Goal: Task Accomplishment & Management: Manage account settings

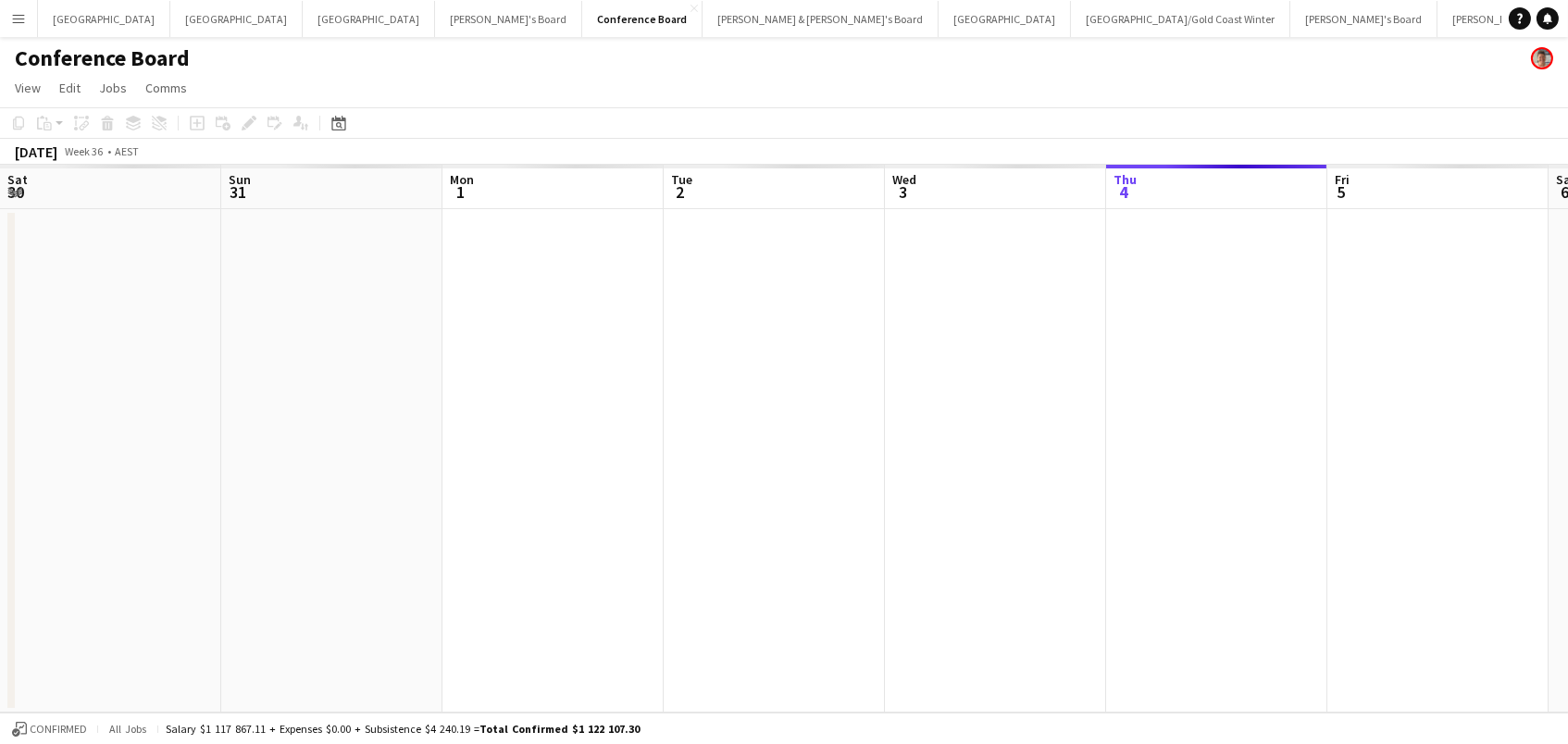
scroll to position [0, 481]
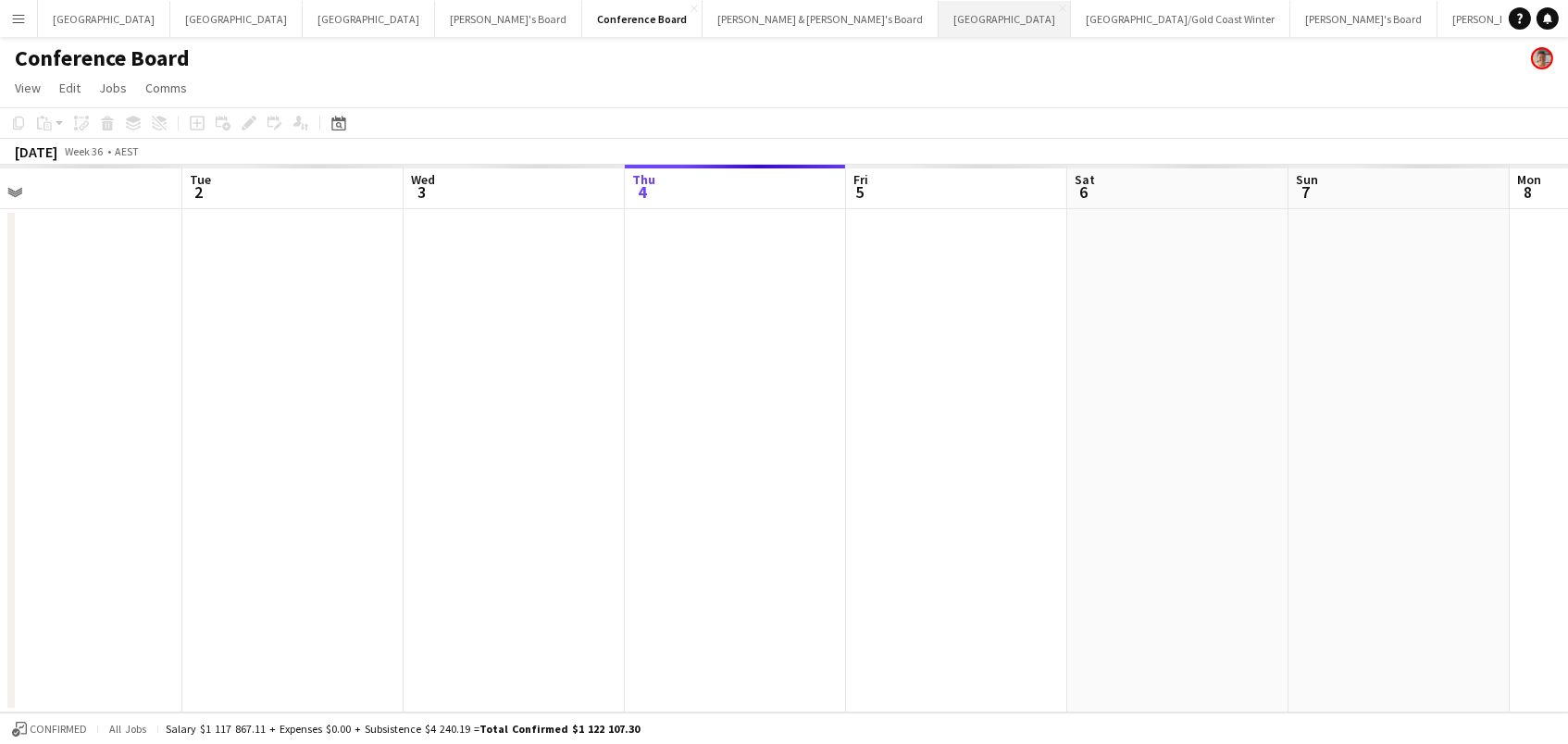
click at [938, 23] on button "Sydney Close" at bounding box center [1005, 18] width 132 height 36
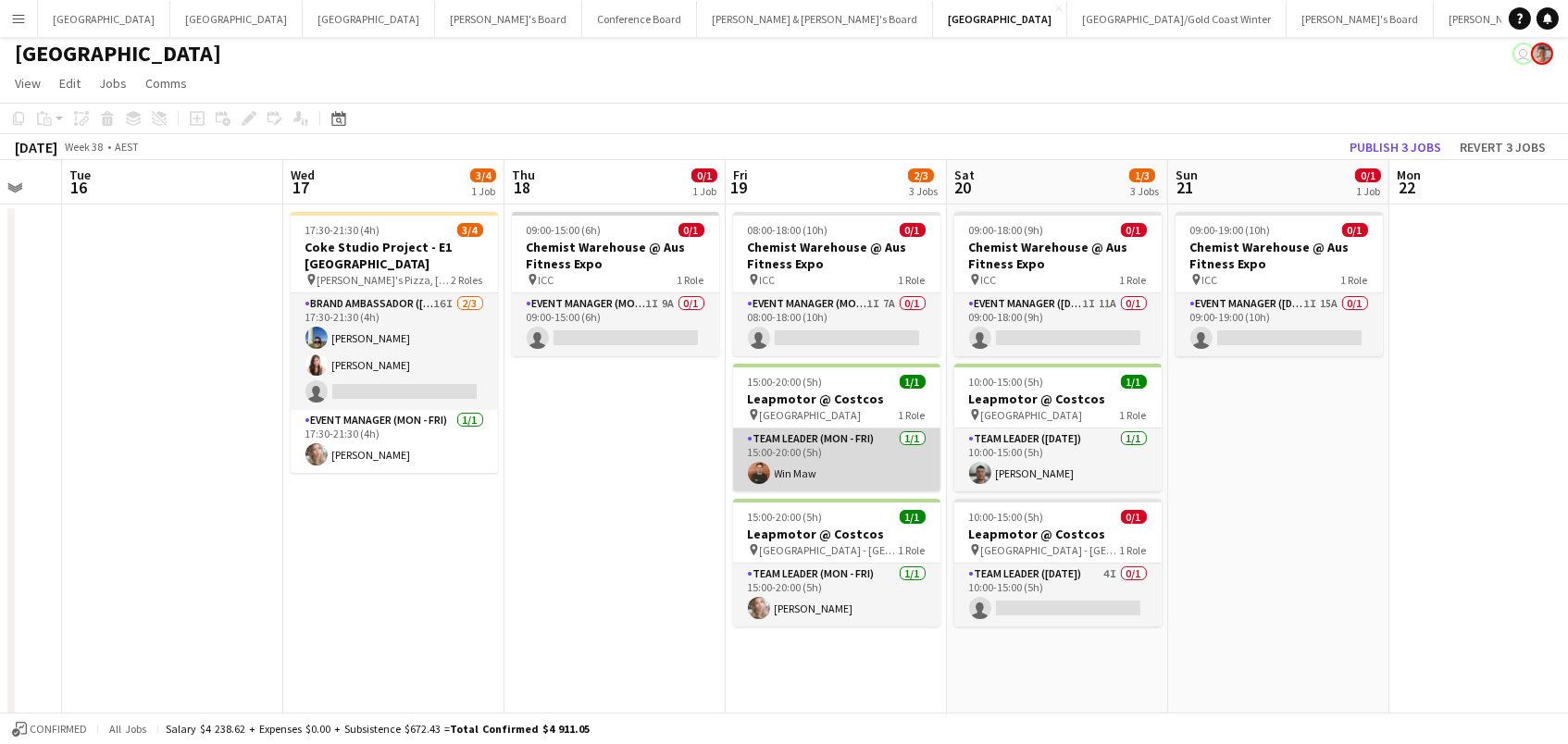
scroll to position [5, 0]
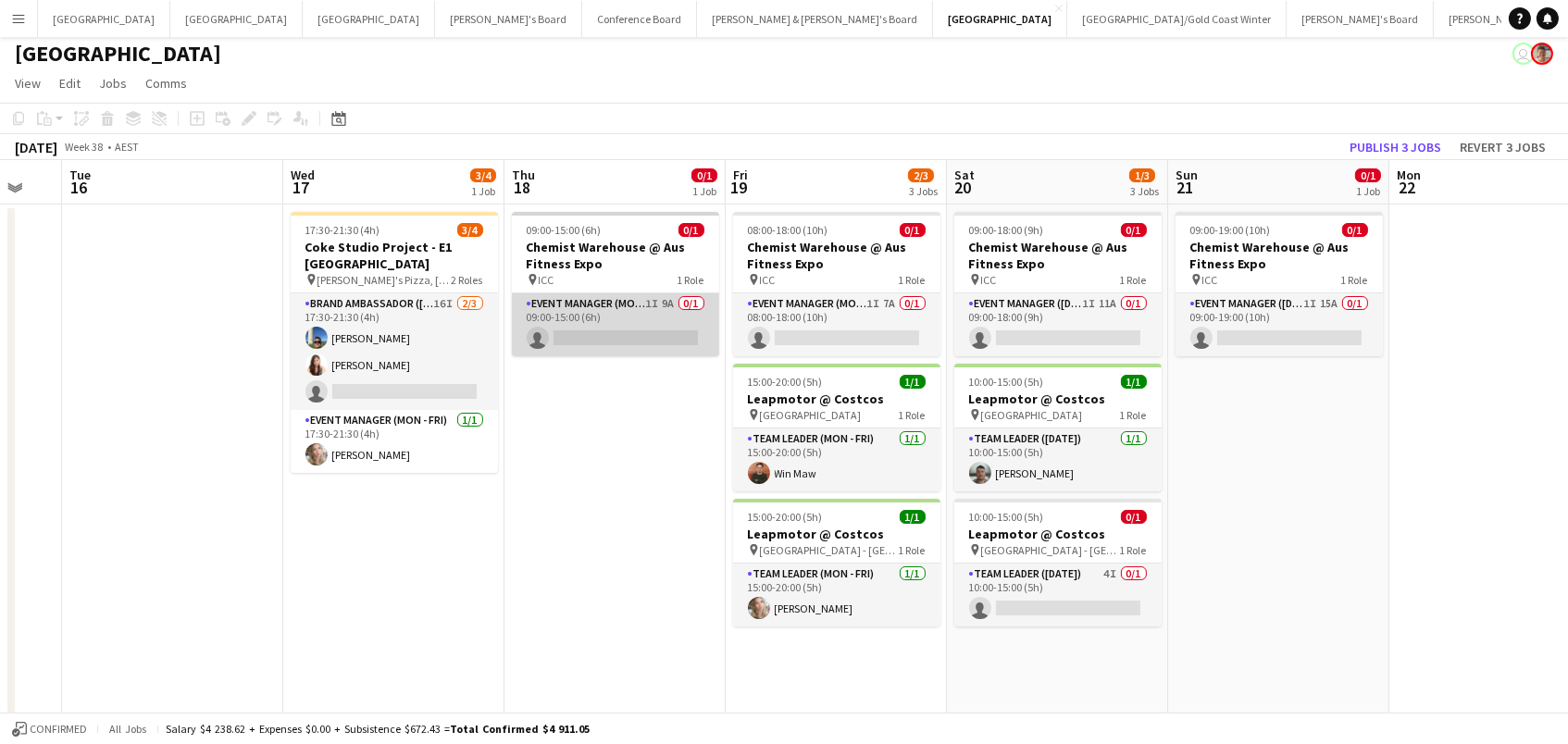
click at [631, 319] on app-card-role "Event Manager (Mon - Fri) 1I 9A 0/1 09:00-15:00 (6h) single-neutral-actions" at bounding box center [615, 324] width 207 height 63
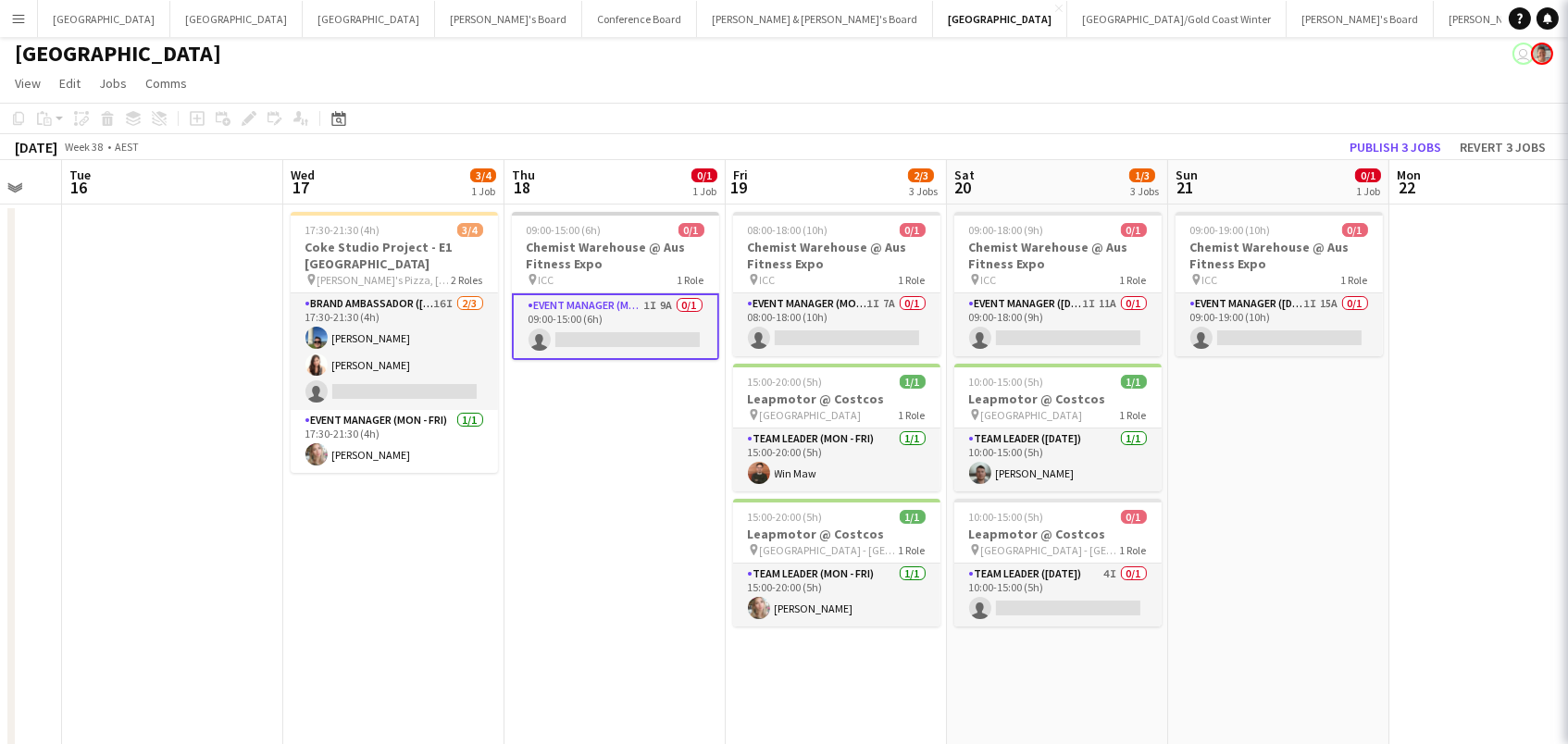
scroll to position [0, 600]
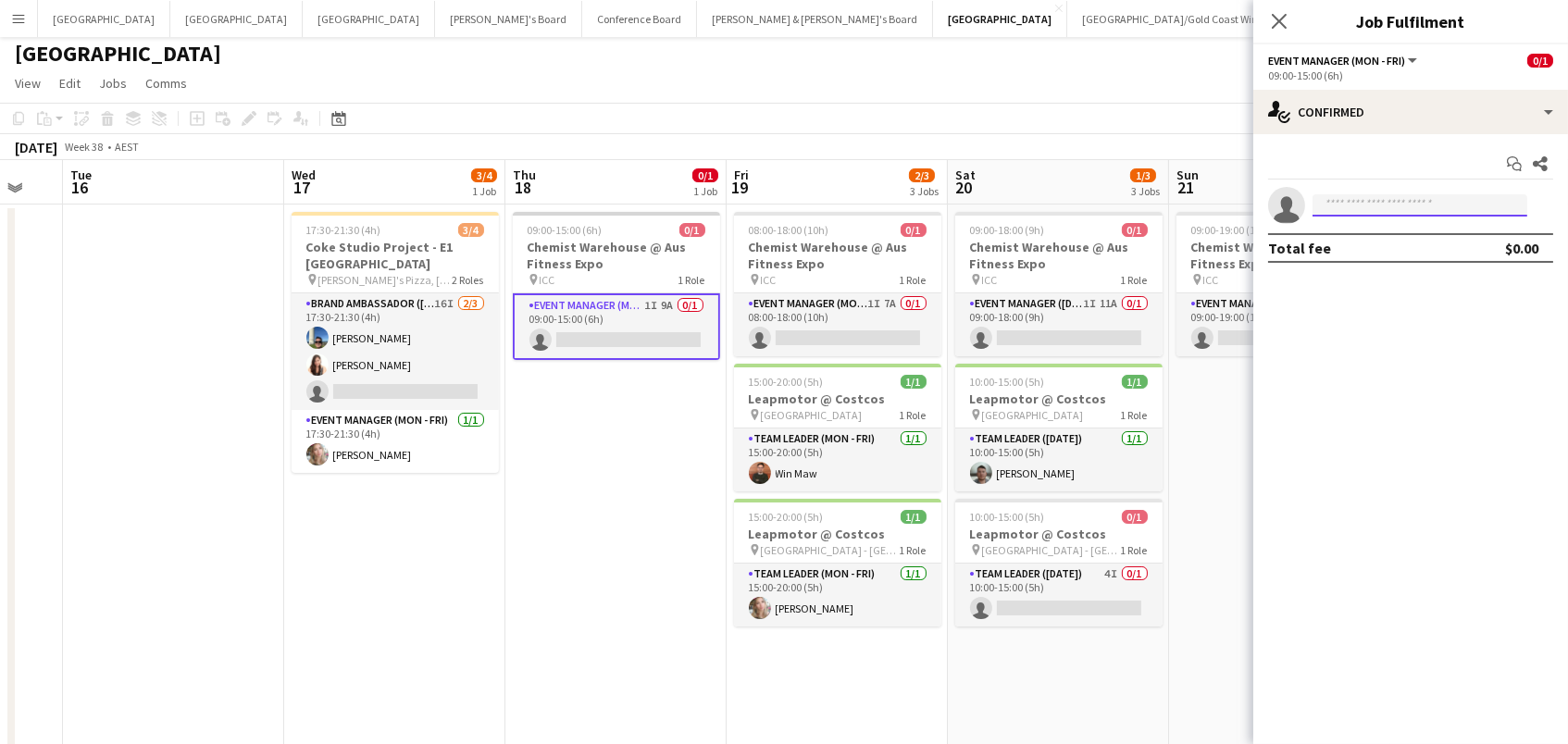
click at [1376, 194] on input at bounding box center [1419, 205] width 215 height 22
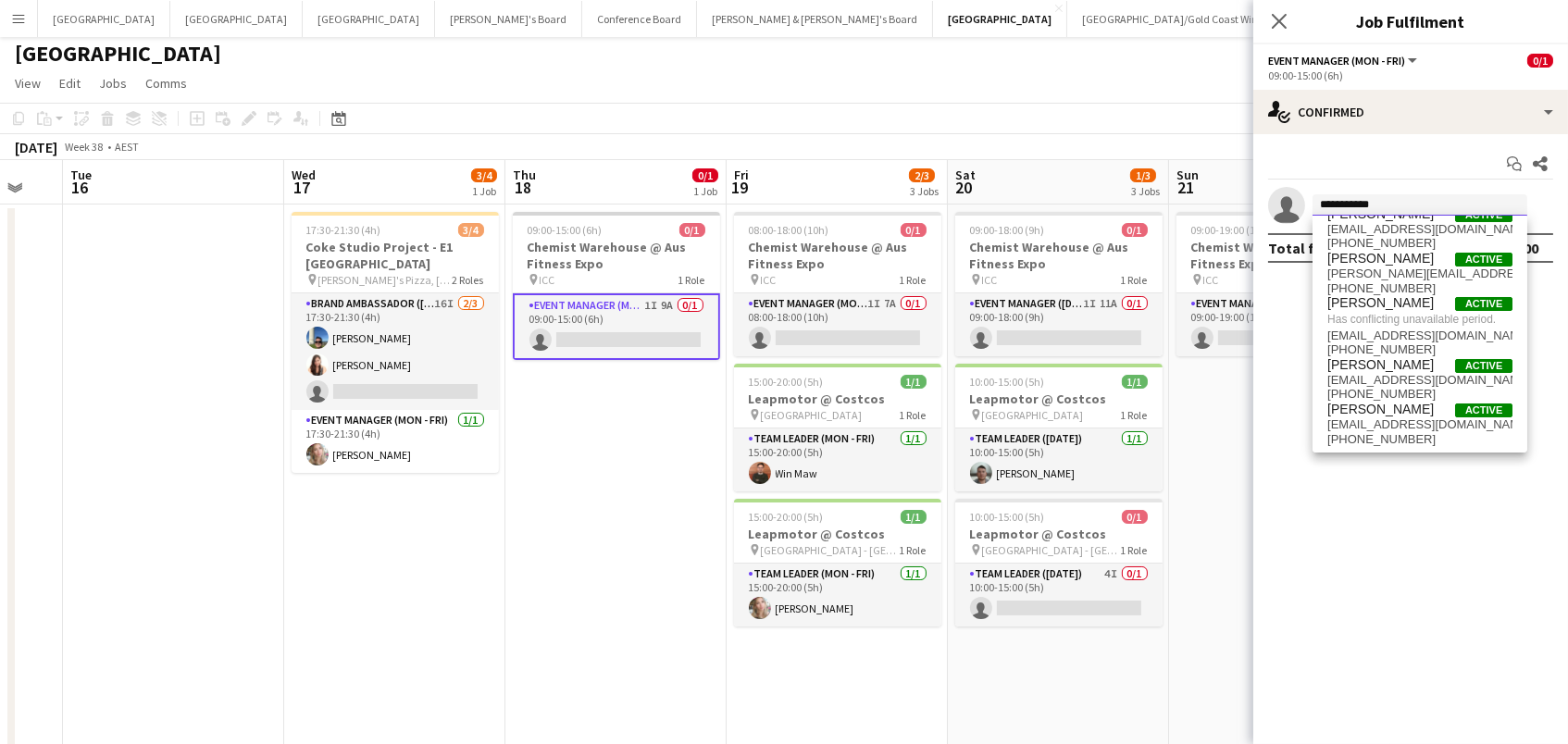
scroll to position [0, 0]
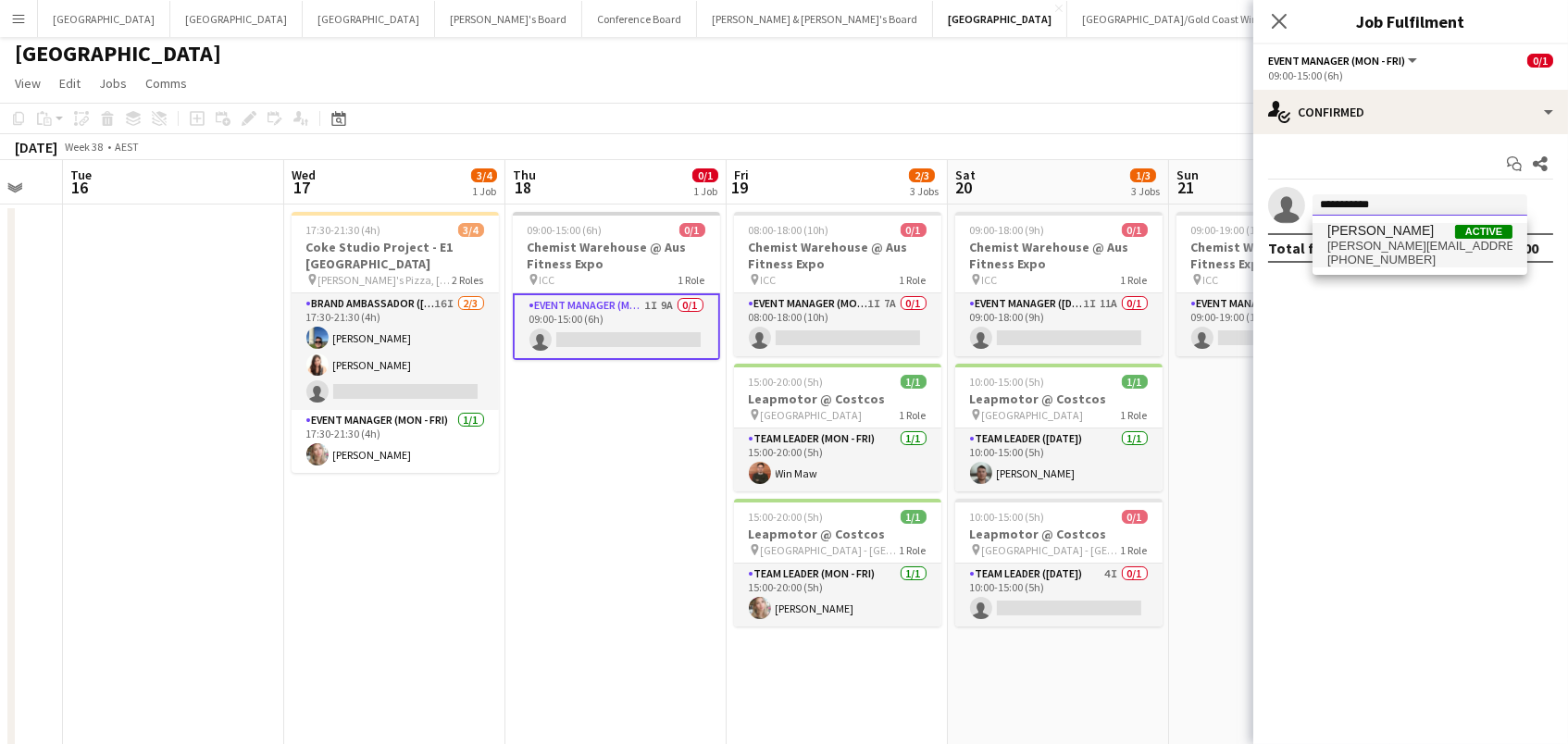
type input "**********"
drag, startPoint x: 1411, startPoint y: 238, endPoint x: 1421, endPoint y: 236, distance: 10.2
click at [1421, 236] on span "[PERSON_NAME]" at bounding box center [1381, 231] width 107 height 16
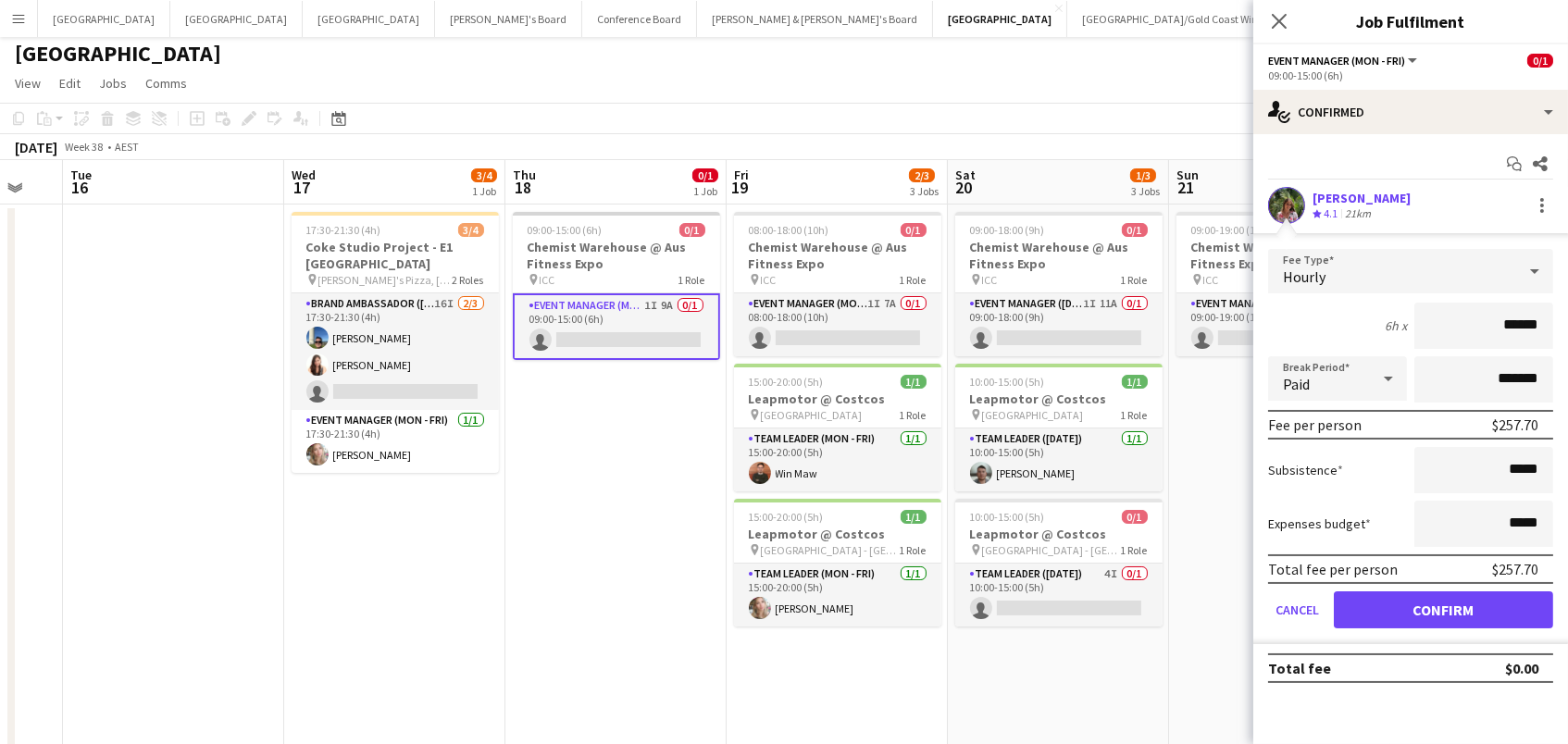
click at [1443, 607] on button "Confirm" at bounding box center [1444, 610] width 220 height 37
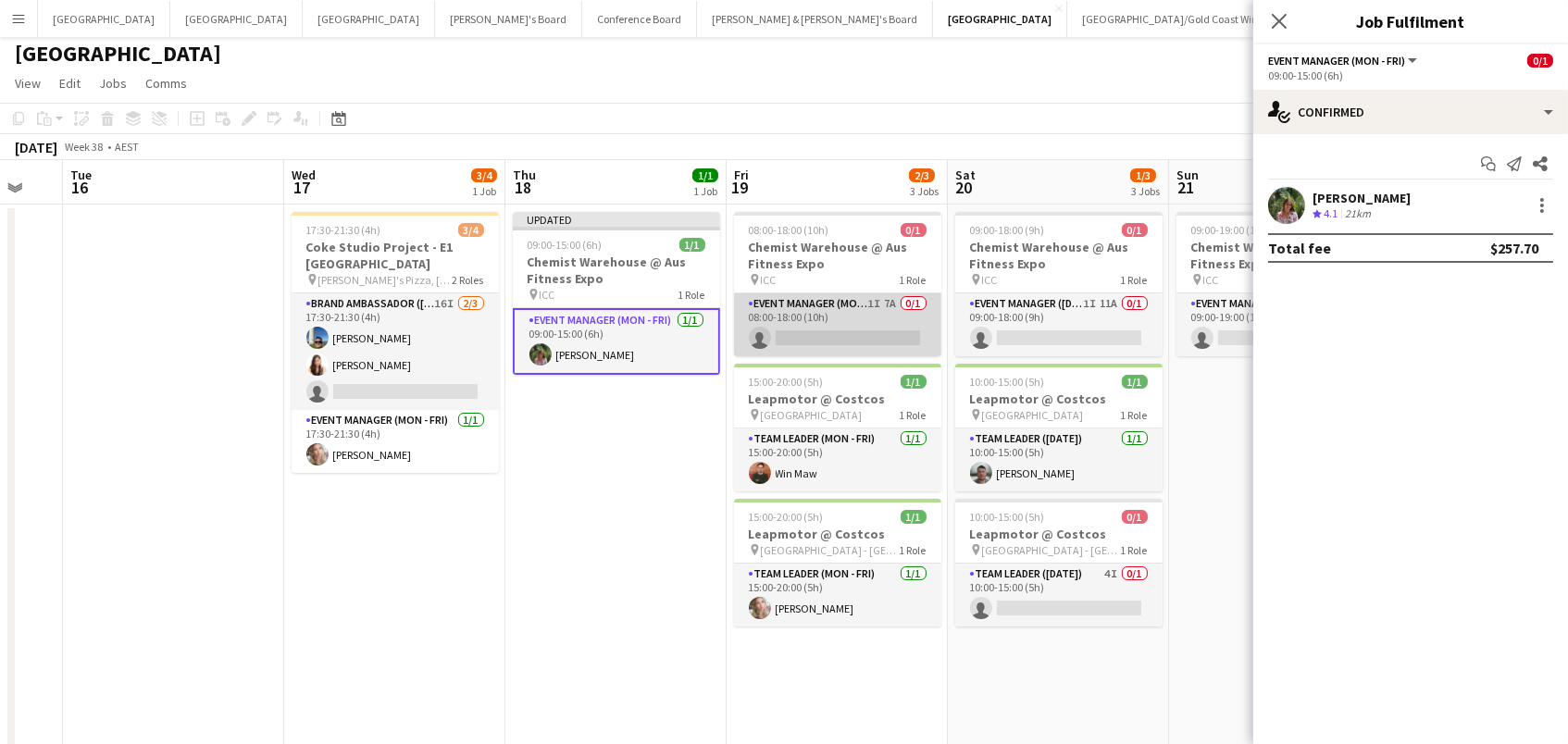
click at [887, 322] on app-card-role "Event Manager (Mon - Fri) 1I 7A 0/1 08:00-18:00 (10h) single-neutral-actions" at bounding box center [836, 324] width 207 height 63
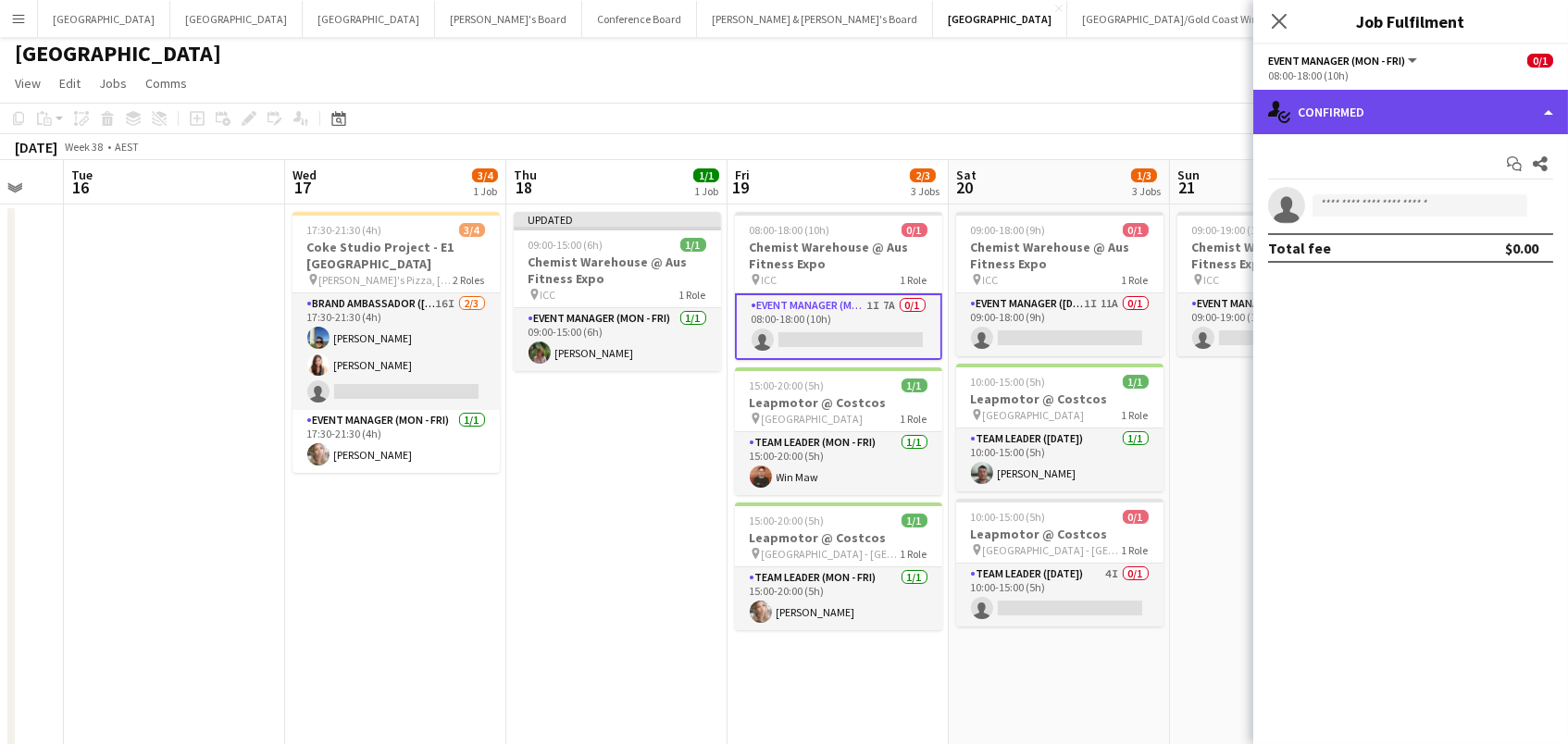
click at [1454, 106] on div "single-neutral-actions-check-2 Confirmed" at bounding box center [1411, 112] width 315 height 45
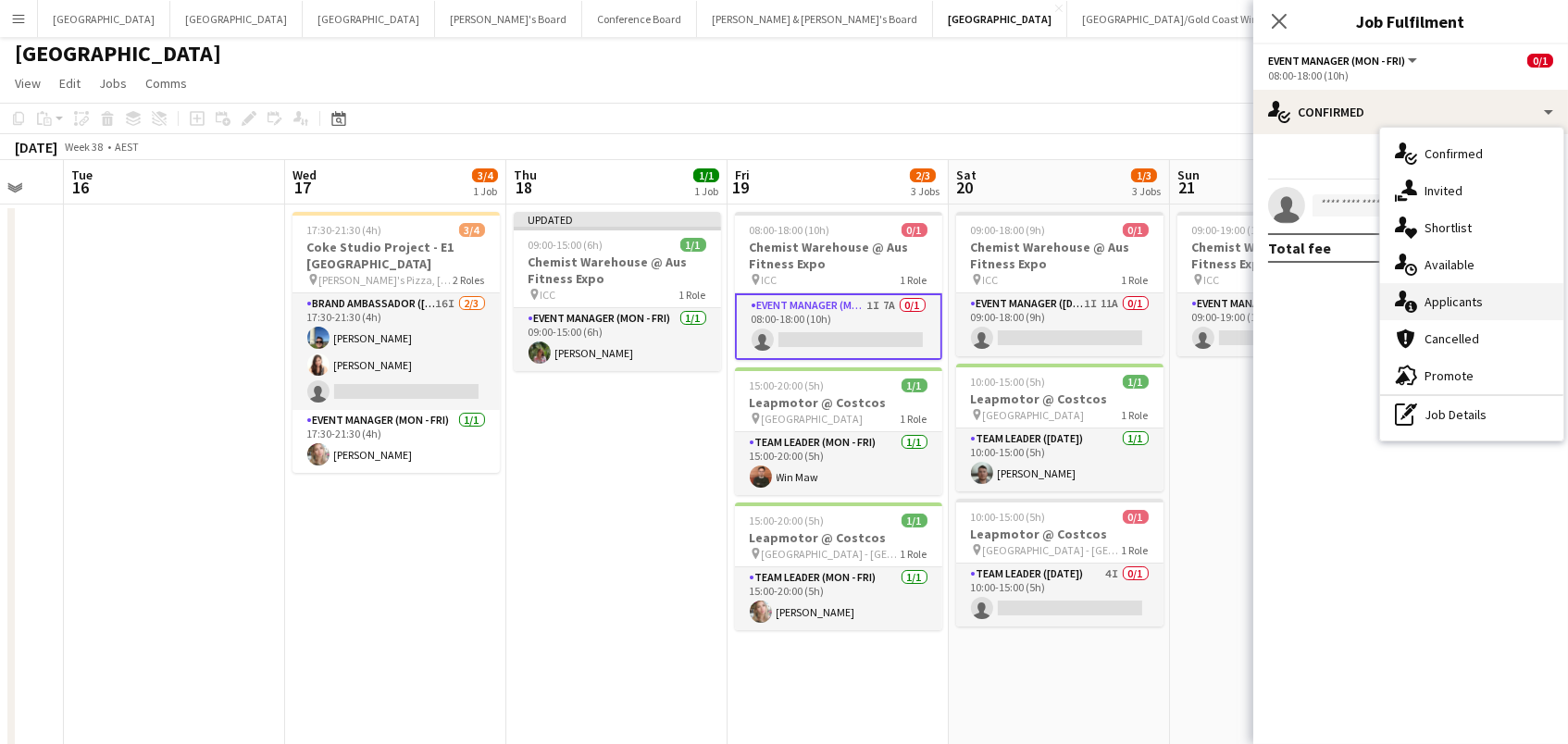
click at [1477, 294] on span "Applicants" at bounding box center [1453, 301] width 58 height 17
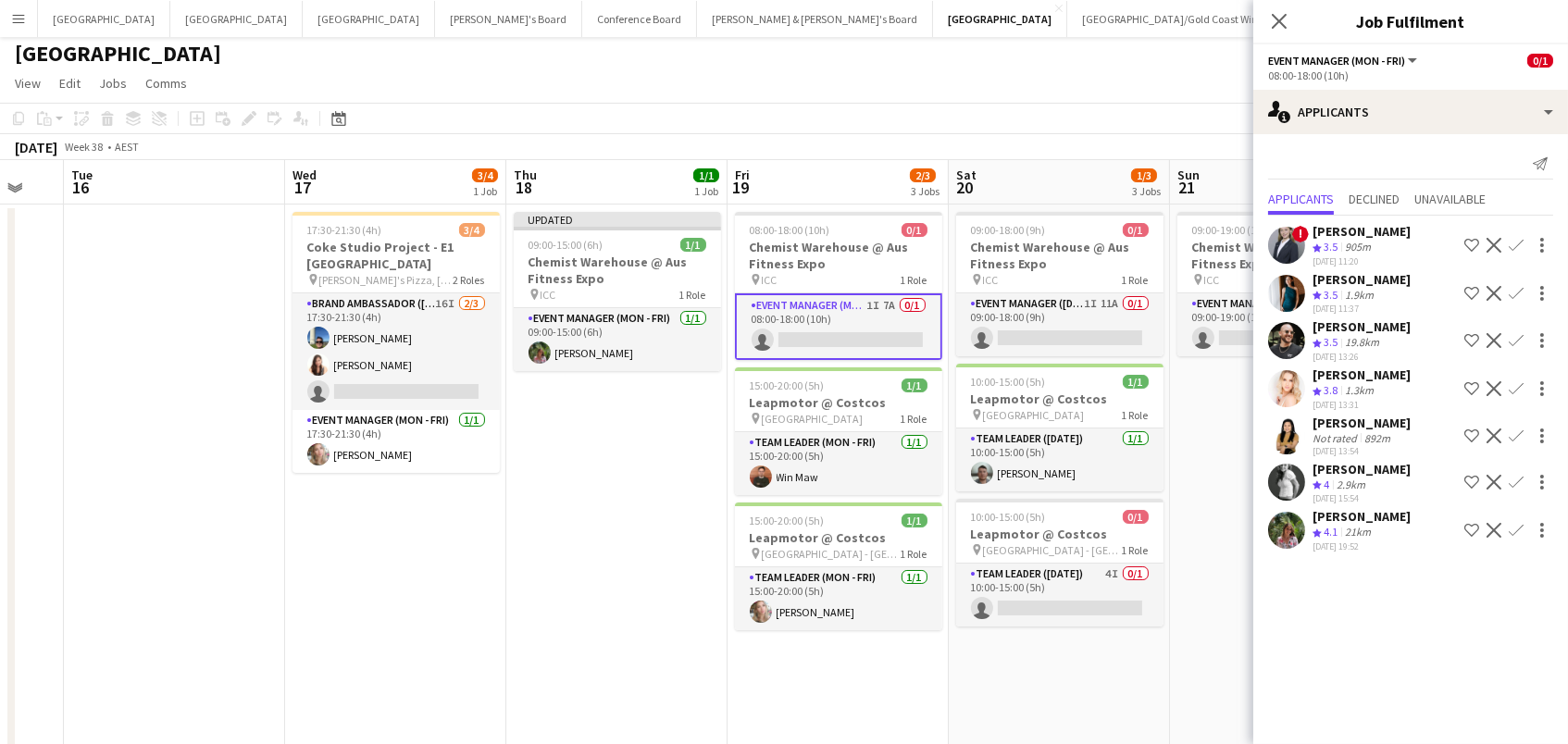
click at [1515, 537] on app-icon "Confirm" at bounding box center [1516, 529] width 15 height 15
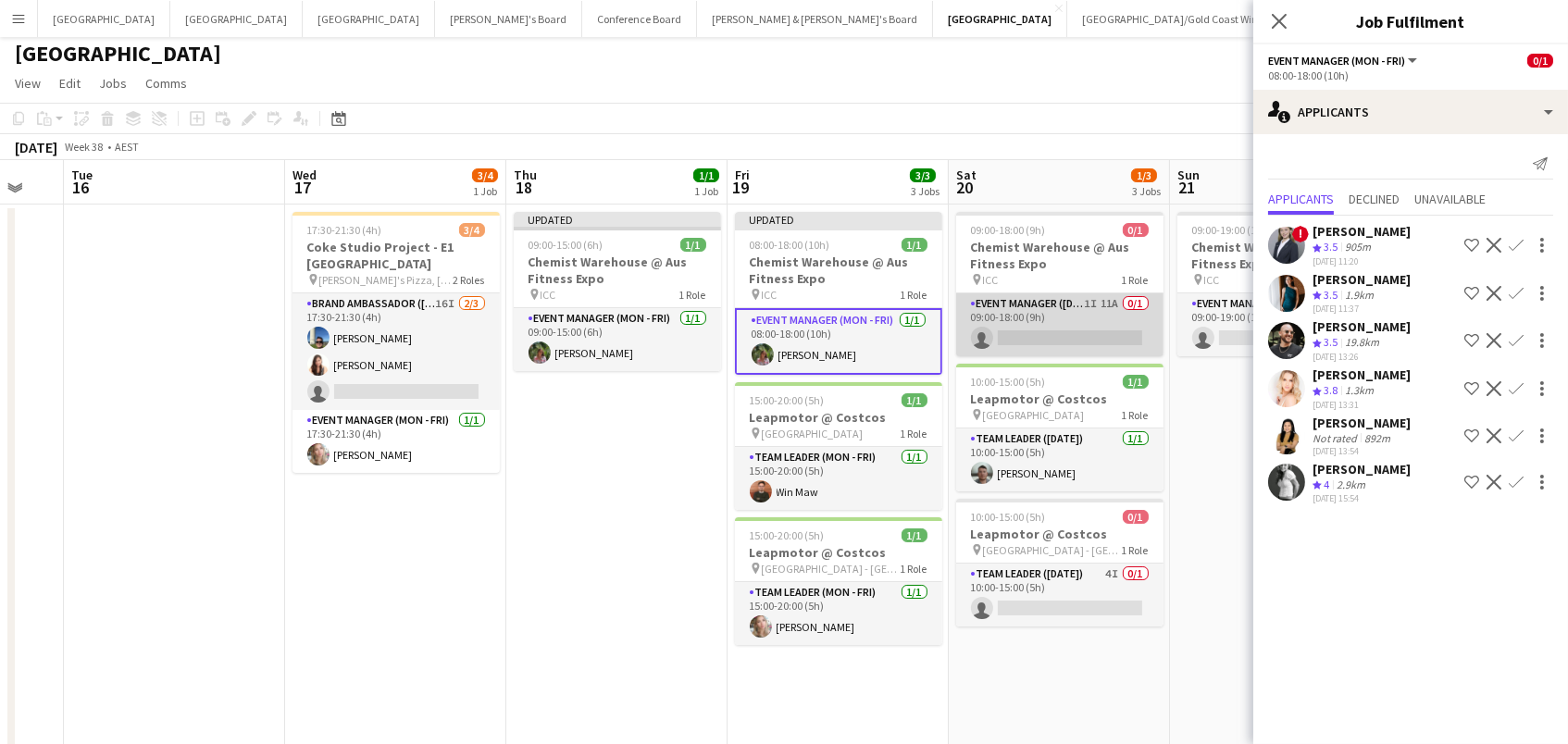
click at [1091, 320] on app-card-role "Event Manager (Saturday) 1I 11A 0/1 09:00-18:00 (9h) single-neutral-actions" at bounding box center [1059, 324] width 207 height 63
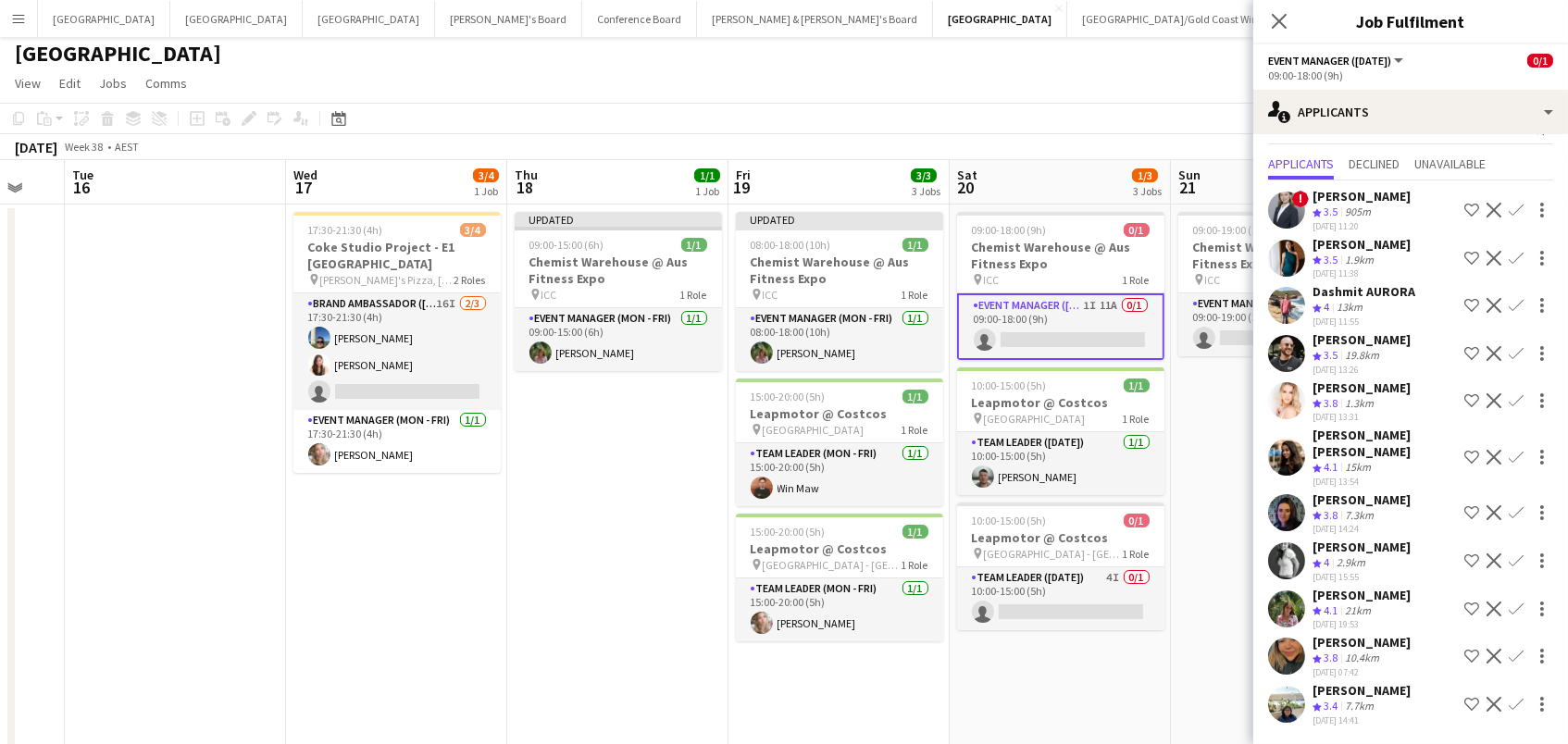
scroll to position [42, 0]
click at [1514, 601] on app-icon "Confirm" at bounding box center [1516, 608] width 15 height 15
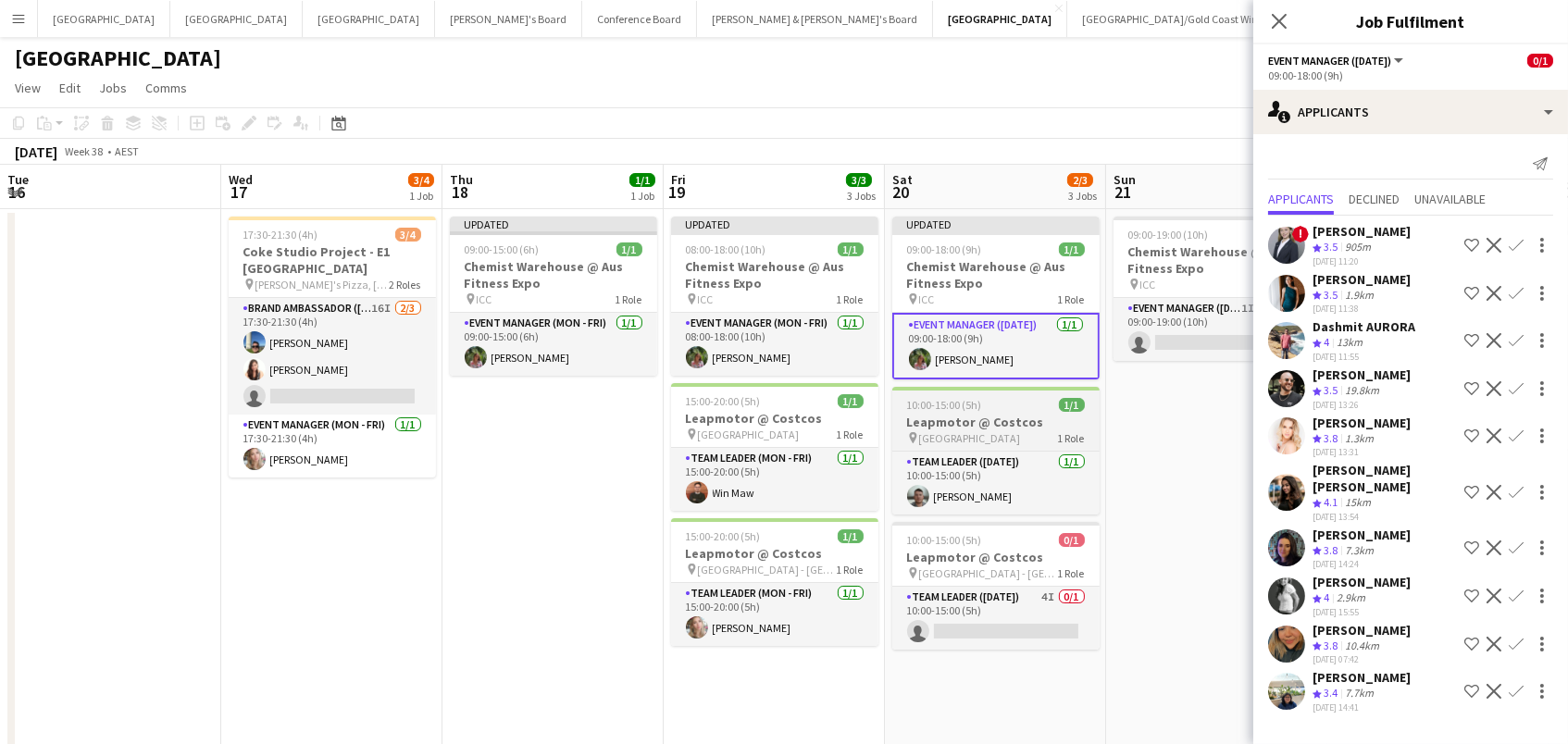
scroll to position [0, 730]
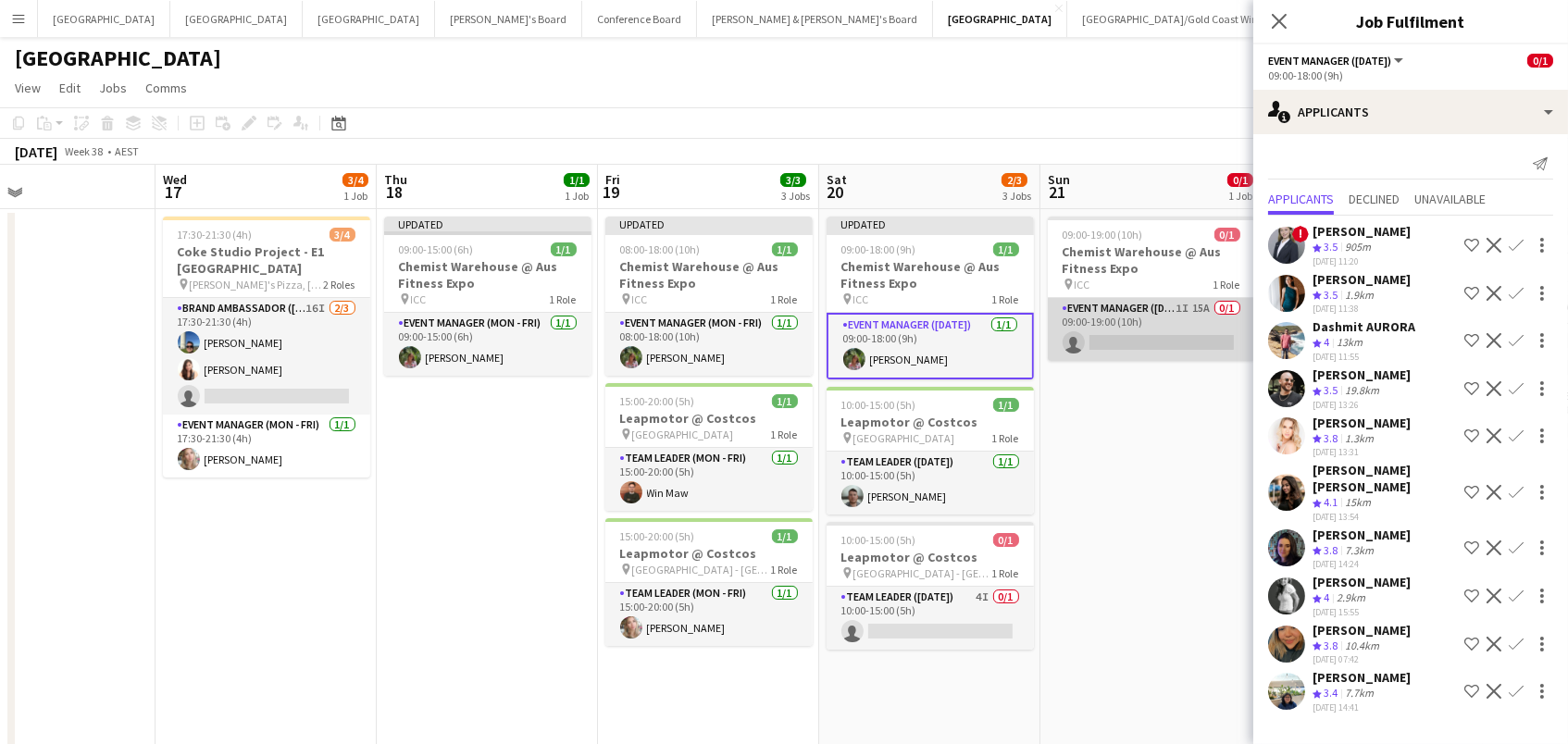
click at [1119, 317] on app-card-role "Event Manager (Sunday) 1I 15A 0/1 09:00-19:00 (10h) single-neutral-actions" at bounding box center [1150, 329] width 207 height 63
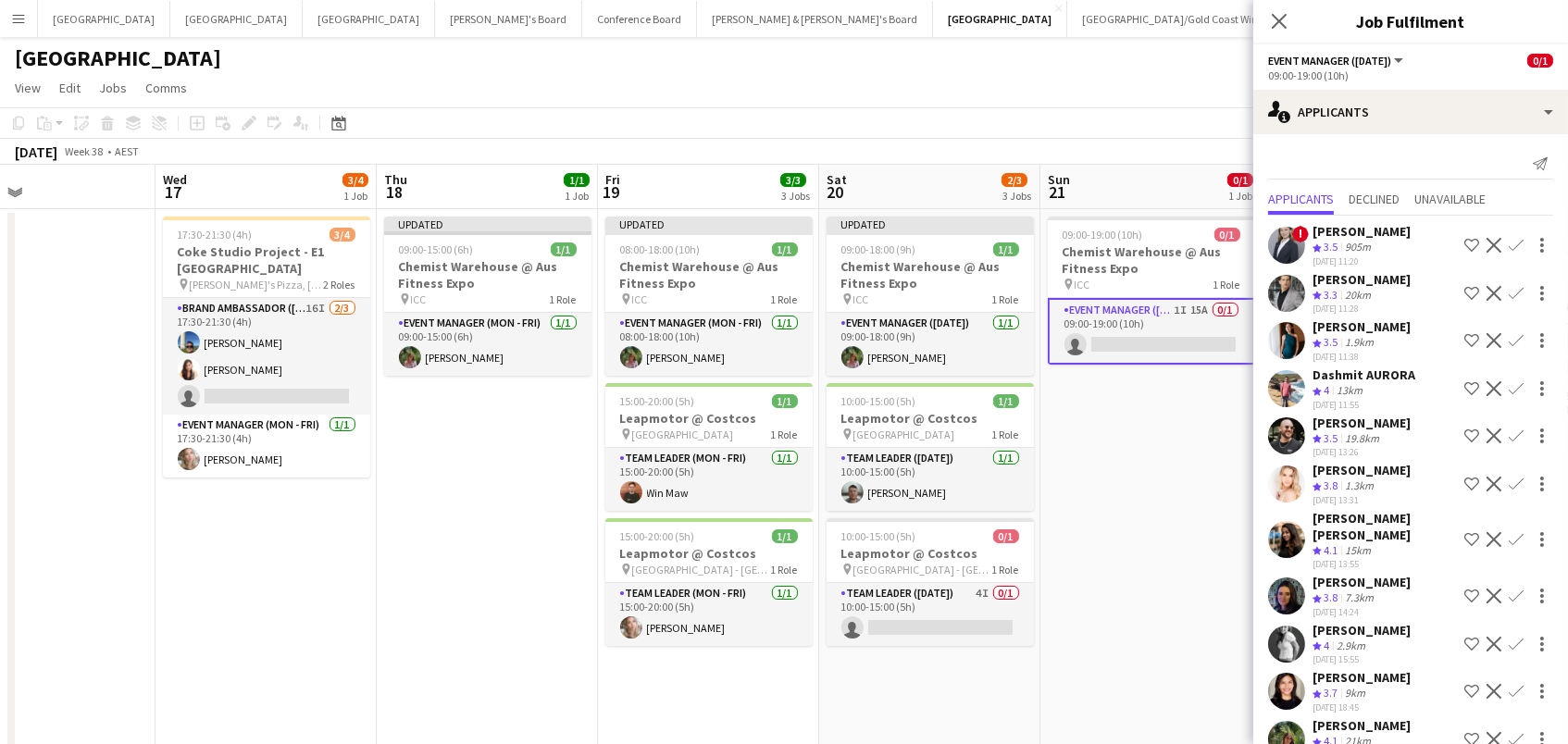
click at [1512, 731] on app-icon "Confirm" at bounding box center [1516, 738] width 15 height 15
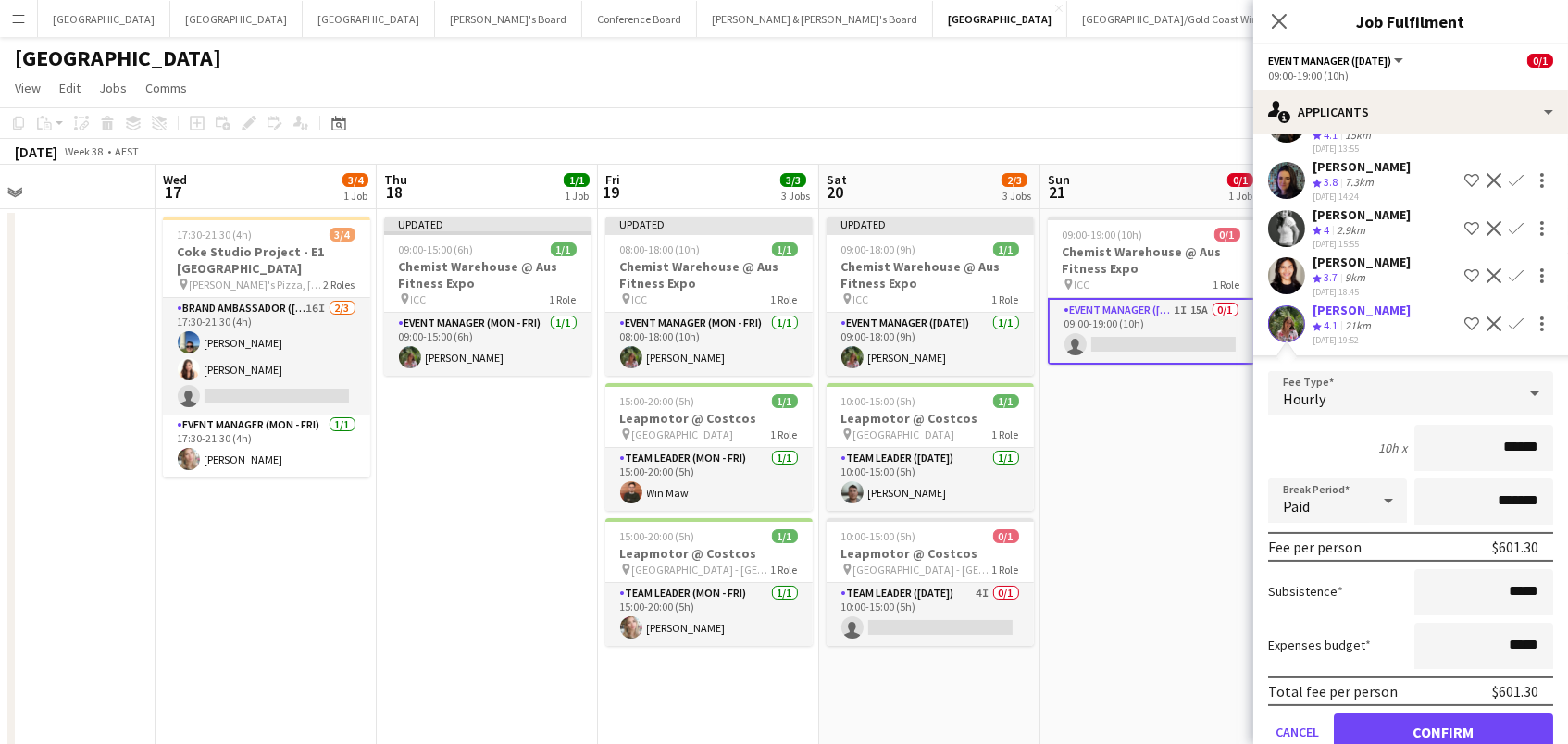
click at [1443, 721] on button "Confirm" at bounding box center [1444, 731] width 220 height 37
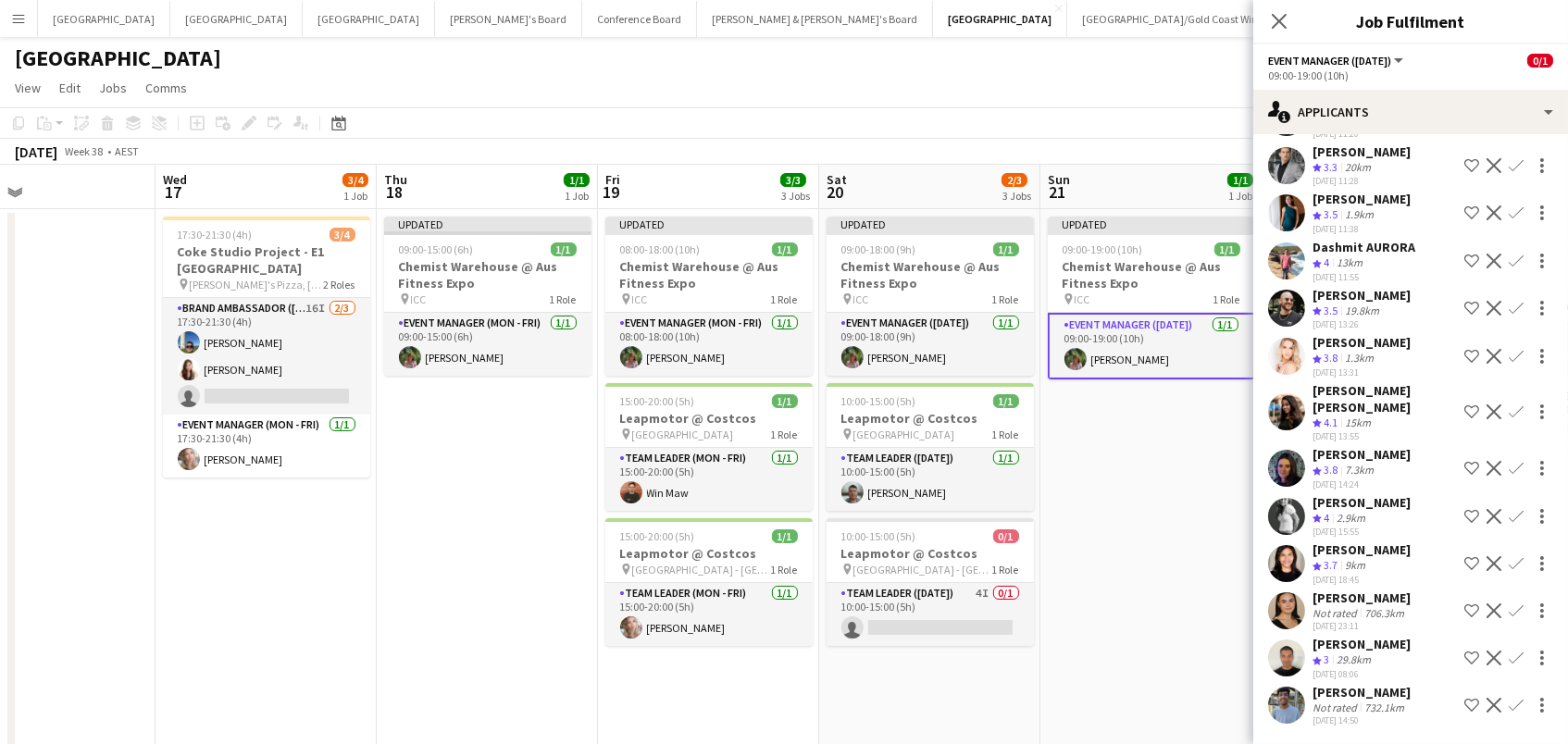
scroll to position [0, 0]
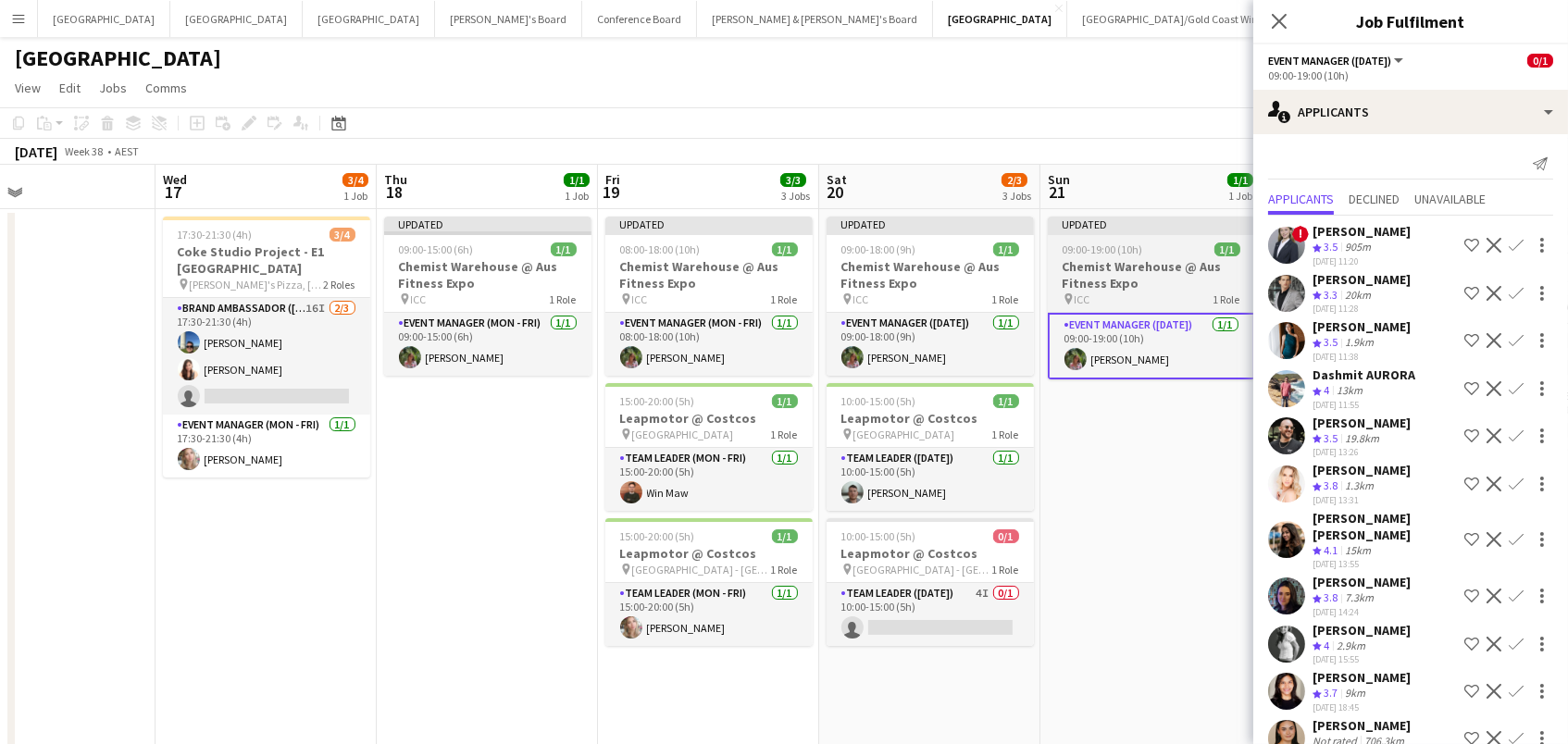
click at [1137, 268] on h3 "Chemist Warehouse @ Aus Fitness Expo" at bounding box center [1150, 275] width 207 height 33
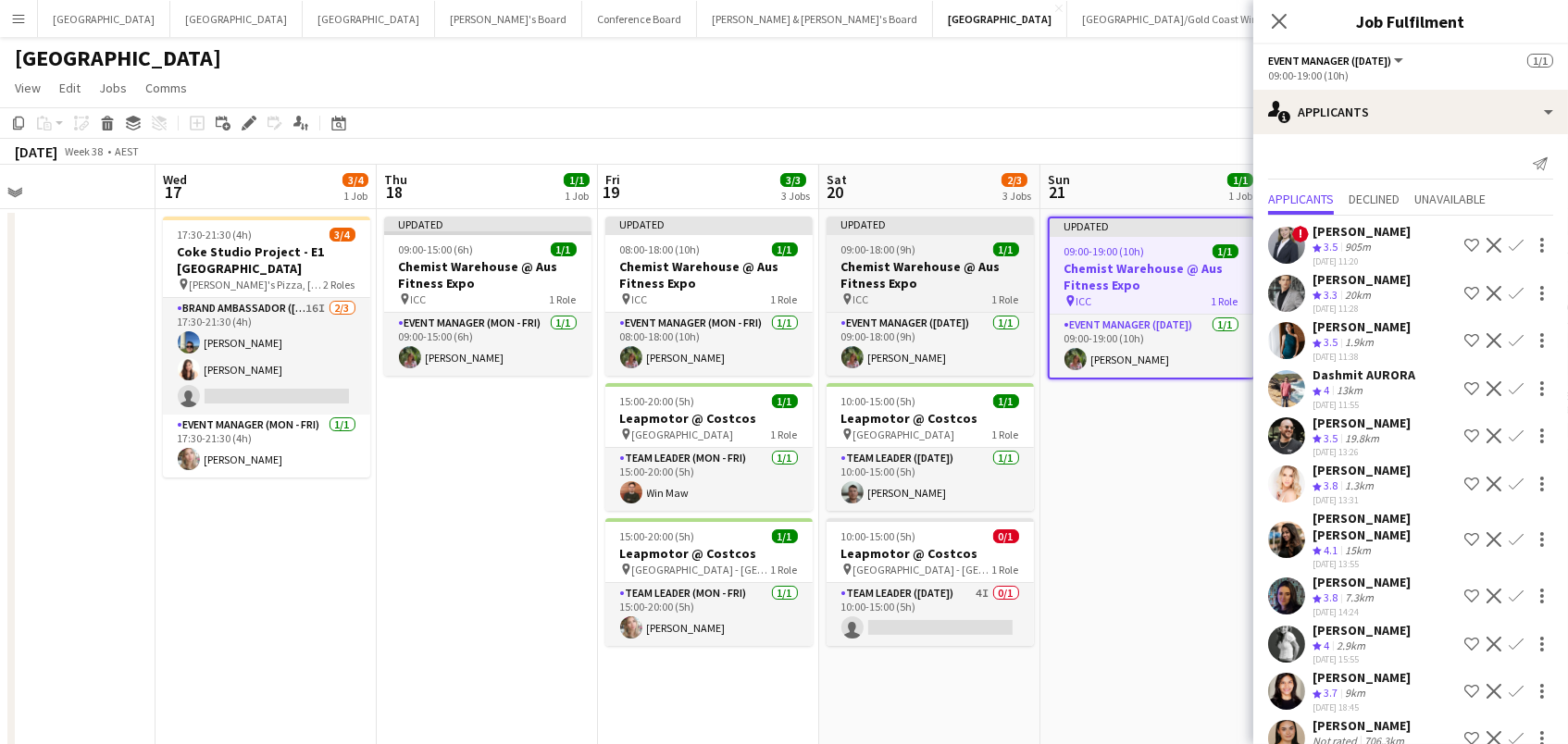
click at [889, 272] on h3 "Chemist Warehouse @ Aus Fitness Expo" at bounding box center [930, 275] width 207 height 33
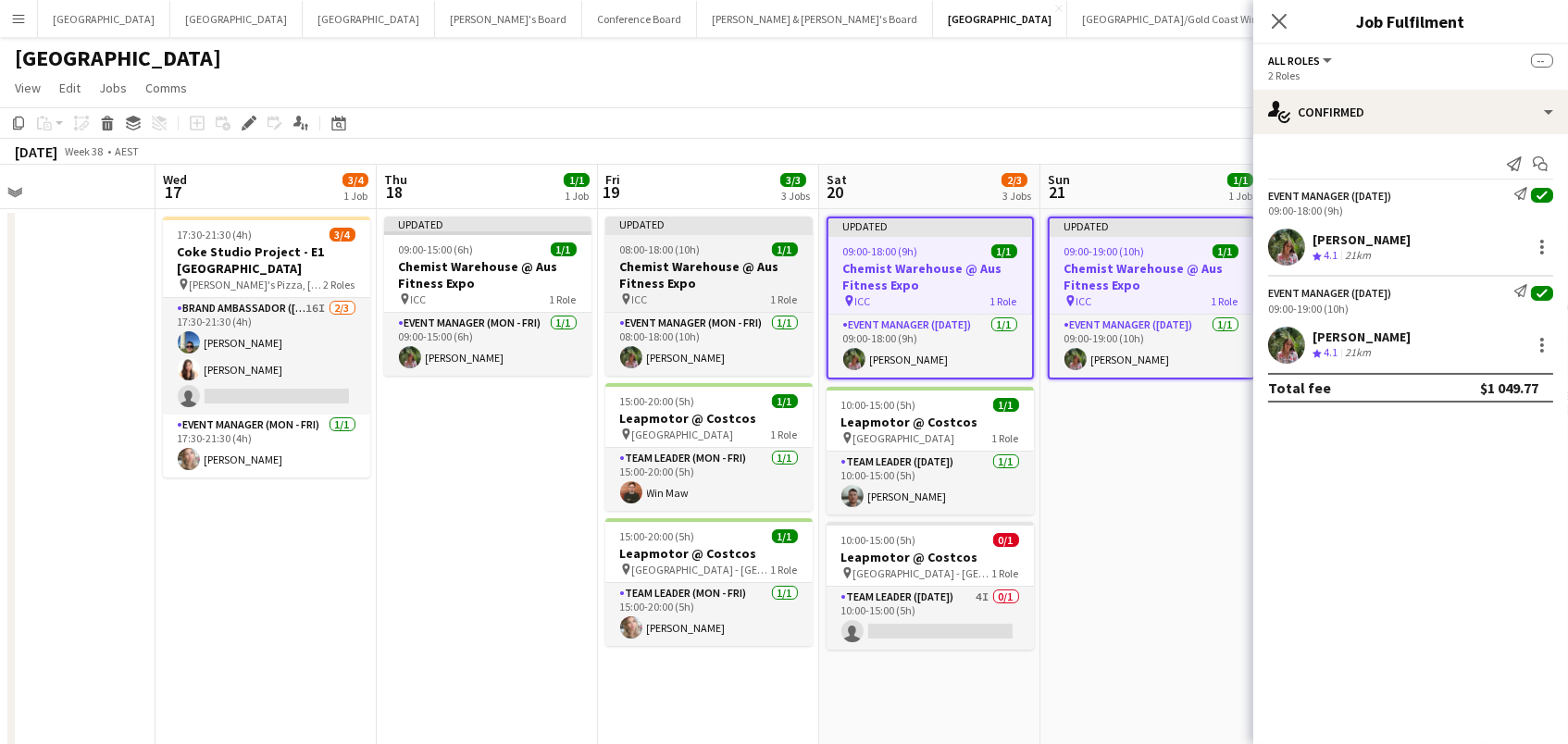
click at [687, 266] on h3 "Chemist Warehouse @ Aus Fitness Expo" at bounding box center [708, 275] width 207 height 33
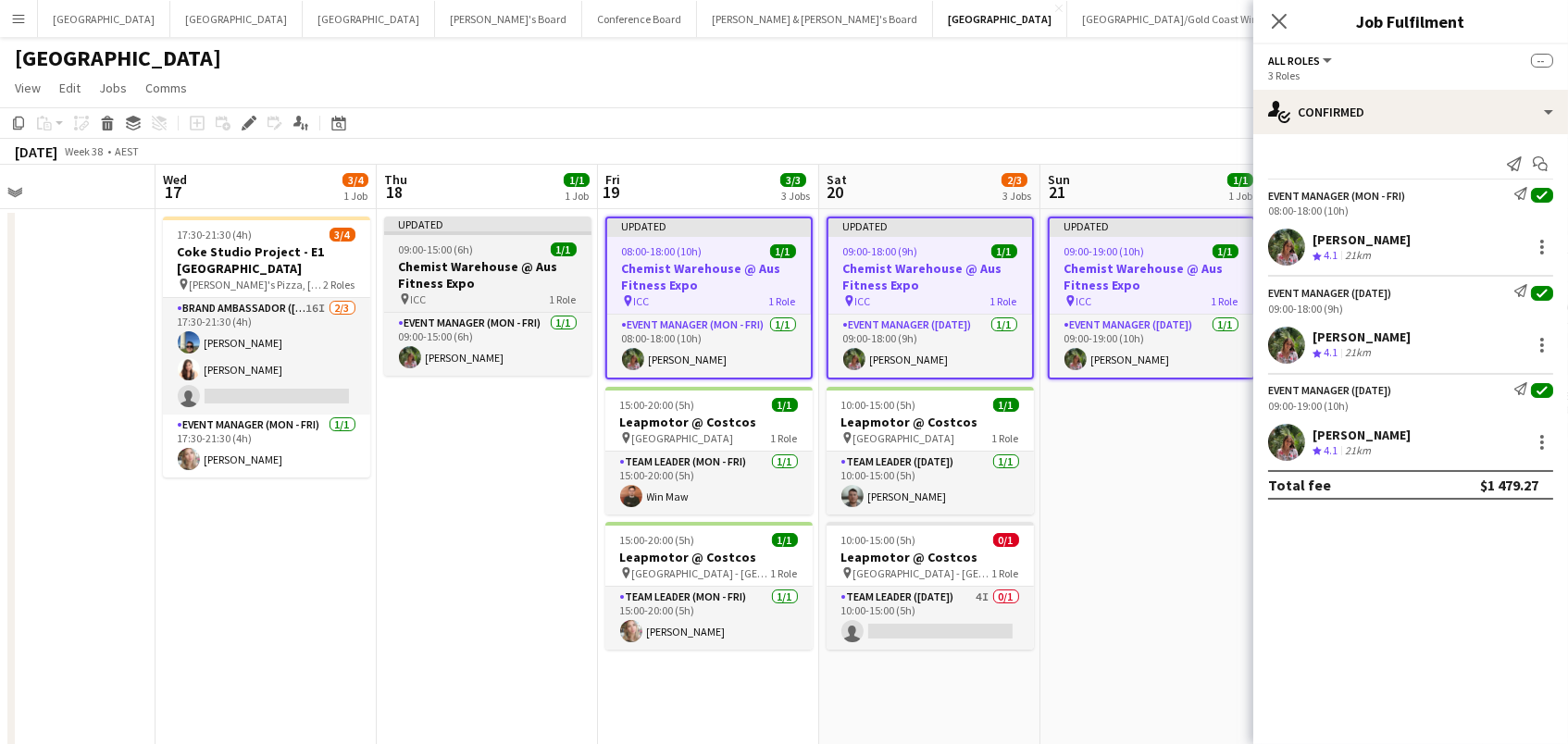
click at [442, 270] on h3 "Chemist Warehouse @ Aus Fitness Expo" at bounding box center [487, 275] width 207 height 33
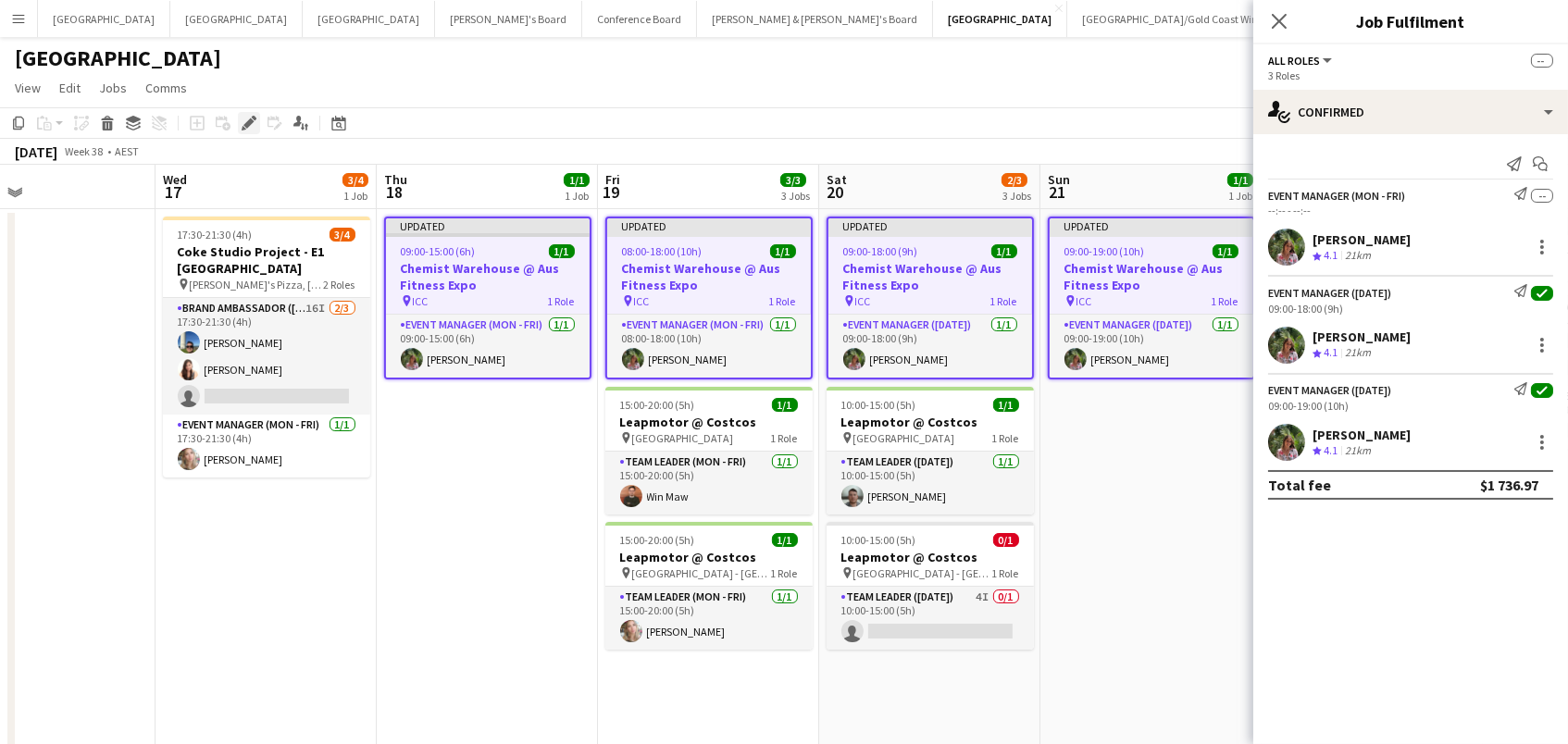
click at [245, 122] on icon at bounding box center [249, 123] width 10 height 10
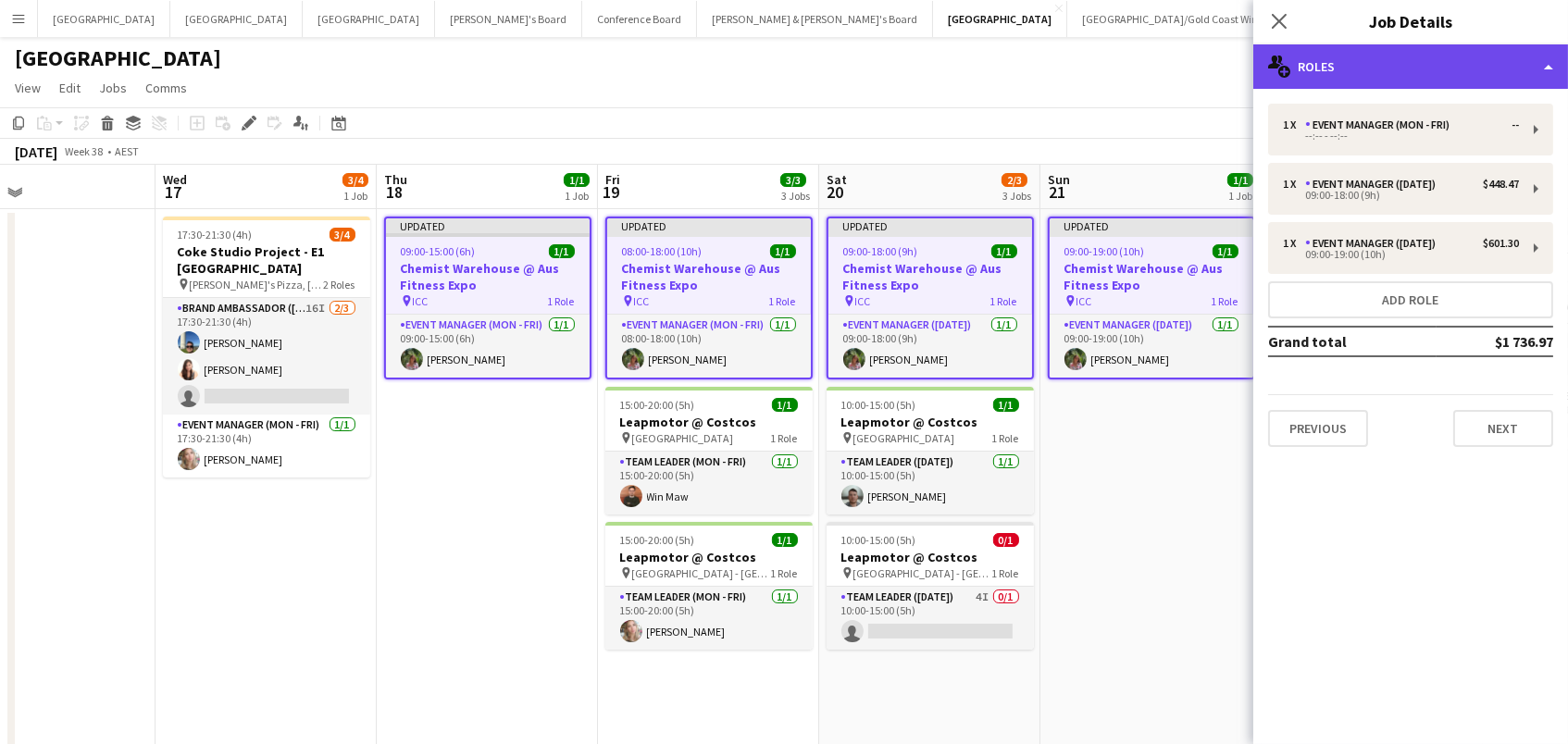
click at [1383, 66] on div "multiple-users-add Roles" at bounding box center [1411, 67] width 315 height 45
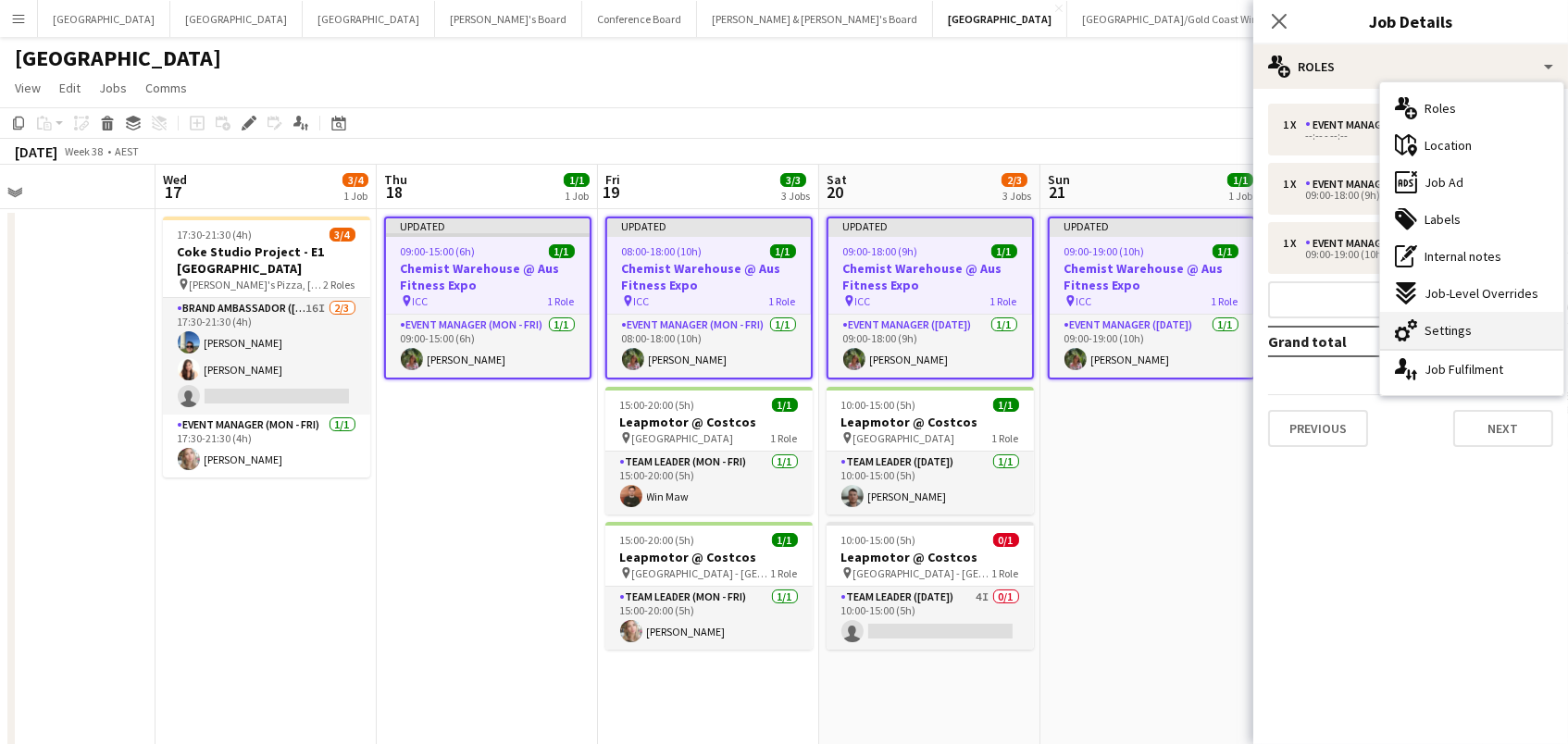
click at [1467, 324] on span "Settings" at bounding box center [1448, 329] width 48 height 17
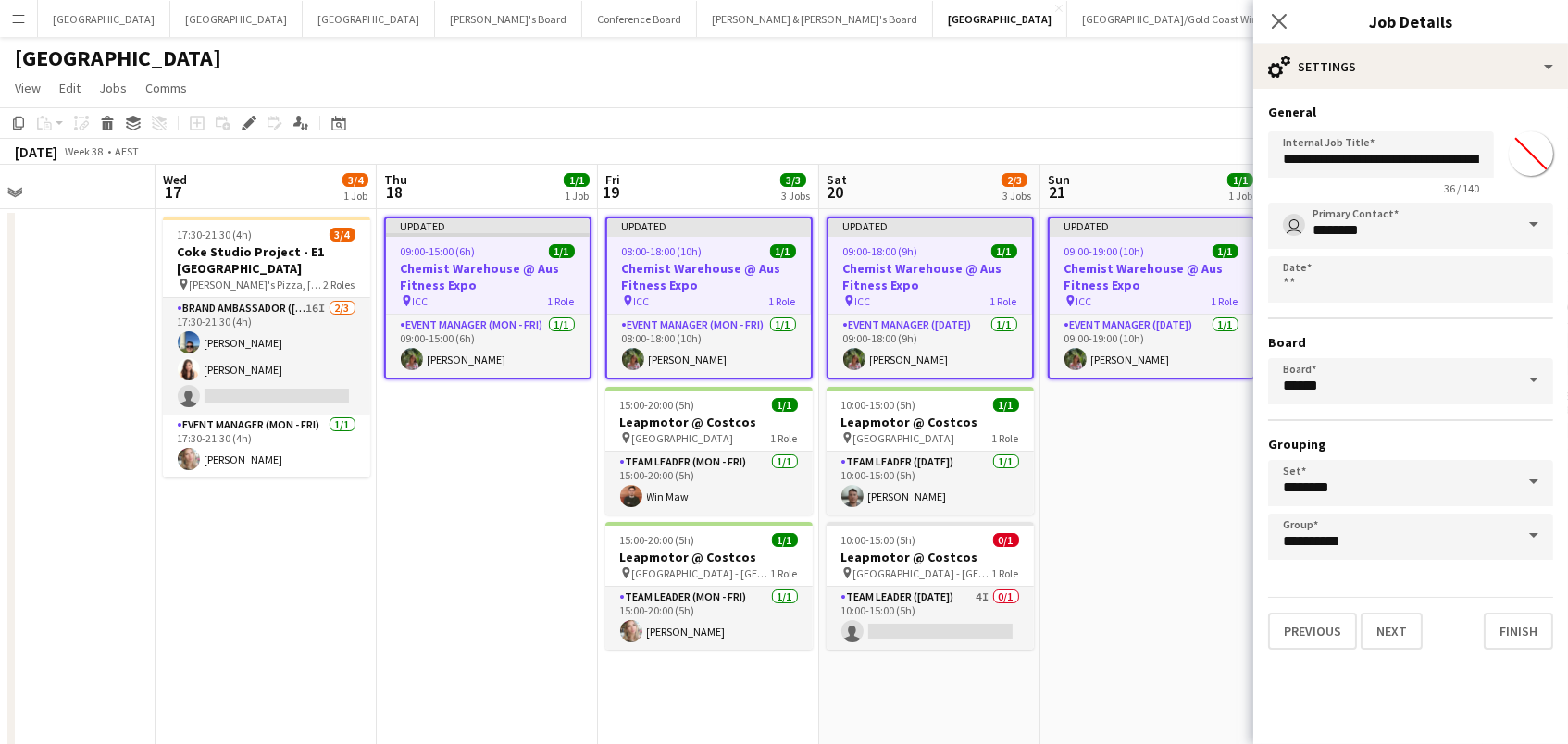
click at [1530, 144] on input "*******" at bounding box center [1530, 153] width 67 height 67
type input "*******"
click at [1118, 152] on div "September 2025 Week 38 • AEST Publish 4 jobs Revert 4 jobs" at bounding box center [784, 152] width 1568 height 26
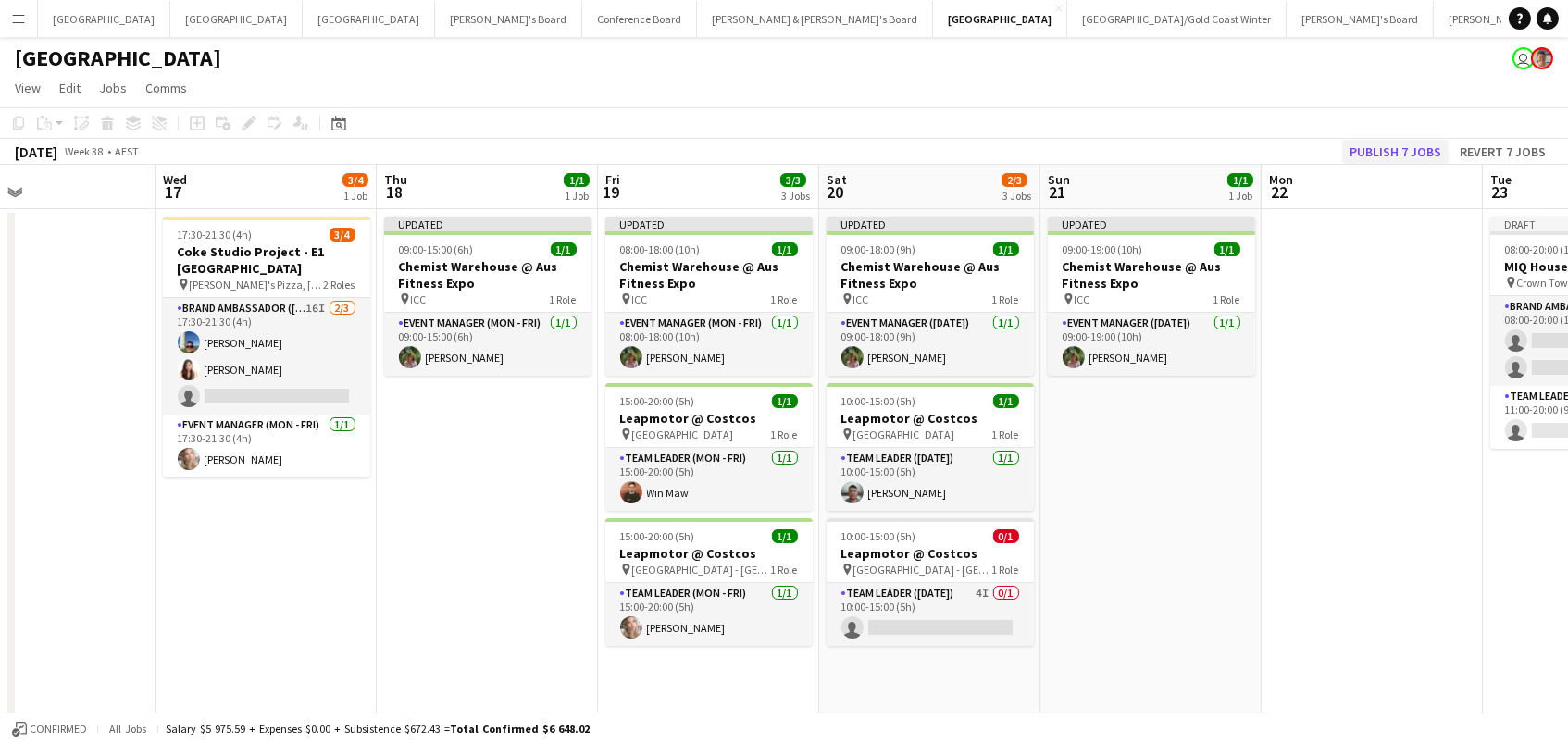
click at [1415, 156] on button "Publish 7 jobs" at bounding box center [1395, 152] width 107 height 24
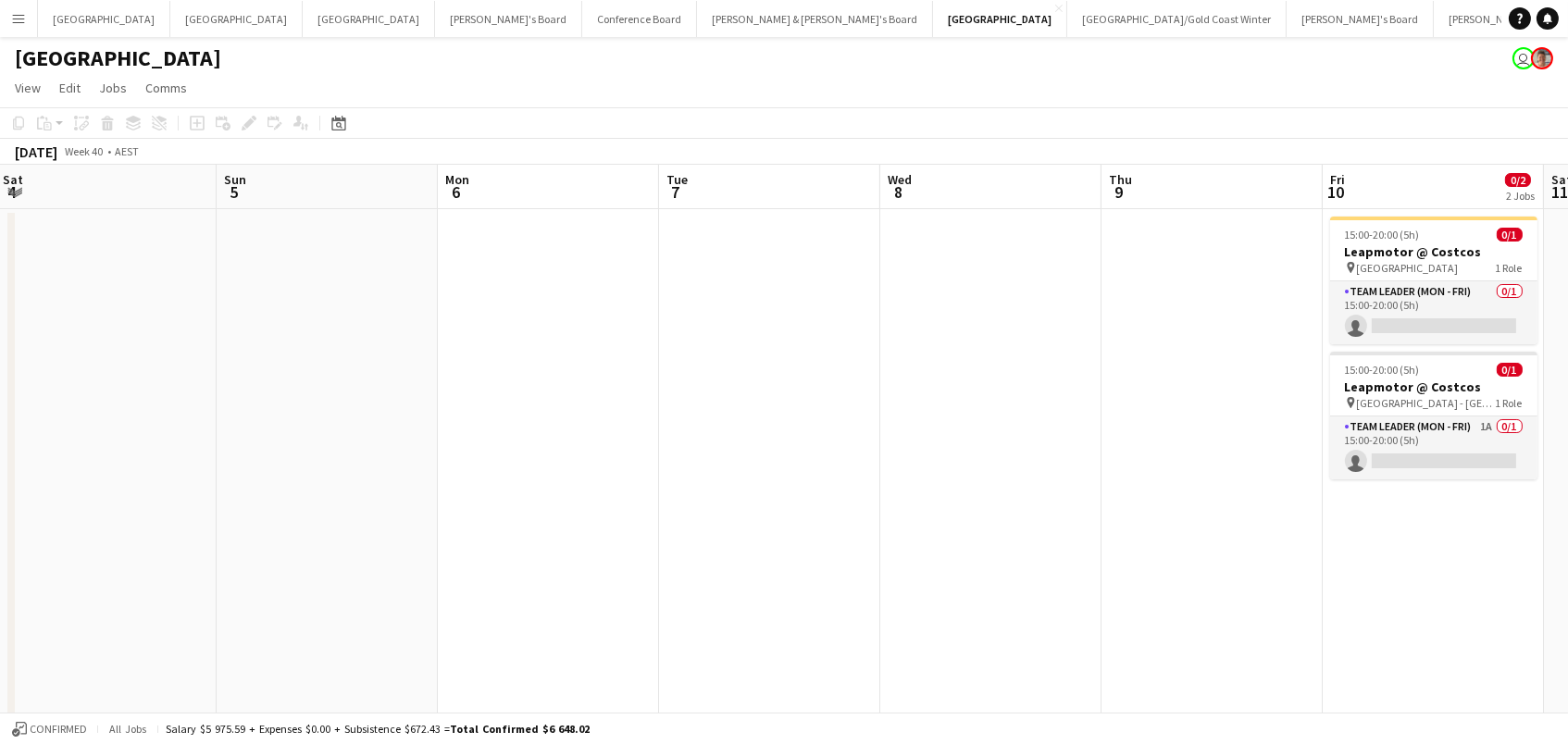
scroll to position [0, 539]
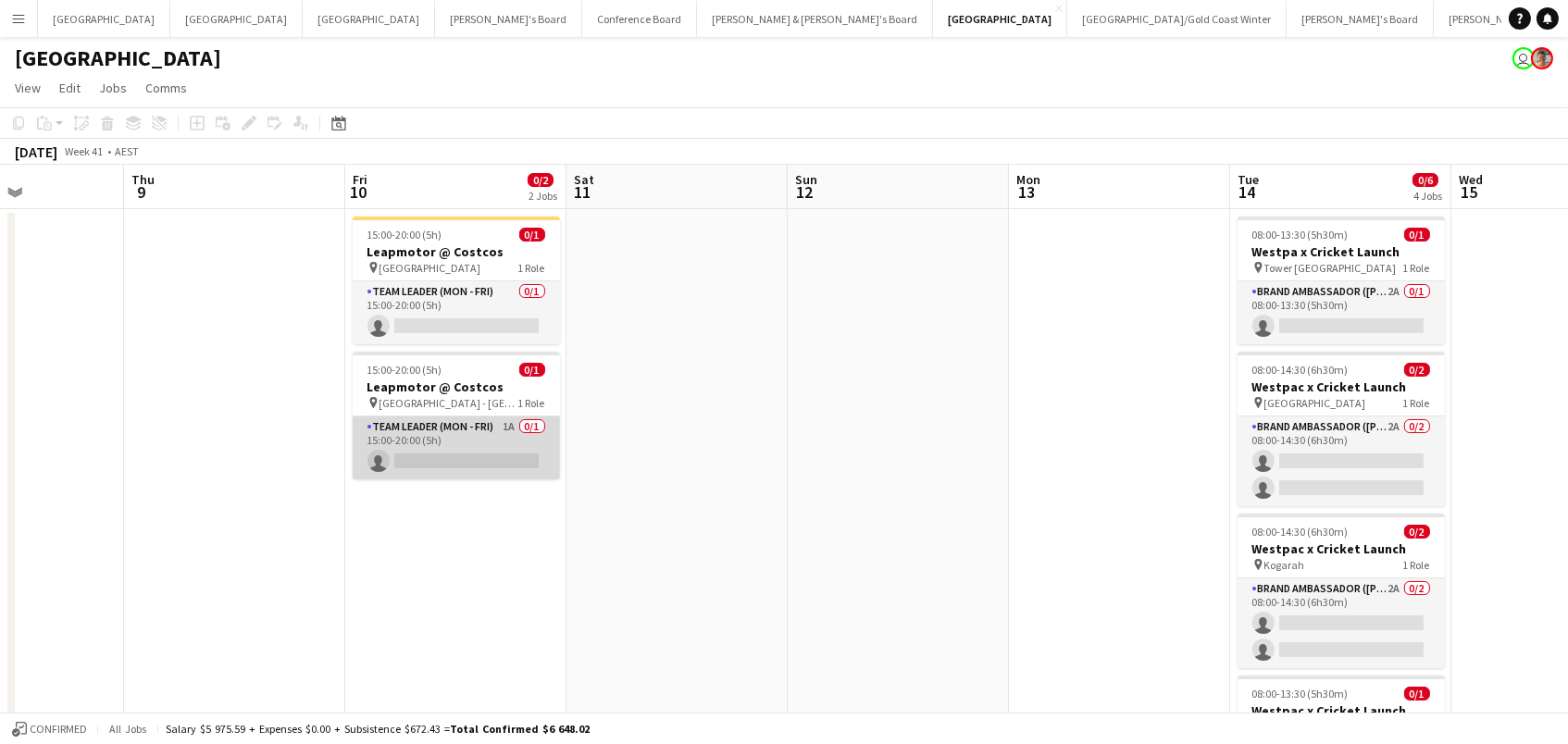
click at [464, 446] on app-card-role "Team Leader (Mon - Fri) 1A 0/1 15:00-20:00 (5h) single-neutral-actions" at bounding box center [456, 448] width 207 height 63
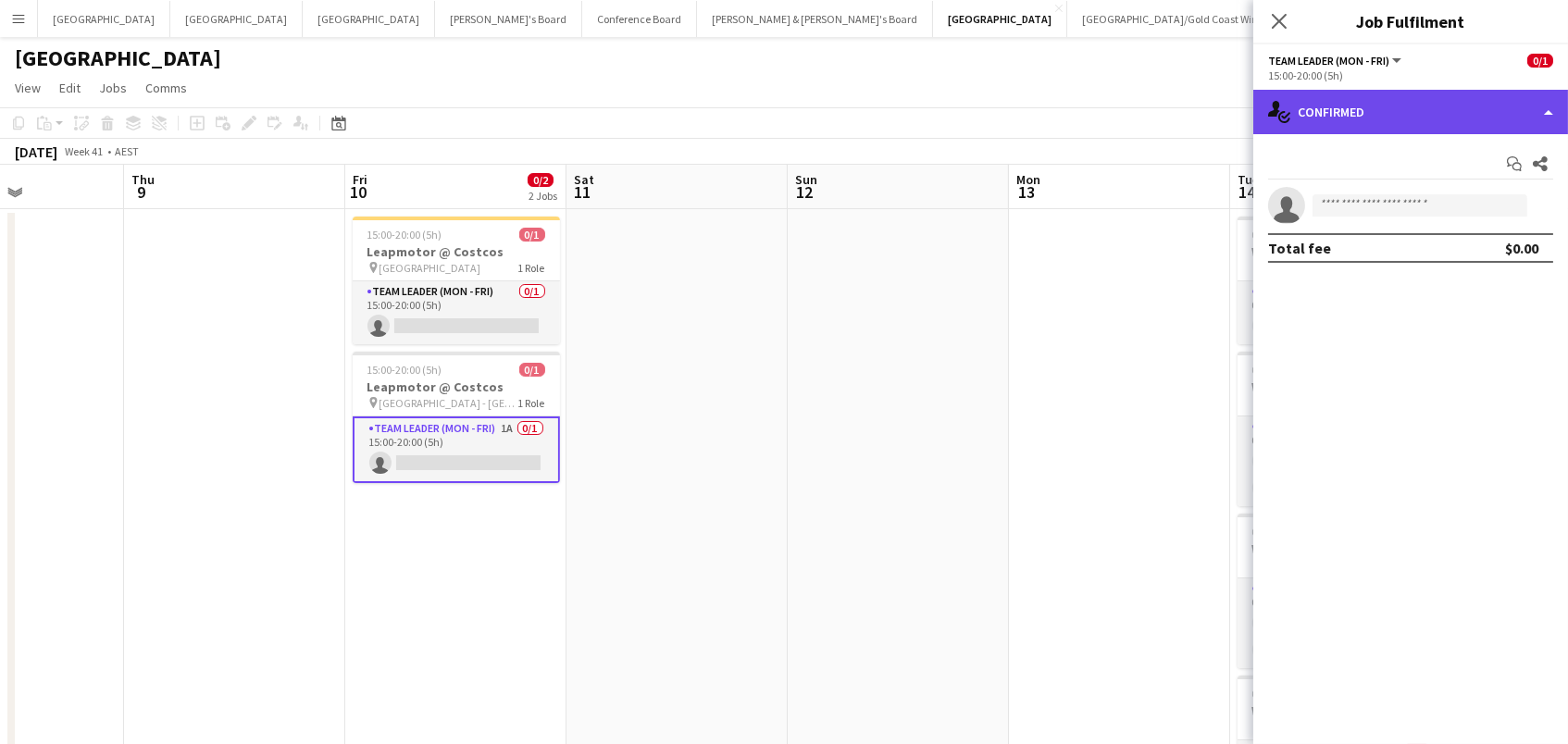
click at [1350, 115] on div "single-neutral-actions-check-2 Confirmed" at bounding box center [1411, 112] width 315 height 45
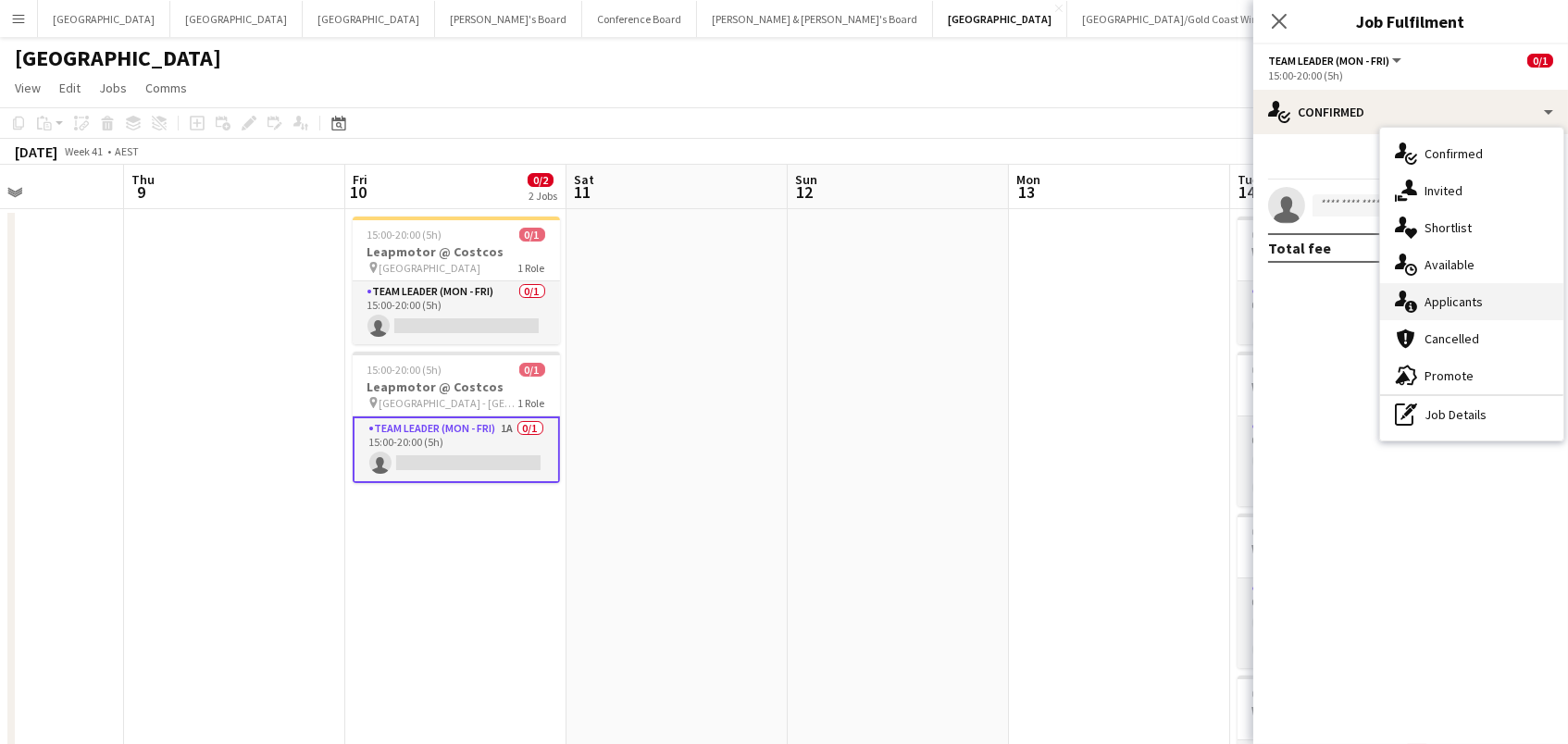
click at [1443, 302] on span "Applicants" at bounding box center [1453, 301] width 58 height 17
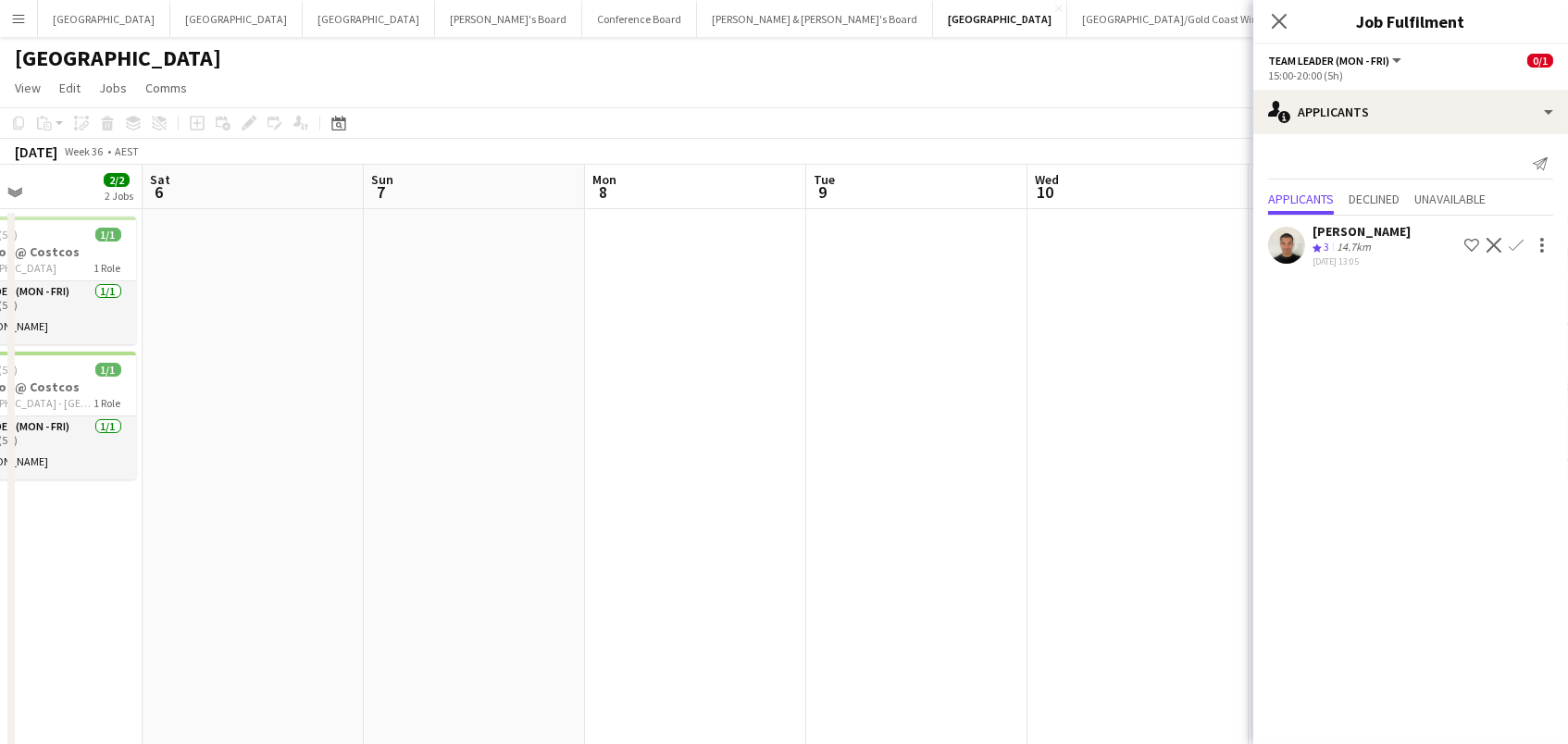
scroll to position [0, 0]
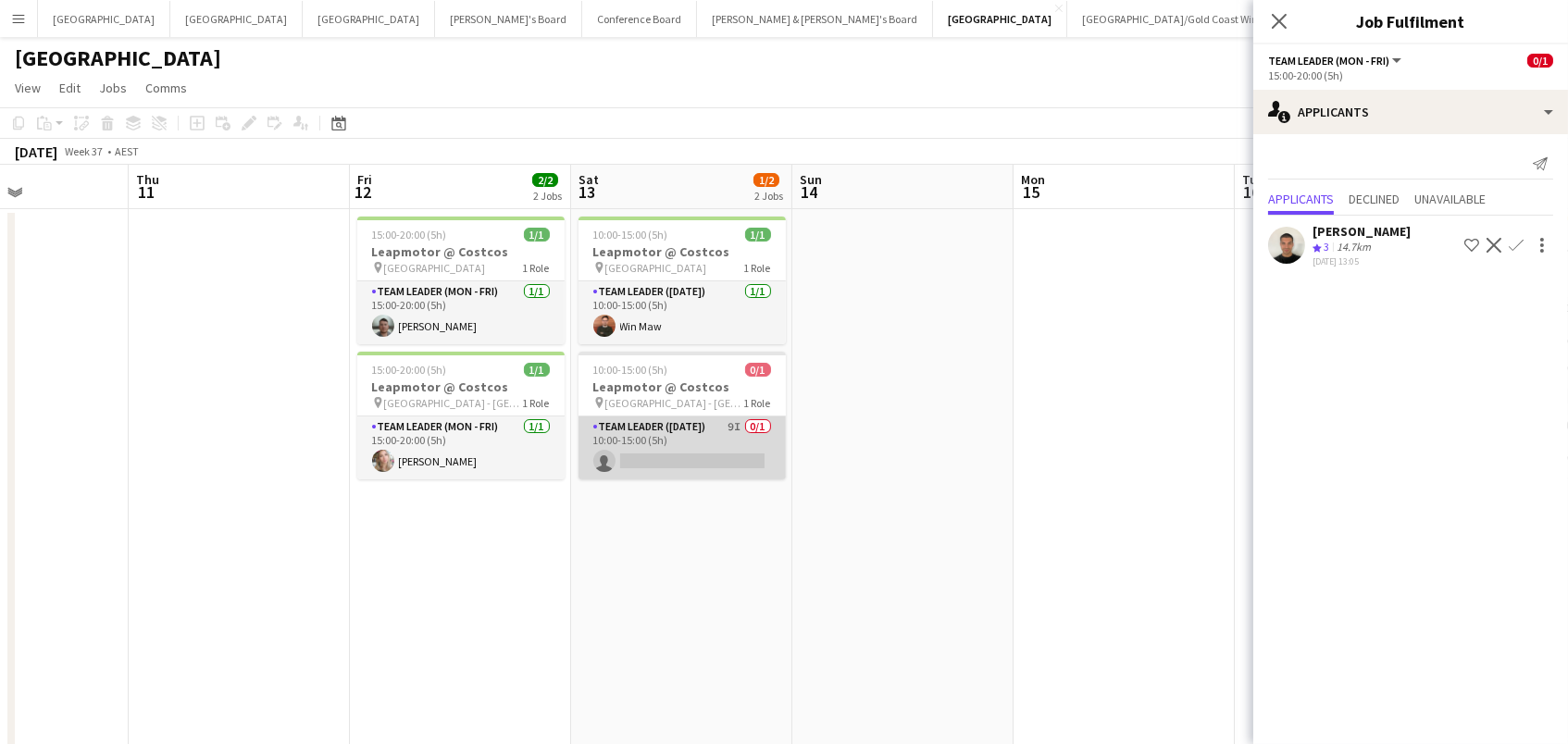
click at [730, 451] on app-card-role "Team Leader (Saturday) 9I 0/1 10:00-15:00 (5h) single-neutral-actions" at bounding box center [681, 448] width 207 height 63
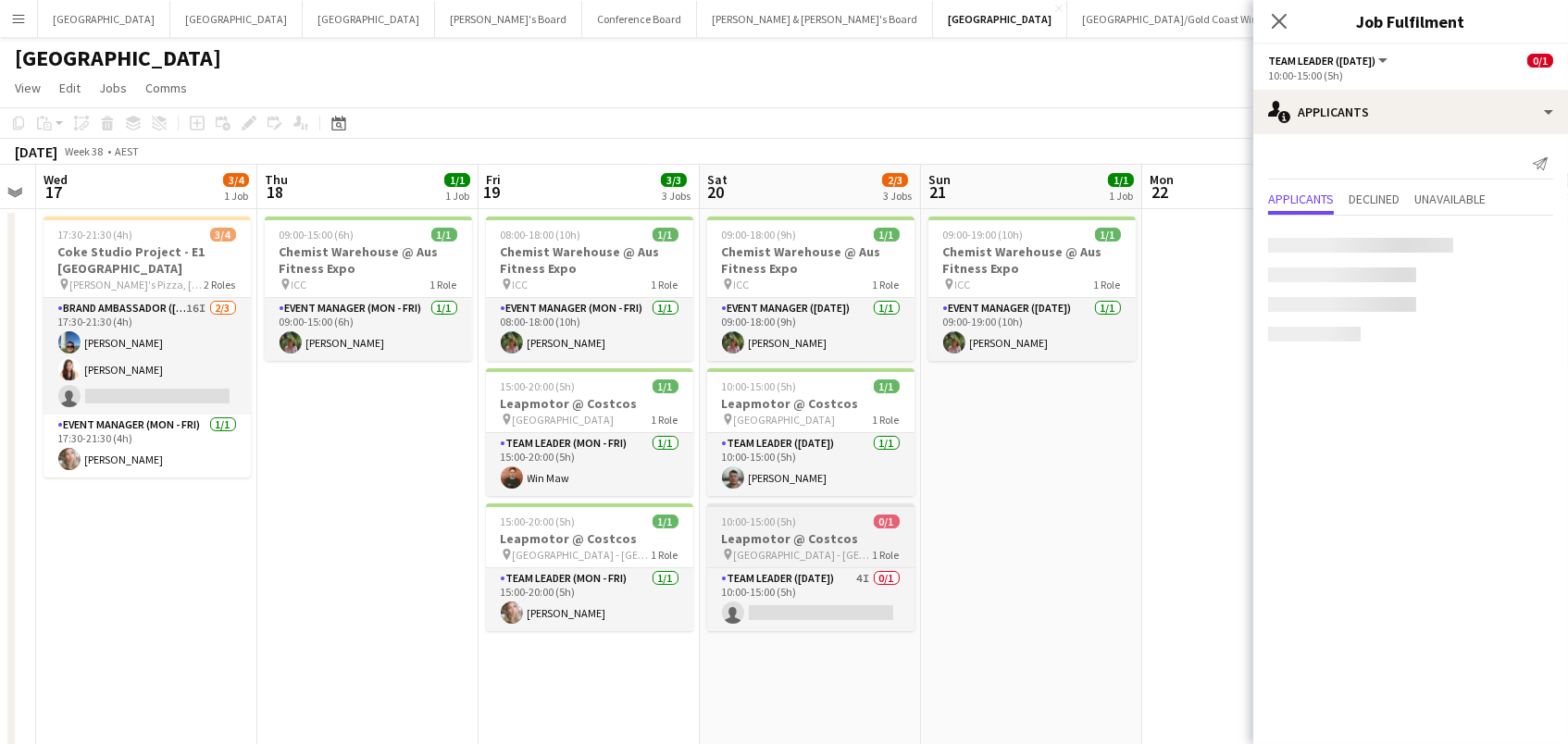
scroll to position [0, 631]
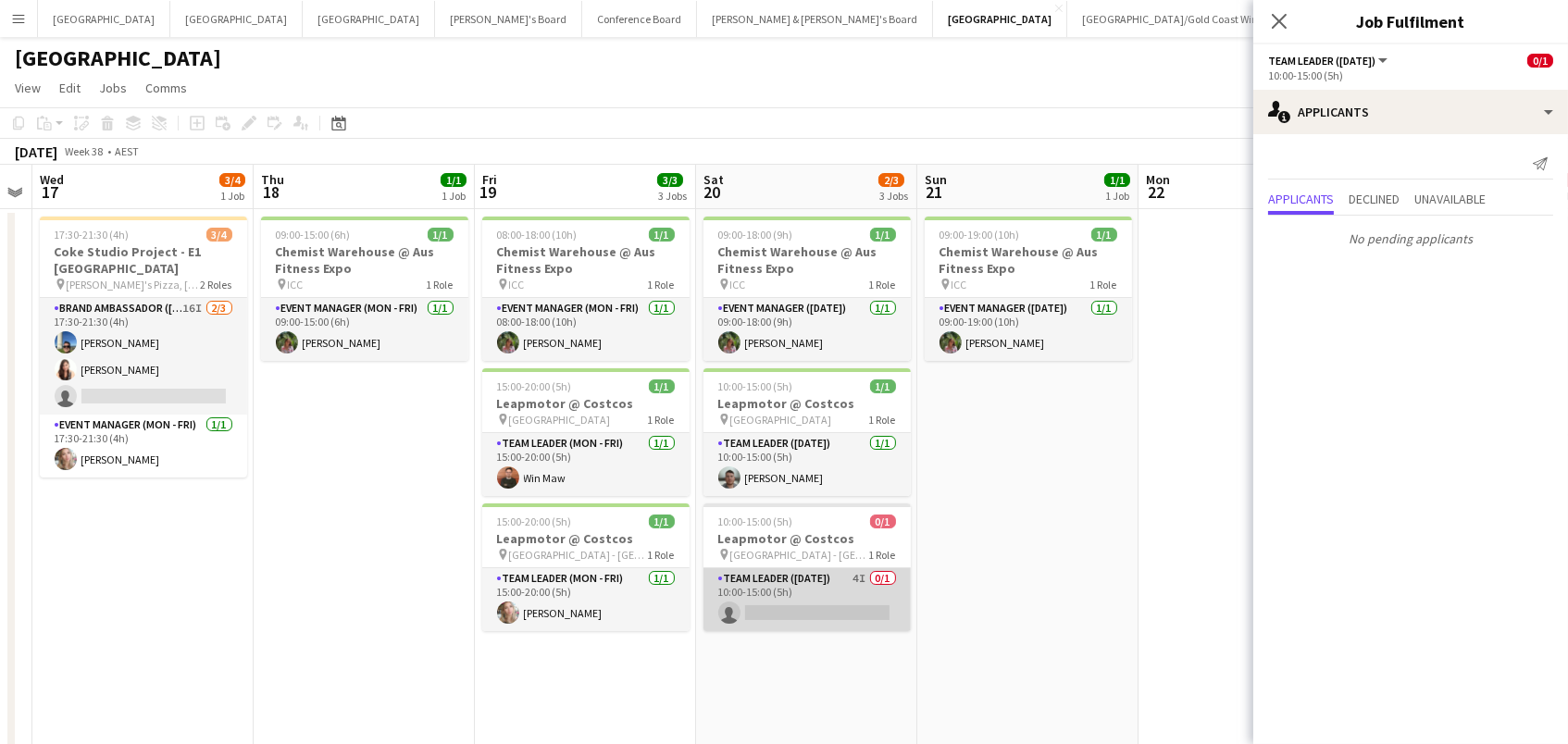
click at [840, 592] on app-card-role "Team Leader (Saturday) 4I 0/1 10:00-15:00 (5h) single-neutral-actions" at bounding box center [806, 599] width 207 height 63
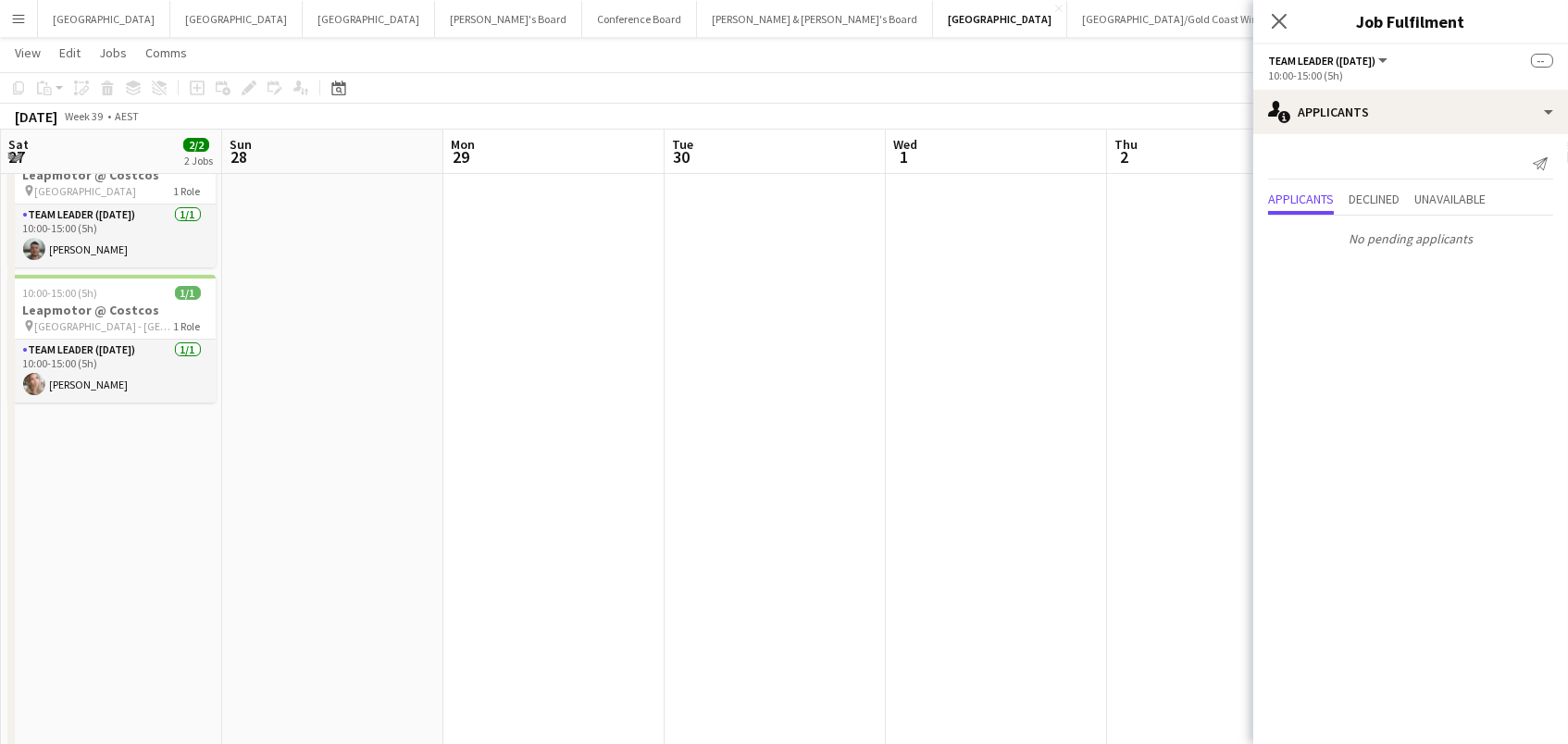
scroll to position [0, 738]
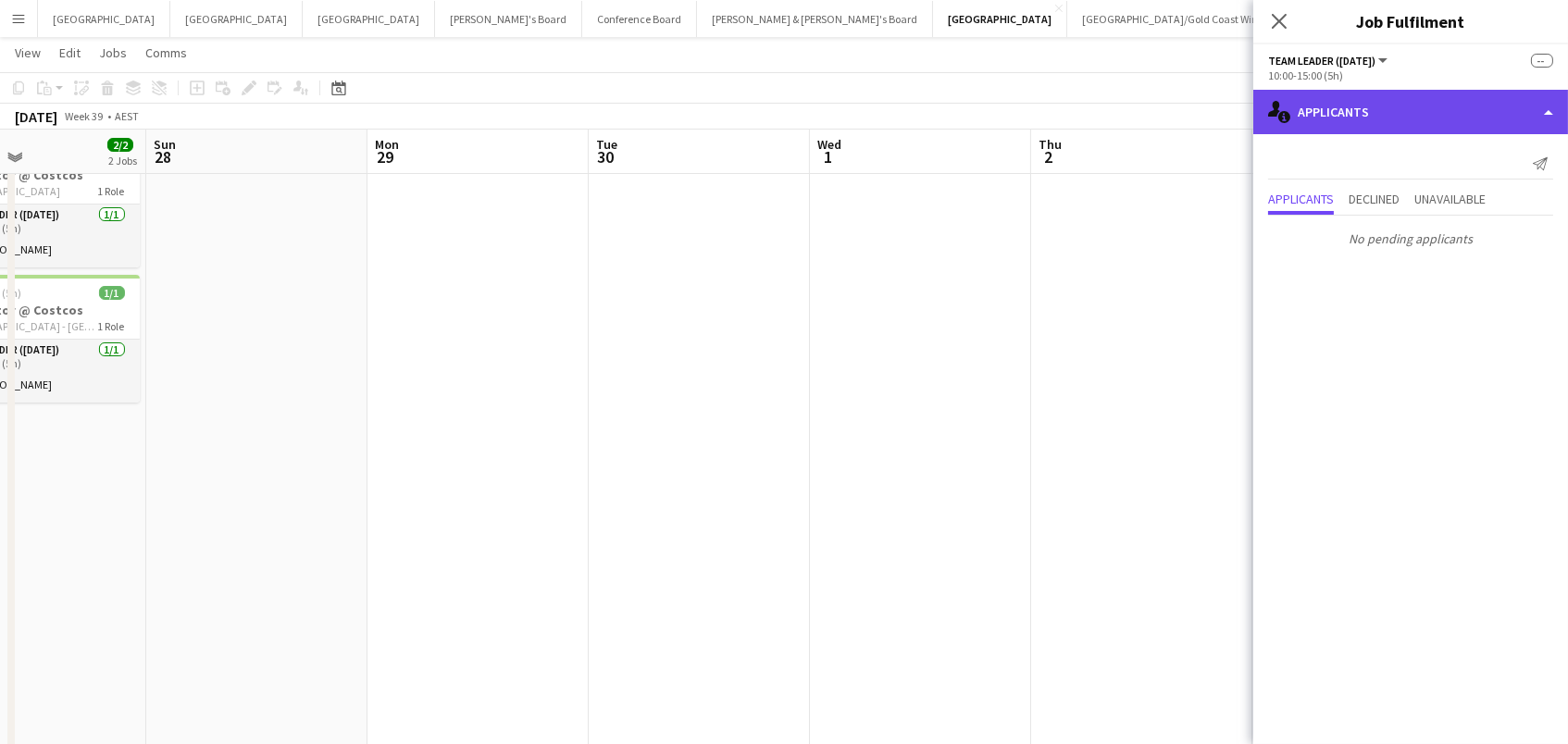
click at [1404, 103] on div "single-neutral-actions-information Applicants" at bounding box center [1411, 112] width 315 height 45
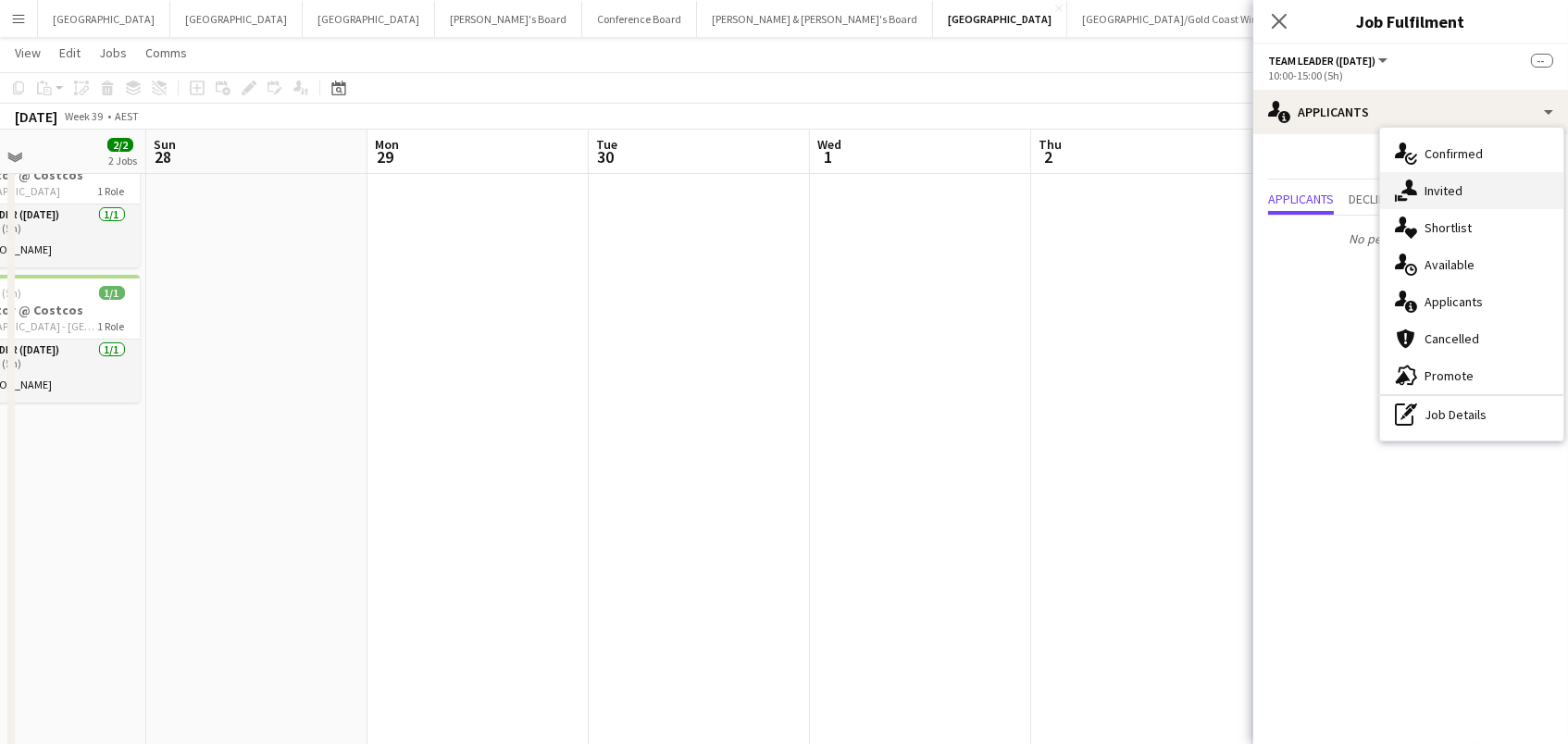
click at [1414, 192] on icon at bounding box center [1409, 187] width 16 height 16
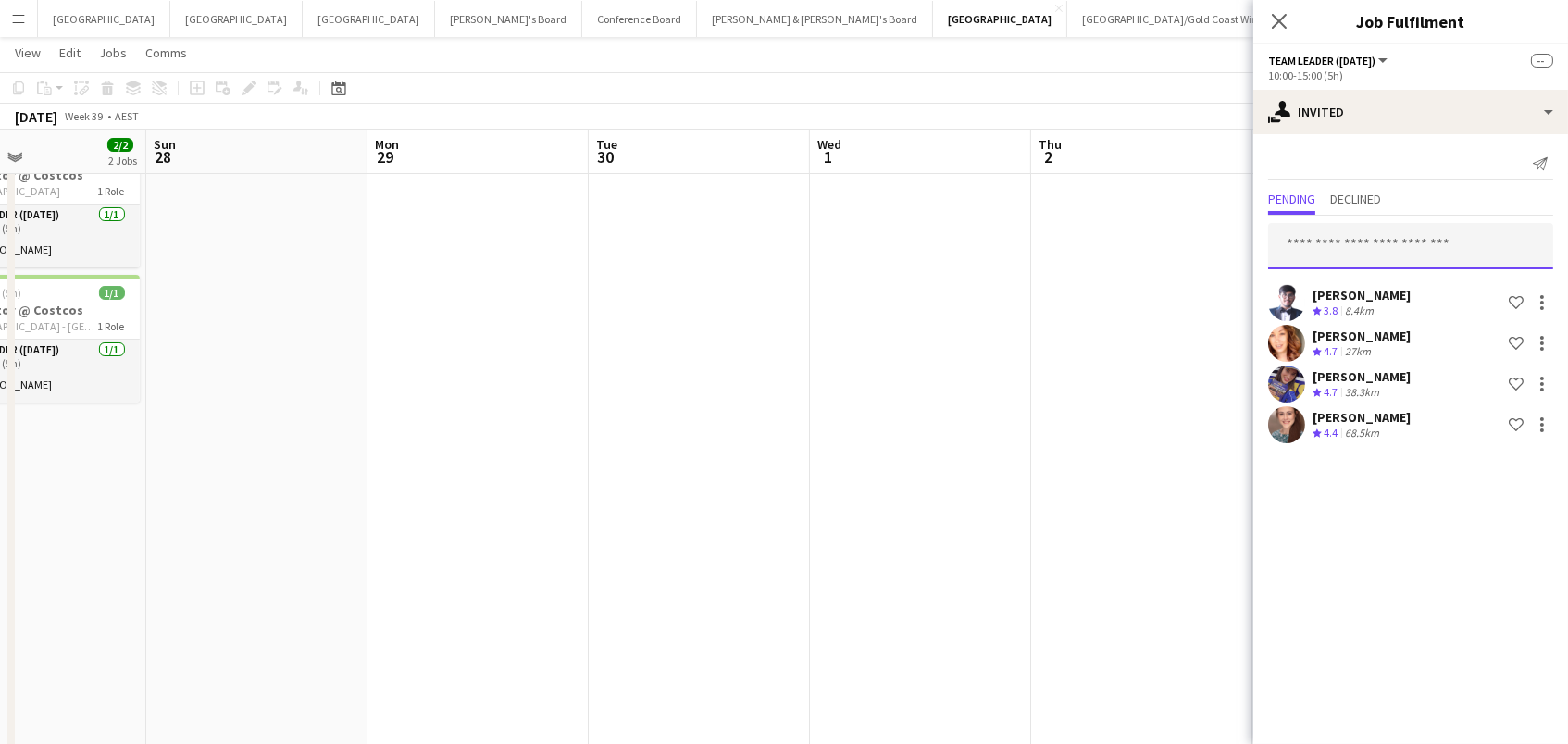
click at [1380, 237] on input "text" at bounding box center [1410, 247] width 285 height 47
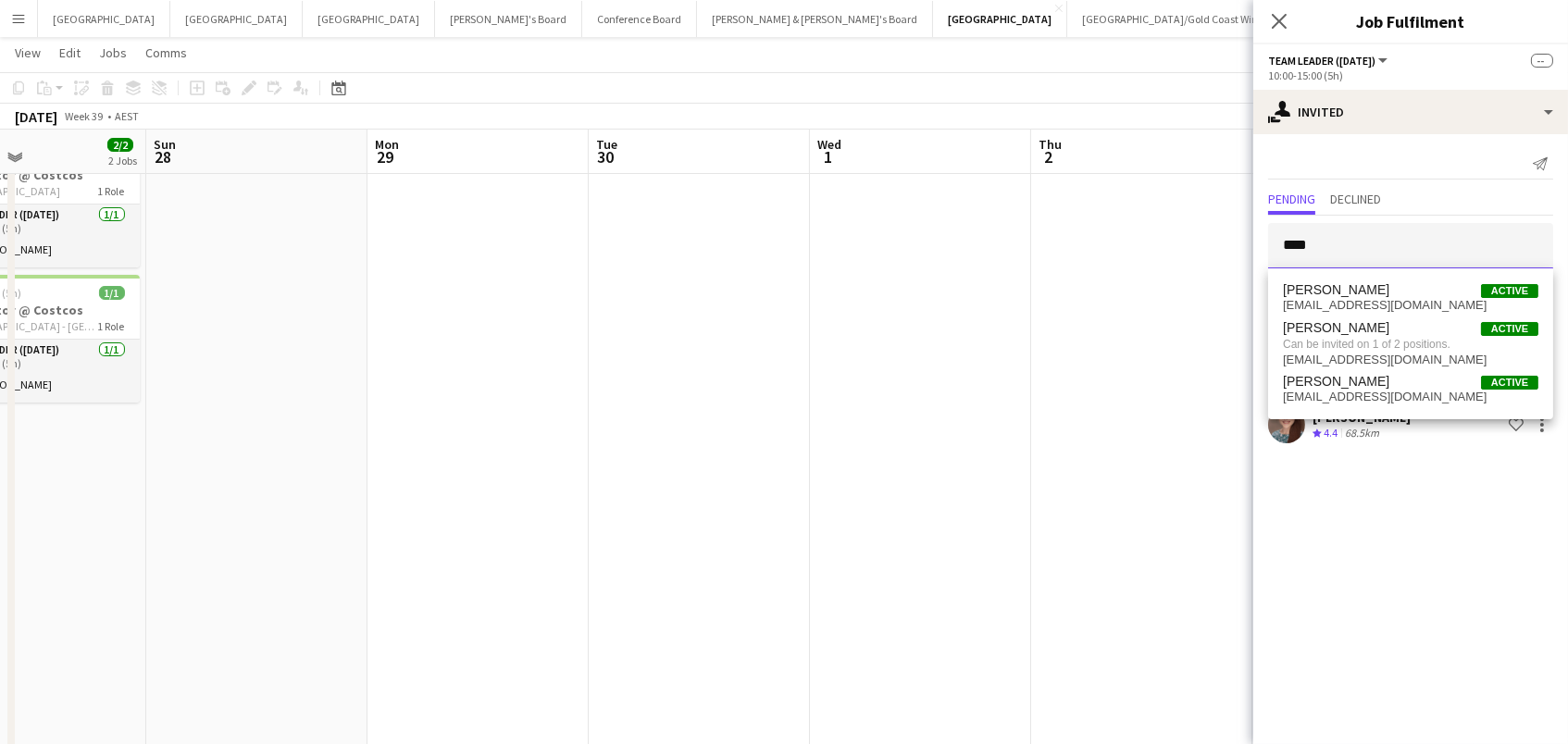
type input "****"
drag, startPoint x: 1380, startPoint y: 237, endPoint x: 1354, endPoint y: 206, distance: 40.5
click at [1354, 206] on span "Declined" at bounding box center [1355, 200] width 51 height 28
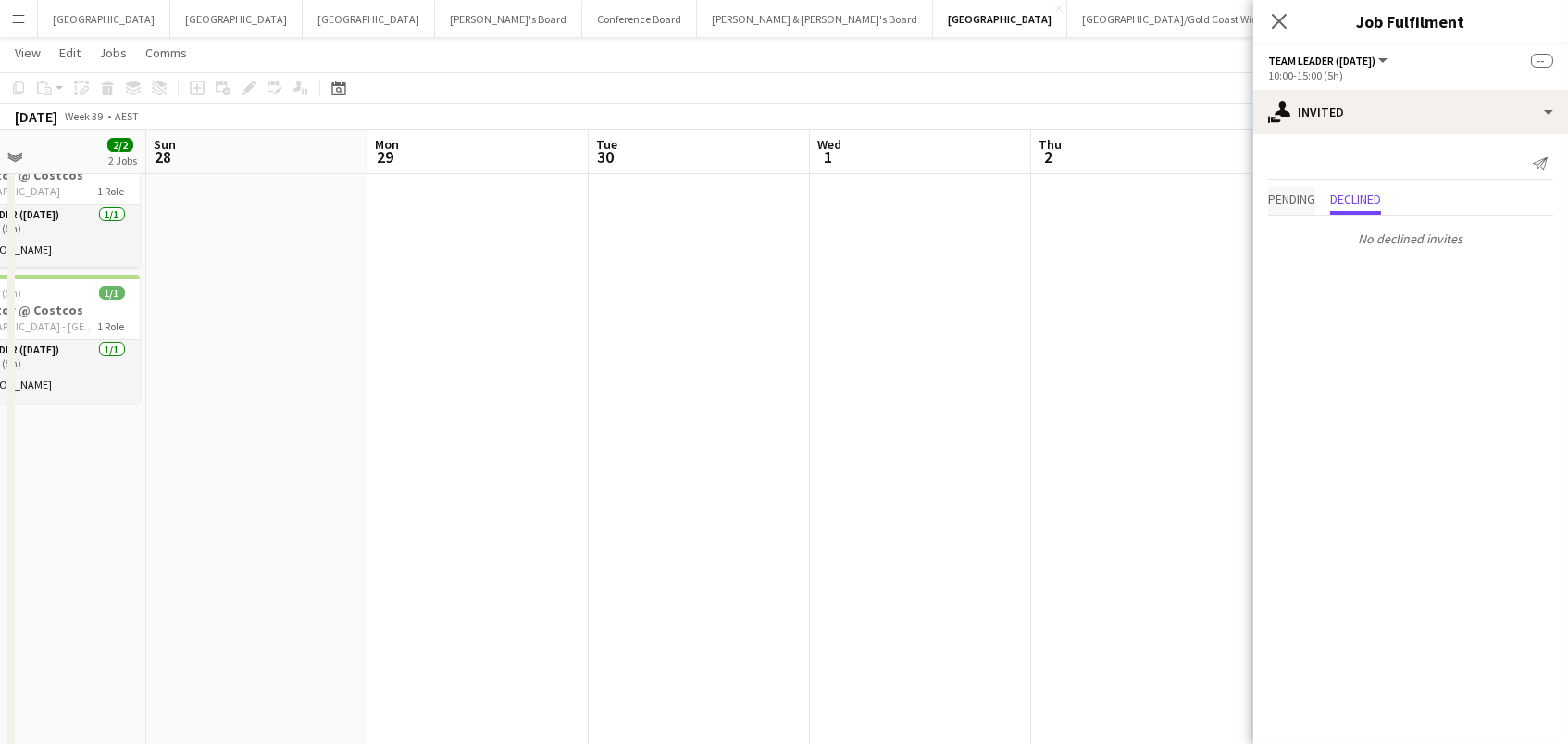
click at [1279, 205] on span "Pending" at bounding box center [1291, 200] width 48 height 28
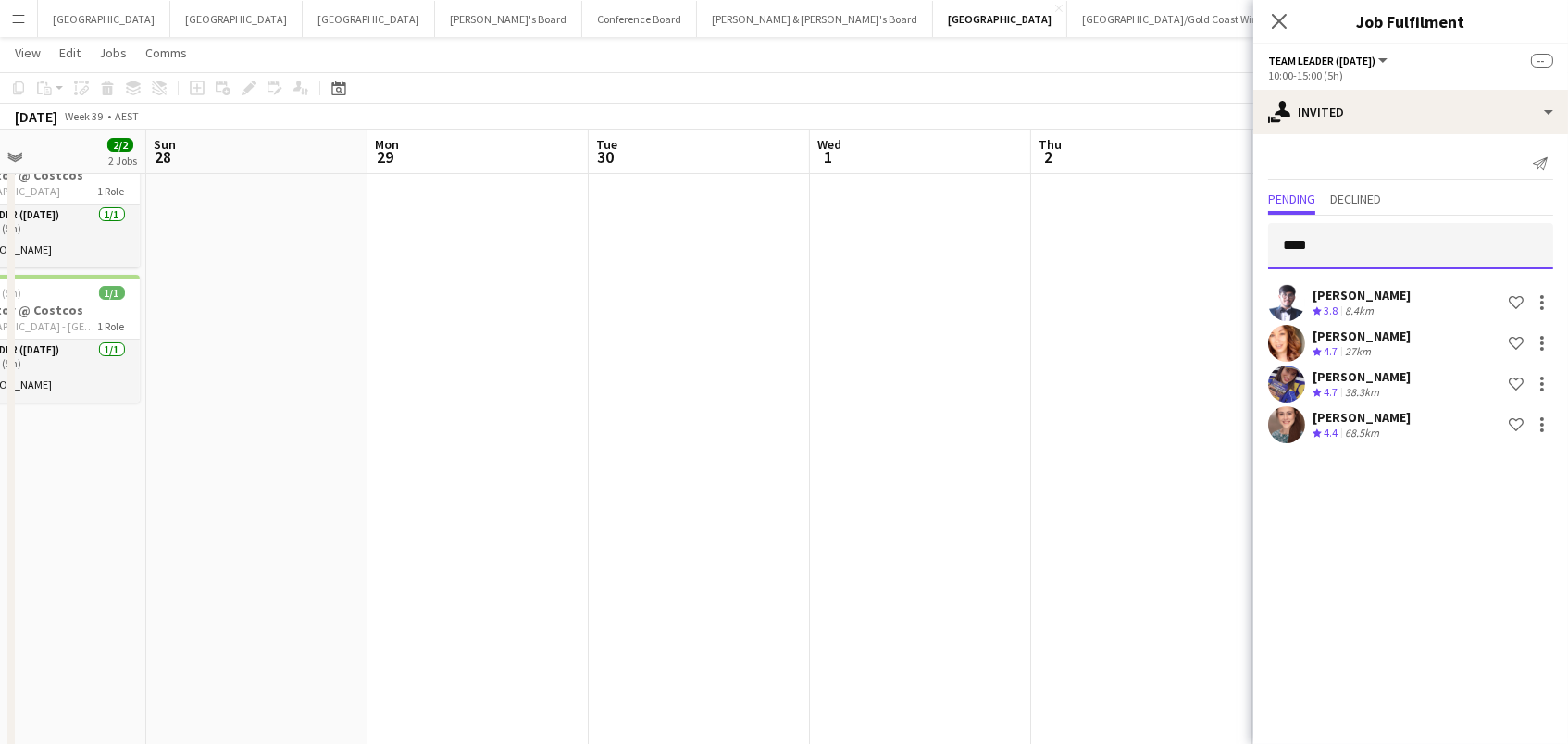
click at [1302, 236] on input "****" at bounding box center [1410, 247] width 285 height 47
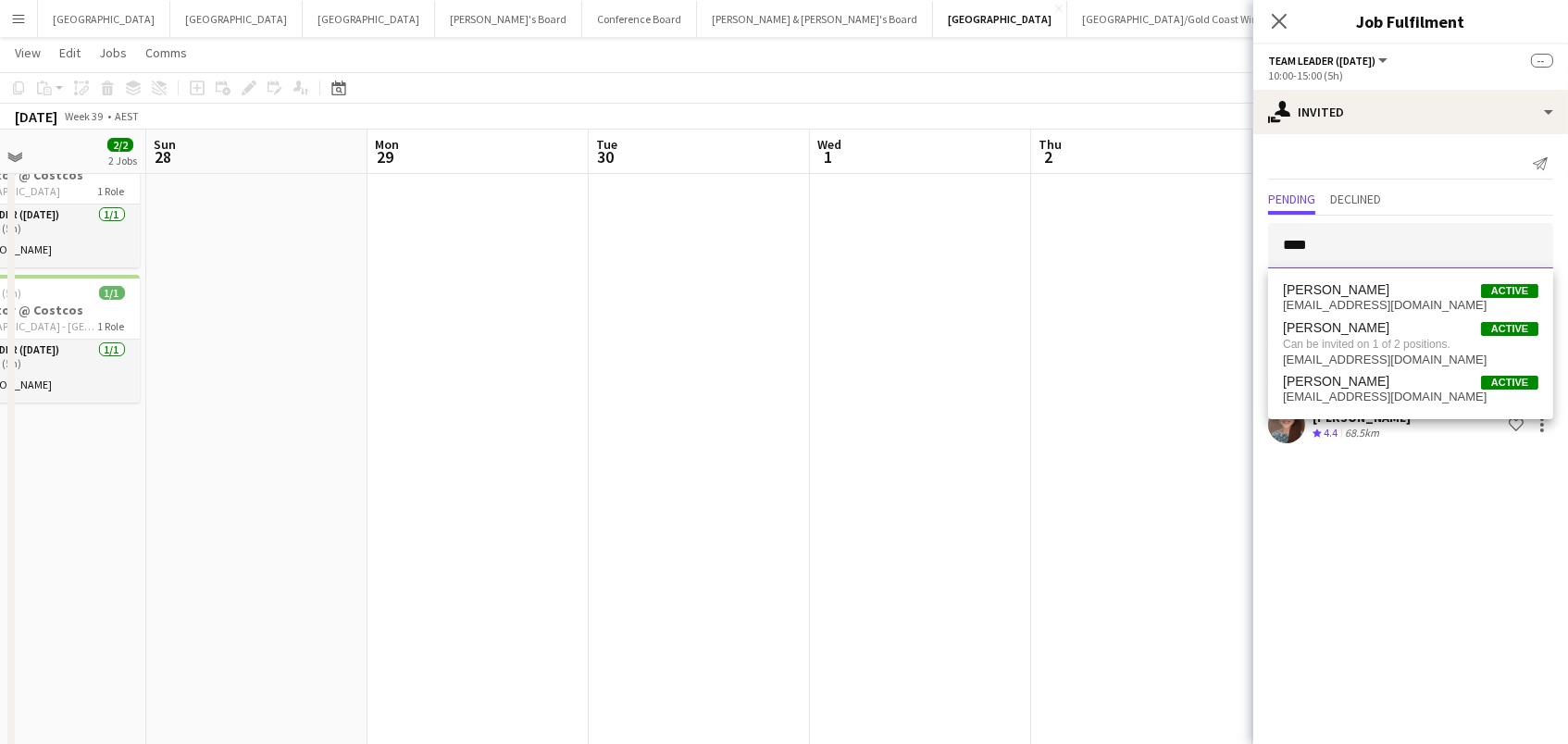
drag, startPoint x: 1324, startPoint y: 244, endPoint x: 1027, endPoint y: 203, distance: 299.8
click at [1027, 203] on body "Menu Boards Boards Boards All jobs Status Workforce Workforce My Workforce Recr…" at bounding box center [784, 429] width 1568 height 1009
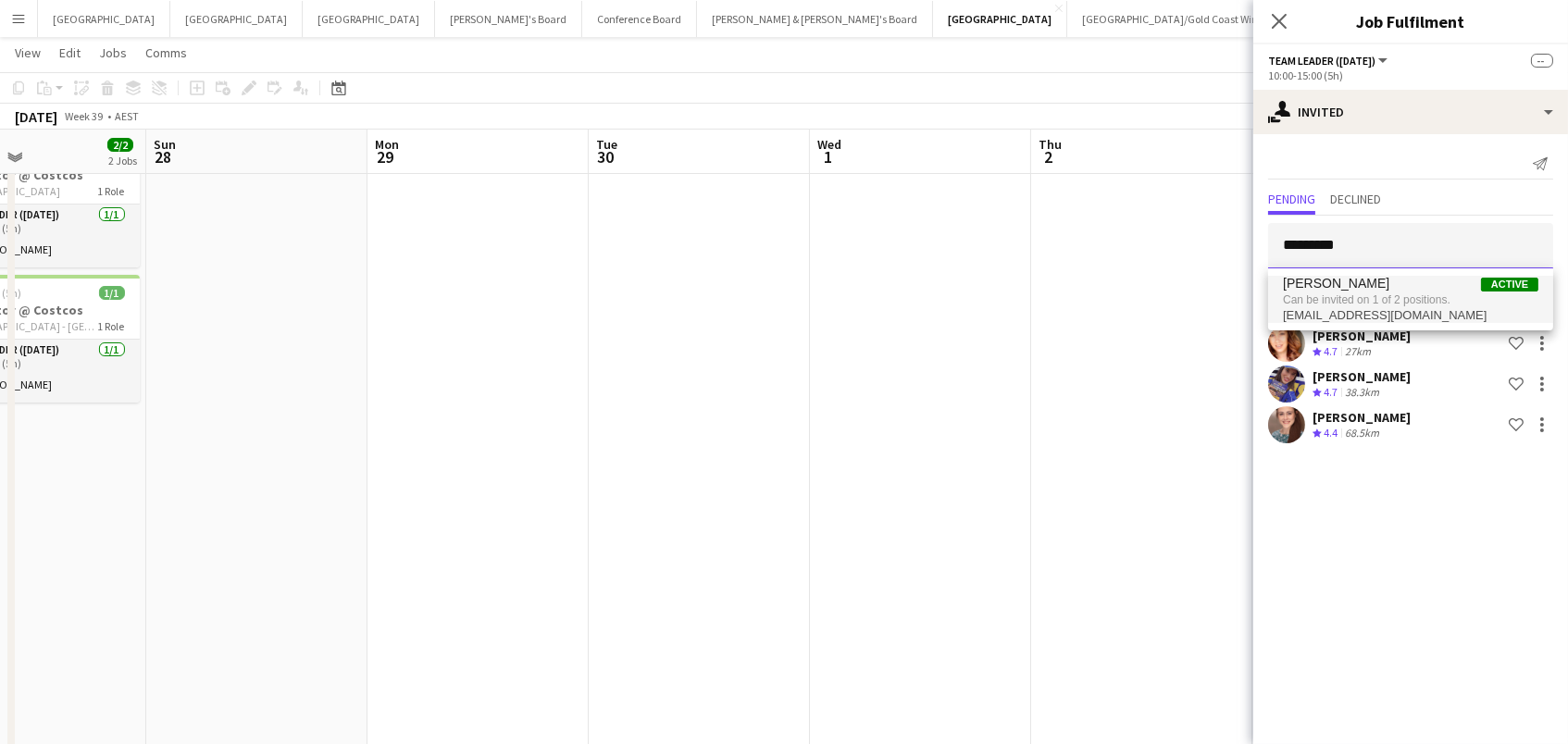
type input "*********"
click at [1466, 302] on span "Can be invited on 1 of 2 positions." at bounding box center [1410, 299] width 256 height 17
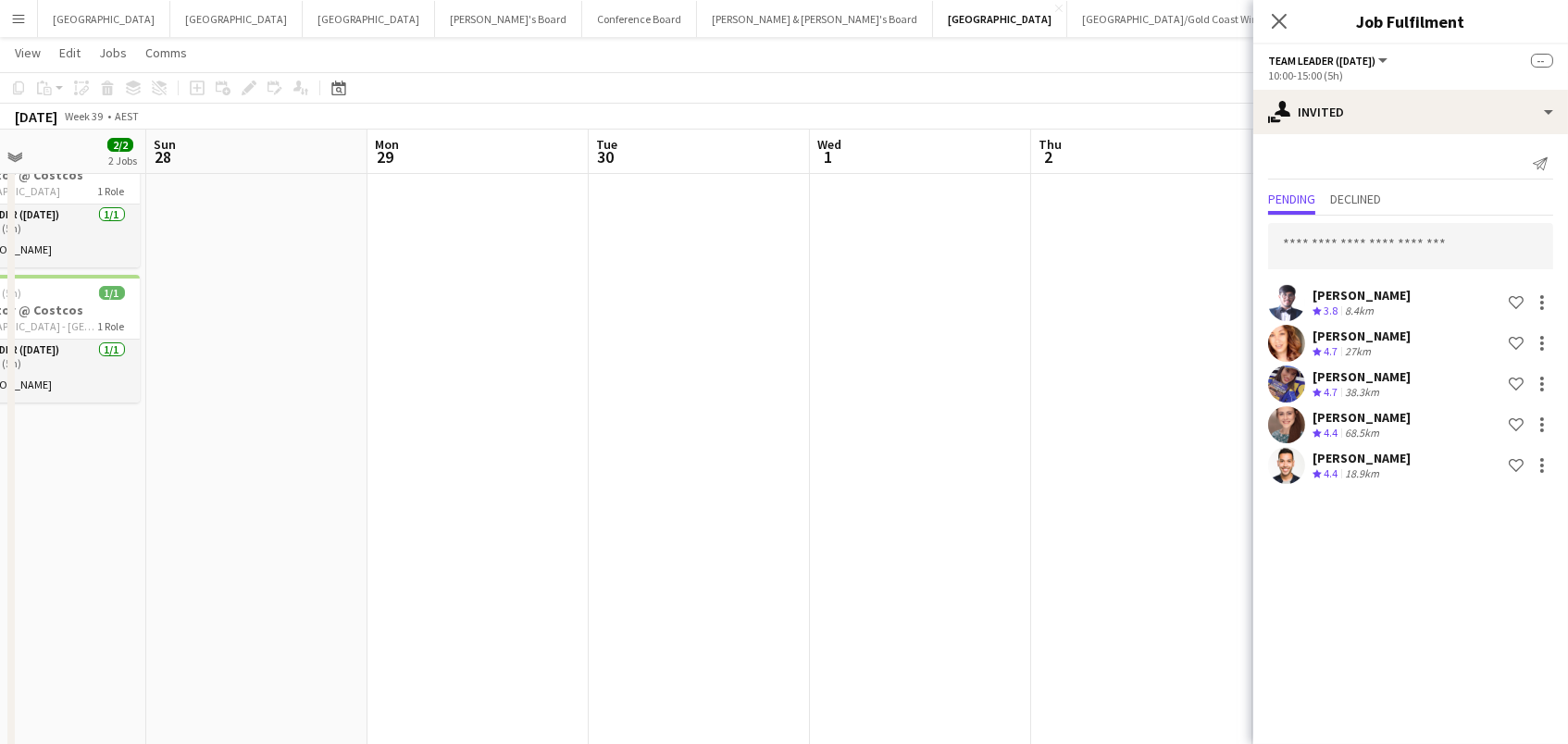
click at [1102, 256] on app-date-cell at bounding box center [1142, 517] width 222 height 770
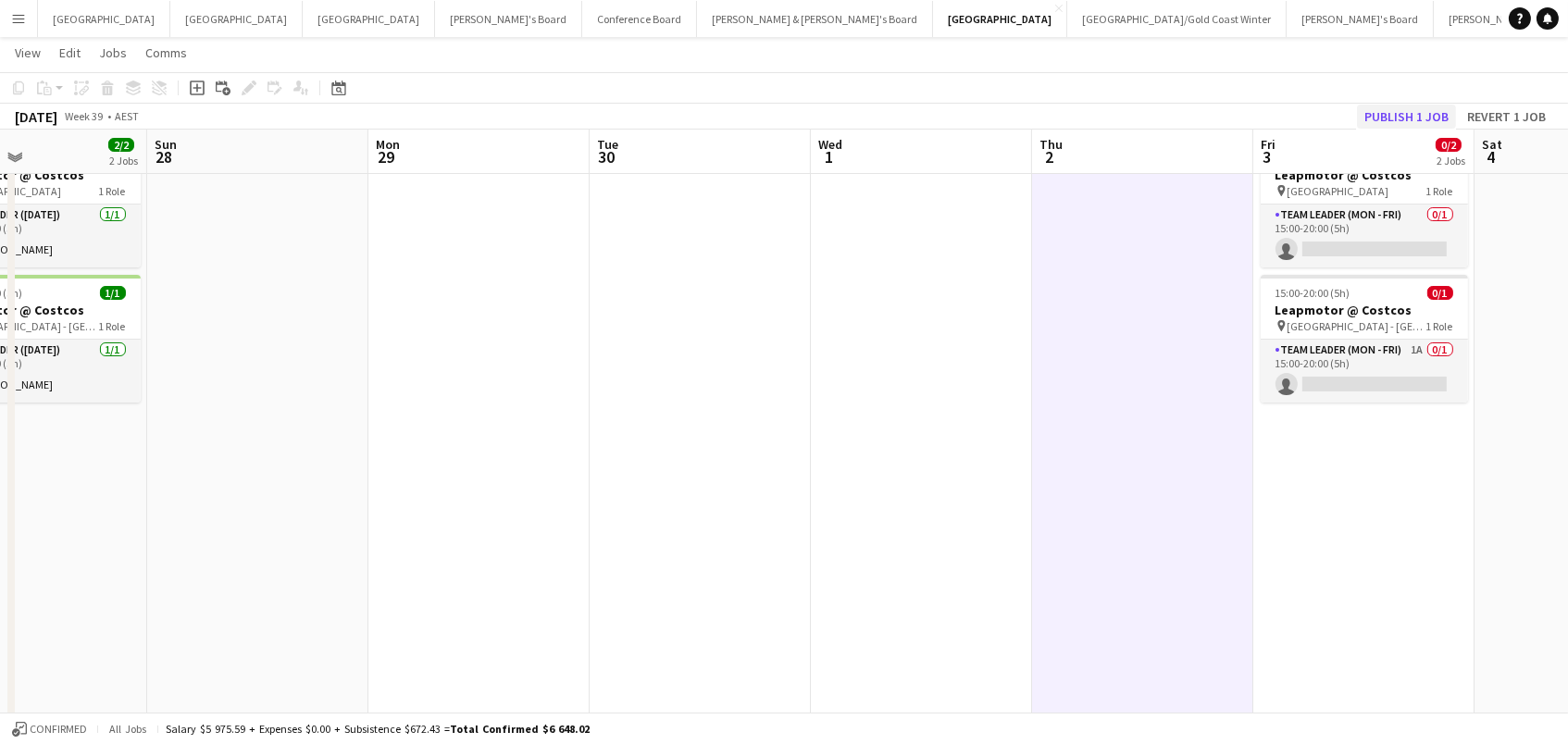
click at [1436, 119] on button "Publish 1 job" at bounding box center [1406, 117] width 99 height 24
click at [582, 13] on button "Conference Board Close" at bounding box center [639, 18] width 115 height 36
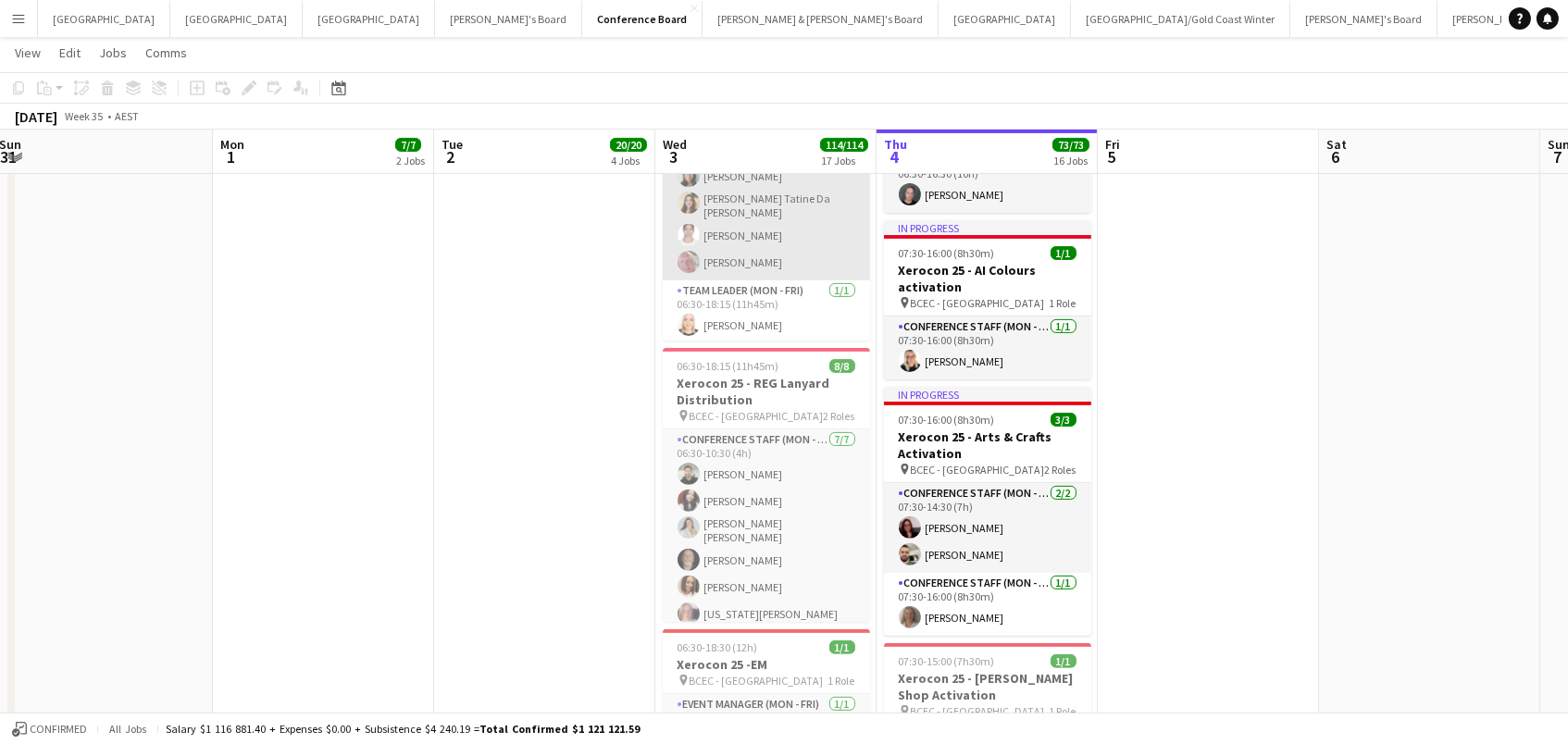
scroll to position [0, 446]
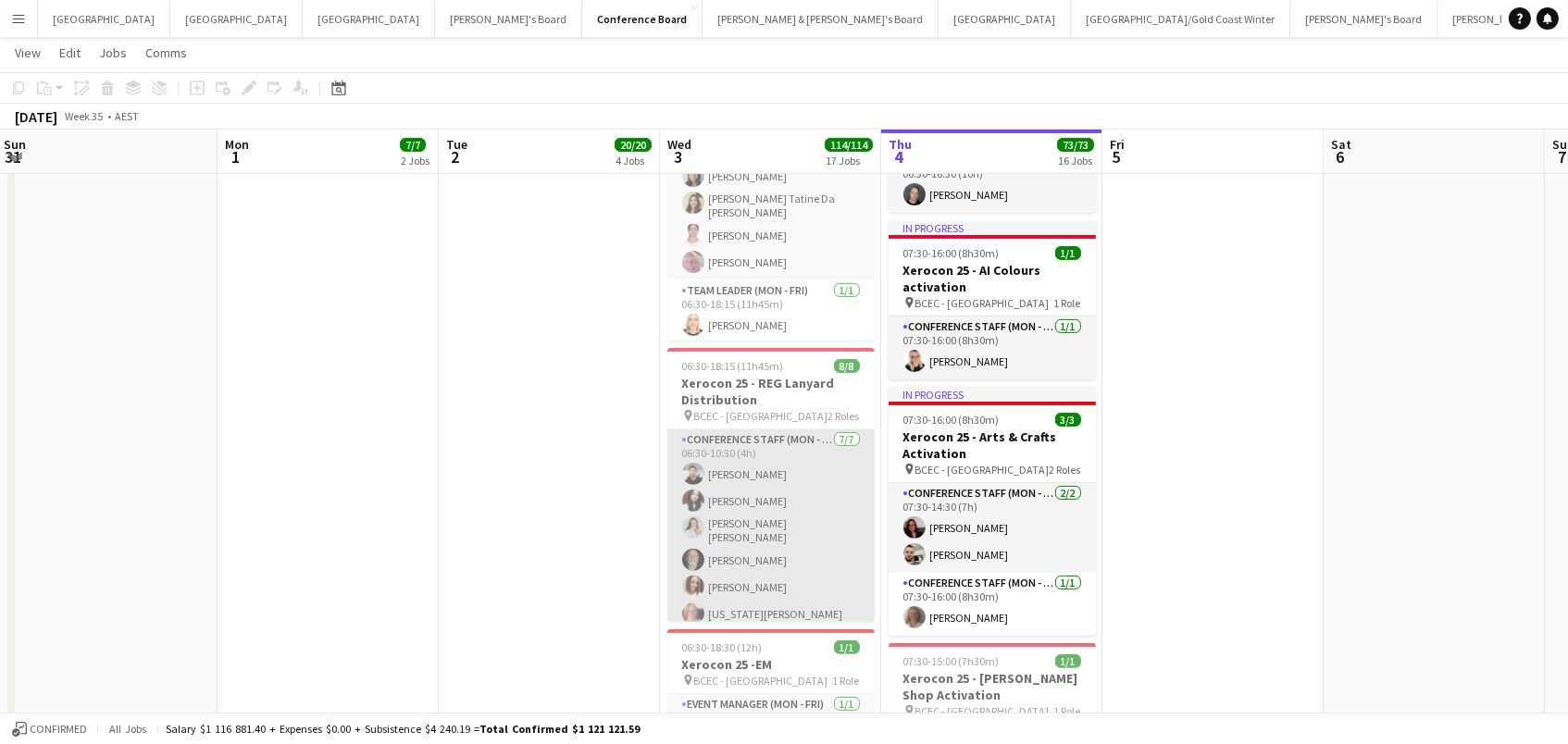
click at [742, 540] on app-card-role "Conference Staff (Mon - Fri) 7/7 06:30-10:30 (4h) Aashish Chaudhary Melany Fari…" at bounding box center [770, 544] width 207 height 229
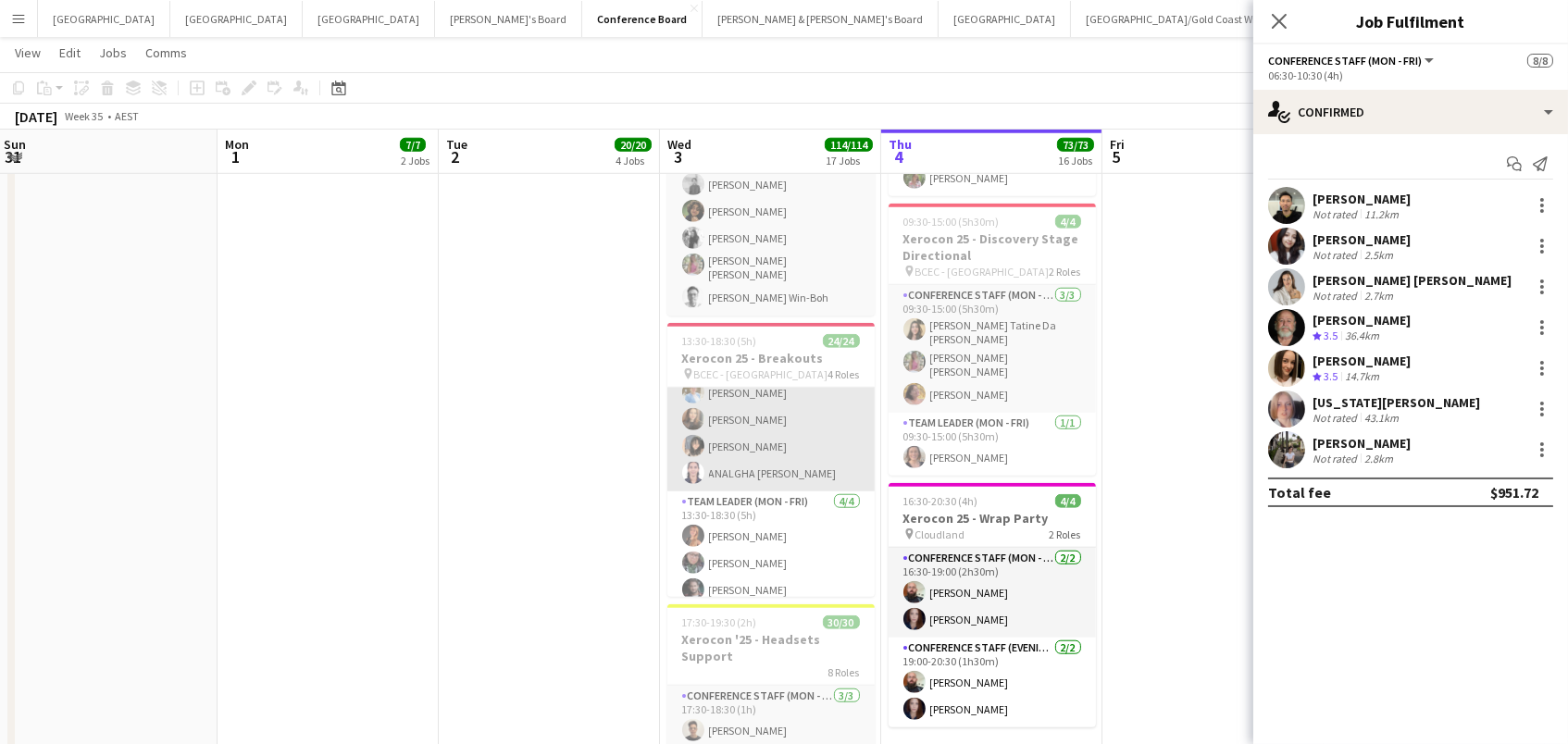
scroll to position [552, 0]
click at [727, 403] on app-card-role "Conference Staff (Mon - Fri) 13/13 13:30-18:30 (5h) Aashish Chaudhary Reti Mari…" at bounding box center [770, 291] width 207 height 390
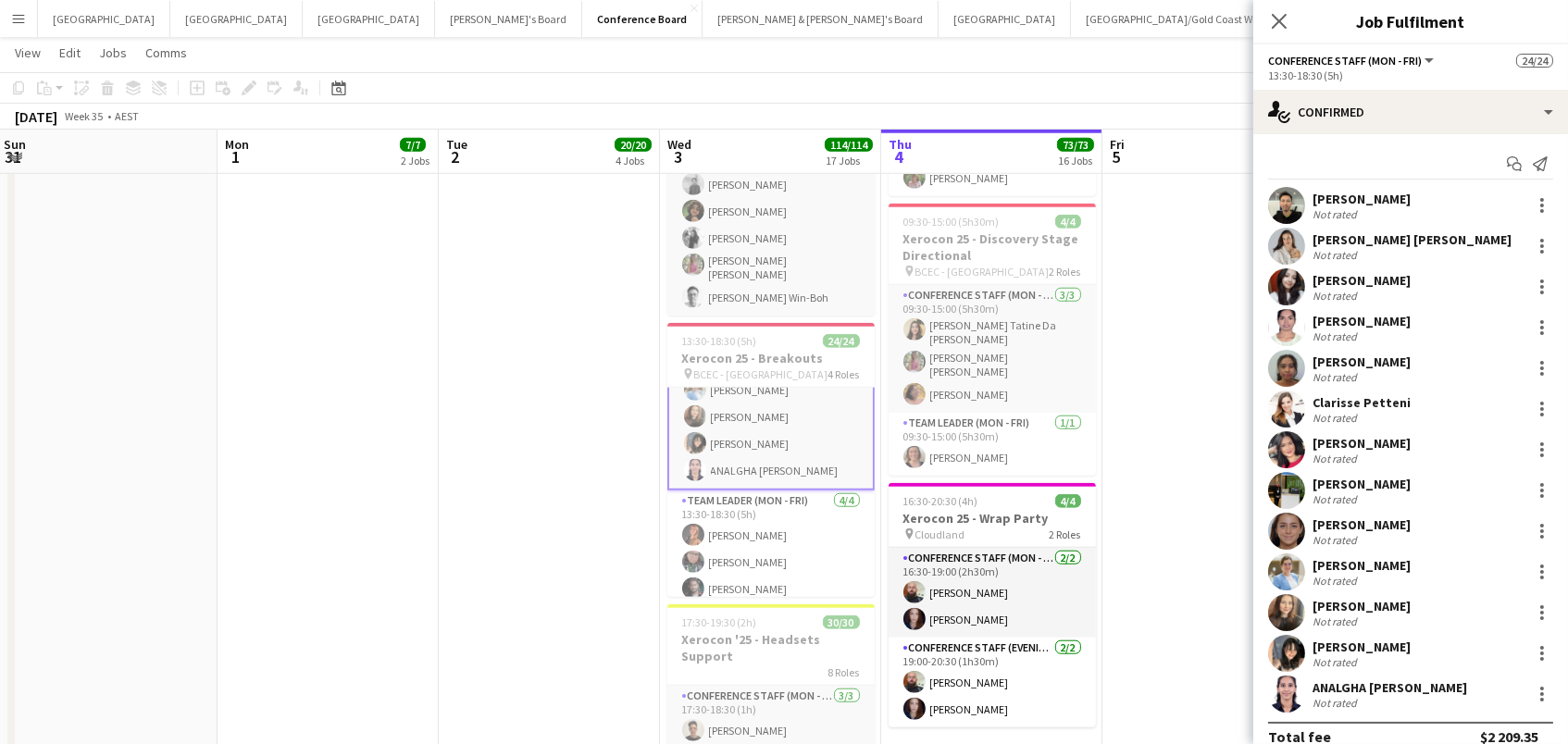
scroll to position [92, 0]
click at [1316, 614] on div "Not rated" at bounding box center [1337, 621] width 49 height 14
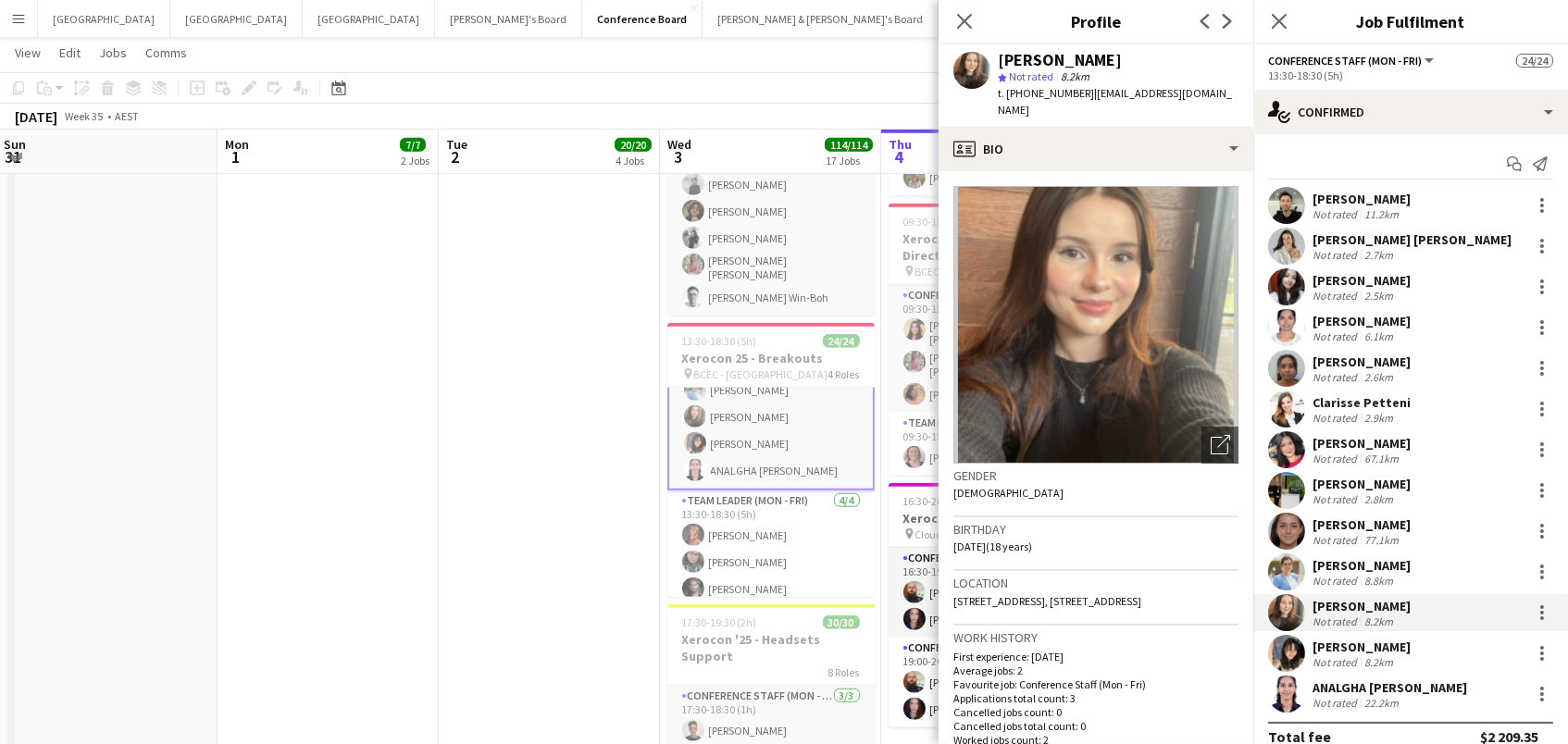
click at [1318, 655] on div "Not rated" at bounding box center [1337, 661] width 49 height 14
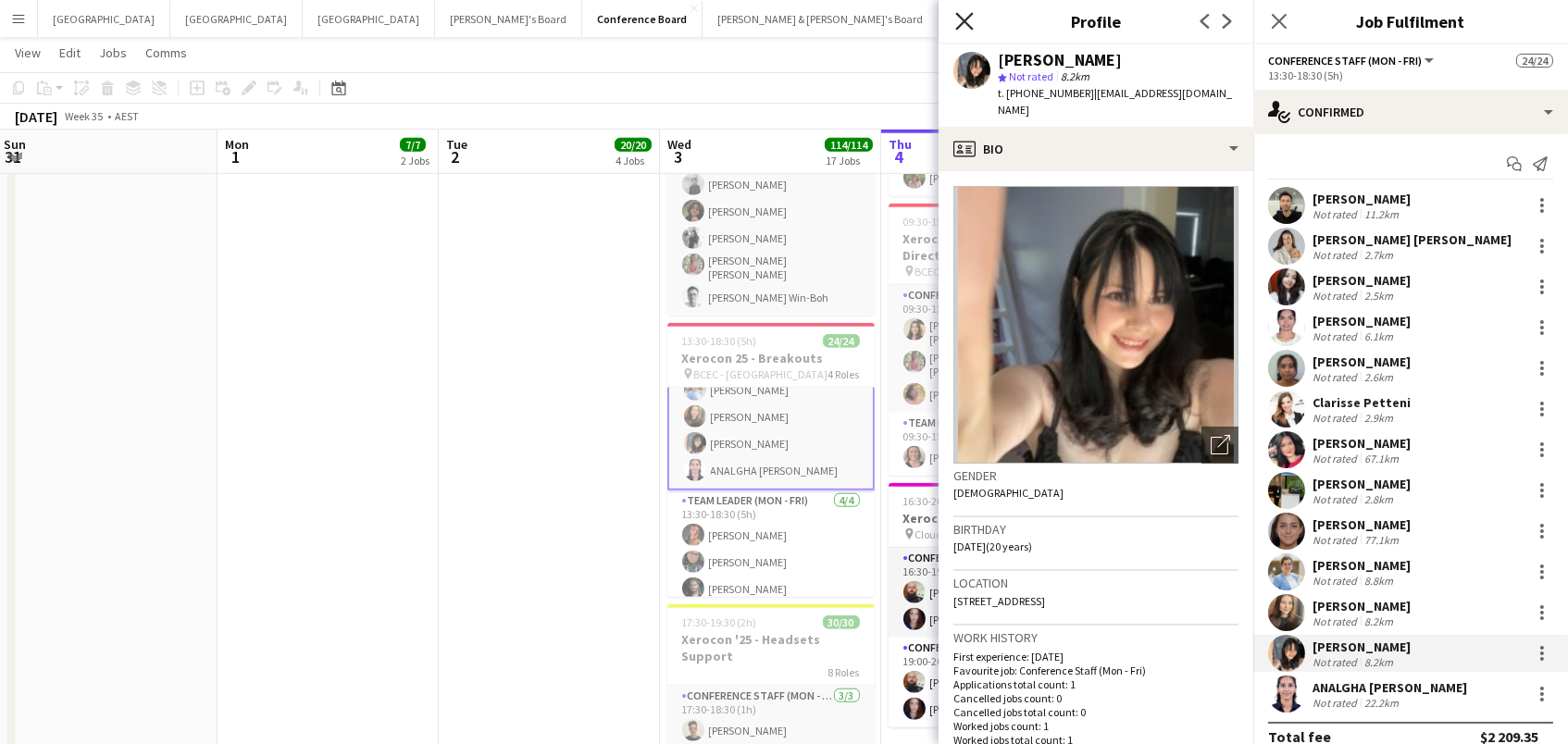
click at [965, 22] on icon at bounding box center [964, 20] width 17 height 17
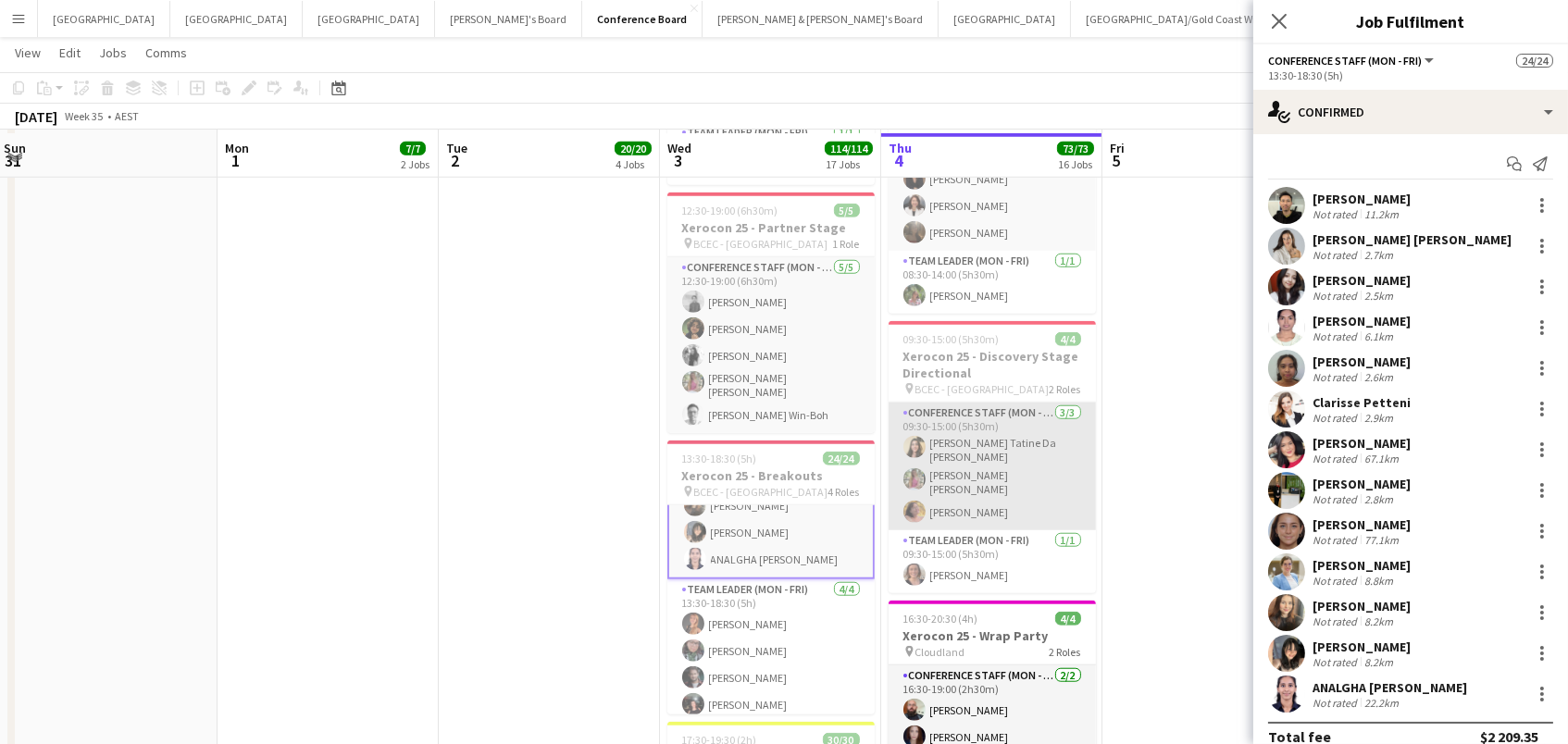
scroll to position [3152, 0]
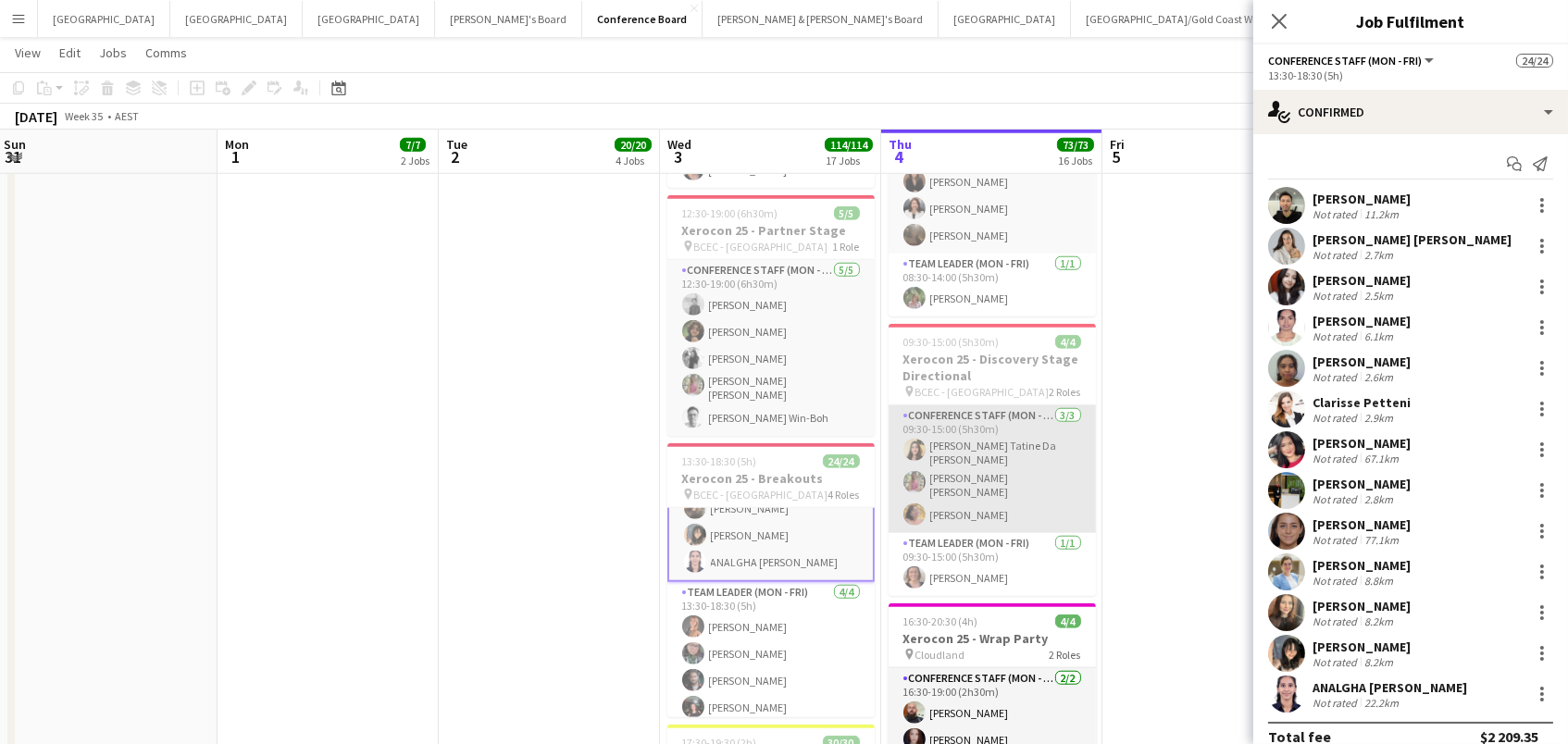
click at [995, 466] on app-card-role "Conference Staff (Mon - Fri) 3/3 09:30-15:00 (5h30m) Lara Tatine Da Silva Sodre…" at bounding box center [991, 468] width 207 height 127
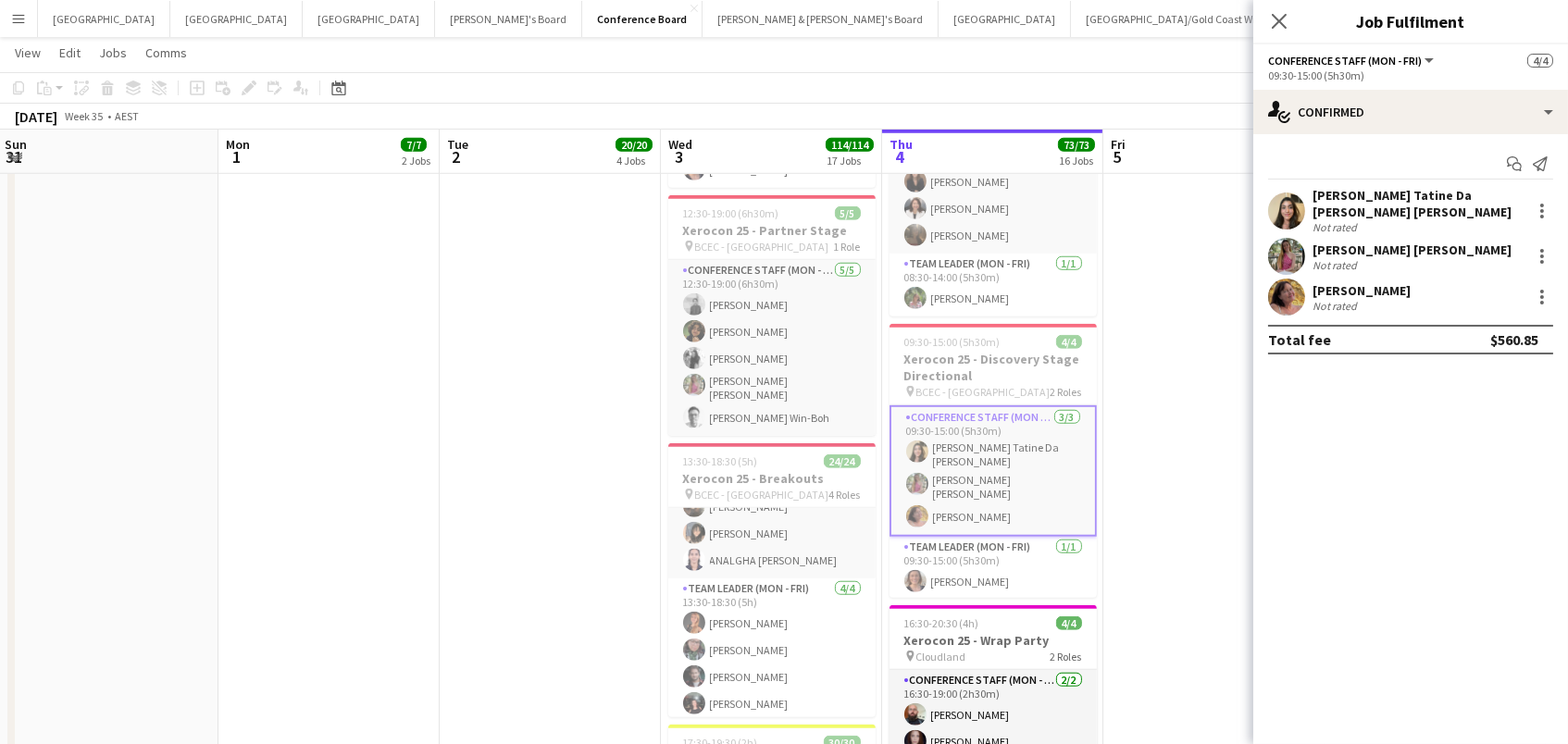
scroll to position [576, 0]
click at [1298, 214] on app-user-avatar at bounding box center [1286, 211] width 37 height 37
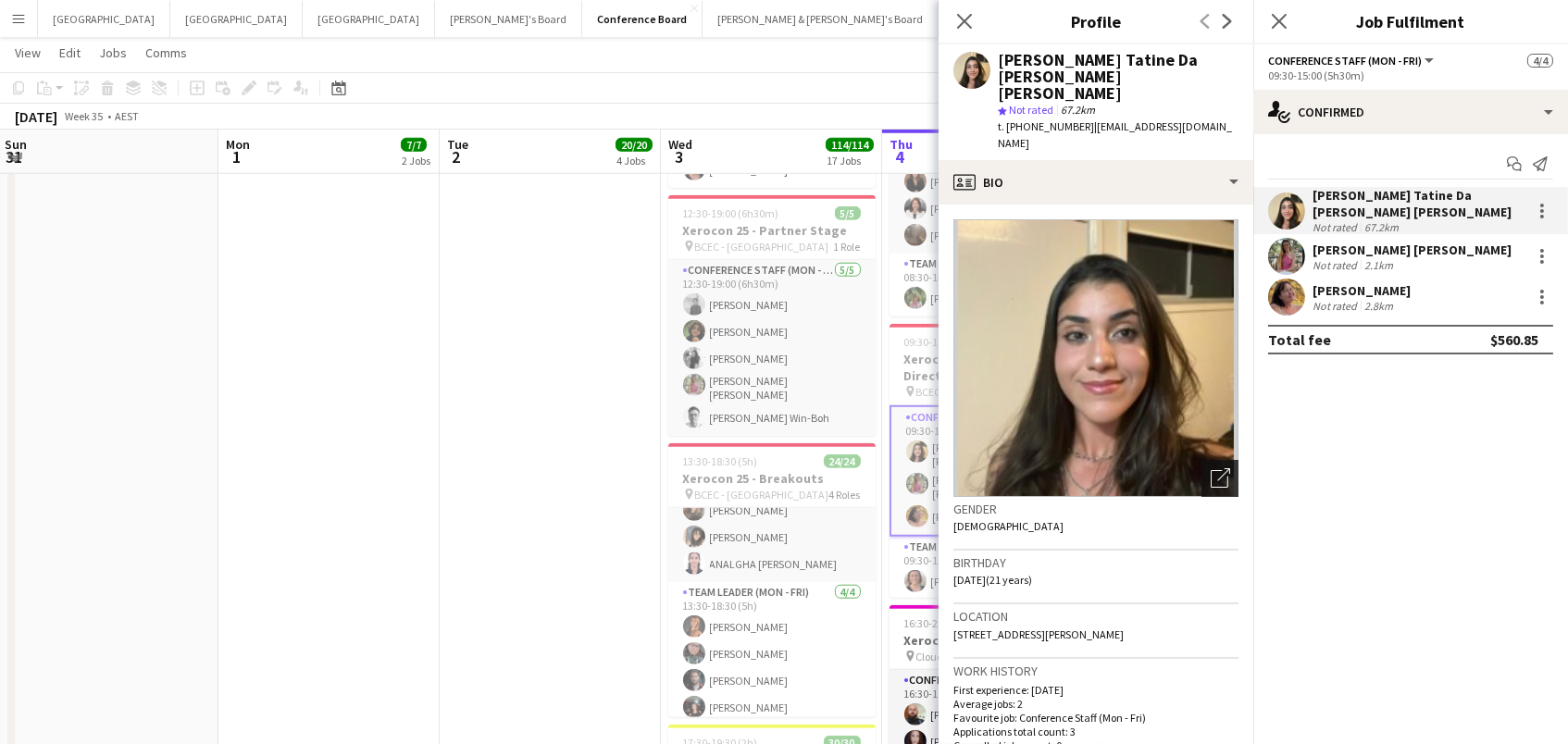
click at [1223, 468] on icon "Open photos pop-in" at bounding box center [1220, 478] width 19 height 19
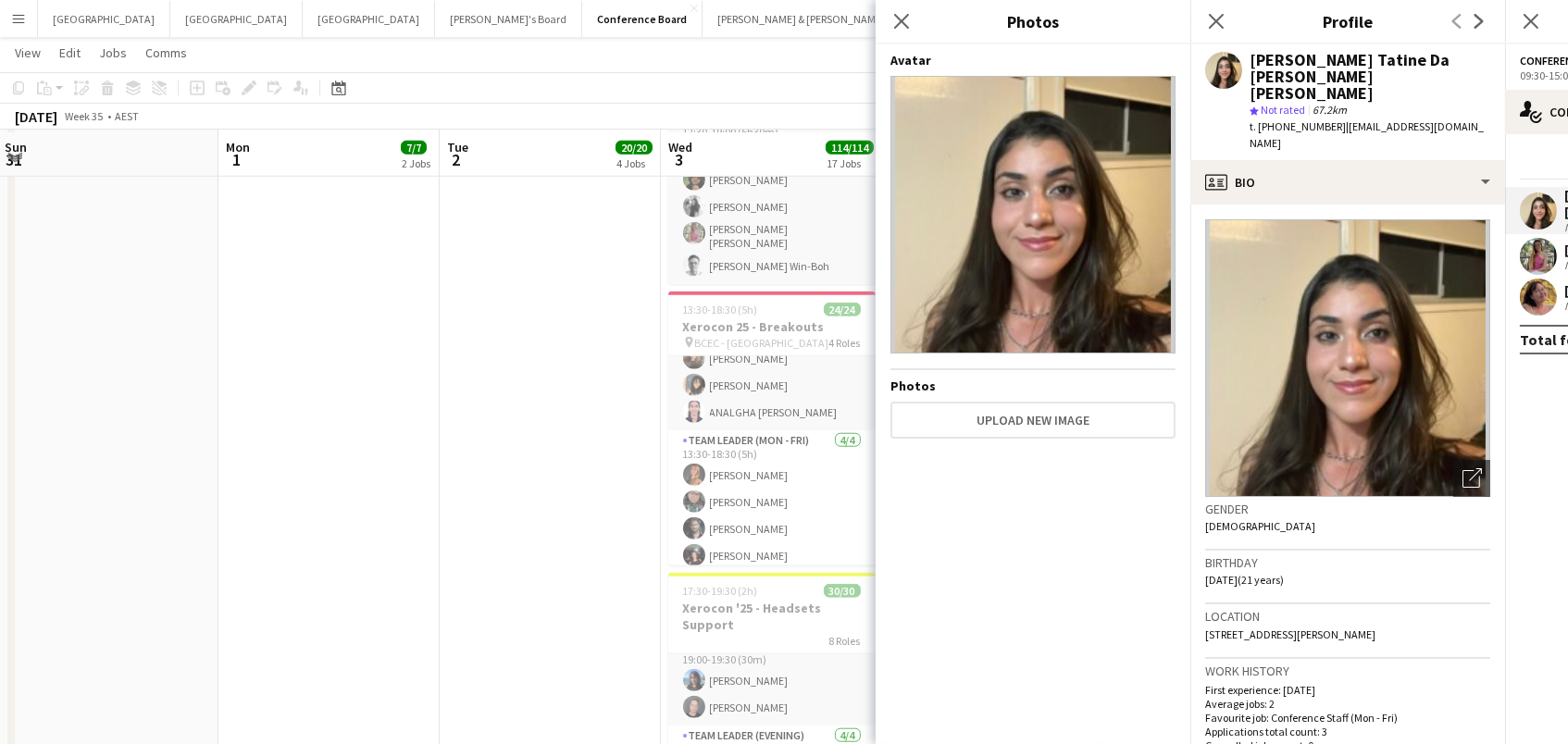
scroll to position [3306, 0]
click at [897, 23] on icon at bounding box center [901, 20] width 17 height 17
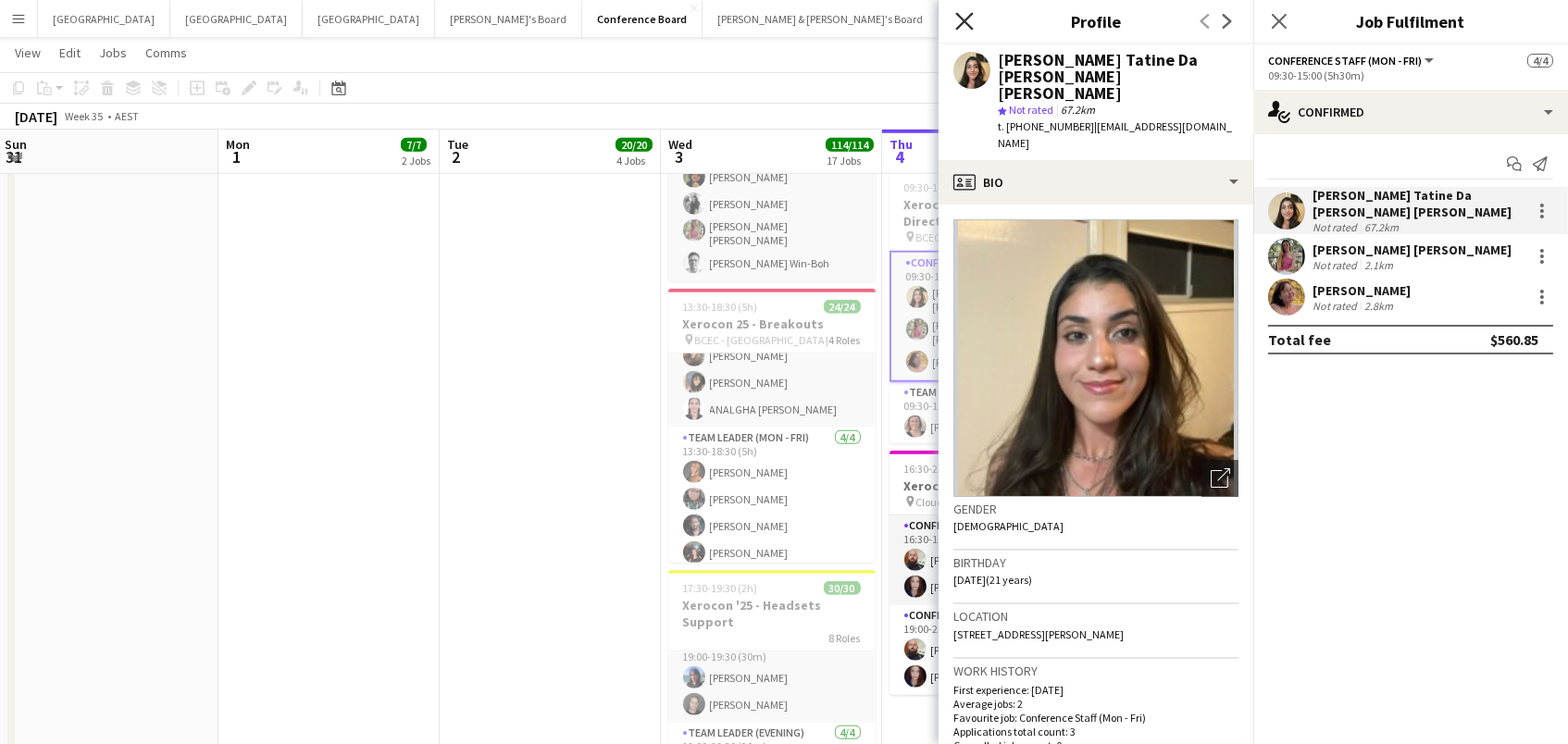
click at [961, 17] on icon at bounding box center [964, 20] width 17 height 17
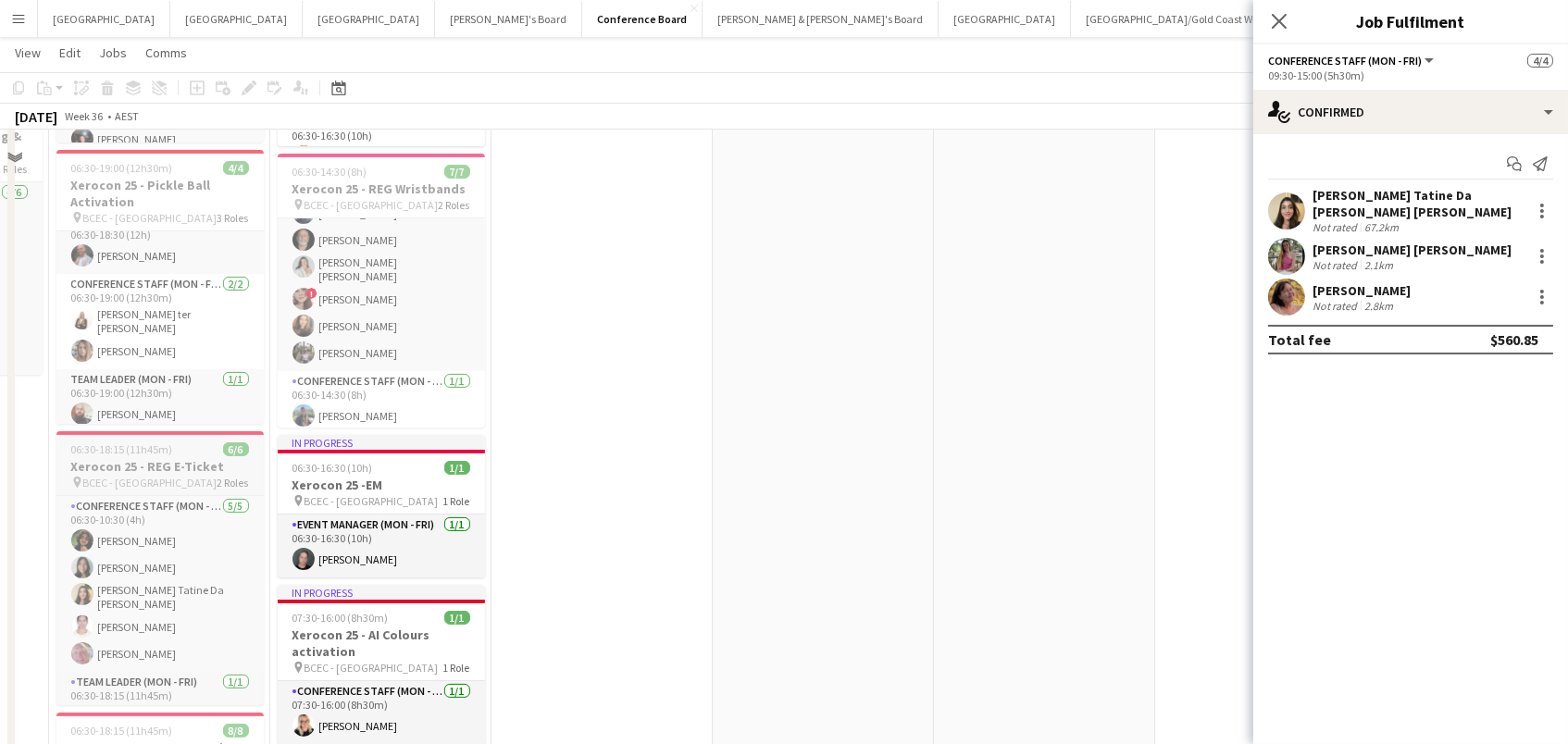
scroll to position [976, 0]
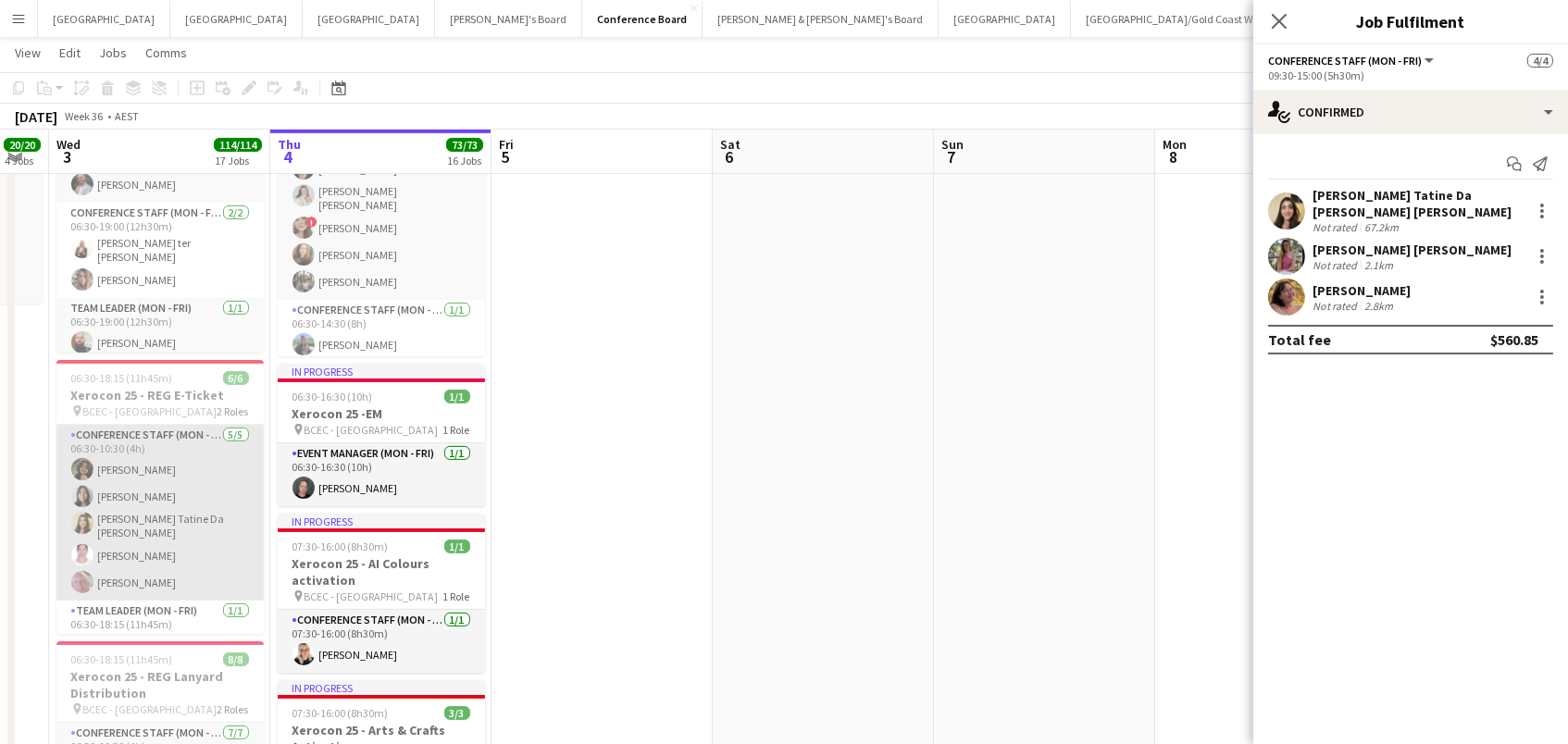
click at [239, 527] on app-card-role "Conference Staff (Mon - Fri) 5/5 06:30-10:30 (4h) Matin Pirestani Kah Kei Lee L…" at bounding box center [159, 512] width 207 height 176
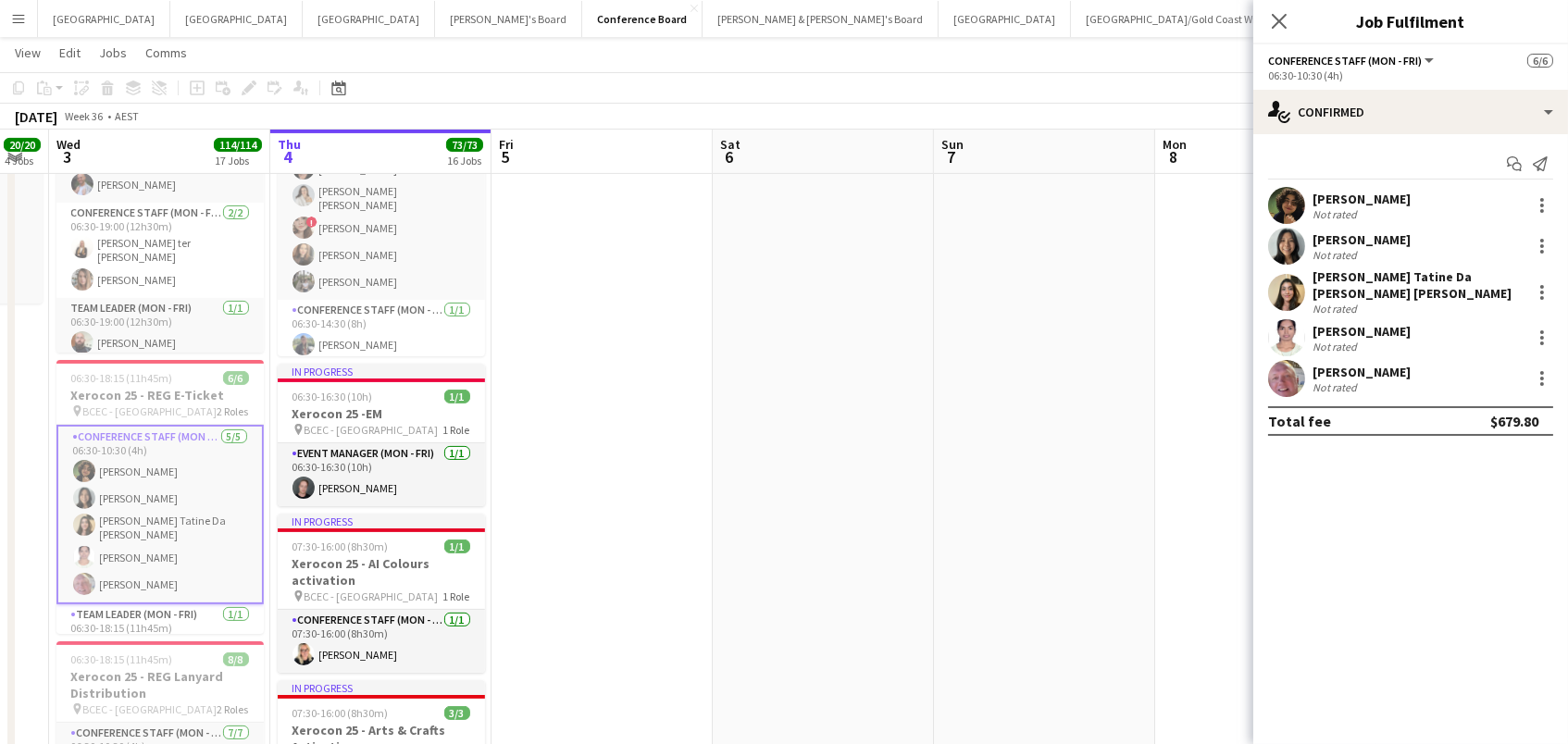
scroll to position [0, 614]
click at [1313, 302] on div "Not rated" at bounding box center [1337, 309] width 49 height 14
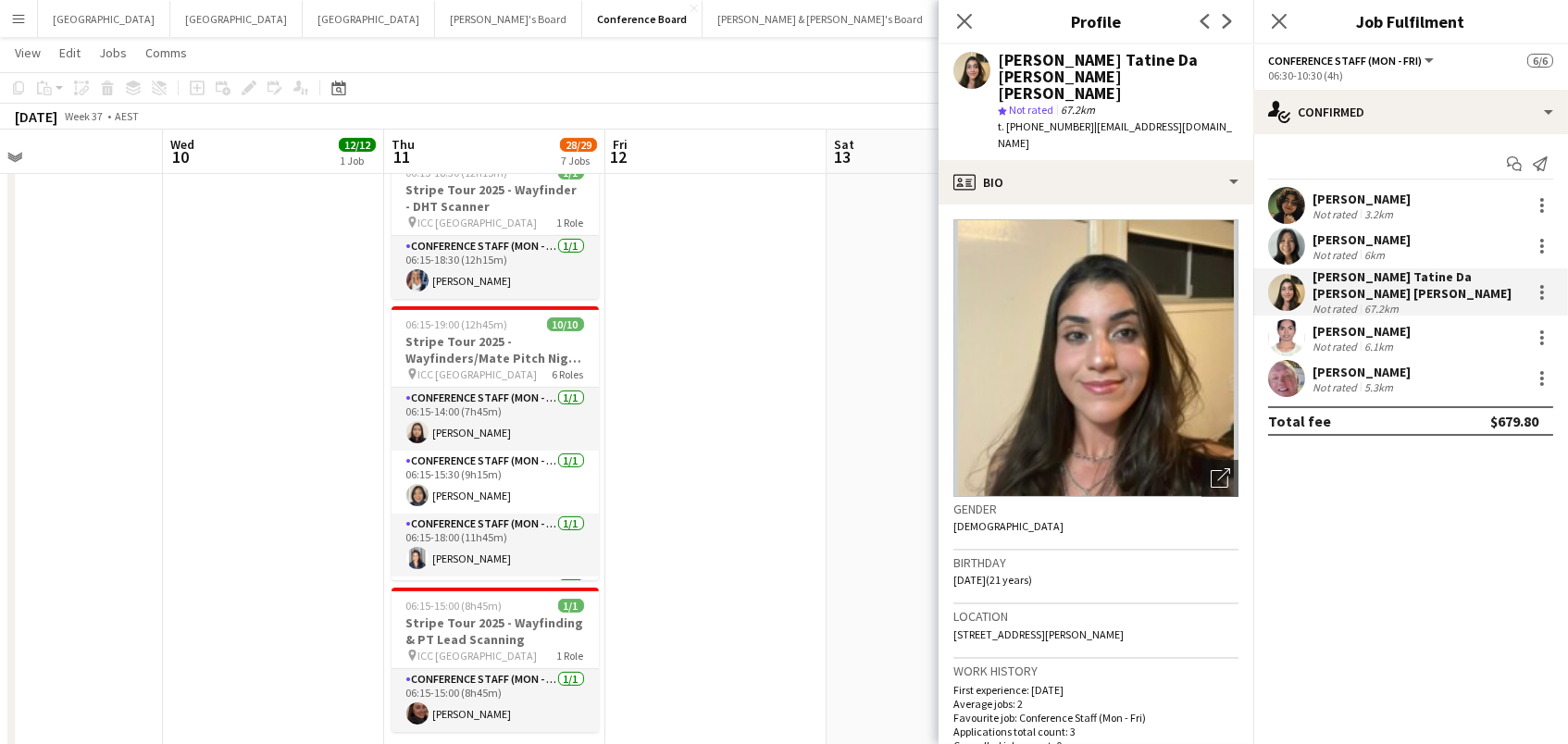
scroll to position [0, 538]
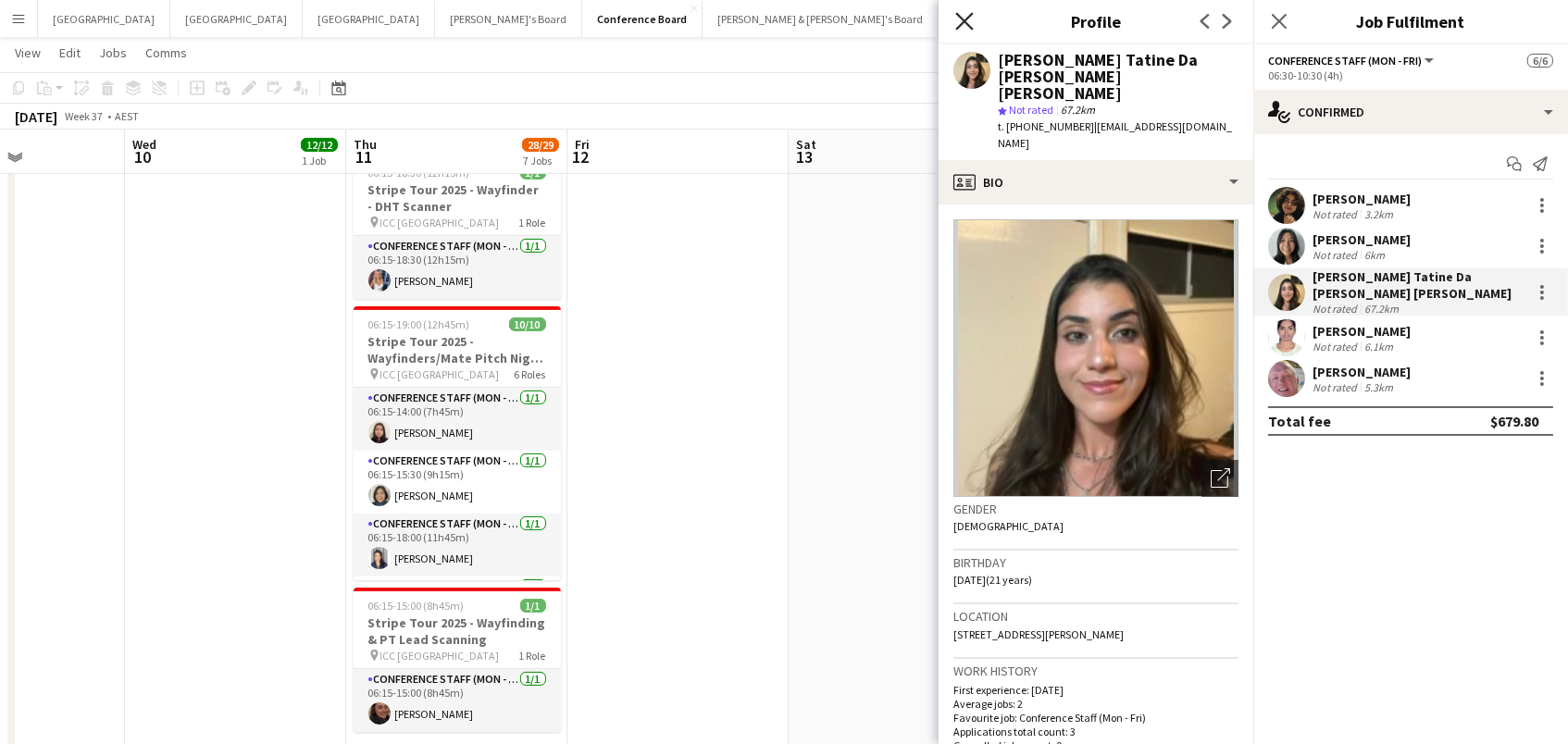
click at [955, 22] on icon "Close pop-in" at bounding box center [964, 20] width 17 height 17
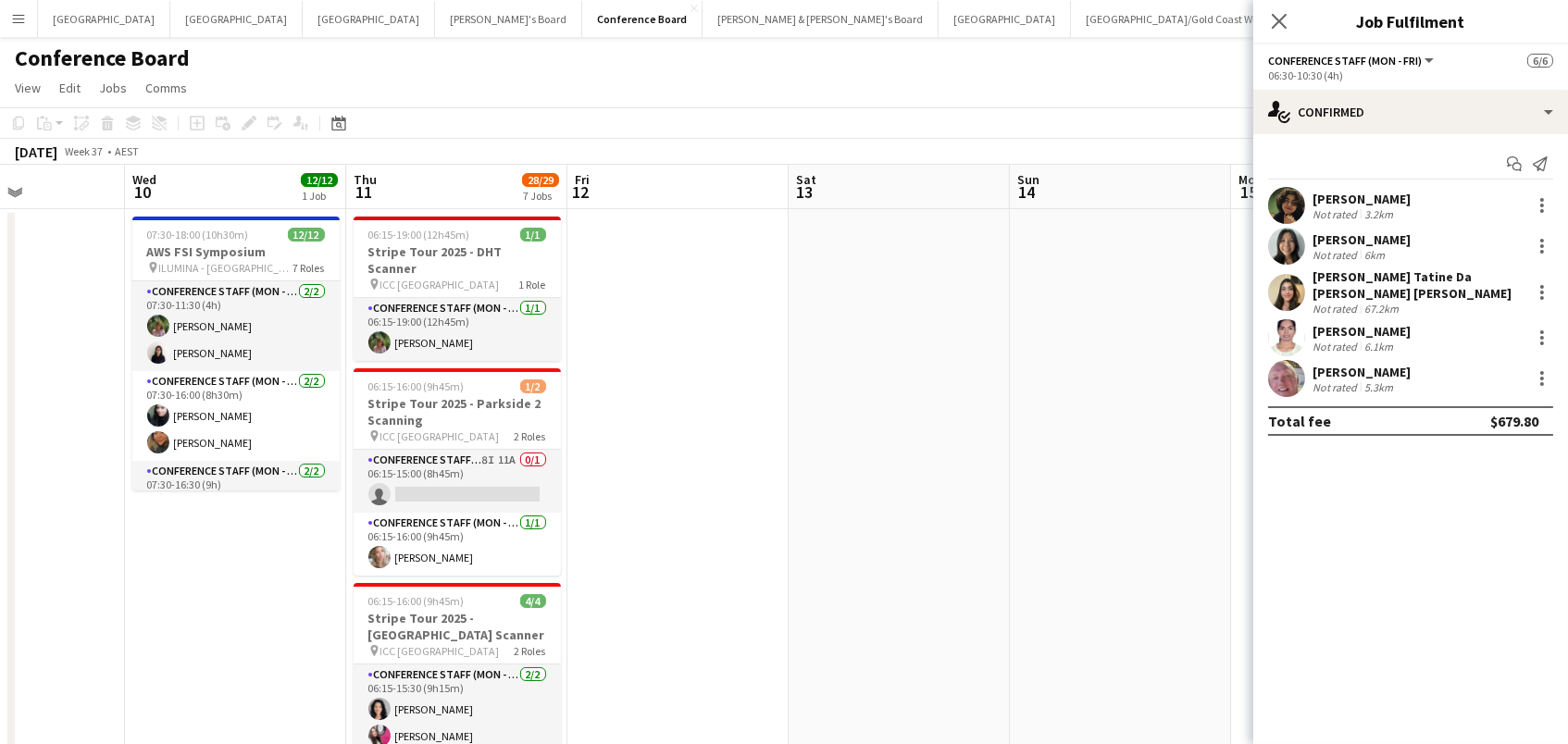
scroll to position [0, 0]
click at [938, 5] on button "Sydney Close" at bounding box center [1005, 18] width 132 height 36
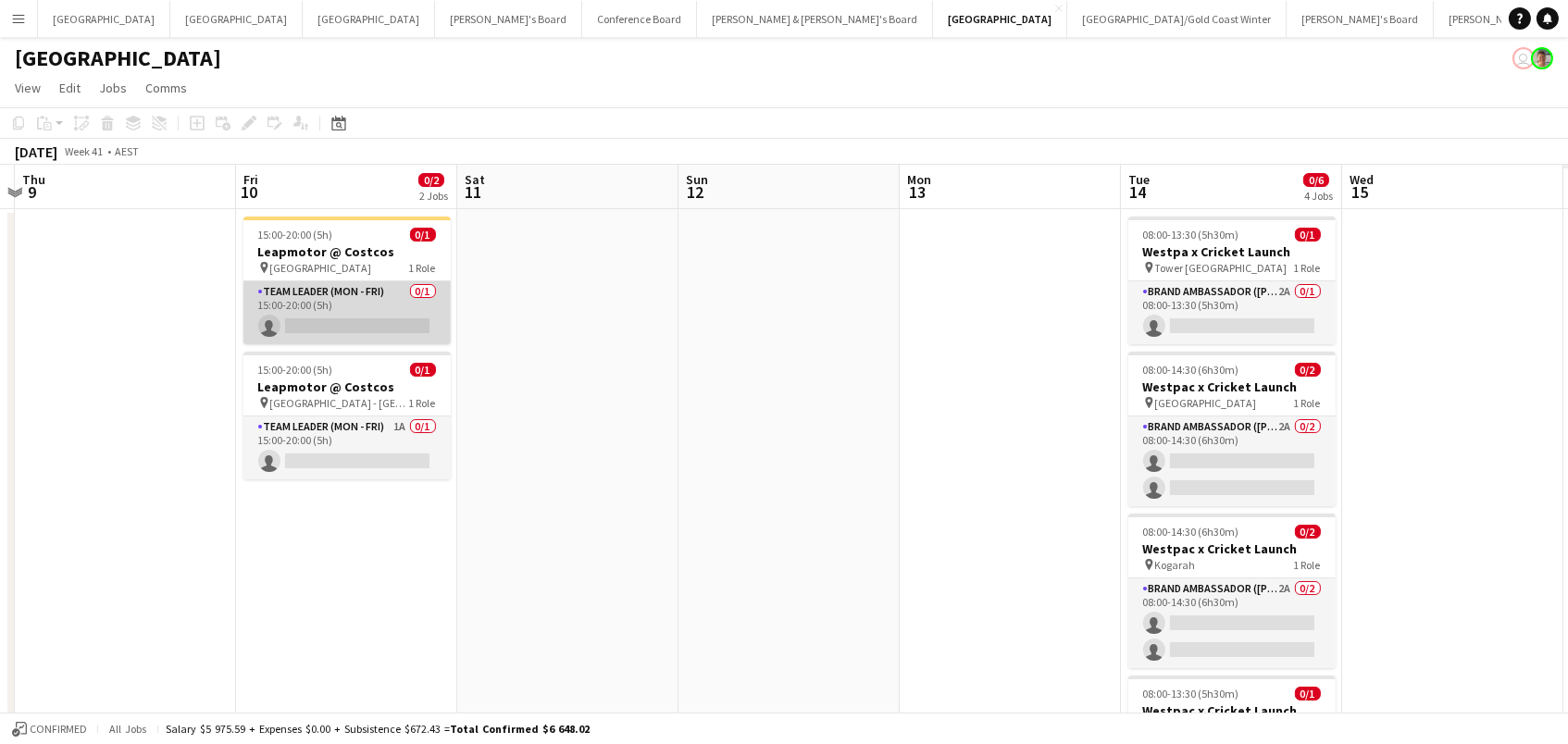
scroll to position [0, 784]
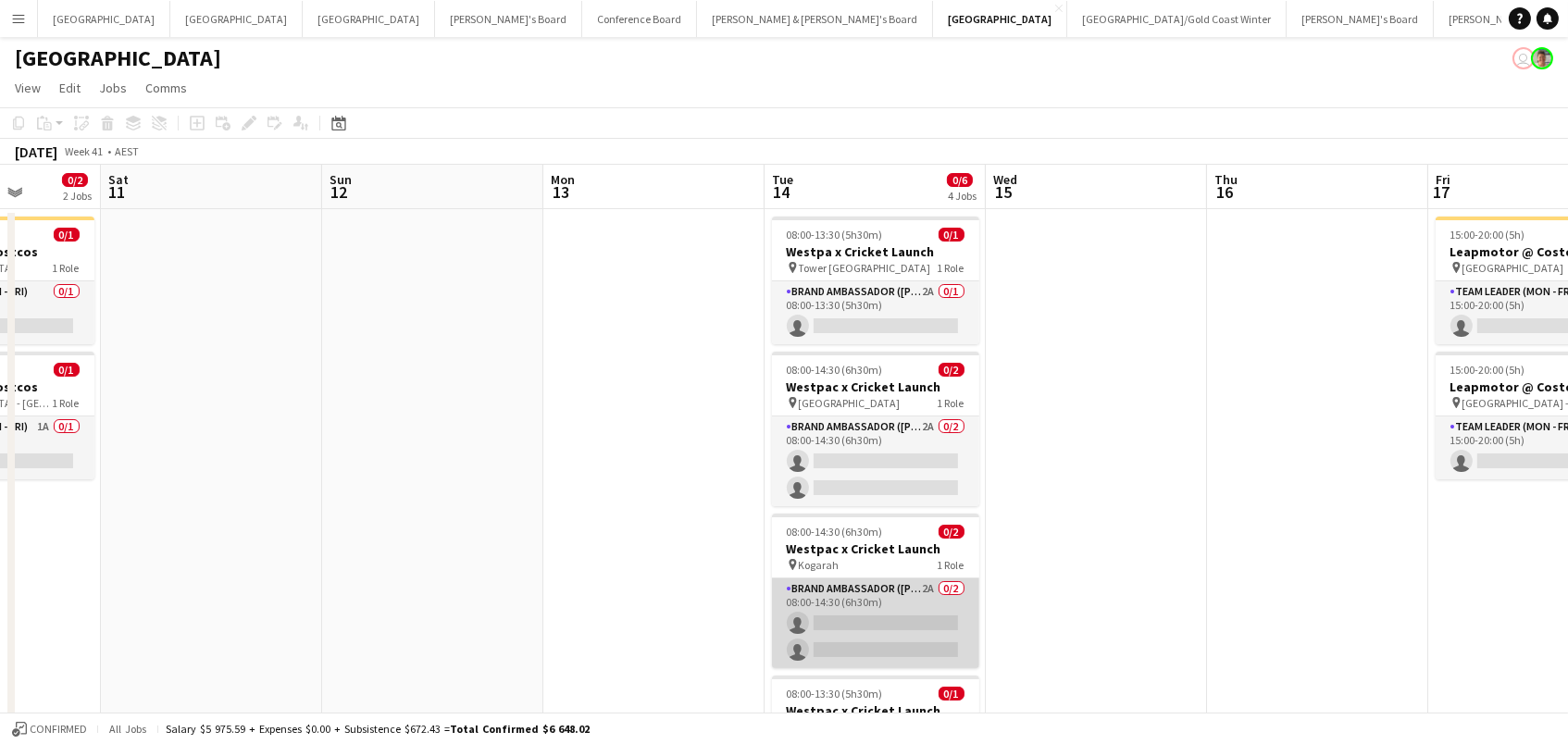
click at [854, 614] on app-card-role "Brand Ambassador (Mon - Fri) 2A 0/2 08:00-14:30 (6h30m) single-neutral-actions …" at bounding box center [874, 623] width 207 height 89
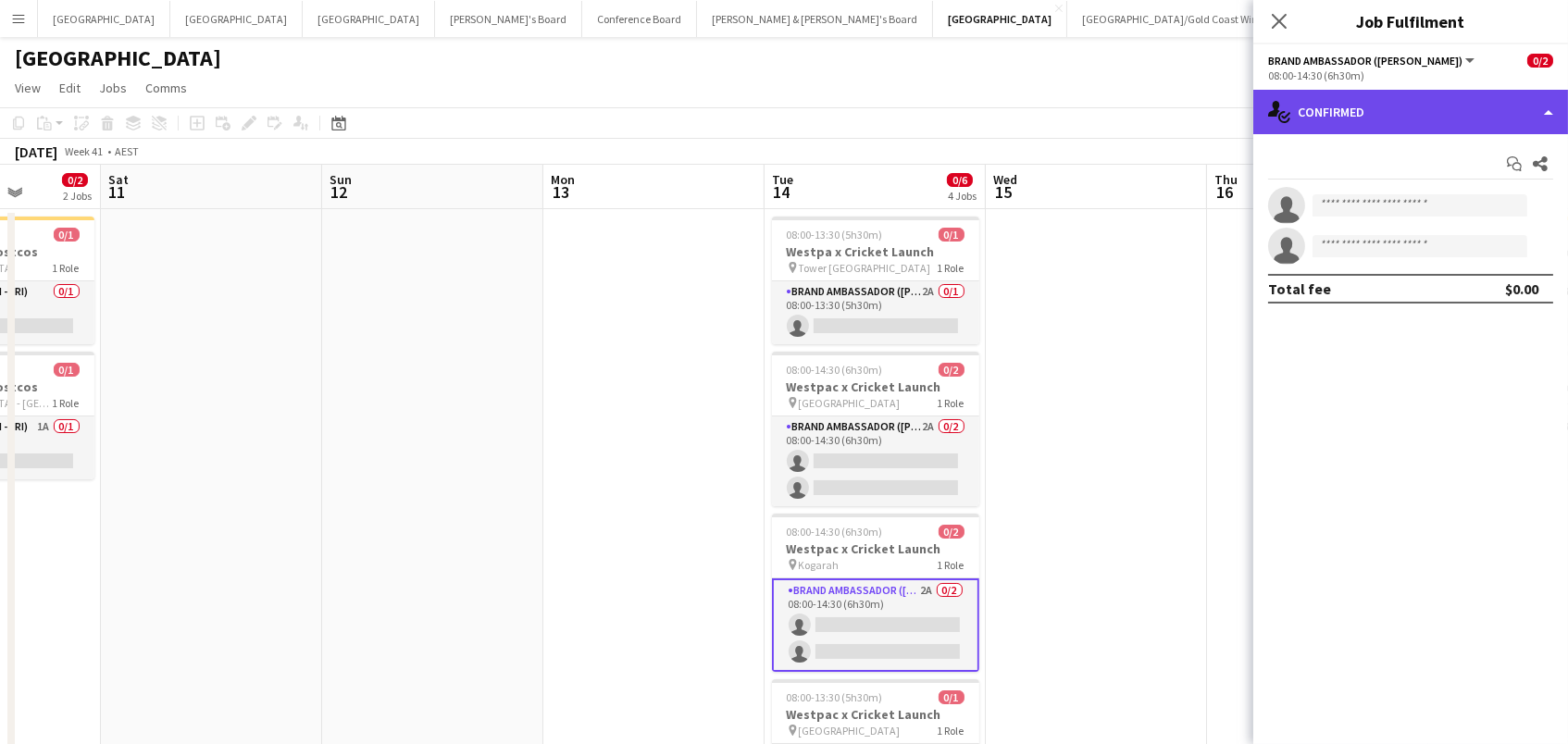
click at [1362, 121] on div "single-neutral-actions-check-2 Confirmed" at bounding box center [1411, 112] width 315 height 45
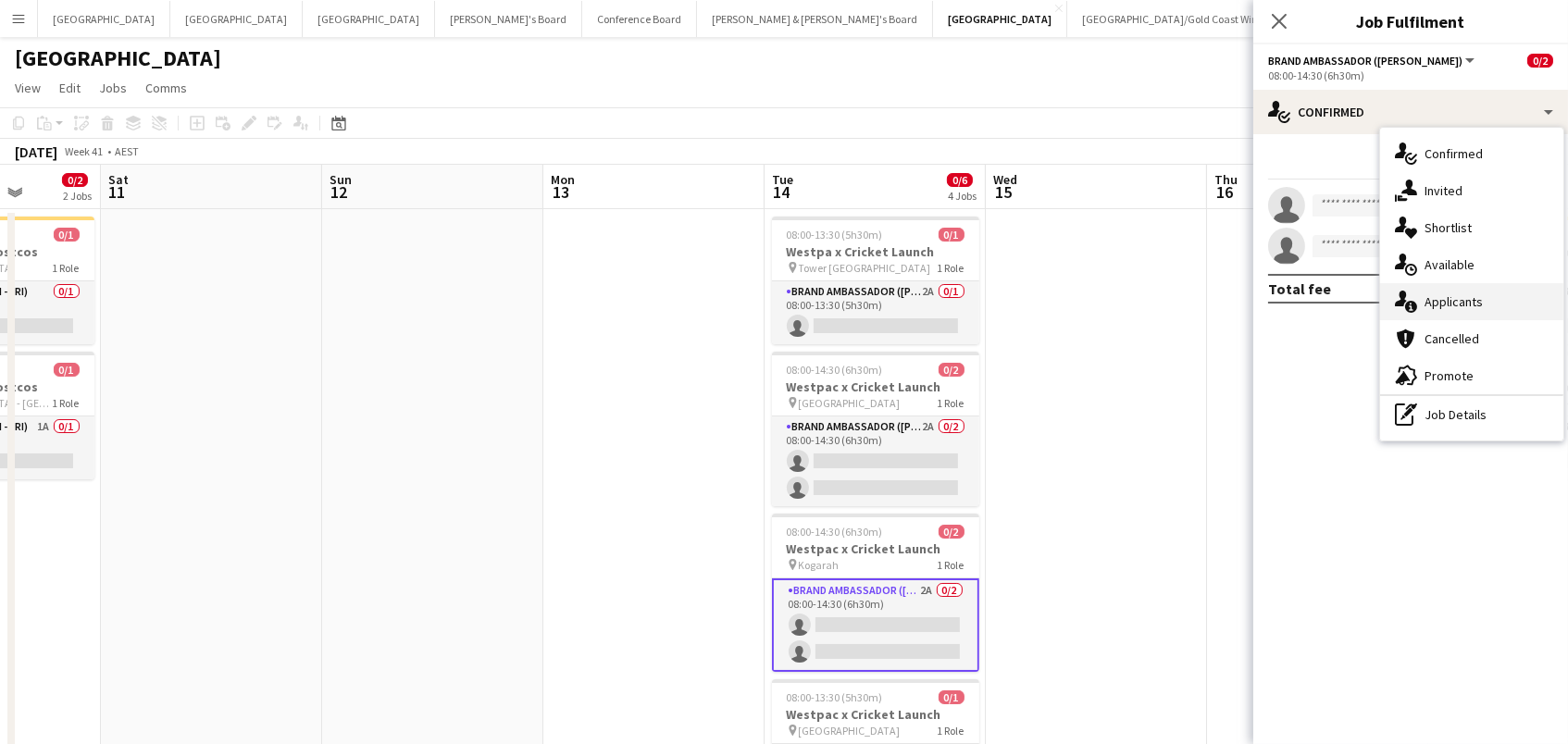
click at [1460, 302] on span "Applicants" at bounding box center [1453, 301] width 58 height 17
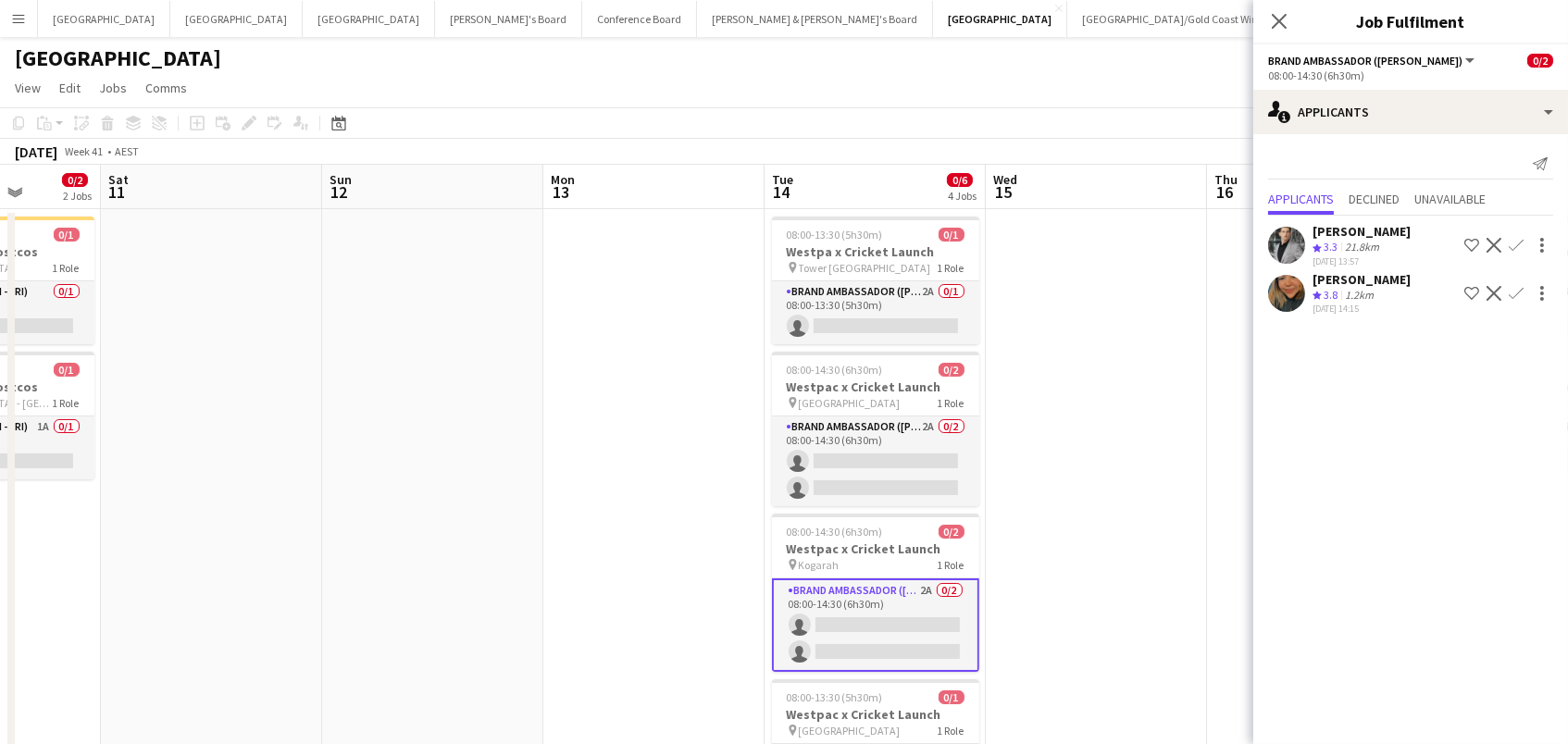
click at [917, 507] on app-date-cell "08:00-13:30 (5h30m) 0/1 Westpa x Cricket Launch pin Tower Two International Tow…" at bounding box center [875, 593] width 222 height 770
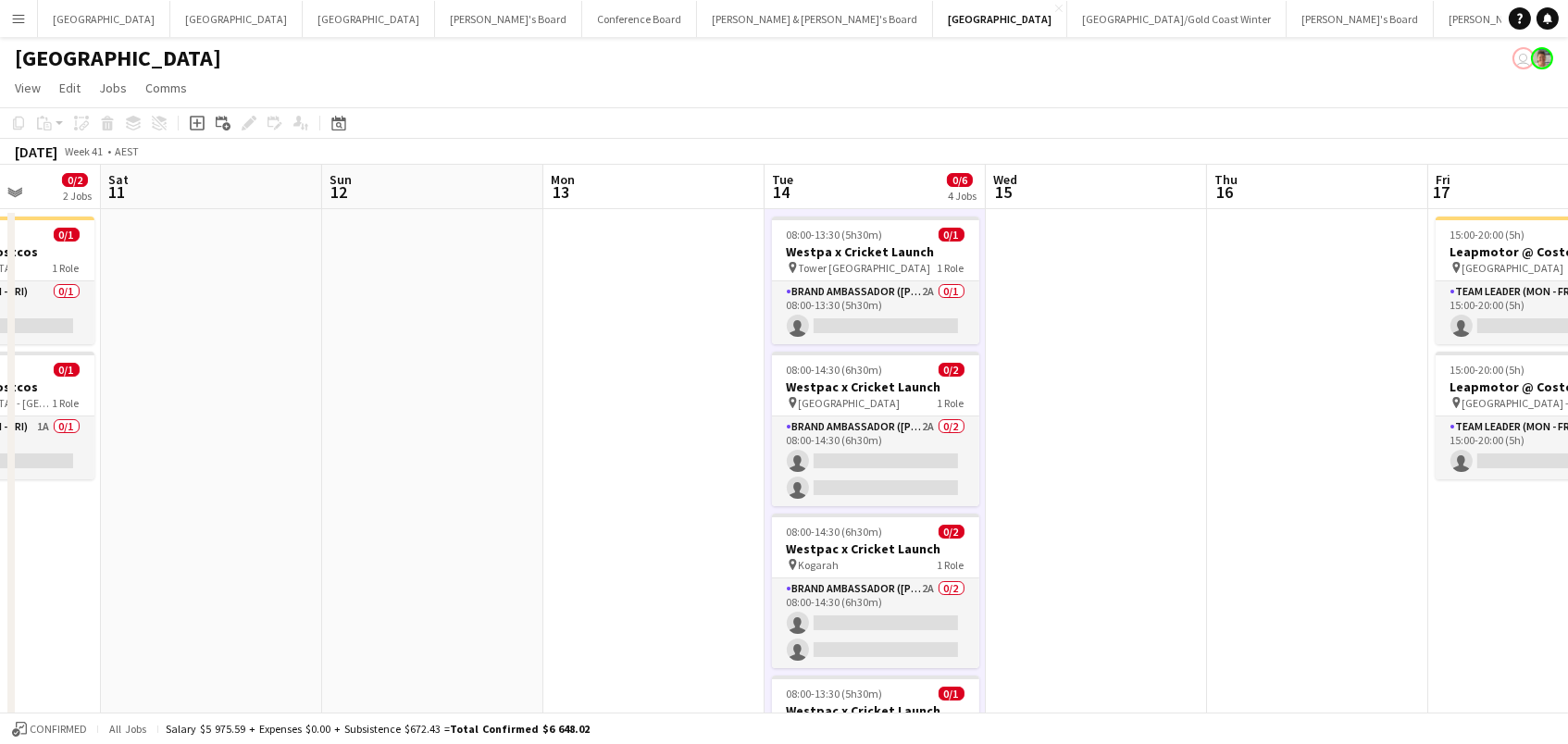
click at [917, 507] on app-date-cell "08:00-13:30 (5h30m) 0/1 Westpa x Cricket Launch pin Tower Two International Tow…" at bounding box center [875, 593] width 222 height 770
click at [889, 322] on app-card-role "Brand Ambassador (Mon - Fri) 2A 0/1 08:00-13:30 (5h30m) single-neutral-actions" at bounding box center [874, 313] width 207 height 63
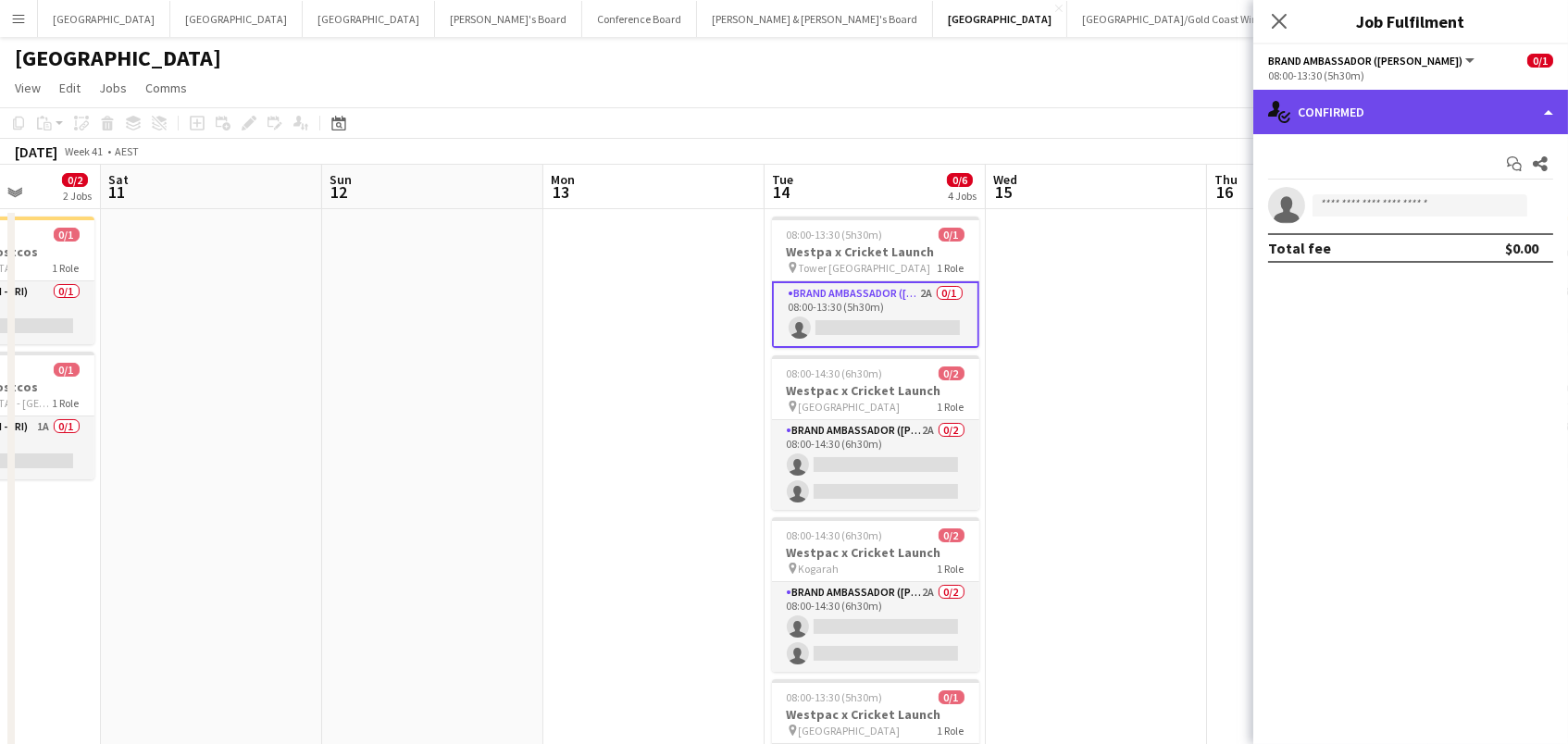
click at [1410, 124] on div "single-neutral-actions-check-2 Confirmed" at bounding box center [1411, 112] width 315 height 45
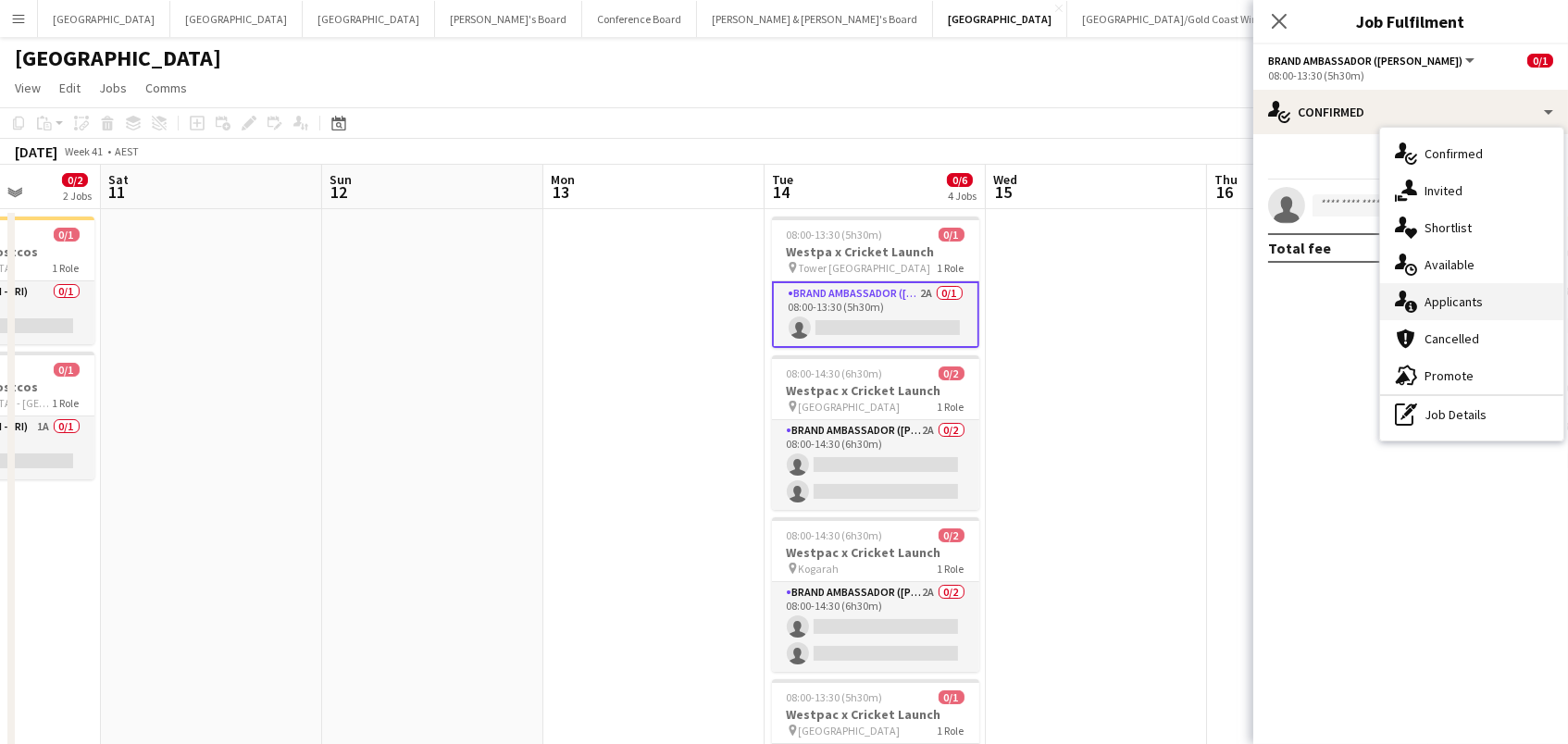
click at [1441, 300] on span "Applicants" at bounding box center [1453, 301] width 58 height 17
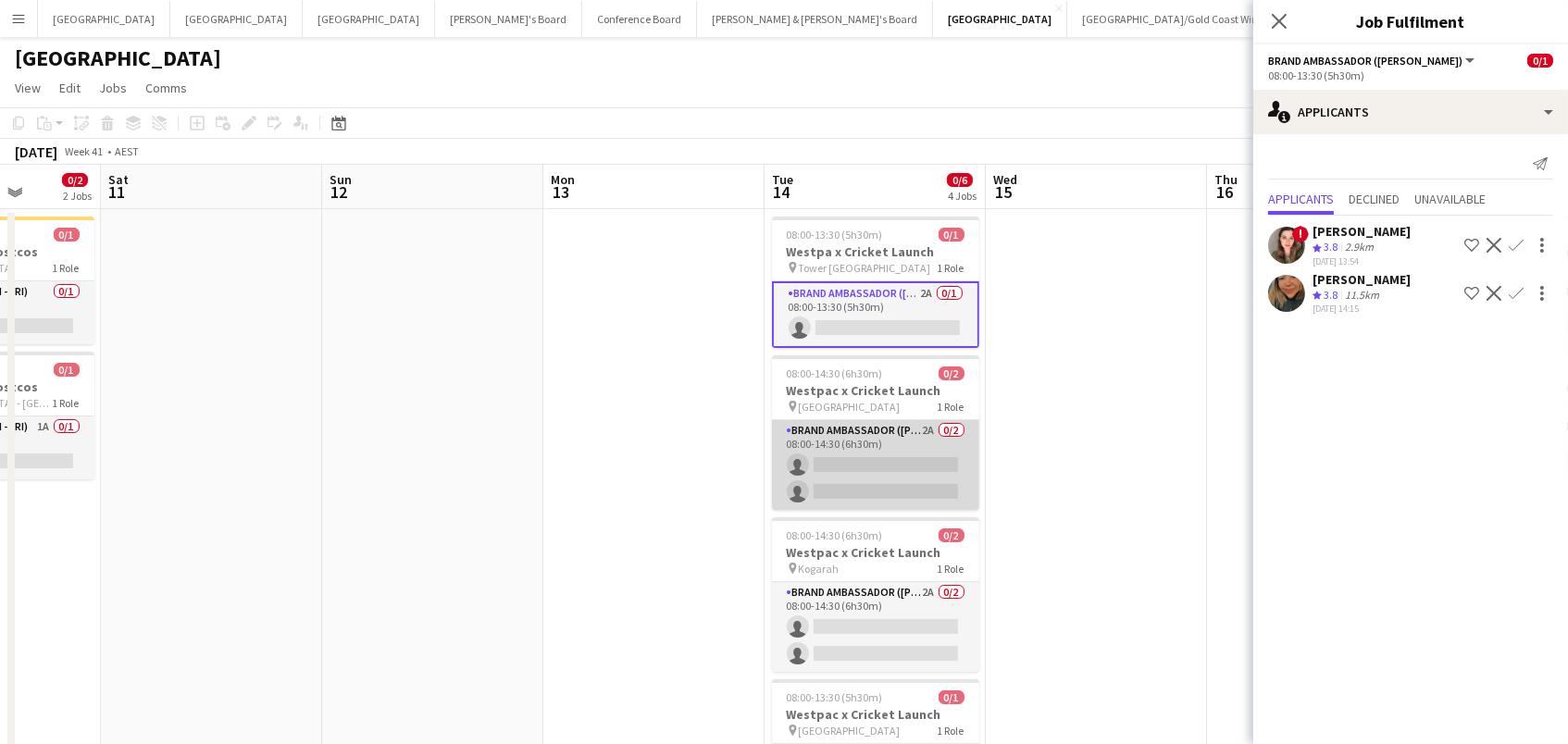
click at [895, 461] on app-card-role "Brand Ambassador (Mon - Fri) 2A 0/2 08:00-14:30 (6h30m) single-neutral-actions …" at bounding box center [874, 464] width 207 height 89
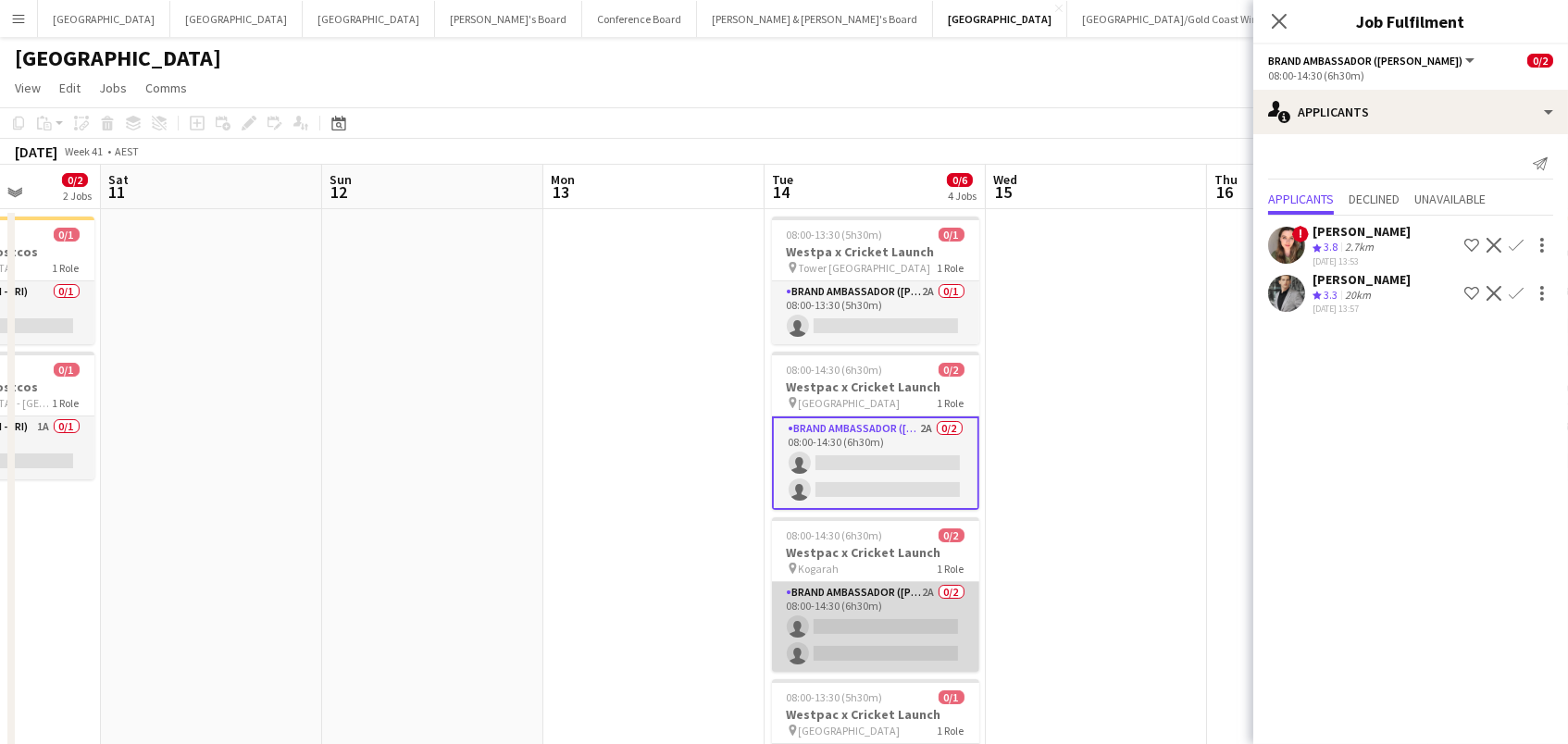
click at [869, 594] on app-card-role "Brand Ambassador (Mon - Fri) 2A 0/2 08:00-14:30 (6h30m) single-neutral-actions …" at bounding box center [874, 626] width 207 height 89
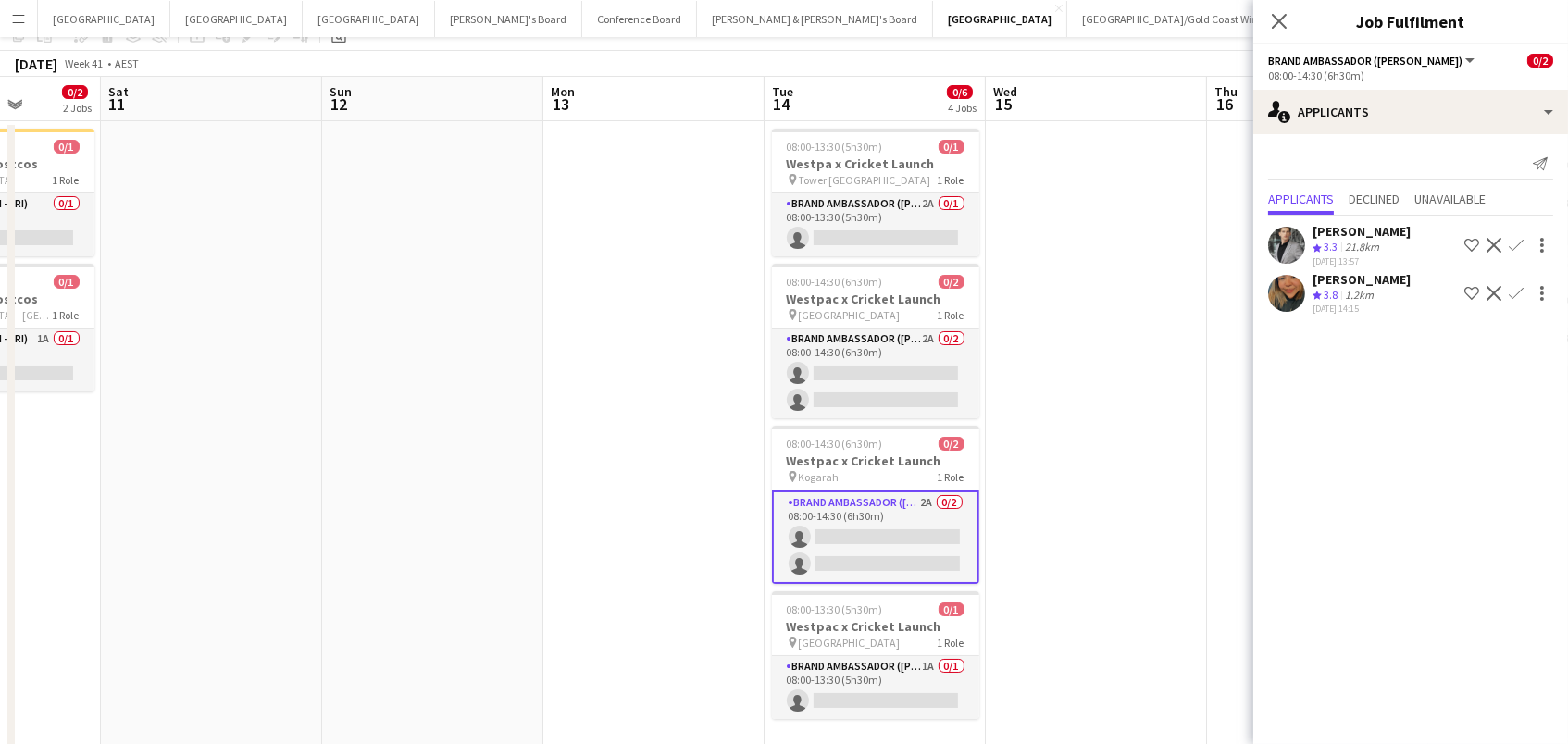
scroll to position [191, 0]
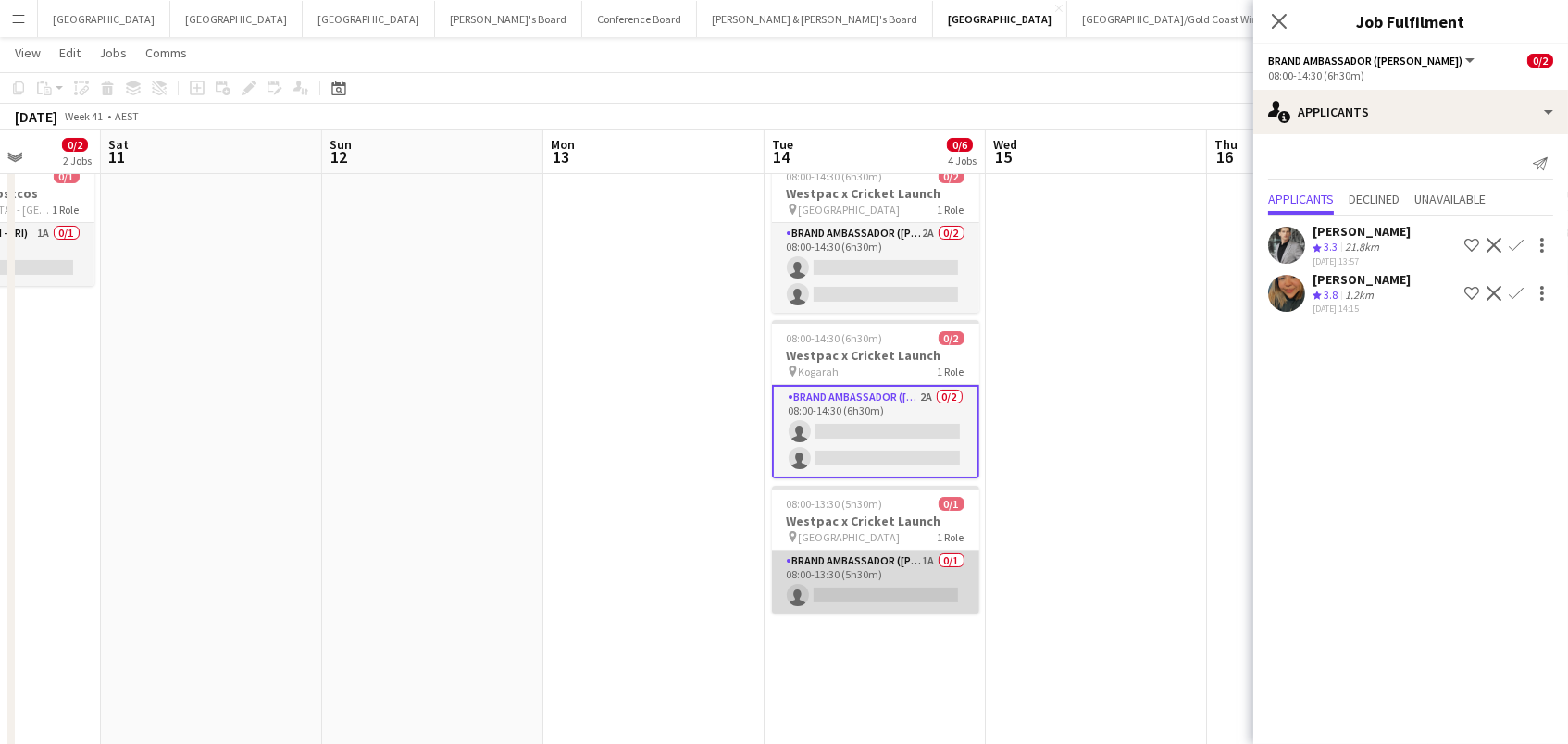
click at [869, 580] on app-card-role "Brand Ambassador (Mon - Fri) 1A 0/1 08:00-13:30 (5h30m) single-neutral-actions" at bounding box center [874, 582] width 207 height 63
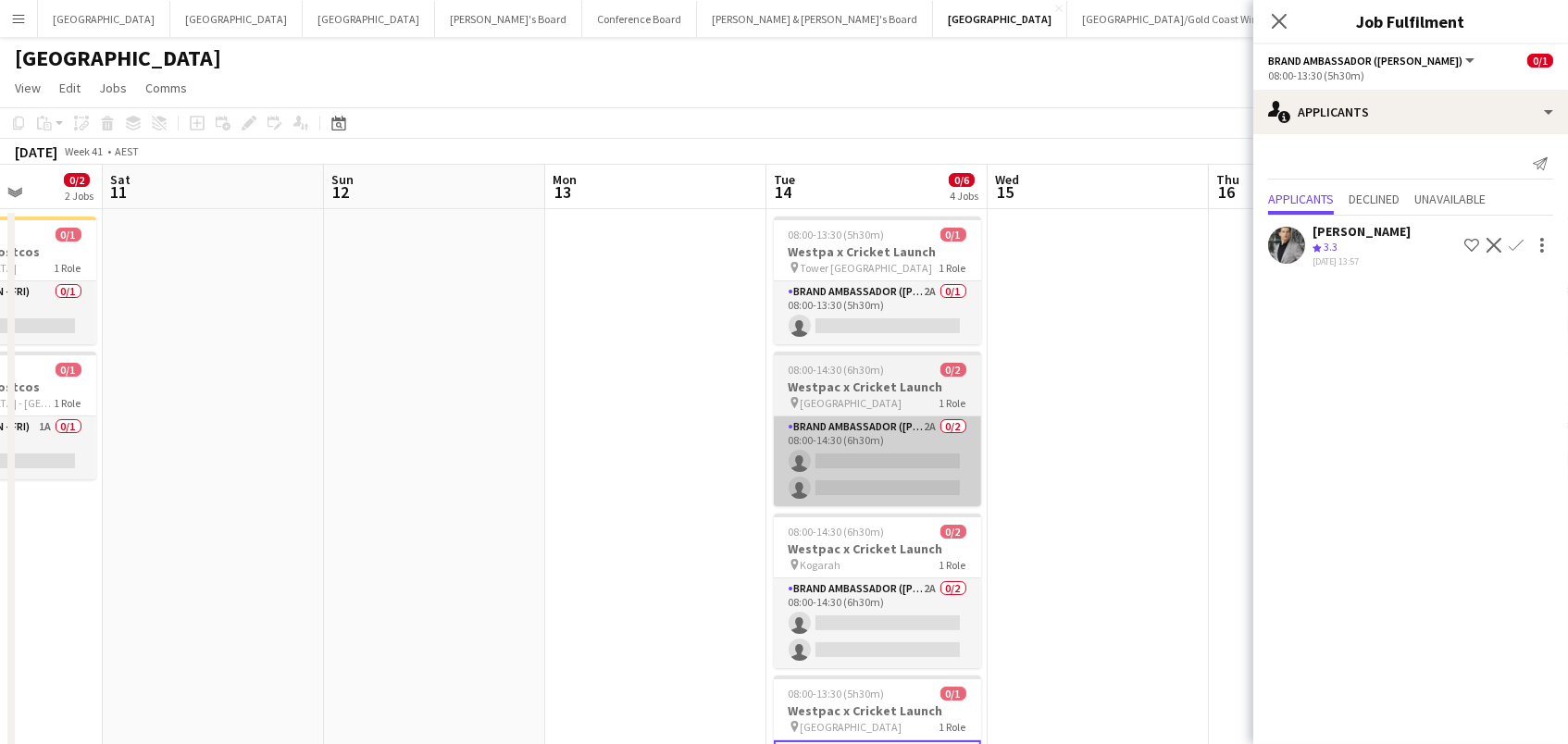
scroll to position [0, 0]
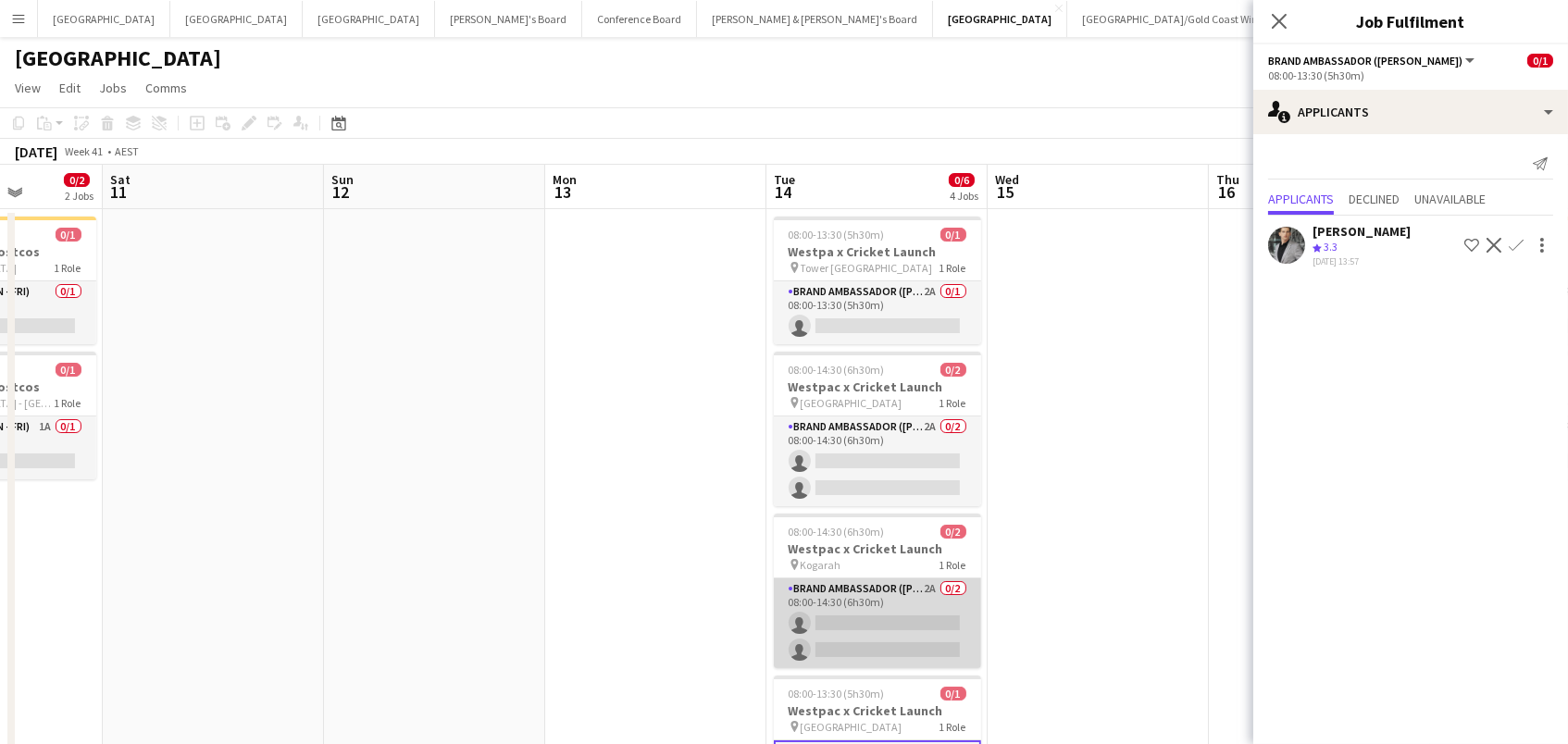
click at [904, 599] on app-card-role "Brand Ambassador (Mon - Fri) 2A 0/2 08:00-14:30 (6h30m) single-neutral-actions …" at bounding box center [876, 623] width 207 height 89
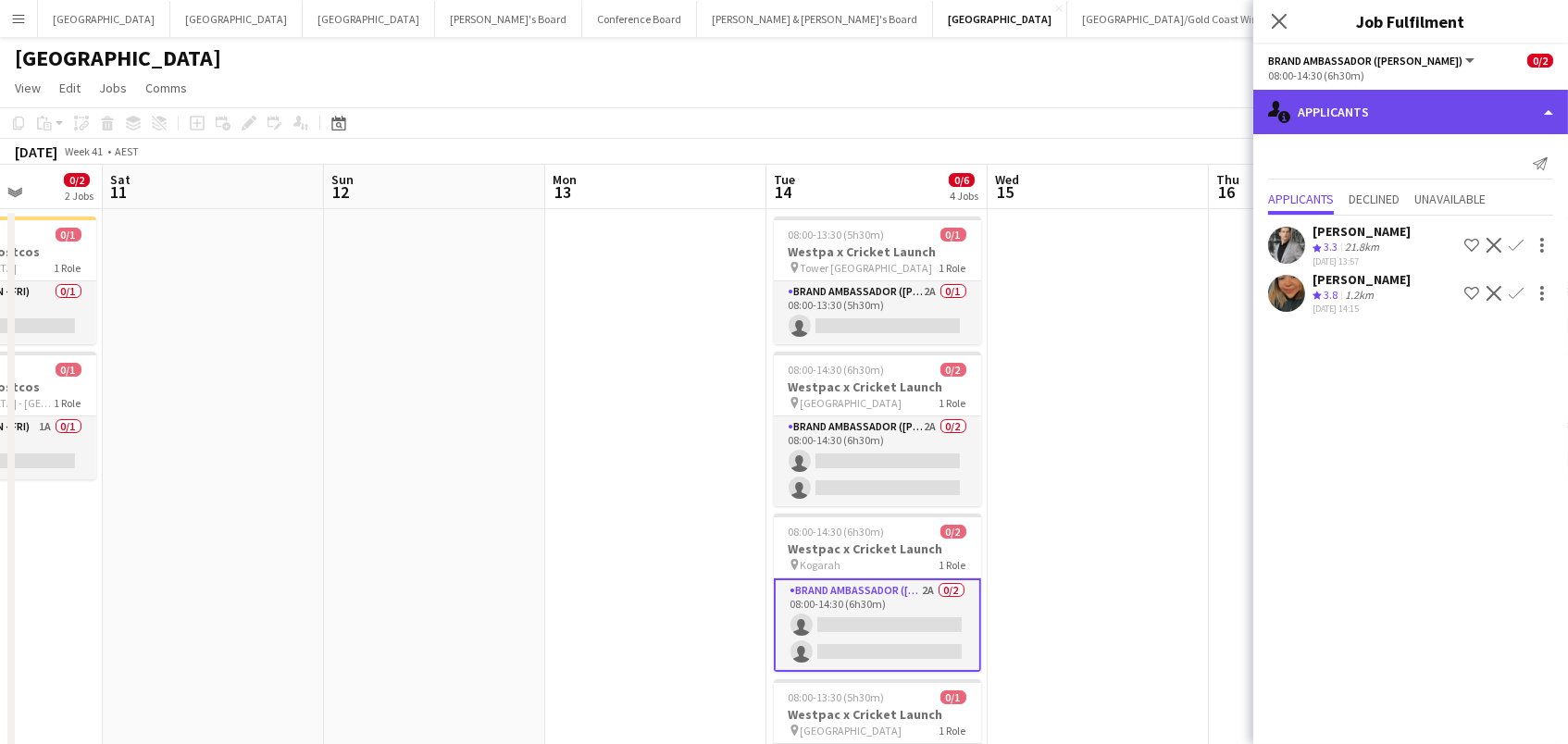
click at [1439, 118] on div "single-neutral-actions-information Applicants" at bounding box center [1411, 112] width 315 height 45
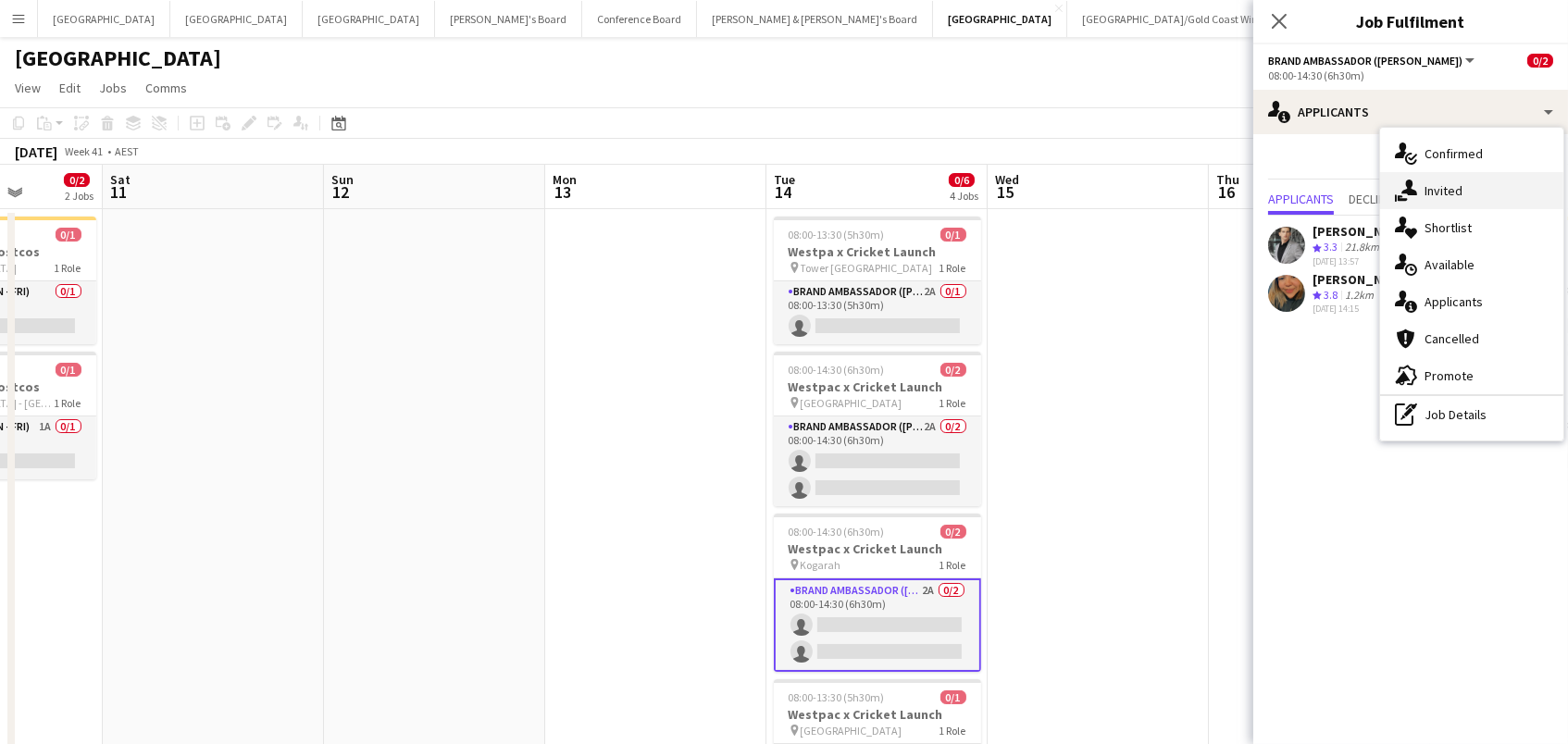
click at [1451, 193] on span "Invited" at bounding box center [1443, 190] width 38 height 17
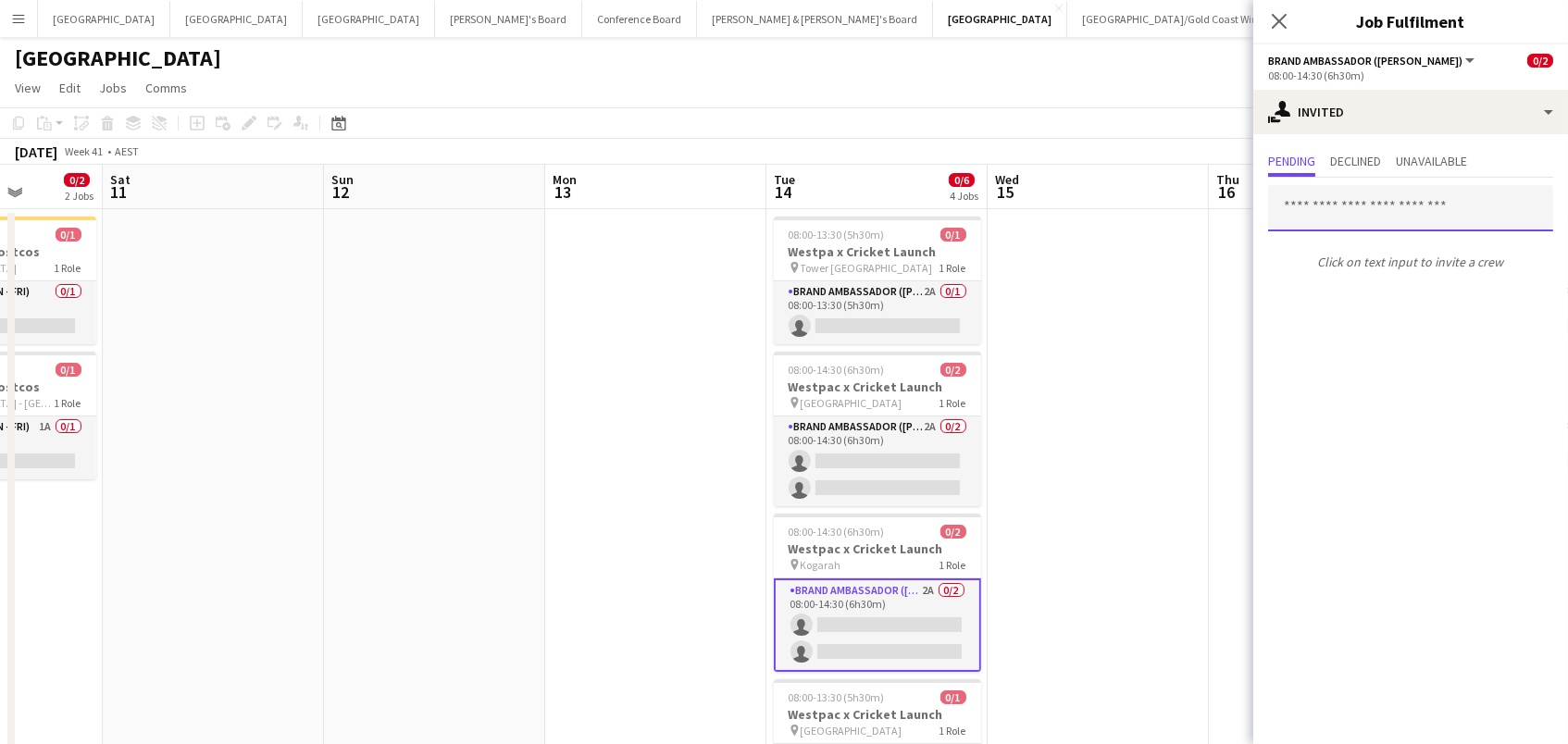
click at [1334, 205] on input "text" at bounding box center [1410, 209] width 285 height 47
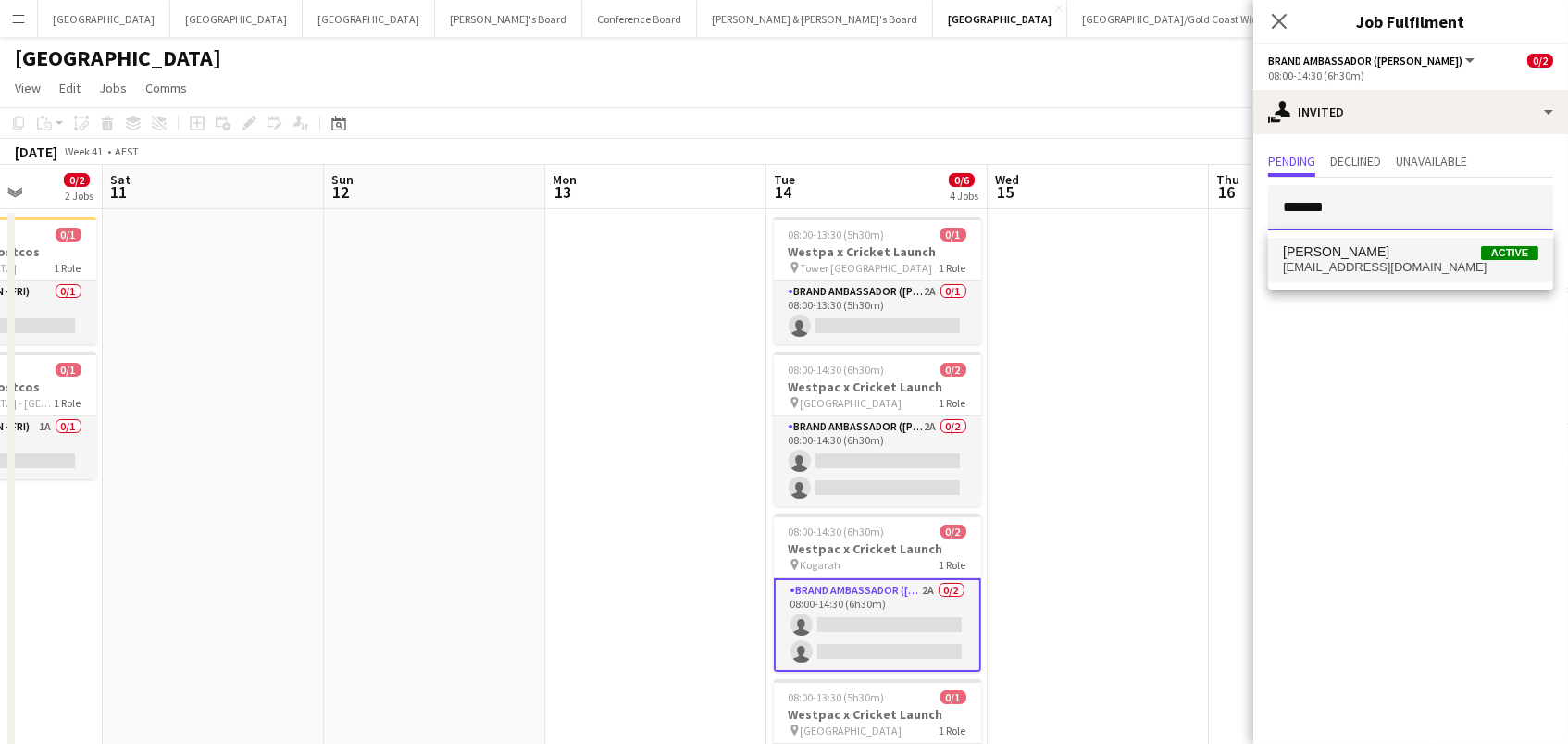
type input "*******"
click at [1337, 244] on mat-option "Shirene D'Silva Active shirenedsilva6@gmail.com" at bounding box center [1410, 260] width 285 height 45
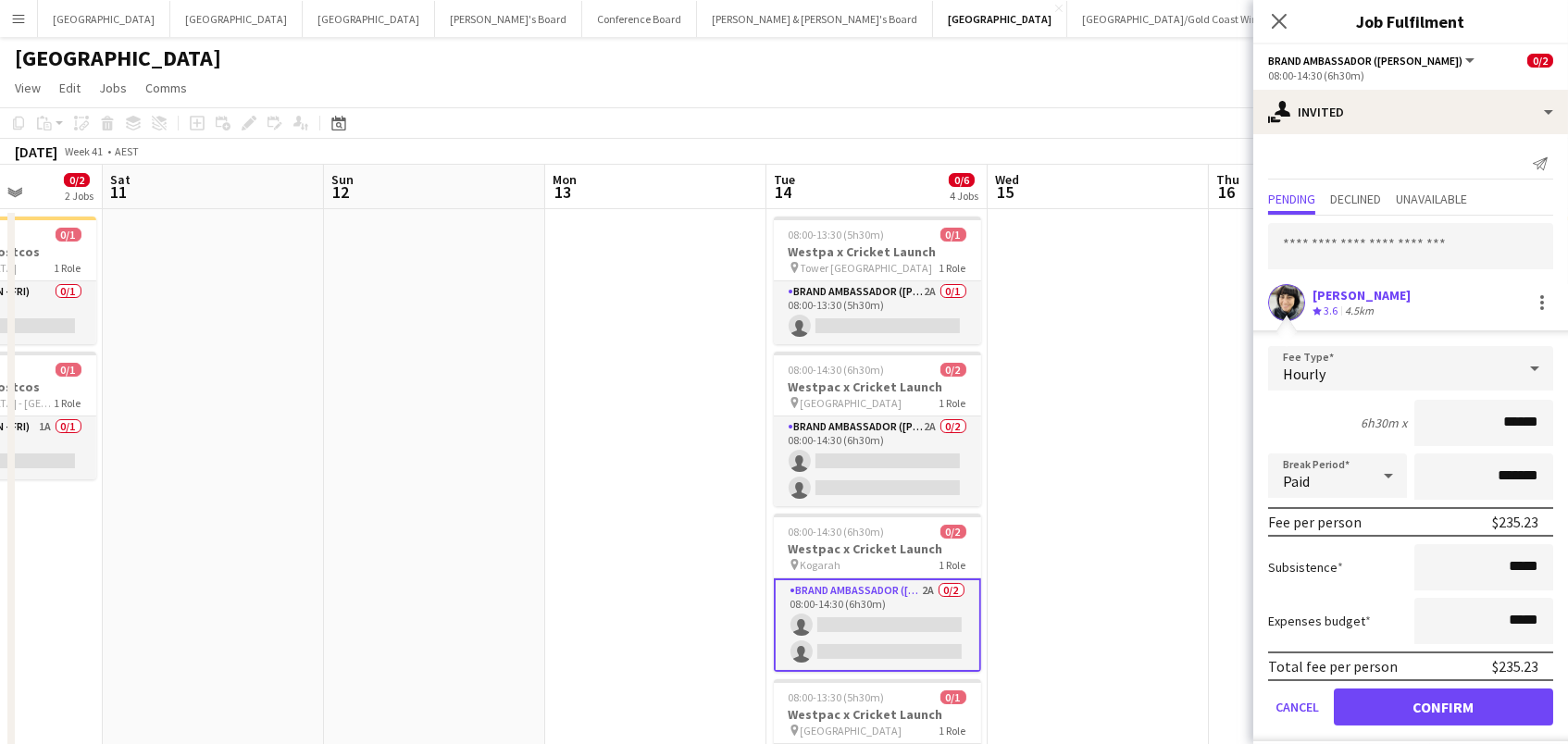
click at [1443, 704] on button "Confirm" at bounding box center [1444, 707] width 220 height 37
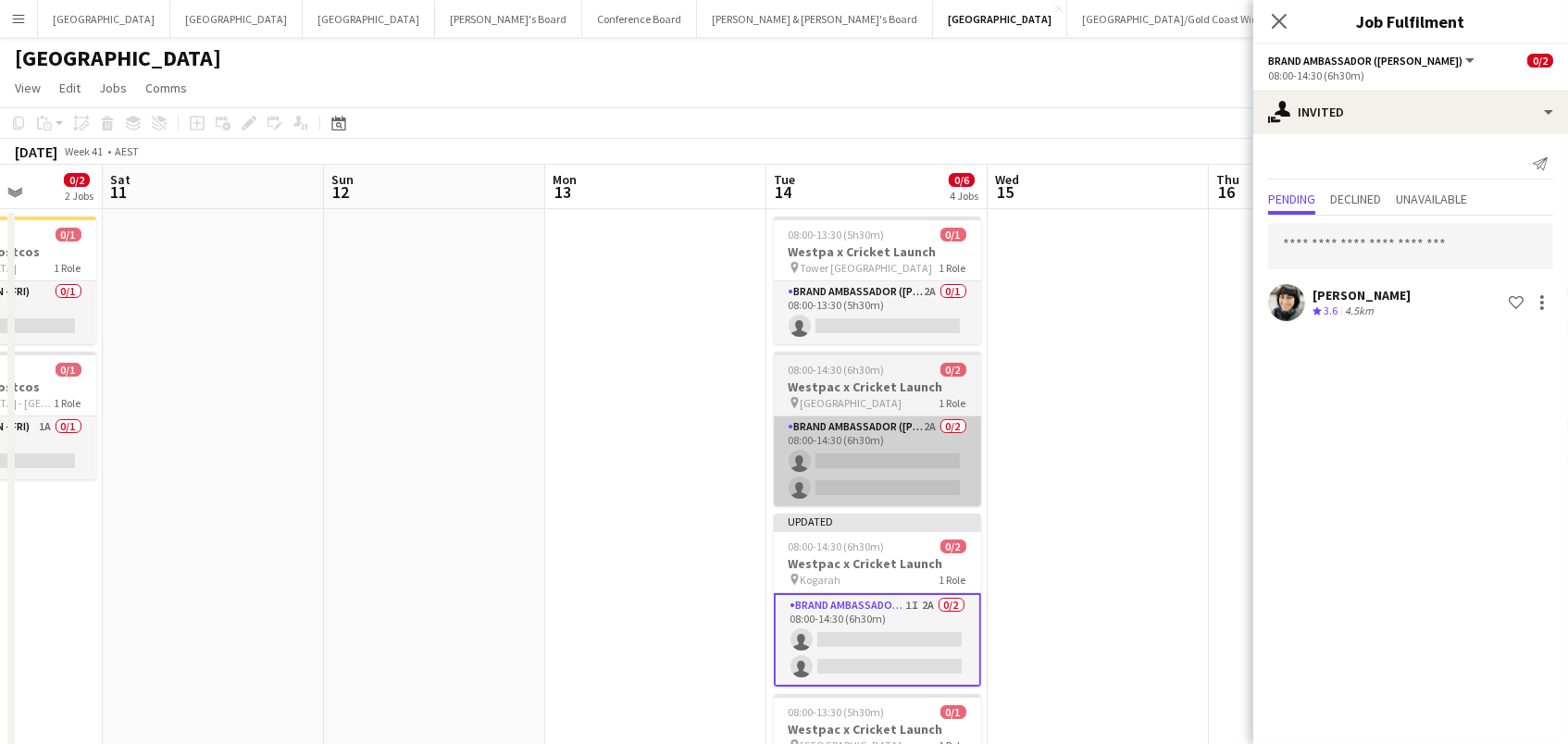
click at [891, 443] on app-card-role "Brand Ambassador (Mon - Fri) 2A 0/2 08:00-14:30 (6h30m) single-neutral-actions …" at bounding box center [876, 461] width 207 height 89
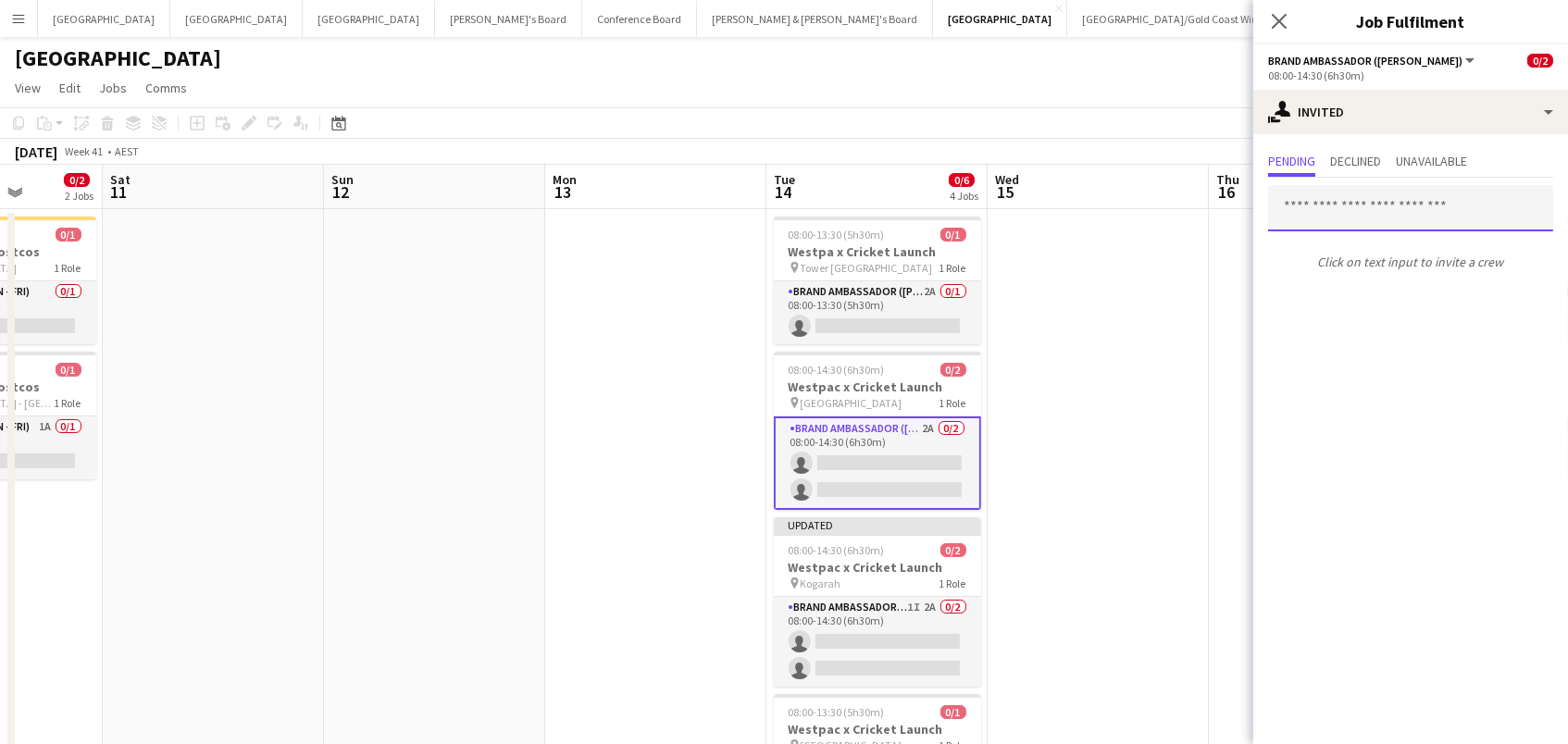
click at [1310, 199] on input "text" at bounding box center [1410, 209] width 285 height 47
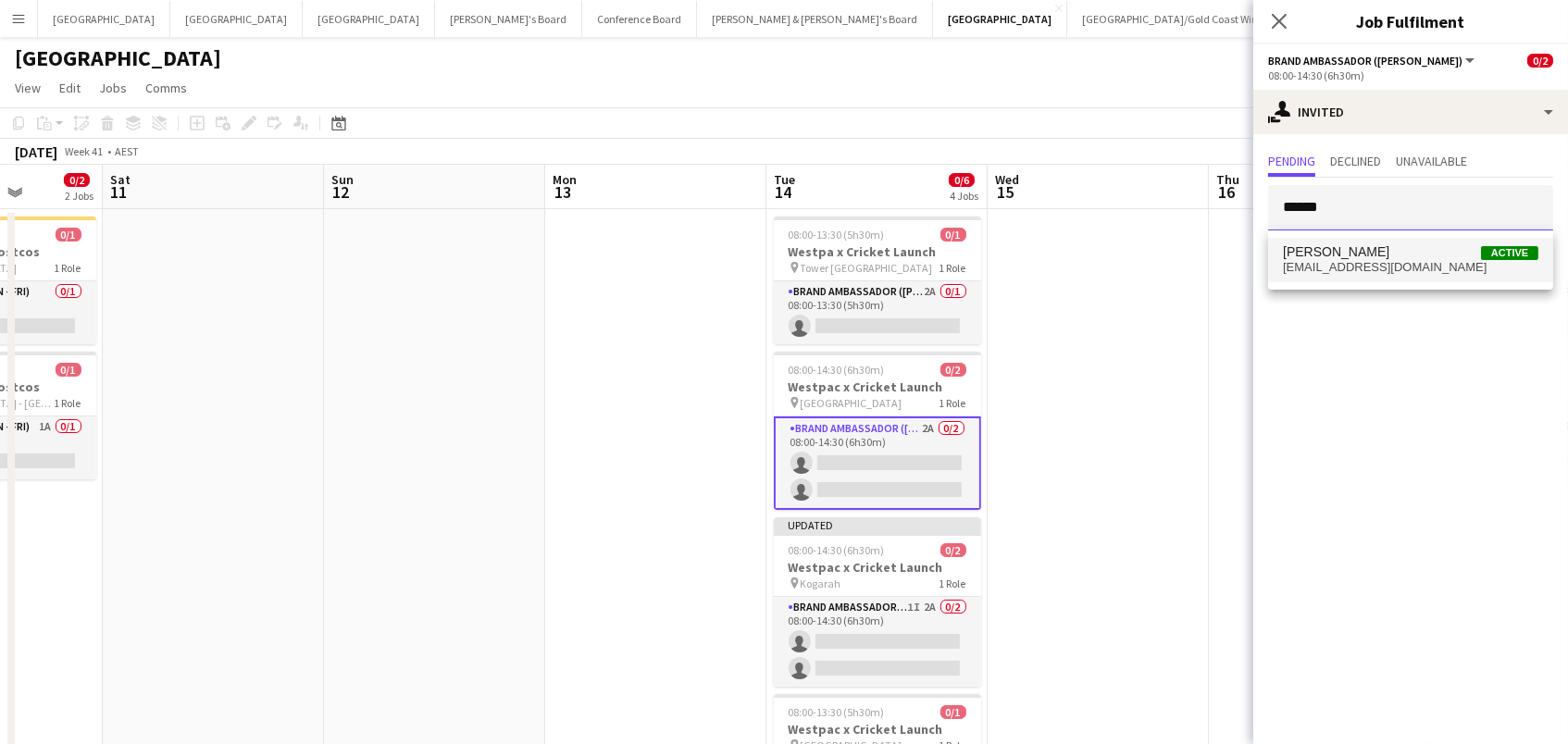
type input "******"
click at [1329, 272] on span "sharnaotoole@hotmail.co.uk" at bounding box center [1410, 267] width 256 height 15
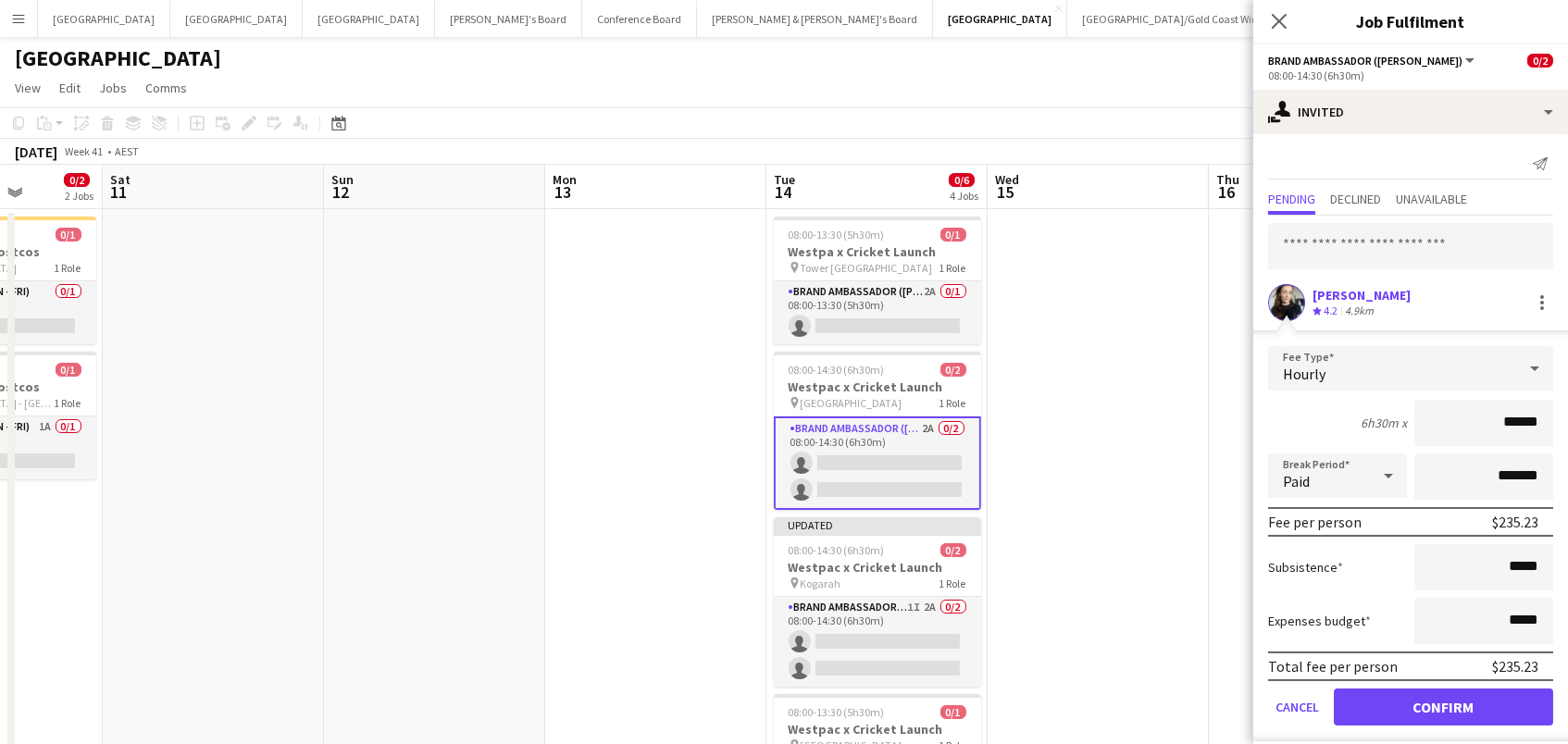
click at [1443, 704] on button "Confirm" at bounding box center [1444, 707] width 220 height 37
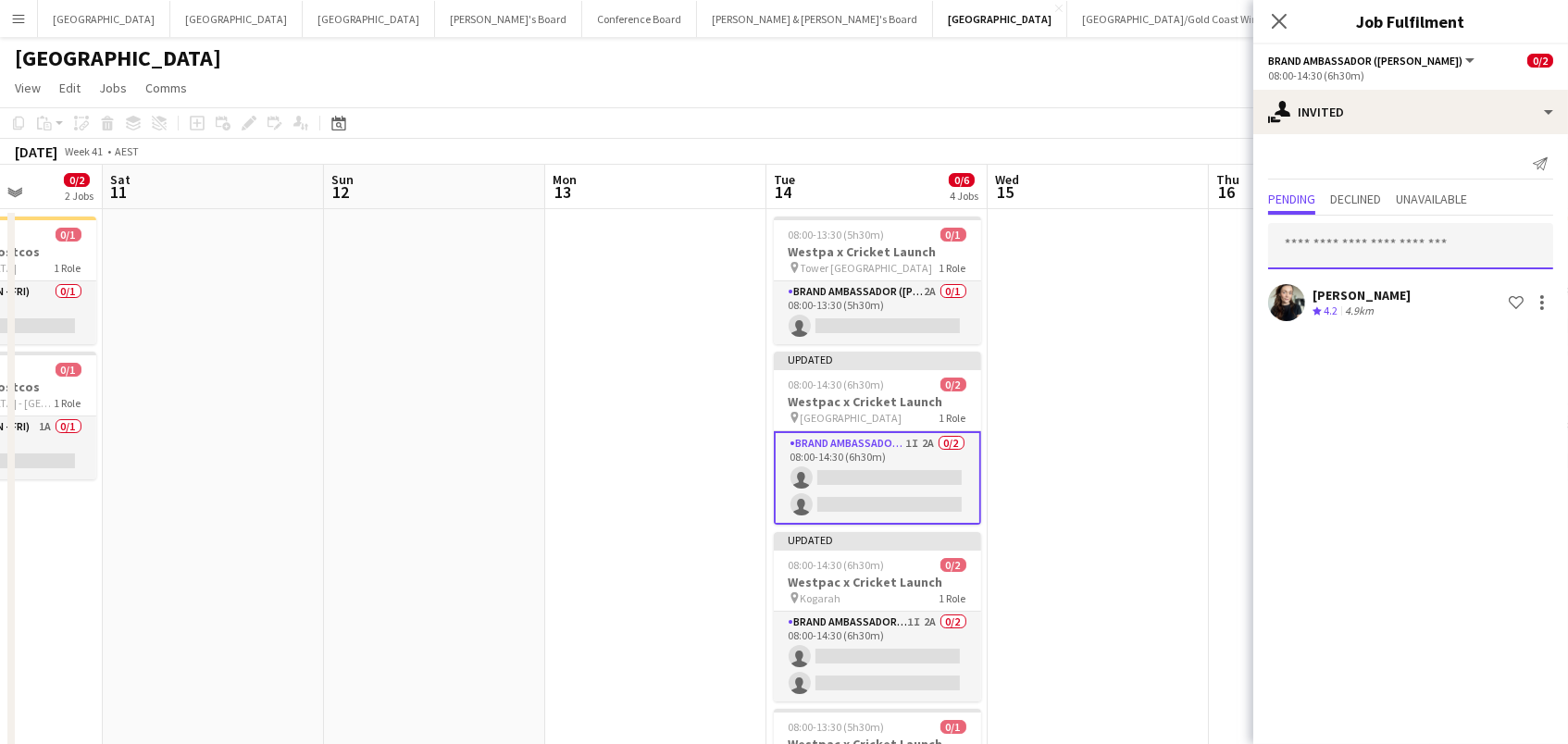
click at [1320, 244] on input "text" at bounding box center [1410, 247] width 285 height 47
type input "****"
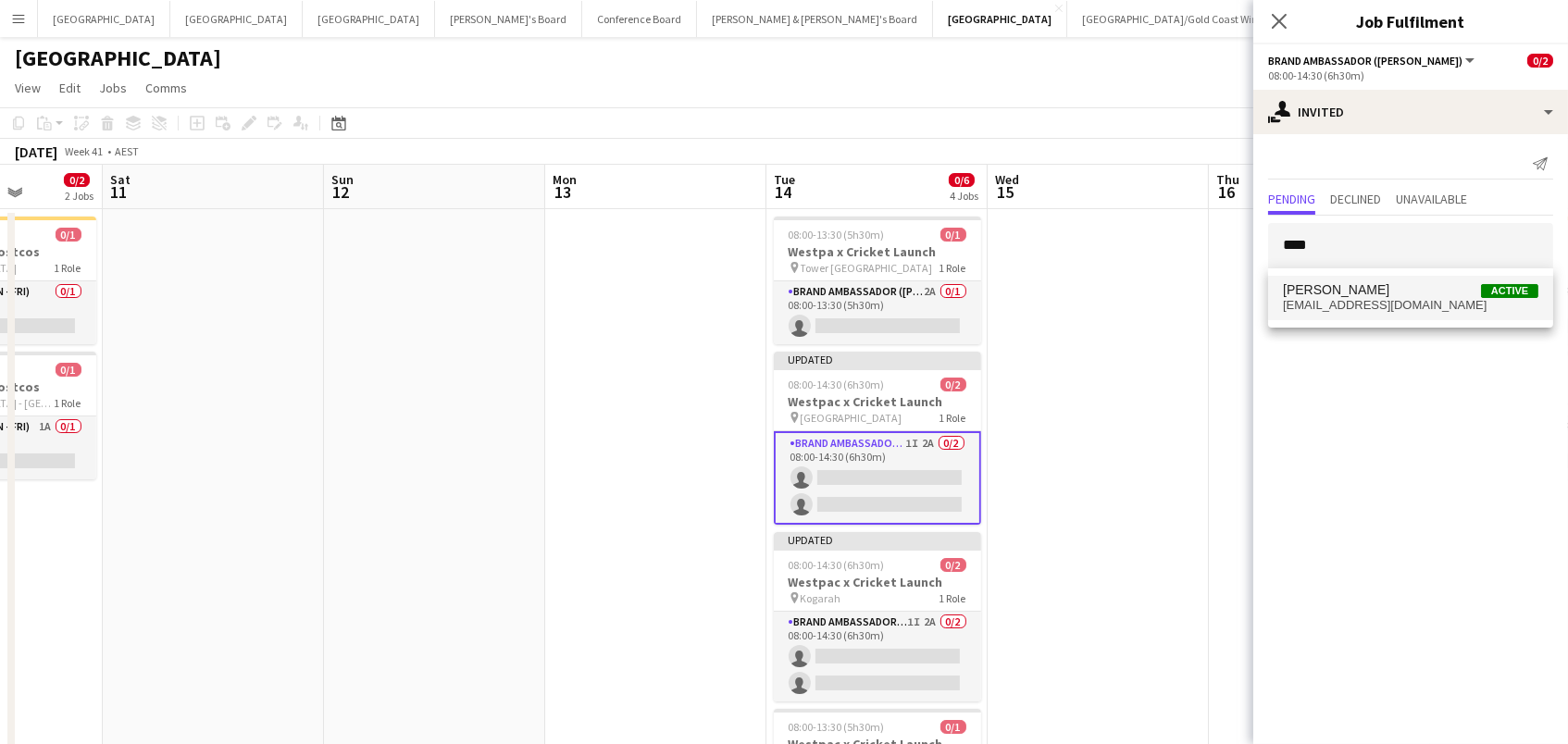
drag, startPoint x: 1320, startPoint y: 244, endPoint x: 1393, endPoint y: 306, distance: 95.8
click at [1393, 306] on span "leona97@hotmail.com" at bounding box center [1410, 305] width 256 height 15
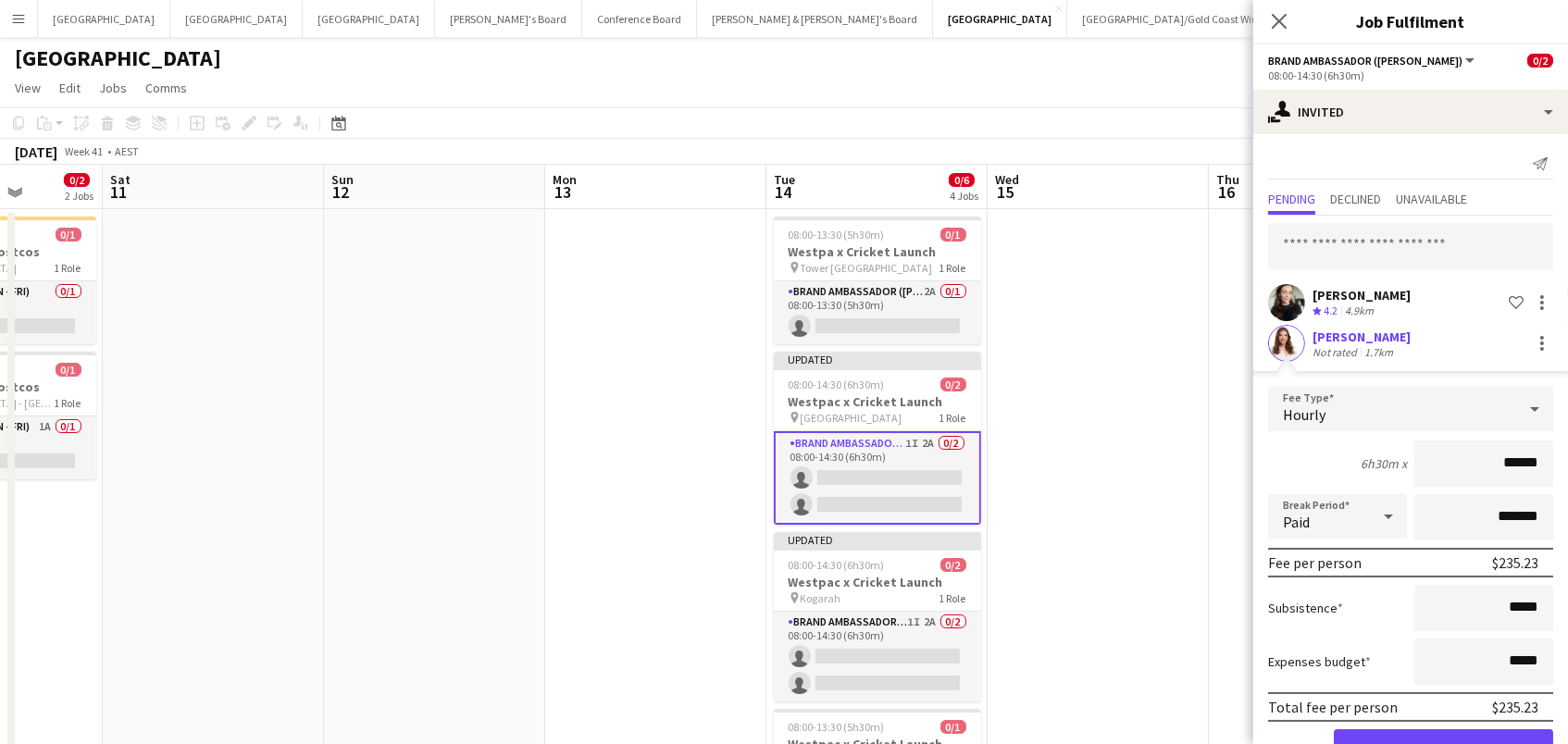
scroll to position [51, 0]
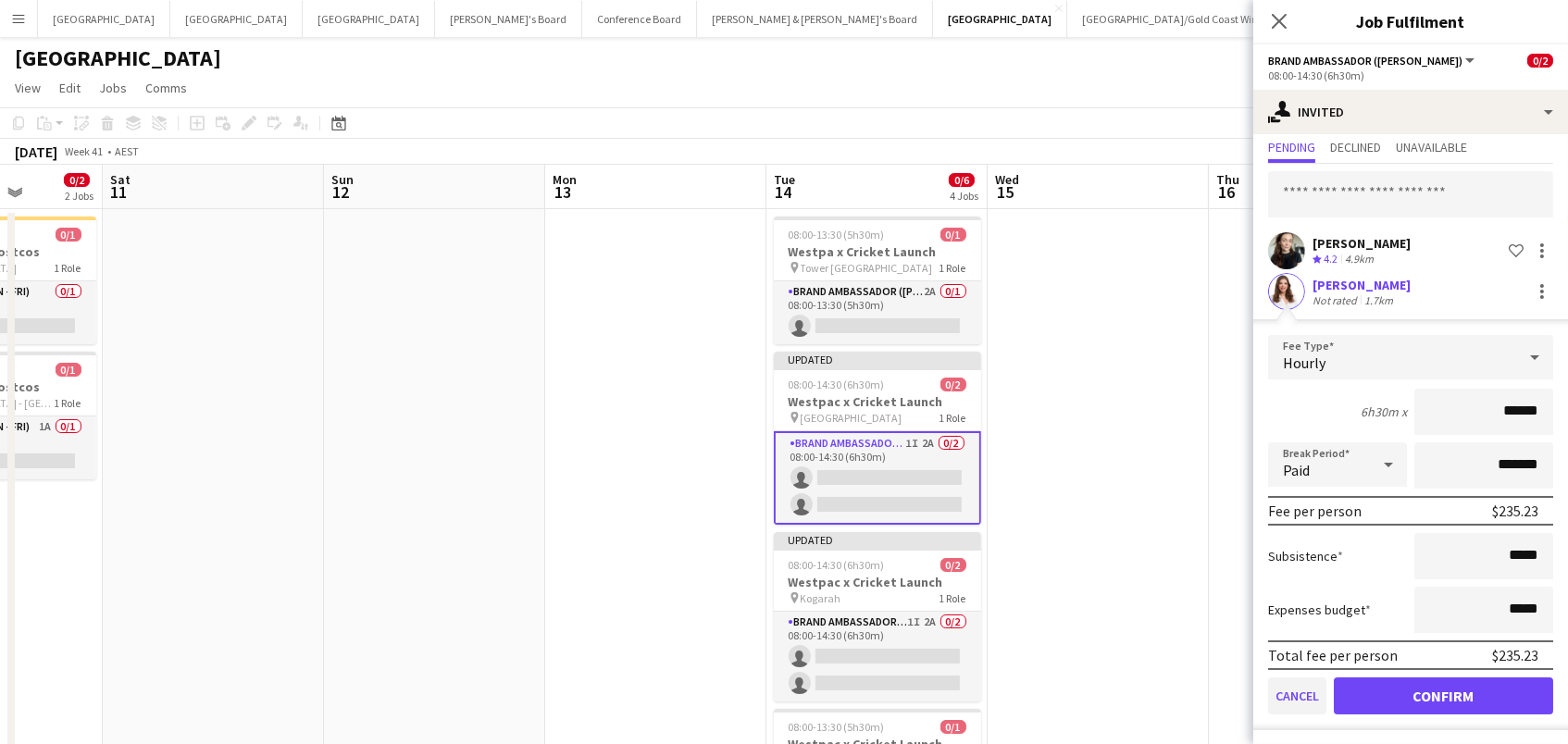
click at [1298, 695] on button "Cancel" at bounding box center [1297, 695] width 58 height 37
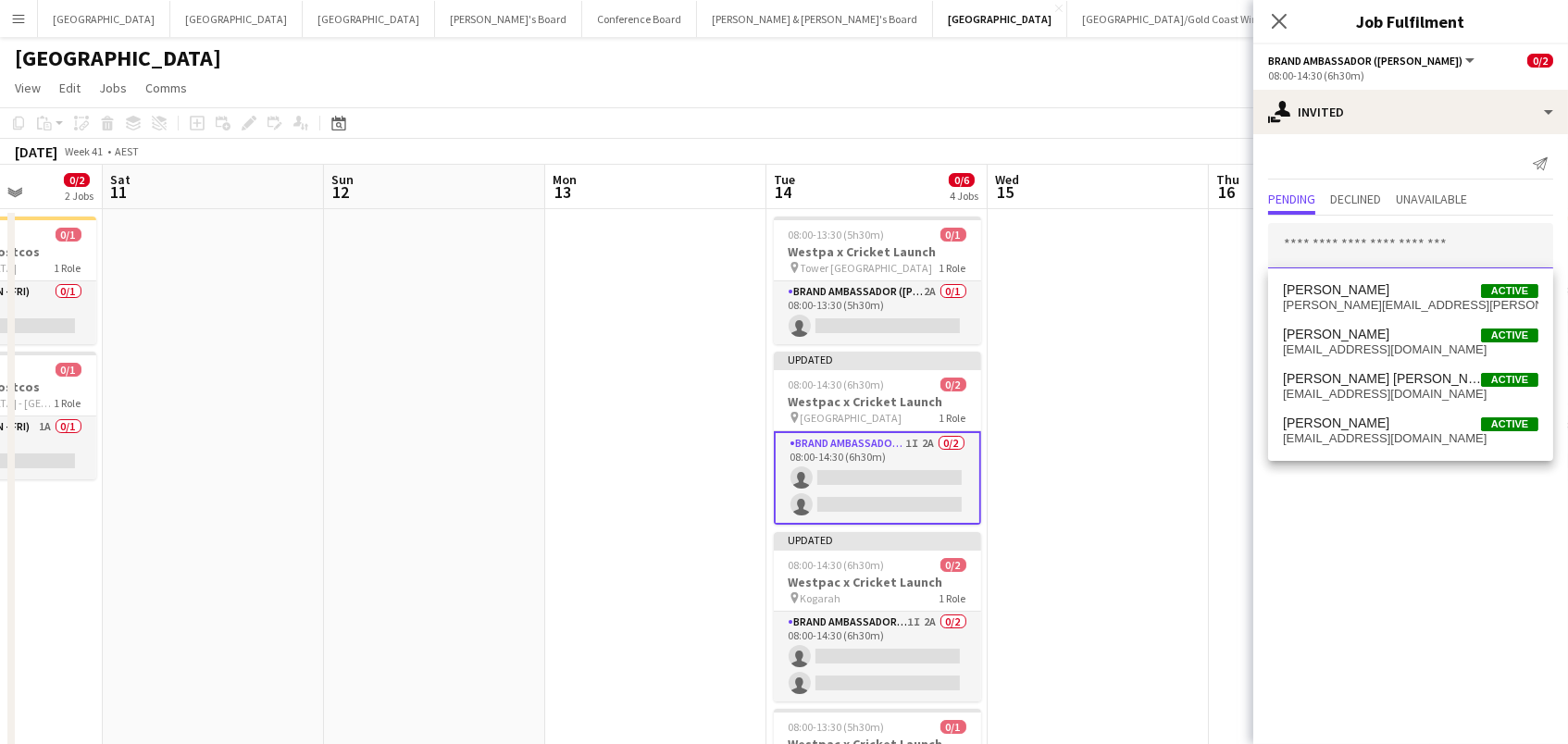
click at [1337, 240] on input "text" at bounding box center [1410, 247] width 285 height 47
type input "****"
drag, startPoint x: 1347, startPoint y: 244, endPoint x: 1341, endPoint y: 427, distance: 183.1
click at [1341, 427] on span "[PERSON_NAME]" at bounding box center [1336, 423] width 107 height 16
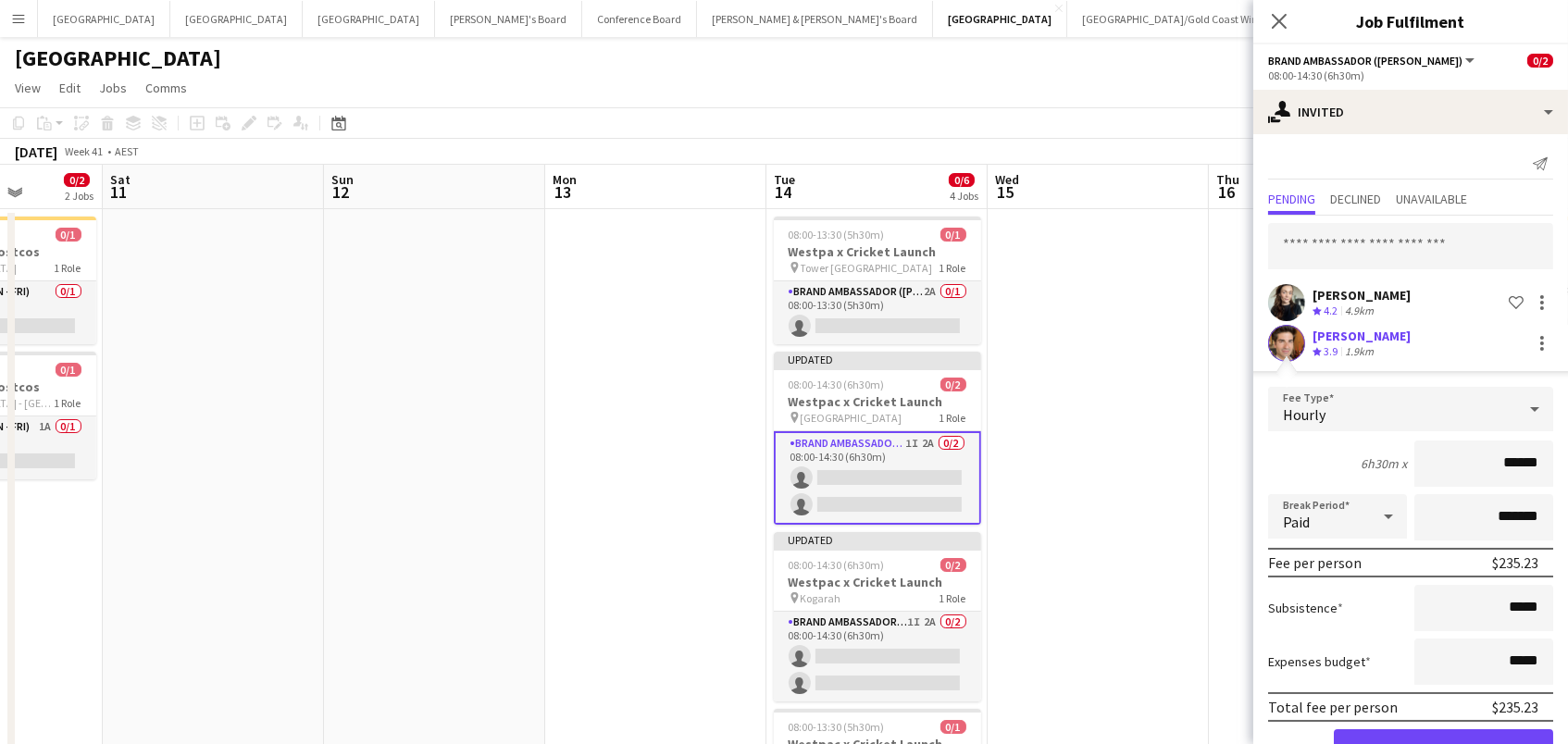
click at [1443, 743] on button "Confirm" at bounding box center [1444, 748] width 220 height 37
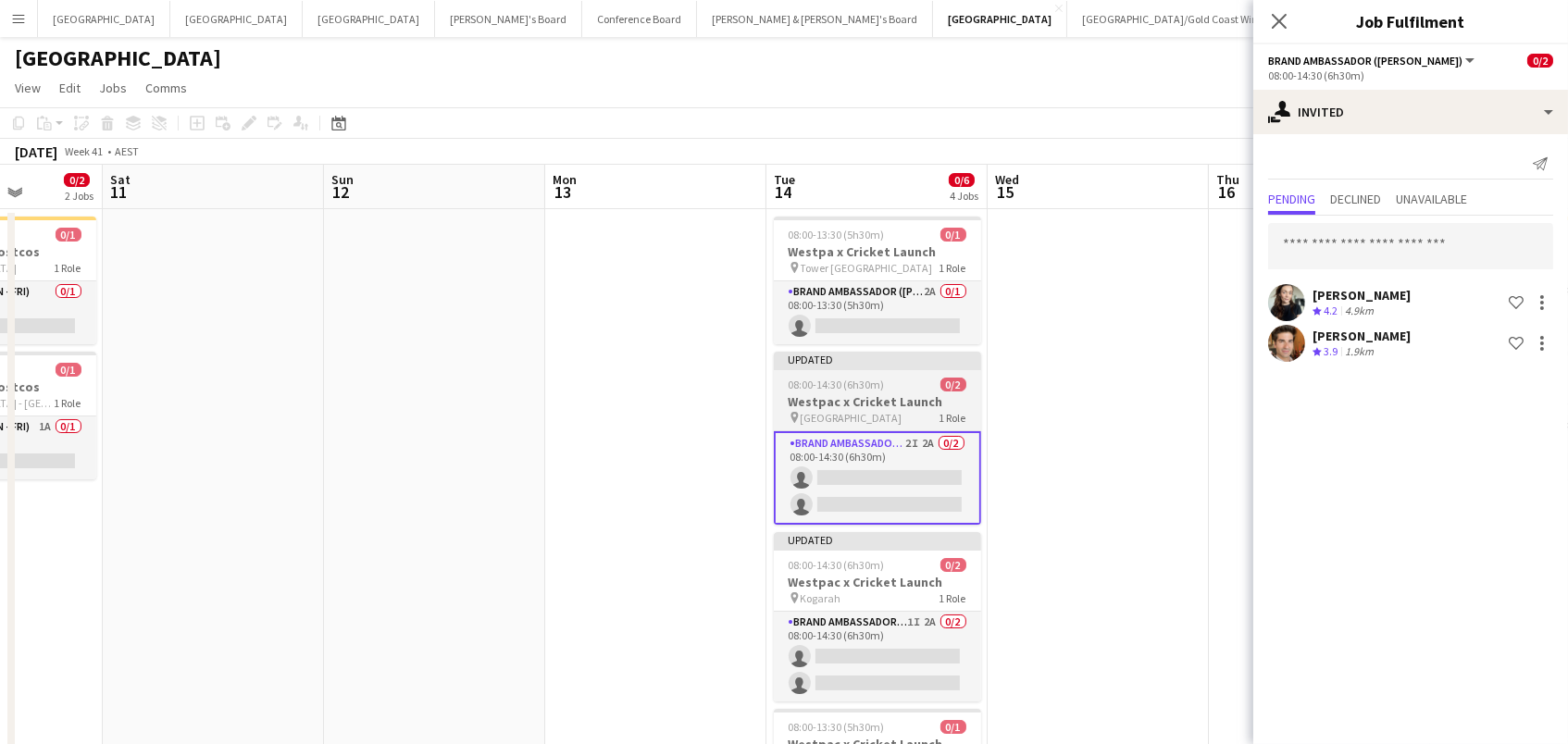
click at [915, 379] on div "08:00-14:30 (6h30m) 0/2" at bounding box center [876, 385] width 207 height 14
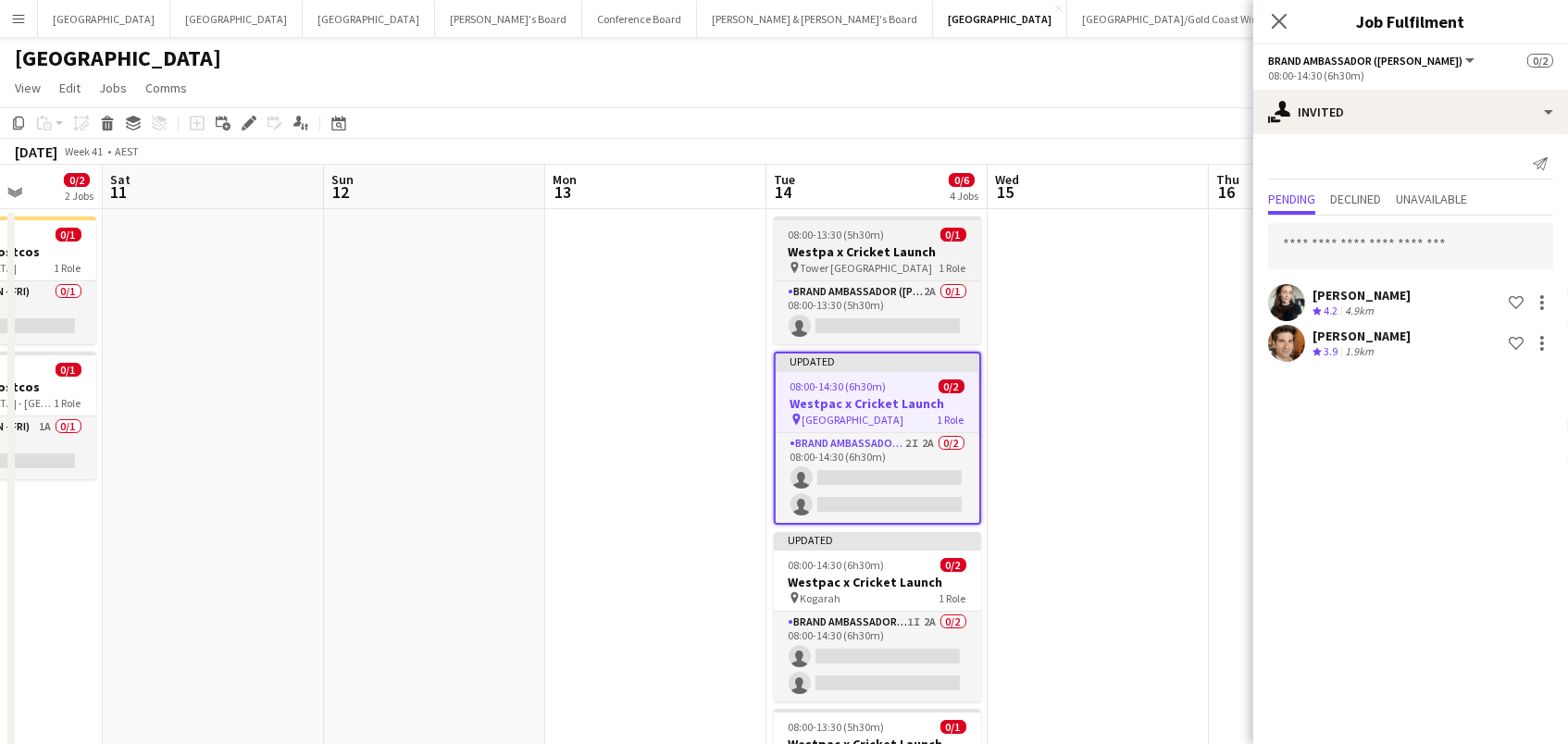
click at [899, 254] on h3 "Westpa x Cricket Launch" at bounding box center [876, 252] width 207 height 17
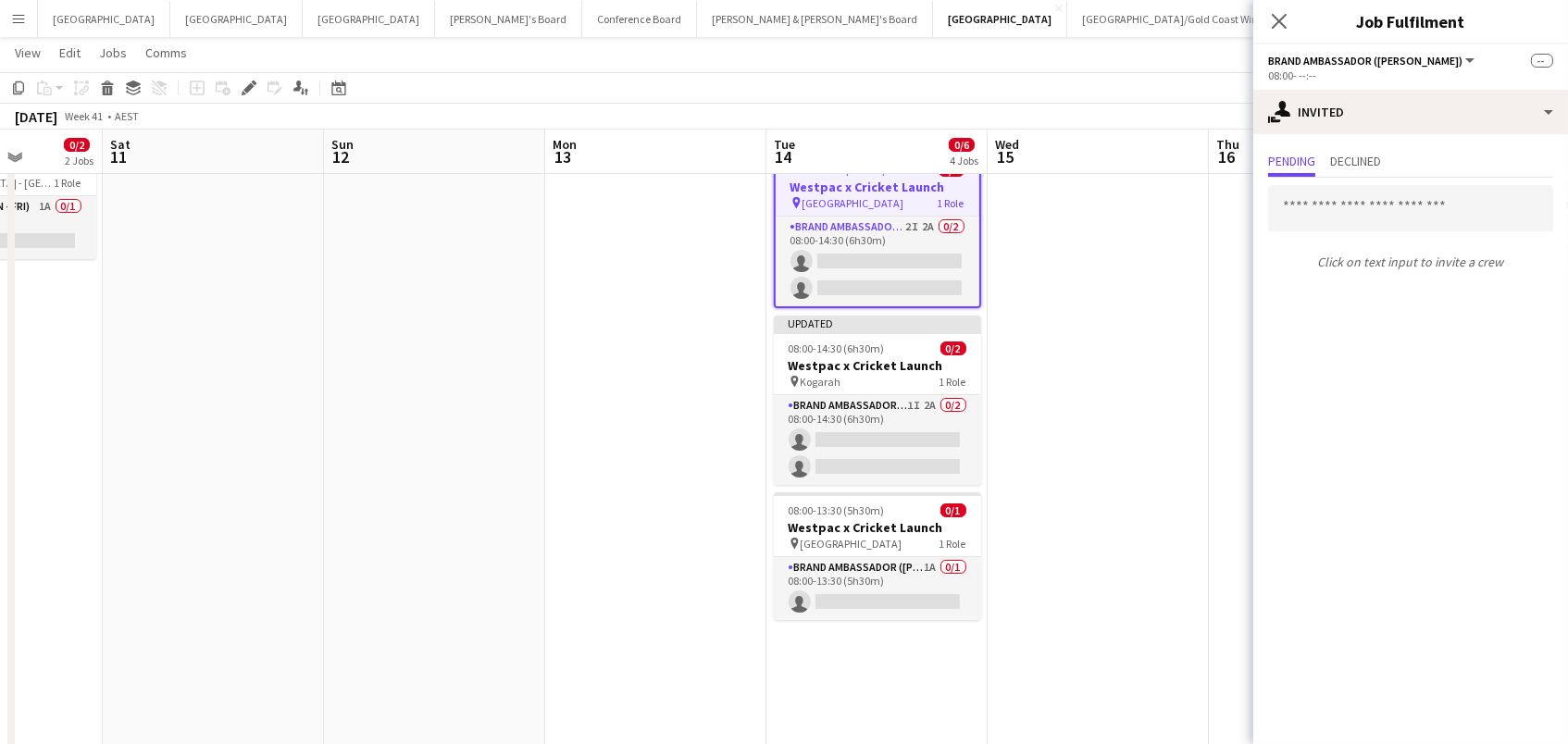
scroll to position [237, 0]
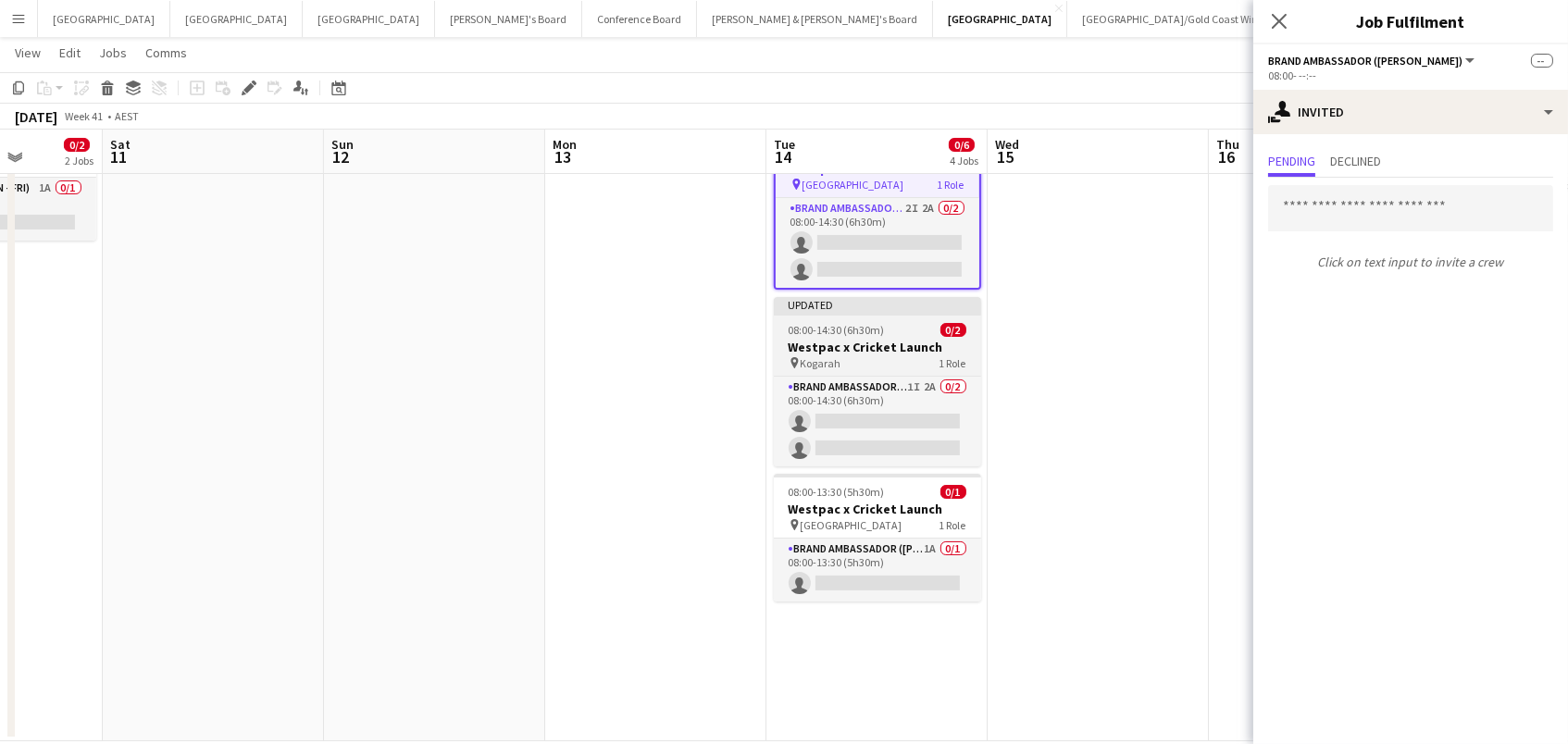
click at [887, 339] on h3 "Westpac x Cricket Launch" at bounding box center [876, 347] width 207 height 17
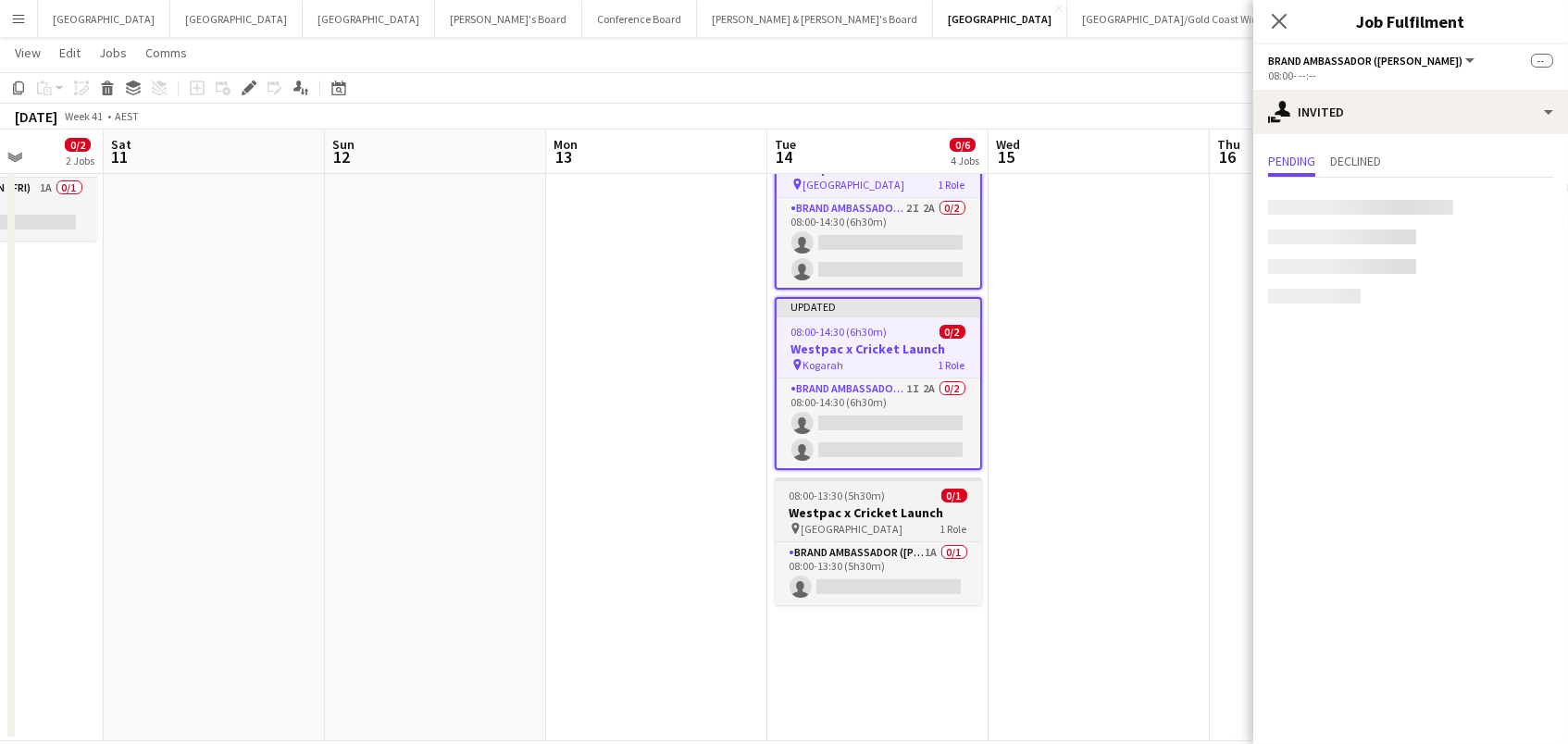
click at [889, 508] on h3 "Westpac x Cricket Launch" at bounding box center [877, 512] width 207 height 17
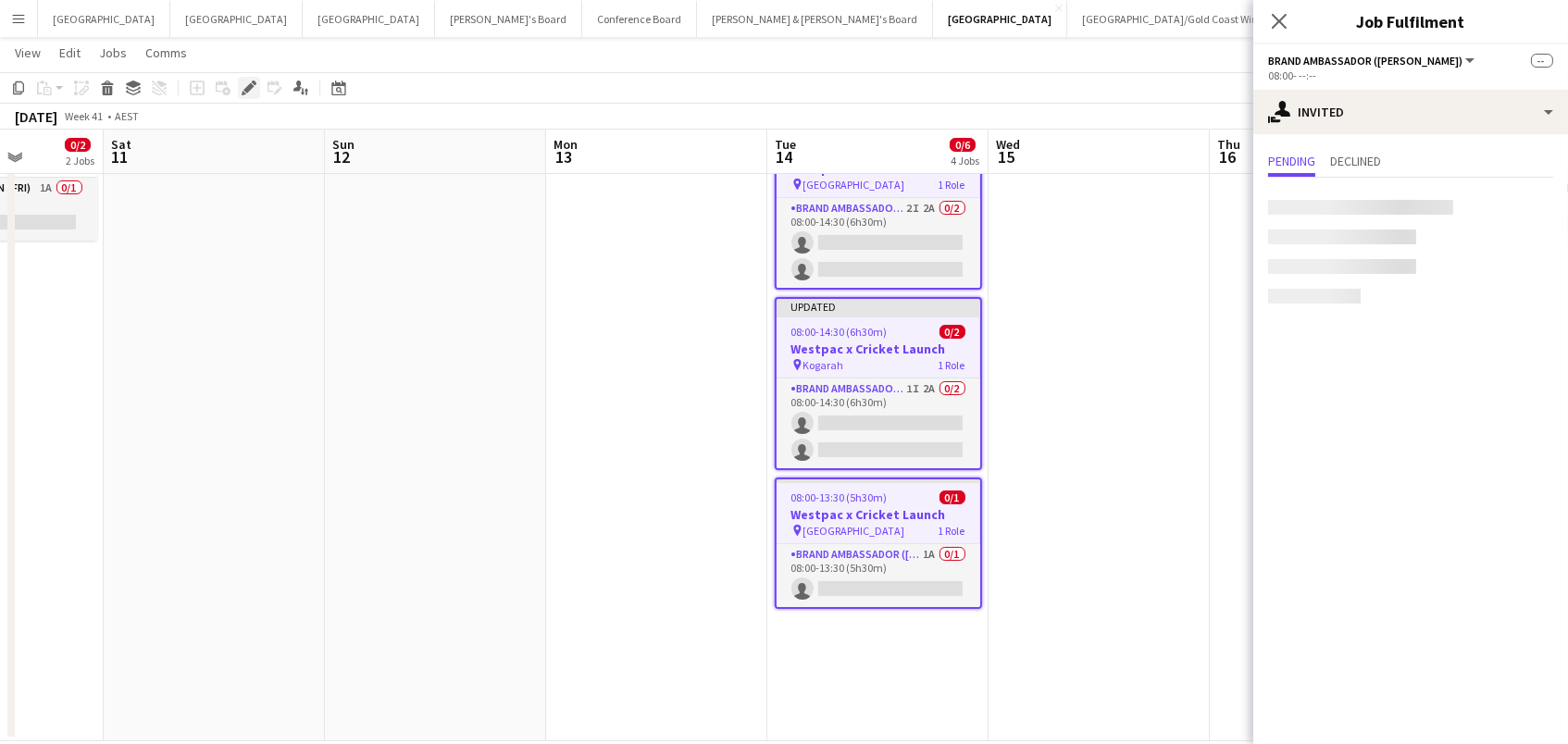
click at [244, 88] on icon at bounding box center [249, 88] width 10 height 10
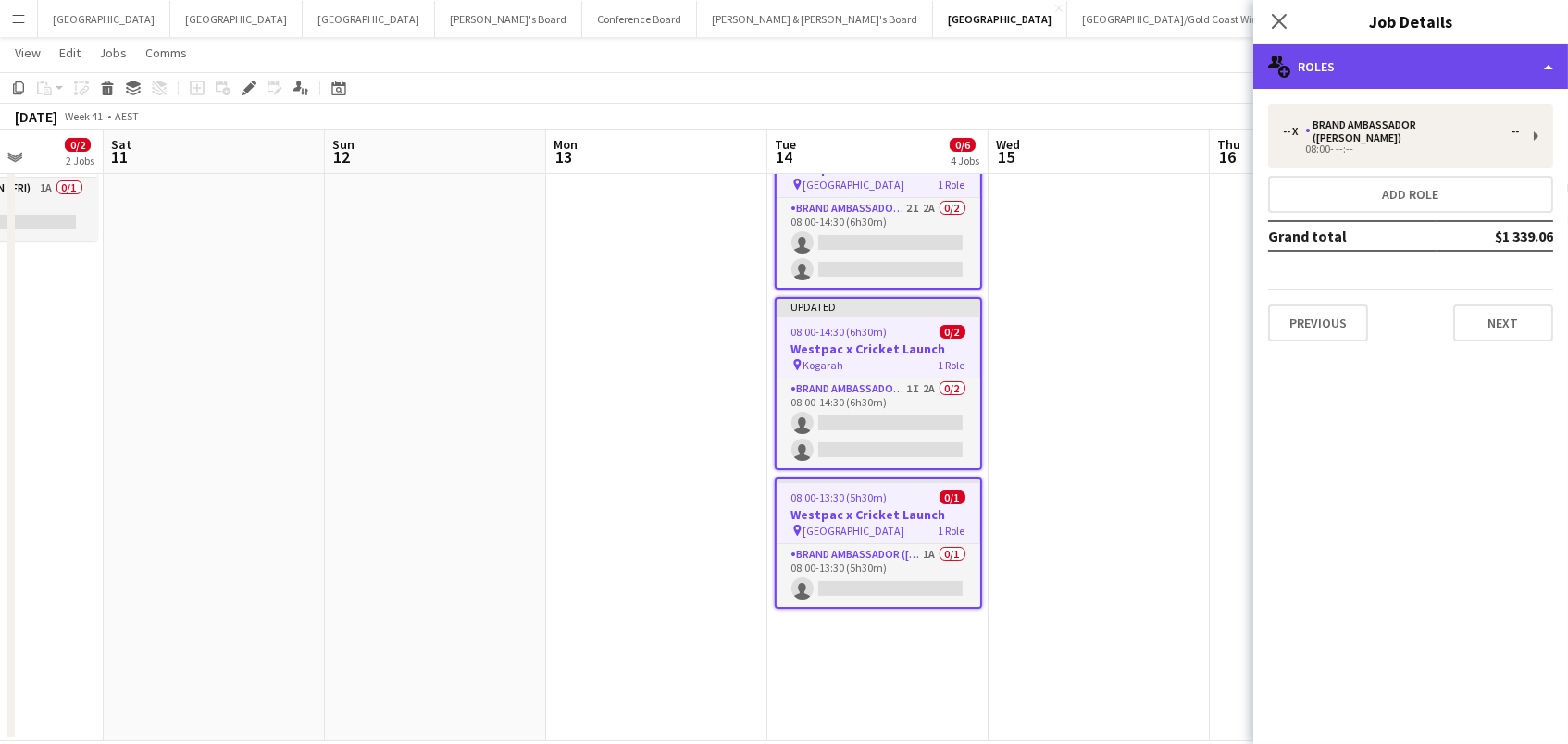
click at [1336, 69] on div "multiple-users-add Roles" at bounding box center [1411, 67] width 315 height 45
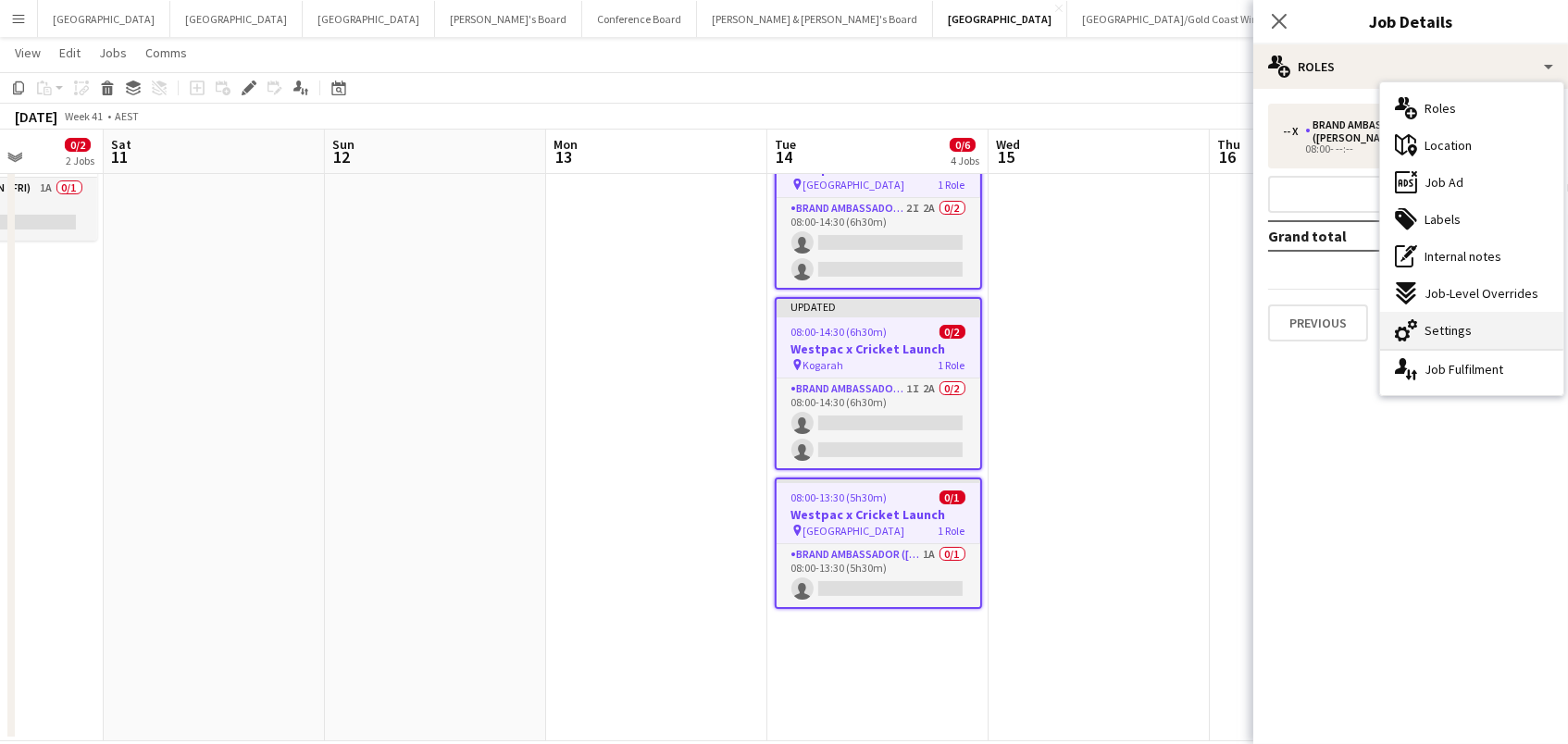
click at [1483, 330] on div "cog-double-3 Settings" at bounding box center [1471, 330] width 184 height 37
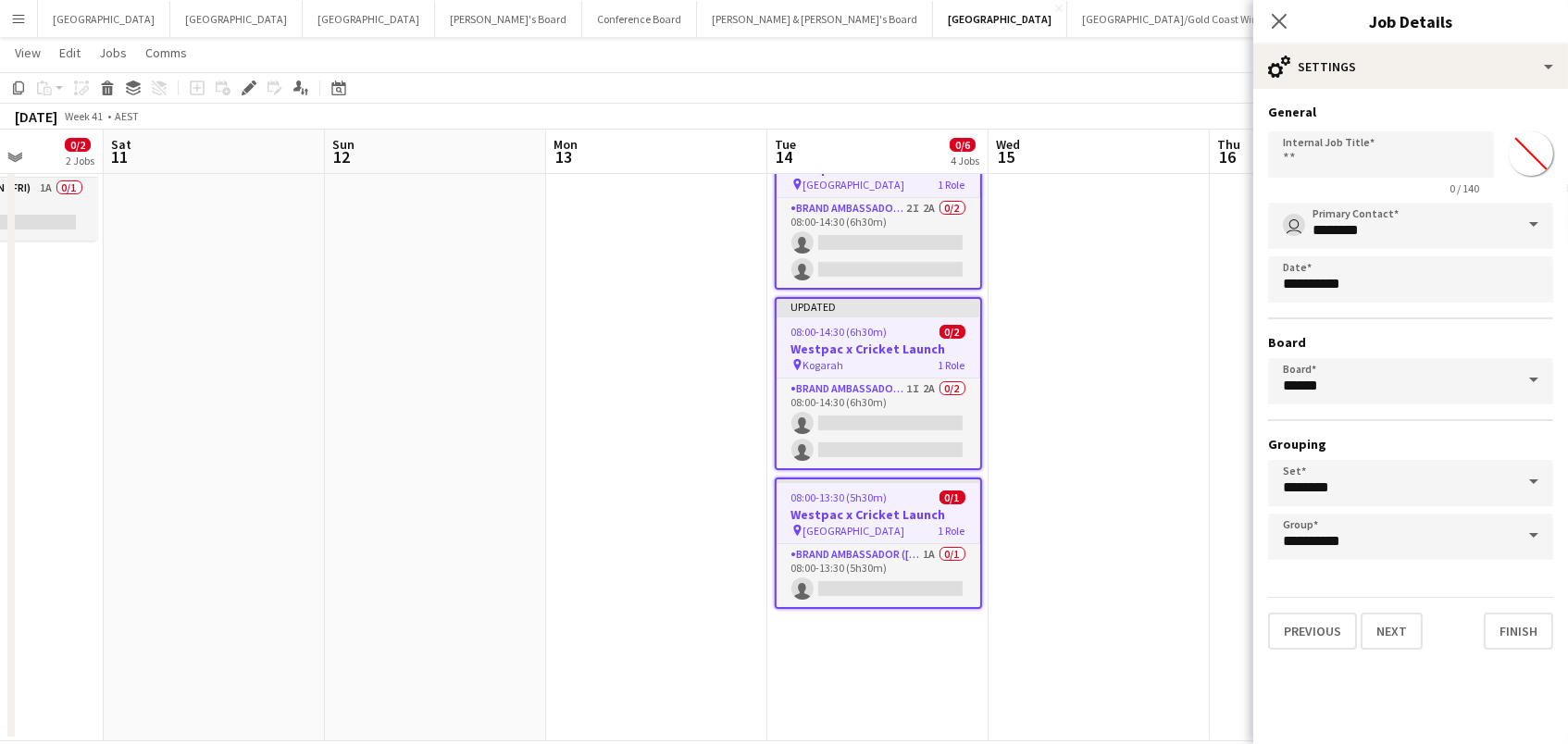
click at [1532, 163] on input "*******" at bounding box center [1530, 153] width 67 height 67
type input "*******"
click at [1194, 433] on app-date-cell at bounding box center [1099, 355] width 222 height 770
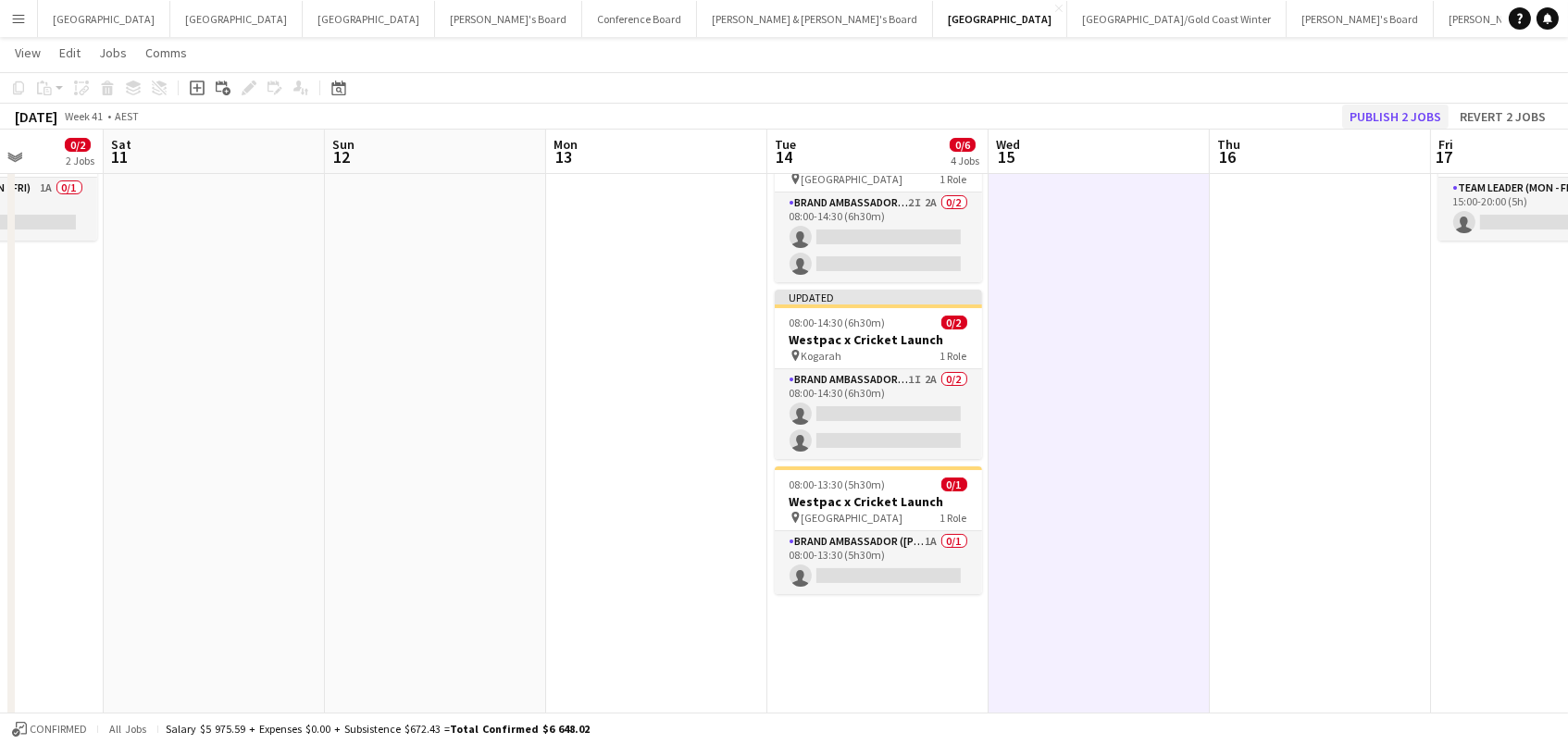
click at [1429, 114] on button "Publish 2 jobs" at bounding box center [1395, 117] width 107 height 24
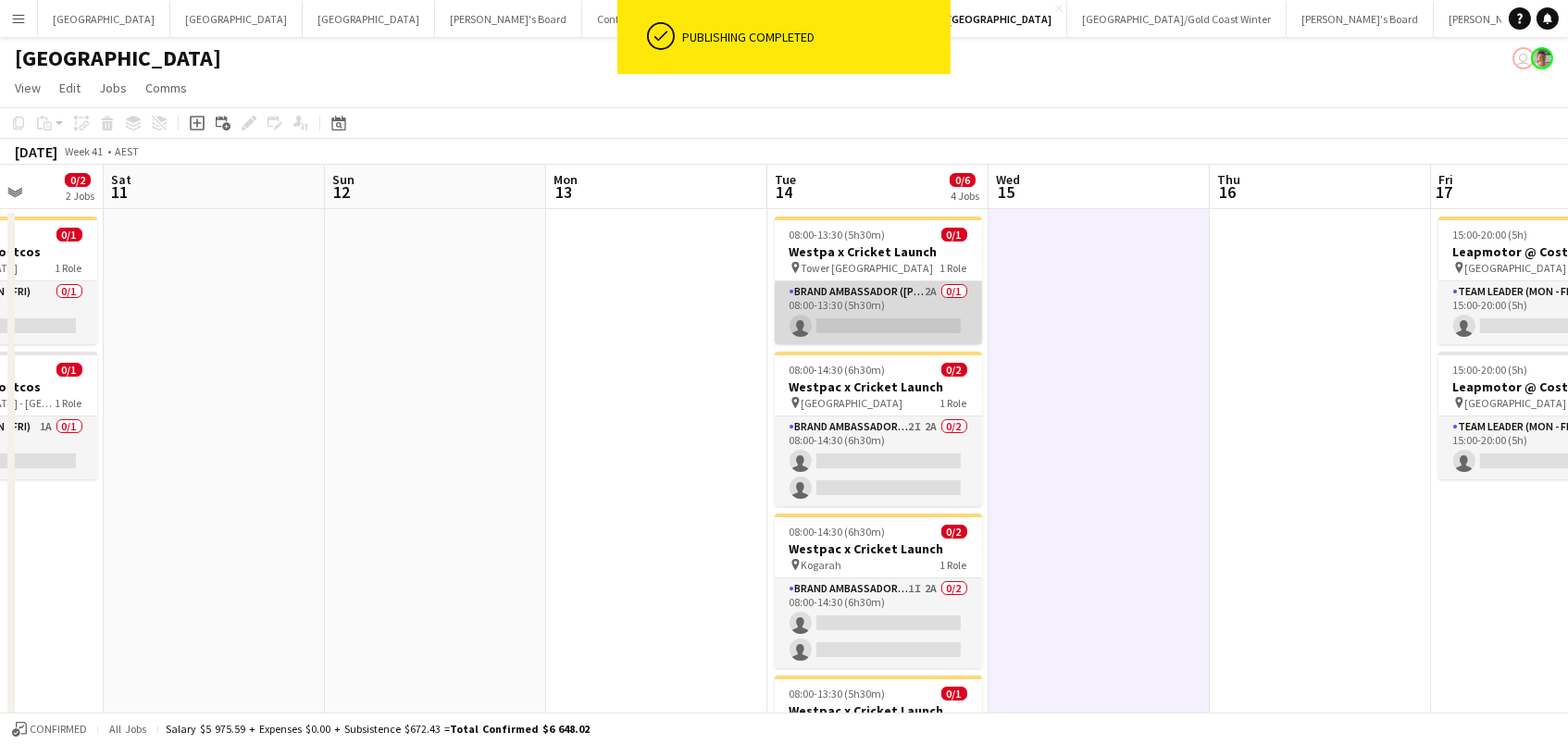
scroll to position [0, 0]
click at [861, 300] on app-card-role "Brand Ambassador (Mon - Fri) 2A 0/1 08:00-13:30 (5h30m) single-neutral-actions" at bounding box center [877, 313] width 207 height 63
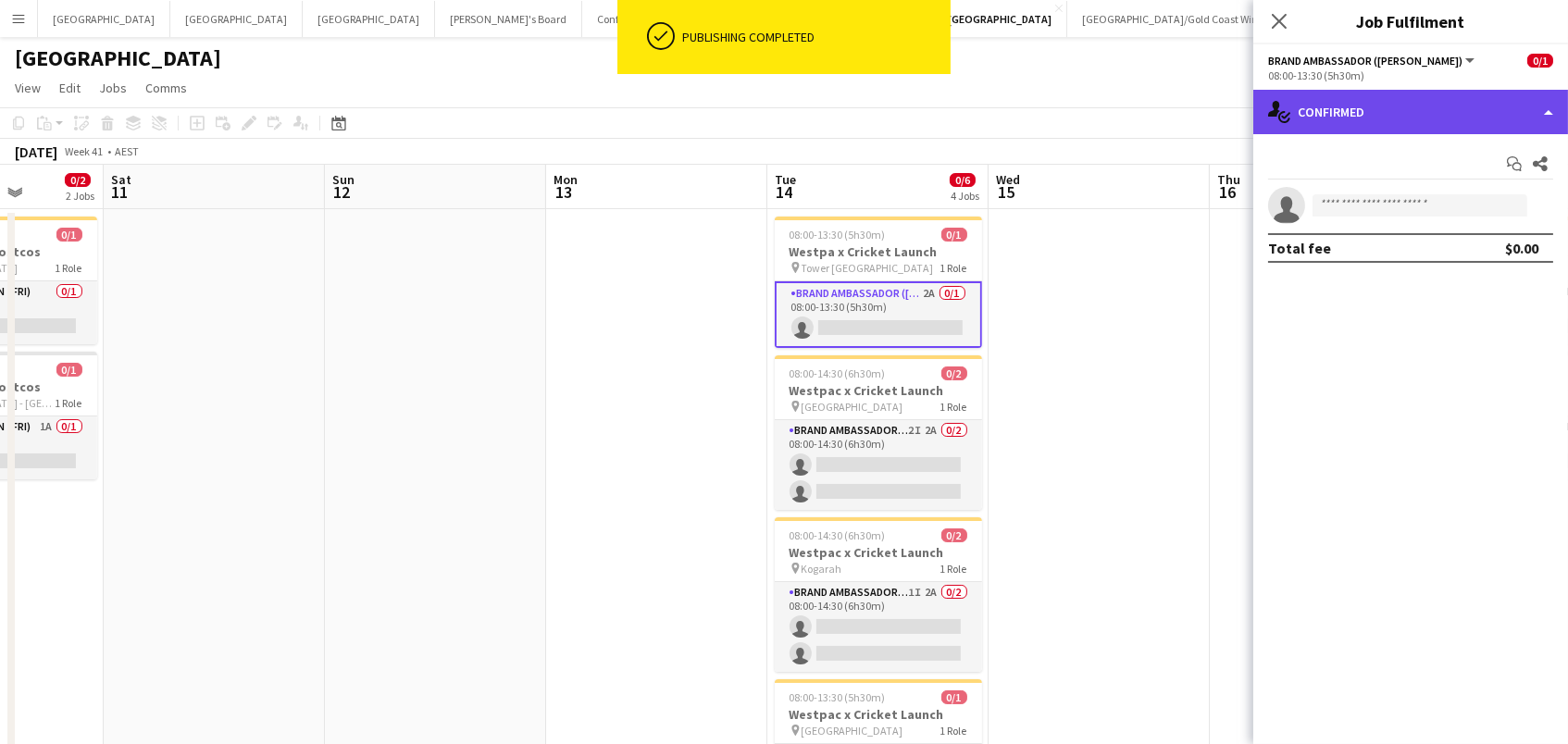
click at [1355, 130] on div "single-neutral-actions-check-2 Confirmed" at bounding box center [1411, 112] width 315 height 45
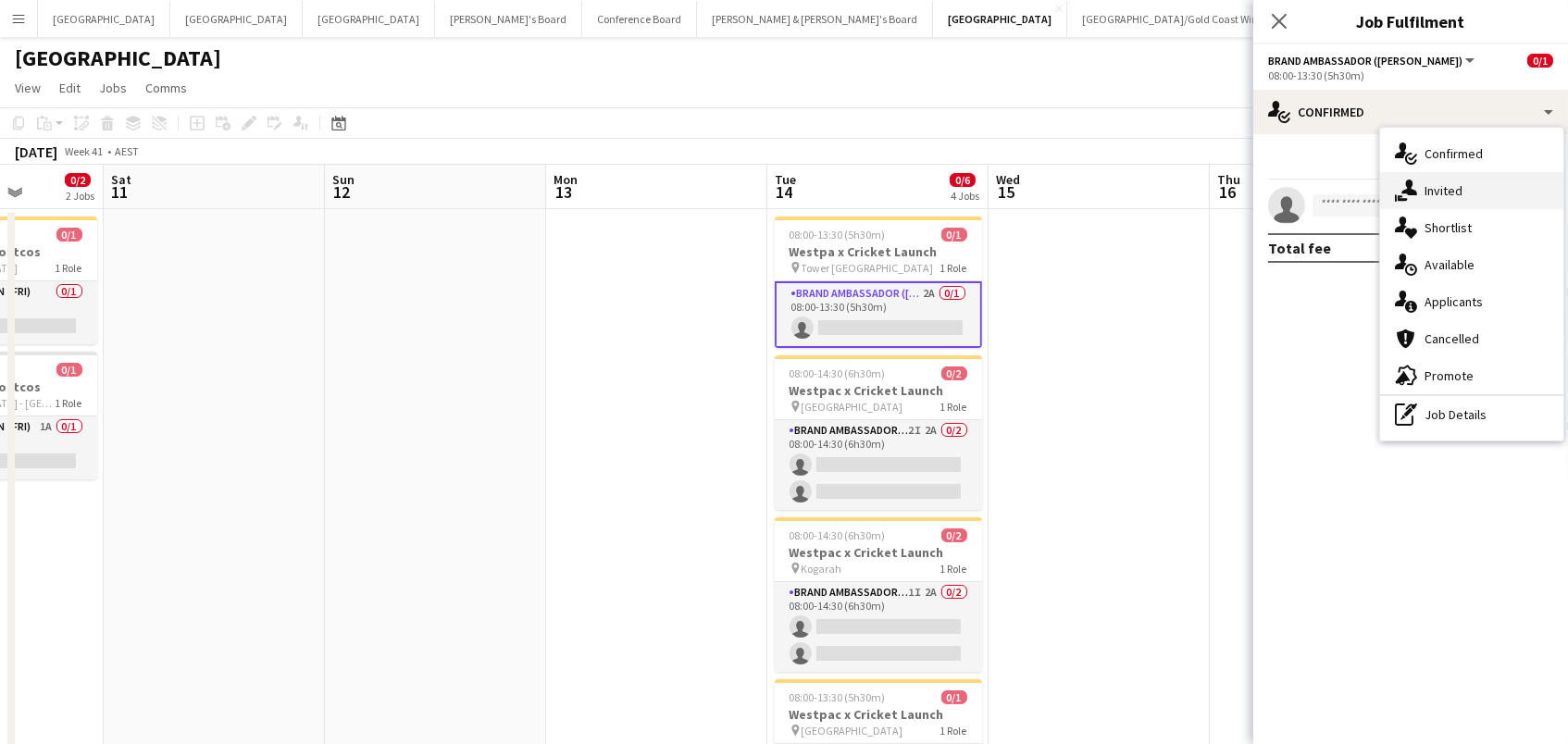
click at [1419, 186] on div "single-neutral-actions-share-1 Invited" at bounding box center [1471, 190] width 184 height 37
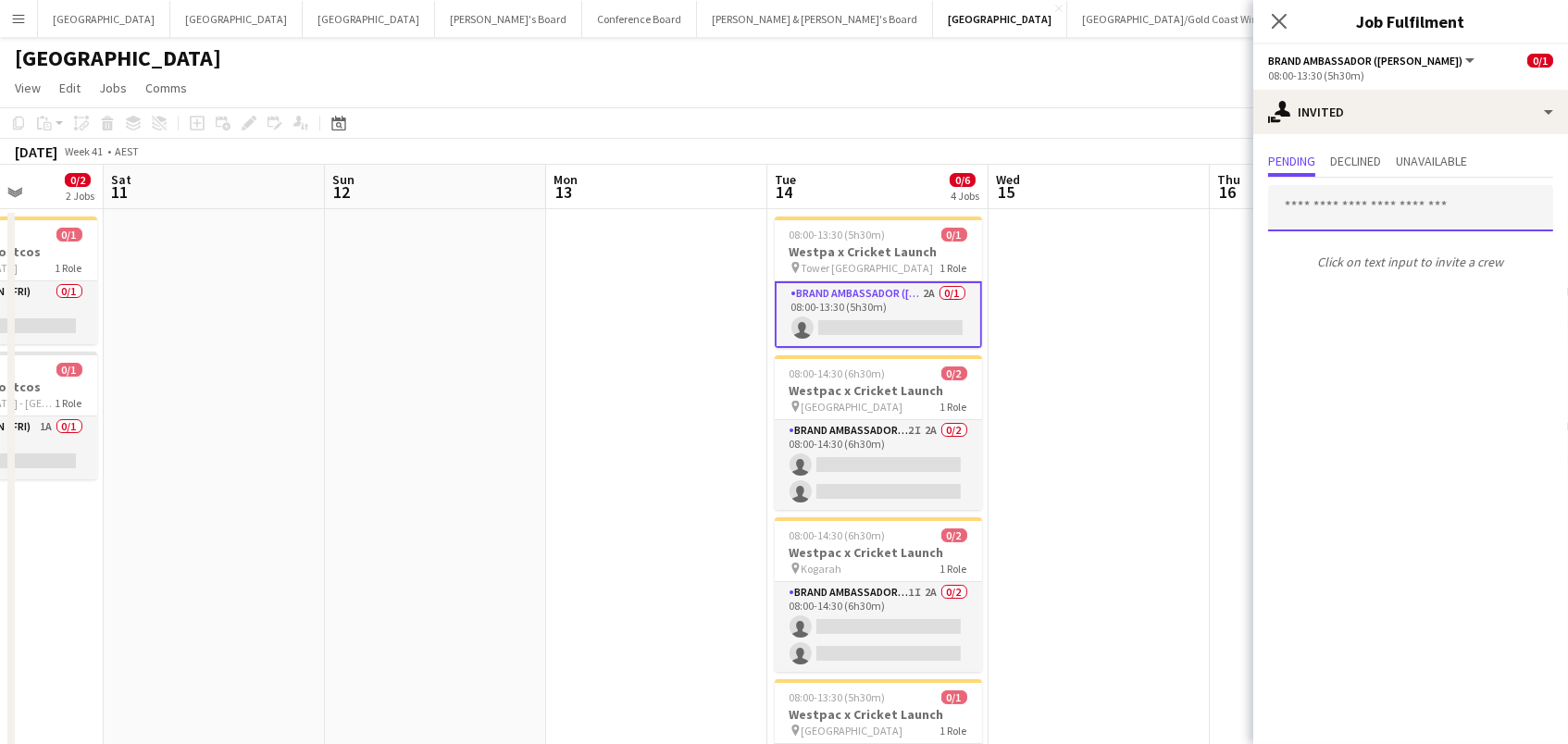
click at [1331, 208] on input "text" at bounding box center [1410, 209] width 285 height 47
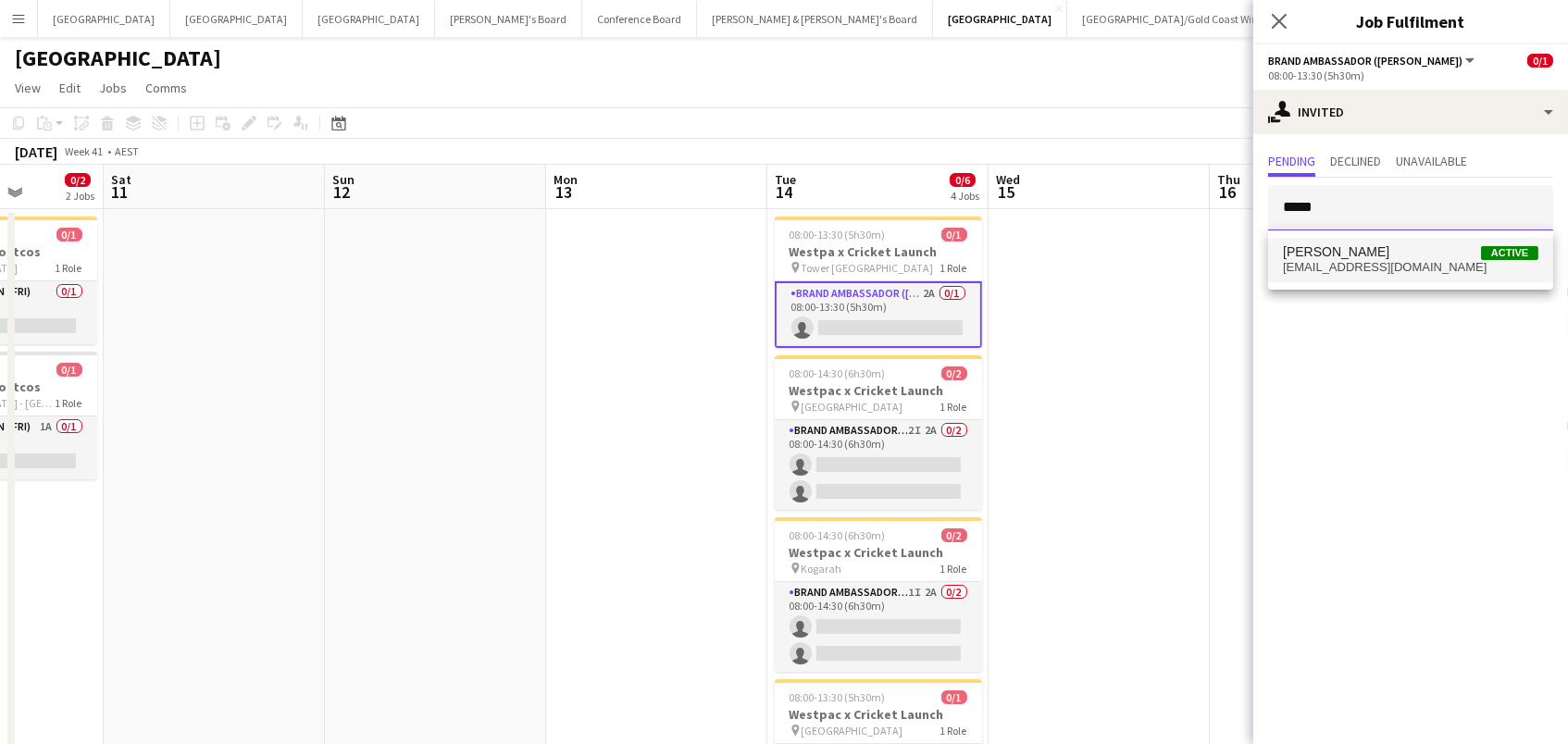
type input "*****"
click at [1342, 252] on span "[PERSON_NAME]" at bounding box center [1336, 252] width 107 height 16
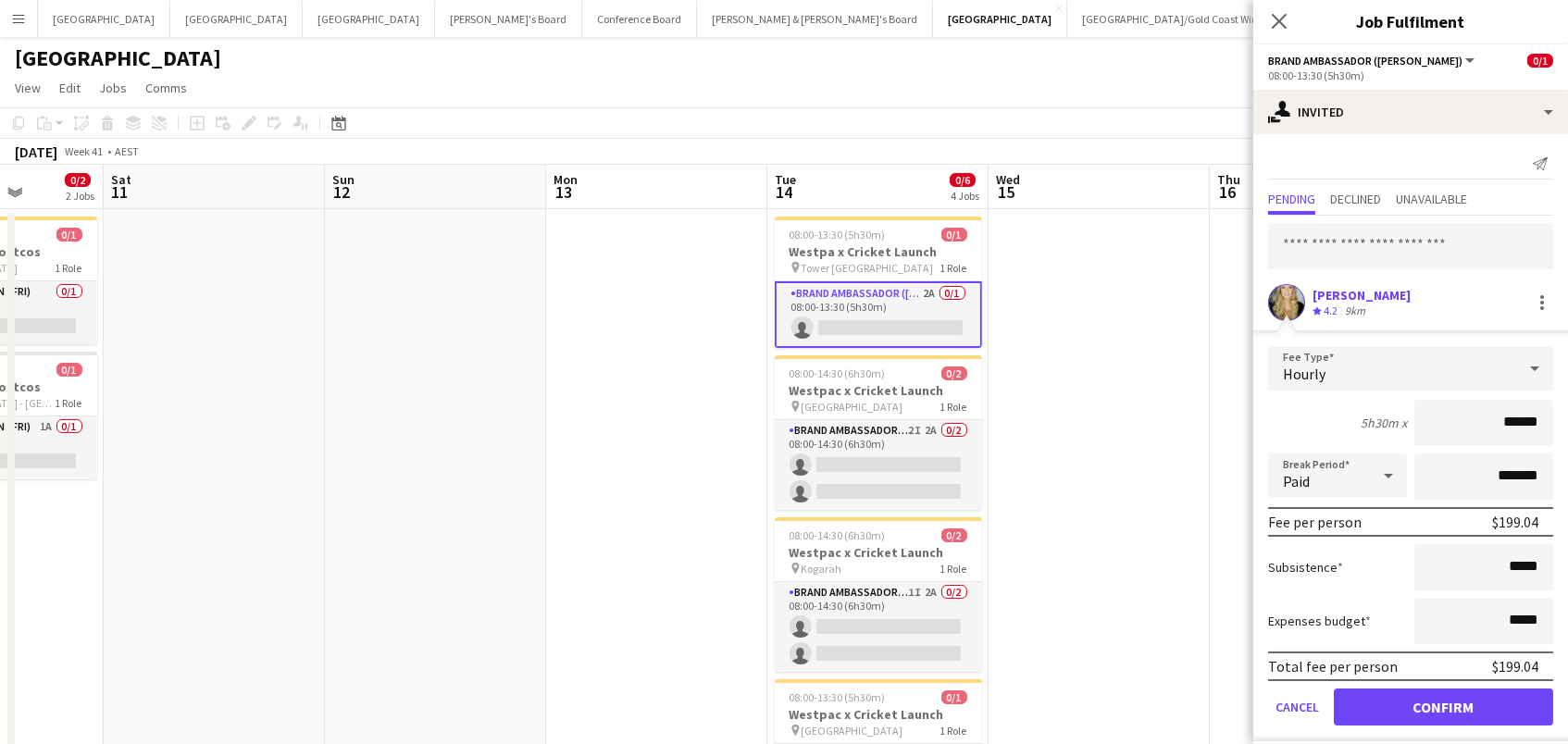
click at [1443, 704] on button "Confirm" at bounding box center [1444, 707] width 220 height 37
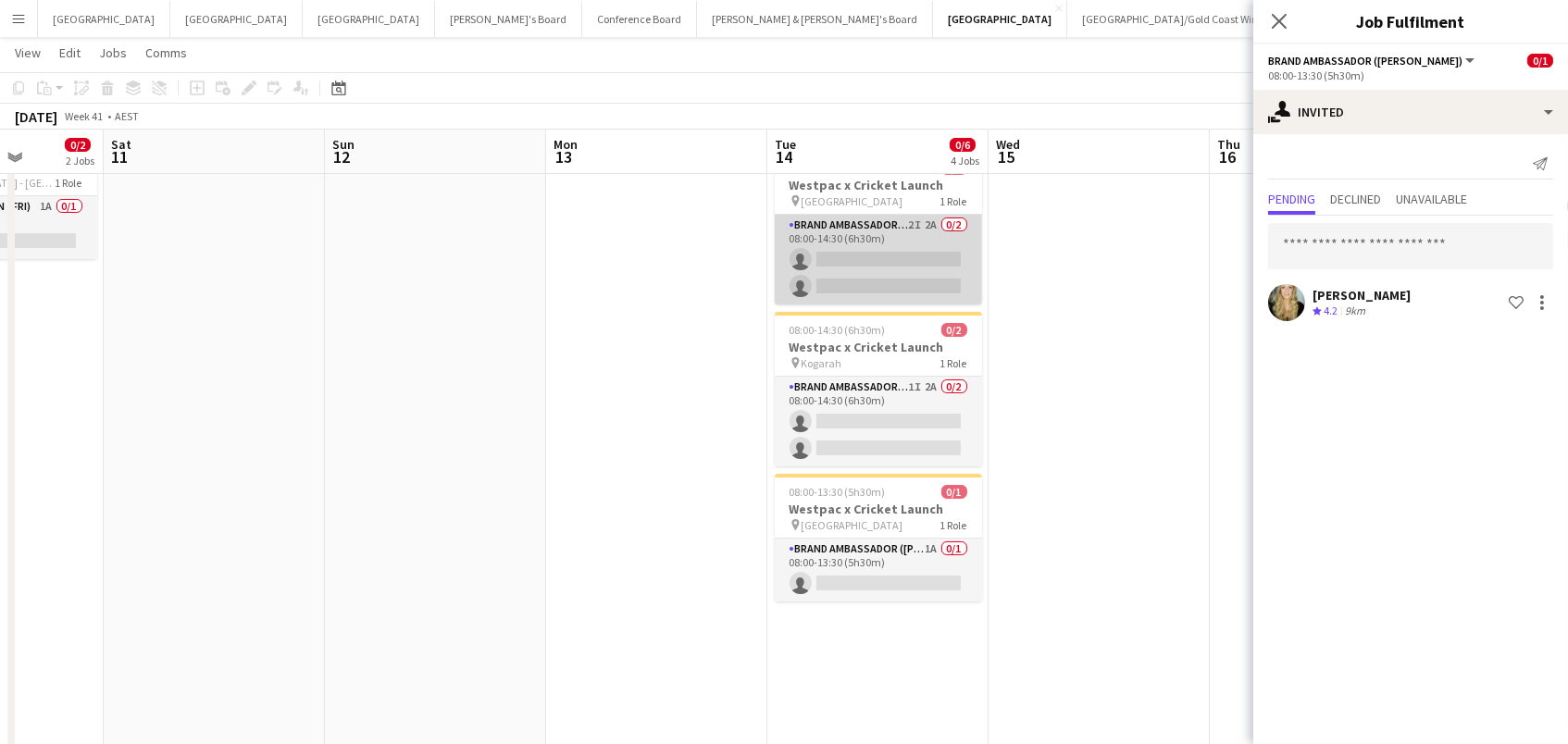
scroll to position [241, 0]
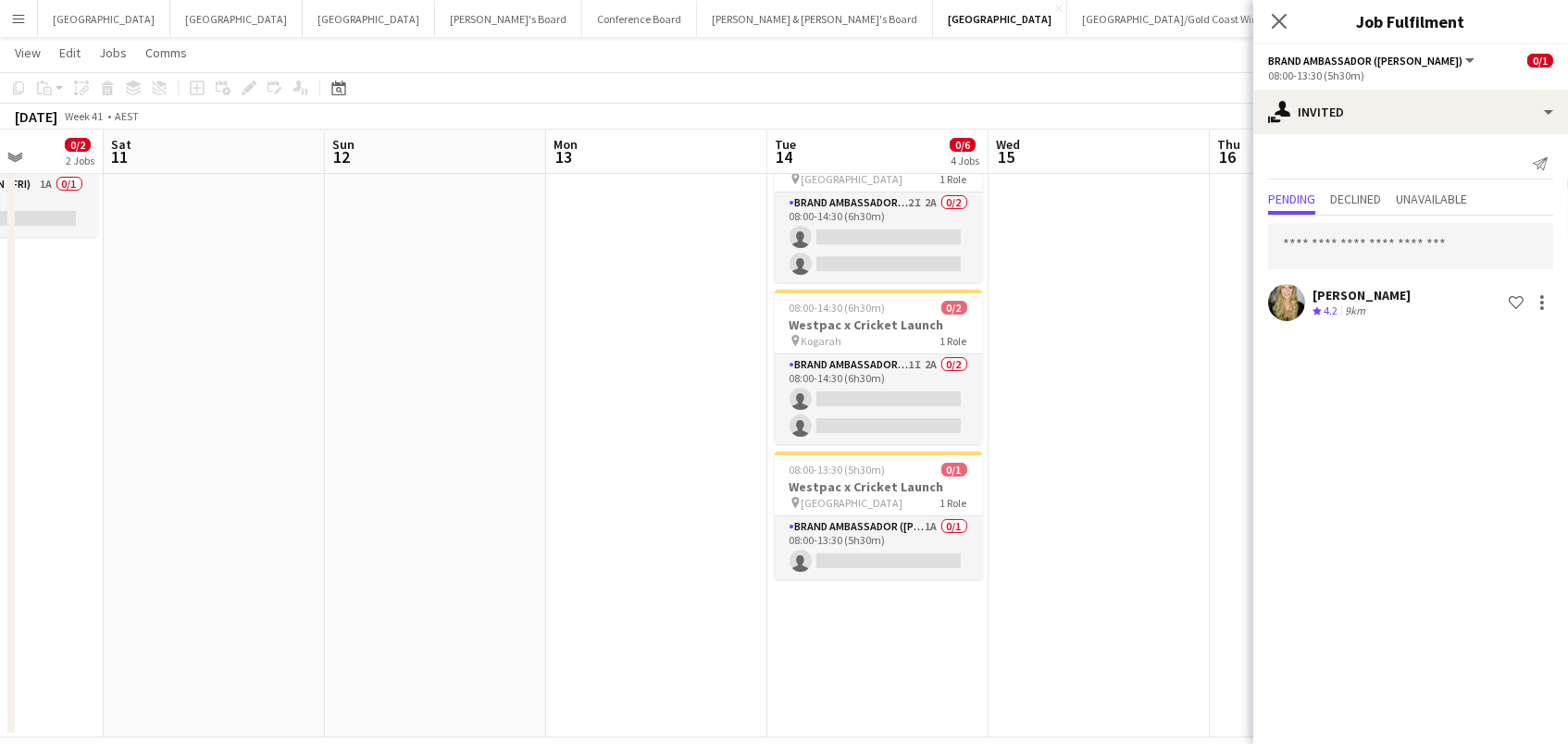
click at [1060, 489] on app-date-cell at bounding box center [1099, 352] width 222 height 770
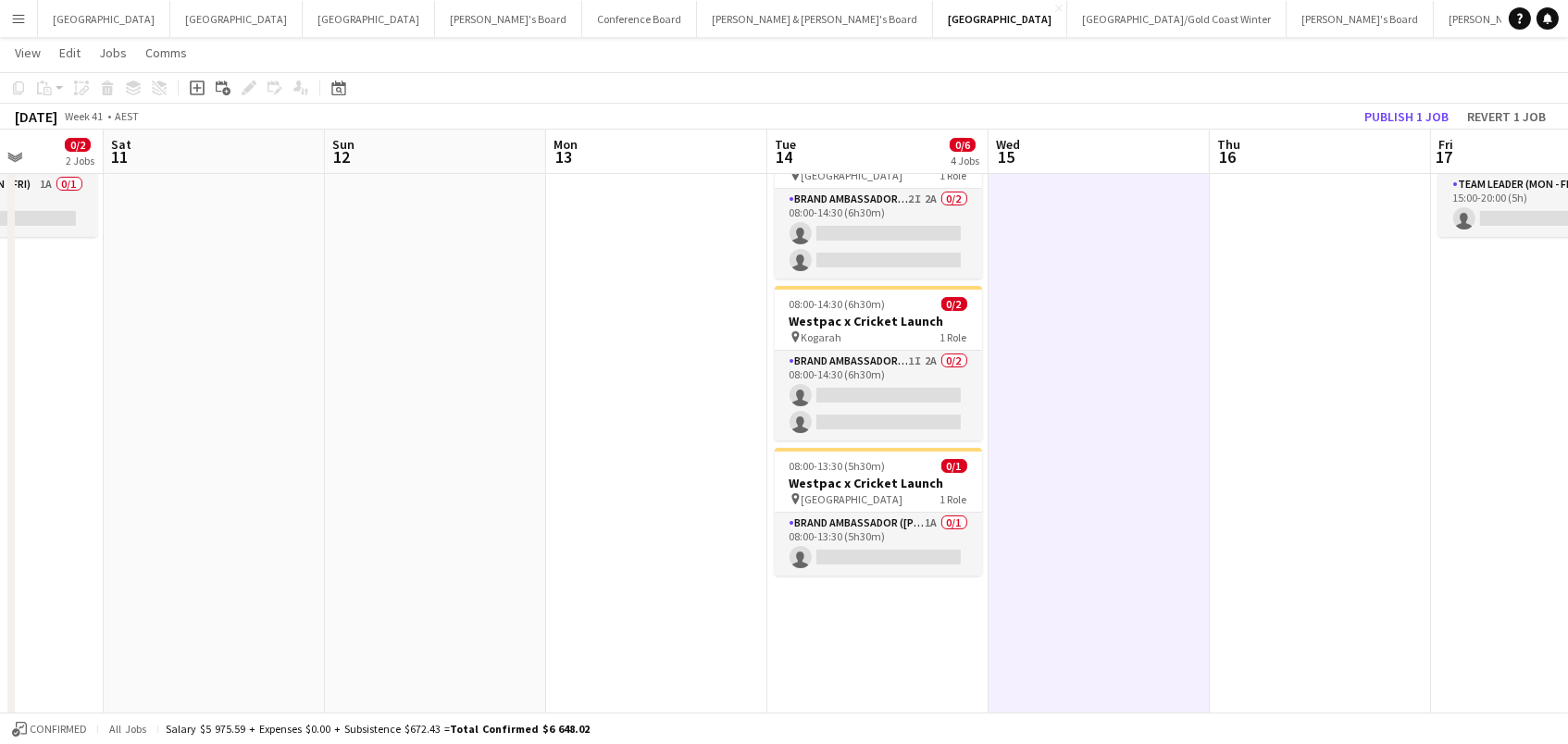
scroll to position [0, 780]
click at [1367, 108] on button "Publish 1 job" at bounding box center [1406, 117] width 99 height 24
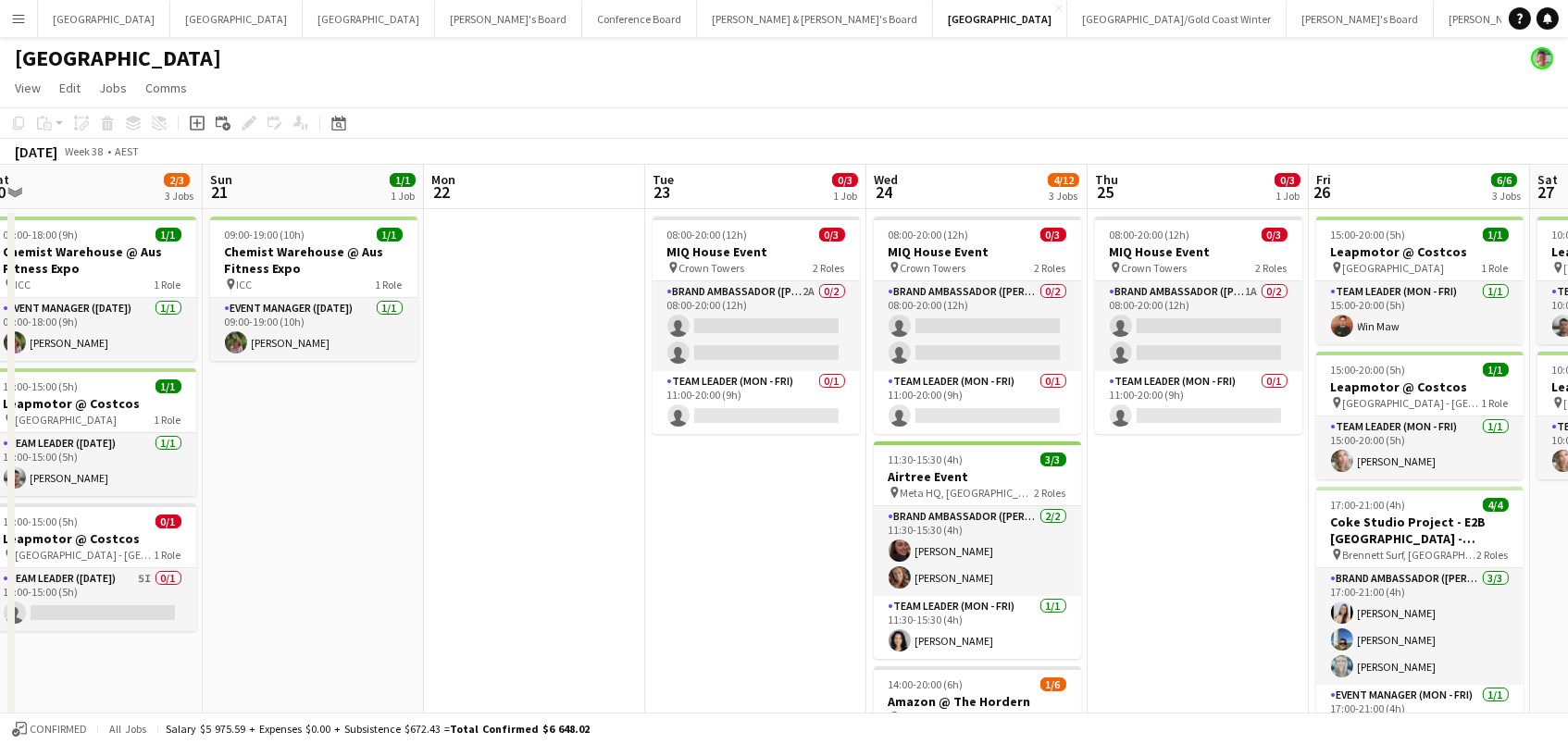
scroll to position [0, 577]
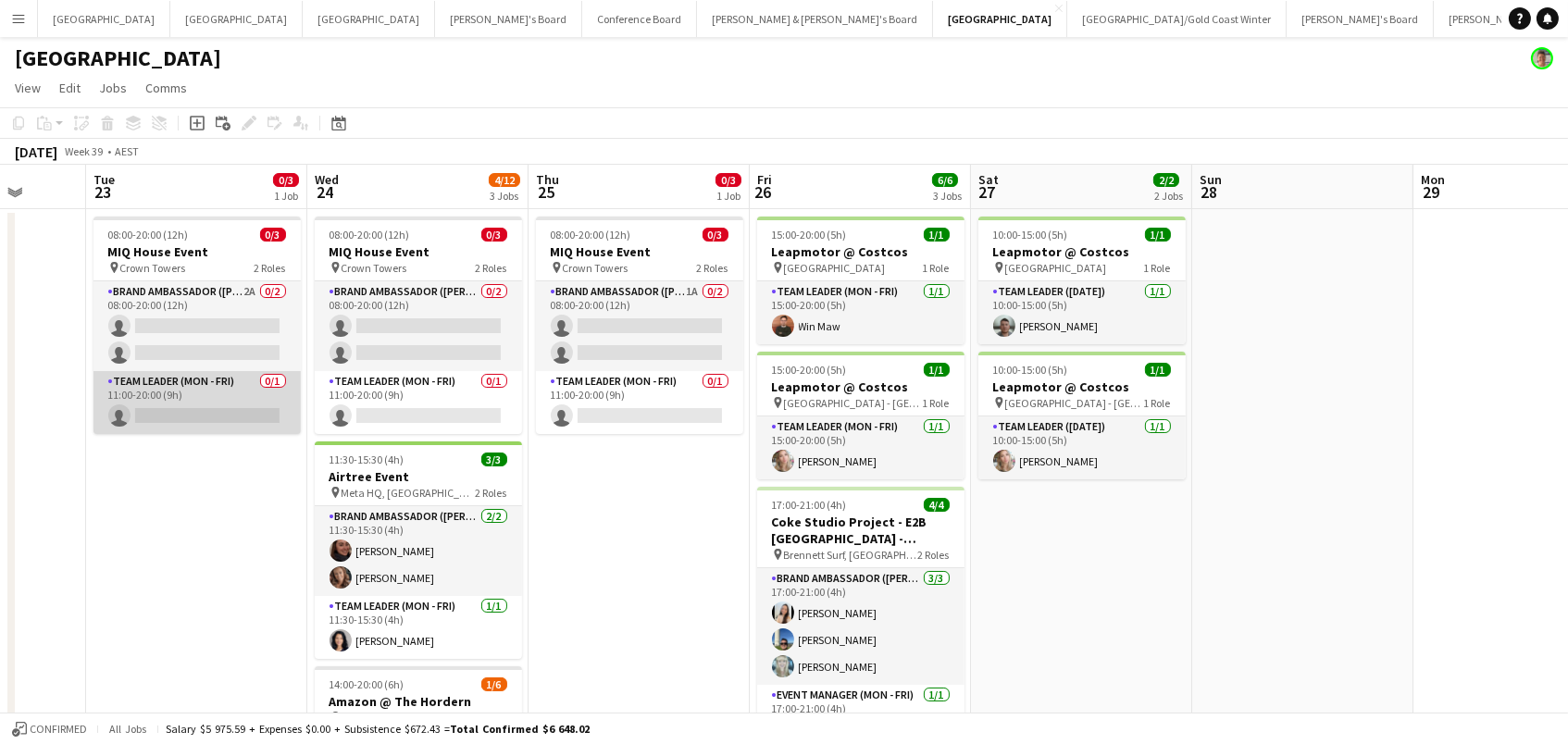
click at [188, 387] on app-card-role "Team Leader (Mon - Fri) 0/1 11:00-20:00 (9h) single-neutral-actions" at bounding box center [196, 402] width 207 height 63
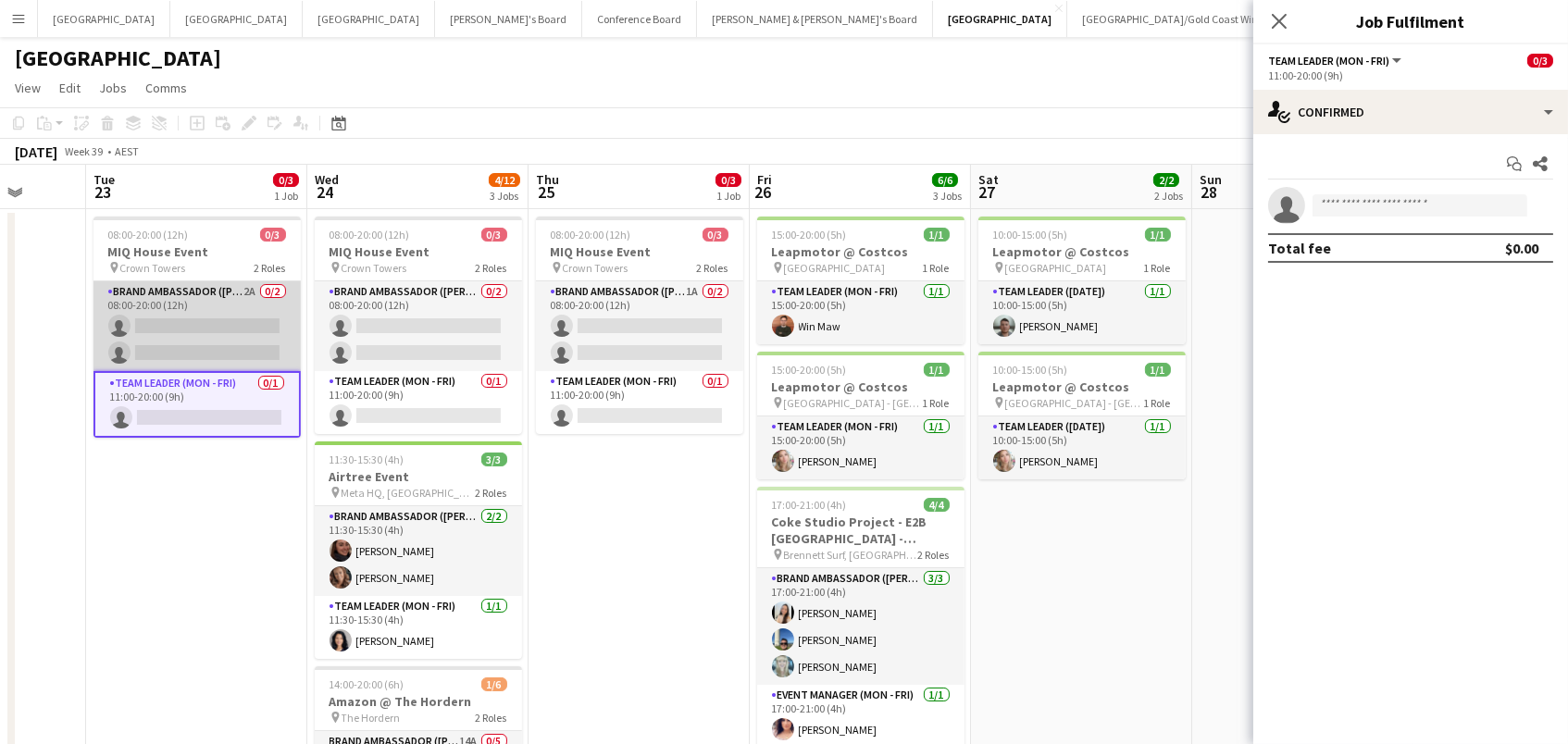
click at [214, 299] on app-card-role "Brand Ambassador (Mon - Fri) 2A 0/2 08:00-20:00 (12h) single-neutral-actions si…" at bounding box center [196, 326] width 207 height 89
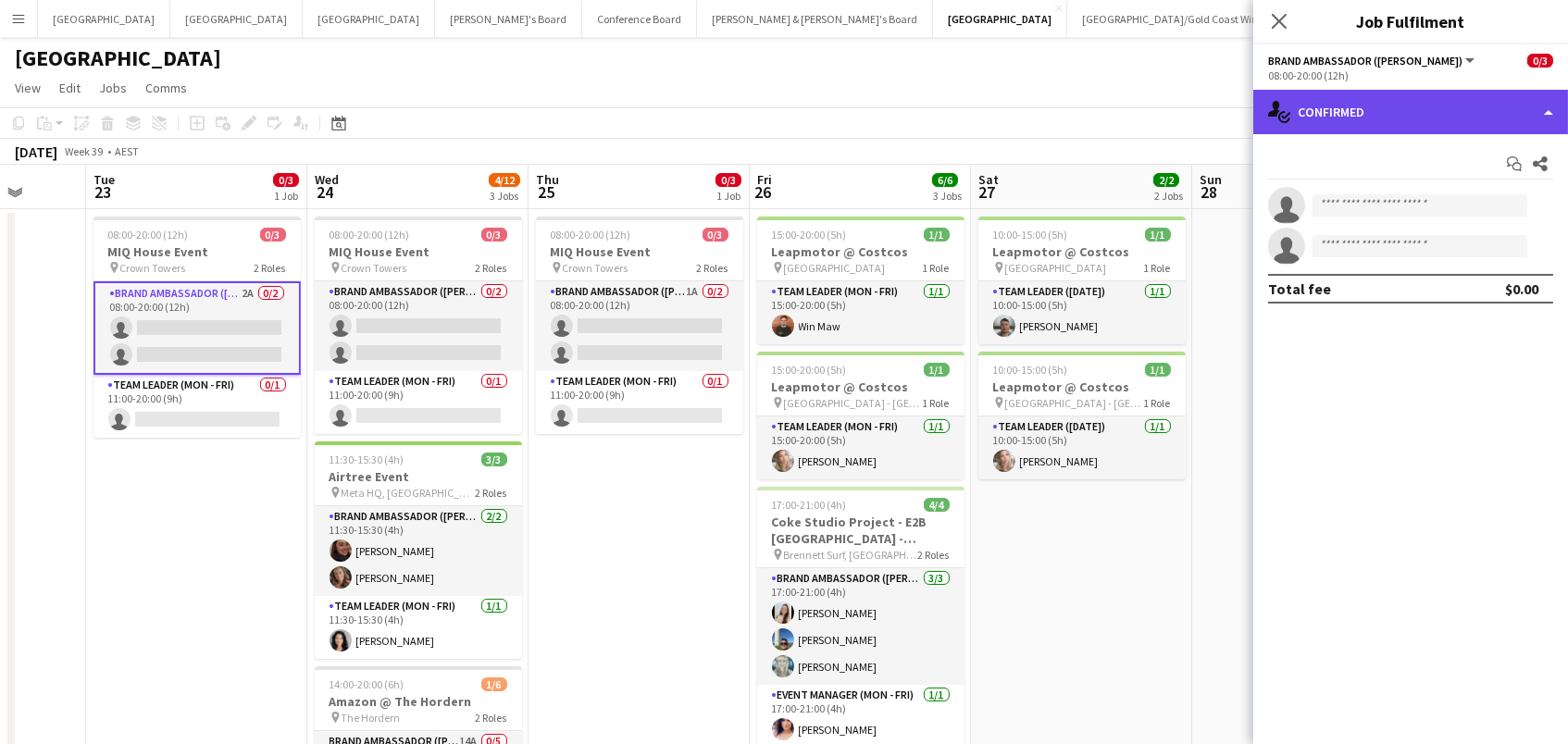
click at [1423, 116] on div "single-neutral-actions-check-2 Confirmed" at bounding box center [1411, 112] width 315 height 45
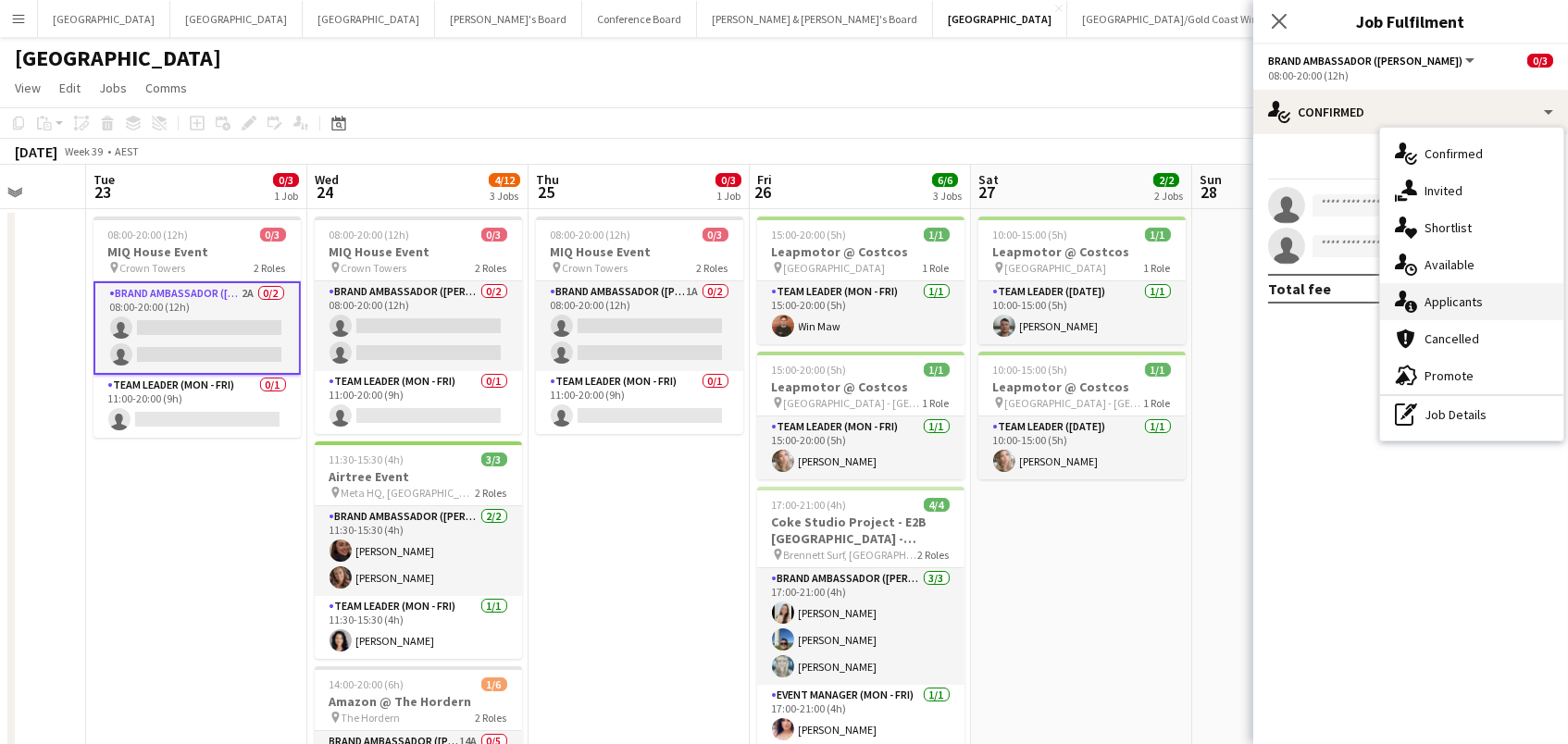
click at [1476, 300] on span "Applicants" at bounding box center [1453, 301] width 58 height 17
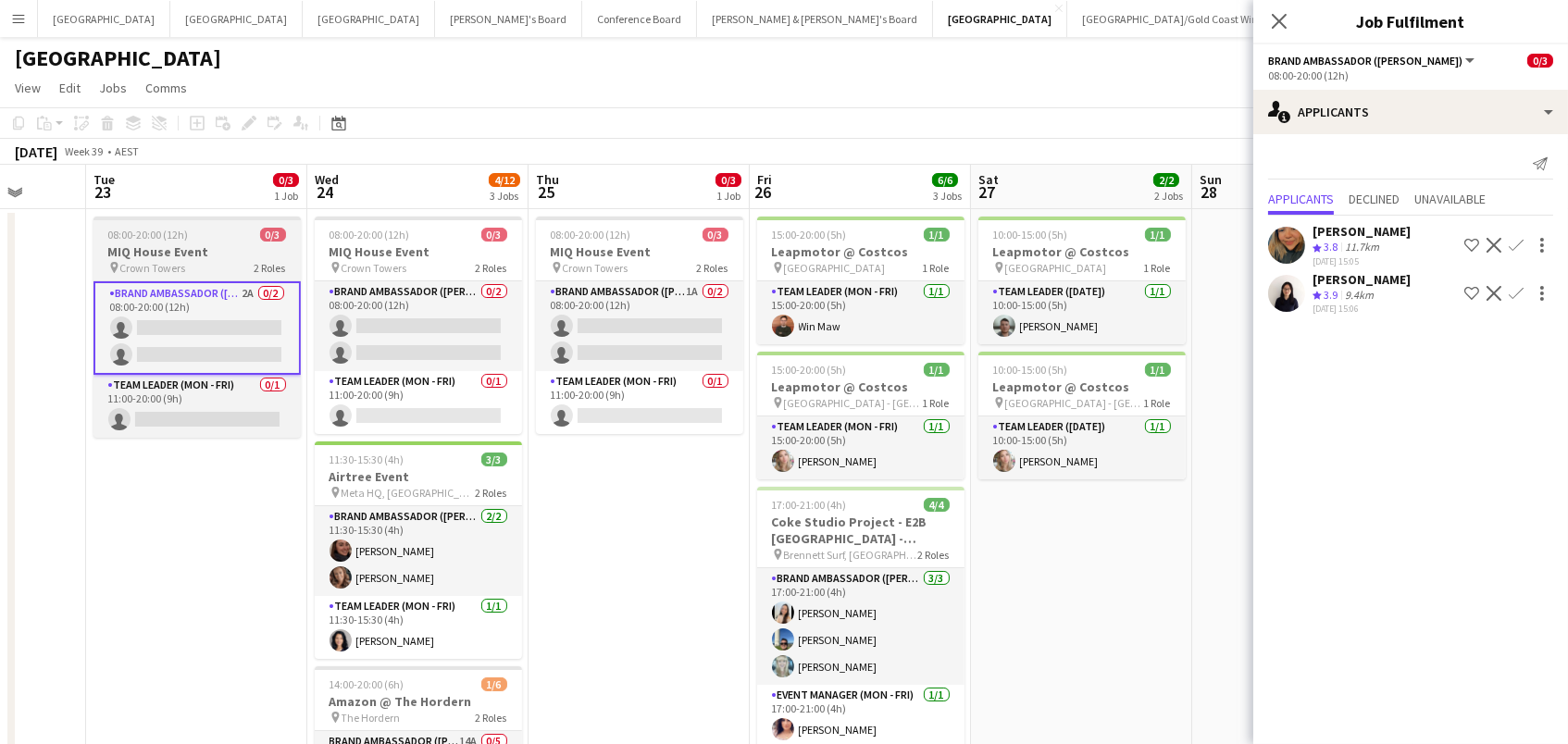
click at [272, 224] on app-job-card "08:00-20:00 (12h) 0/3 MIQ House Event pin Crown Towers 2 Roles Brand Ambassador…" at bounding box center [196, 327] width 207 height 221
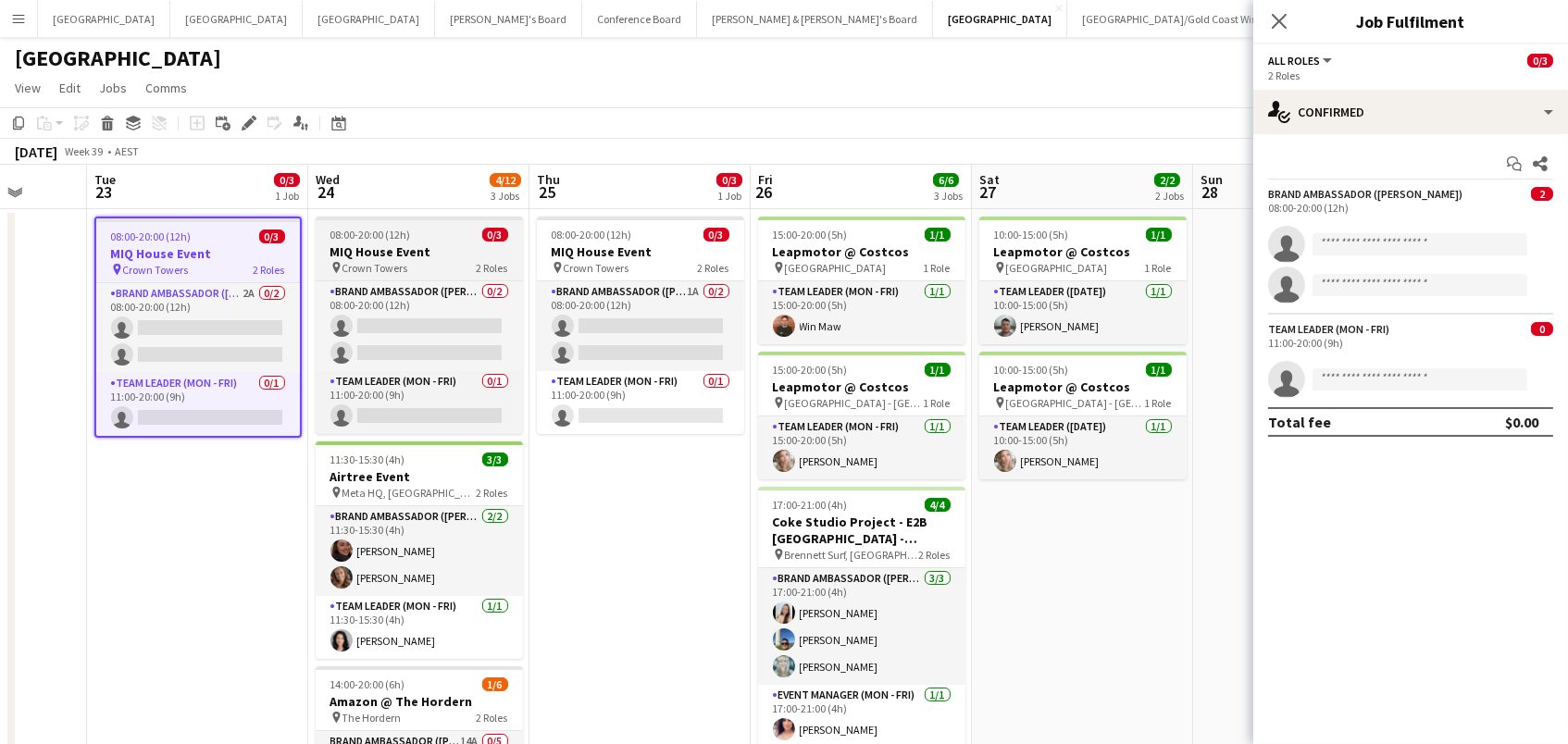
click at [401, 254] on h3 "MIQ House Event" at bounding box center [419, 252] width 207 height 17
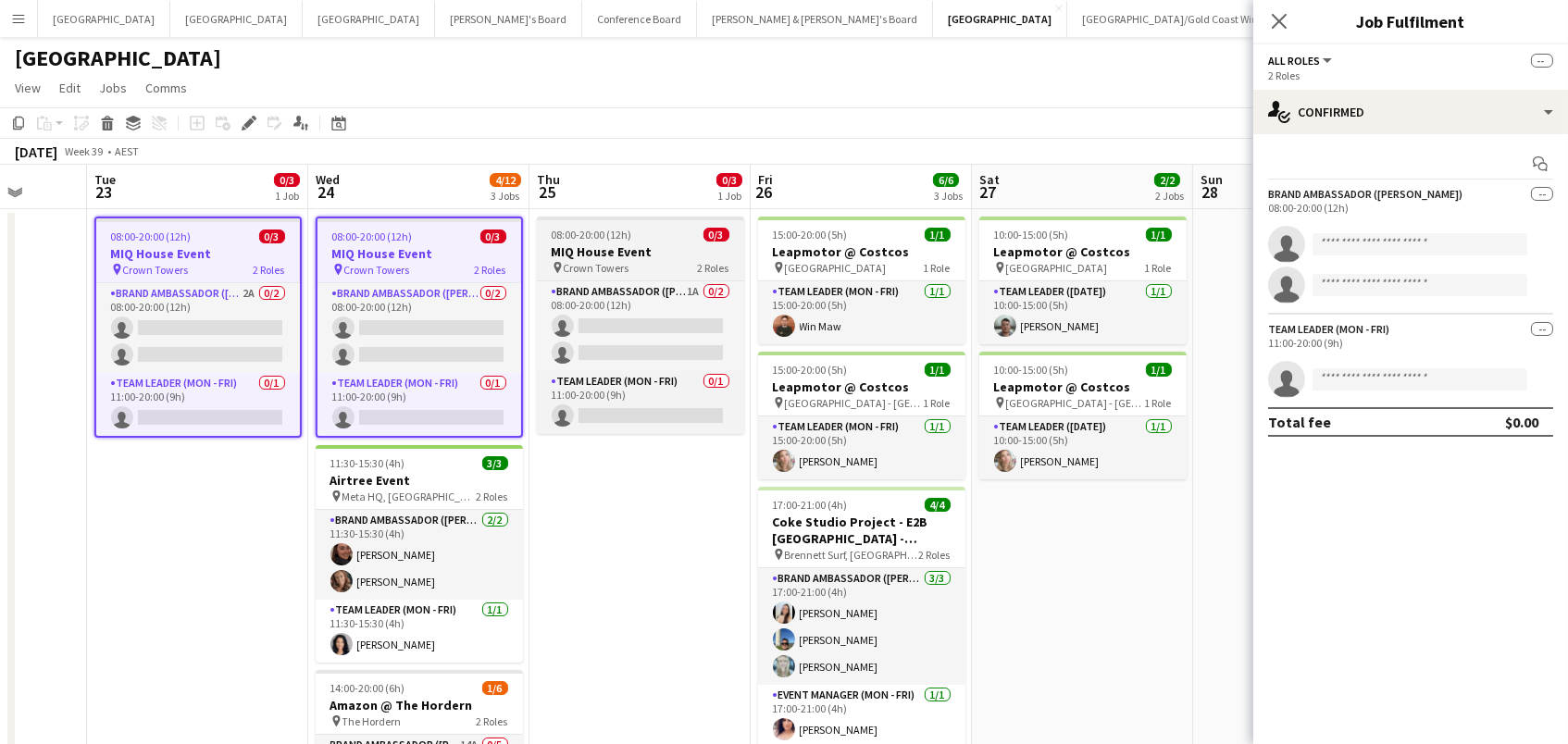
click at [590, 248] on h3 "MIQ House Event" at bounding box center [639, 252] width 207 height 17
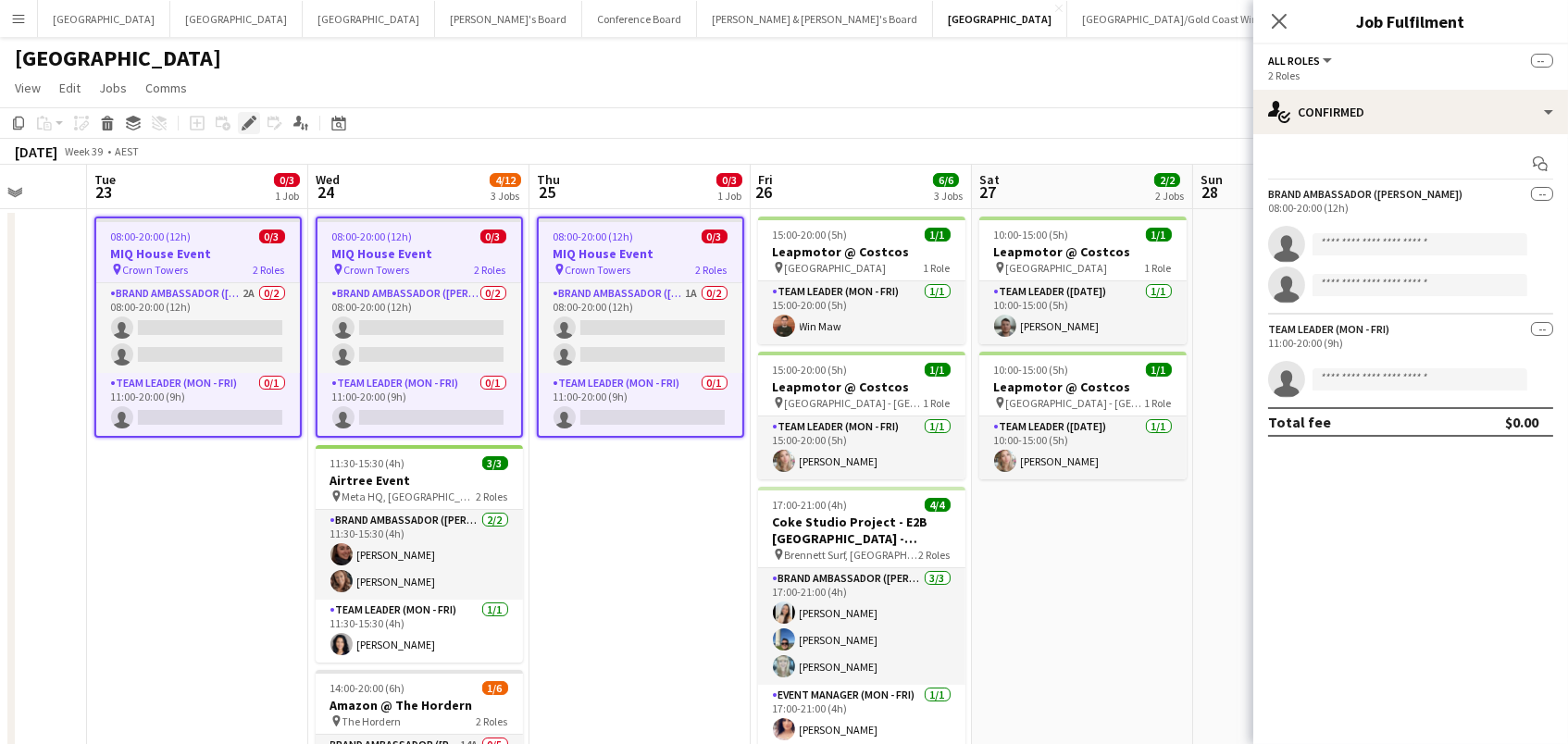
click at [245, 127] on icon "Edit" at bounding box center [249, 122] width 15 height 15
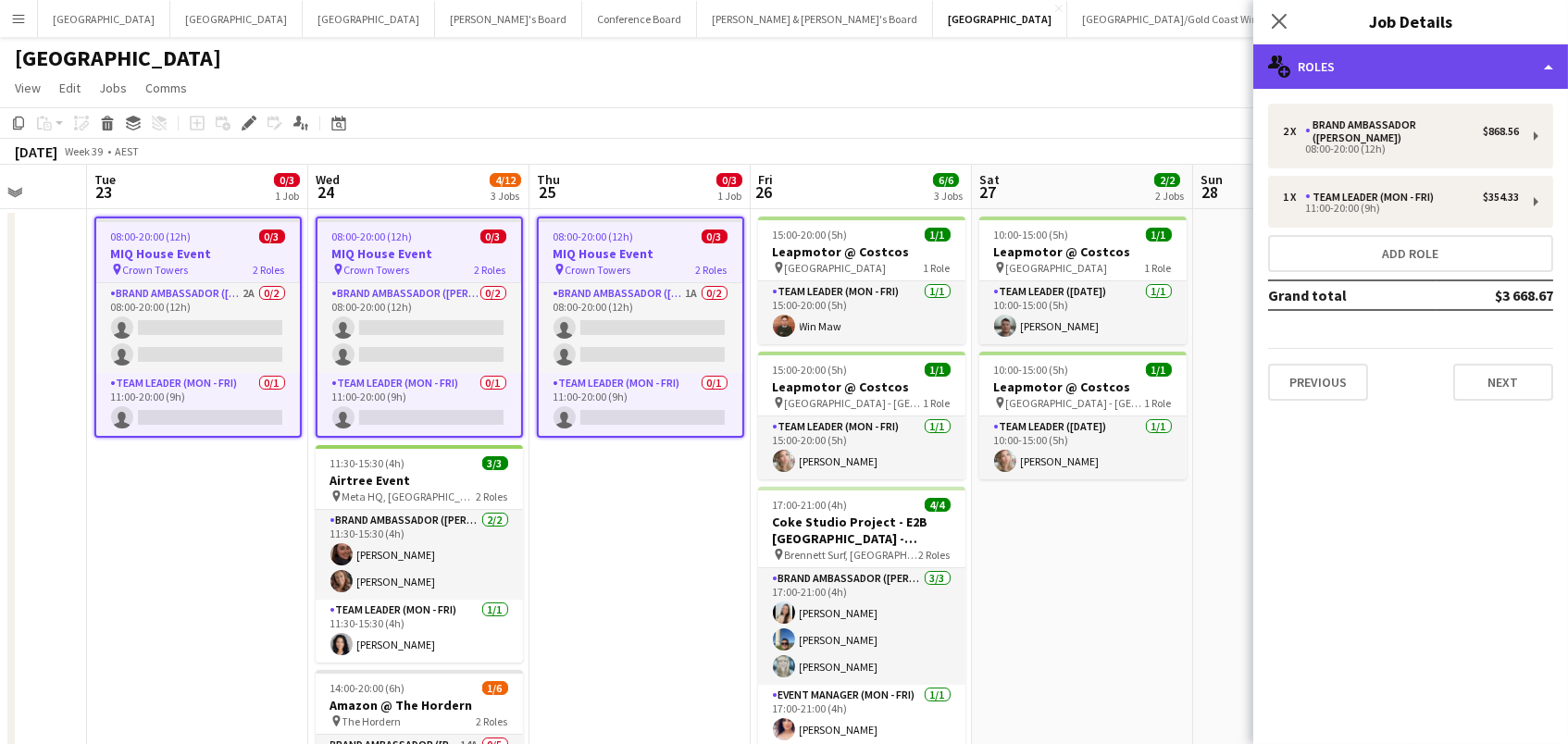
click at [1297, 75] on div "multiple-users-add Roles" at bounding box center [1411, 67] width 315 height 45
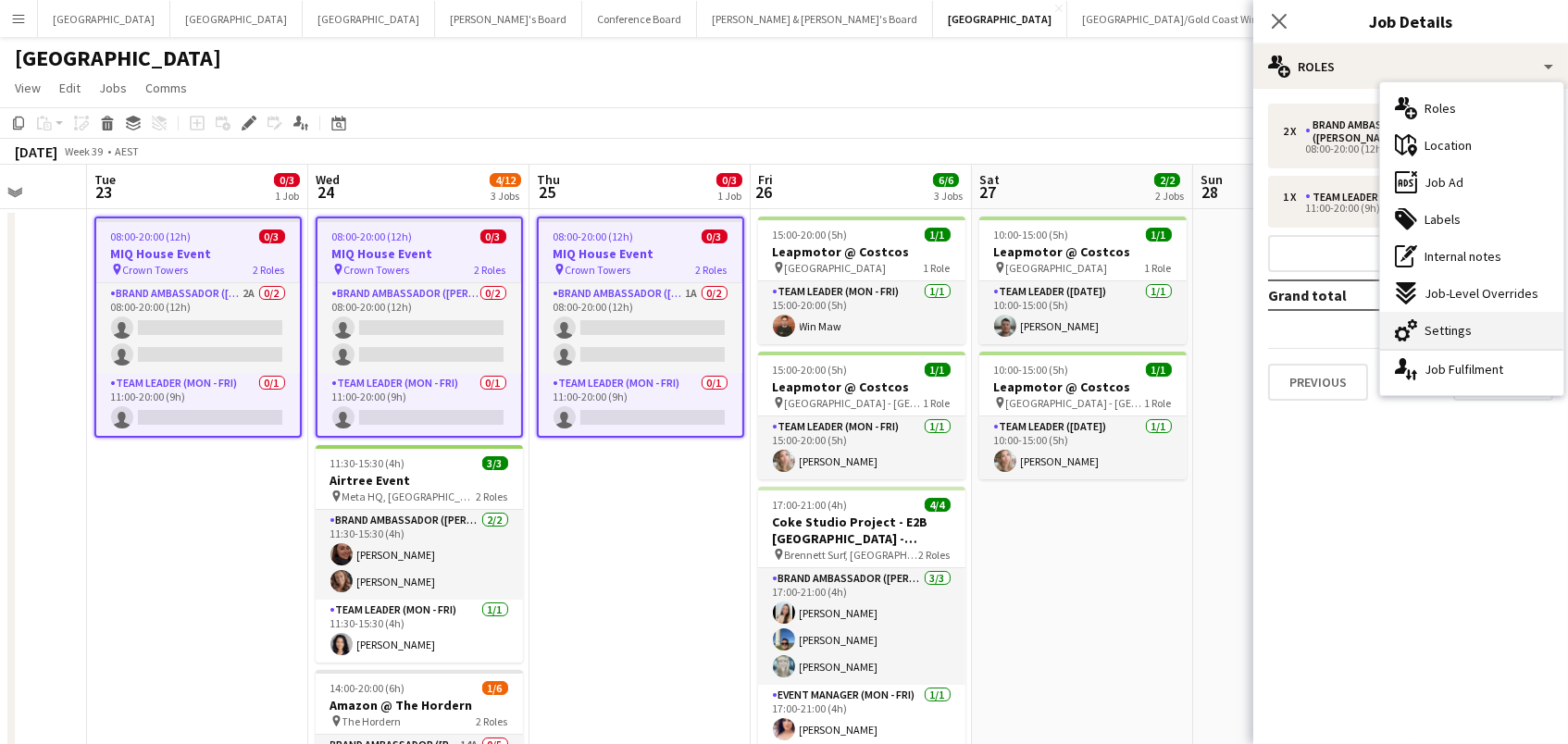
click at [1454, 331] on span "Settings" at bounding box center [1448, 329] width 48 height 17
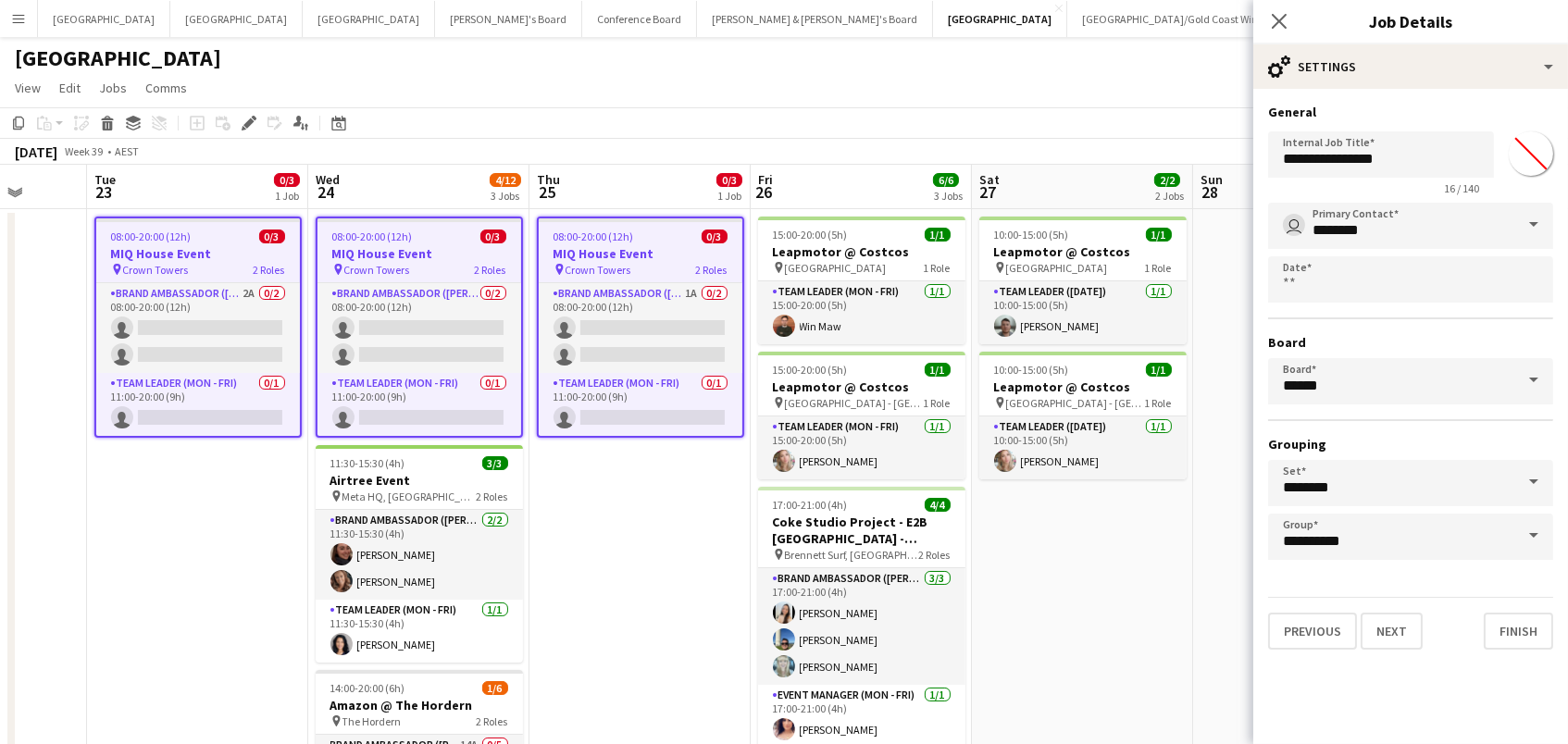
click at [1518, 145] on input "*******" at bounding box center [1530, 153] width 67 height 67
type input "*******"
click at [1066, 87] on app-page-menu "View Day view expanded Day view collapsed Month view Date picker Jump to [DATE]…" at bounding box center [784, 89] width 1568 height 35
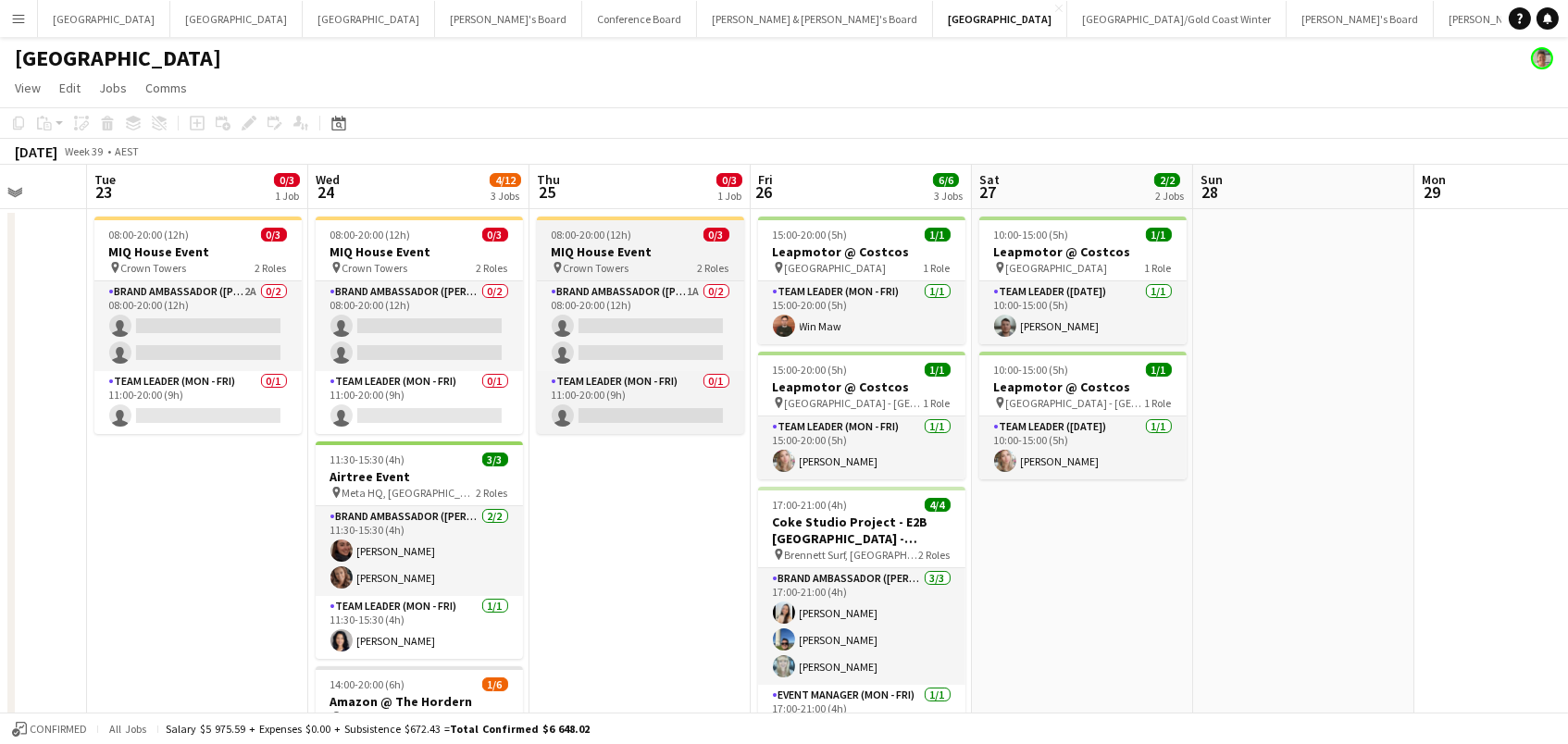
click at [599, 257] on h3 "MIQ House Event" at bounding box center [639, 252] width 207 height 17
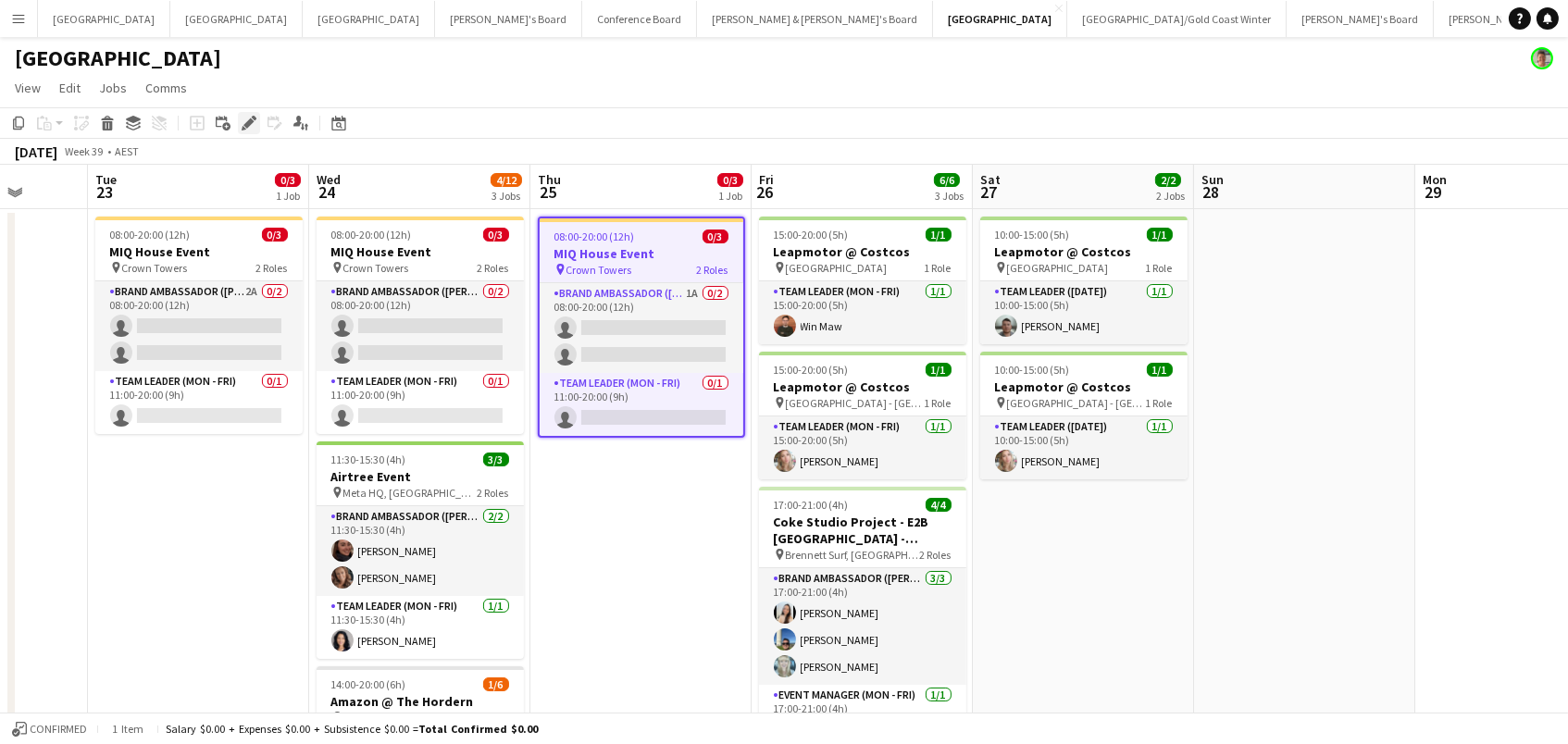
click at [247, 126] on icon "Edit" at bounding box center [249, 122] width 15 height 15
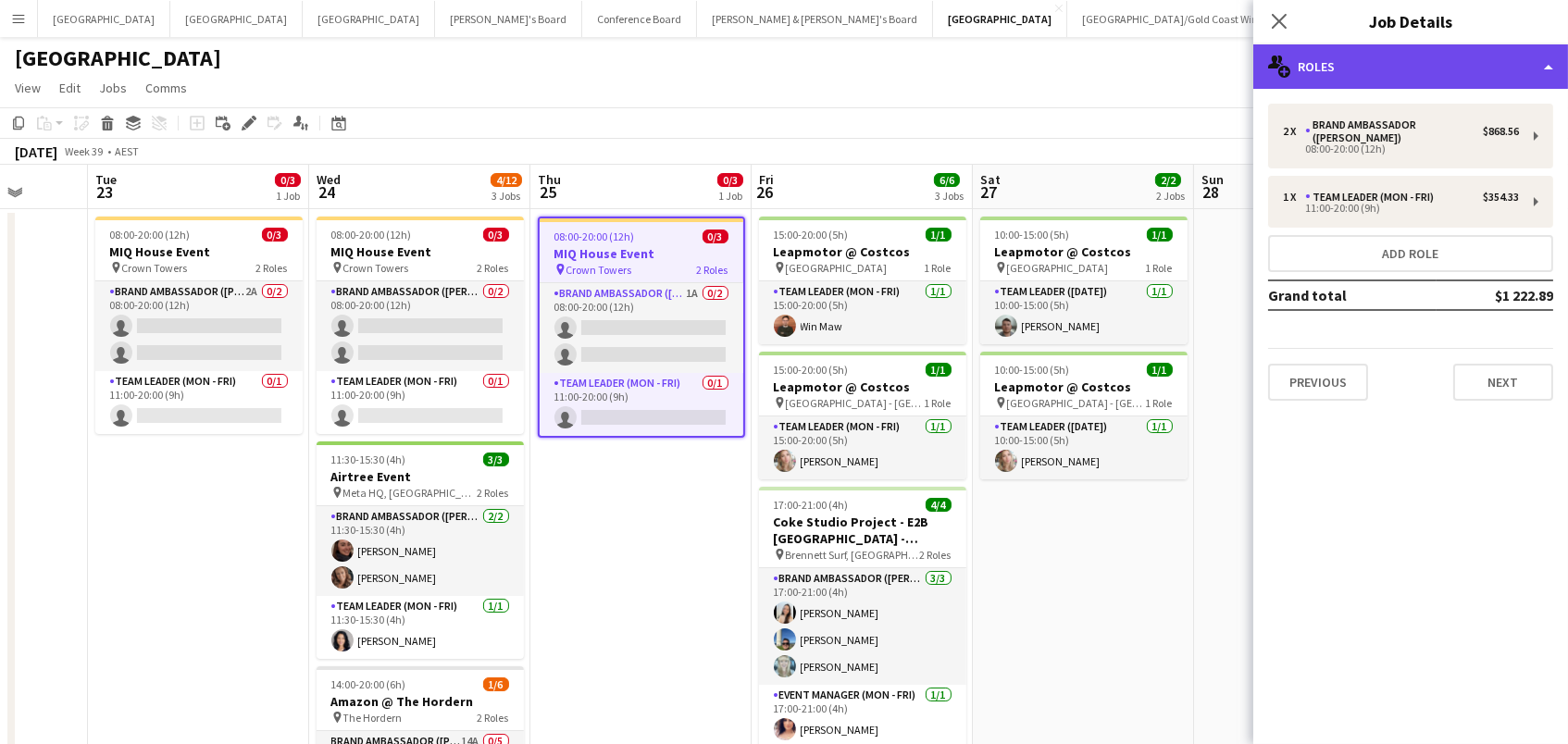
click at [1515, 70] on div "multiple-users-add Roles" at bounding box center [1411, 67] width 315 height 45
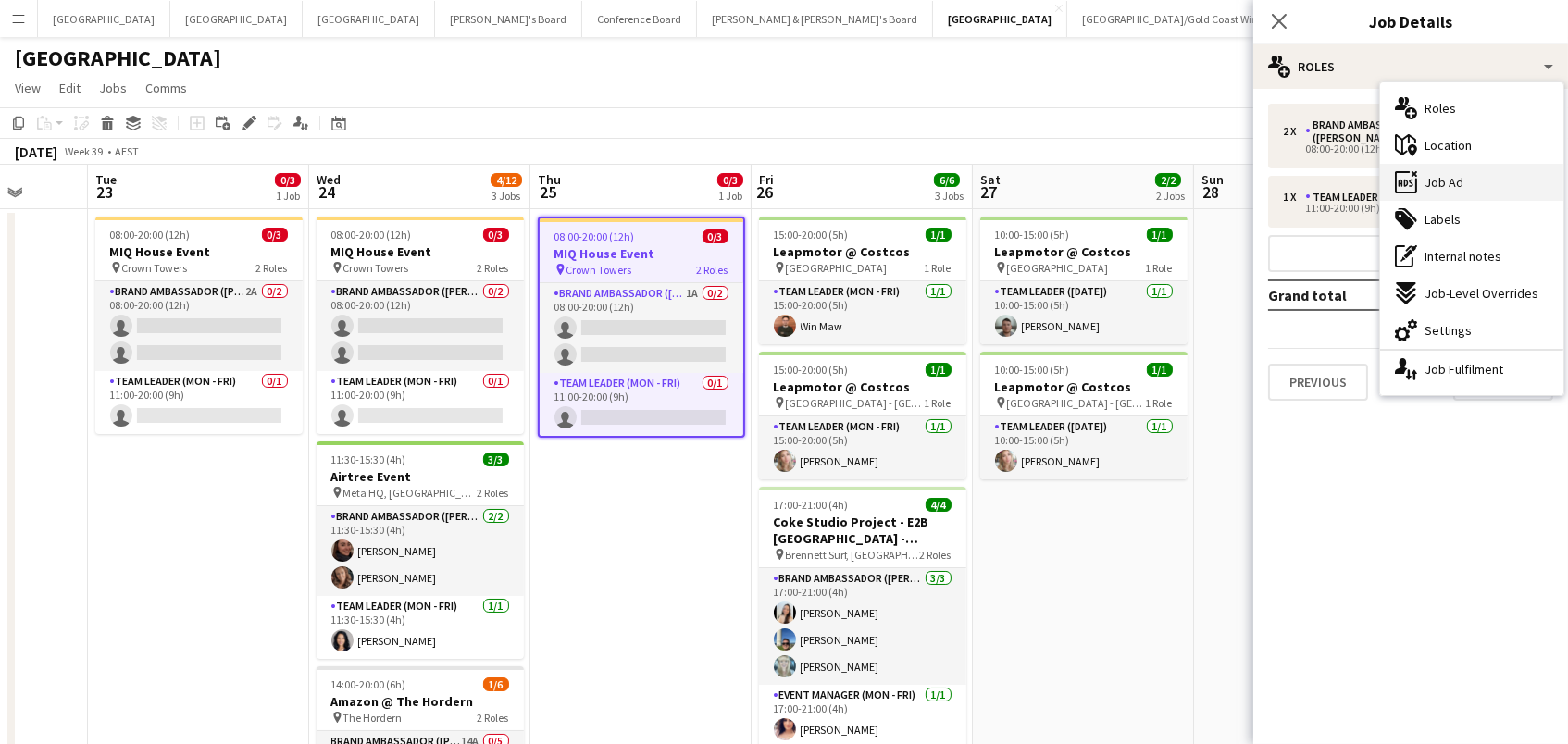
click at [1491, 191] on div "ads-window Job Ad" at bounding box center [1471, 183] width 184 height 37
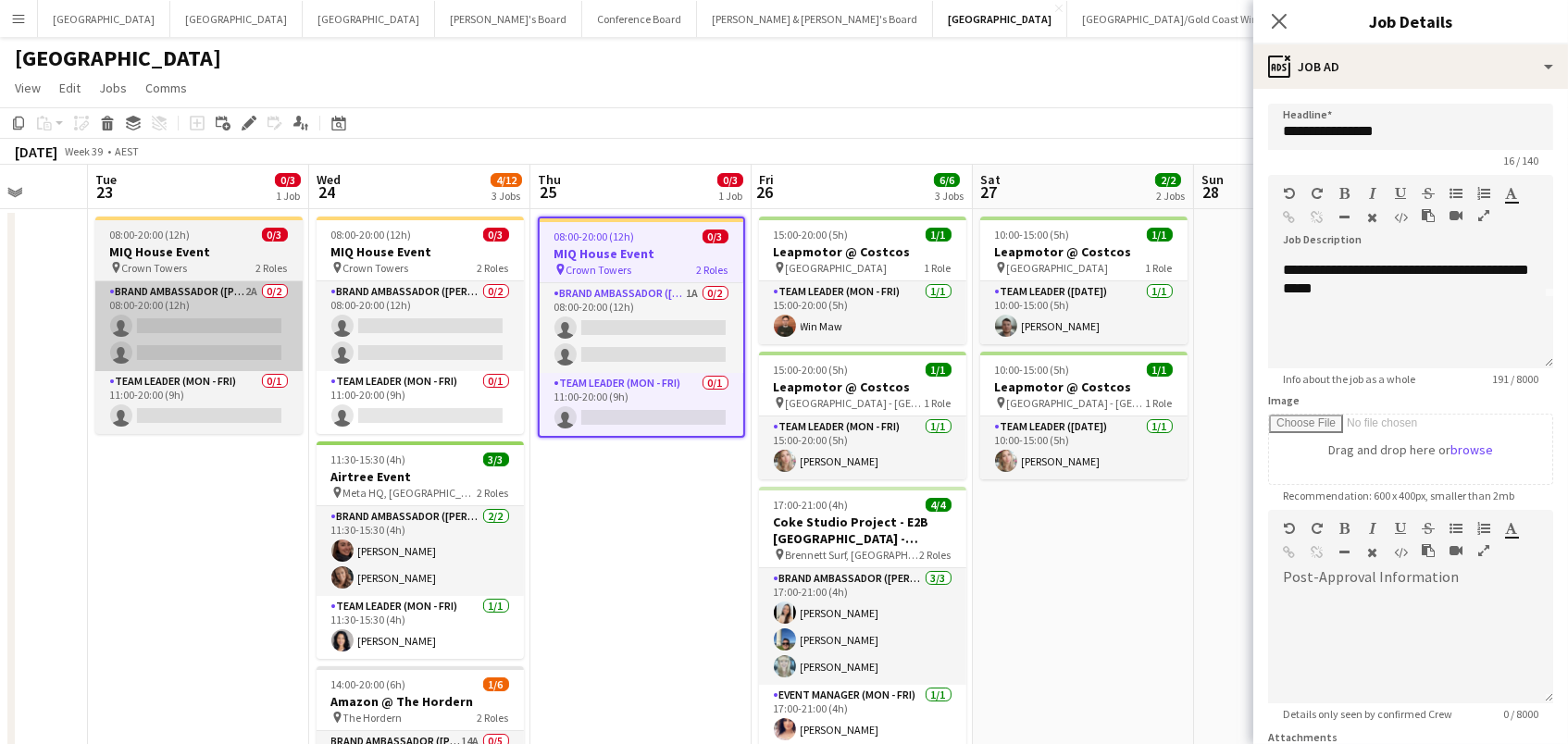
scroll to position [87, 0]
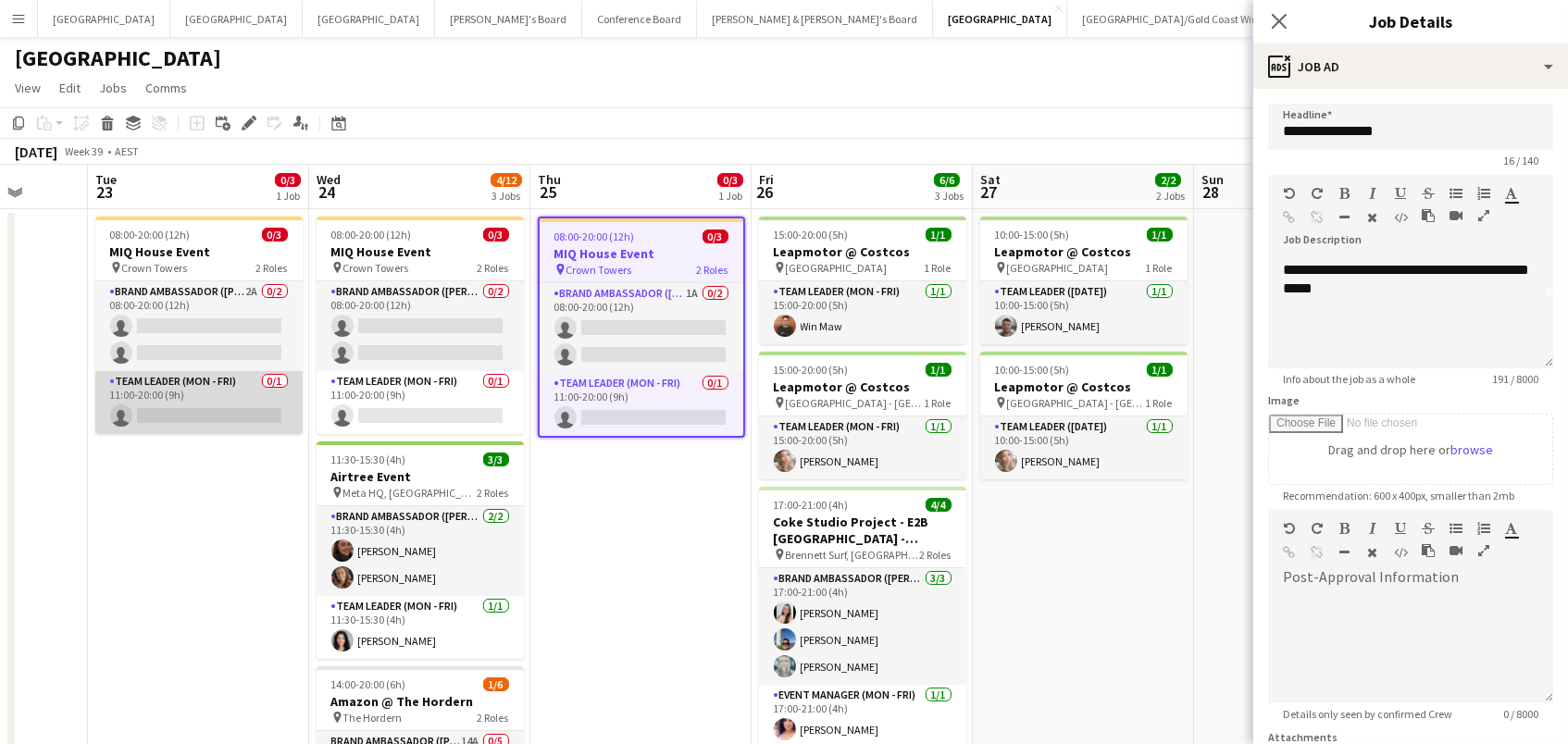
click at [260, 380] on app-card-role "Team Leader (Mon - Fri) 0/1 11:00-20:00 (9h) single-neutral-actions" at bounding box center [198, 402] width 207 height 63
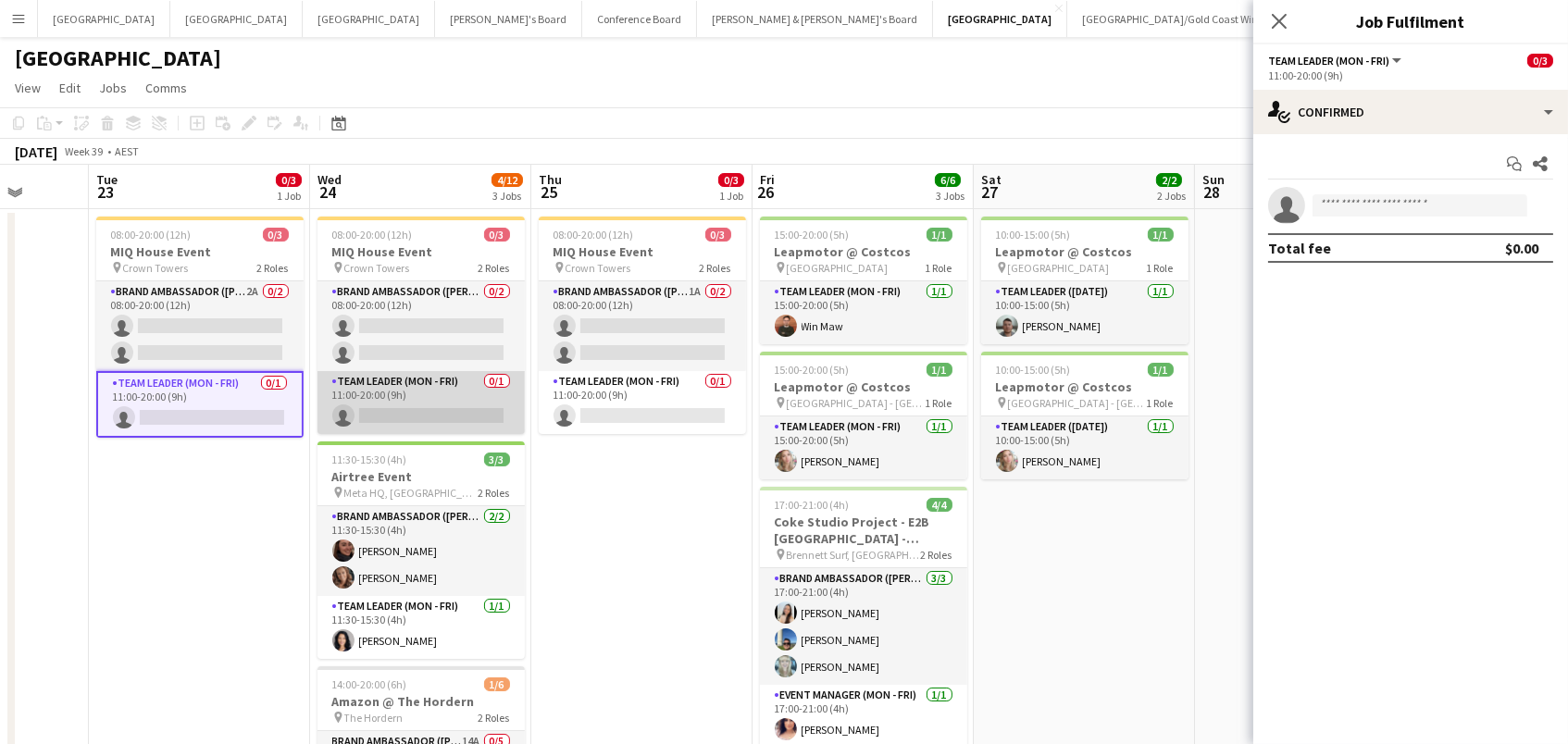
click at [421, 416] on app-card-role "Team Leader (Mon - Fri) 0/1 11:00-20:00 (9h) single-neutral-actions" at bounding box center [421, 402] width 207 height 63
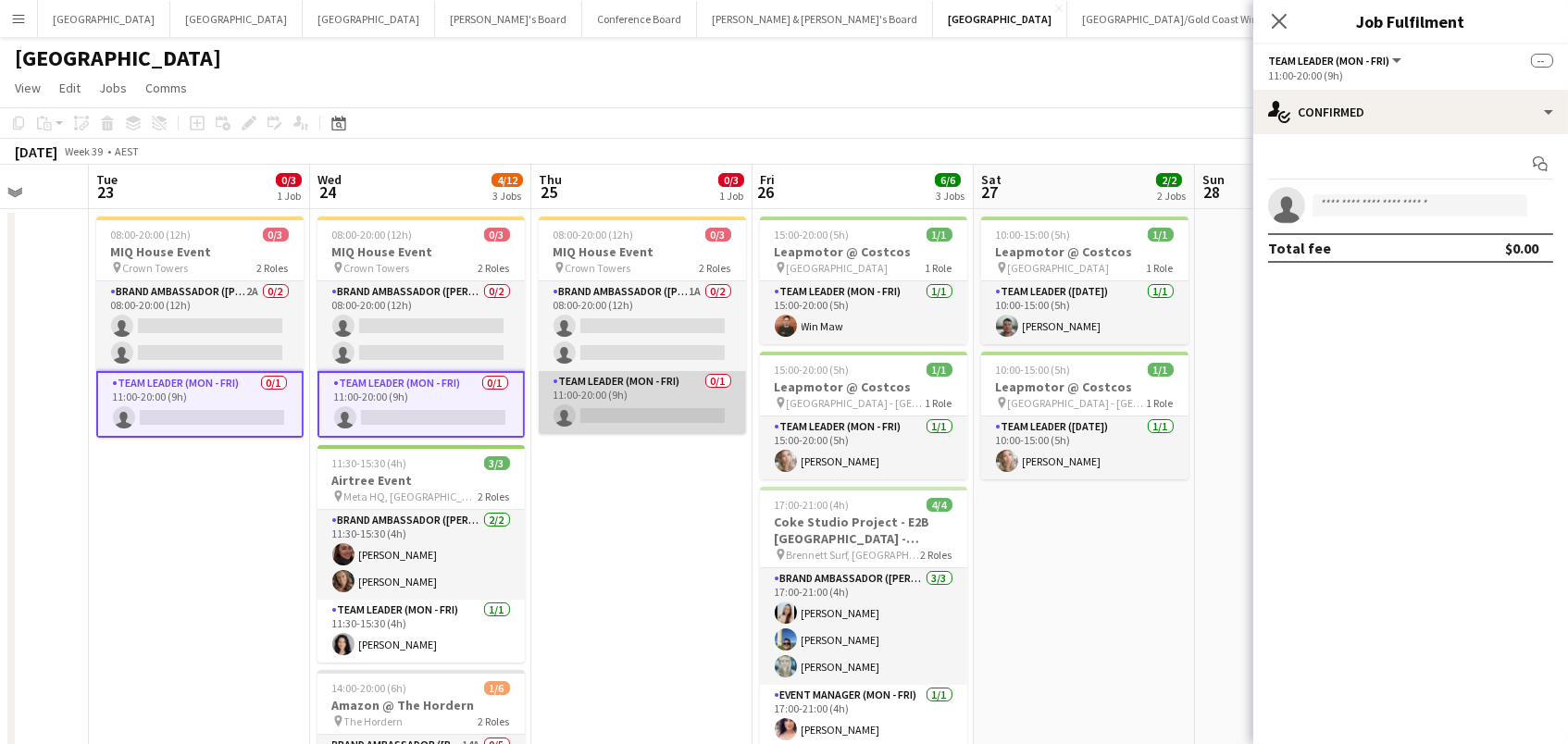
click at [607, 412] on app-card-role "Team Leader (Mon - Fri) 0/1 11:00-20:00 (9h) single-neutral-actions" at bounding box center [641, 402] width 207 height 63
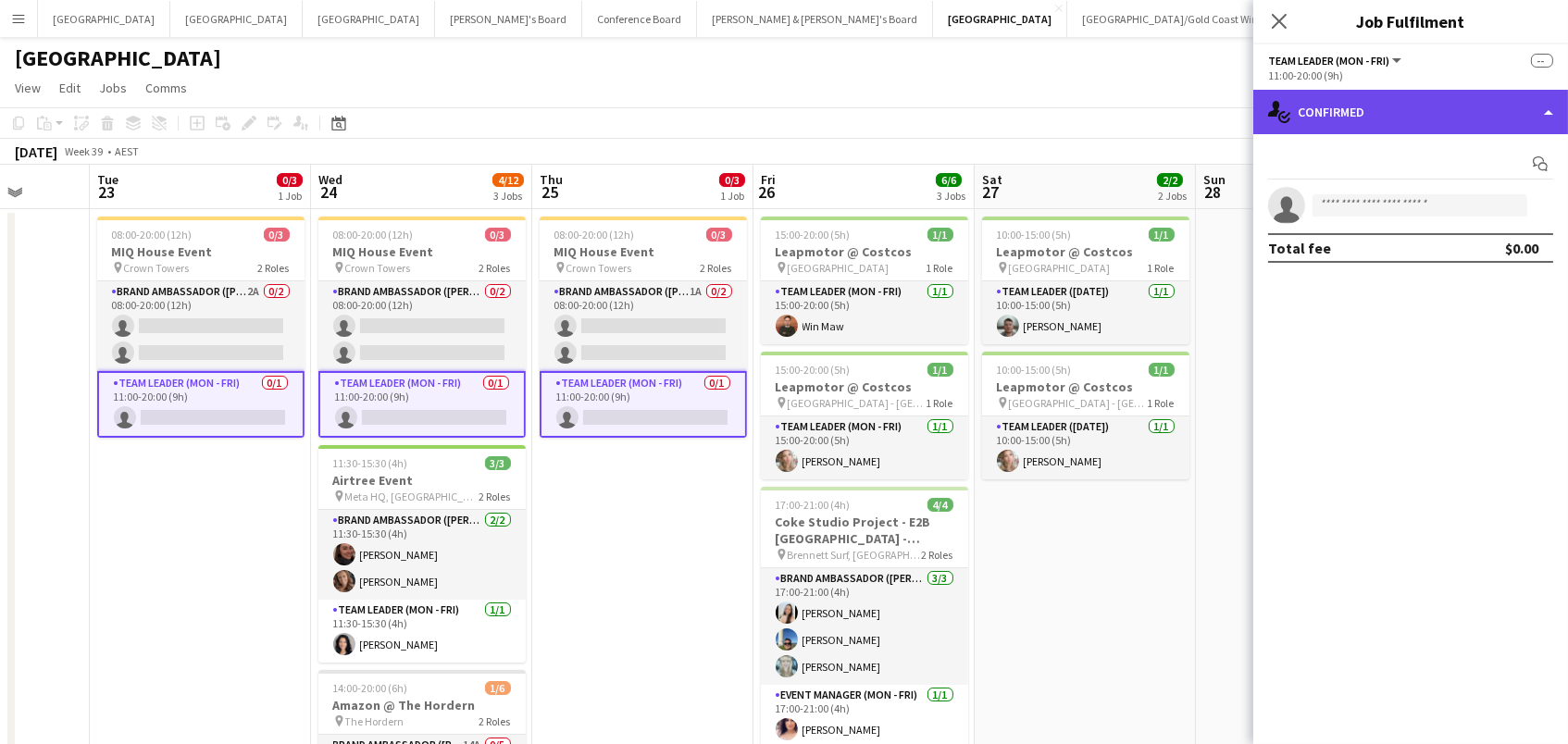
click at [1428, 118] on div "single-neutral-actions-check-2 Confirmed" at bounding box center [1411, 112] width 315 height 45
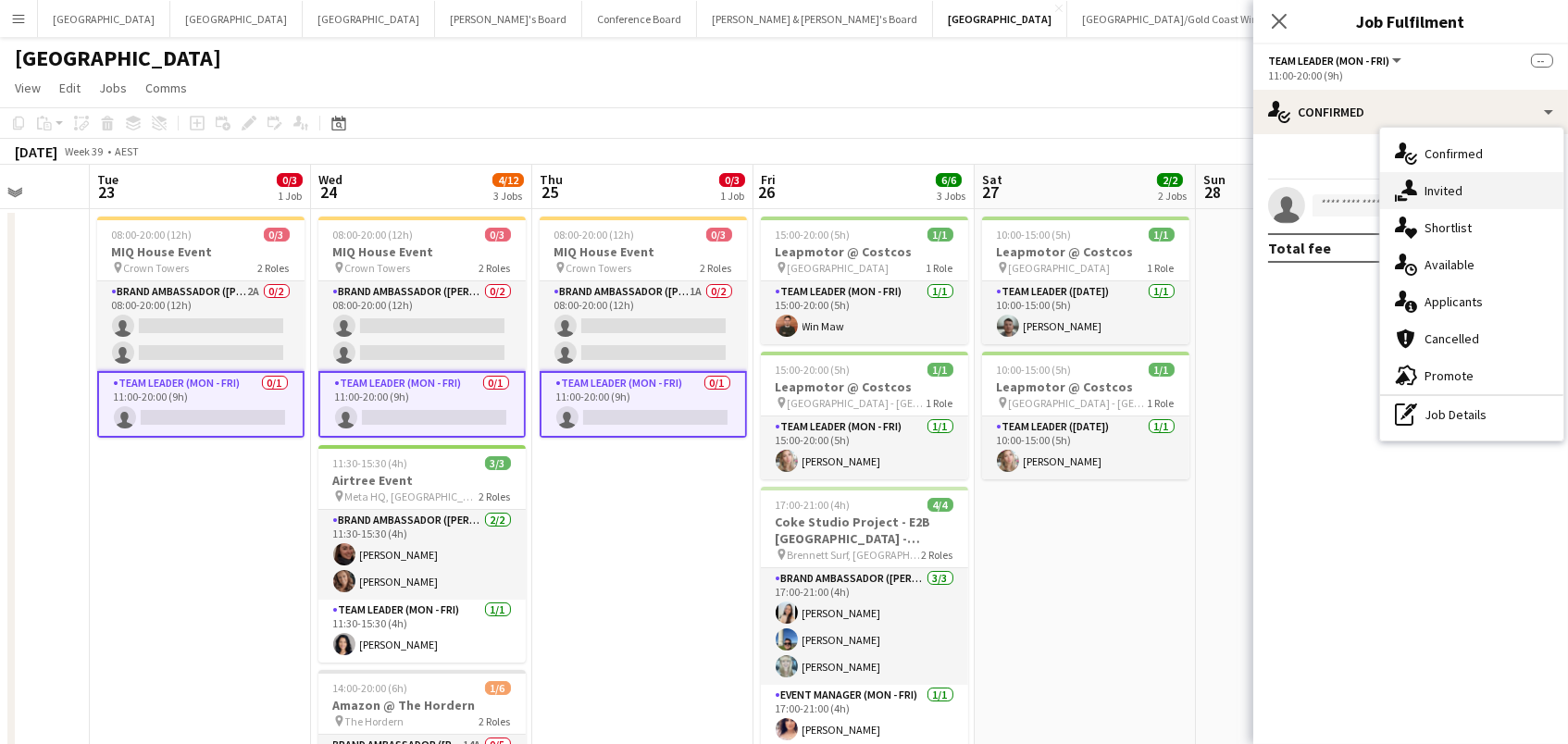
click at [1434, 201] on div "single-neutral-actions-share-1 Invited" at bounding box center [1471, 190] width 184 height 37
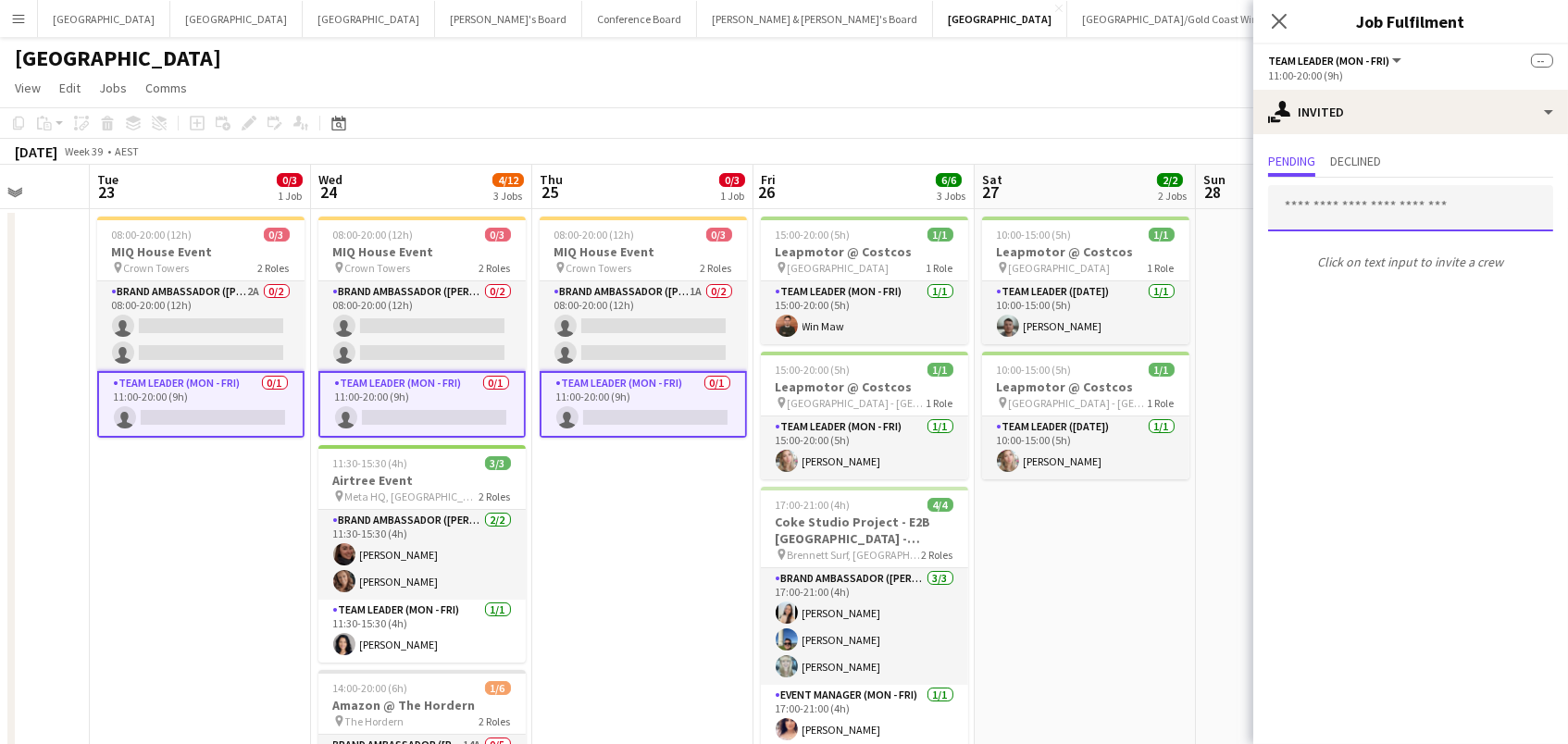
click at [1334, 200] on input "text" at bounding box center [1410, 209] width 285 height 47
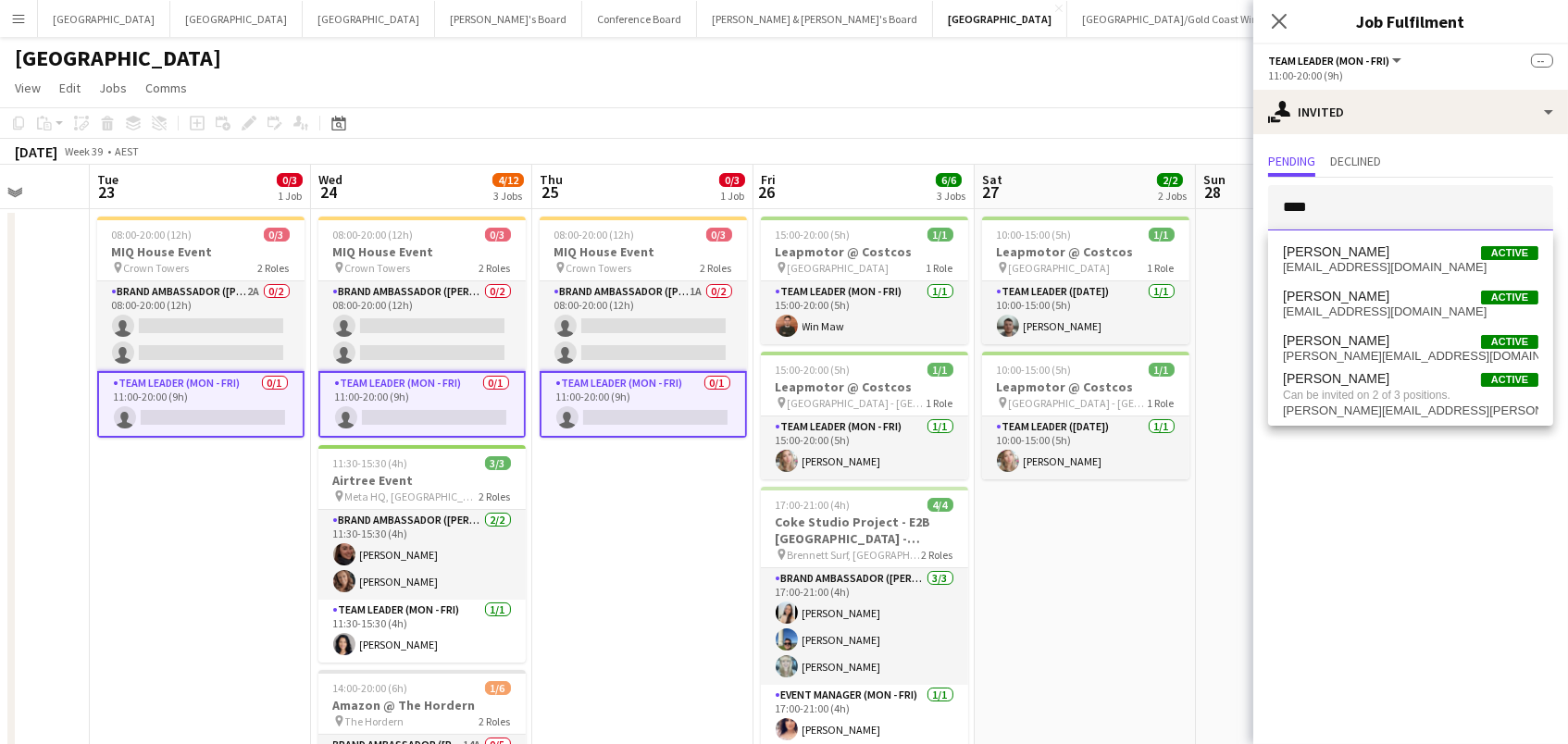
type input "*****"
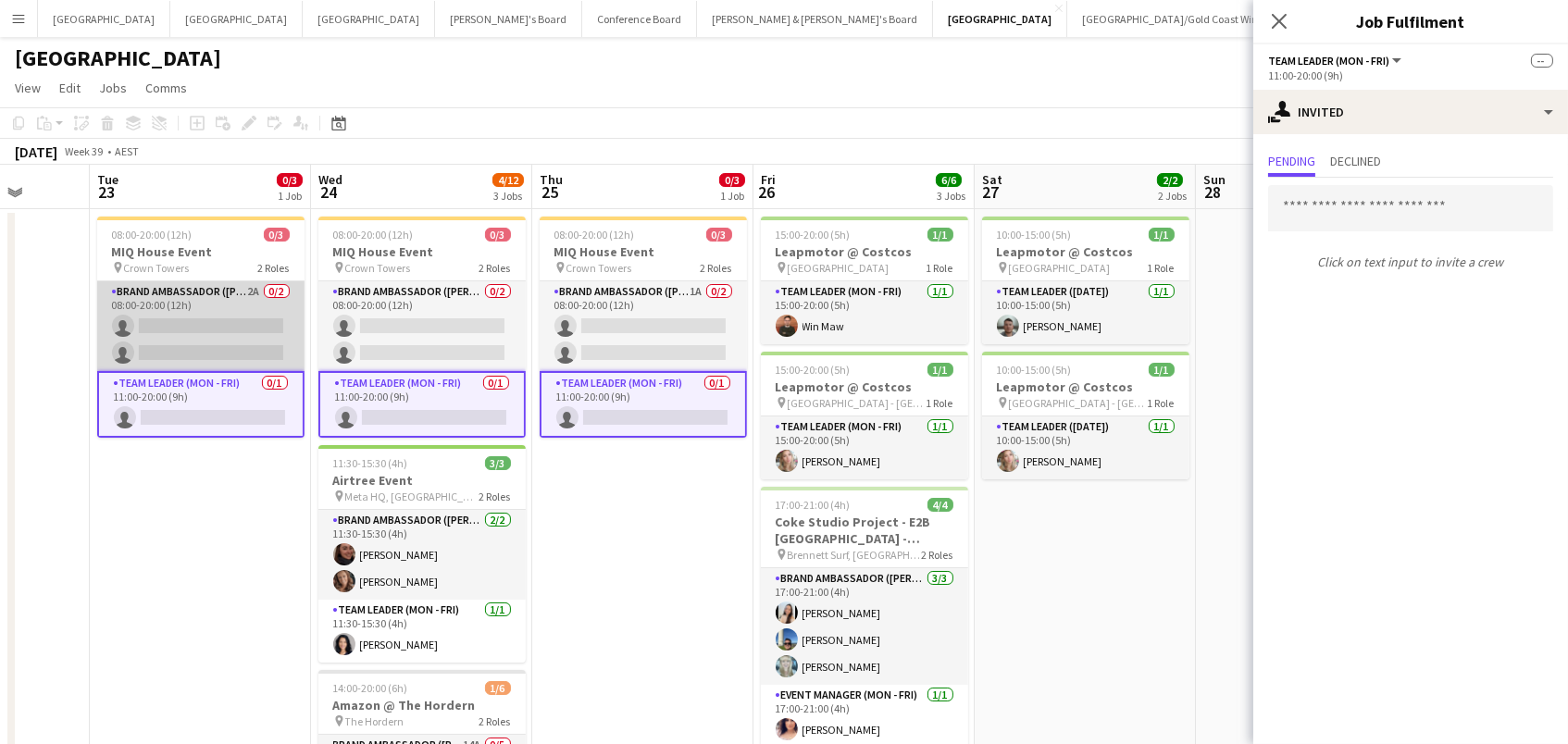
click at [263, 309] on app-card-role "Brand Ambassador (Mon - Fri) 2A 0/2 08:00-20:00 (12h) single-neutral-actions si…" at bounding box center [200, 326] width 207 height 89
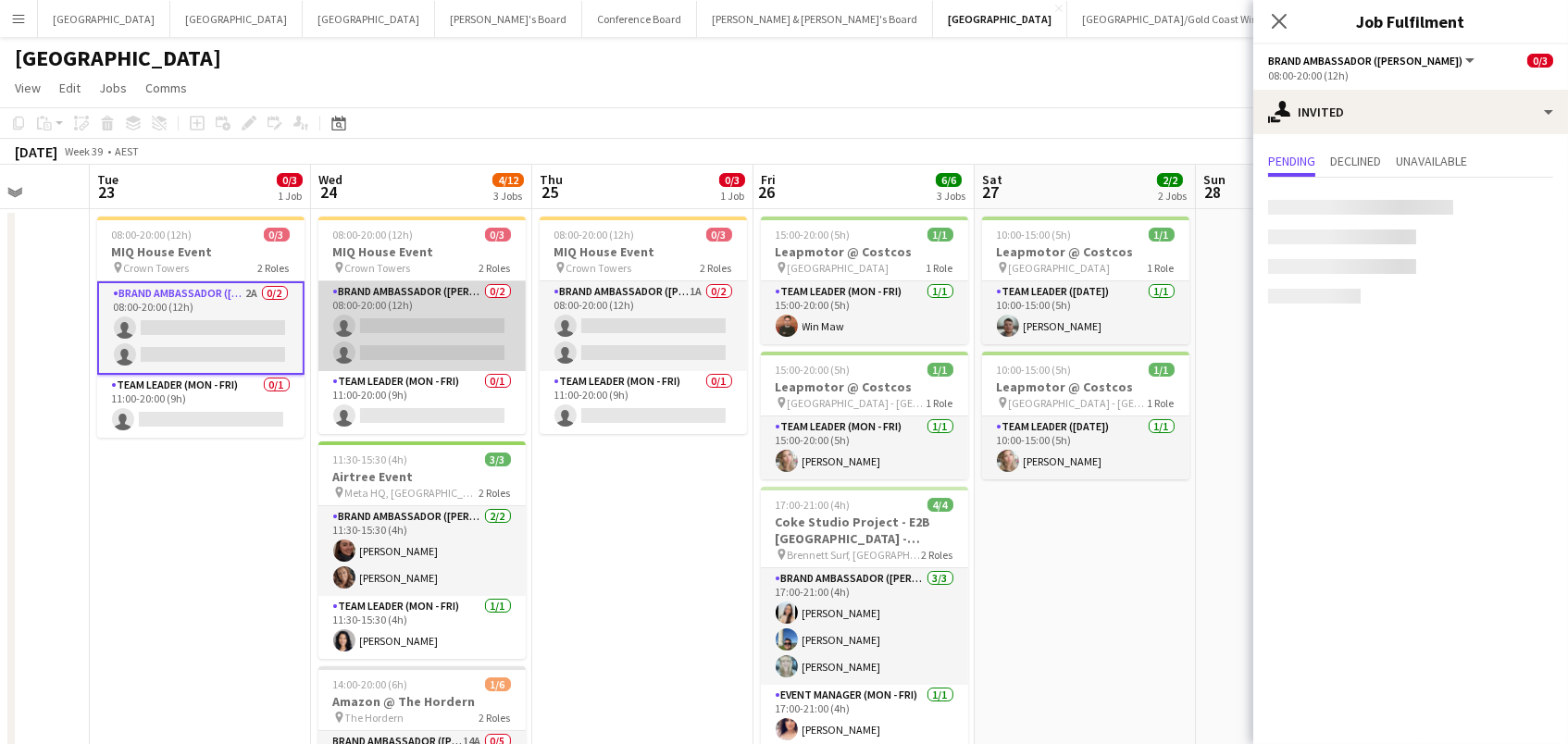
click at [412, 324] on app-card-role "Brand Ambassador (Mon - Fri) 0/2 08:00-20:00 (12h) single-neutral-actions singl…" at bounding box center [422, 326] width 207 height 89
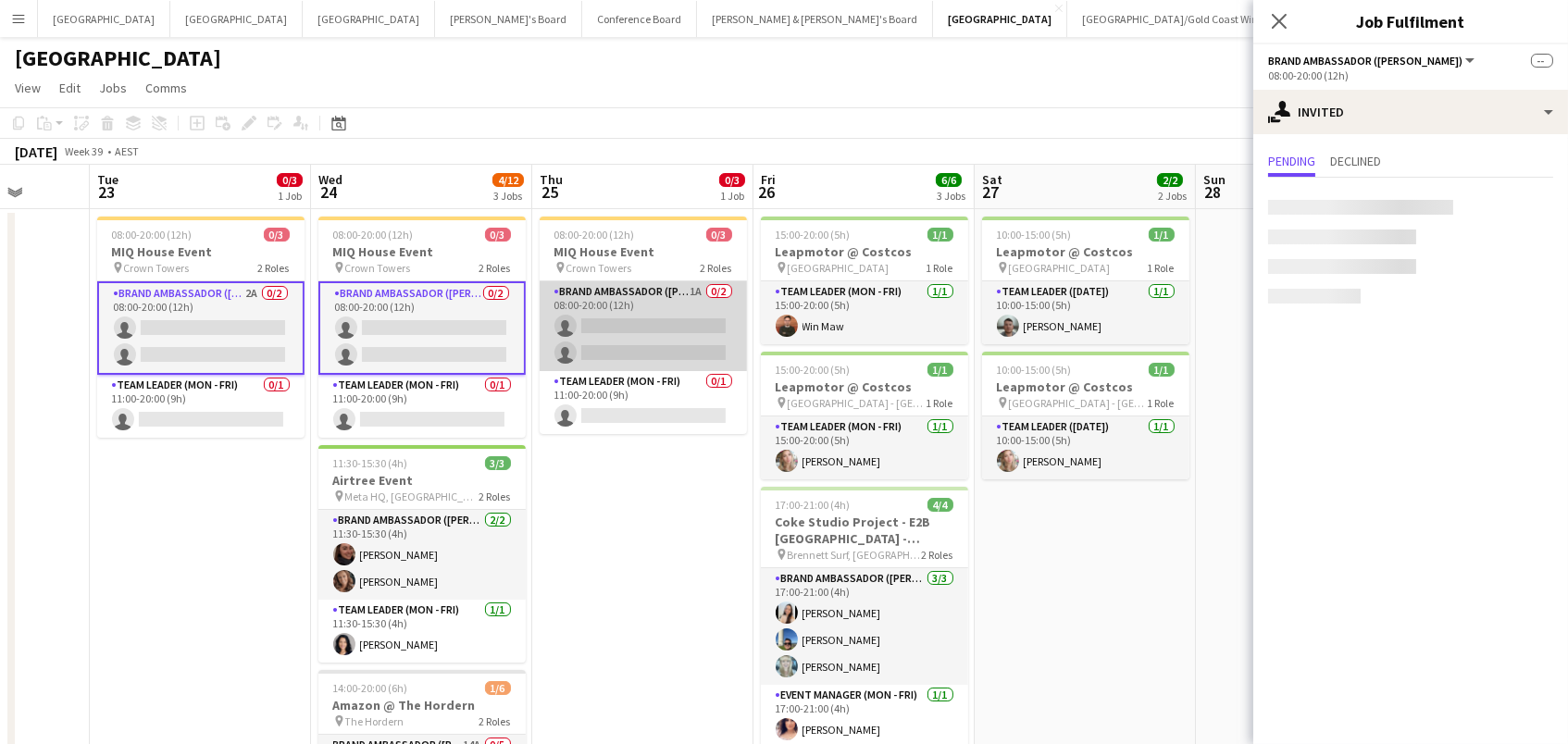
click at [614, 332] on app-card-role "Brand Ambassador (Mon - Fri) 1A 0/2 08:00-20:00 (12h) single-neutral-actions si…" at bounding box center [642, 326] width 207 height 89
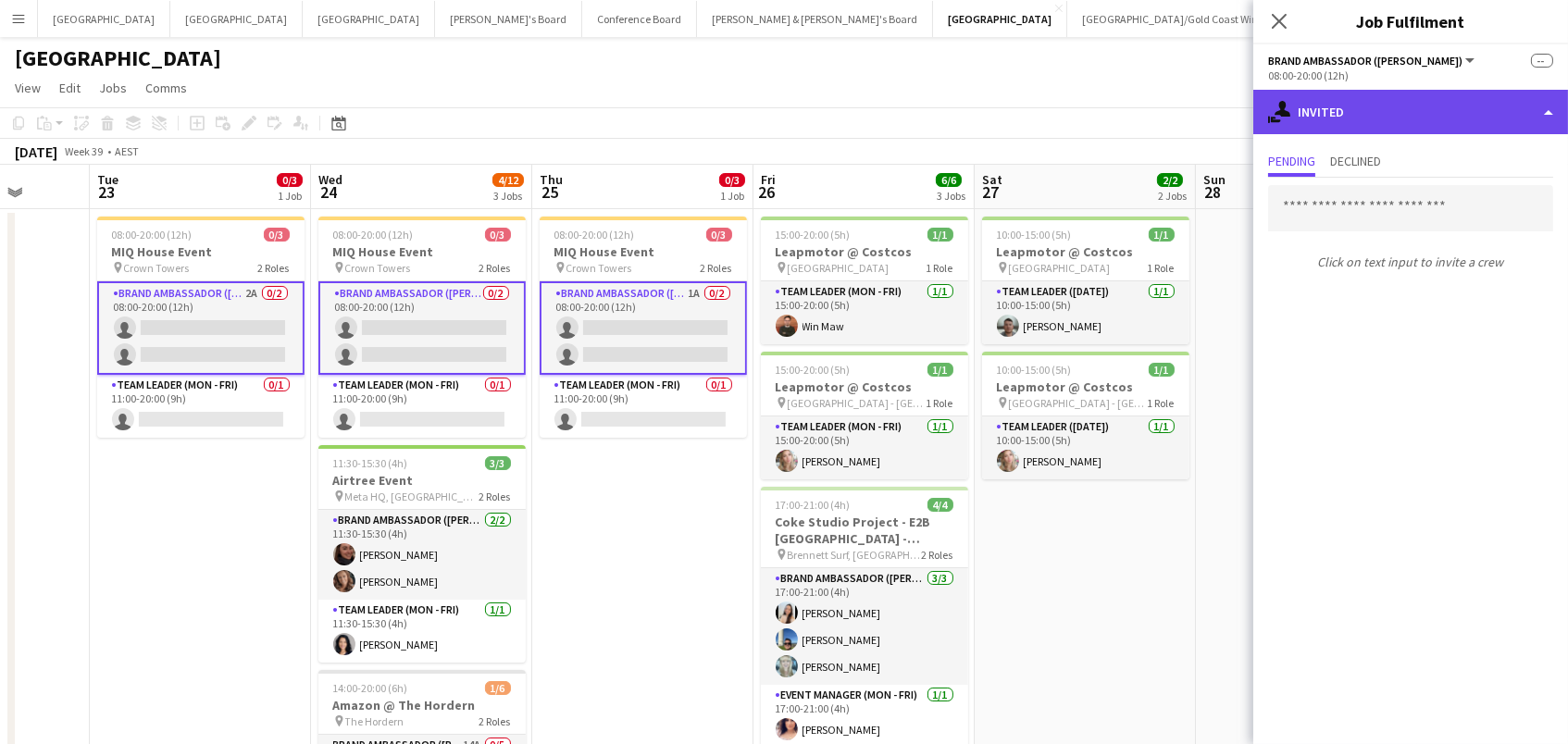
click at [1367, 104] on div "single-neutral-actions-share-1 Invited" at bounding box center [1411, 112] width 315 height 45
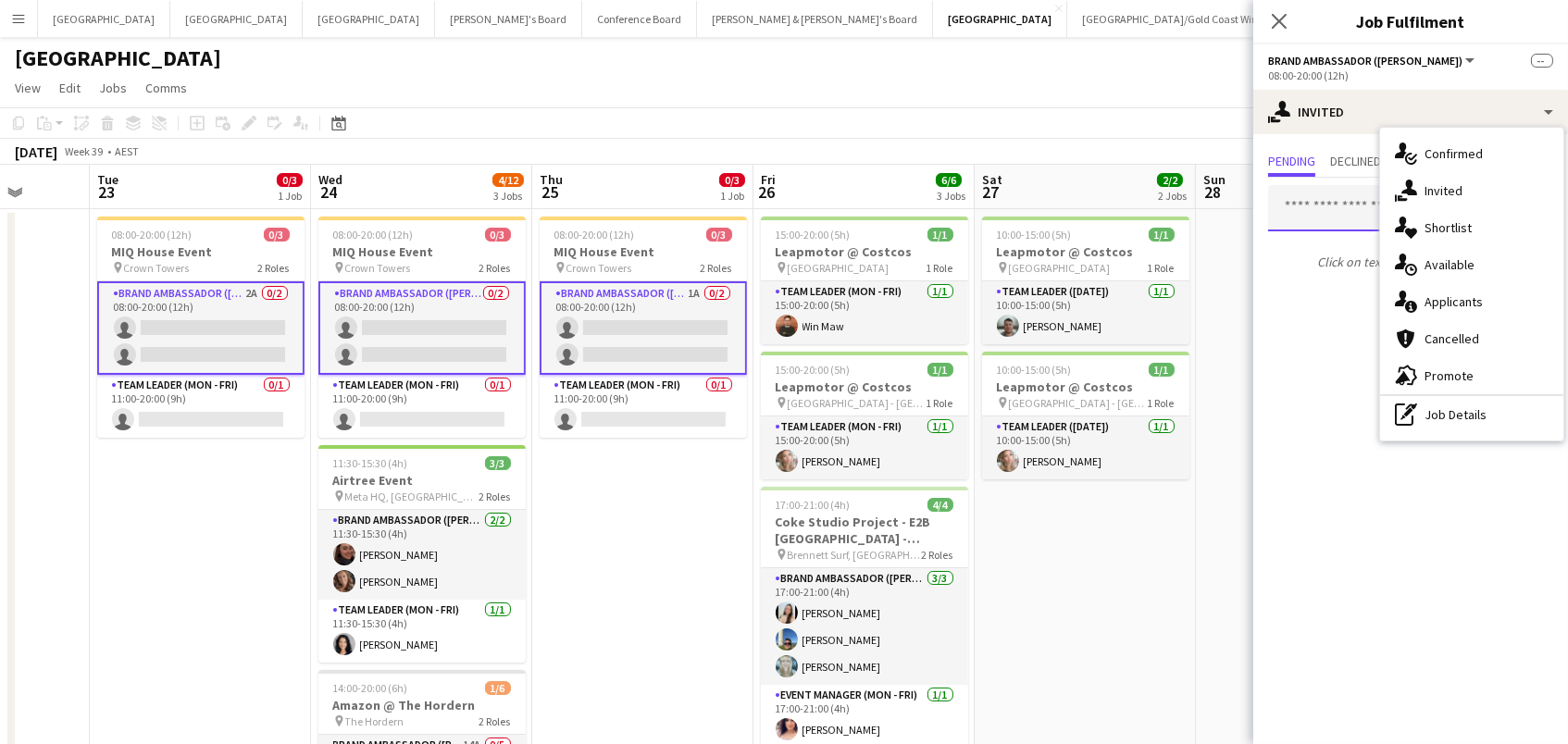
click at [1334, 205] on input "text" at bounding box center [1410, 209] width 285 height 47
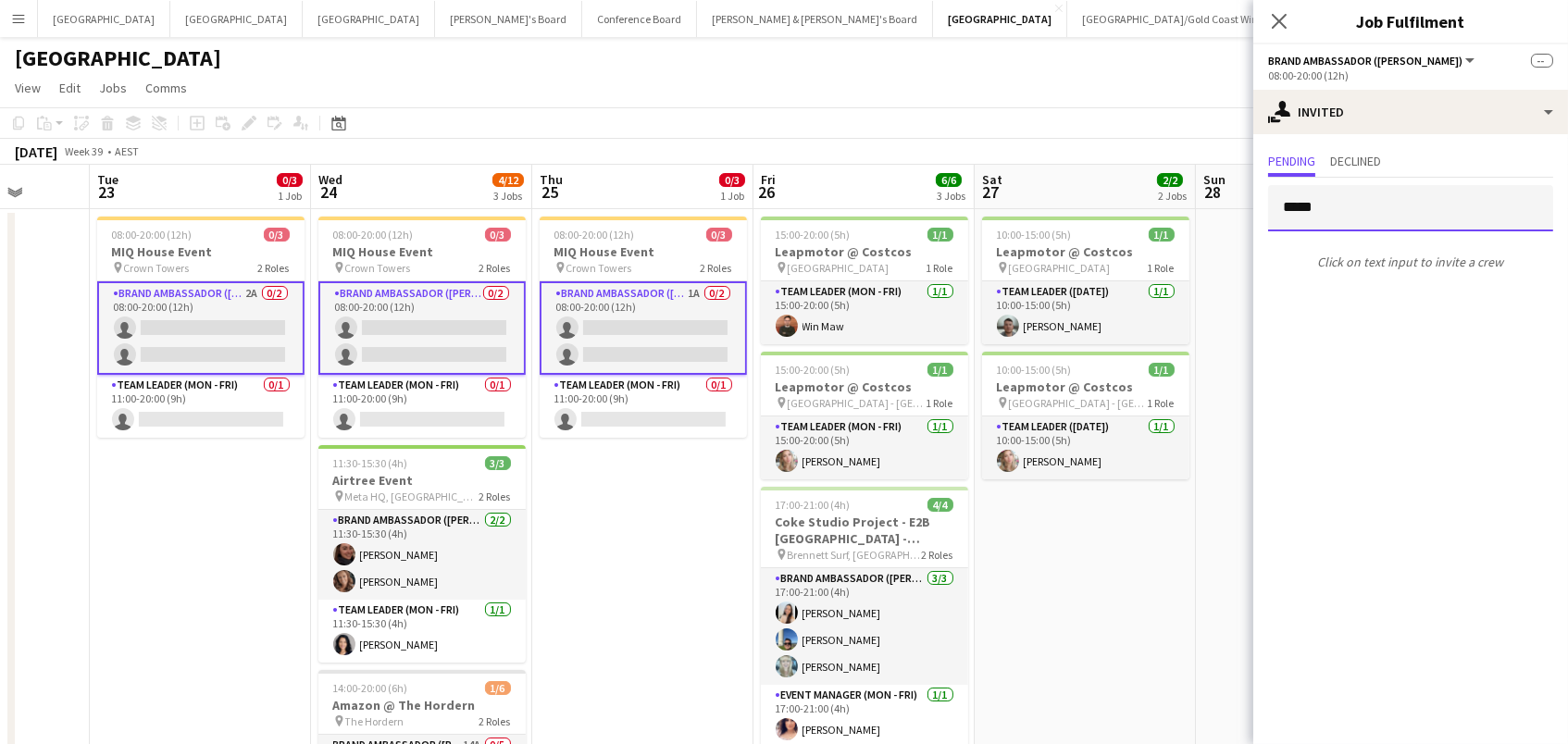
type input "******"
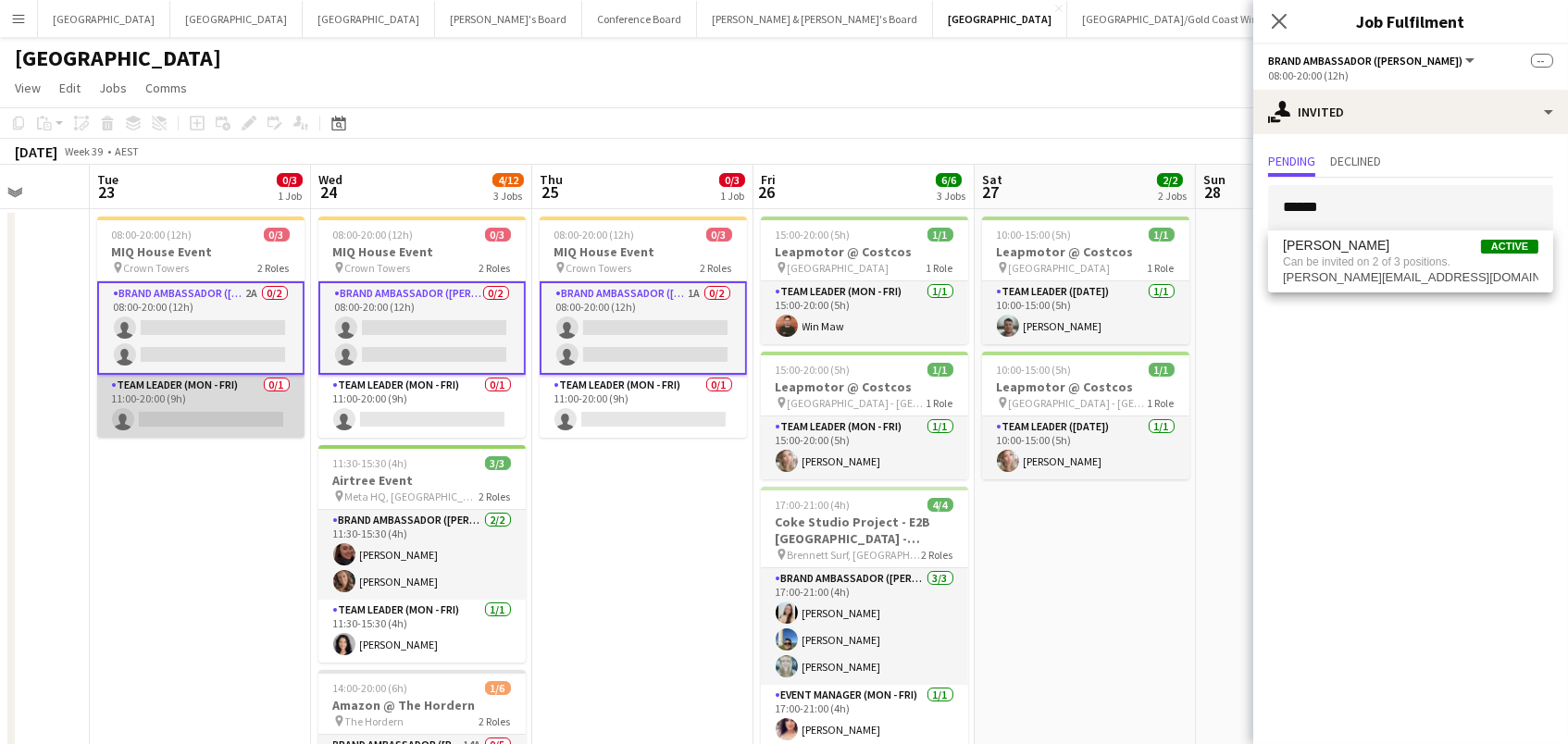
click at [224, 411] on app-card-role "Team Leader (Mon - Fri) 0/1 11:00-20:00 (9h) single-neutral-actions" at bounding box center [200, 406] width 207 height 63
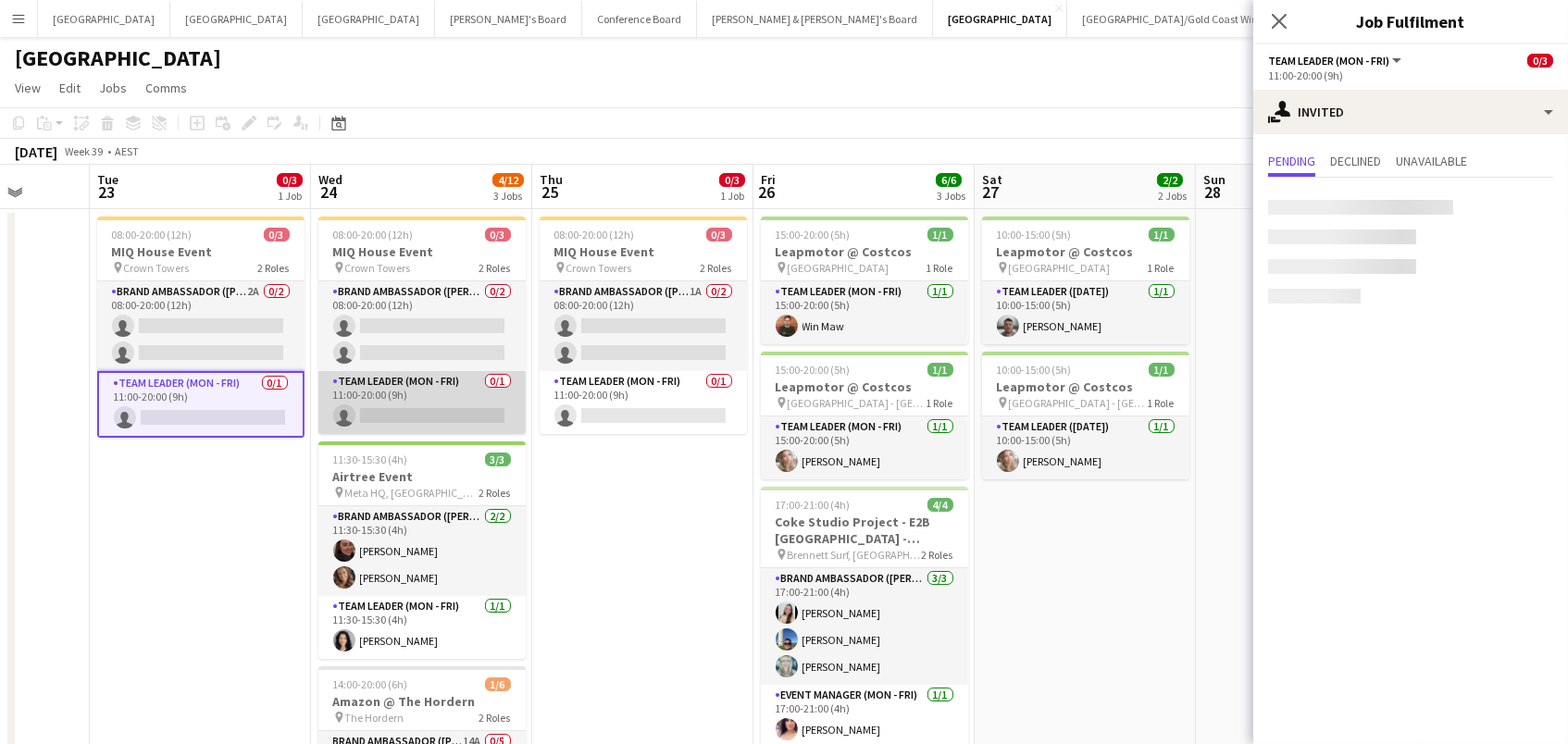
click at [397, 408] on app-card-role "Team Leader (Mon - Fri) 0/1 11:00-20:00 (9h) single-neutral-actions" at bounding box center [422, 402] width 207 height 63
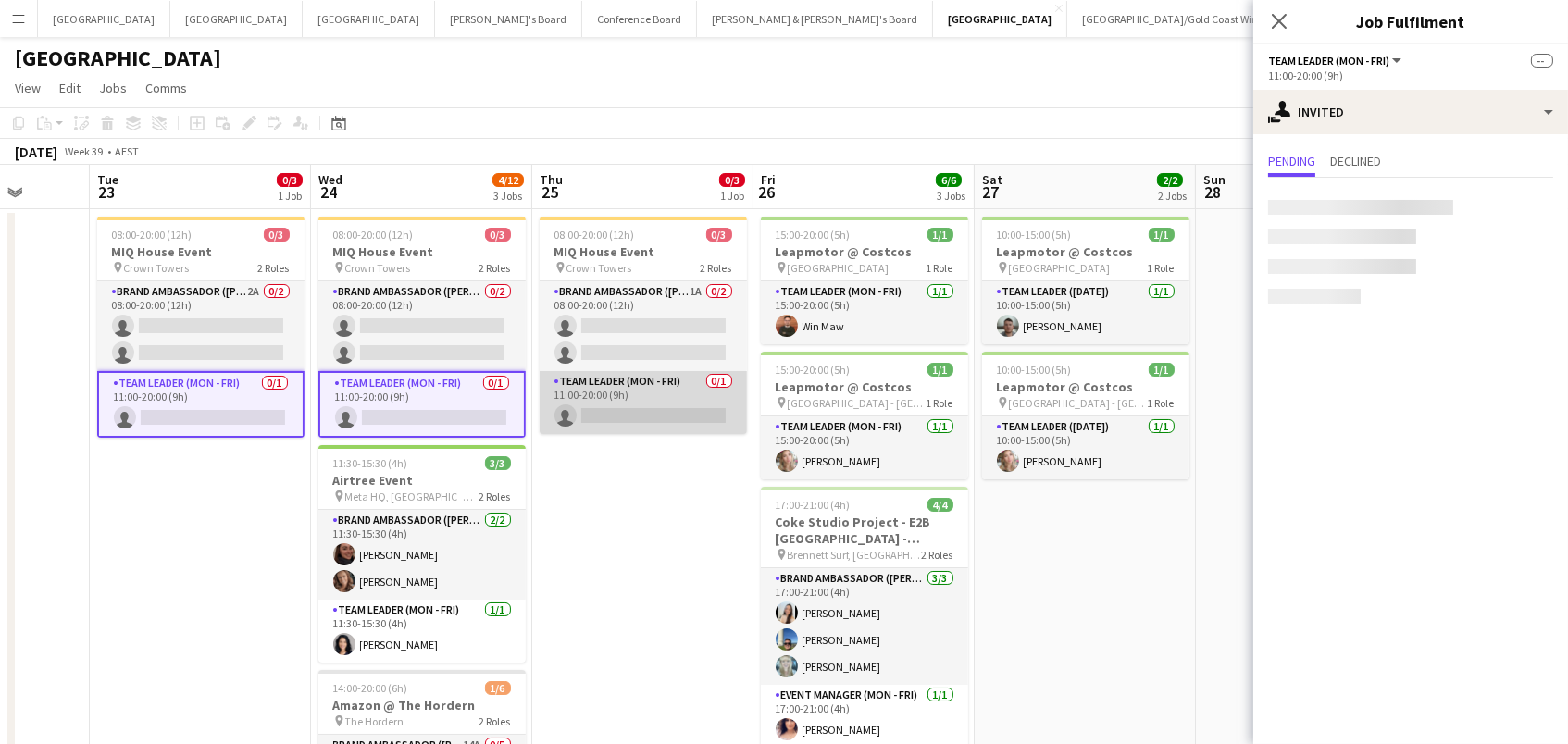
click at [686, 386] on app-card-role "Team Leader (Mon - Fri) 0/1 11:00-20:00 (9h) single-neutral-actions" at bounding box center [642, 402] width 207 height 63
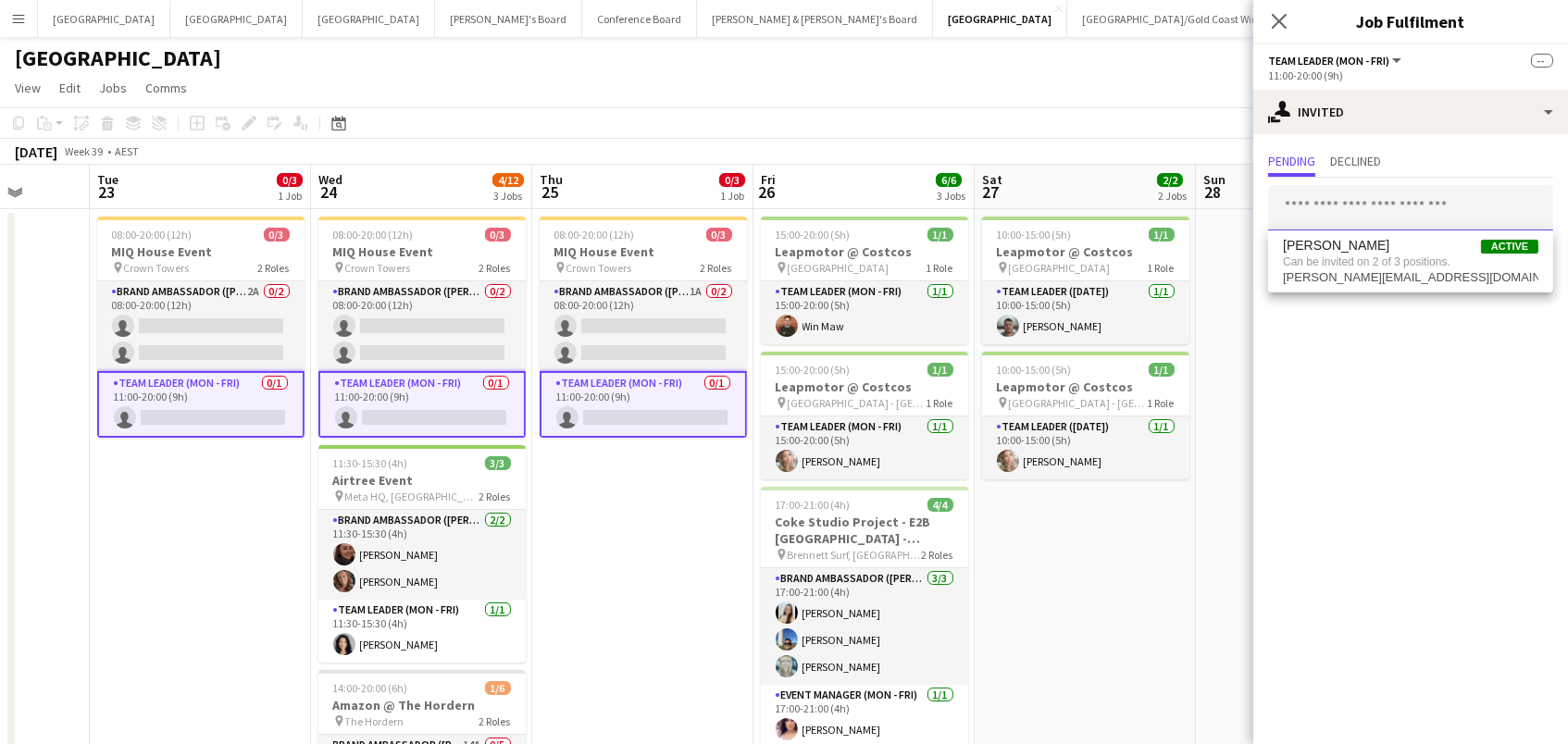
click at [1315, 199] on input "text" at bounding box center [1410, 209] width 285 height 47
type input "****"
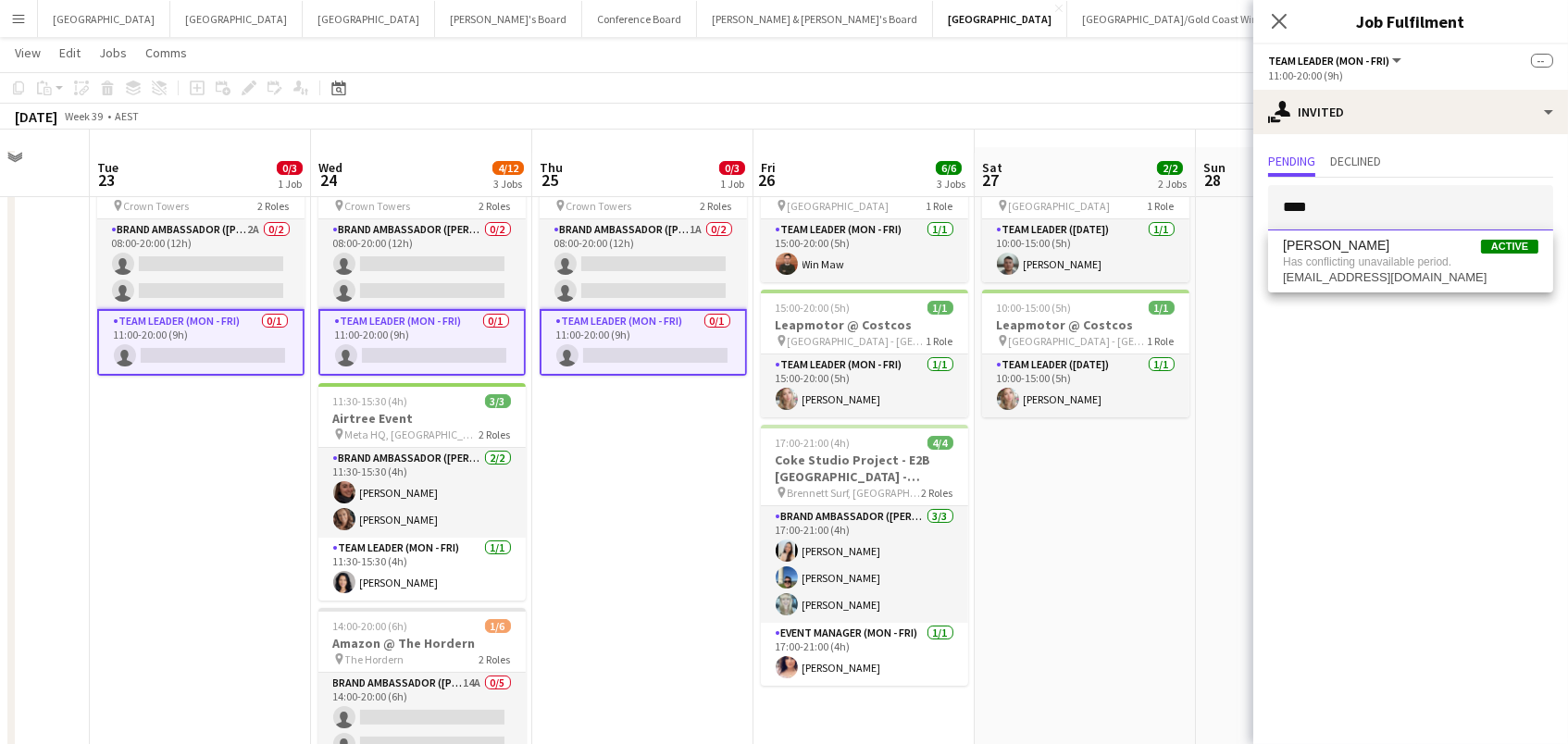
scroll to position [39, 0]
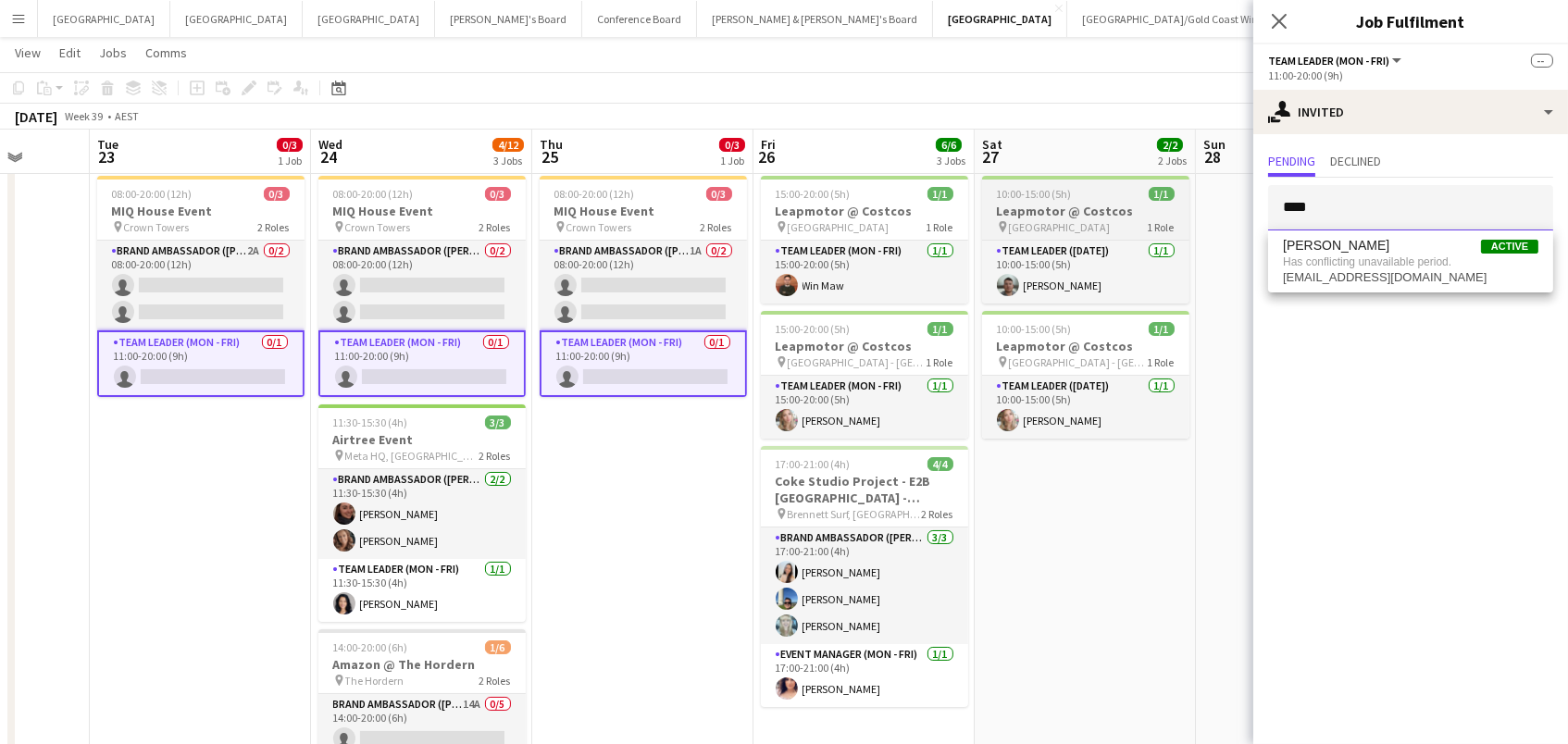
drag, startPoint x: 1324, startPoint y: 205, endPoint x: 1096, endPoint y: 194, distance: 228.3
click at [1096, 194] on body "Menu Boards Boards Boards All jobs Status Workforce Workforce My Workforce Recr…" at bounding box center [784, 465] width 1568 height 1009
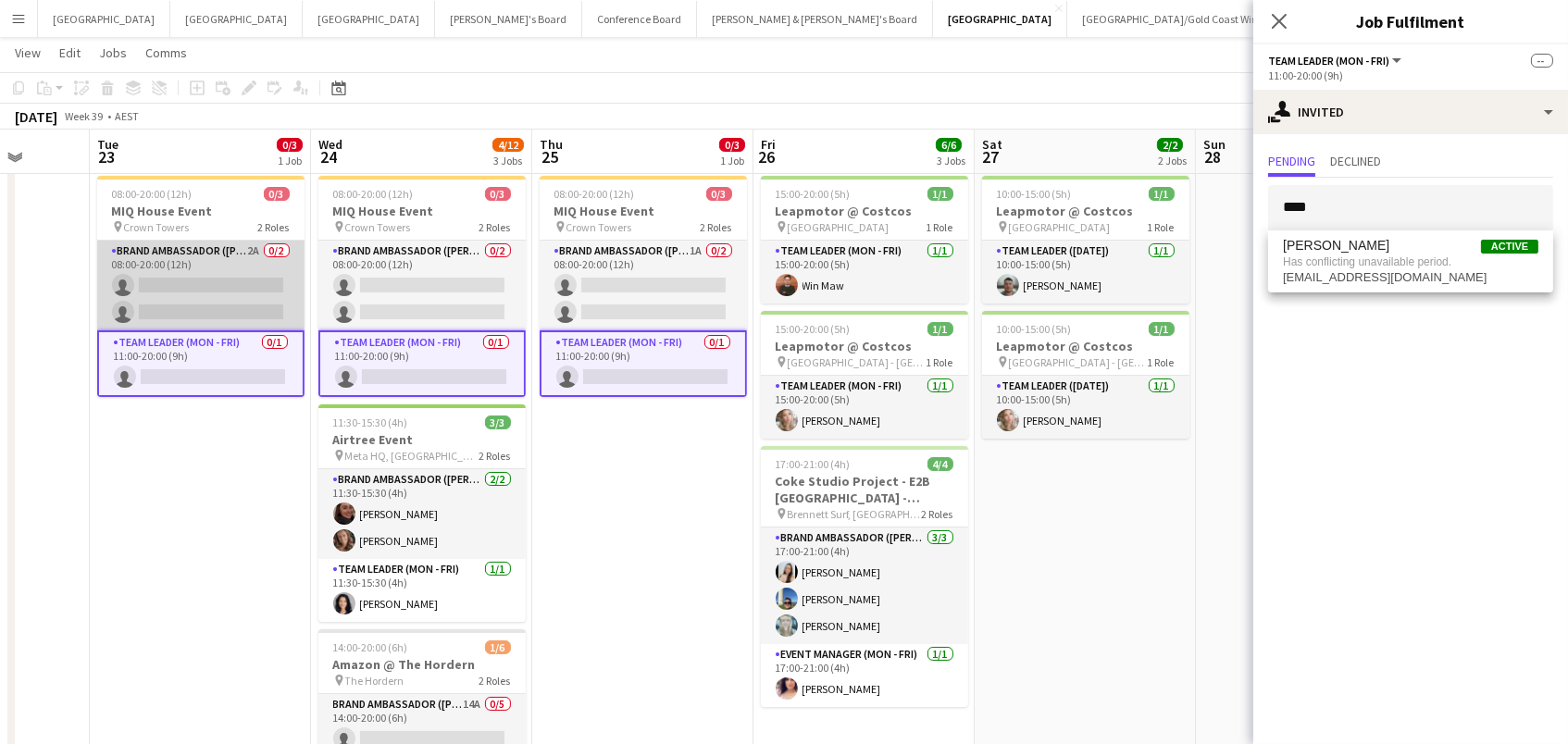
click at [182, 286] on app-card-role "Brand Ambassador (Mon - Fri) 2A 0/2 08:00-20:00 (12h) single-neutral-actions si…" at bounding box center [200, 286] width 207 height 89
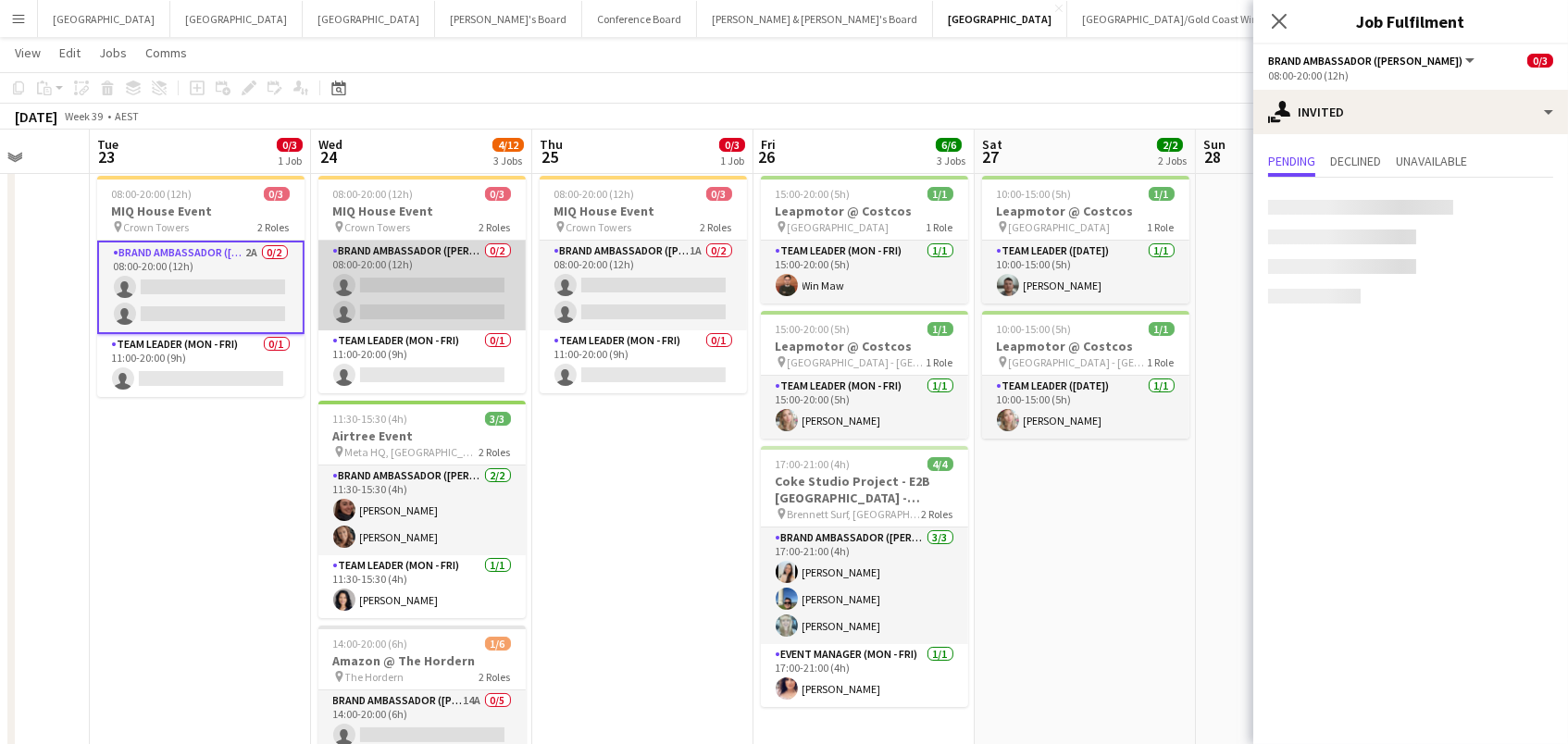
click at [435, 274] on app-card-role "Brand Ambassador (Mon - Fri) 0/2 08:00-20:00 (12h) single-neutral-actions singl…" at bounding box center [422, 286] width 207 height 89
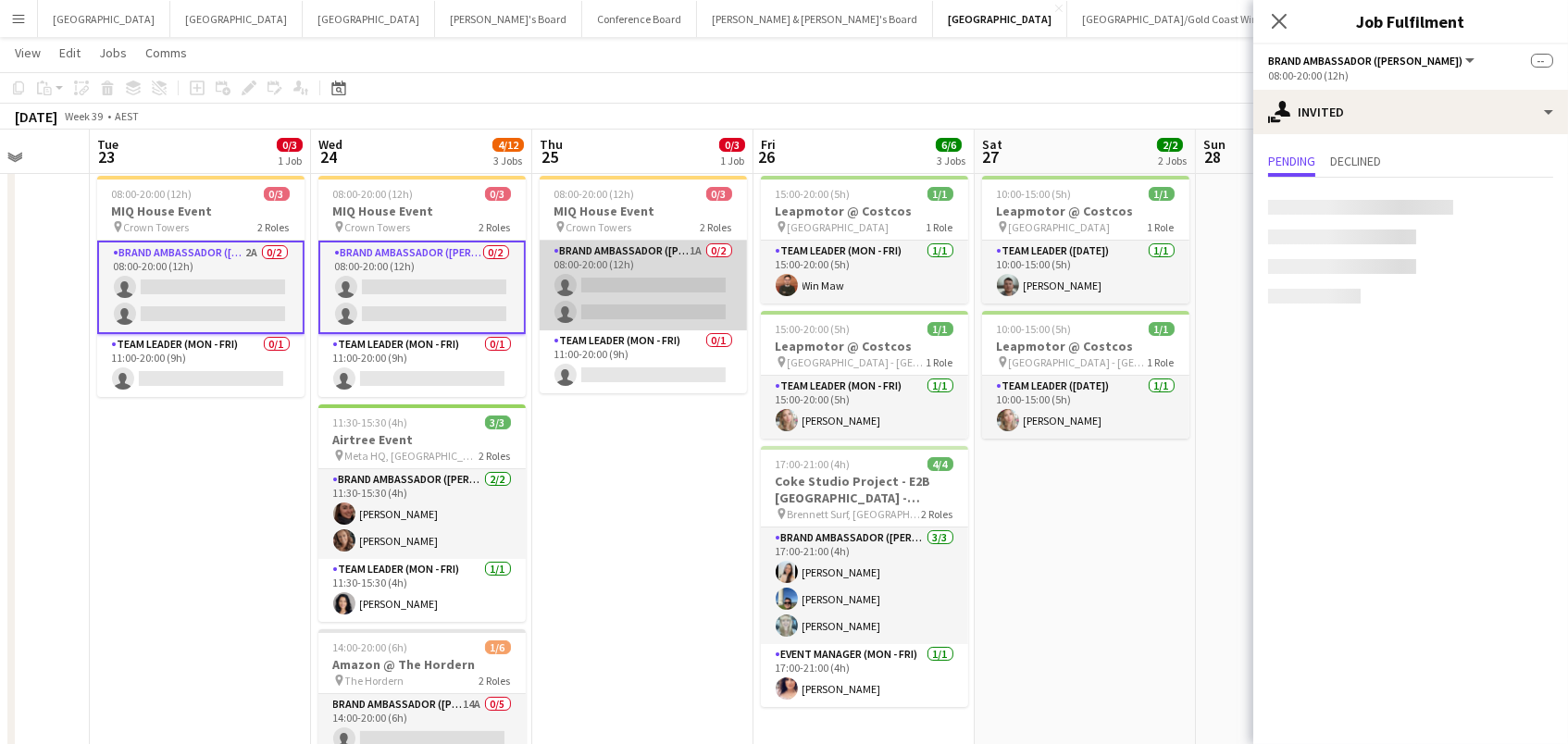
click at [699, 265] on app-card-role "Brand Ambassador (Mon - Fri) 1A 0/2 08:00-20:00 (12h) single-neutral-actions si…" at bounding box center [642, 286] width 207 height 89
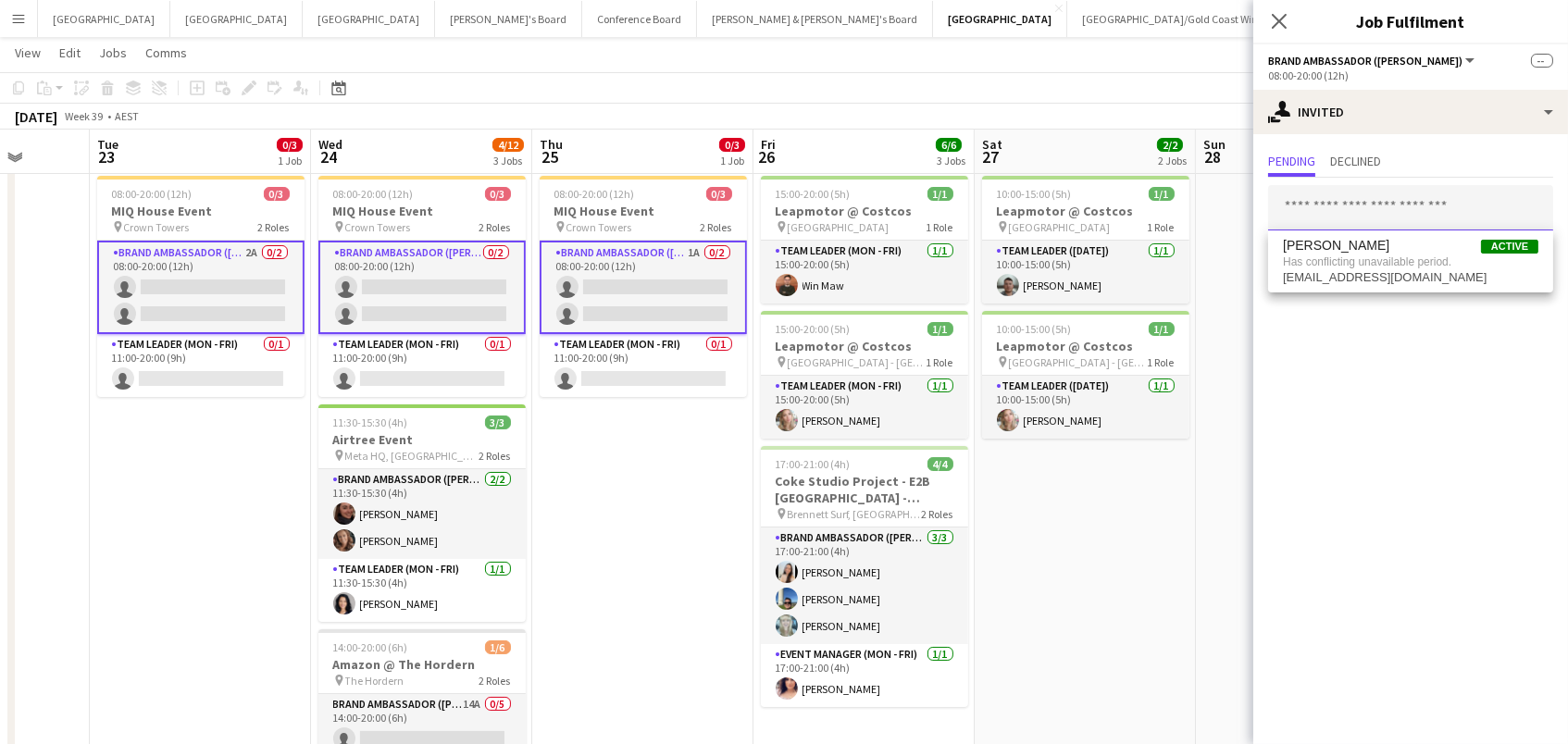
click at [1304, 214] on input "text" at bounding box center [1410, 209] width 285 height 47
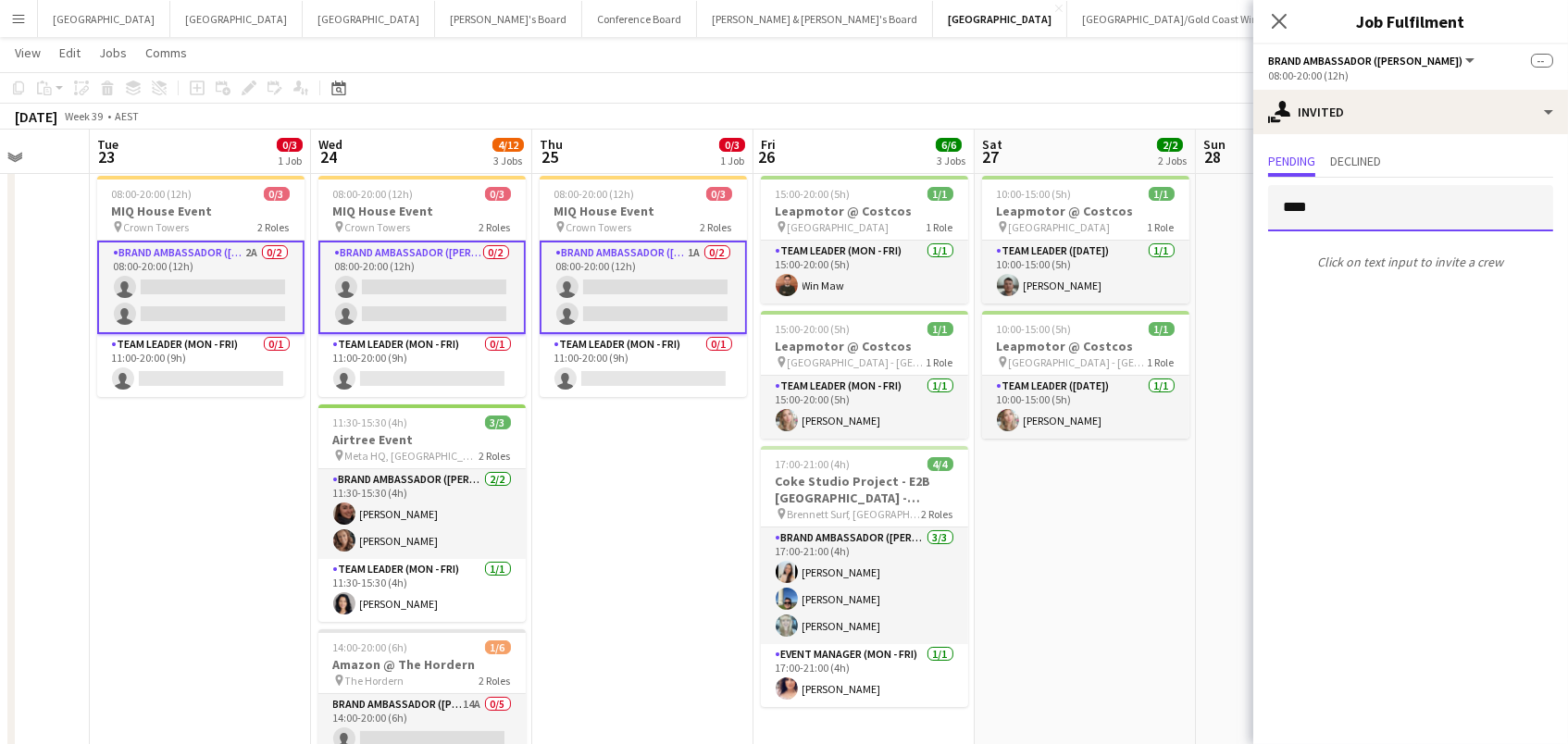
type input "*****"
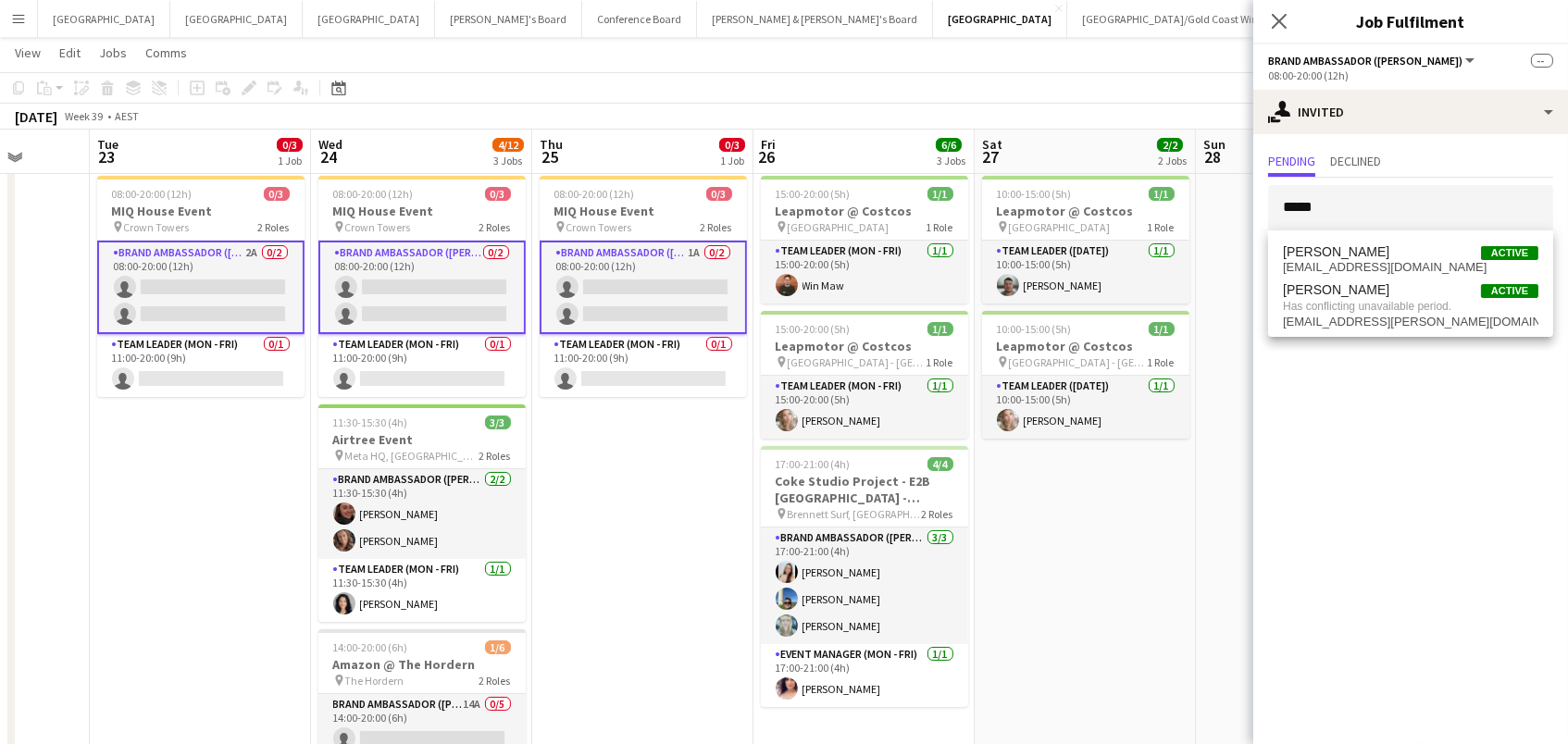
click at [1160, 79] on app-toolbar "Copy Paste Paste Command V Paste with crew Command Shift V Paste linked Job [GE…" at bounding box center [784, 87] width 1568 height 31
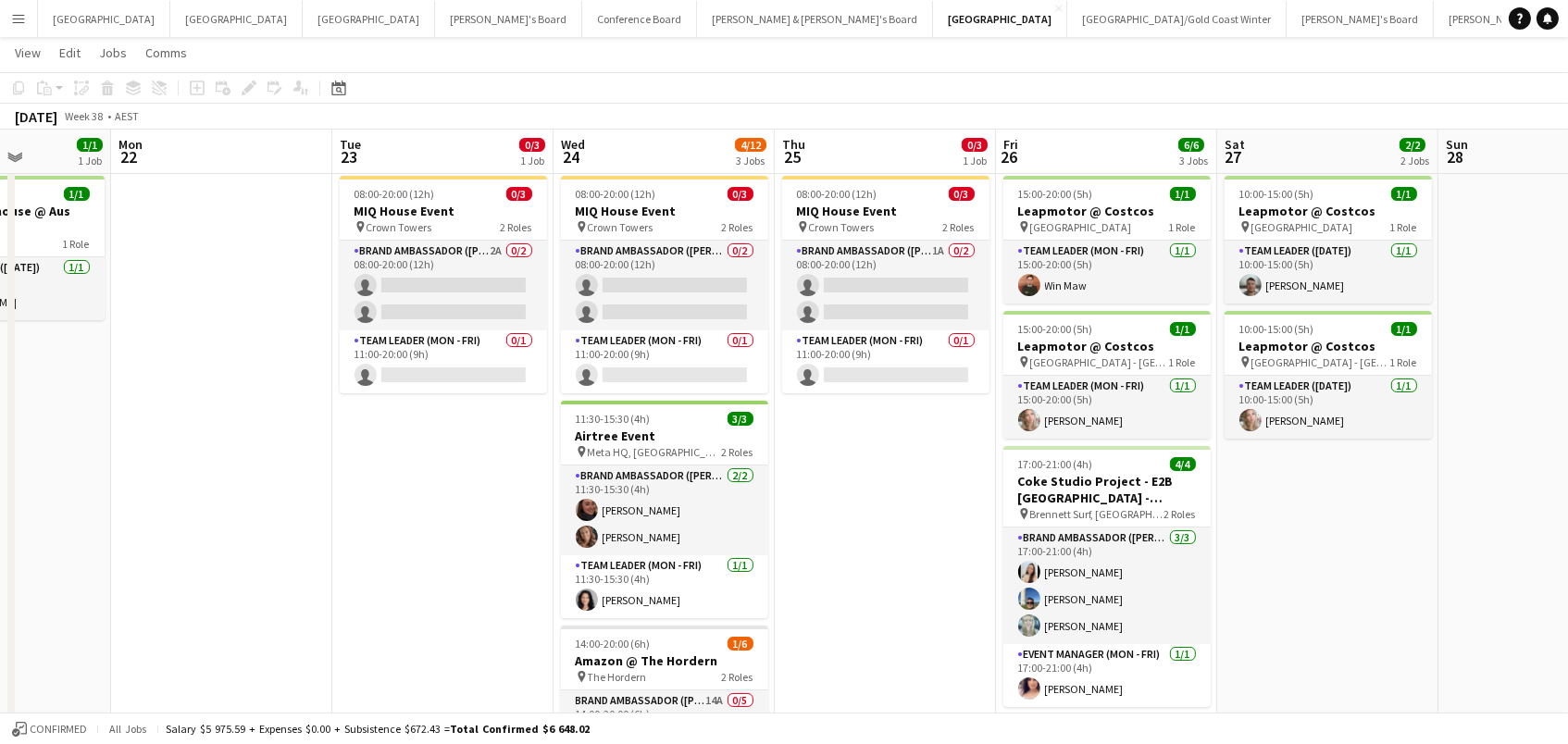
scroll to position [0, 574]
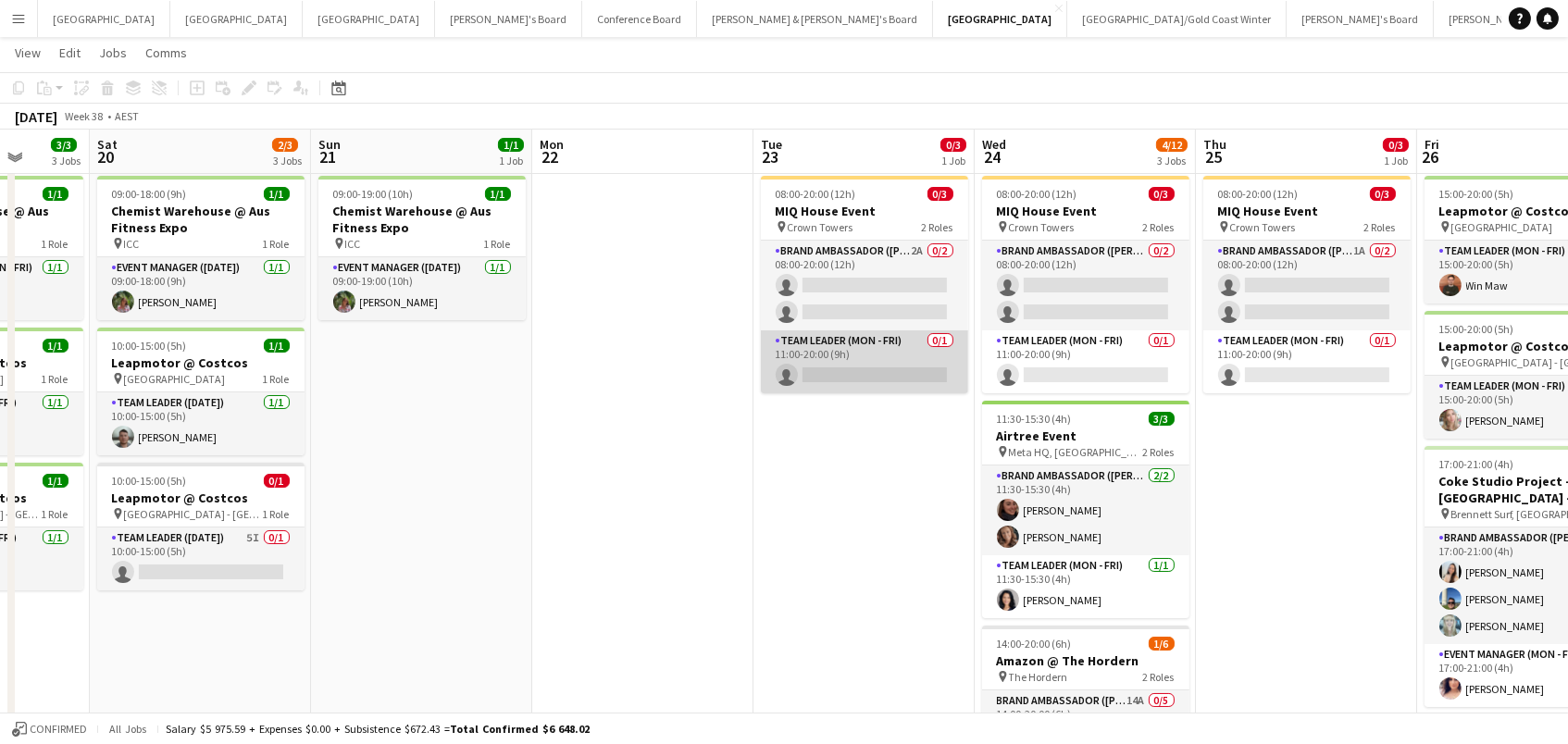
click at [848, 351] on app-card-role "Team Leader (Mon - Fri) 0/1 11:00-20:00 (9h) single-neutral-actions" at bounding box center [864, 361] width 207 height 63
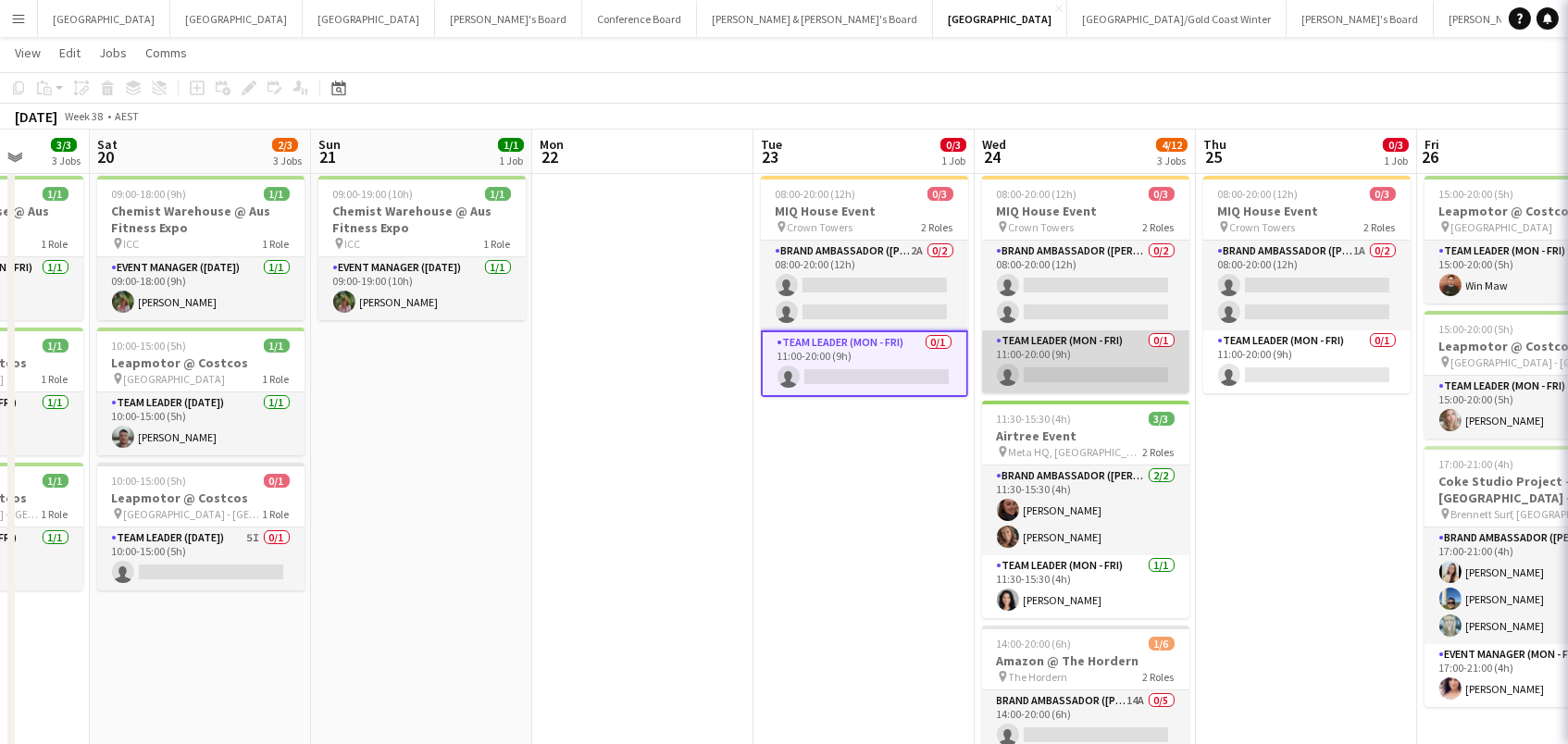
click at [1069, 360] on app-card-role "Team Leader (Mon - Fri) 0/1 11:00-20:00 (9h) single-neutral-actions" at bounding box center [1085, 361] width 207 height 63
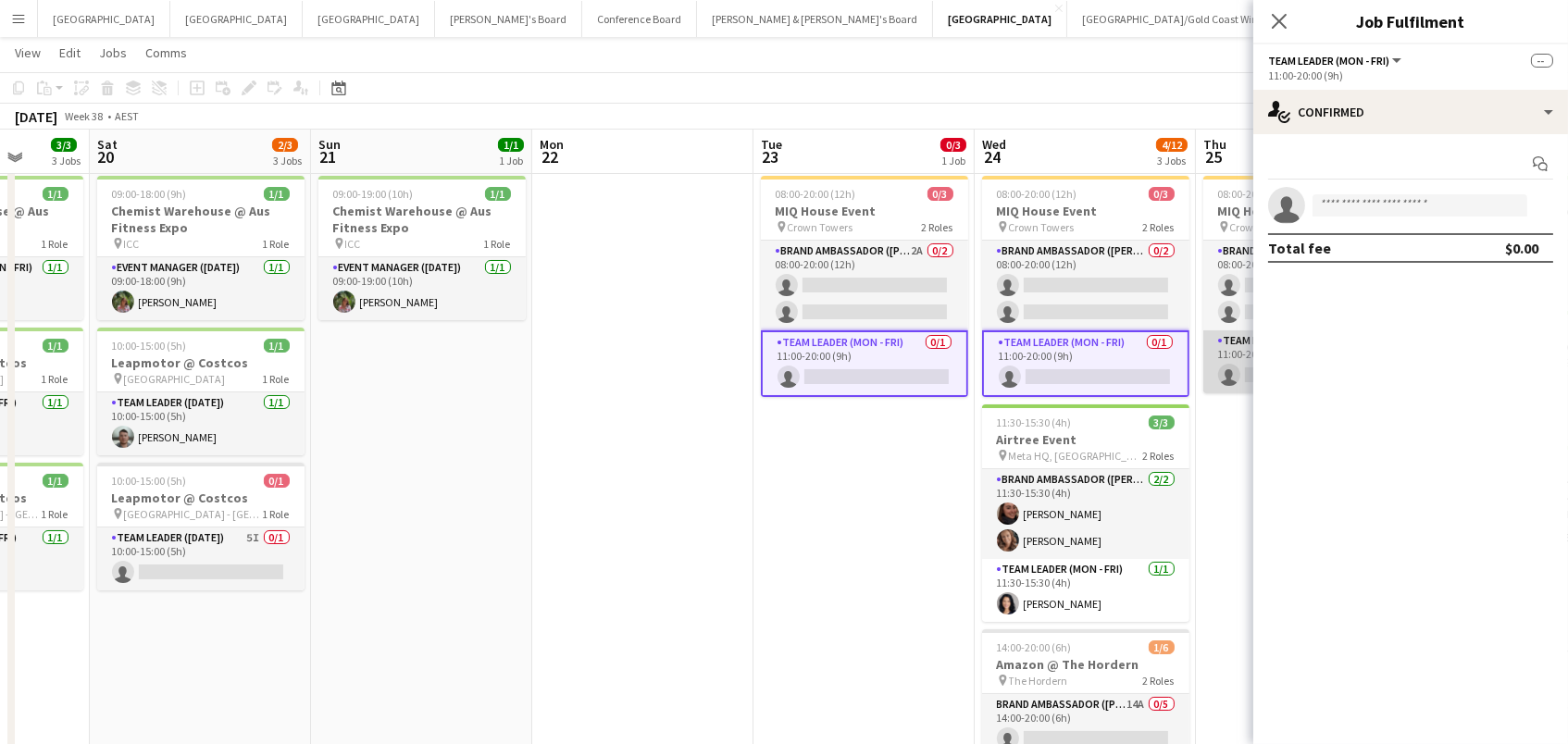
click at [1238, 353] on app-card-role "Team Leader (Mon - Fri) 0/1 11:00-20:00 (9h) single-neutral-actions" at bounding box center [1306, 361] width 207 height 63
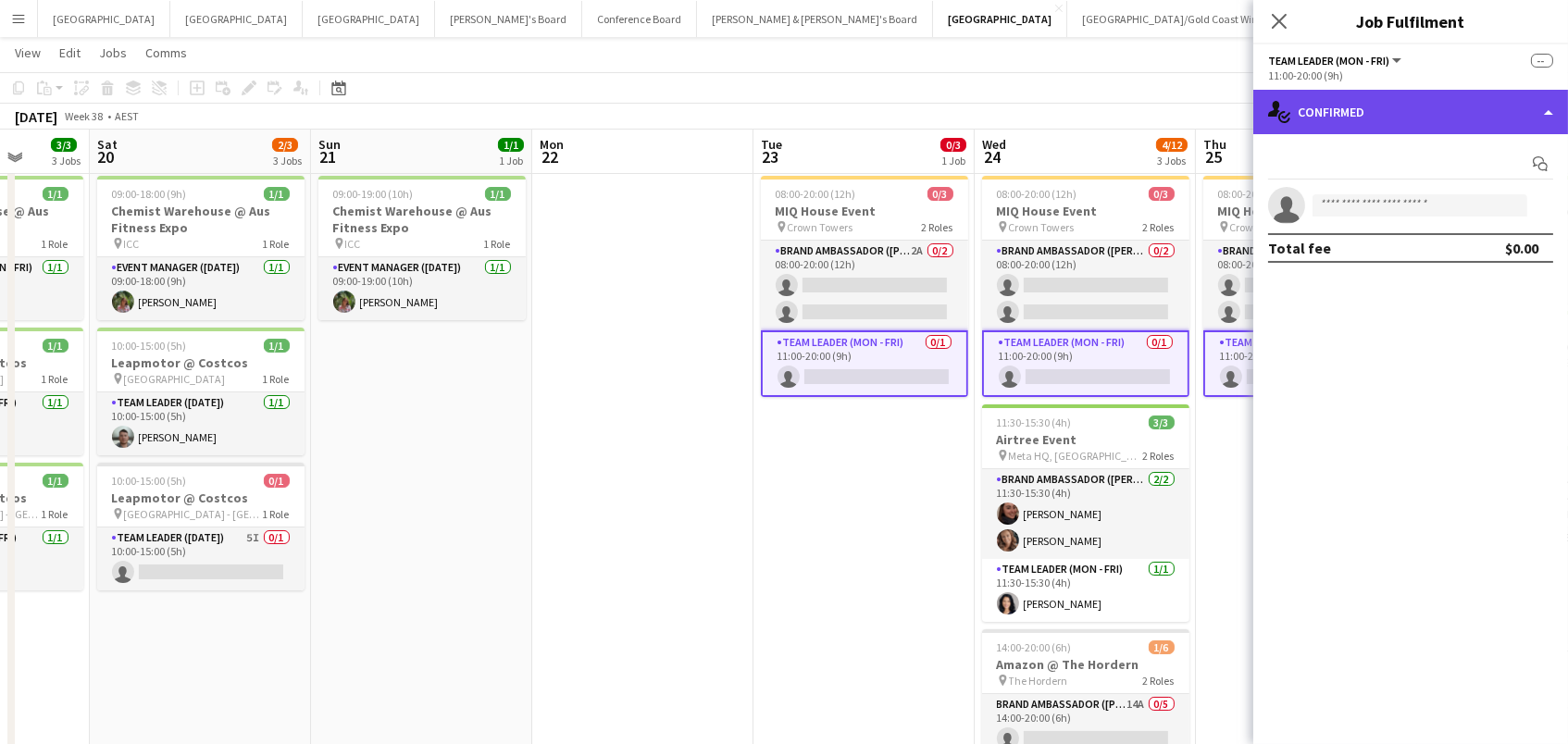
click at [1365, 106] on div "single-neutral-actions-check-2 Confirmed" at bounding box center [1411, 112] width 315 height 45
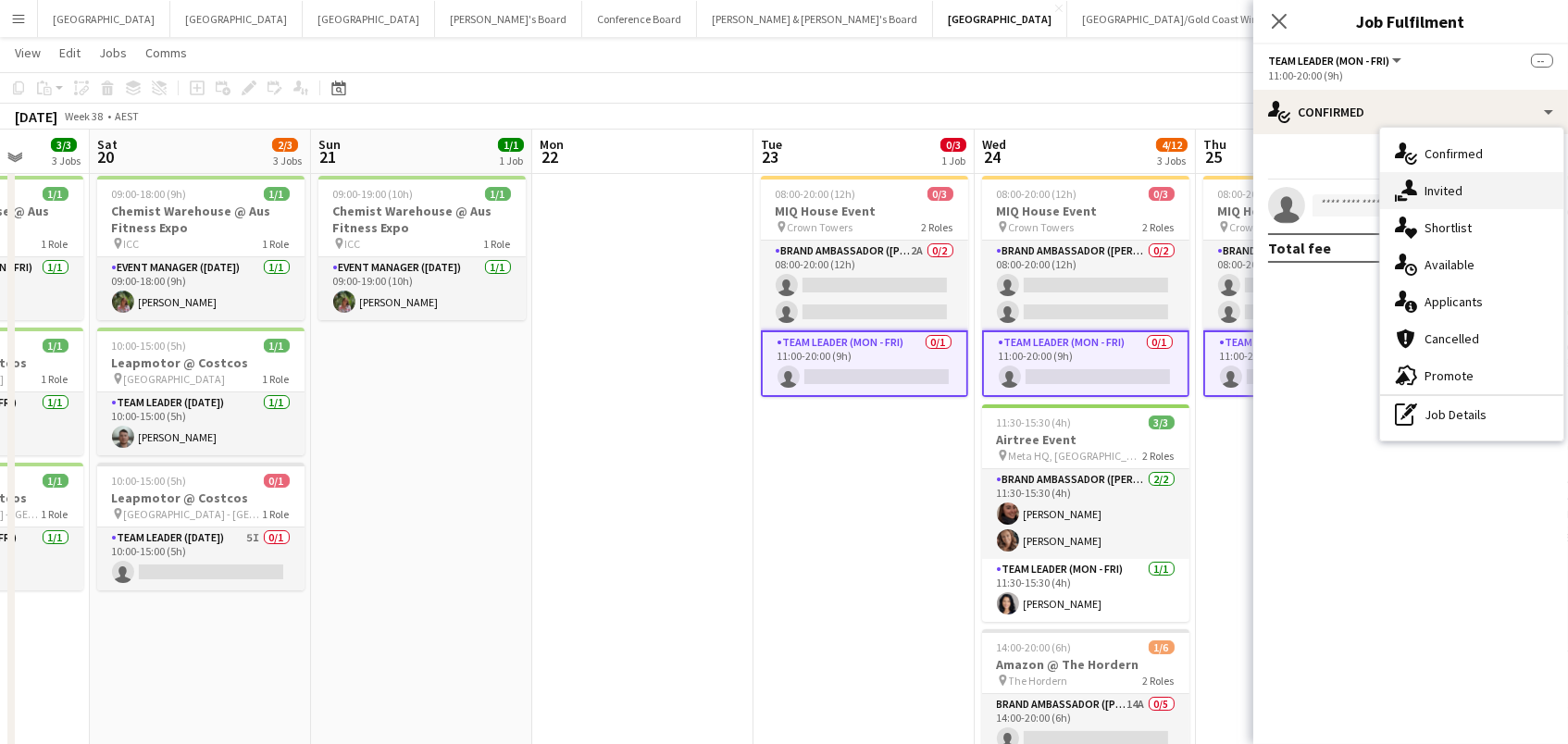
click at [1419, 196] on div "single-neutral-actions-share-1 Invited" at bounding box center [1471, 190] width 184 height 37
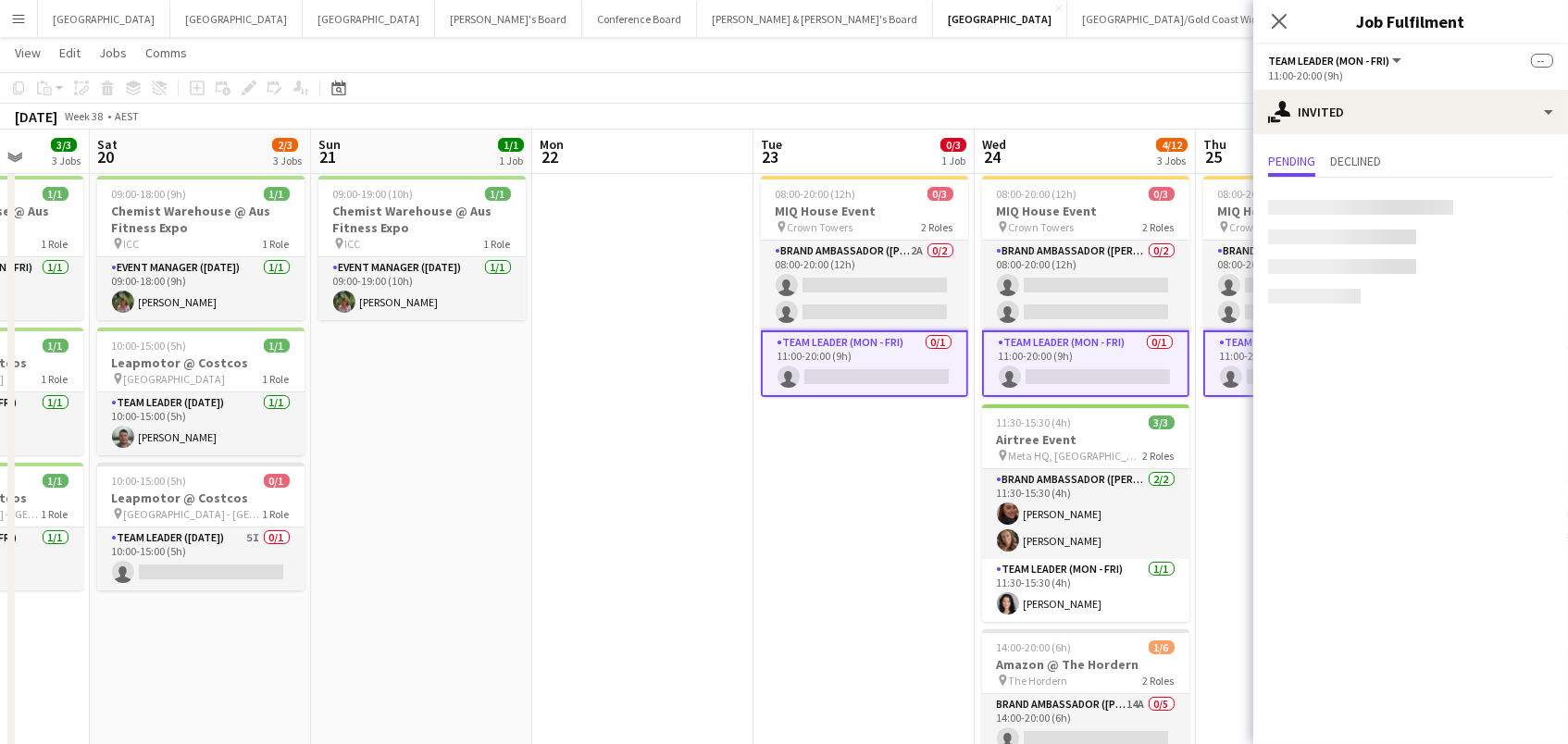
click at [1342, 195] on div at bounding box center [1411, 248] width 315 height 141
click at [1306, 202] on input "text" at bounding box center [1410, 209] width 285 height 47
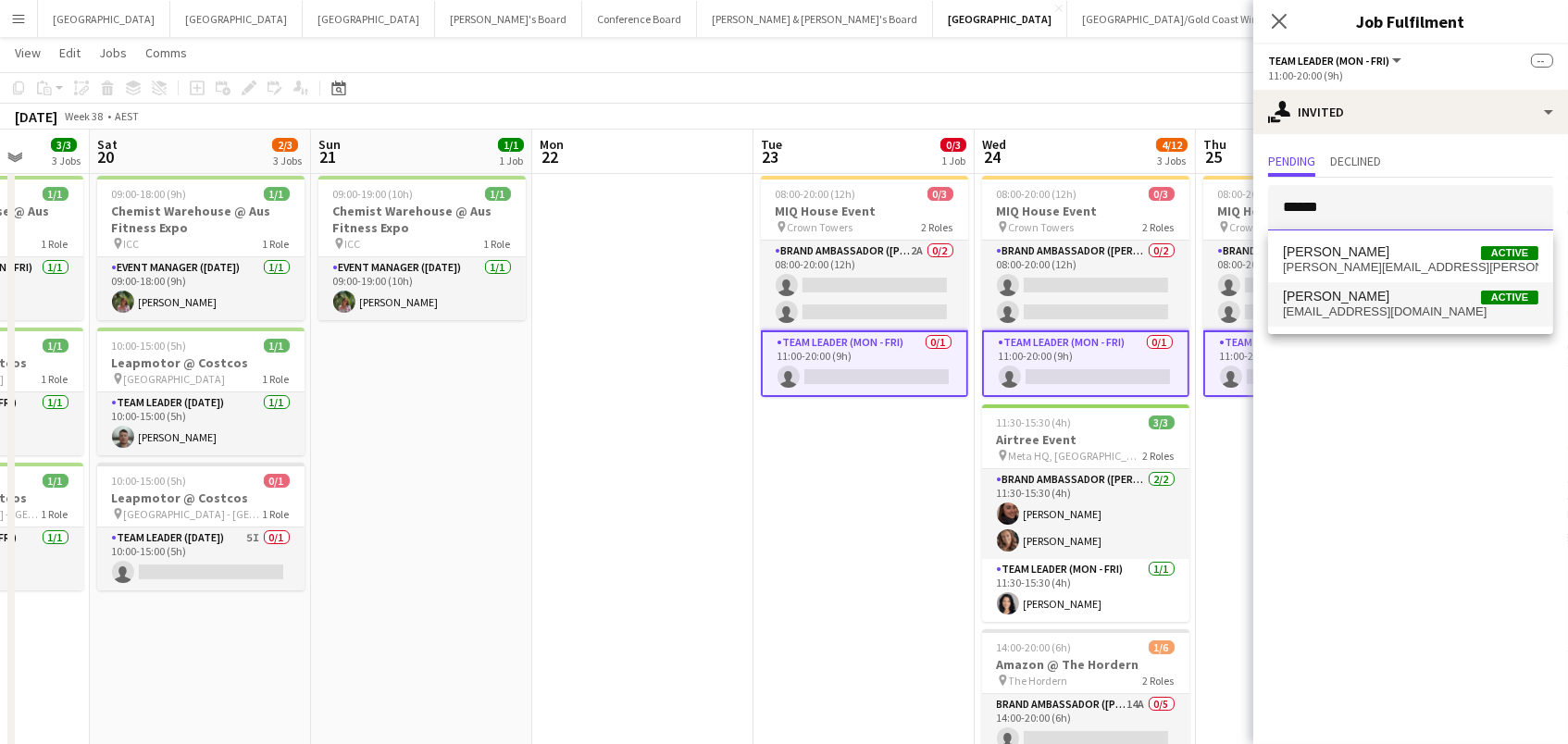
type input "******"
click at [1334, 305] on span "daniellewinsor@outlook.com" at bounding box center [1410, 311] width 256 height 15
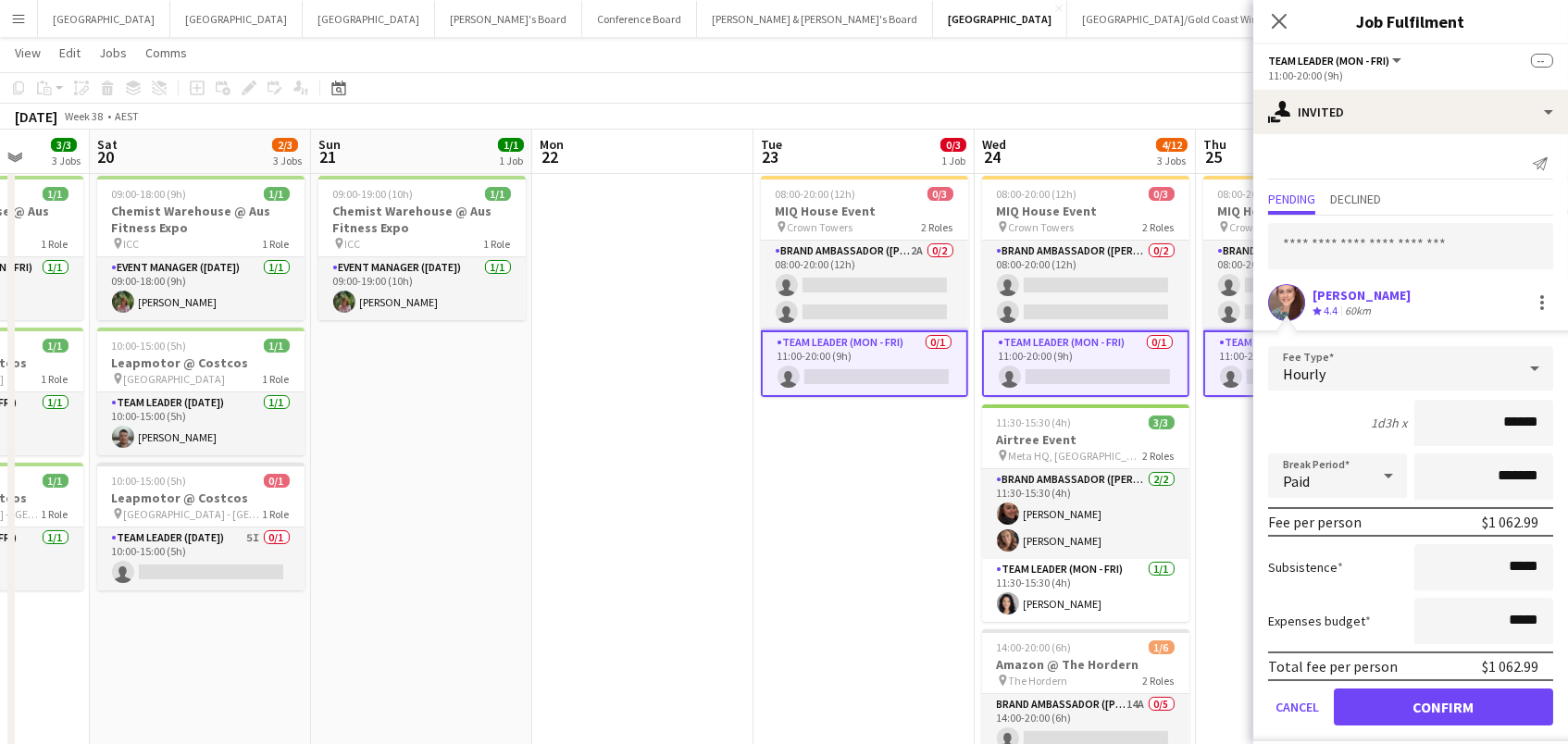
click at [1443, 704] on button "Confirm" at bounding box center [1444, 707] width 220 height 37
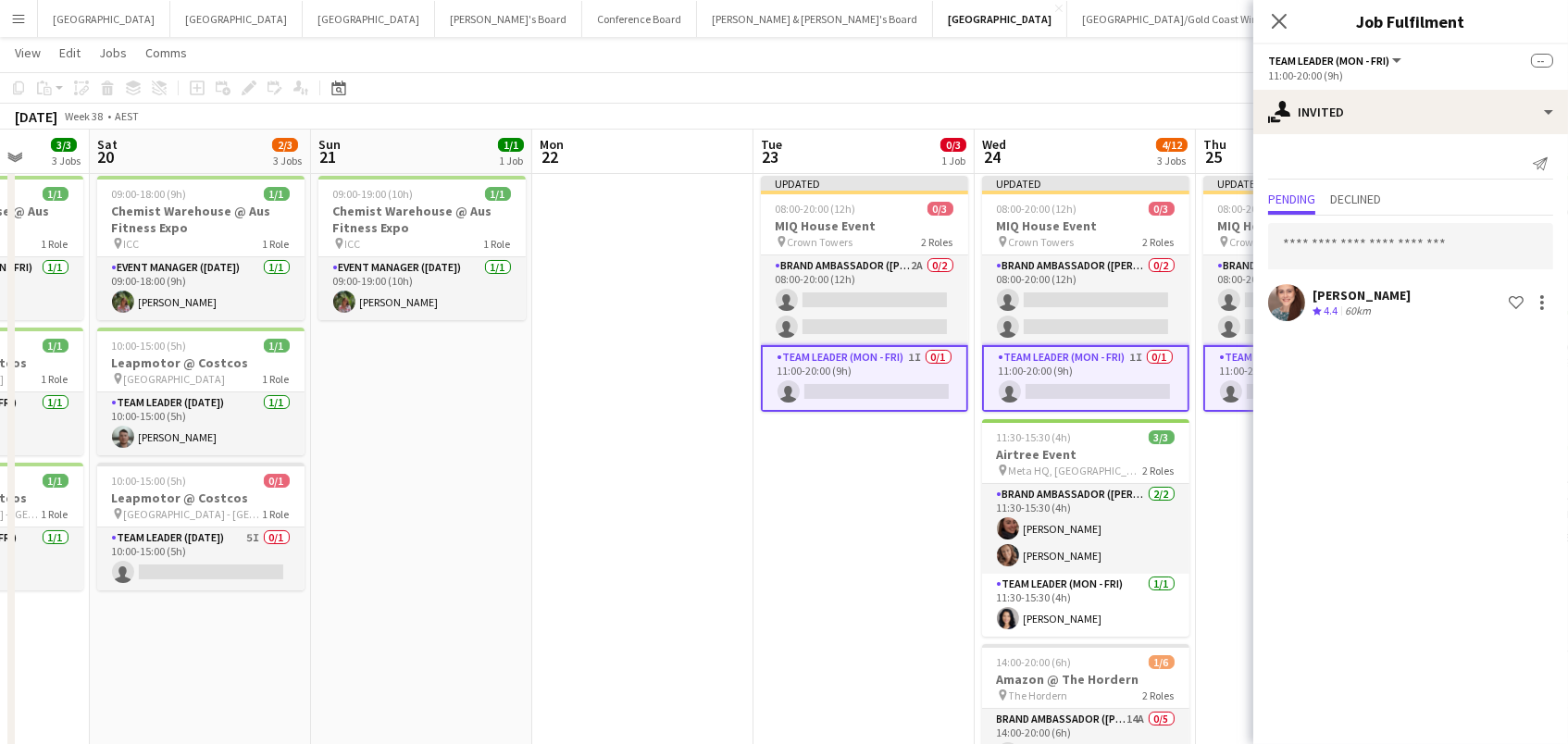
click at [1161, 73] on app-toolbar "Copy Paste Paste Command V Paste with crew Command Shift V Paste linked Job [GE…" at bounding box center [784, 87] width 1568 height 31
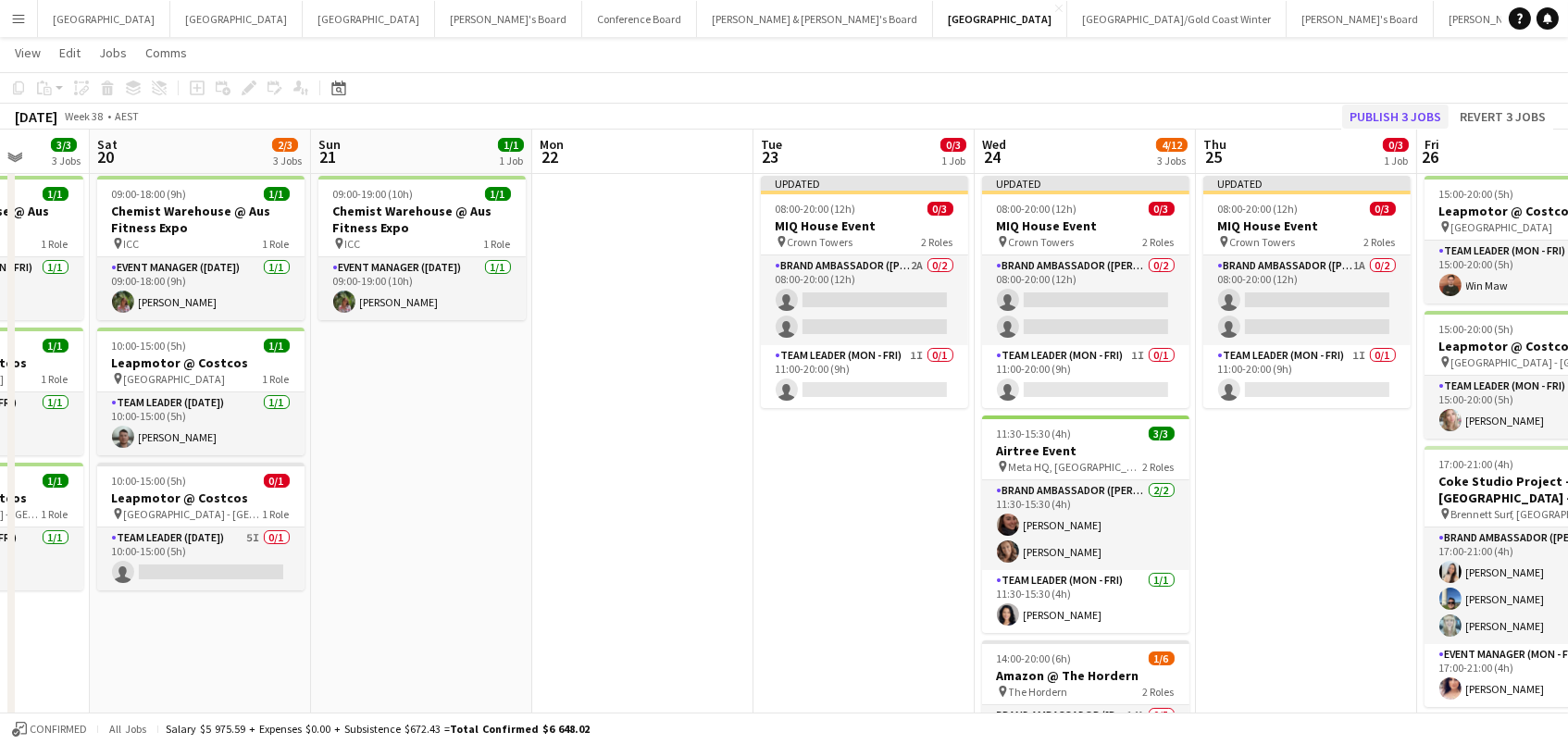
click at [1414, 121] on button "Publish 3 jobs" at bounding box center [1395, 117] width 107 height 24
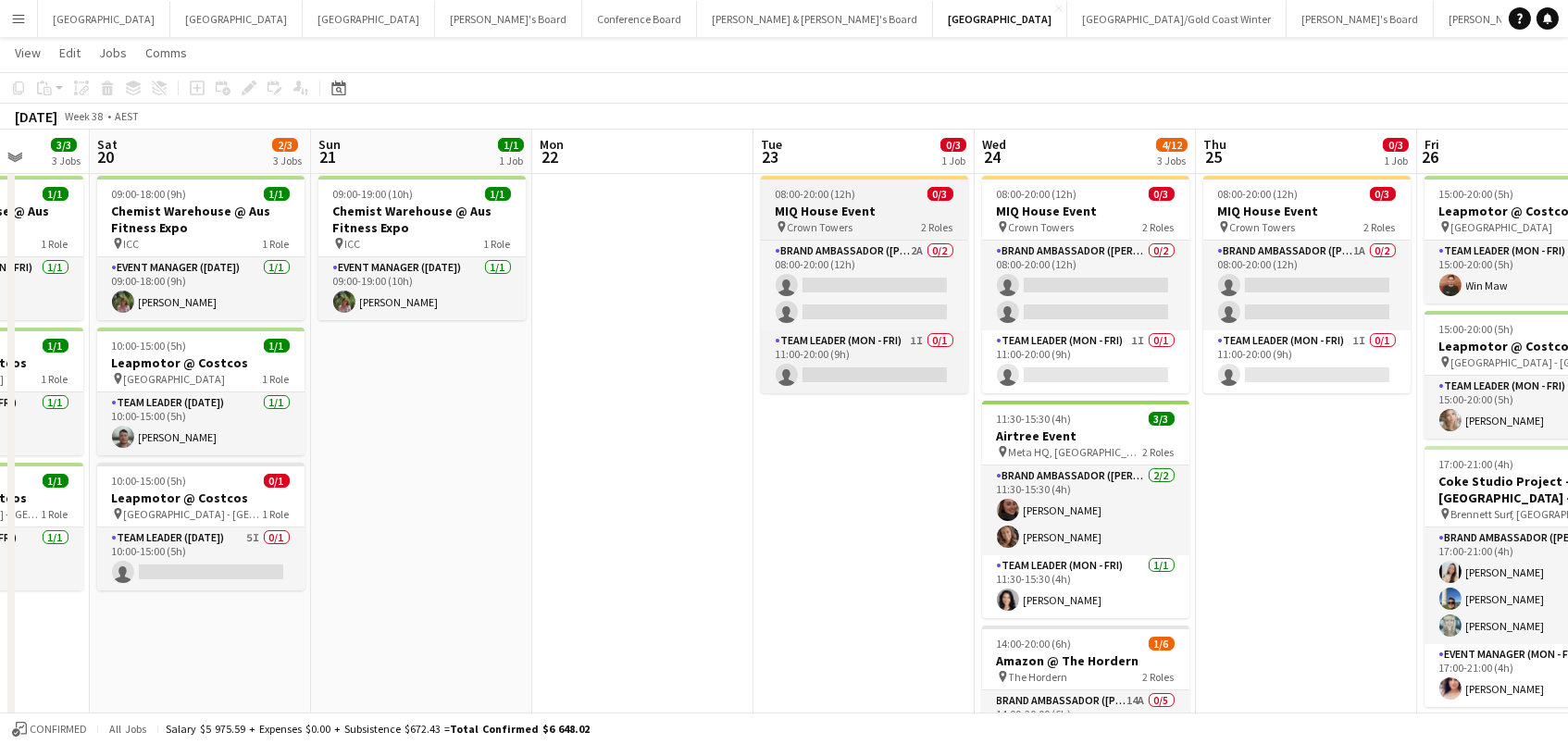
click at [819, 186] on span "08:00-20:00 (12h)" at bounding box center [815, 193] width 81 height 14
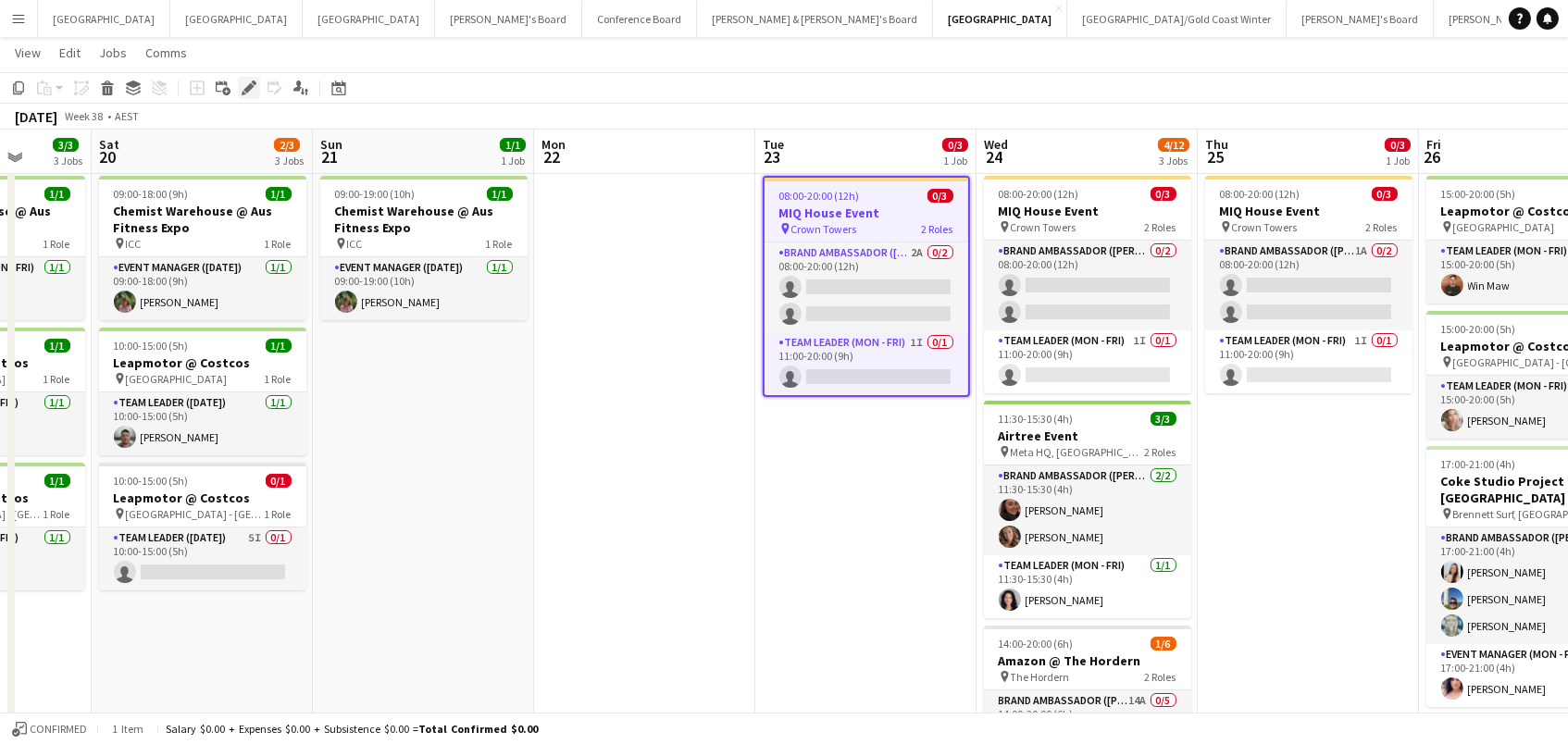
click at [247, 91] on icon "Edit" at bounding box center [249, 87] width 15 height 15
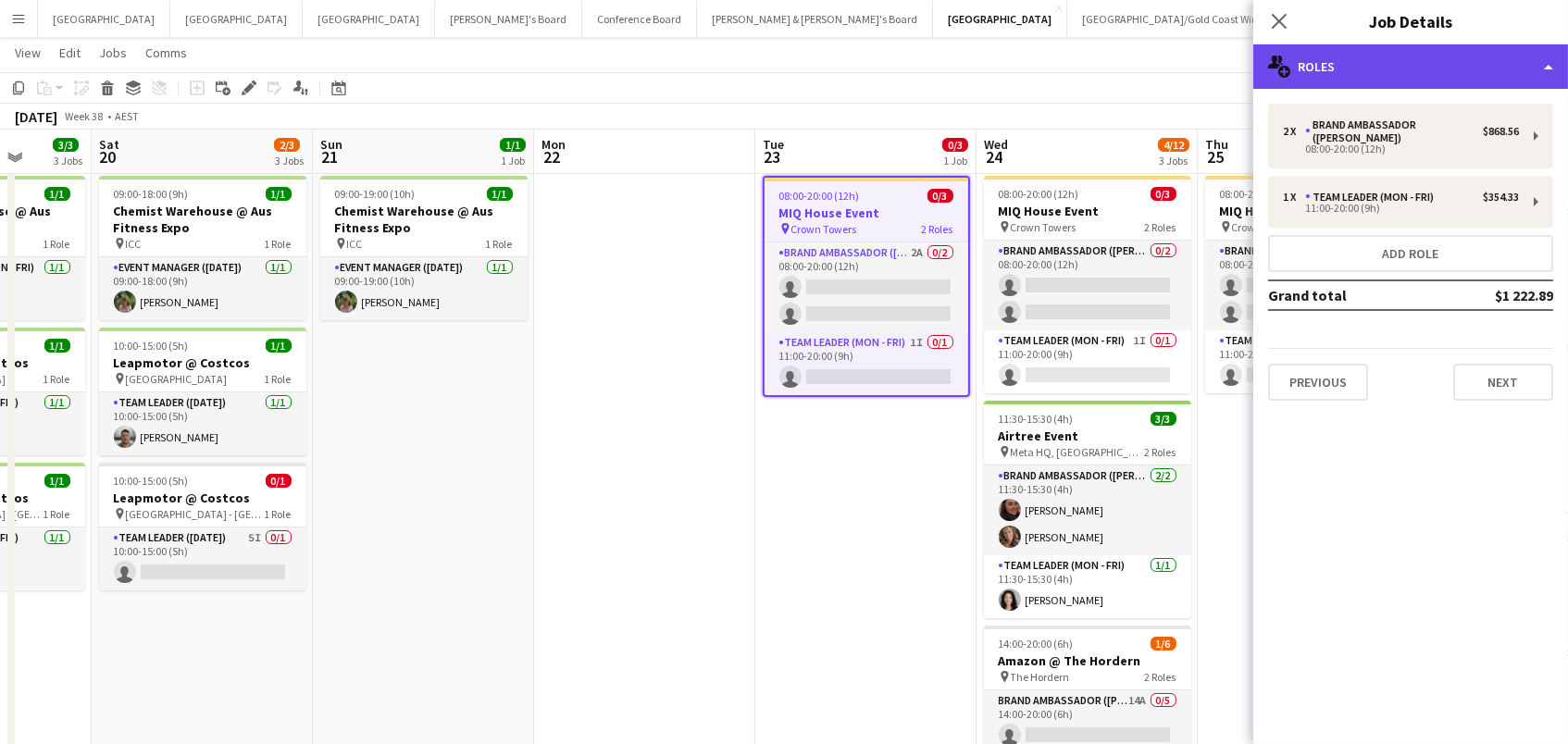
click at [1359, 66] on div "multiple-users-add Roles" at bounding box center [1411, 67] width 315 height 45
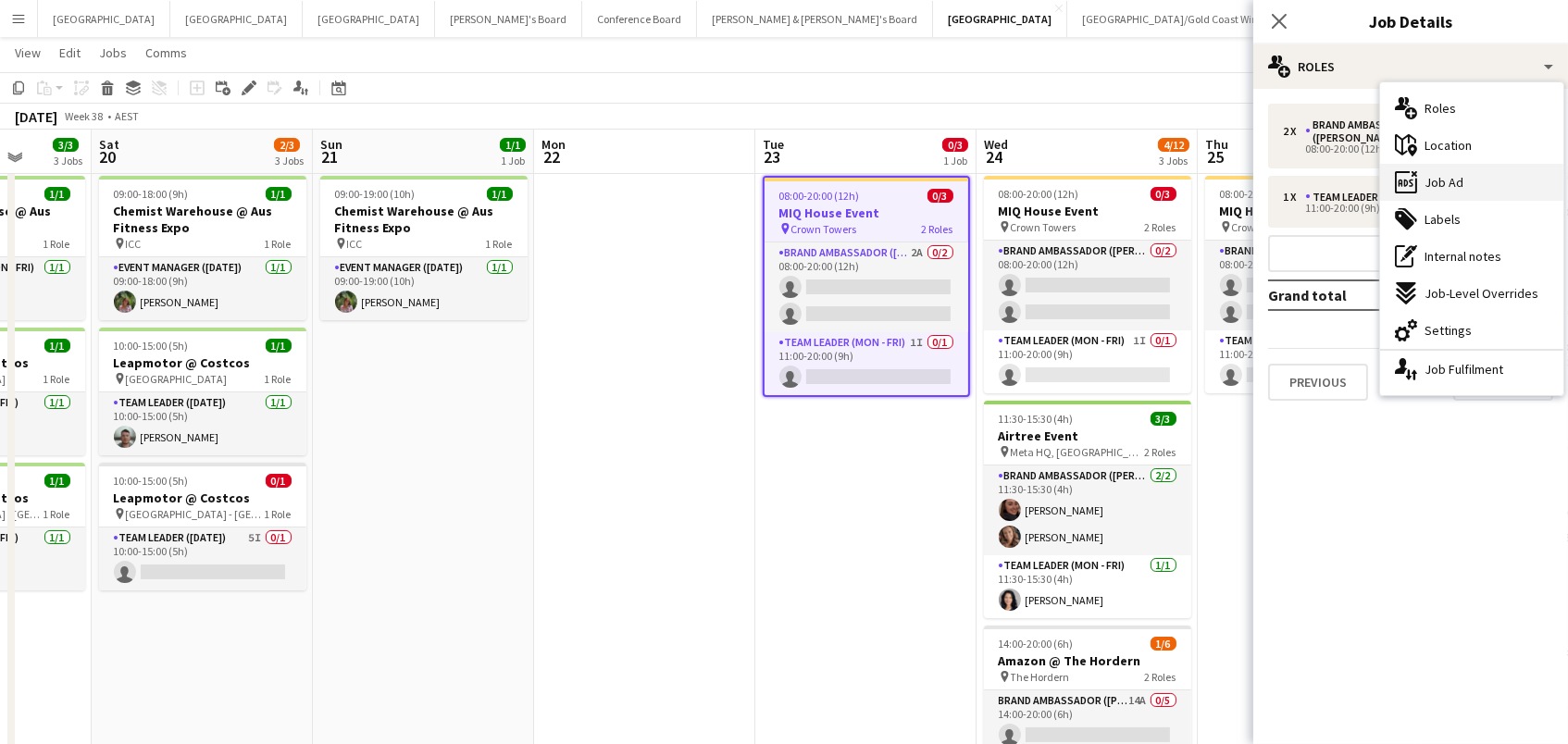
click at [1471, 182] on div "ads-window Job Ad" at bounding box center [1471, 183] width 184 height 37
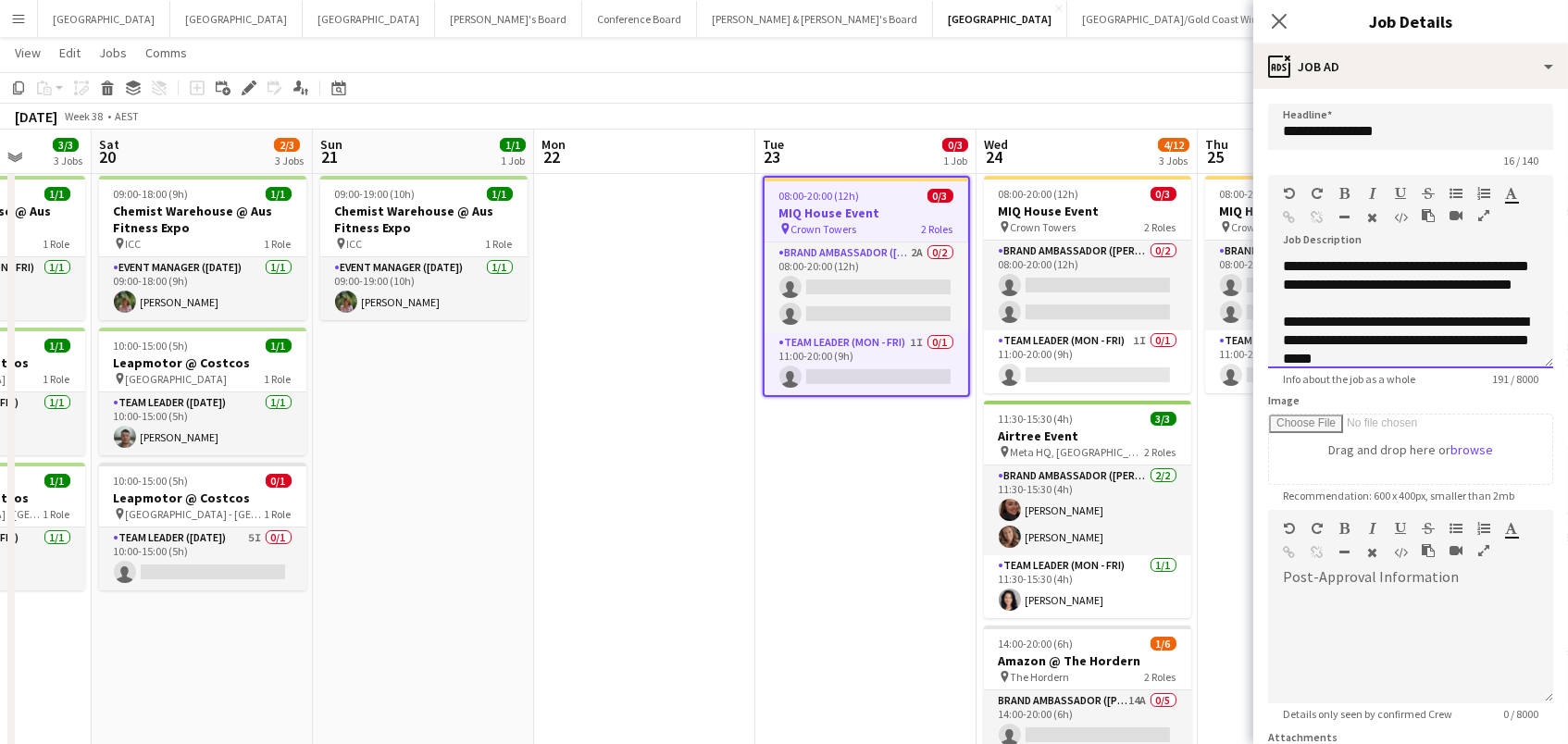
click at [1436, 305] on div "**********" at bounding box center [1410, 313] width 285 height 111
copy div "**********"
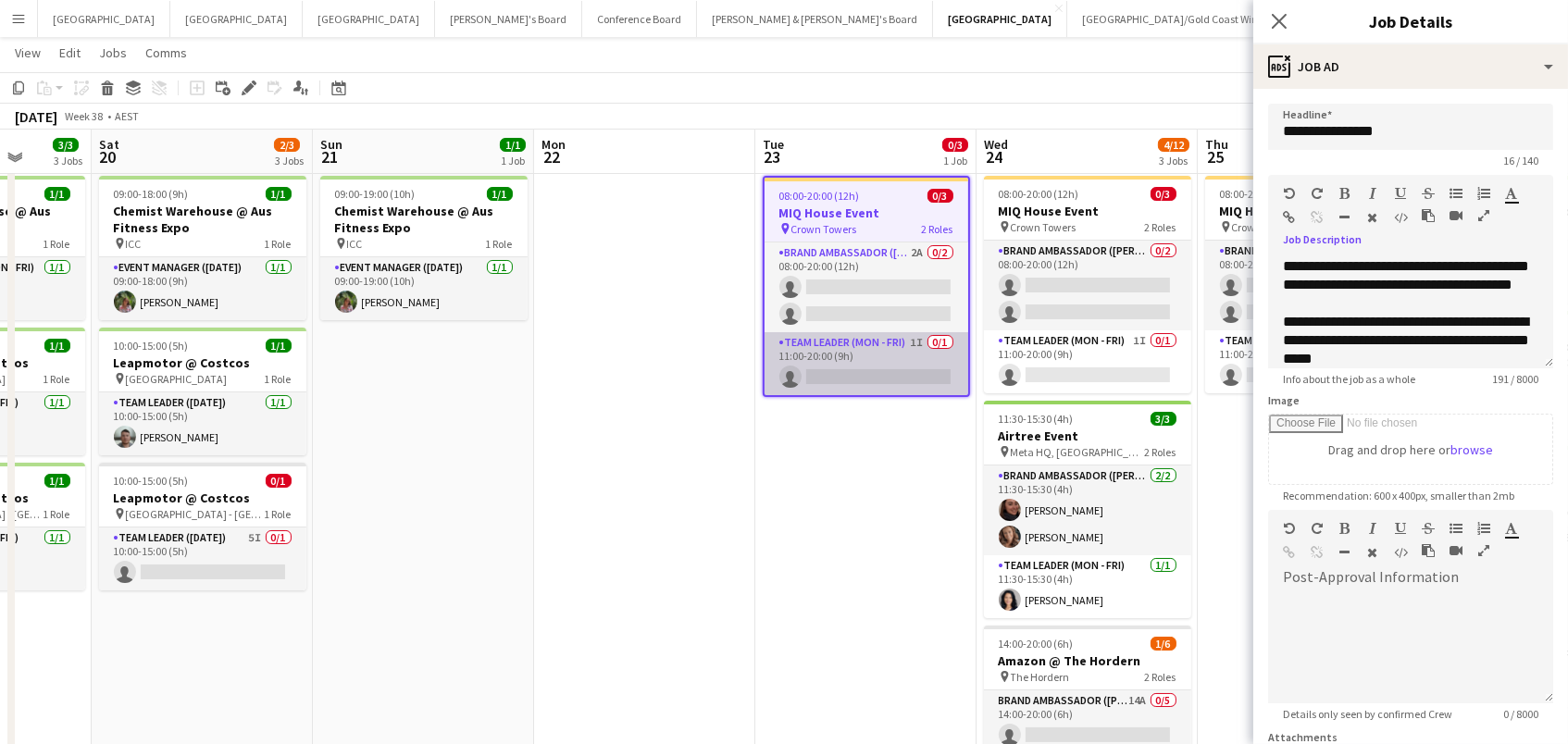
click at [918, 360] on app-card-role "Team Leader (Mon - Fri) 1I 0/1 11:00-20:00 (9h) single-neutral-actions" at bounding box center [867, 363] width 204 height 63
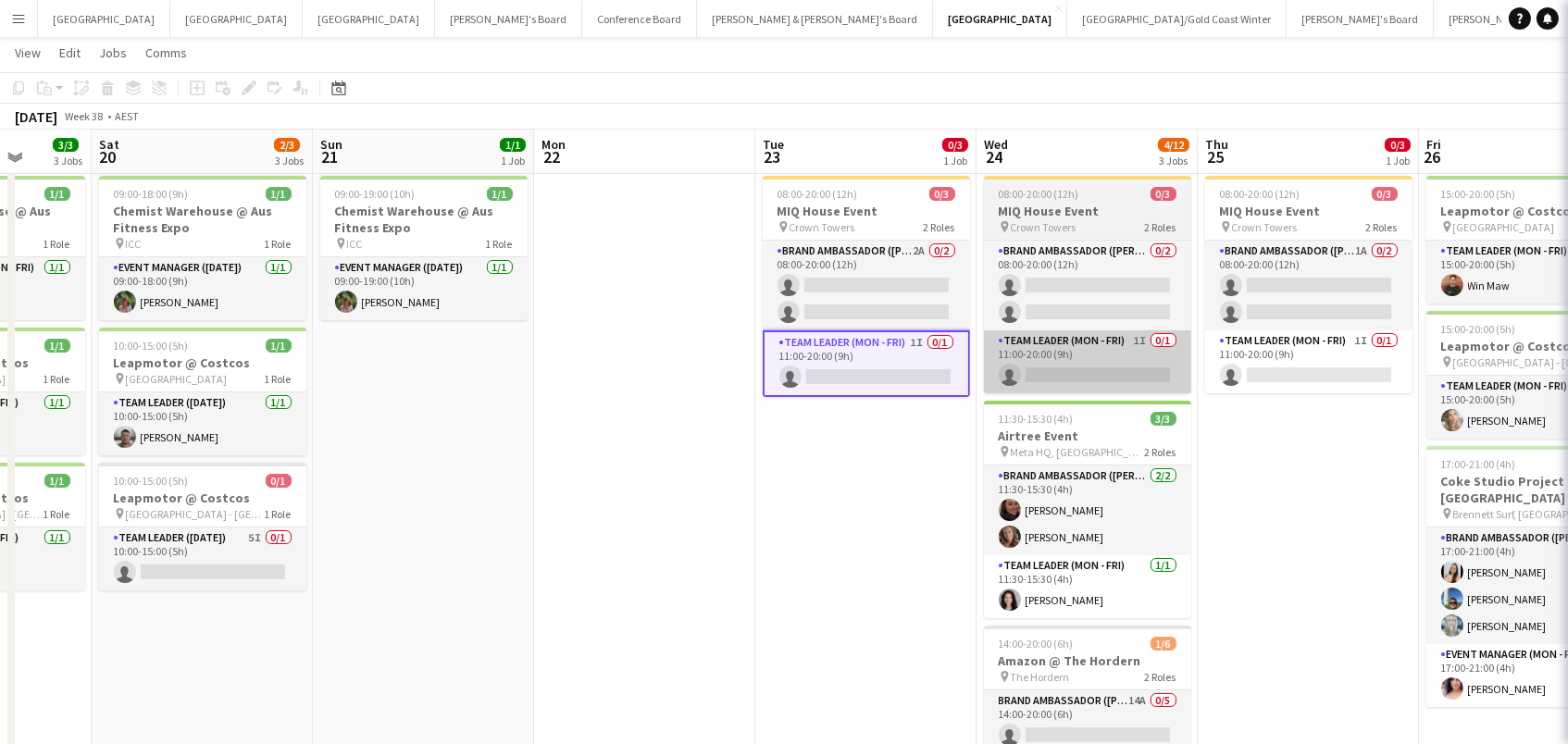
scroll to position [0, 571]
click at [1062, 348] on app-card-role "Team Leader (Mon - Fri) 1I 0/1 11:00-20:00 (9h) single-neutral-actions" at bounding box center [1087, 361] width 207 height 63
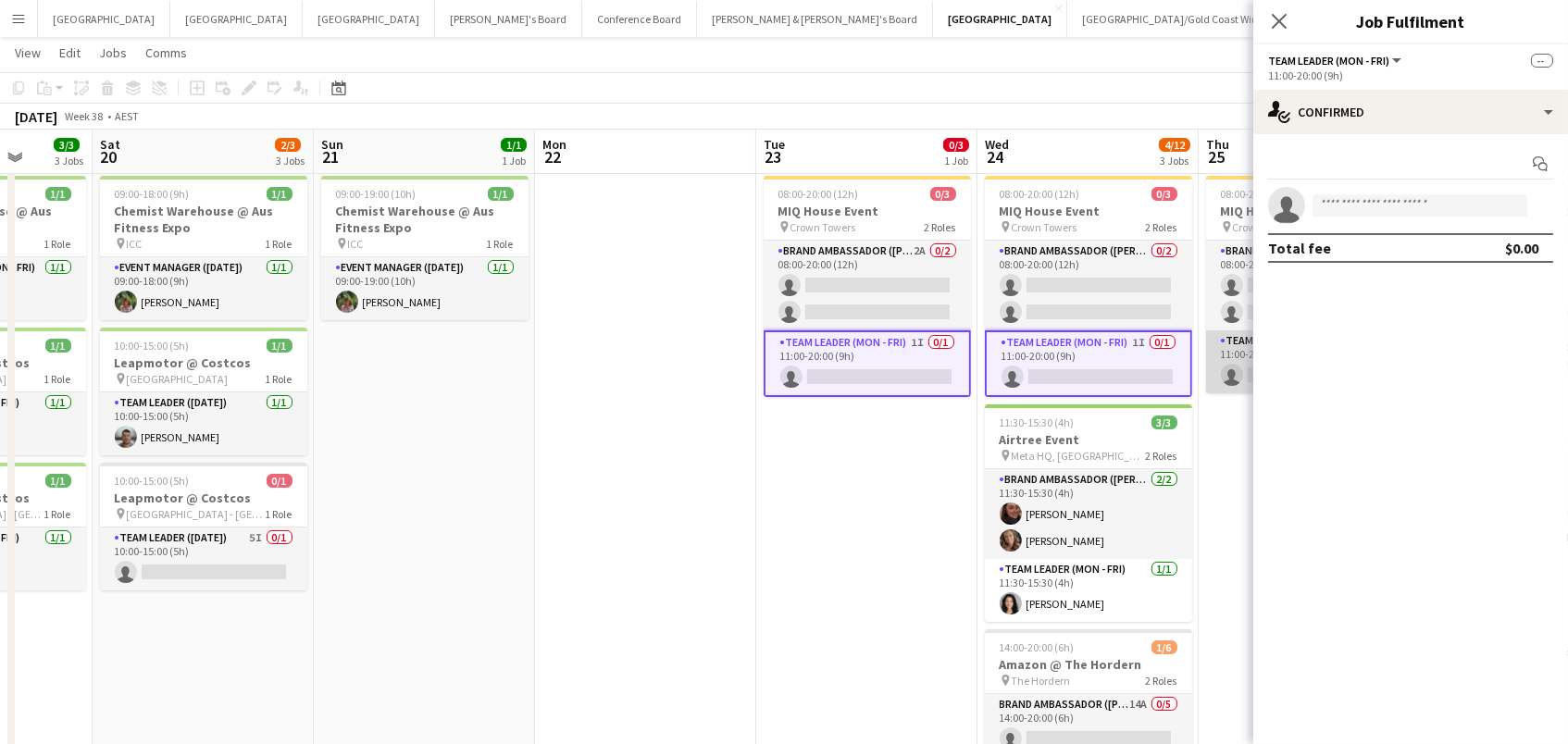
click at [1230, 351] on app-card-role "Team Leader (Mon - Fri) 1I 0/1 11:00-20:00 (9h) single-neutral-actions" at bounding box center [1309, 361] width 207 height 63
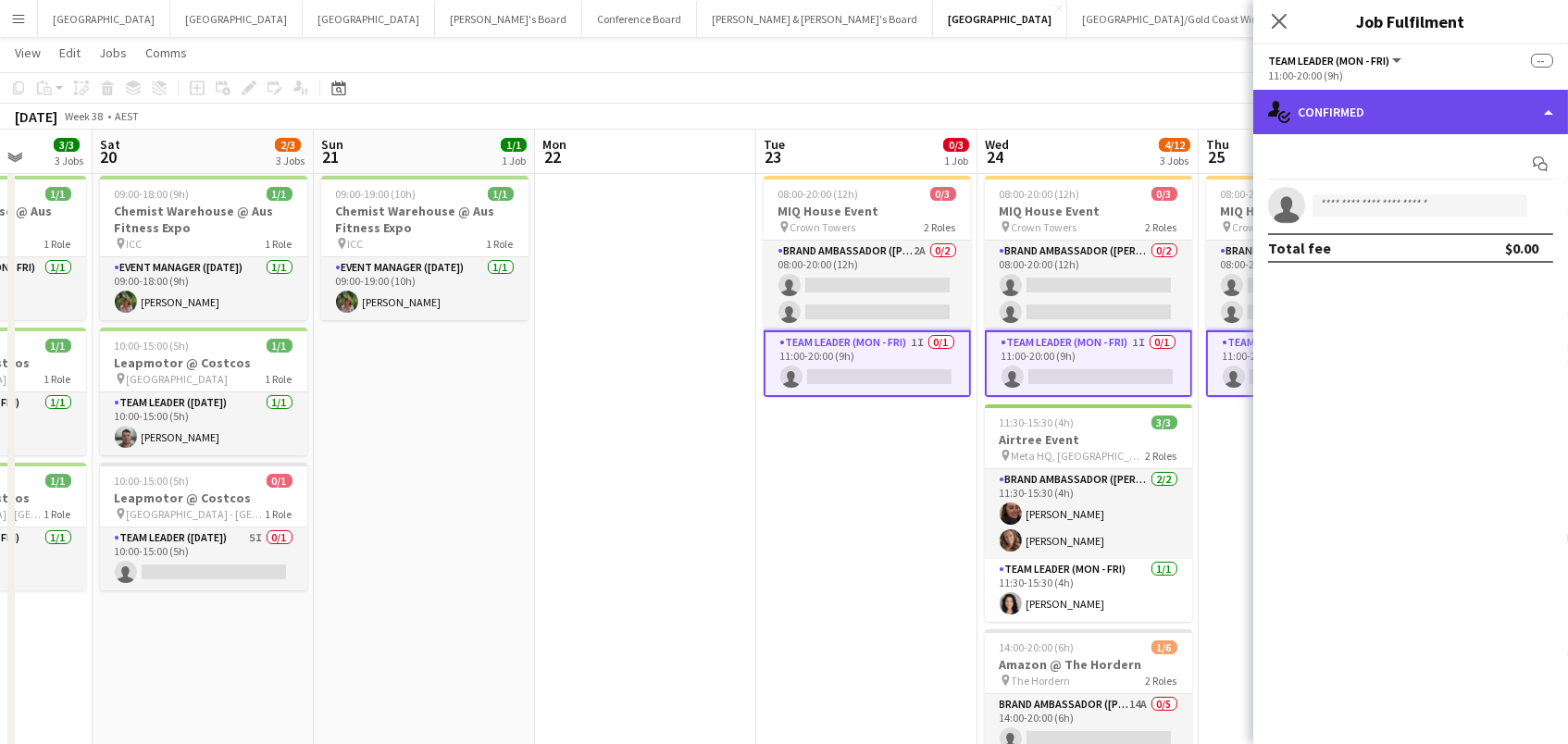
click at [1330, 116] on div "single-neutral-actions-check-2 Confirmed" at bounding box center [1411, 112] width 315 height 45
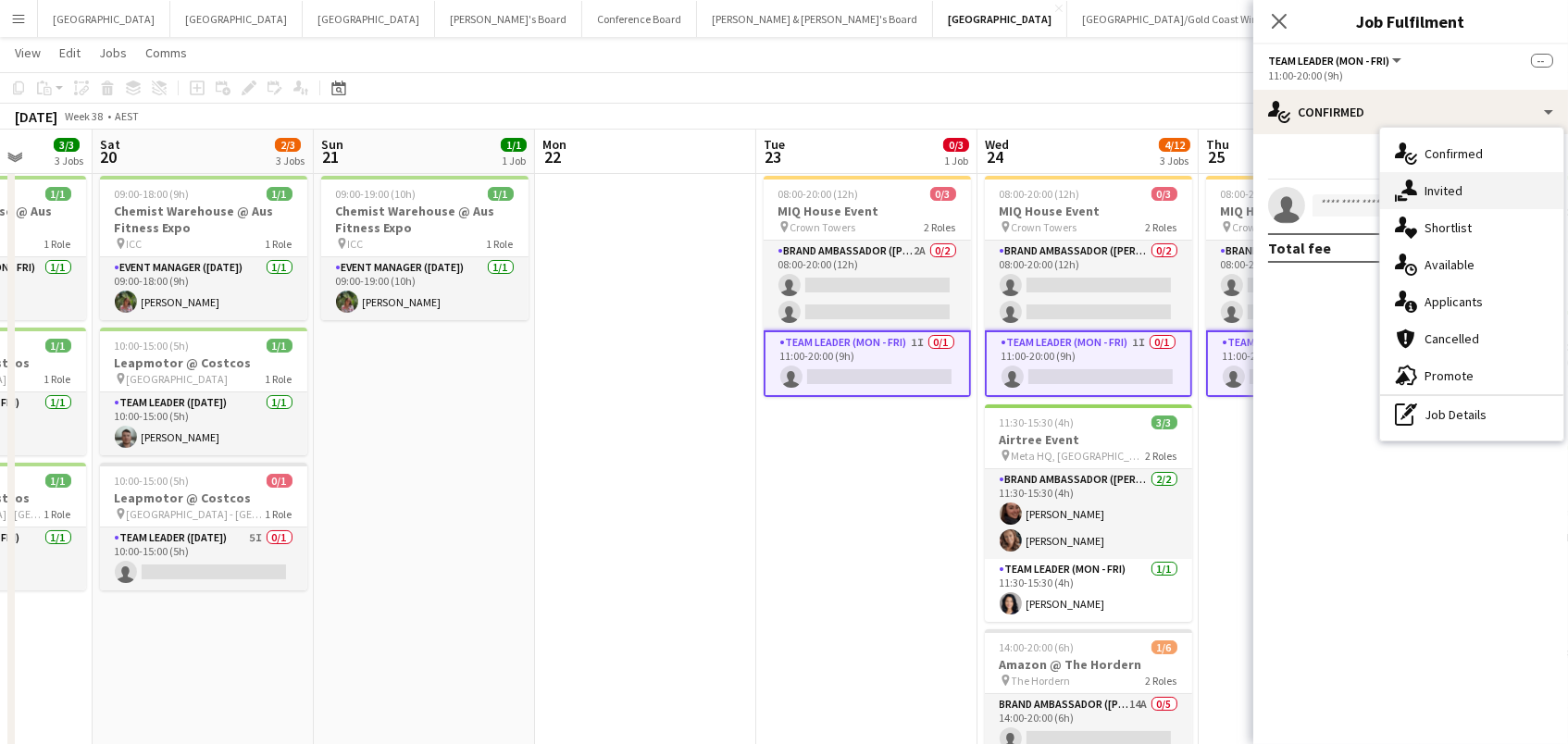
click at [1427, 183] on span "Invited" at bounding box center [1443, 190] width 38 height 17
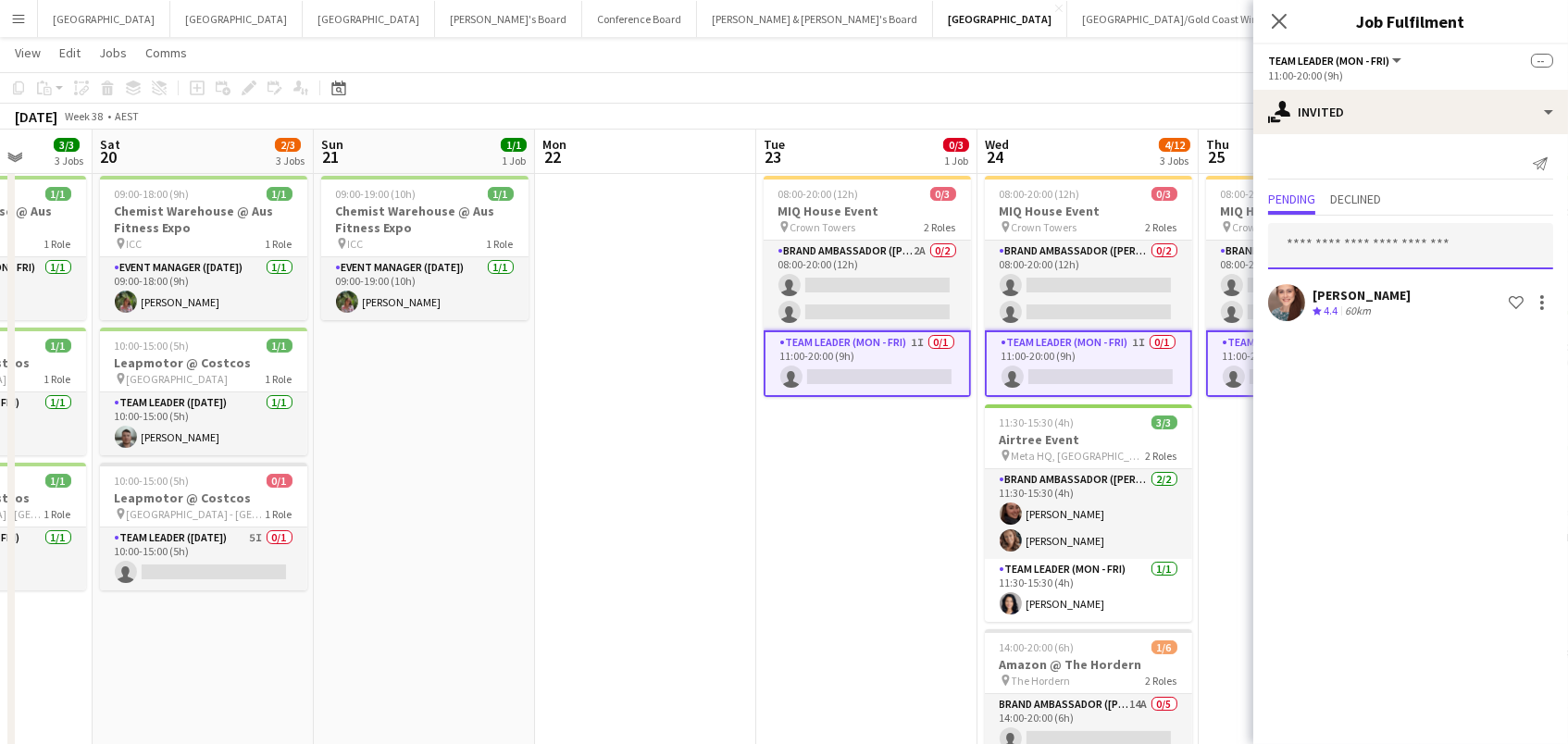
click at [1335, 240] on input "text" at bounding box center [1410, 247] width 285 height 47
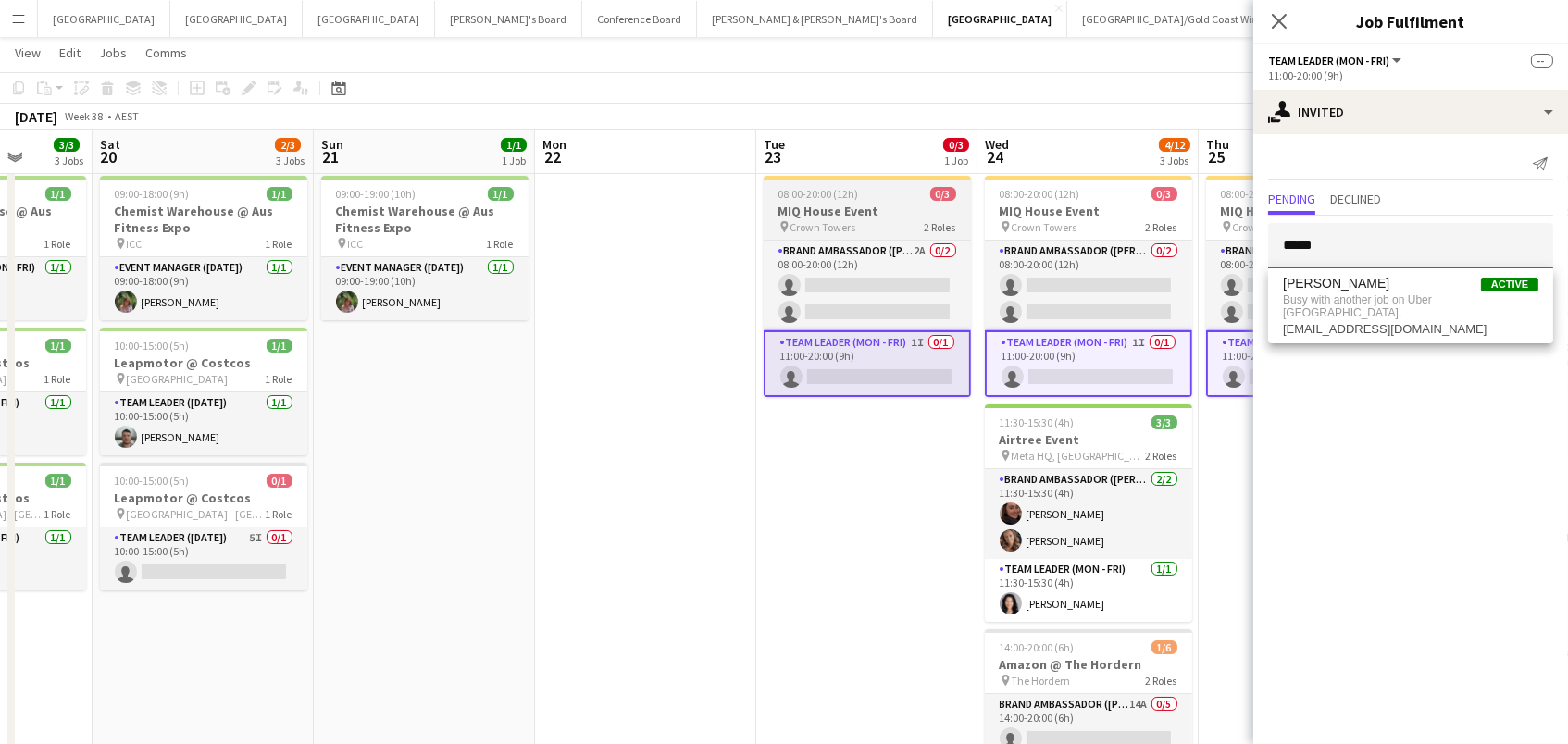
type input "*****"
click at [774, 205] on h3 "MIQ House Event" at bounding box center [867, 211] width 207 height 17
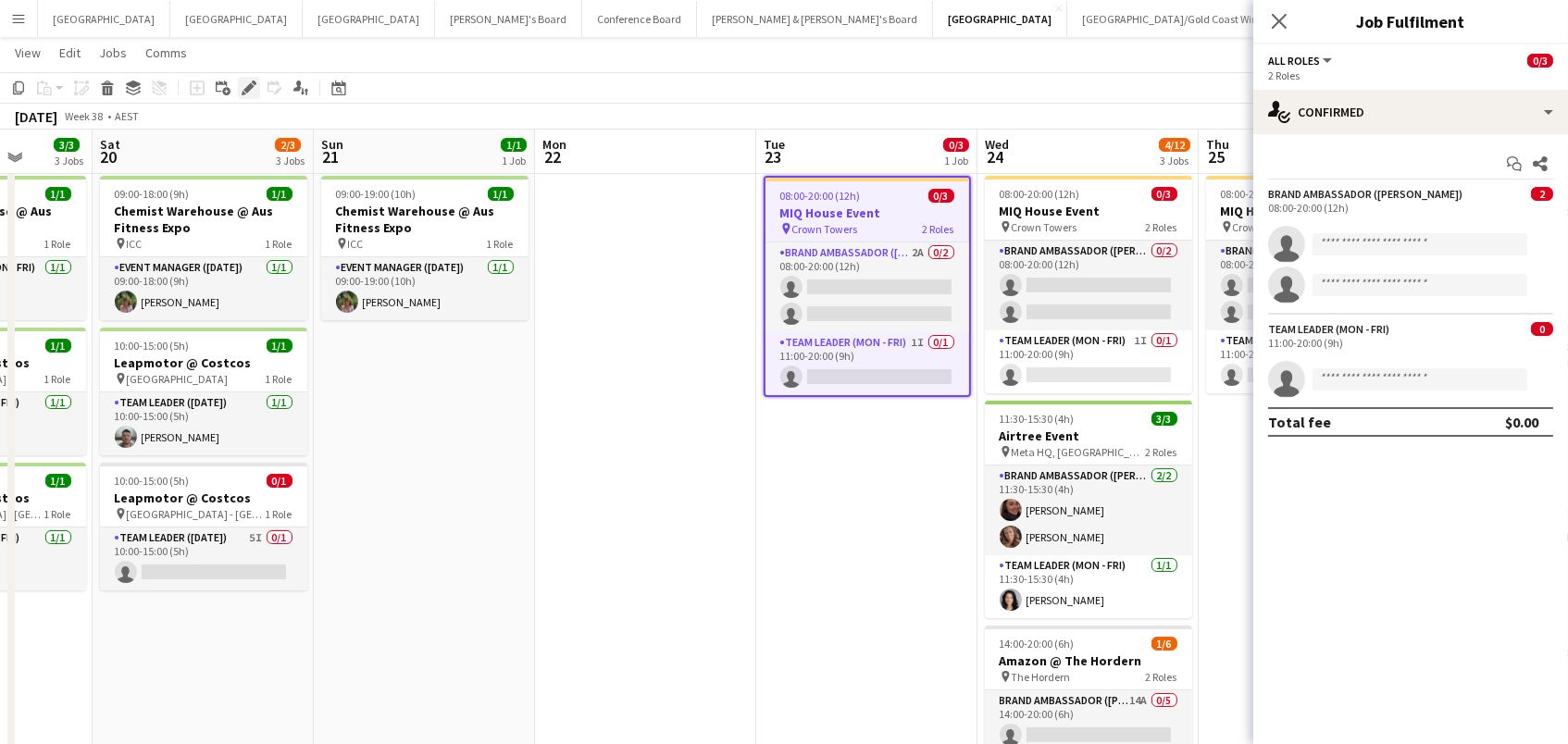
click at [250, 87] on icon at bounding box center [249, 88] width 10 height 10
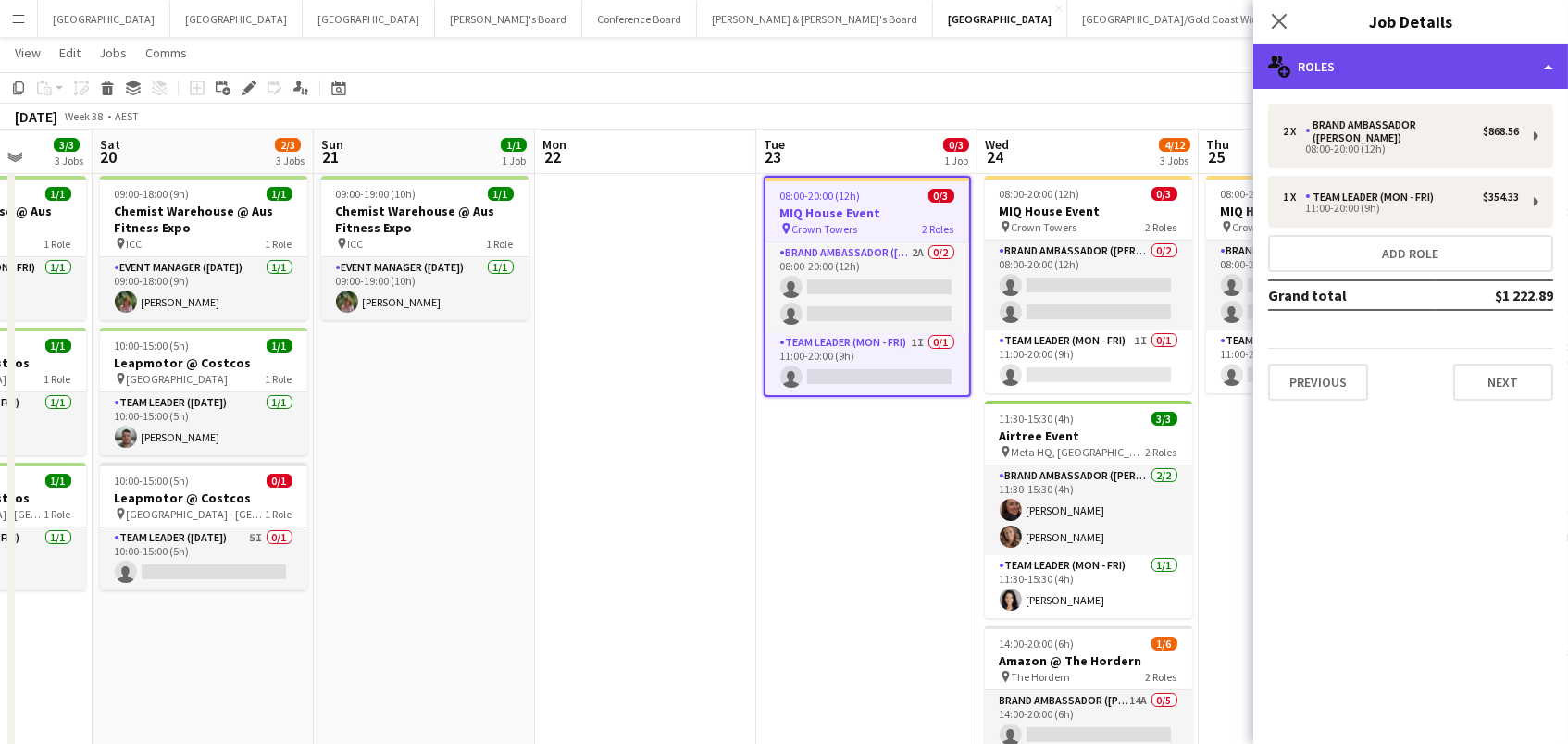
click at [1328, 51] on div "multiple-users-add Roles" at bounding box center [1411, 67] width 315 height 45
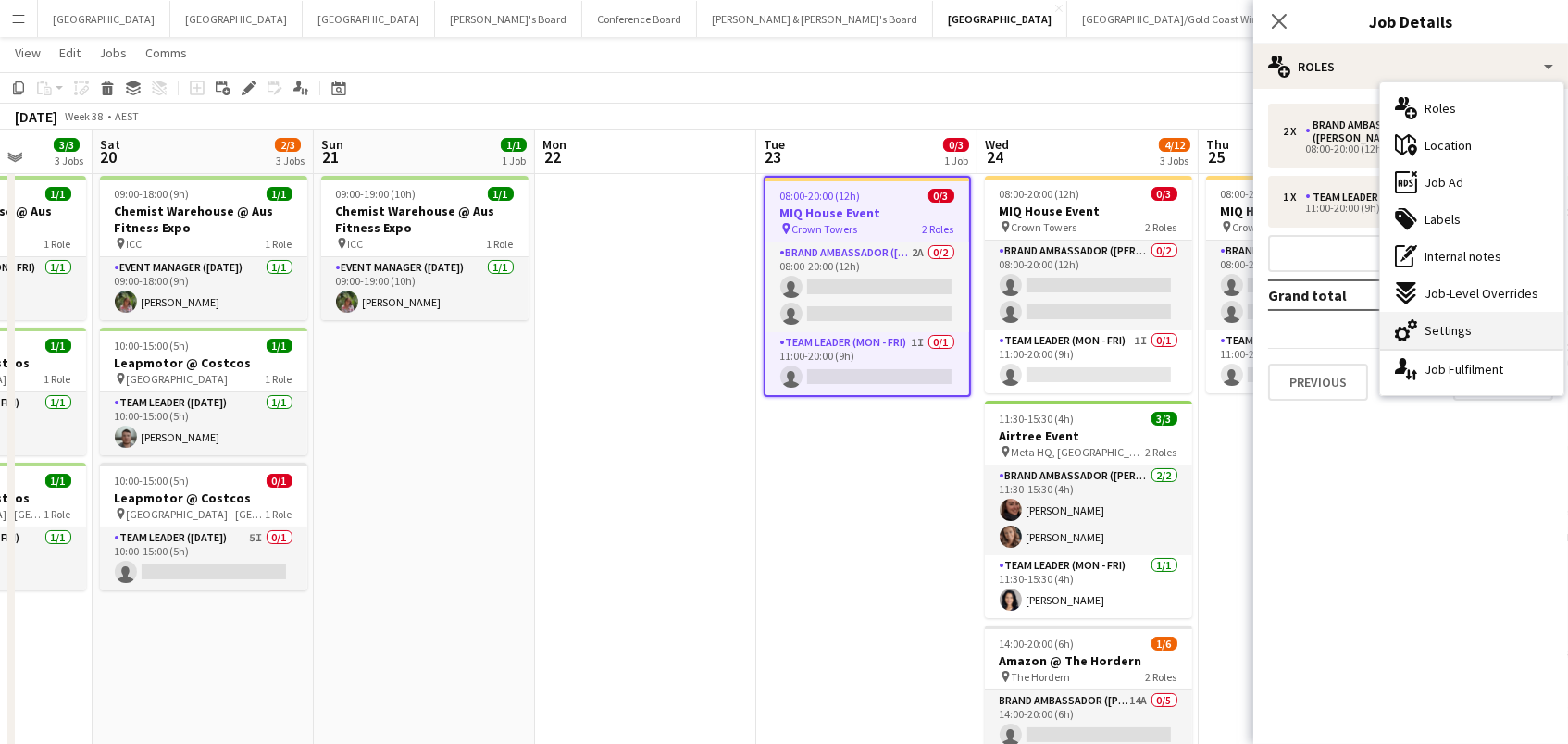
click at [1434, 328] on span "Settings" at bounding box center [1448, 329] width 48 height 17
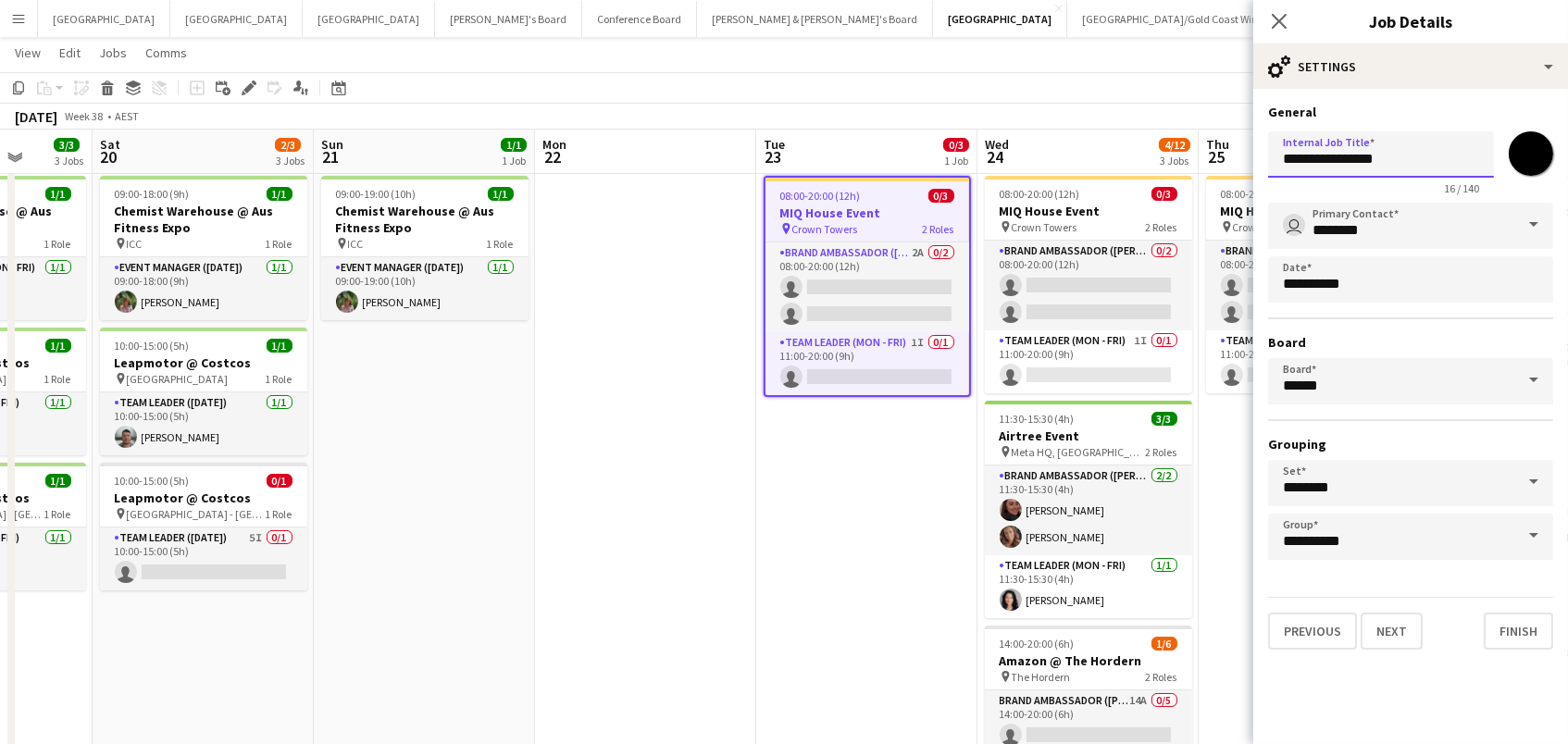
drag, startPoint x: 1465, startPoint y: 169, endPoint x: 1034, endPoint y: 126, distance: 433.1
click at [1034, 126] on body "Menu Boards Boards Boards All jobs Status Workforce Workforce My Workforce Recr…" at bounding box center [784, 465] width 1568 height 1009
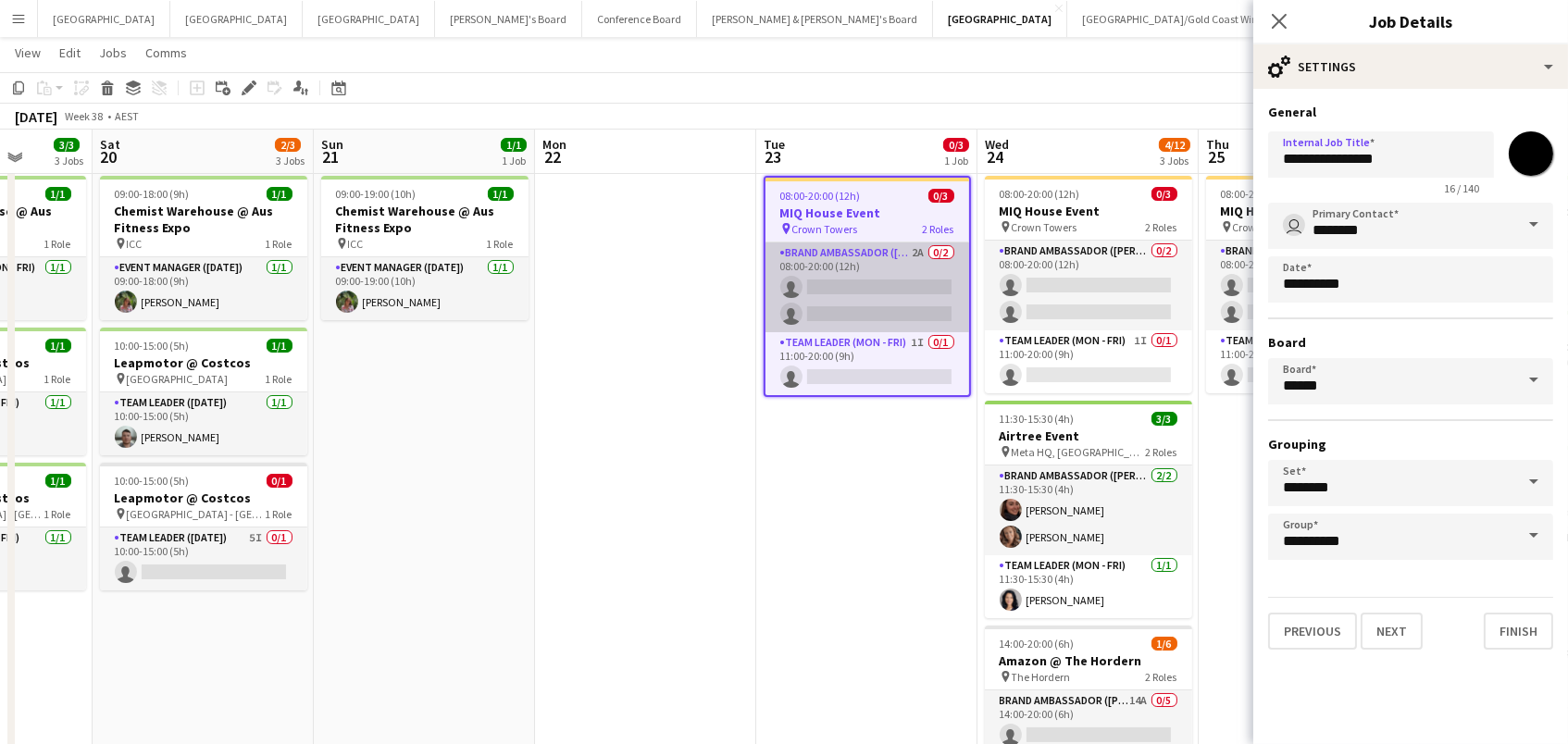
click at [884, 268] on app-card-role "Brand Ambassador (Mon - Fri) 2A 0/2 08:00-20:00 (12h) single-neutral-actions si…" at bounding box center [868, 287] width 204 height 89
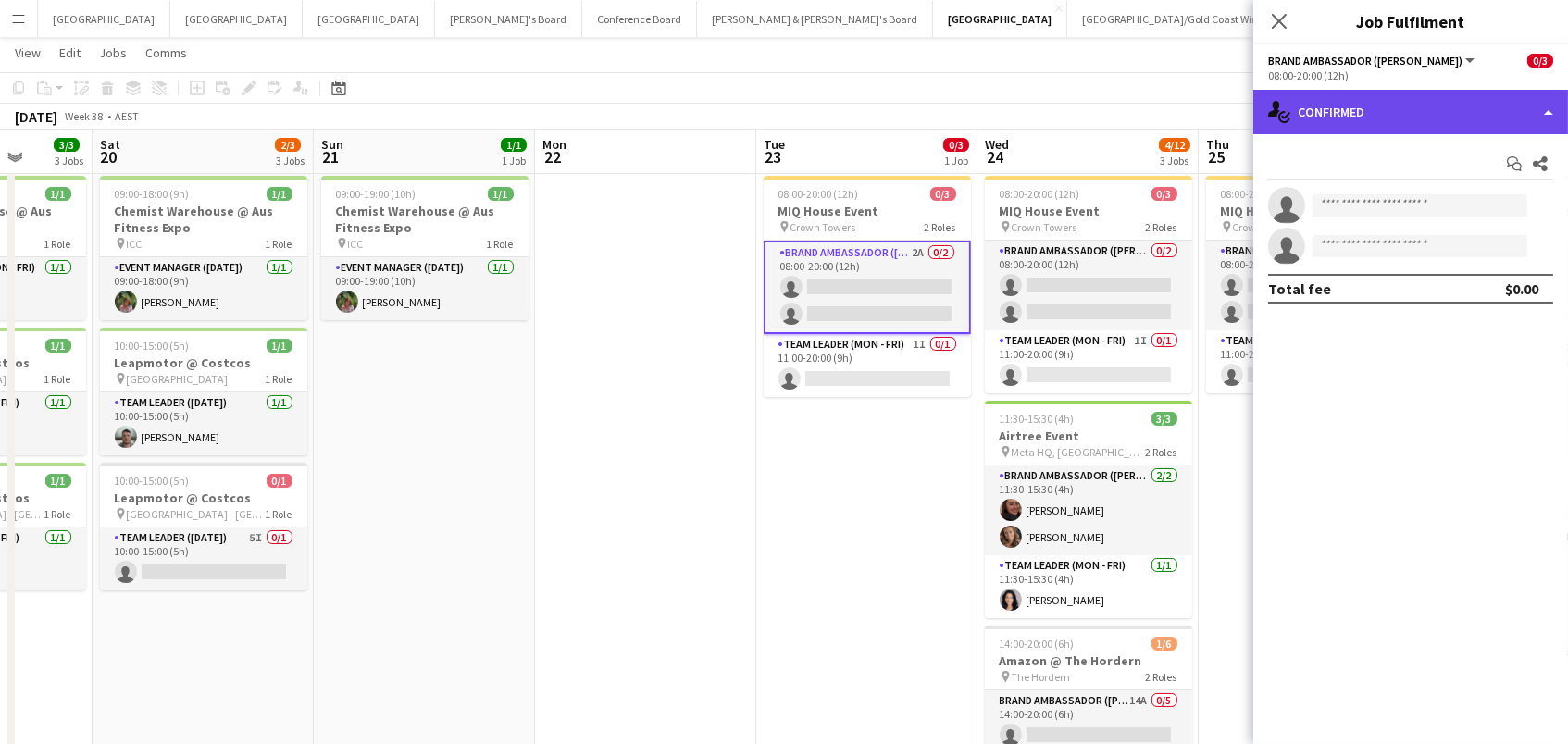
click at [1415, 110] on div "single-neutral-actions-check-2 Confirmed" at bounding box center [1411, 112] width 315 height 45
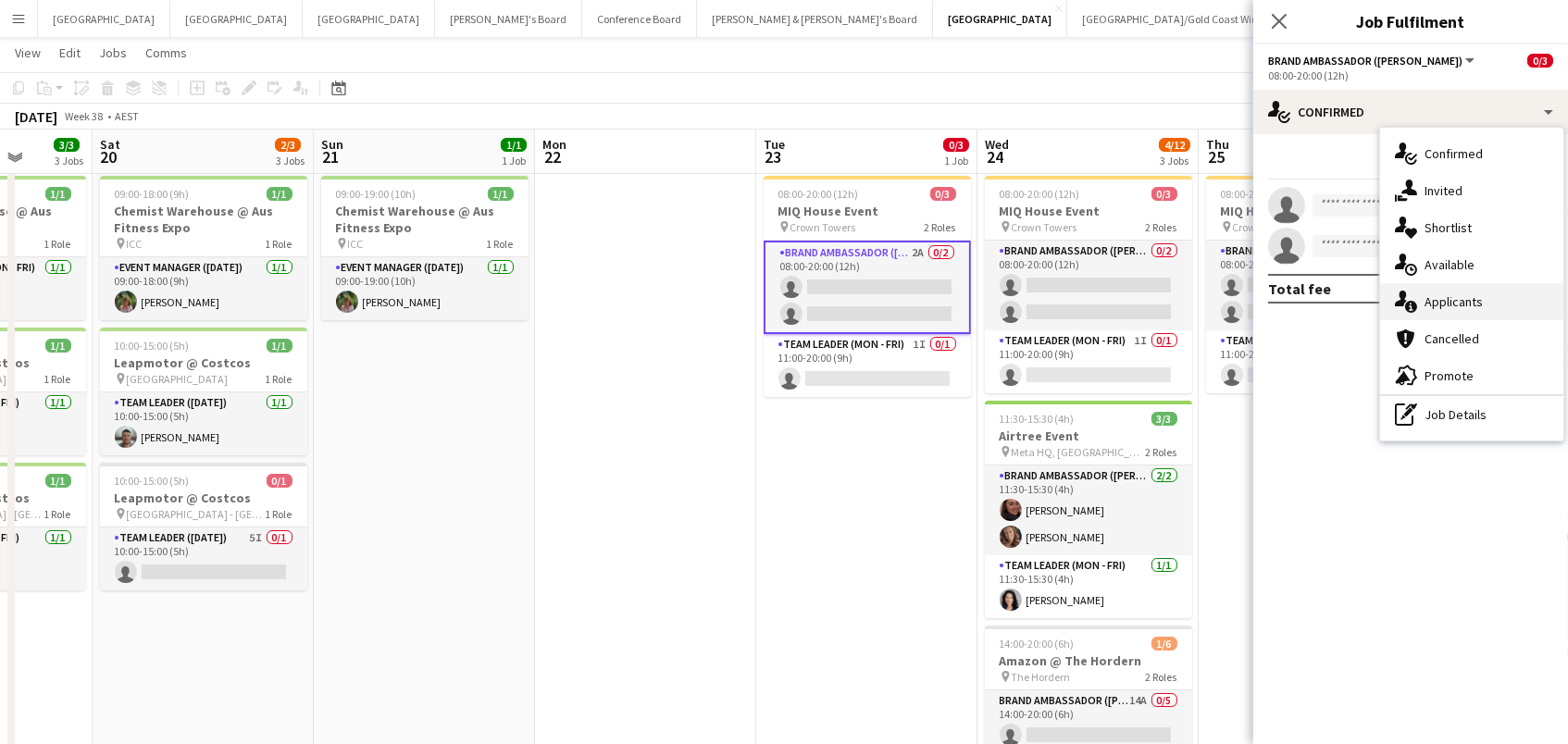
click at [1440, 286] on div "single-neutral-actions-information Applicants" at bounding box center [1471, 301] width 184 height 37
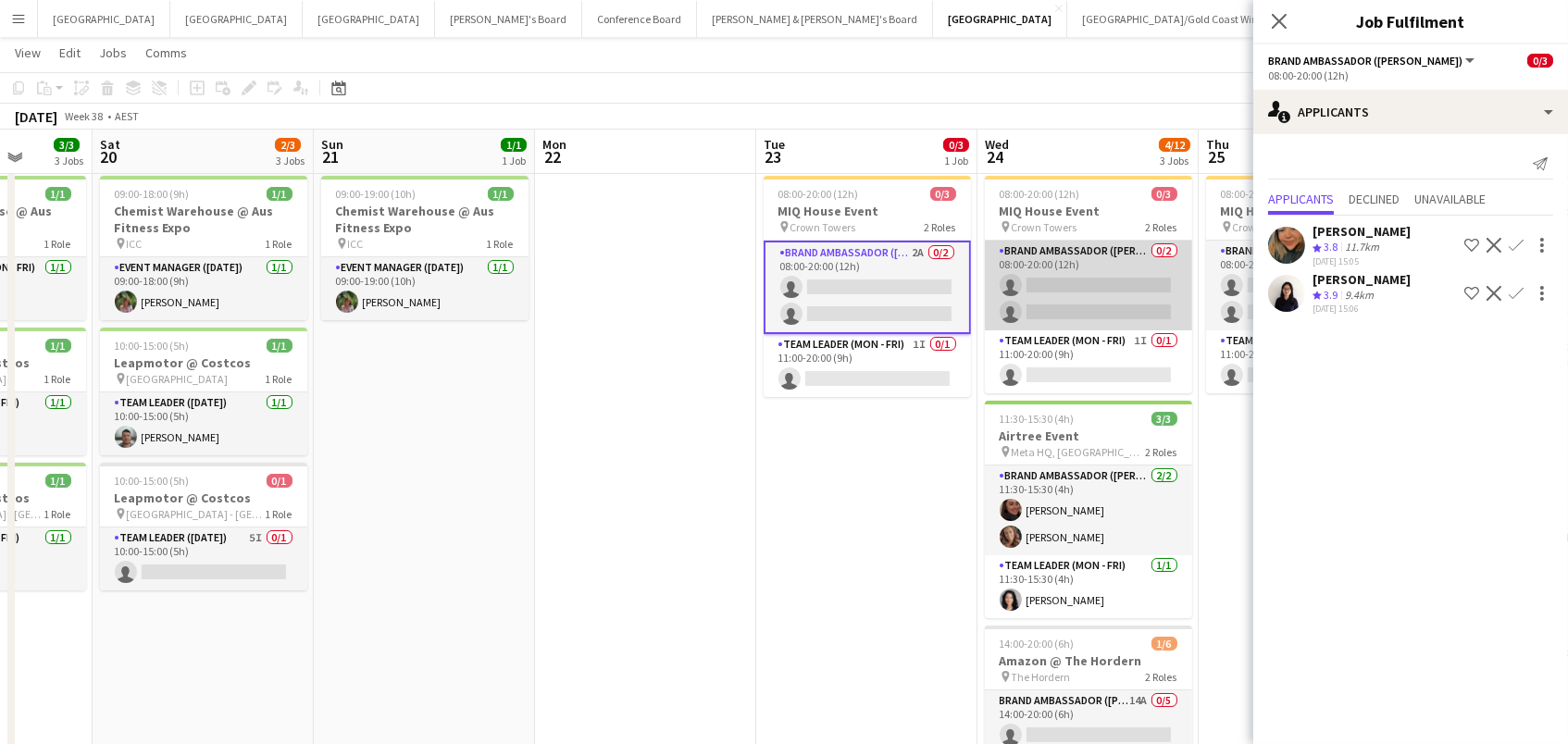
click at [1151, 280] on app-card-role "Brand Ambassador (Mon - Fri) 0/2 08:00-20:00 (12h) single-neutral-actions singl…" at bounding box center [1087, 286] width 207 height 89
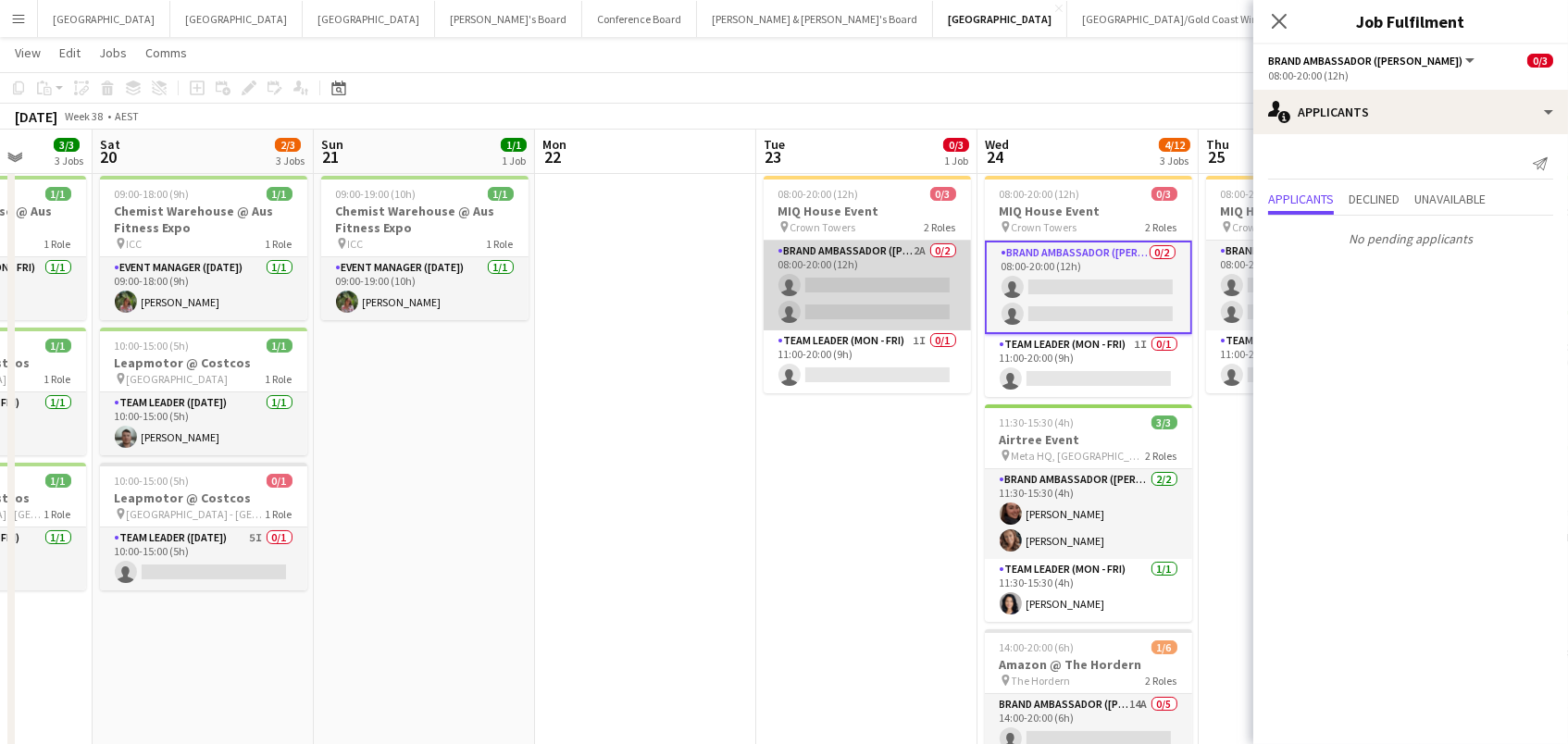
click at [909, 261] on app-card-role "Brand Ambassador (Mon - Fri) 2A 0/2 08:00-20:00 (12h) single-neutral-actions si…" at bounding box center [867, 286] width 207 height 89
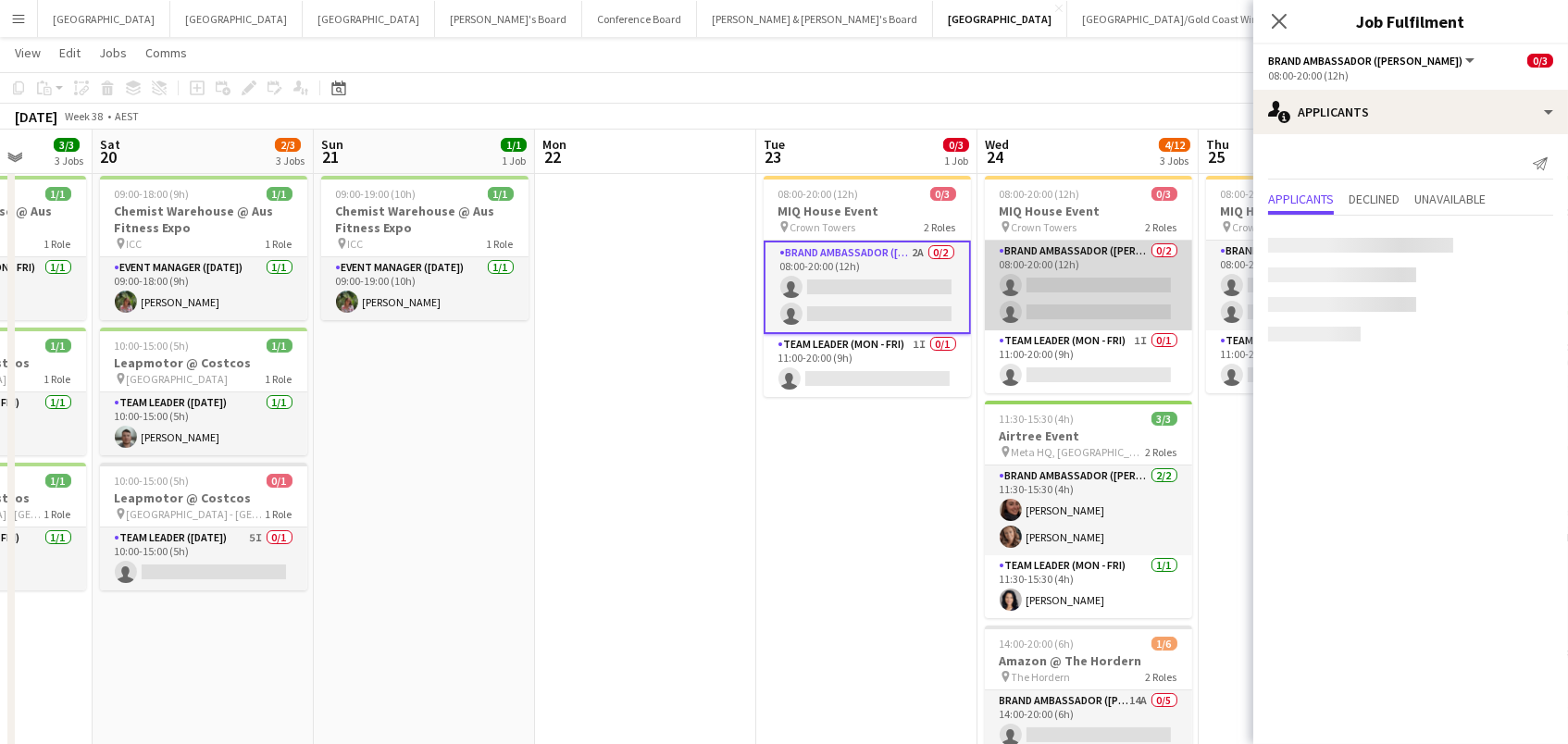
click at [1068, 279] on app-card-role "Brand Ambassador (Mon - Fri) 0/2 08:00-20:00 (12h) single-neutral-actions singl…" at bounding box center [1087, 286] width 207 height 89
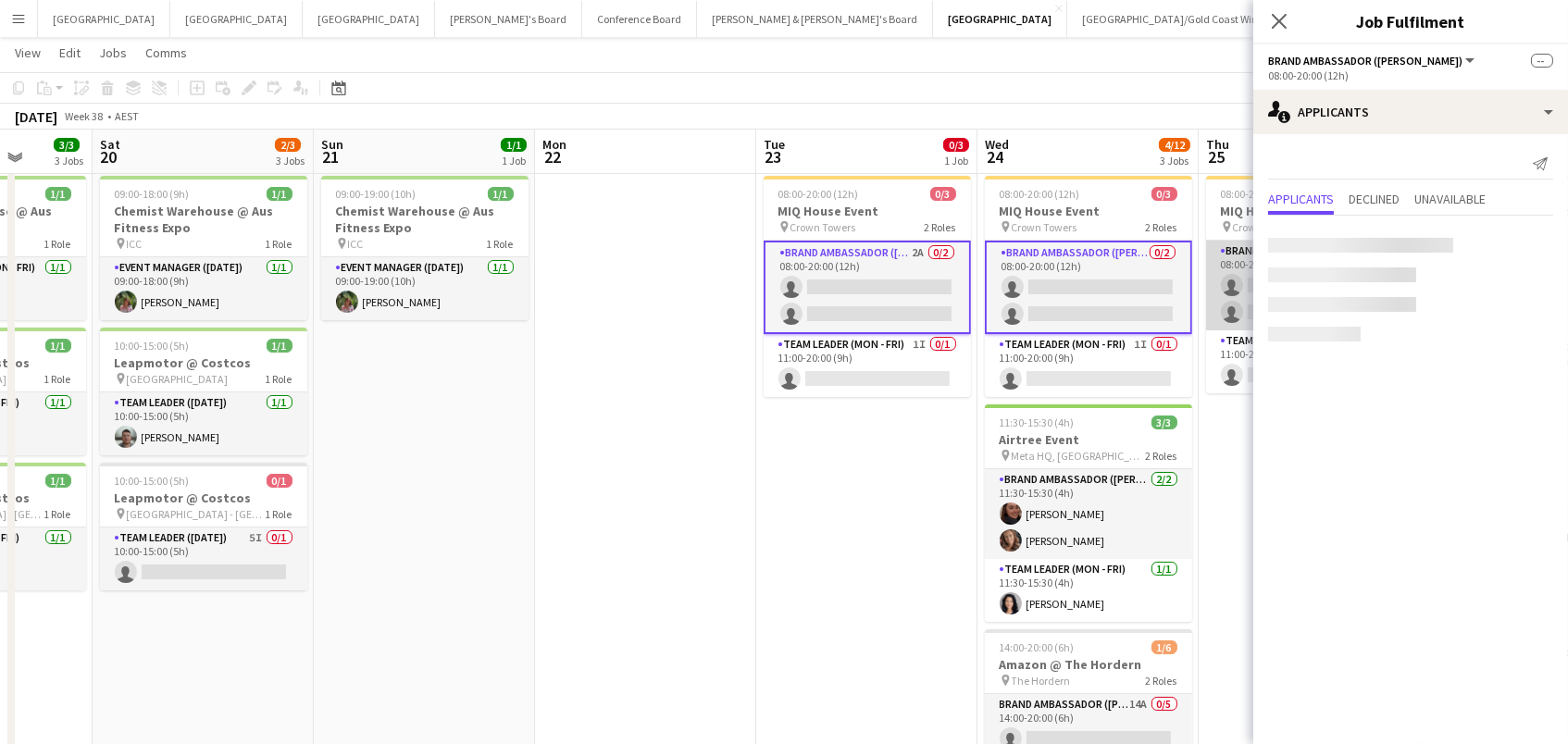
click at [1235, 287] on app-card-role "Brand Ambassador (Mon - Fri) 1A 0/2 08:00-20:00 (12h) single-neutral-actions si…" at bounding box center [1309, 286] width 207 height 89
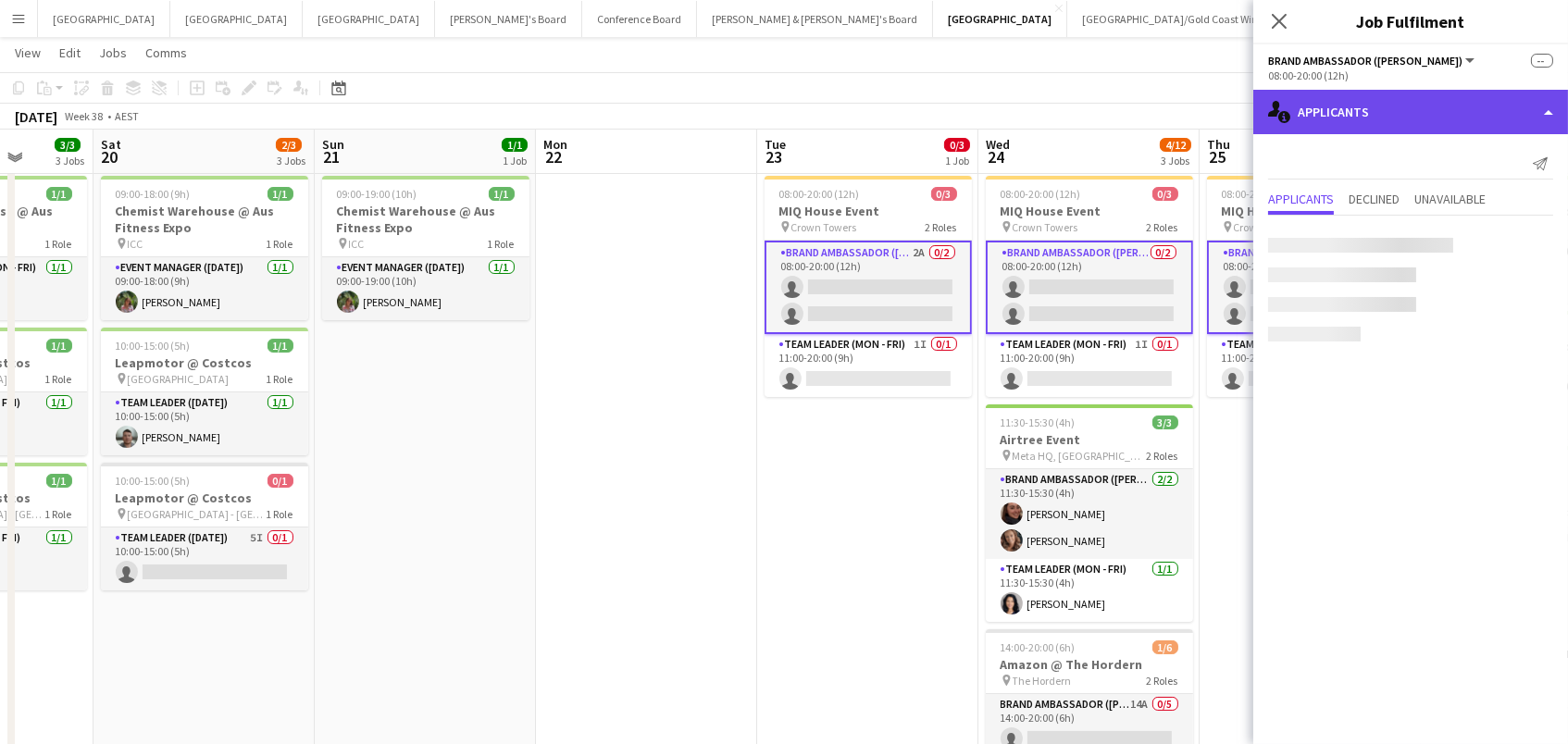
click at [1353, 127] on div "single-neutral-actions-information Applicants" at bounding box center [1411, 112] width 315 height 45
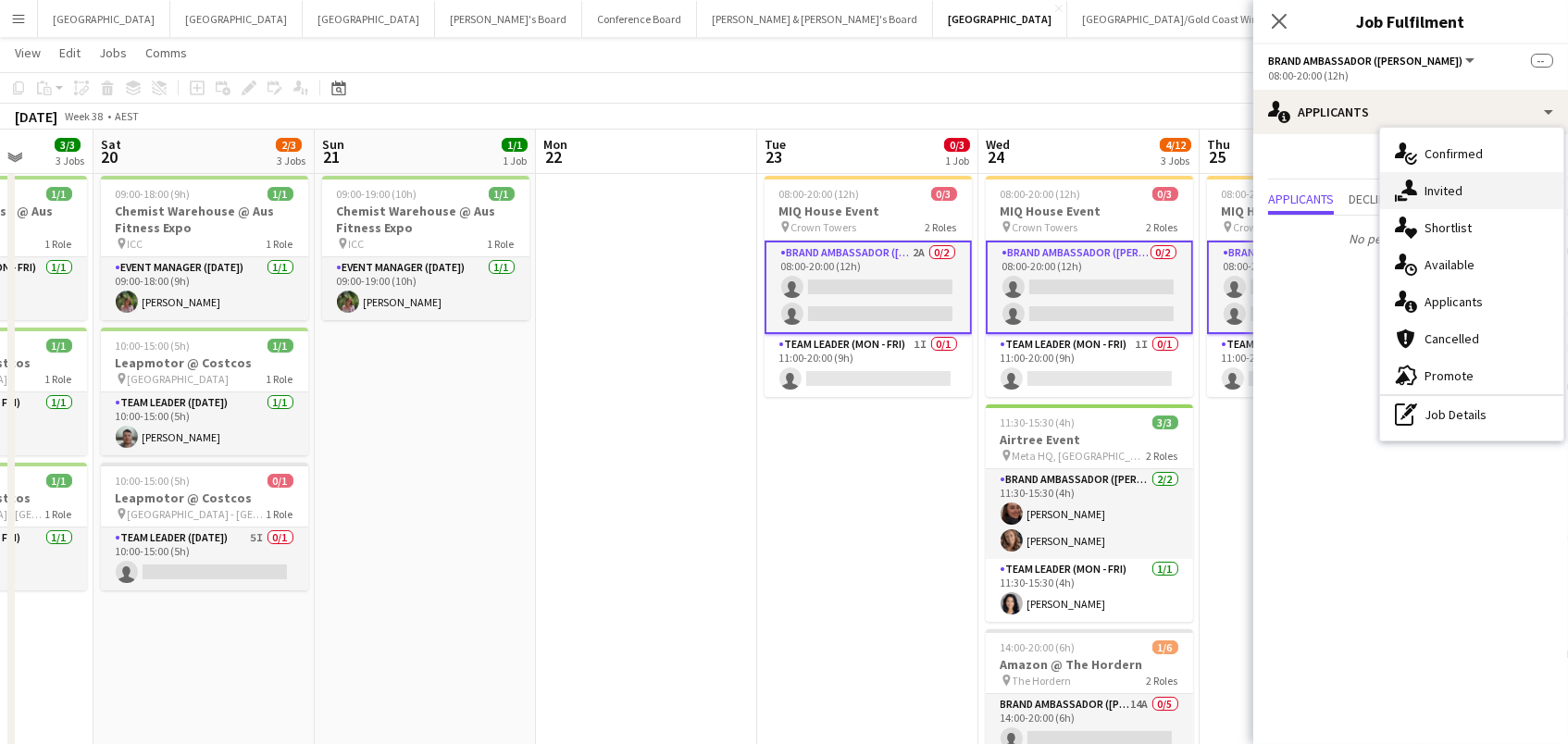
click at [1442, 206] on div "single-neutral-actions-share-1 Invited" at bounding box center [1471, 190] width 184 height 37
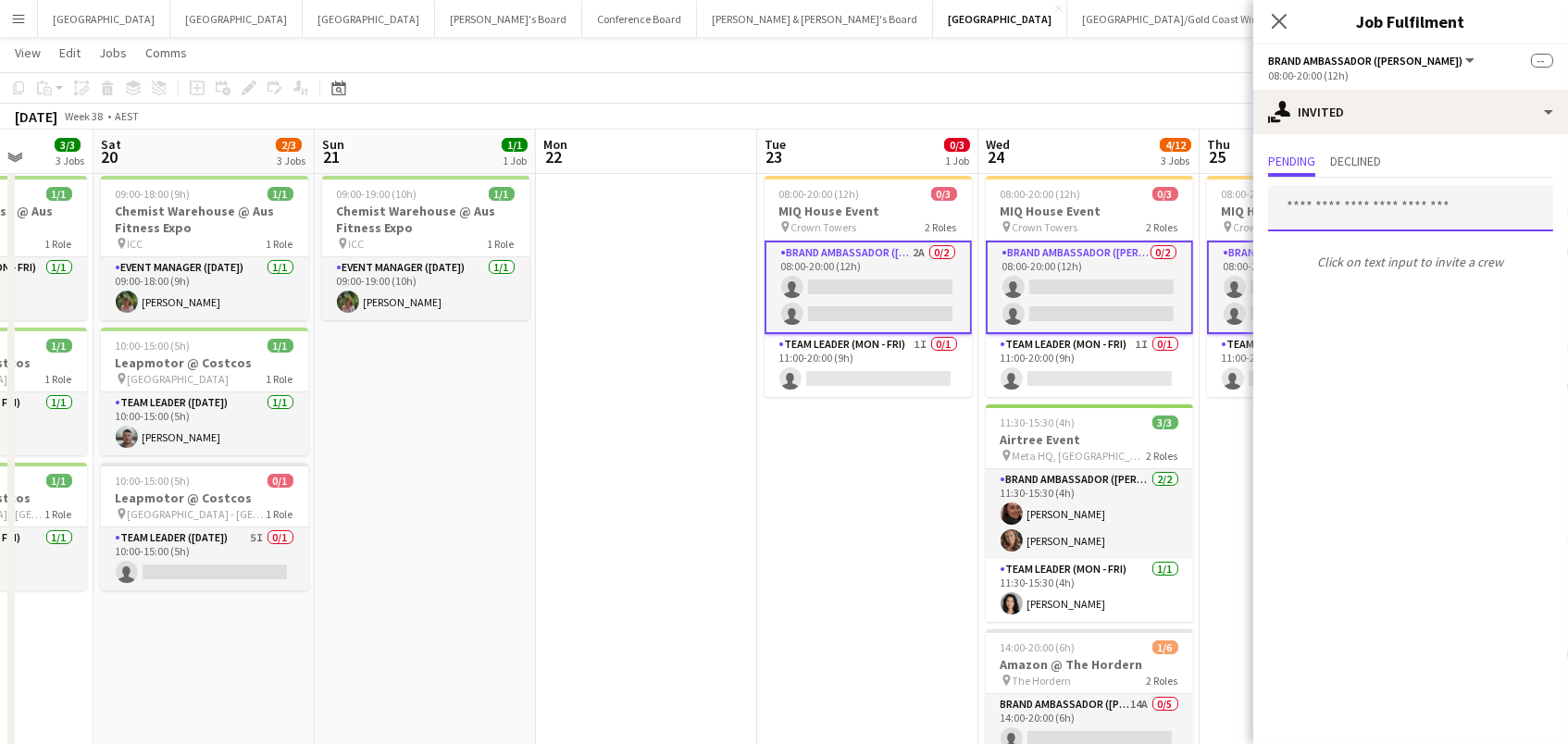
click at [1312, 207] on input "text" at bounding box center [1410, 209] width 285 height 47
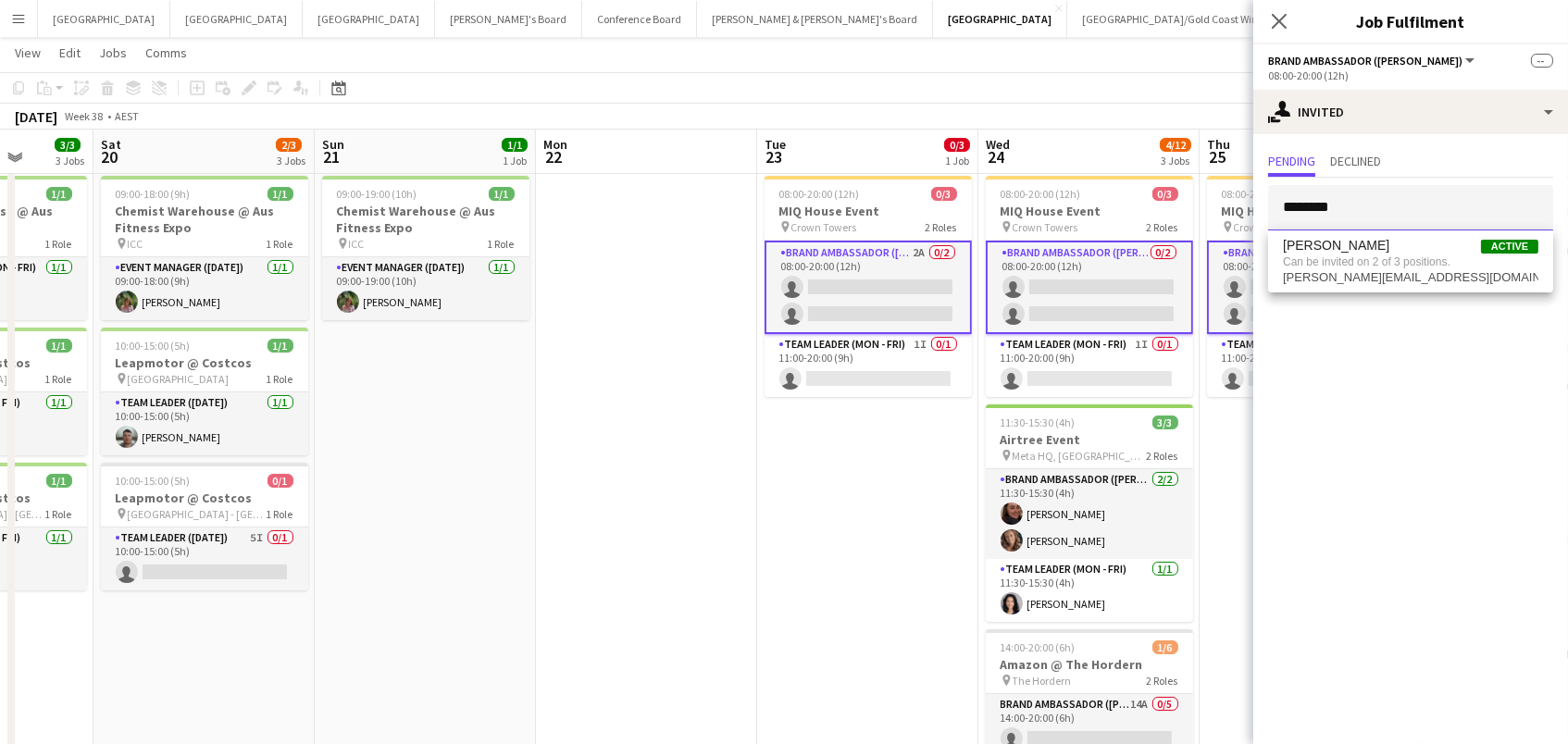
type input "********"
drag, startPoint x: 1278, startPoint y: 217, endPoint x: 1145, endPoint y: 102, distance: 175.8
click at [1145, 102] on app-toolbar "Copy Paste Paste Command V Paste with crew Command Shift V Paste linked Job [GE…" at bounding box center [784, 87] width 1568 height 31
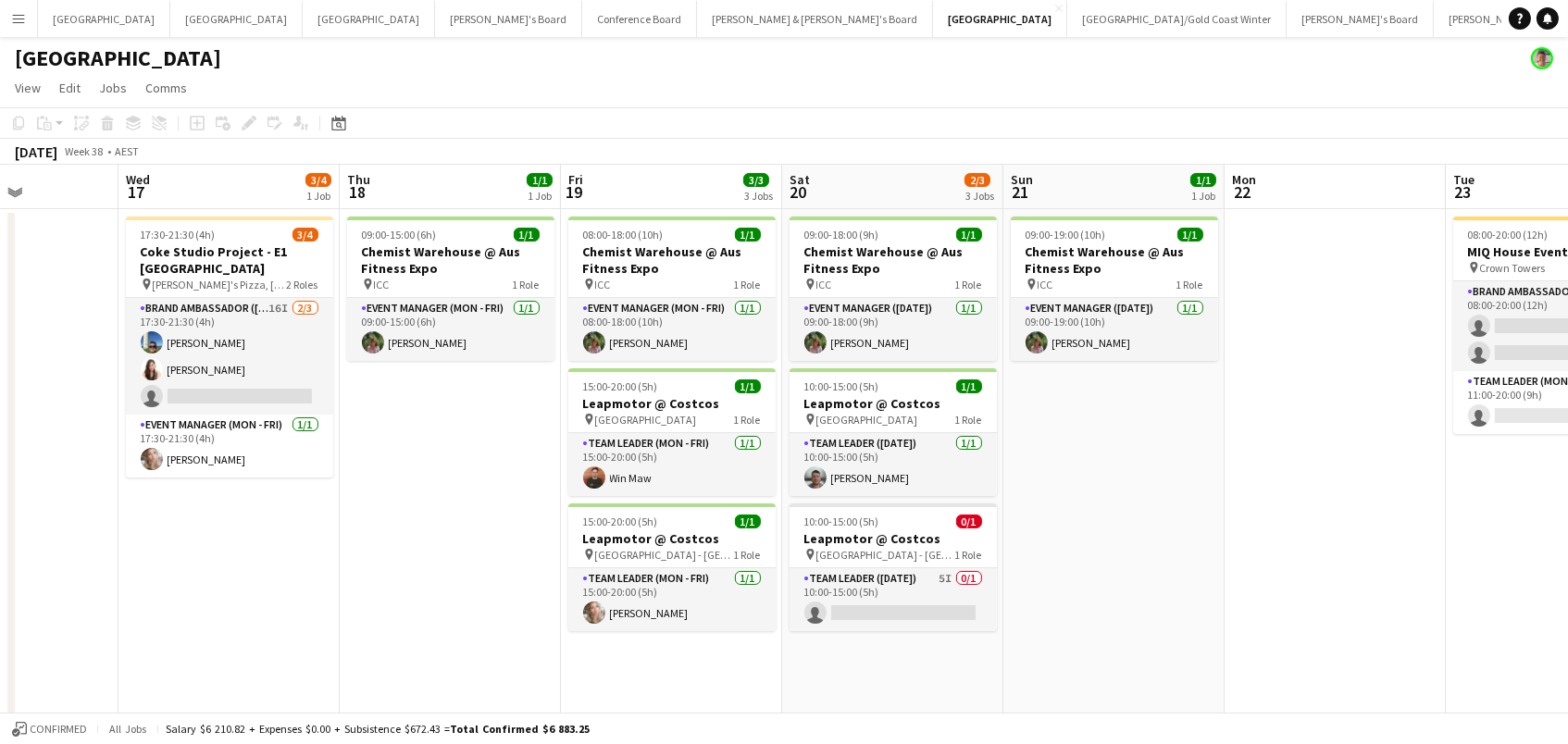
scroll to position [0, 474]
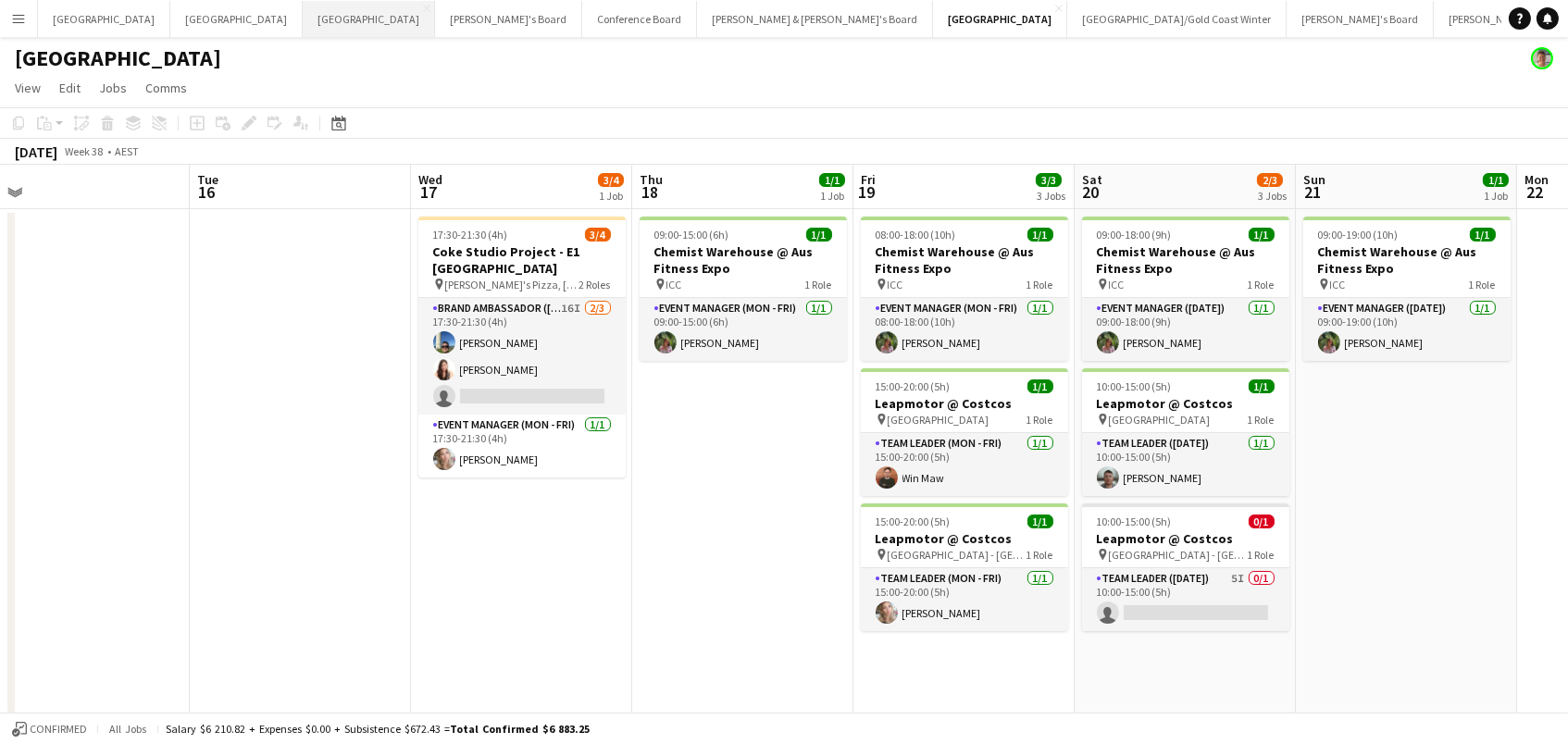
click at [302, 19] on button "Melbourne Close" at bounding box center [368, 18] width 132 height 36
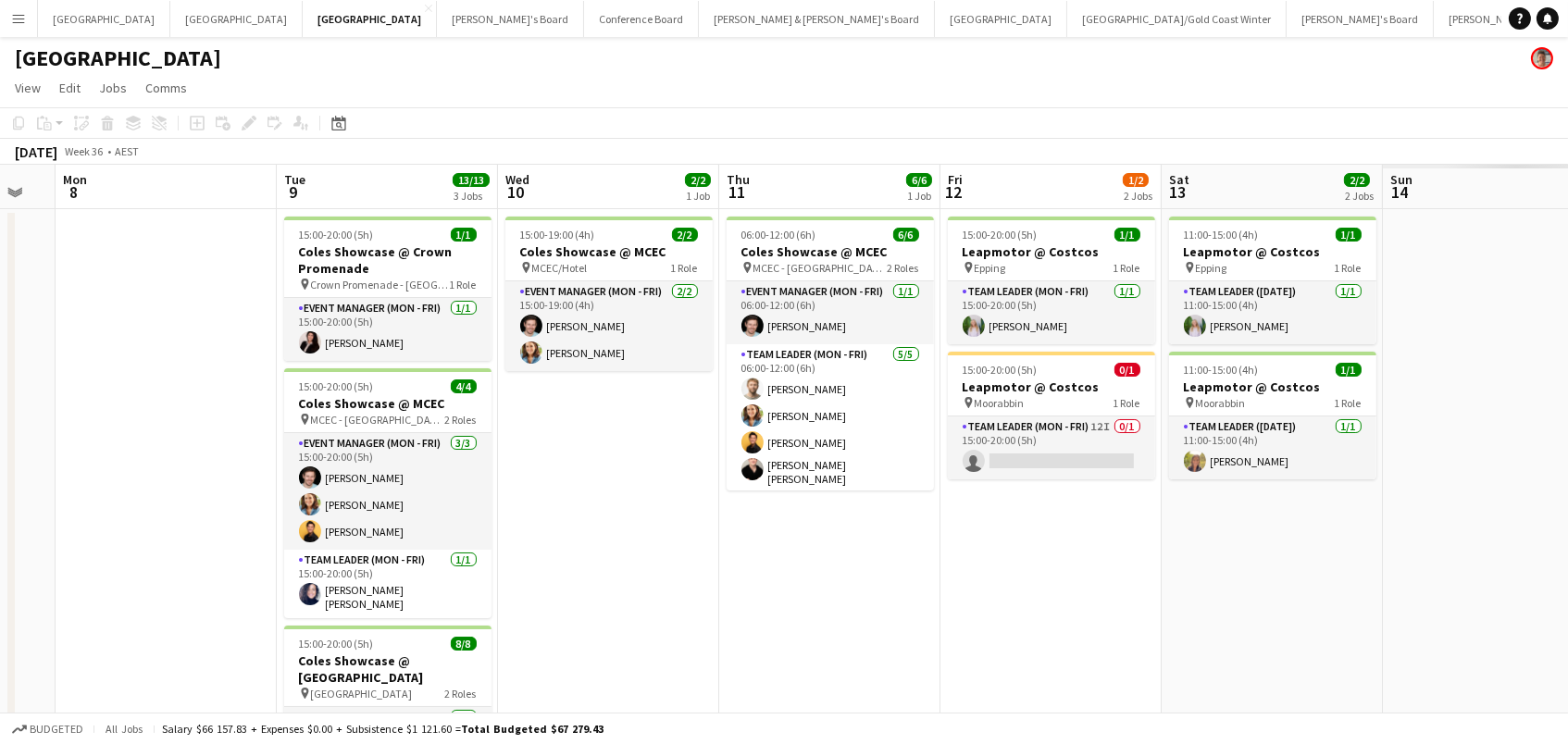
scroll to position [0, 640]
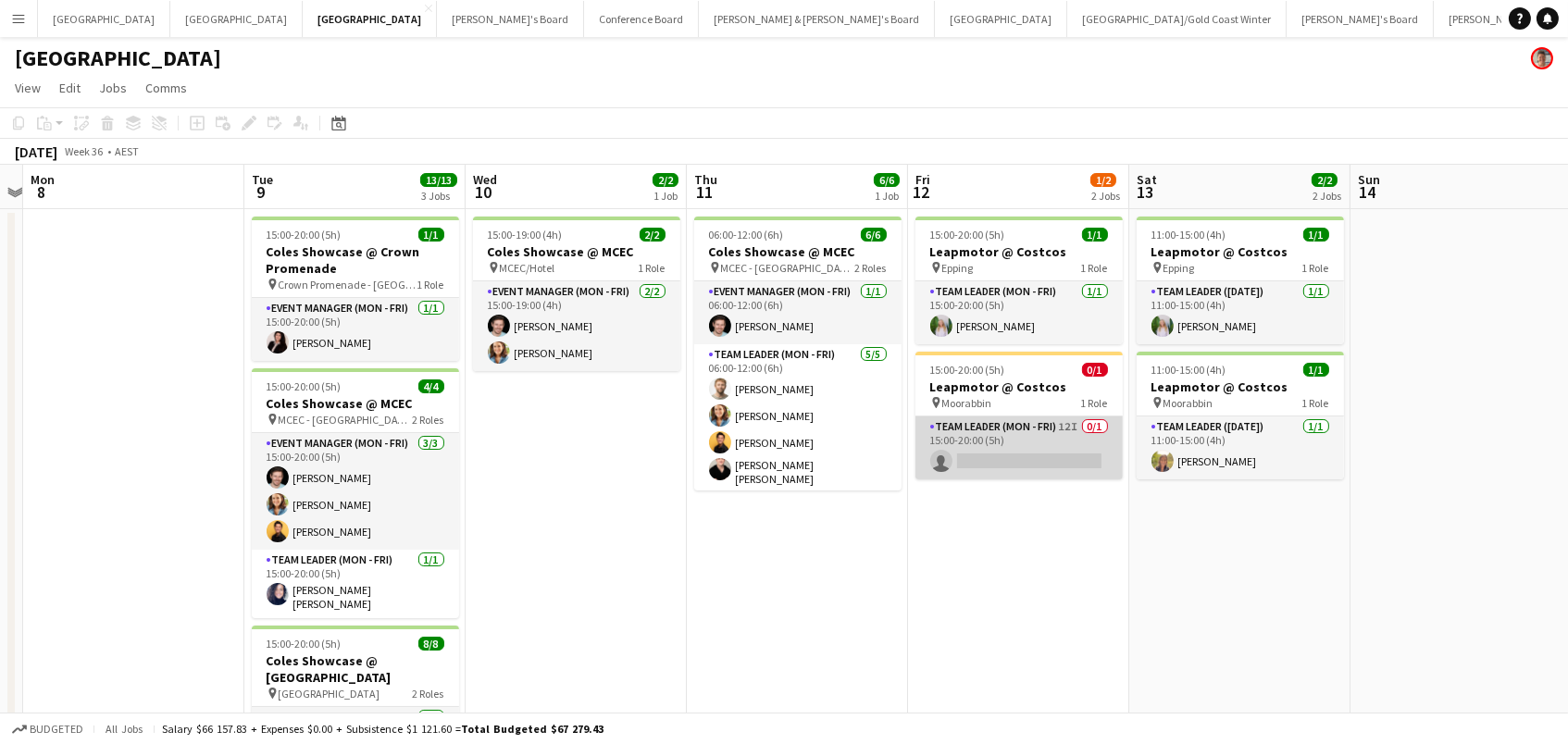
click at [1080, 463] on app-card-role "Team Leader (Mon - Fri) 12I 0/1 15:00-20:00 (5h) single-neutral-actions" at bounding box center [1018, 448] width 207 height 63
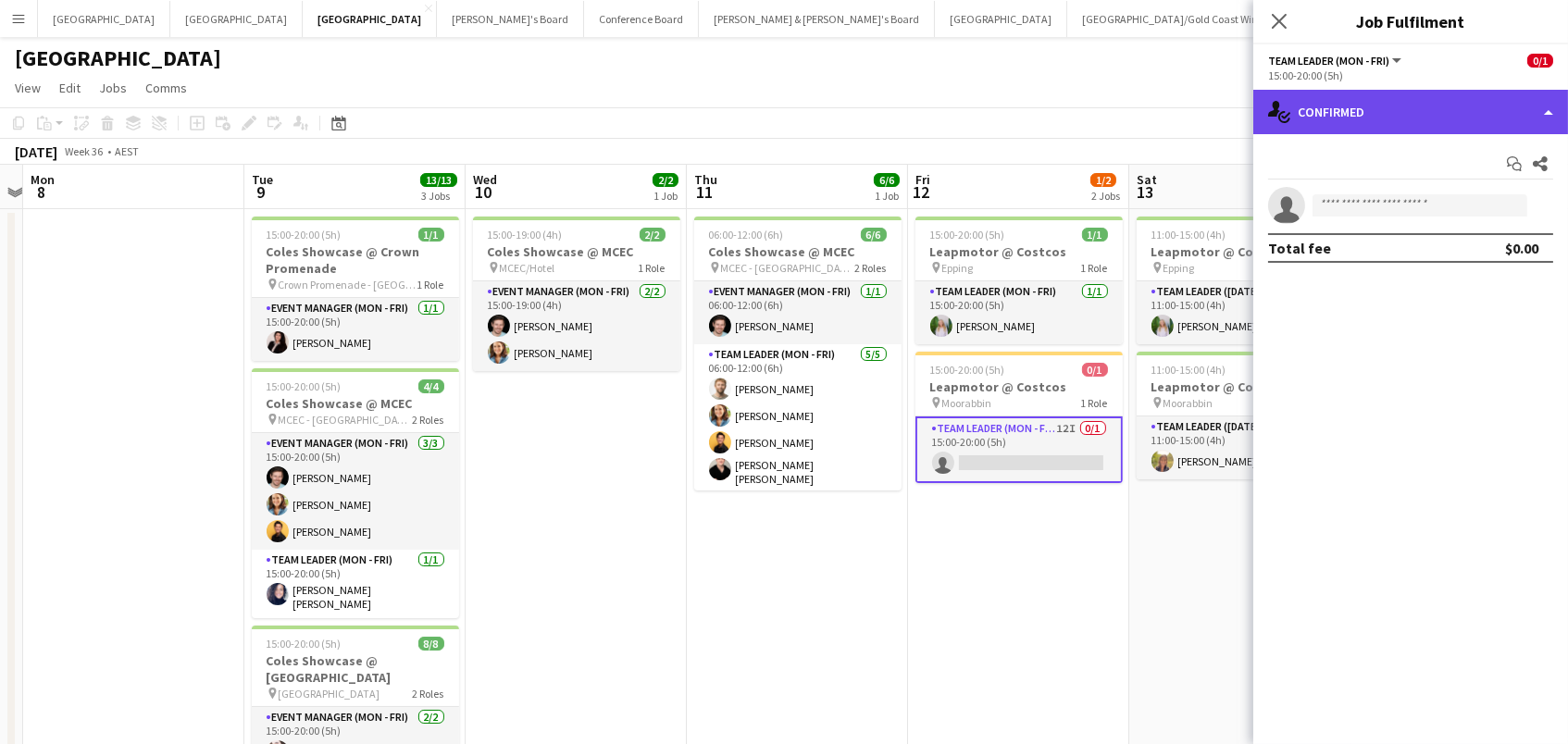
click at [1415, 103] on div "single-neutral-actions-check-2 Confirmed" at bounding box center [1411, 112] width 315 height 45
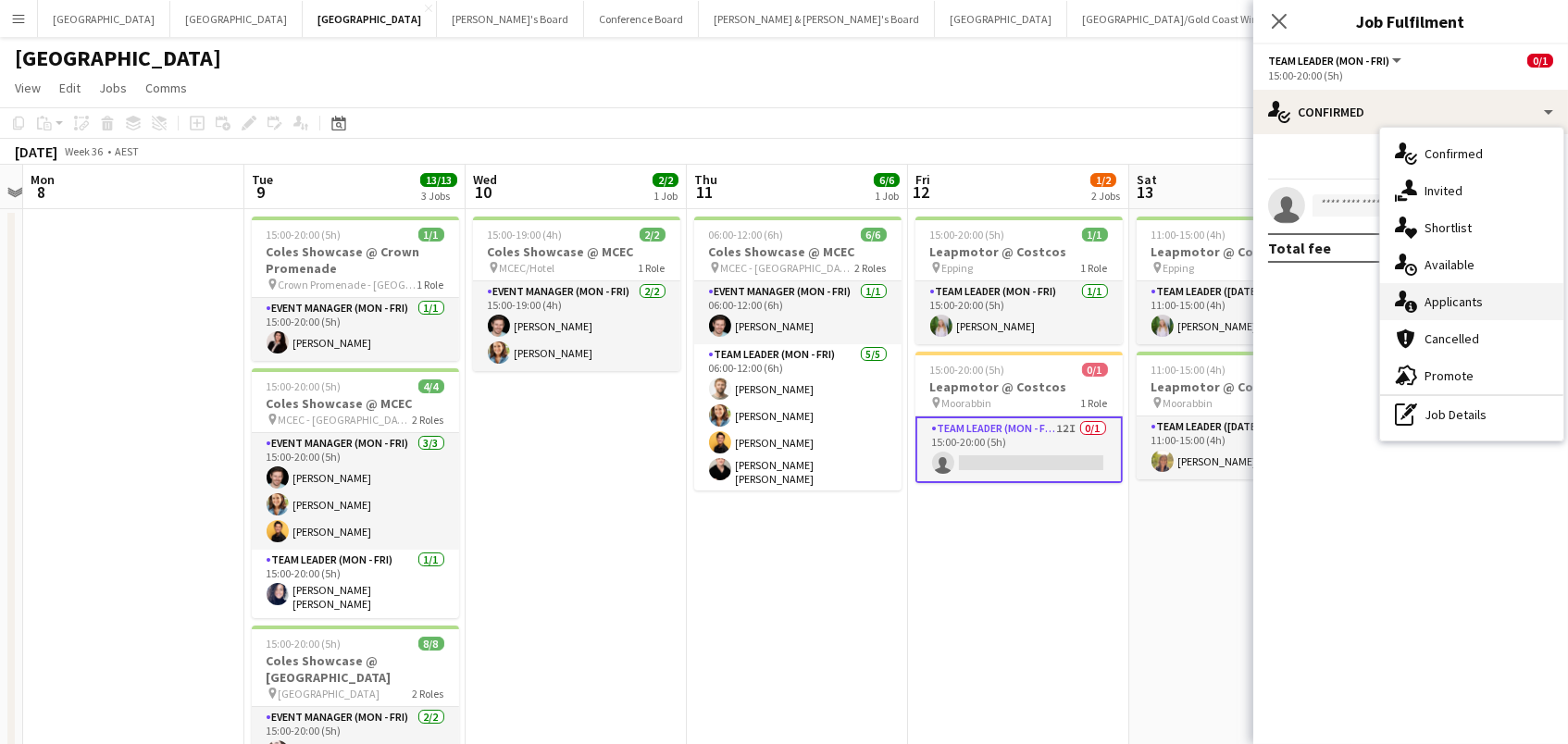
click at [1452, 298] on span "Applicants" at bounding box center [1453, 301] width 58 height 17
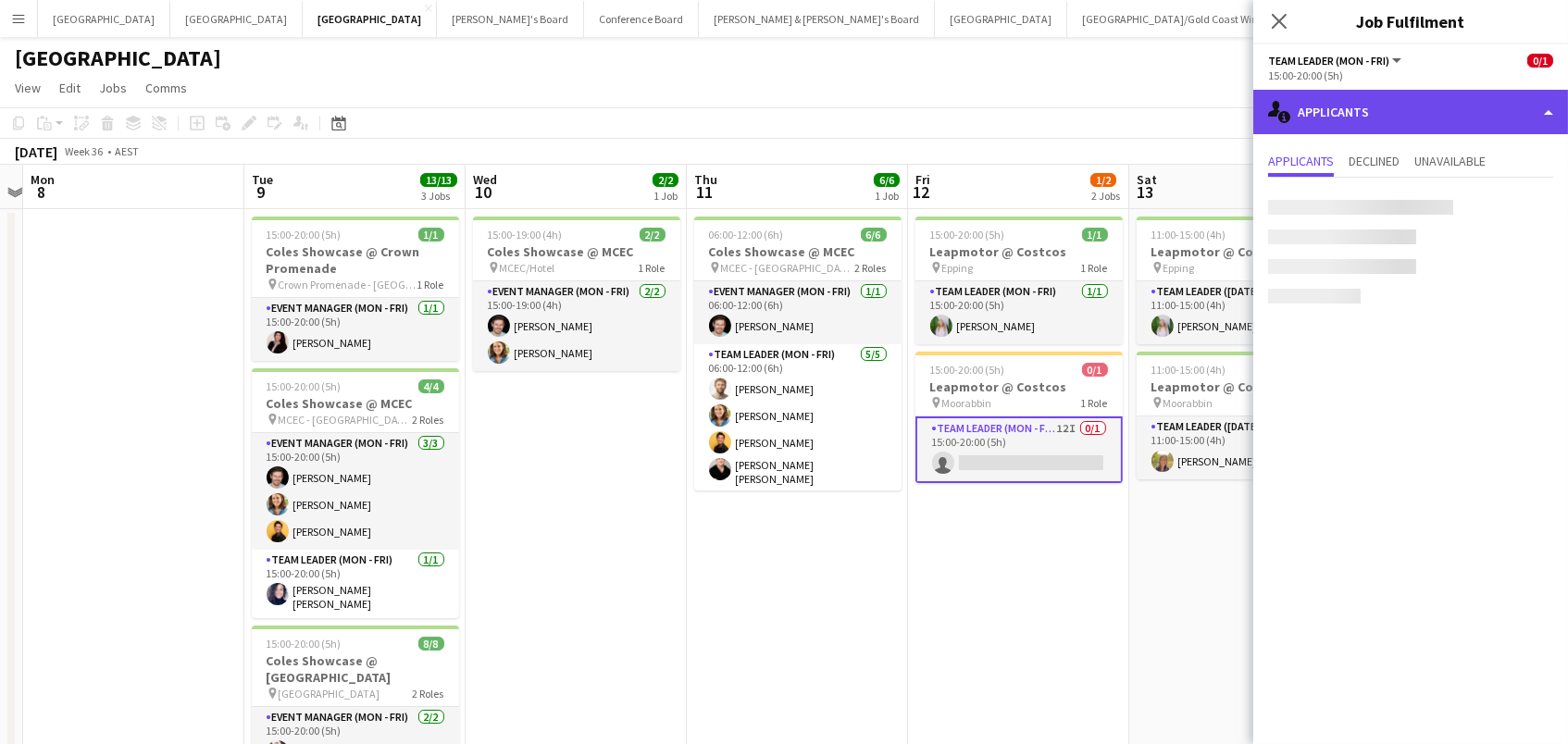
click at [1433, 125] on div "single-neutral-actions-information Applicants" at bounding box center [1411, 112] width 315 height 45
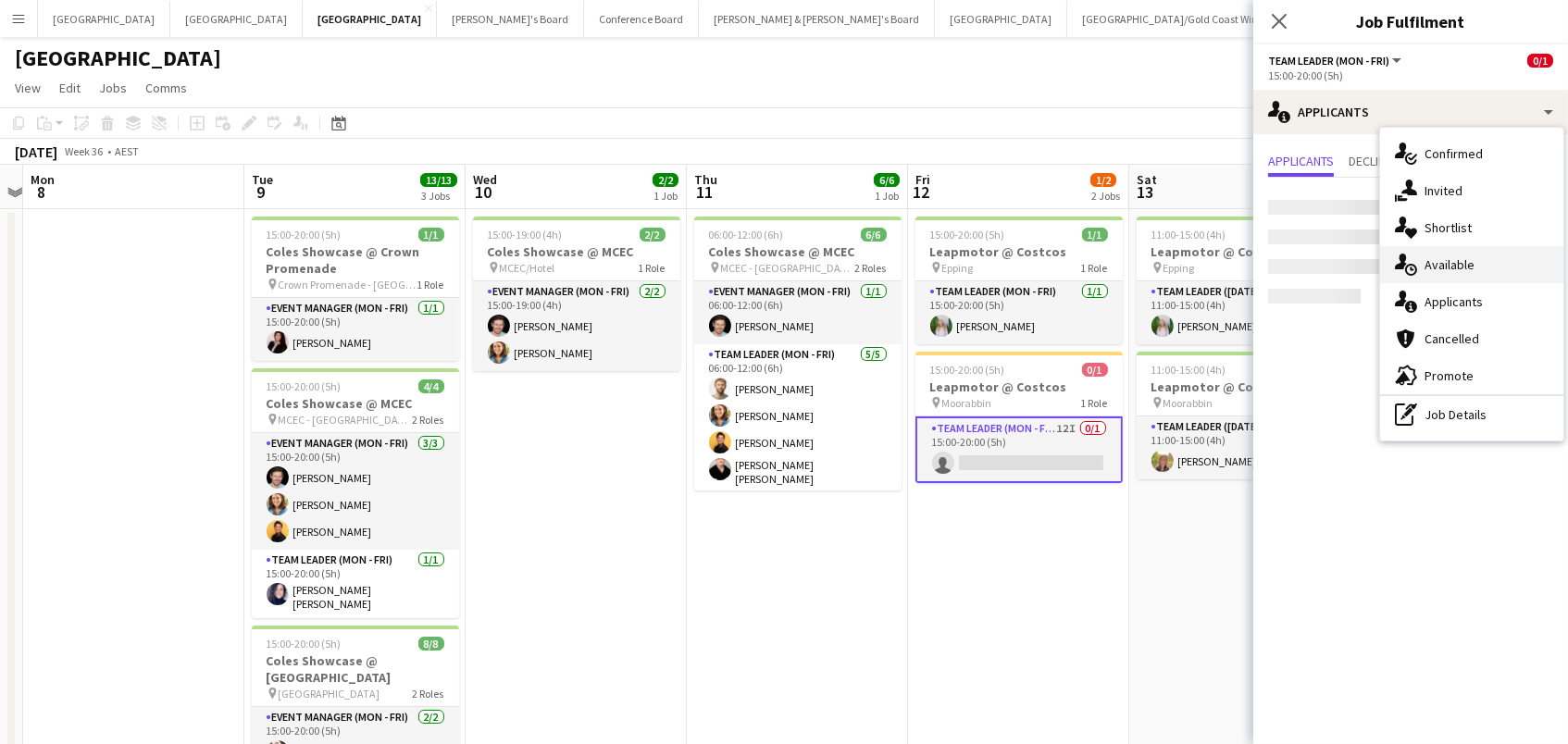
click at [1460, 266] on span "Available" at bounding box center [1449, 264] width 50 height 17
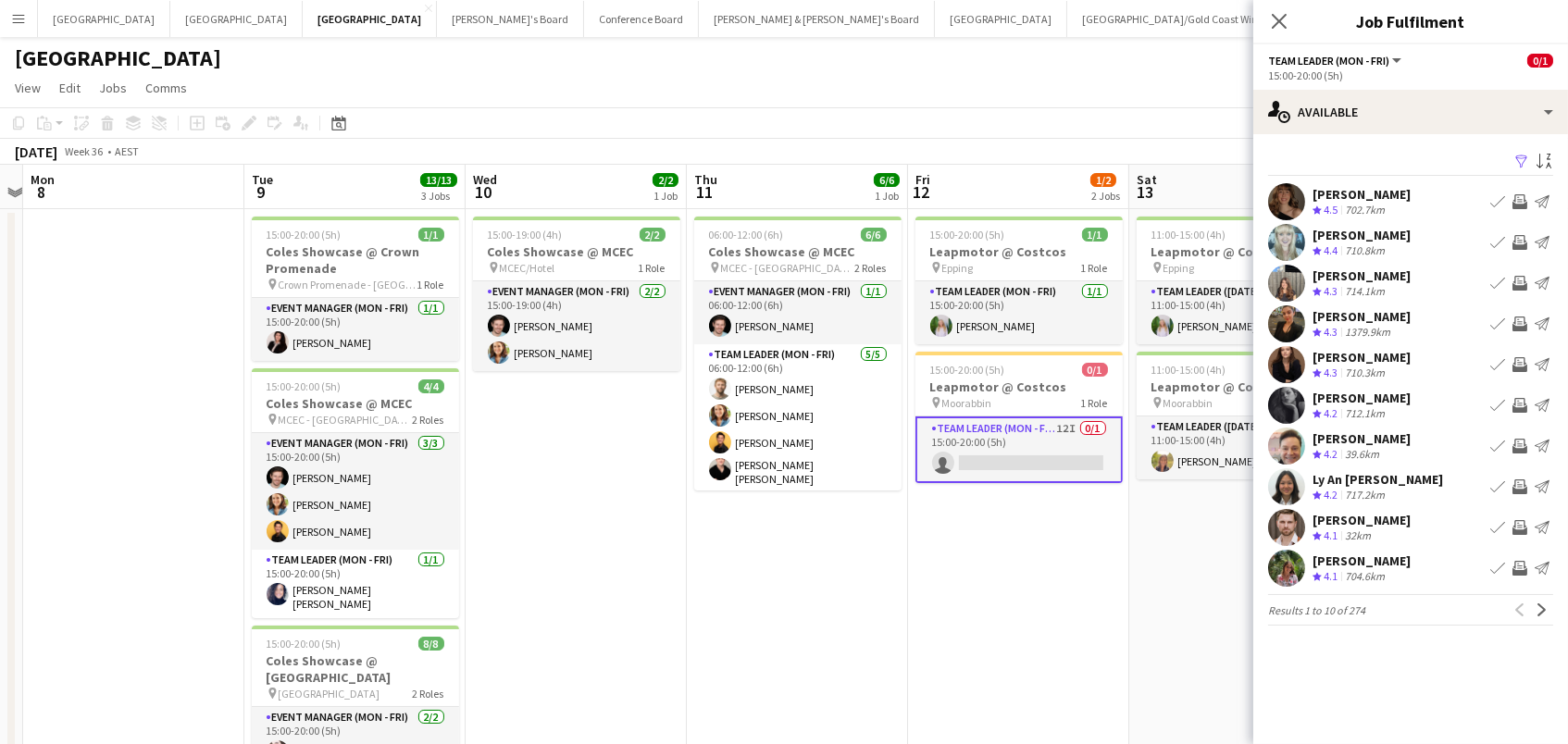
click at [1518, 159] on app-icon "Filter" at bounding box center [1520, 162] width 15 height 17
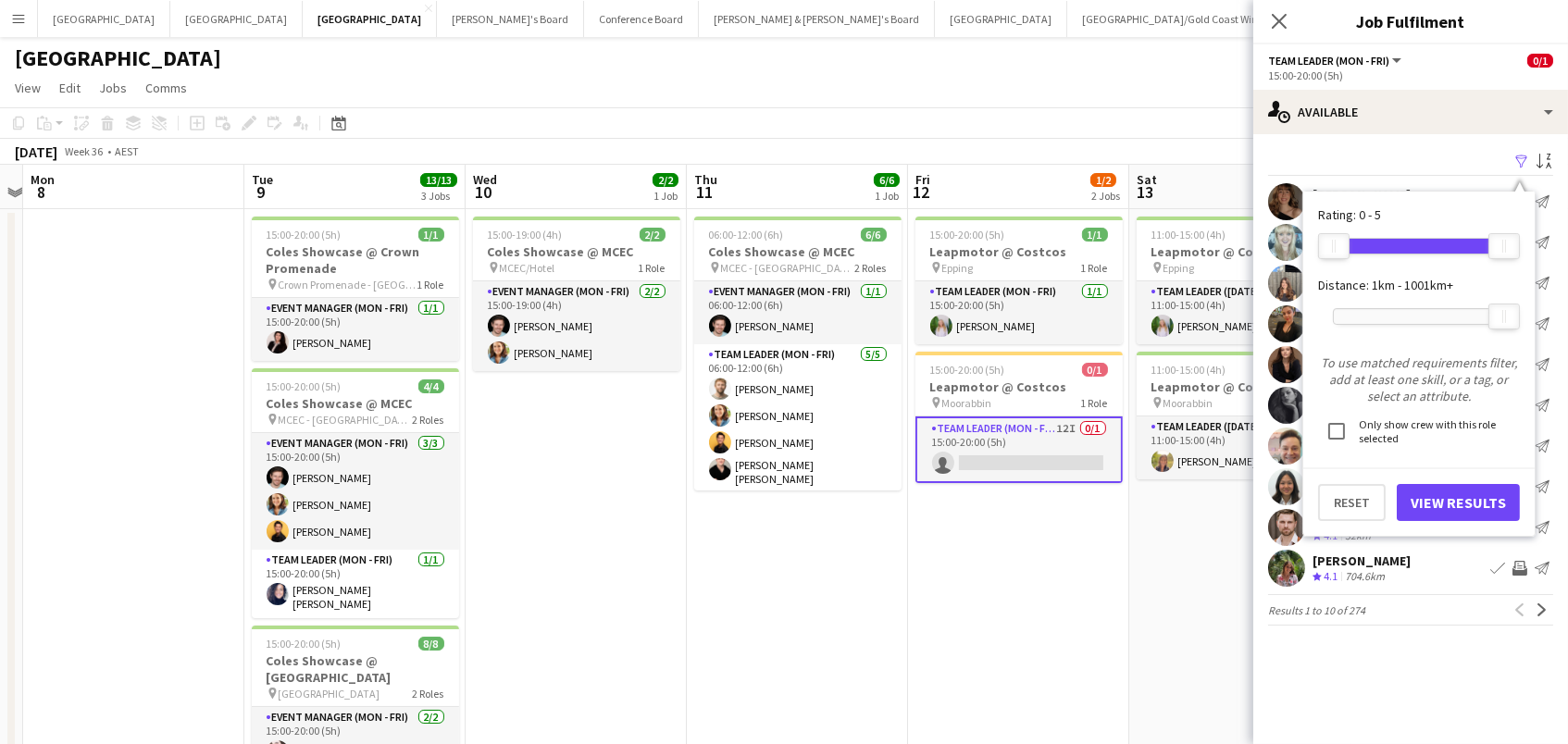
click at [1390, 314] on div at bounding box center [1418, 316] width 170 height 15
click at [1426, 484] on button "View Results" at bounding box center [1457, 502] width 123 height 37
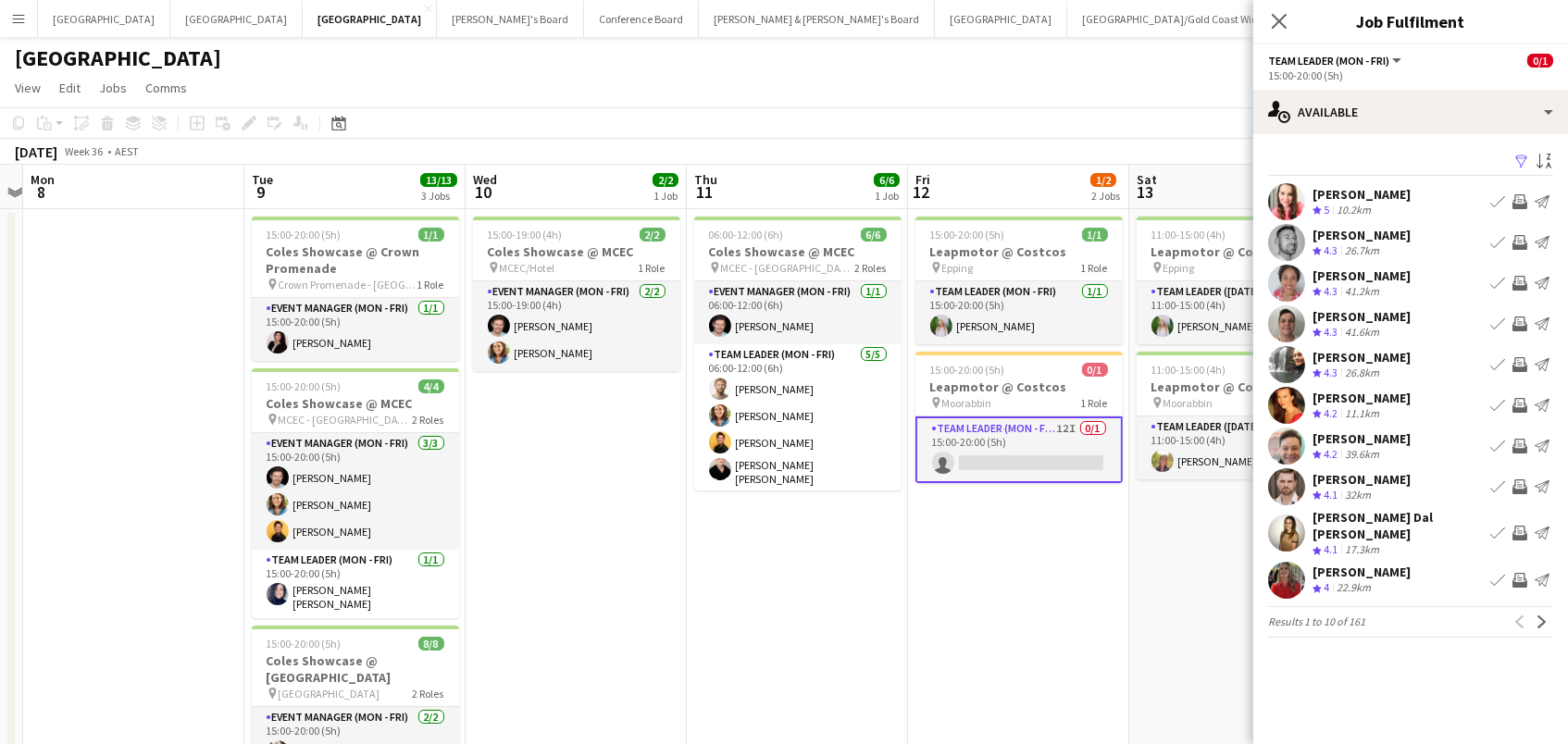
click at [1511, 238] on button "Invite crew" at bounding box center [1519, 242] width 22 height 22
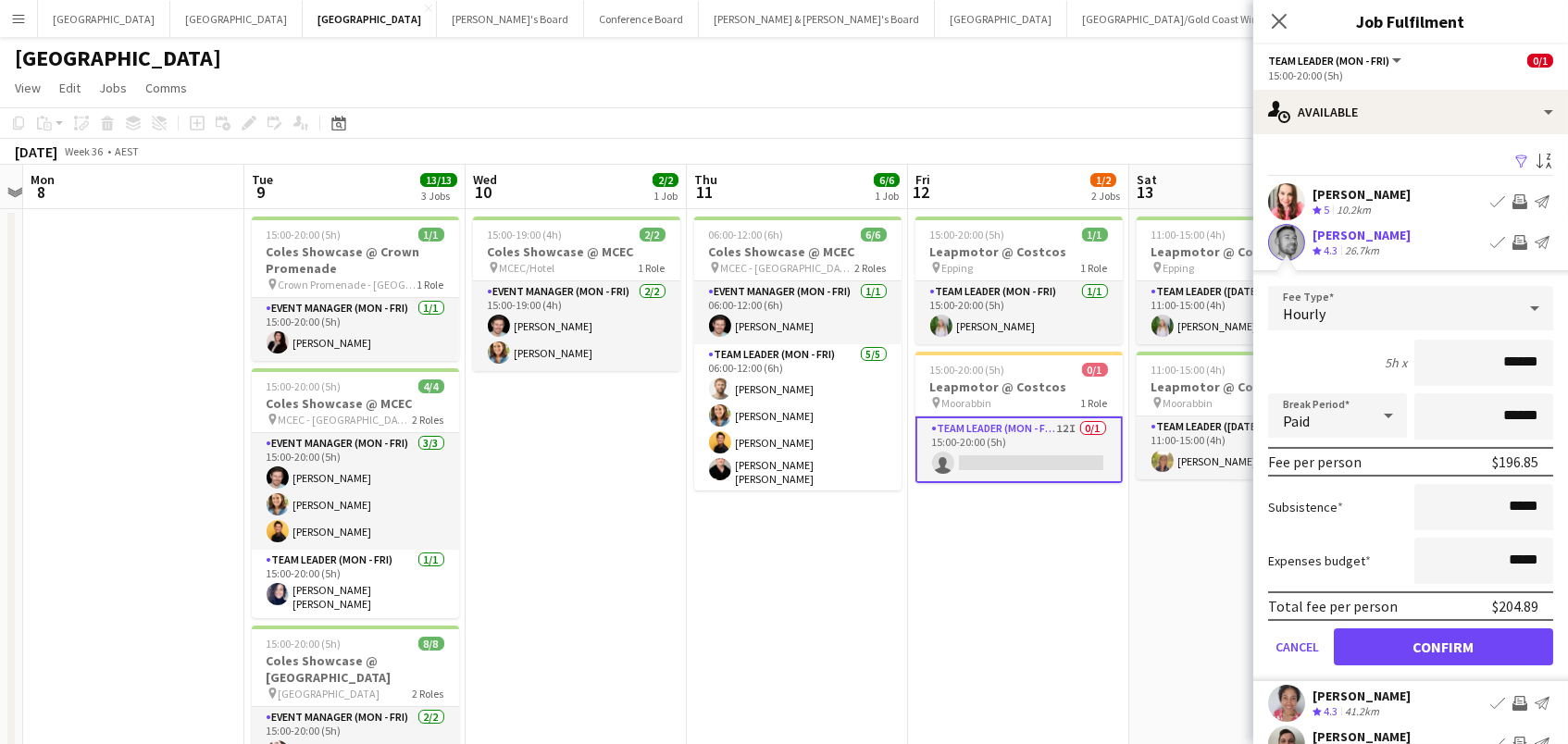
click at [1443, 644] on button "Confirm" at bounding box center [1444, 647] width 220 height 37
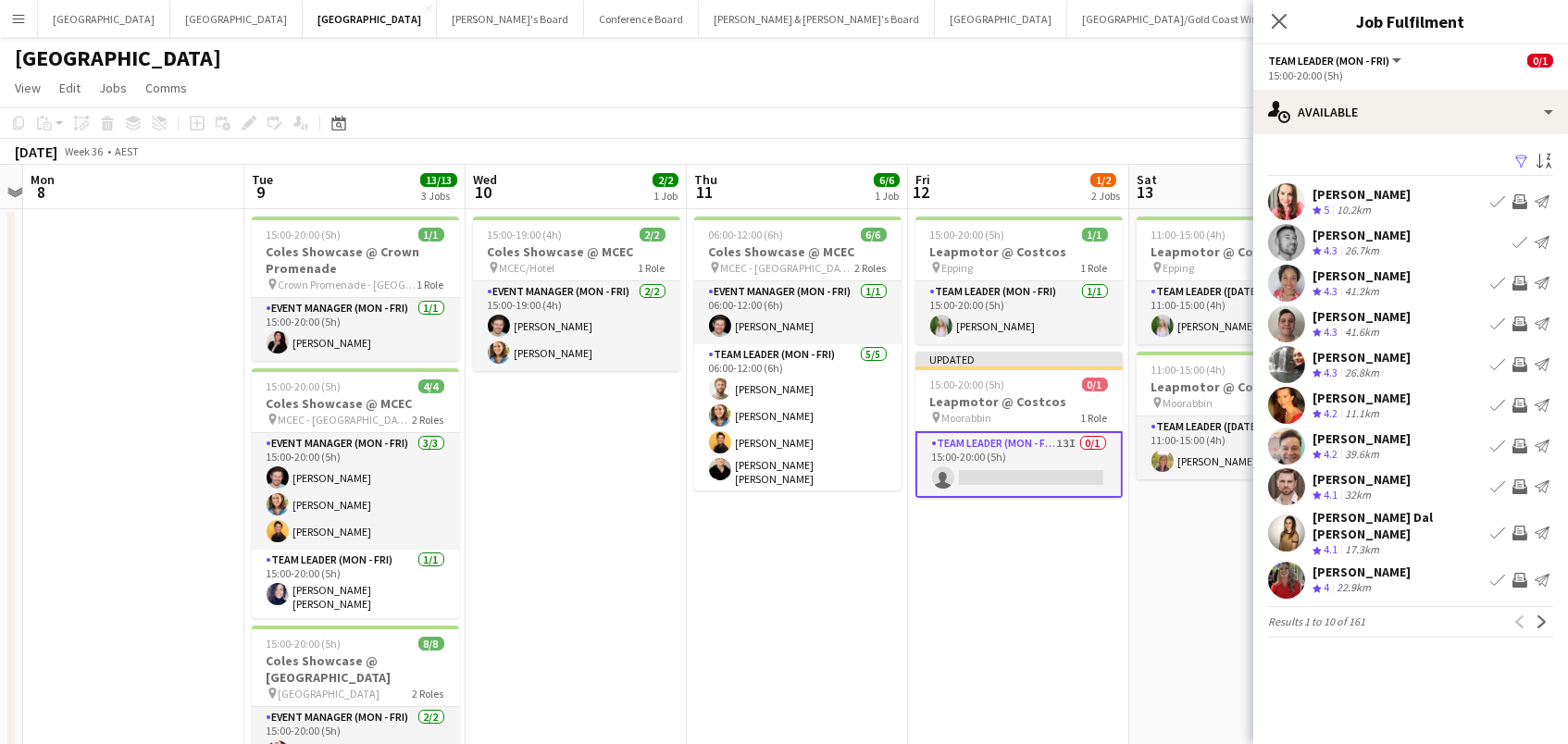
click at [1519, 276] on app-icon "Invite crew" at bounding box center [1518, 283] width 15 height 15
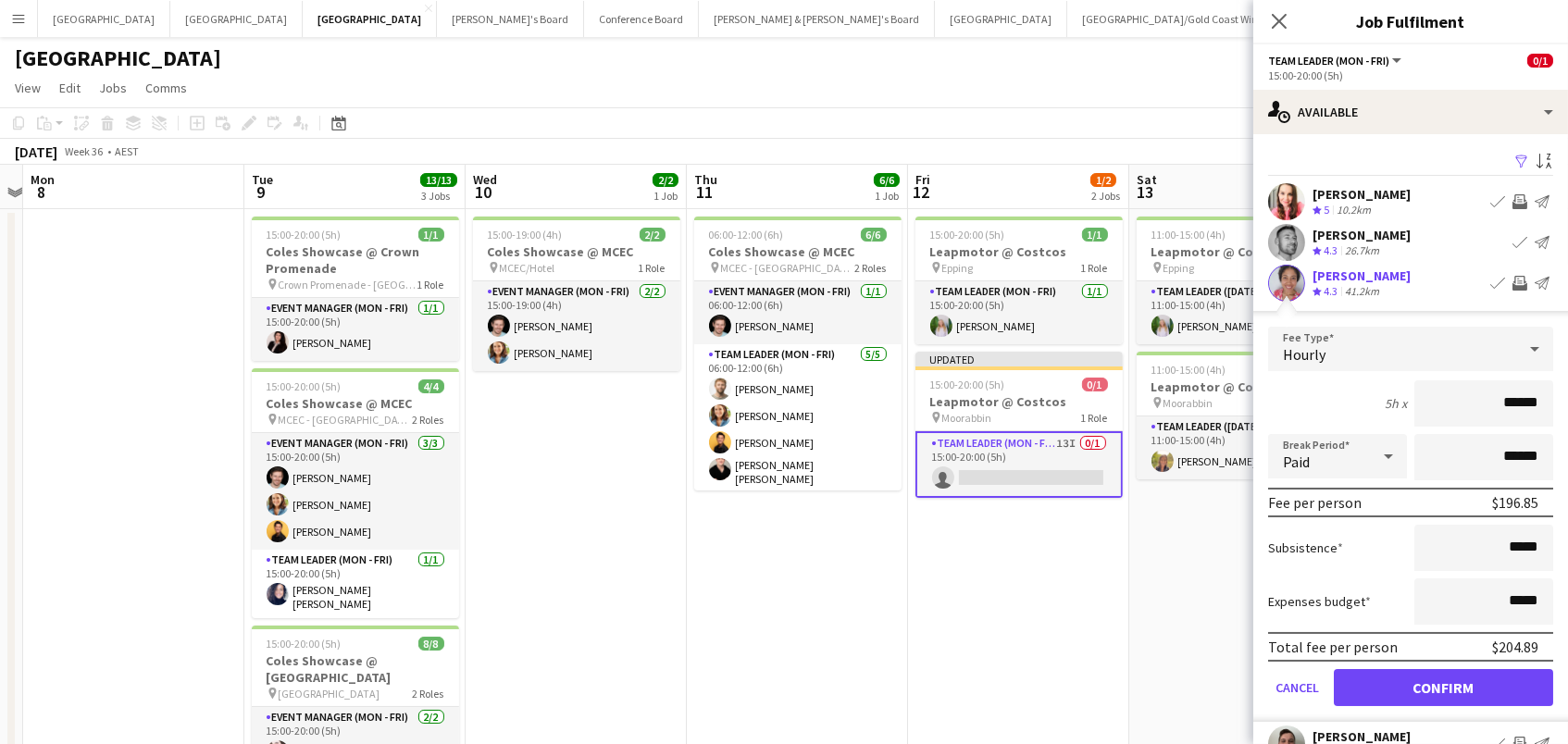
click at [1443, 685] on button "Confirm" at bounding box center [1444, 688] width 220 height 37
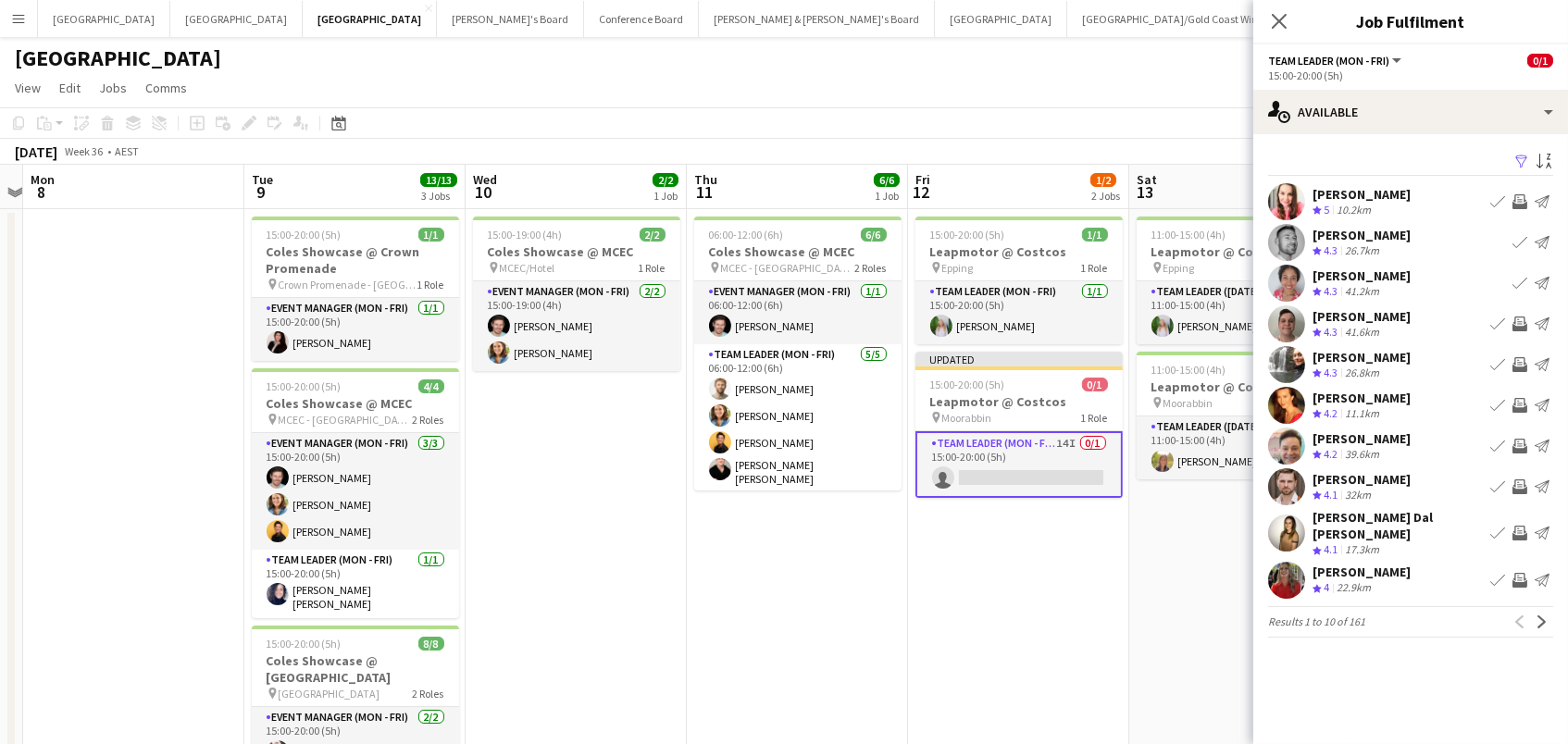
click at [1518, 364] on app-icon "Invite crew" at bounding box center [1518, 364] width 15 height 15
click at [1519, 404] on app-icon "Invite crew" at bounding box center [1518, 405] width 15 height 15
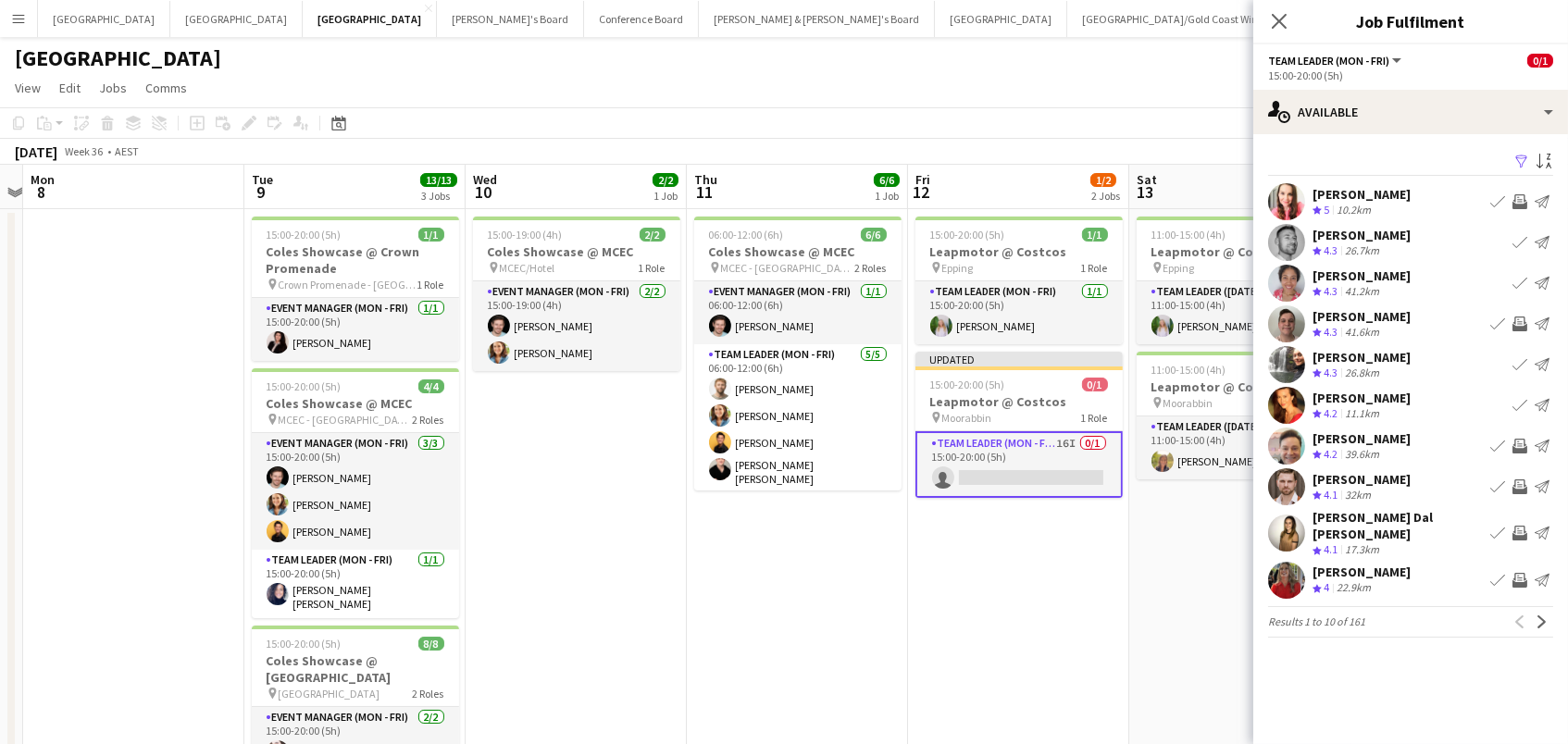
click at [1513, 573] on app-icon "Invite crew" at bounding box center [1518, 580] width 15 height 15
click at [1517, 525] on app-icon "Invite crew" at bounding box center [1518, 532] width 15 height 15
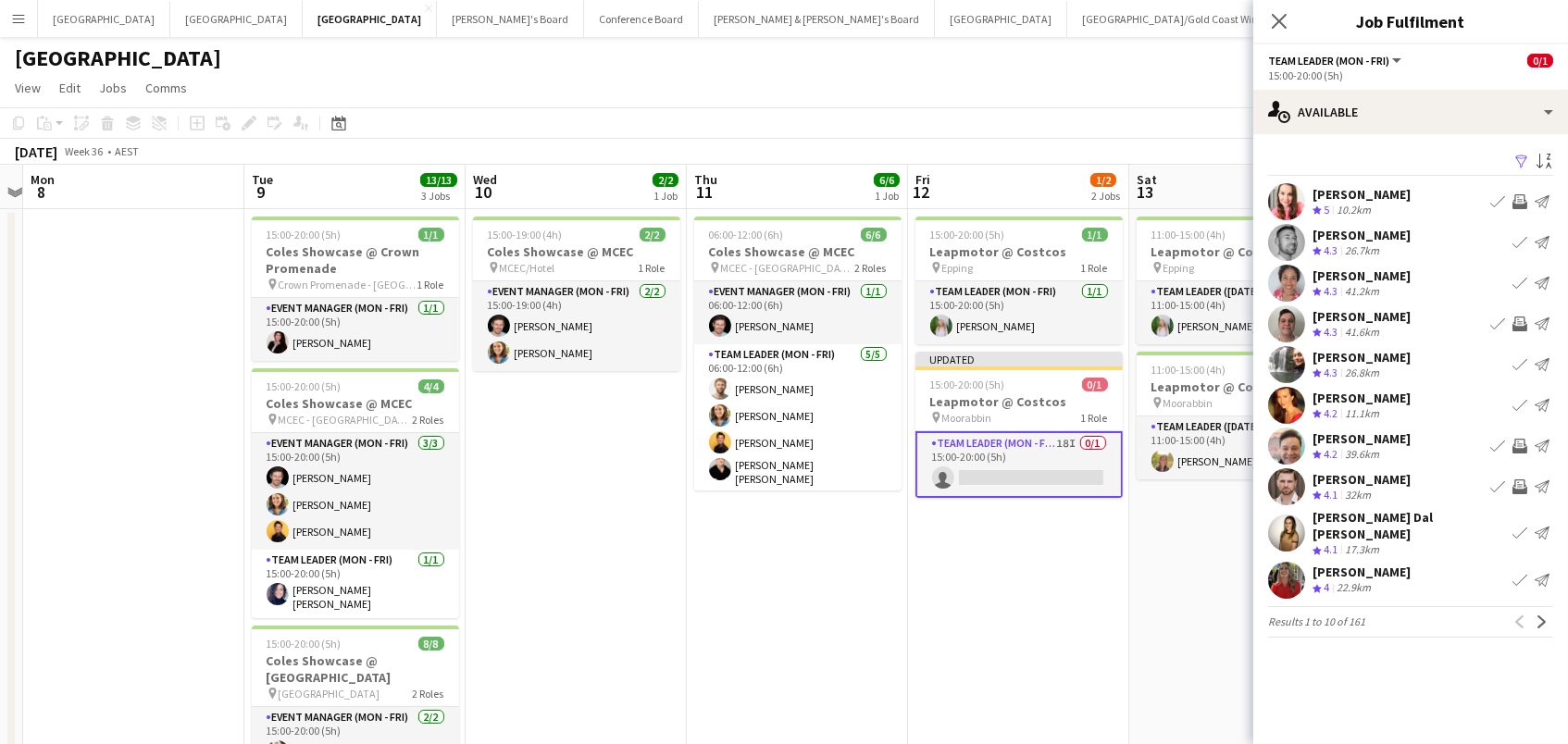
click at [1109, 577] on app-date-cell "15:00-20:00 (5h) 1/1 Leapmotor @ Costcos pin Epping 1 Role Team Leader (Mon - F…" at bounding box center [1018, 579] width 222 height 741
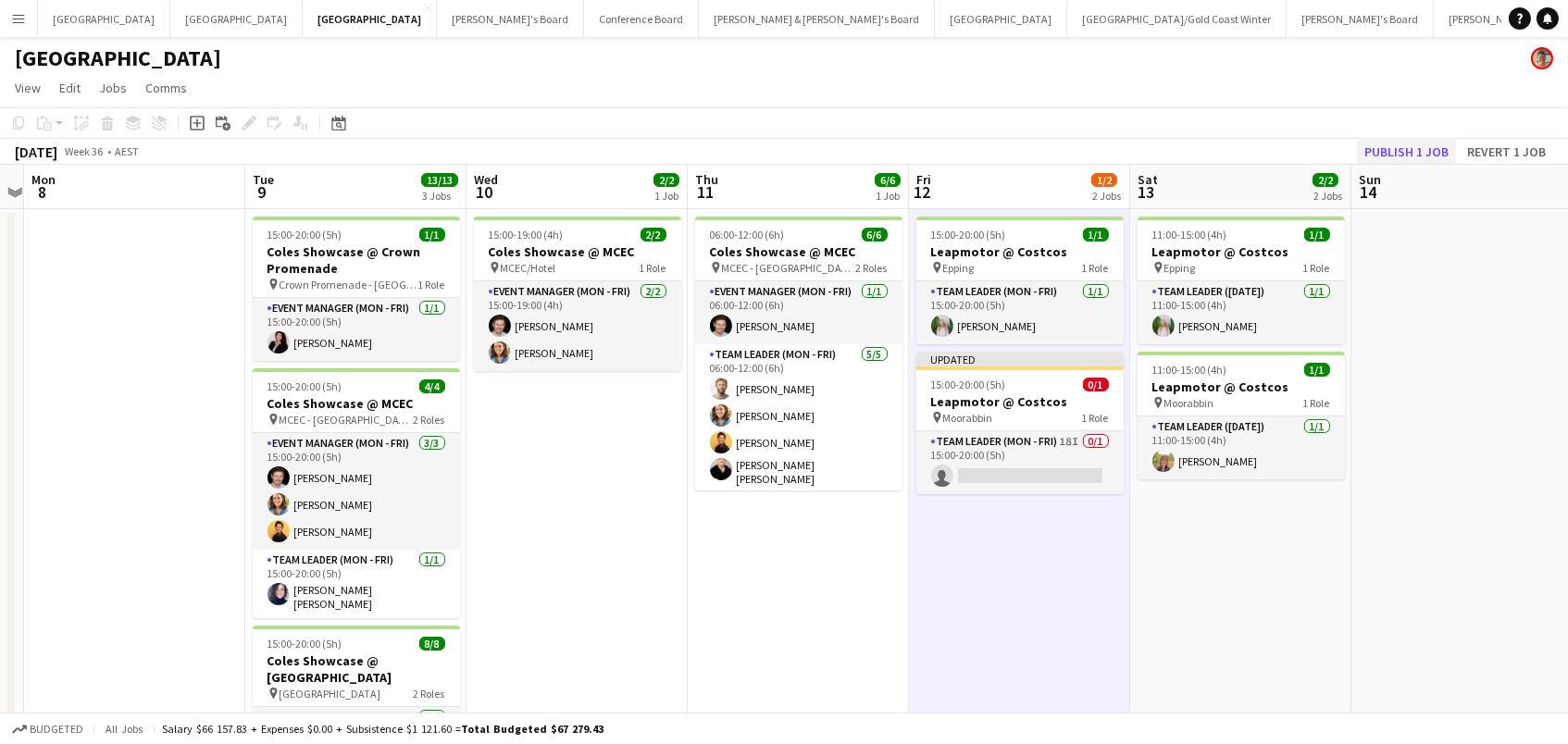
click at [1389, 154] on button "Publish 1 job" at bounding box center [1406, 152] width 99 height 24
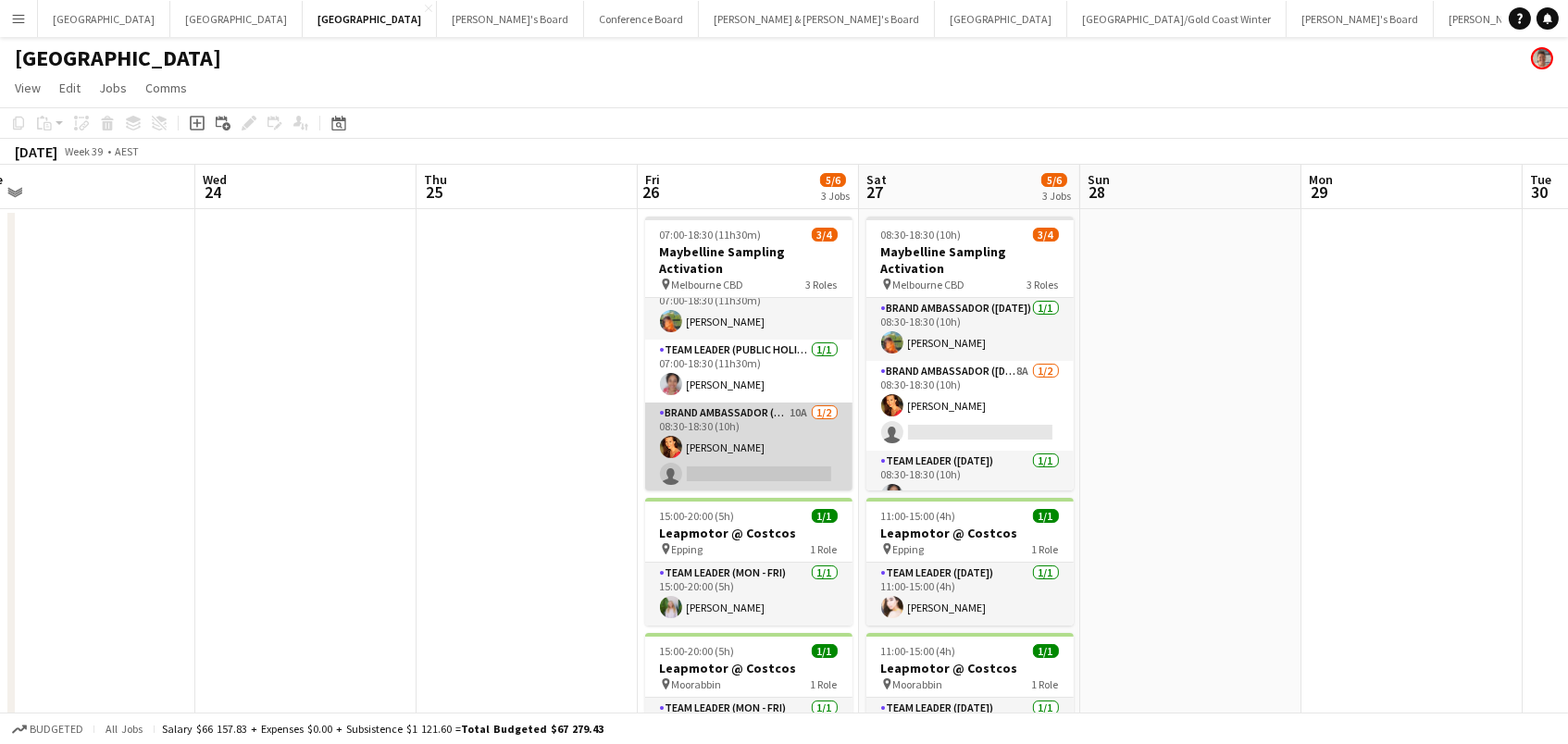
scroll to position [20, 0]
click at [812, 446] on app-card-role "Brand Ambassador (Public Holiday) 10A 1/2 08:30-18:30 (10h) Chrissie Leigh sing…" at bounding box center [748, 448] width 207 height 89
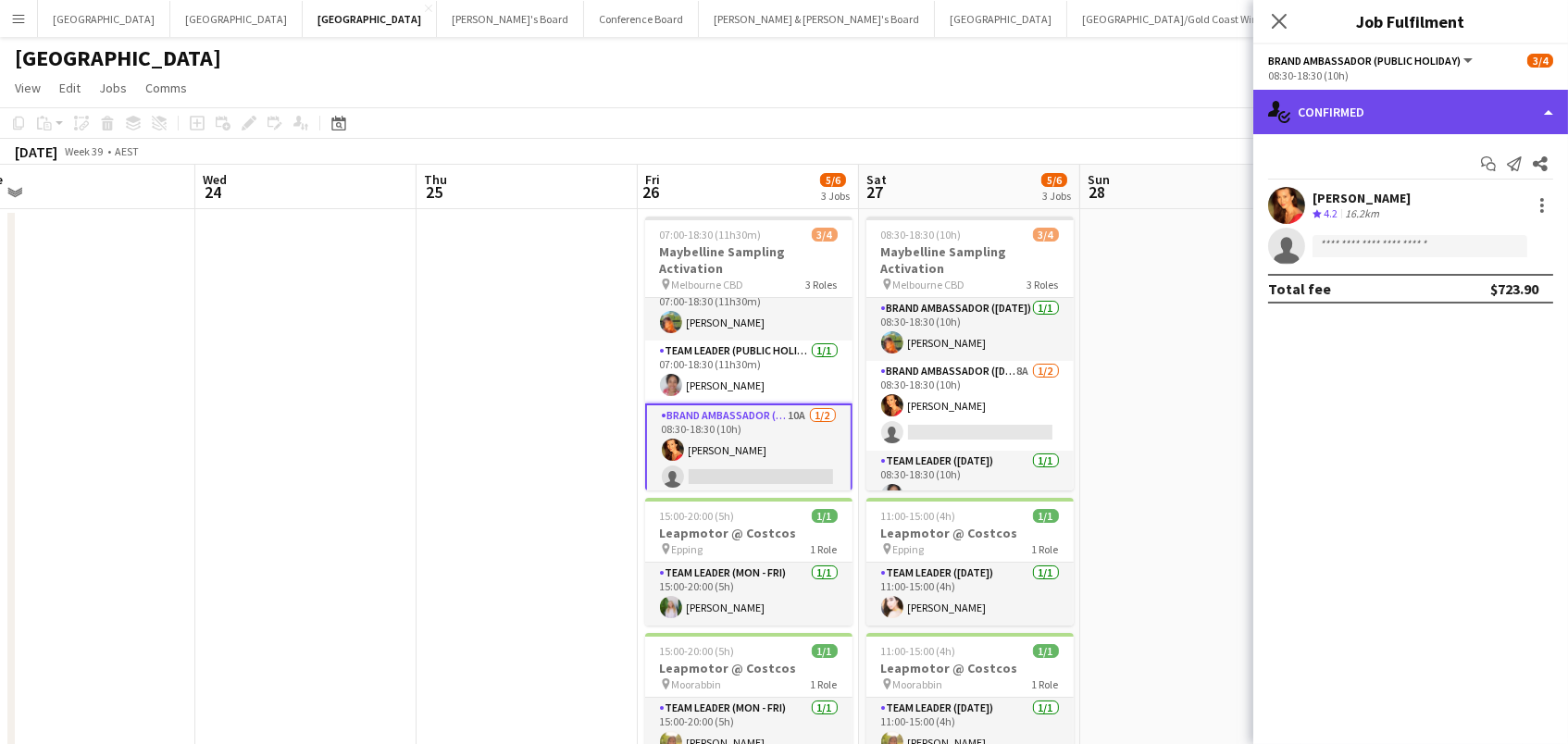
click at [1322, 103] on div "single-neutral-actions-check-2 Confirmed" at bounding box center [1411, 112] width 315 height 45
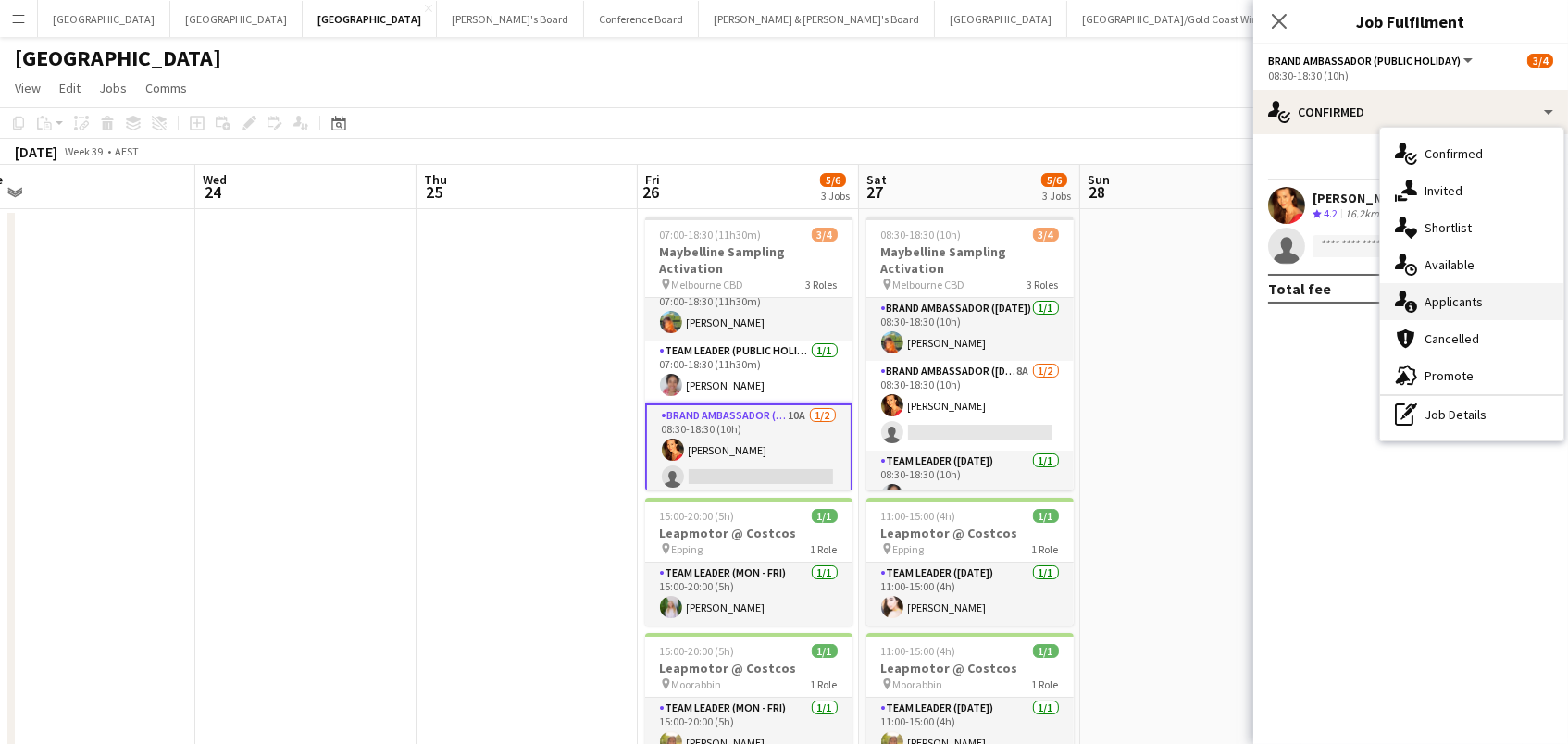
click at [1452, 294] on span "Applicants" at bounding box center [1453, 301] width 58 height 17
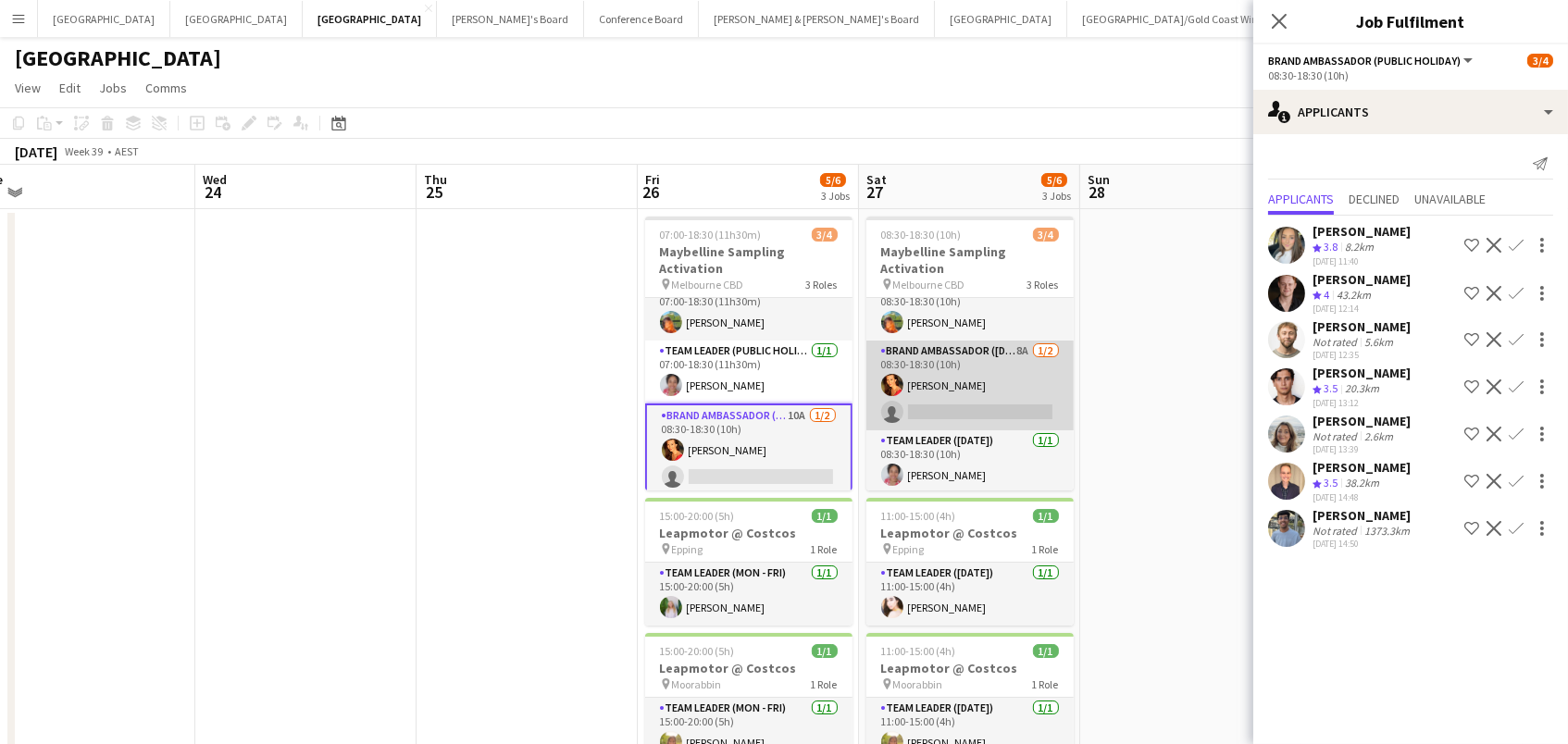
click at [1036, 366] on app-card-role "Brand Ambassador (Saturday) 8A 1/2 08:30-18:30 (10h) Chrissie Leigh single-neut…" at bounding box center [970, 386] width 207 height 89
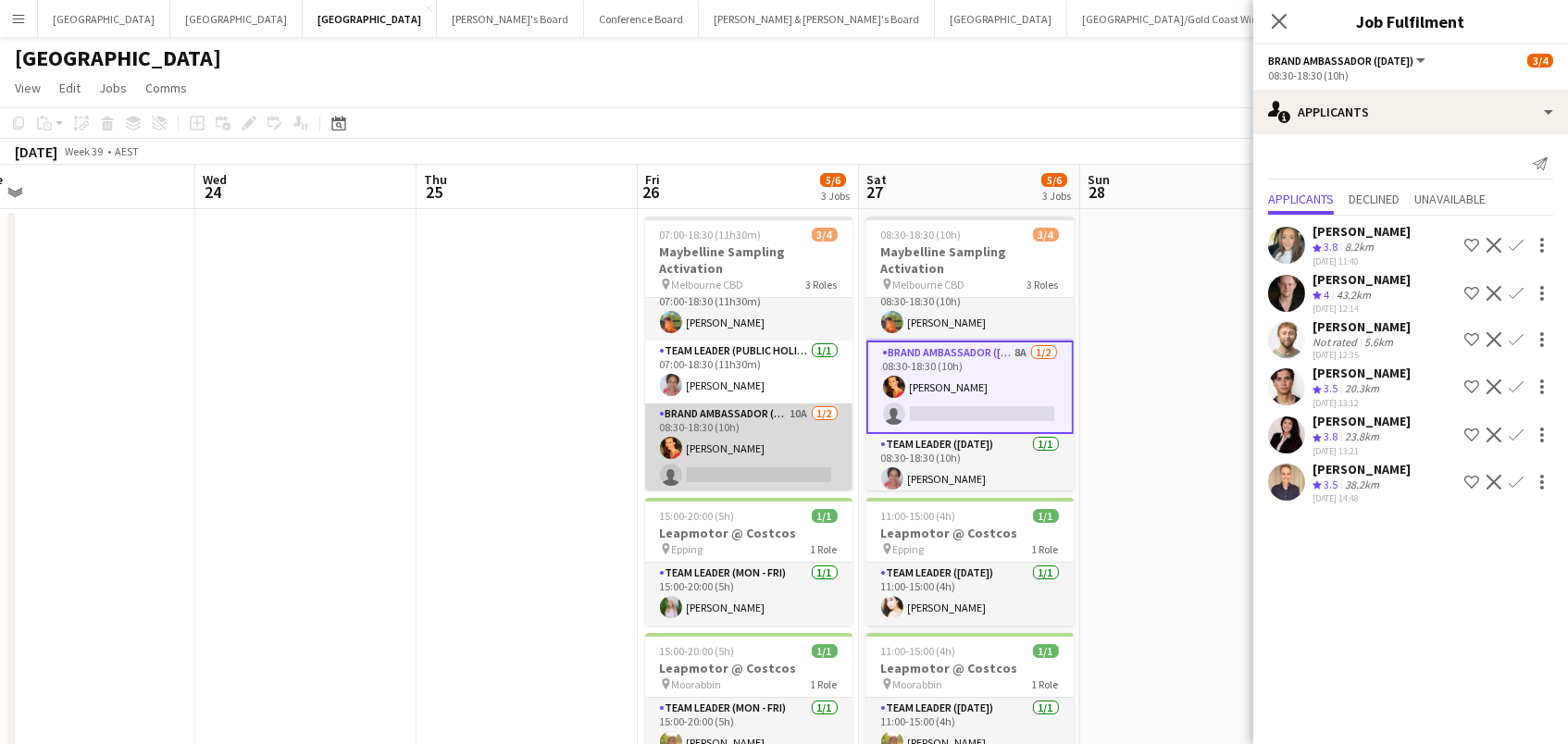
click at [801, 459] on app-card-role "Brand Ambassador (Public Holiday) 10A 1/2 08:30-18:30 (10h) Chrissie Leigh sing…" at bounding box center [748, 448] width 207 height 89
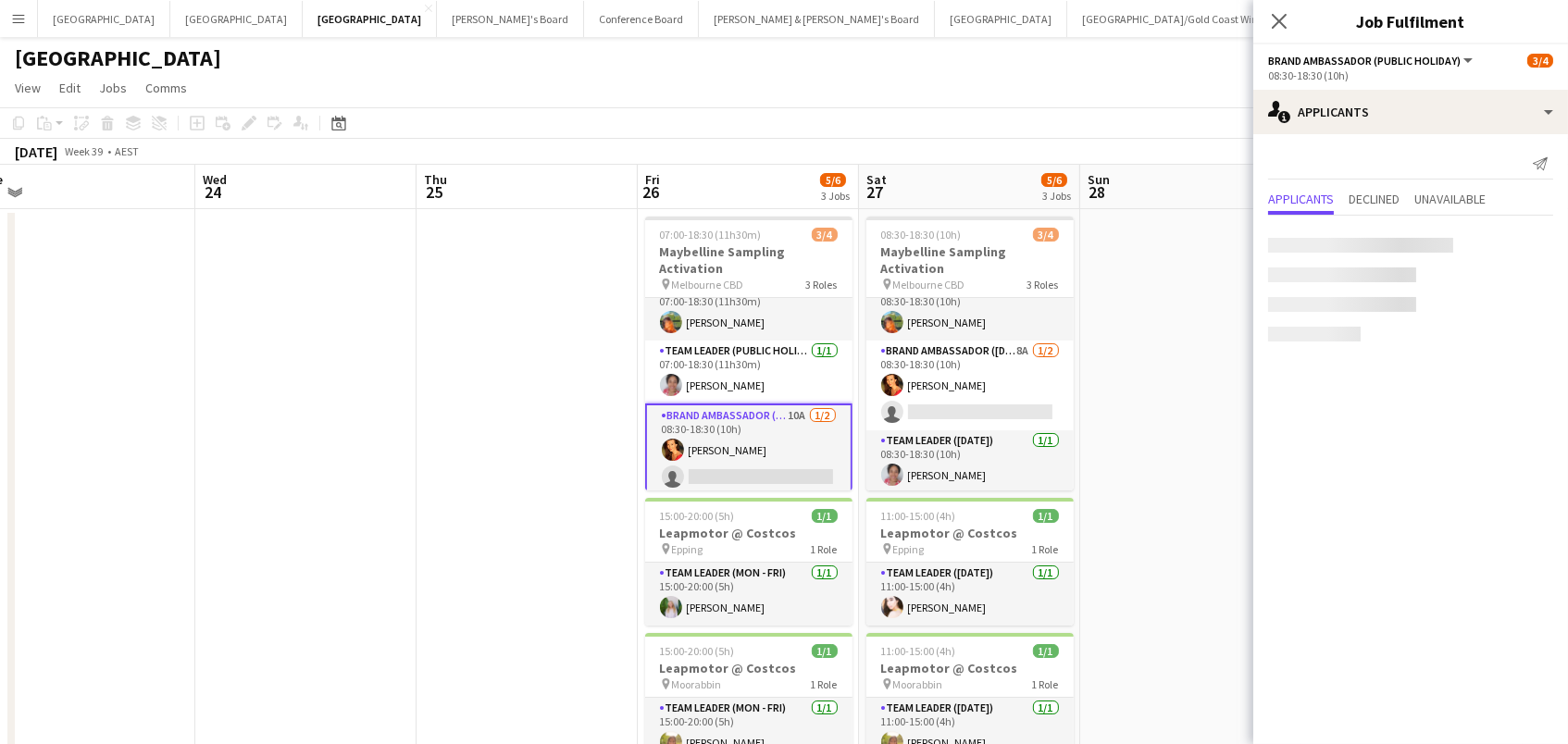
scroll to position [0, 909]
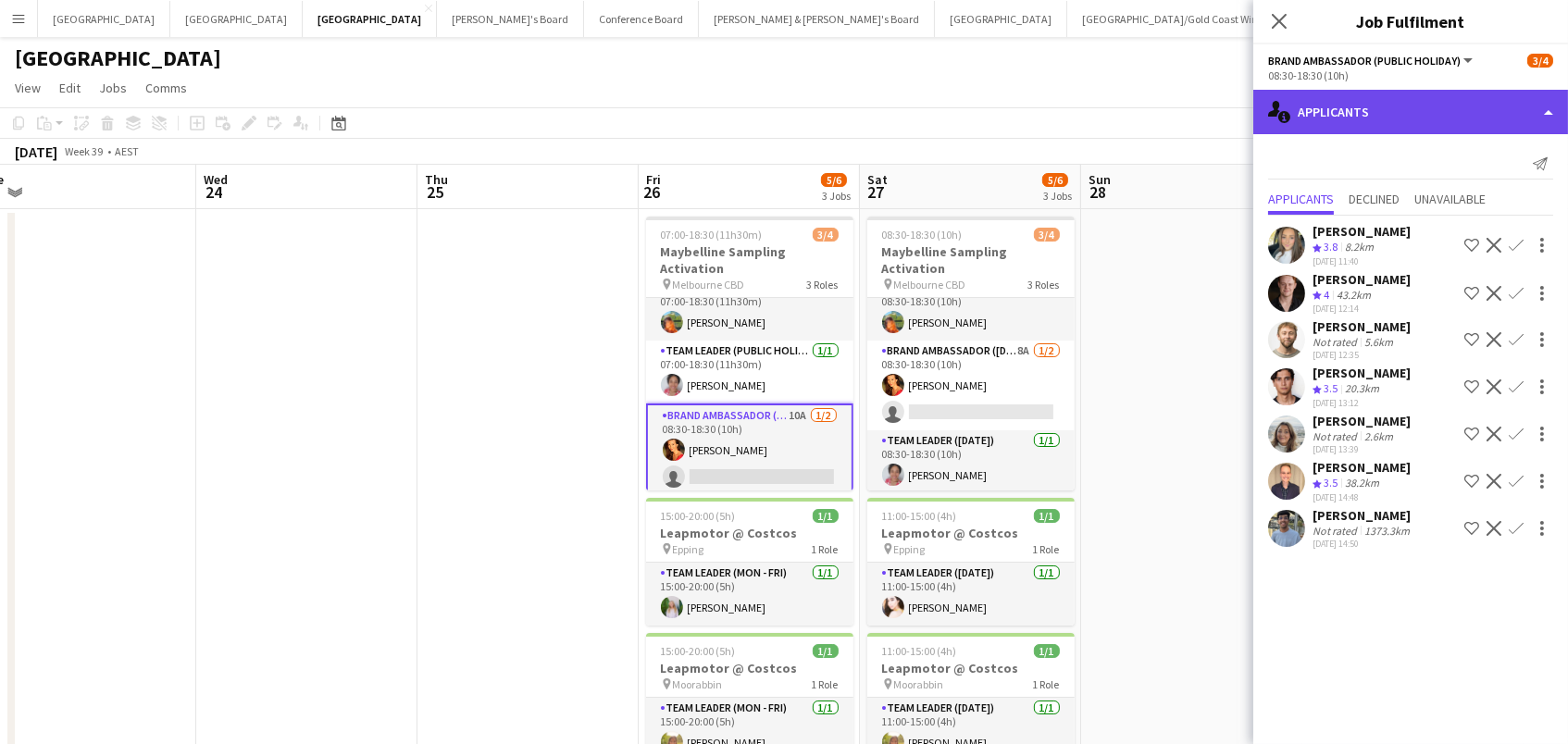
click at [1381, 106] on div "single-neutral-actions-information Applicants" at bounding box center [1411, 112] width 315 height 45
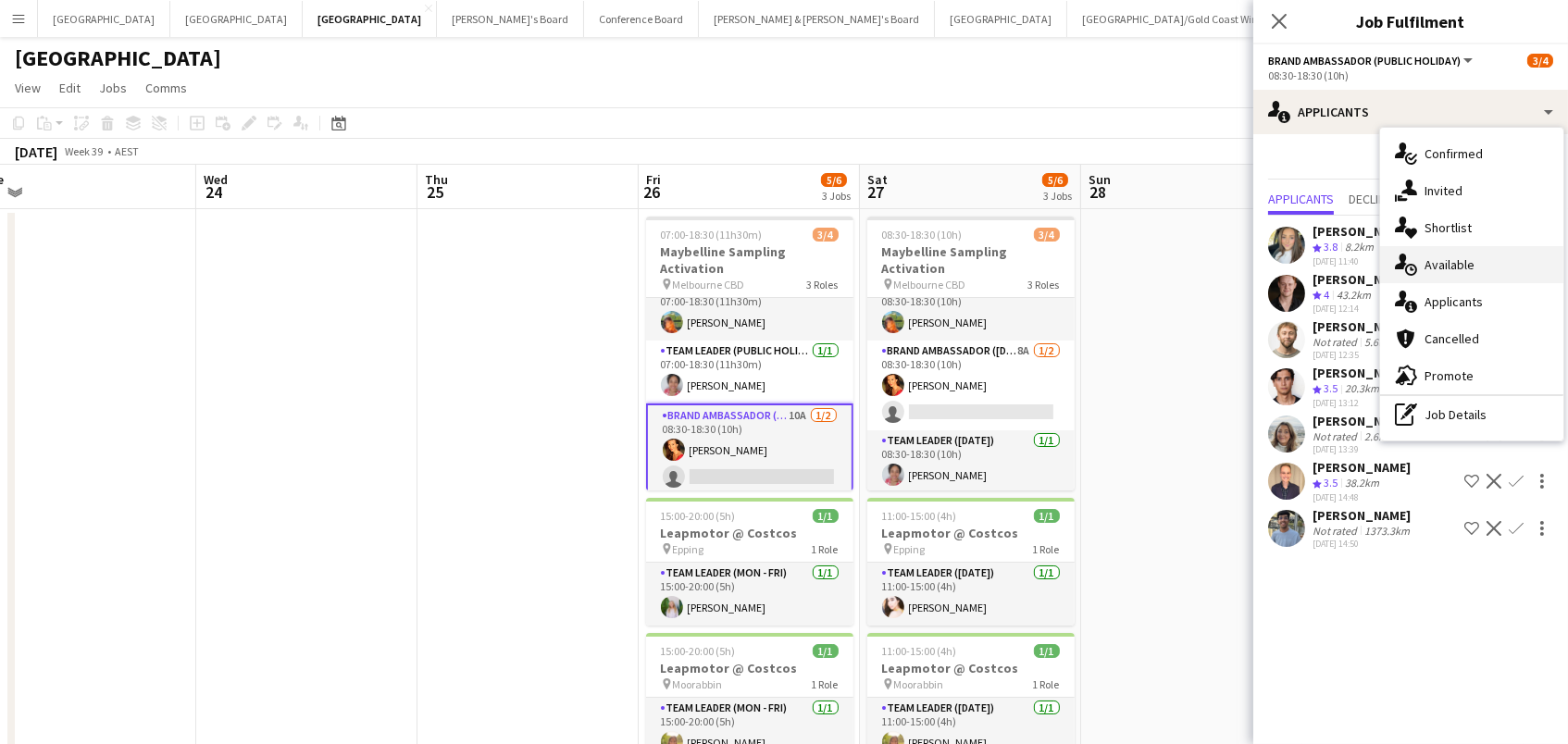
click at [1488, 251] on div "single-neutral-actions-upload Available" at bounding box center [1471, 264] width 184 height 37
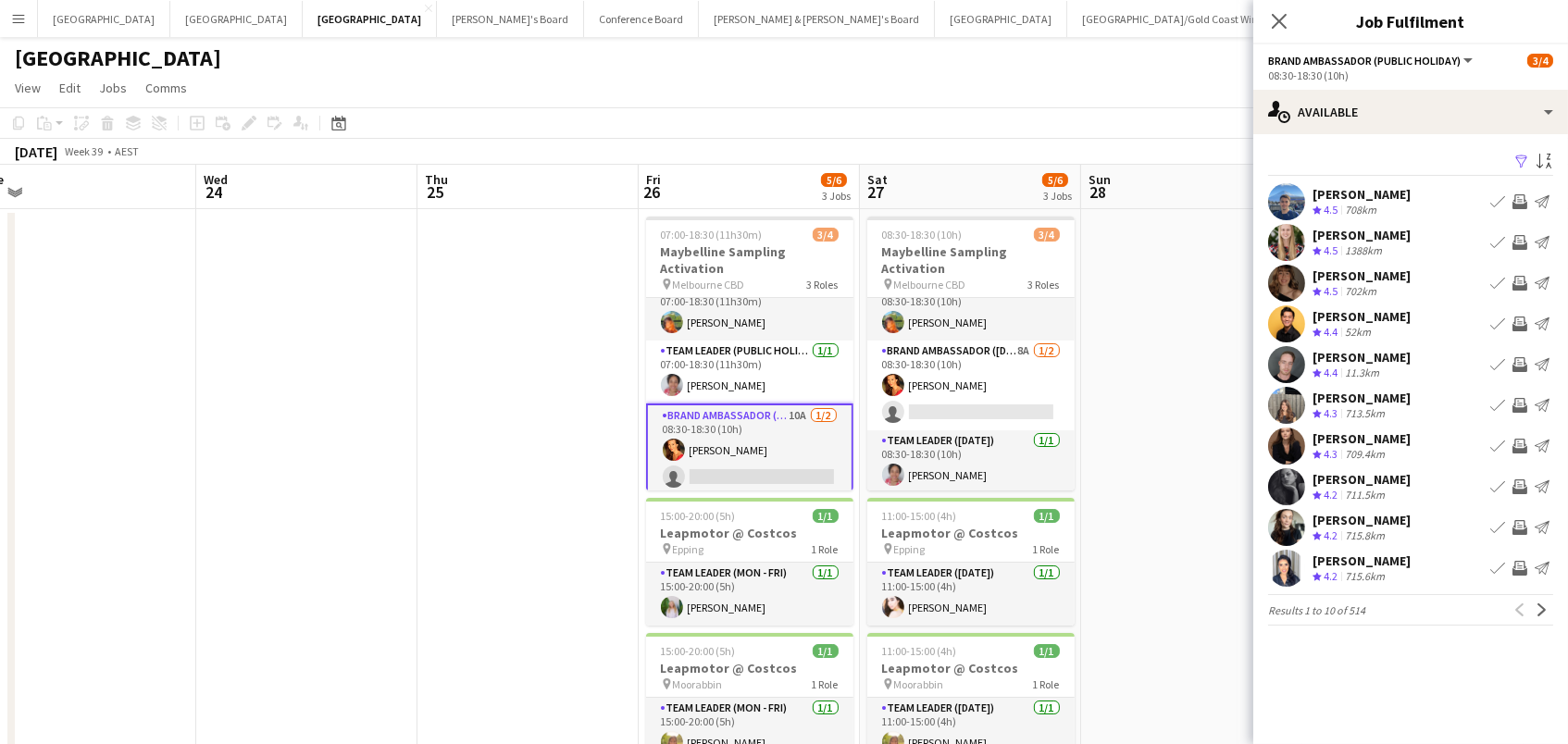
click at [1517, 156] on app-icon "Filter" at bounding box center [1520, 162] width 15 height 17
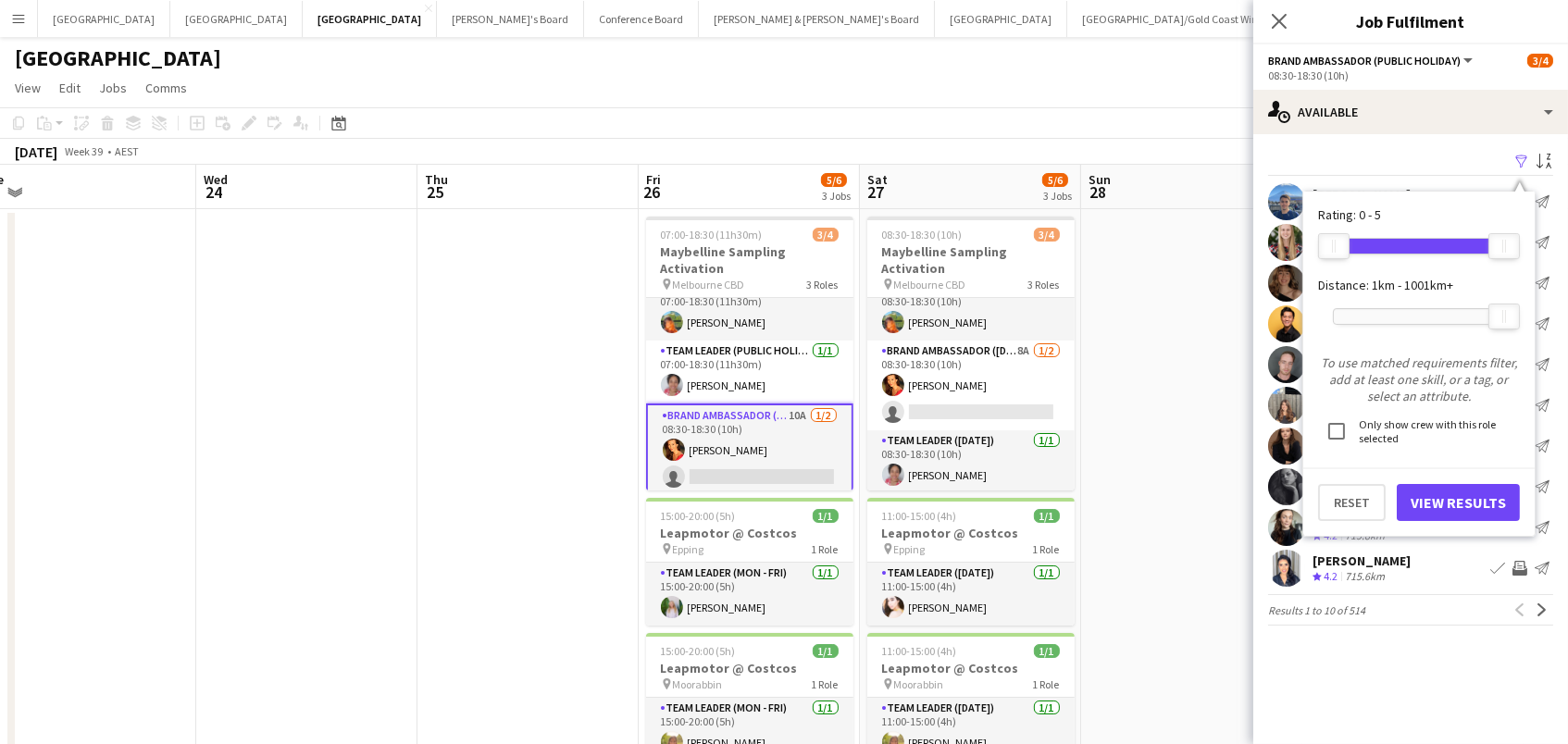
click at [1390, 312] on div at bounding box center [1418, 316] width 170 height 15
click at [1440, 497] on button "View Results" at bounding box center [1457, 502] width 123 height 37
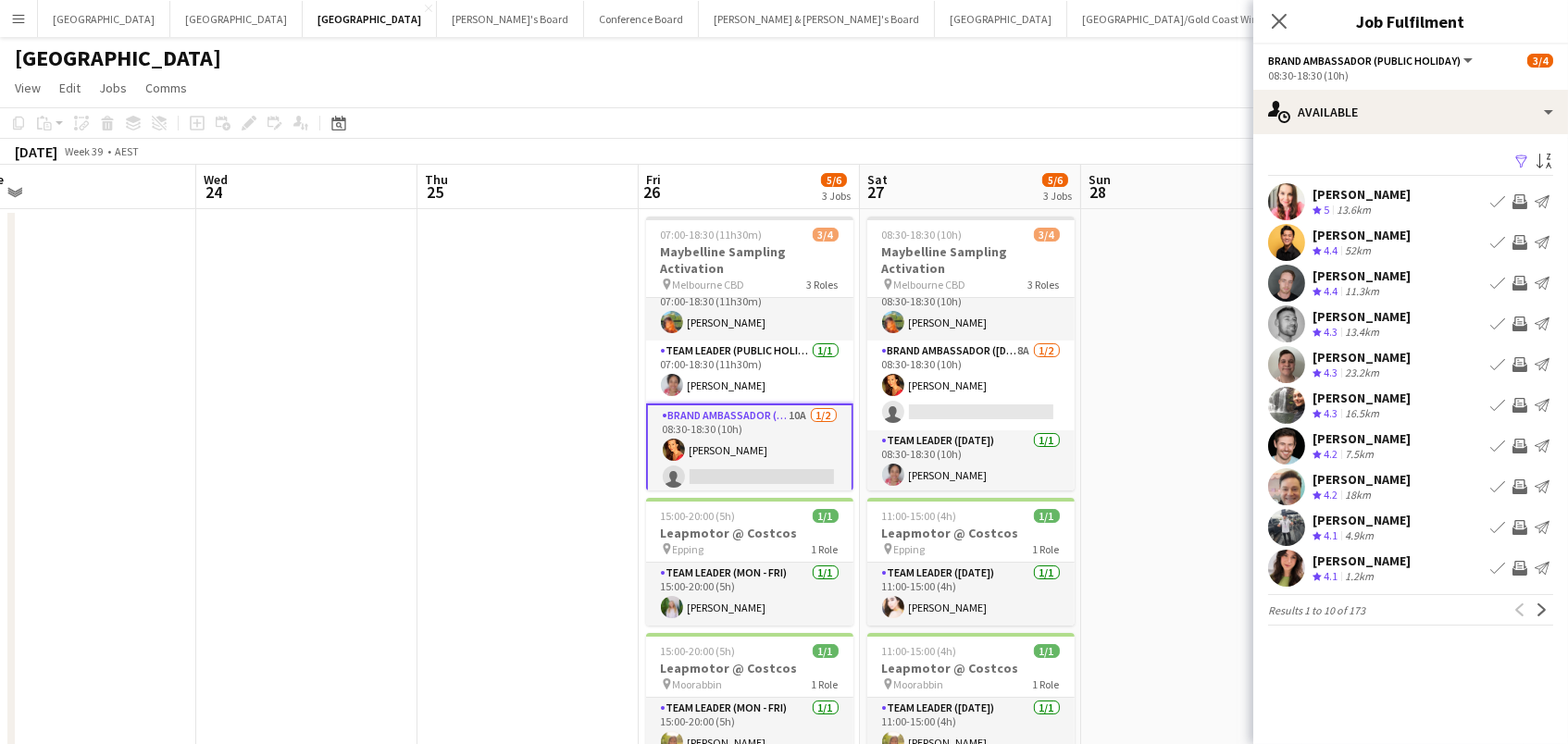
click at [1520, 245] on app-icon "Invite crew" at bounding box center [1518, 242] width 15 height 15
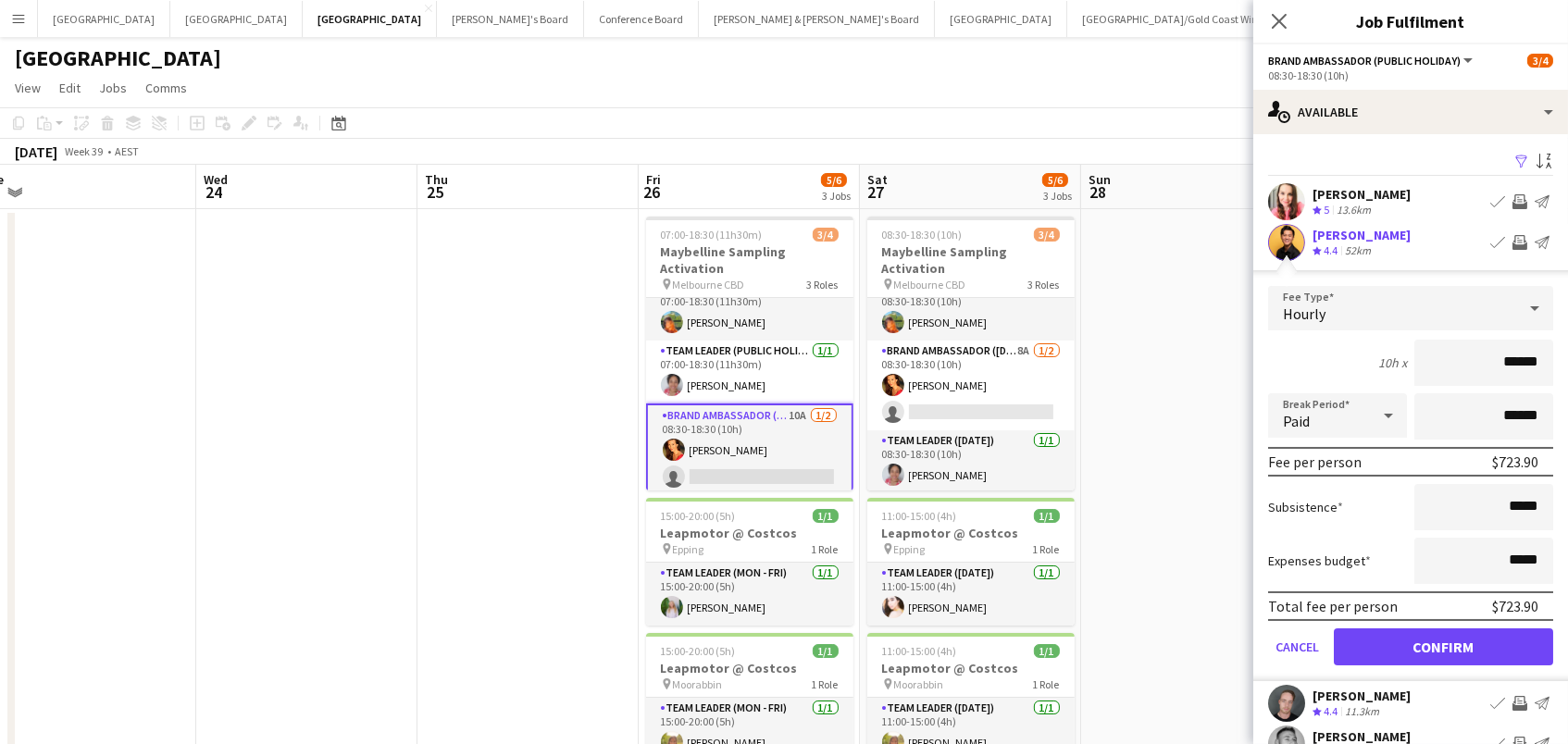
click at [1443, 644] on button "Confirm" at bounding box center [1444, 647] width 220 height 37
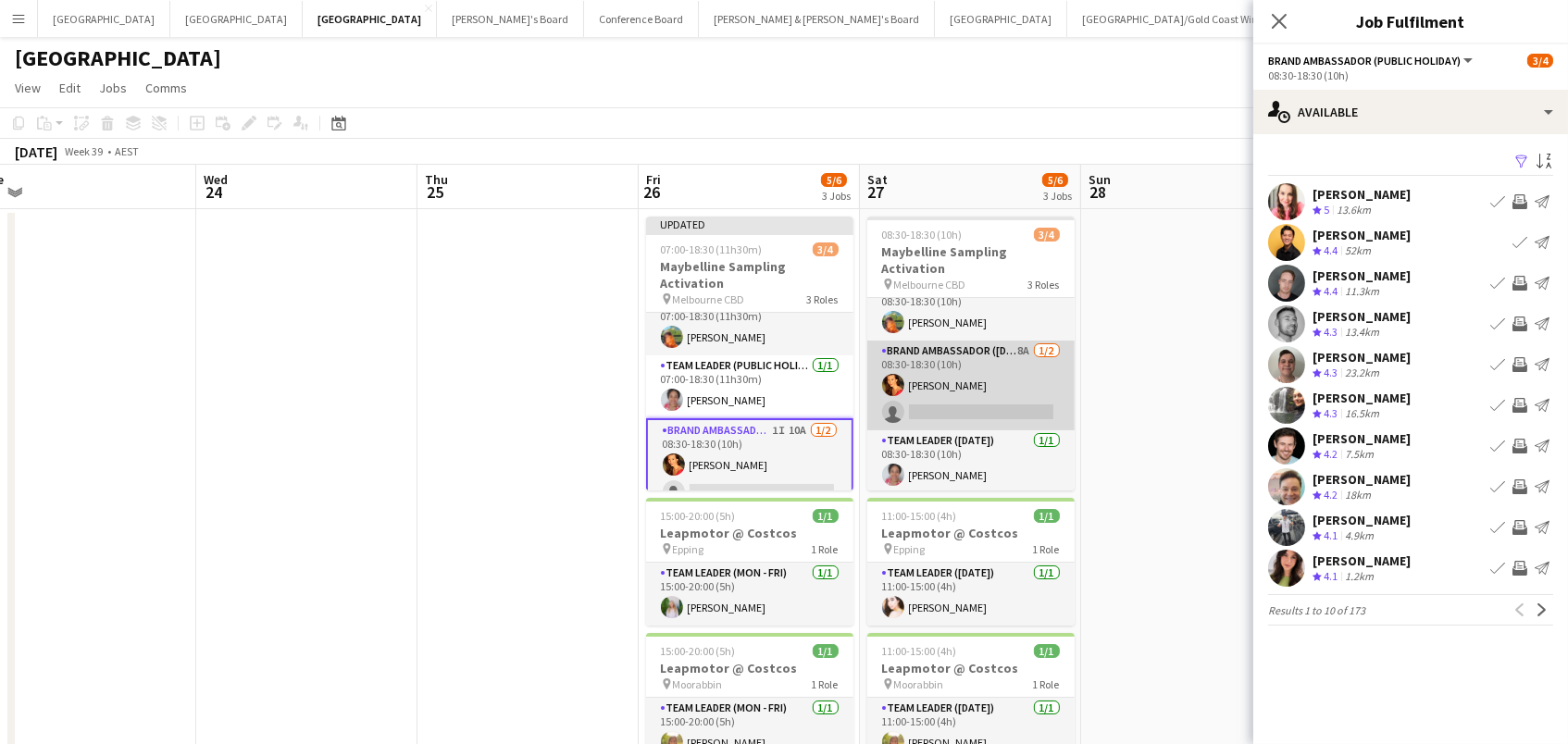
click at [1015, 380] on app-card-role "Brand Ambassador (Saturday) 8A 1/2 08:30-18:30 (10h) Chrissie Leigh single-neut…" at bounding box center [971, 386] width 207 height 89
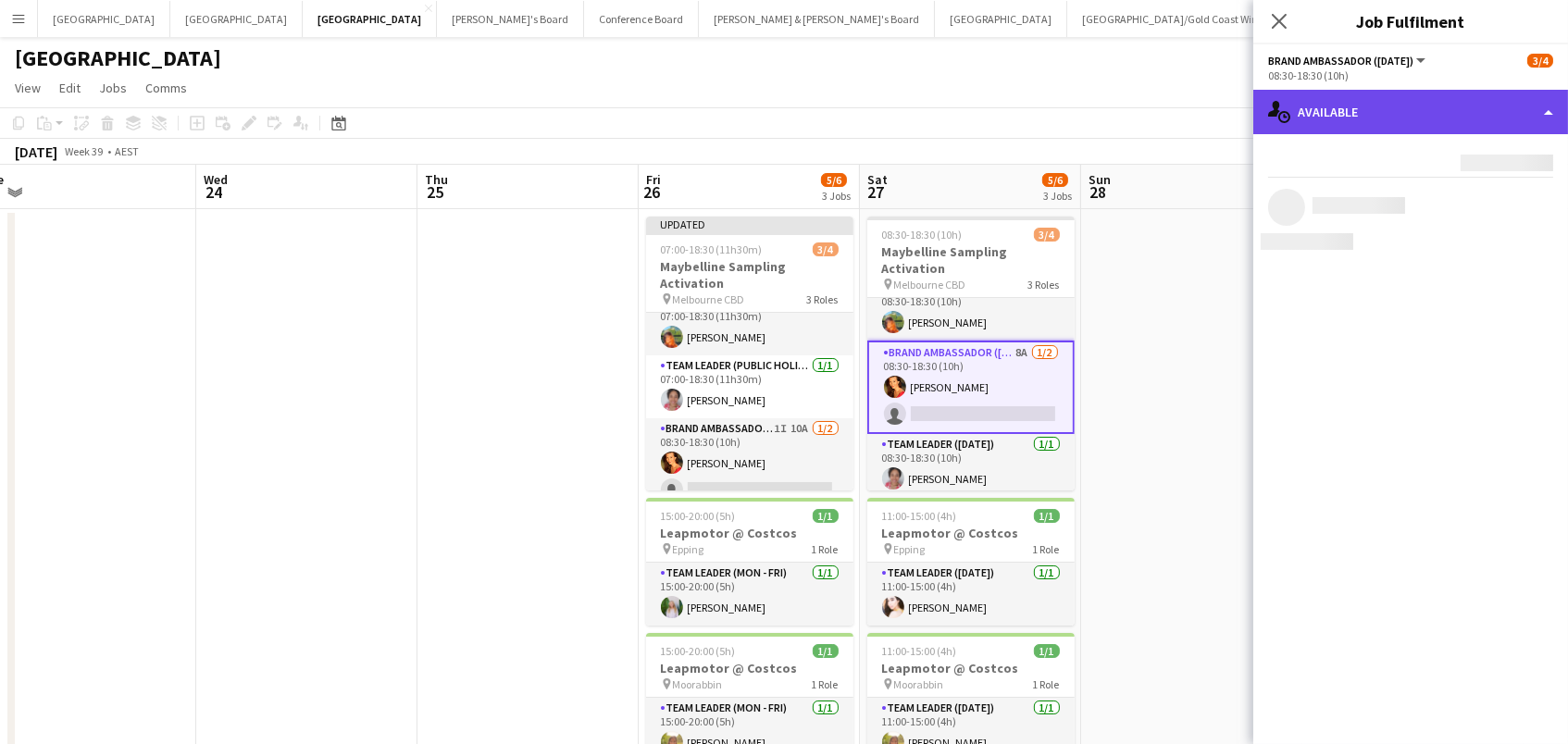
click at [1402, 113] on div "single-neutral-actions-upload Available" at bounding box center [1411, 112] width 315 height 45
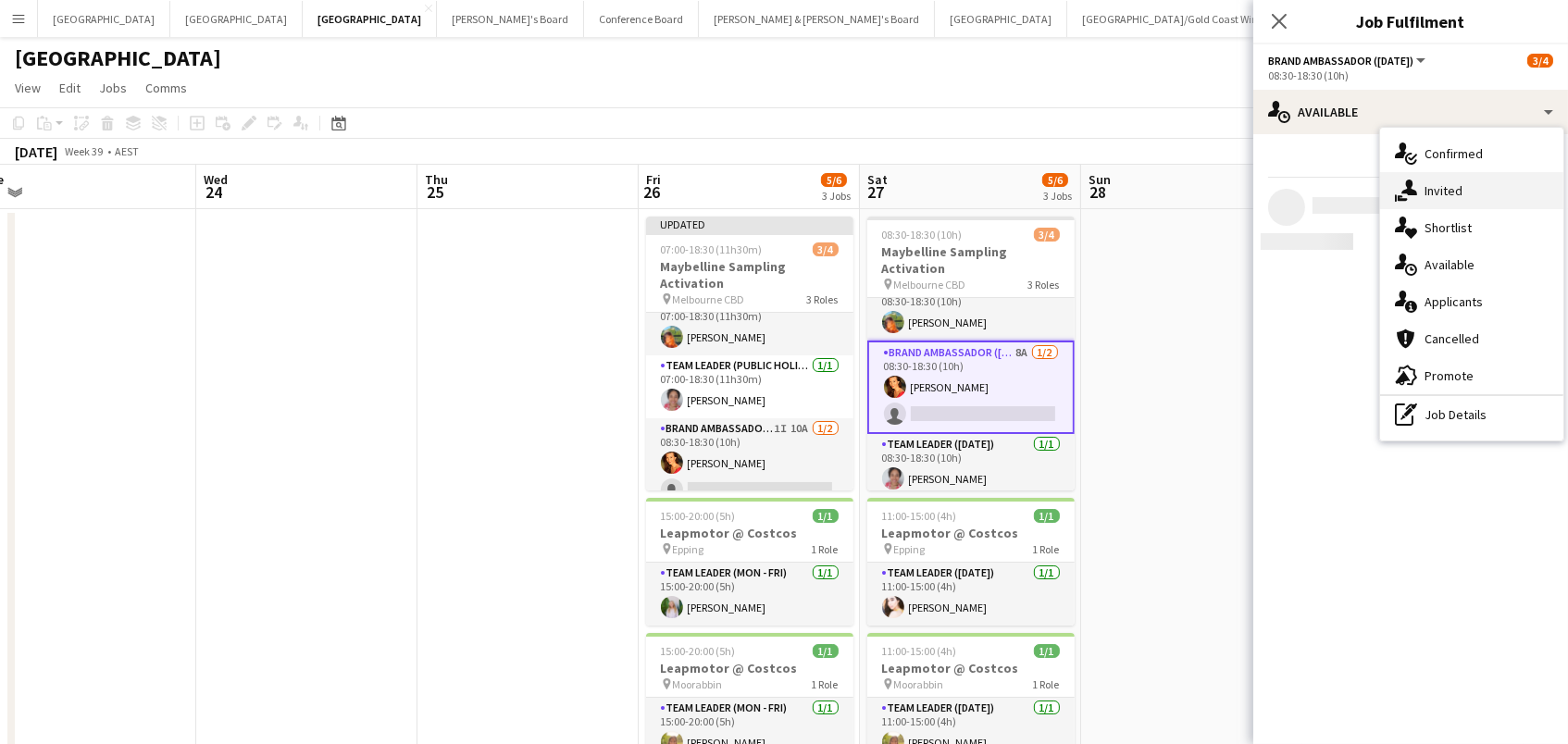
click at [1449, 198] on div "single-neutral-actions-share-1 Invited" at bounding box center [1471, 190] width 184 height 37
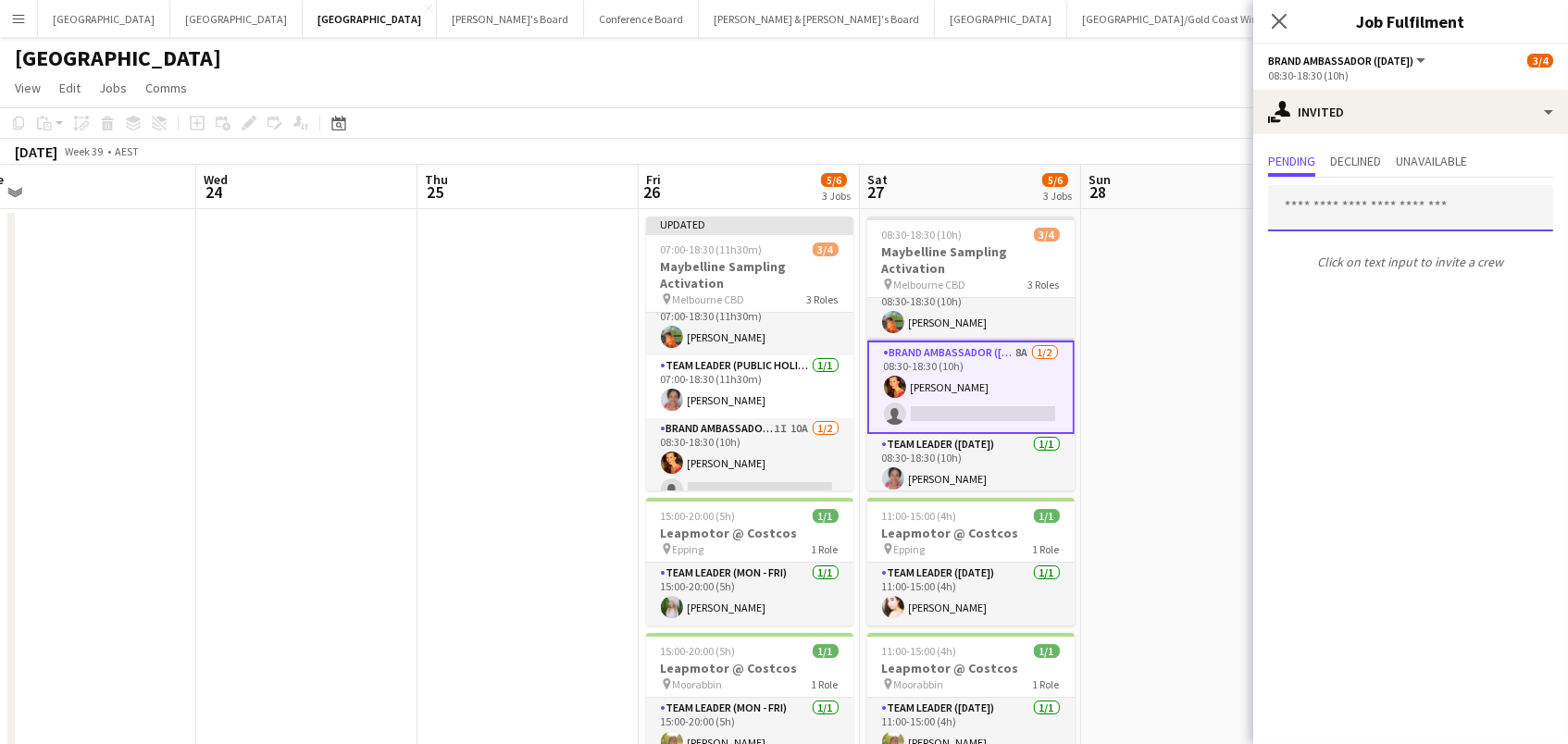
click at [1332, 208] on input "text" at bounding box center [1410, 209] width 285 height 47
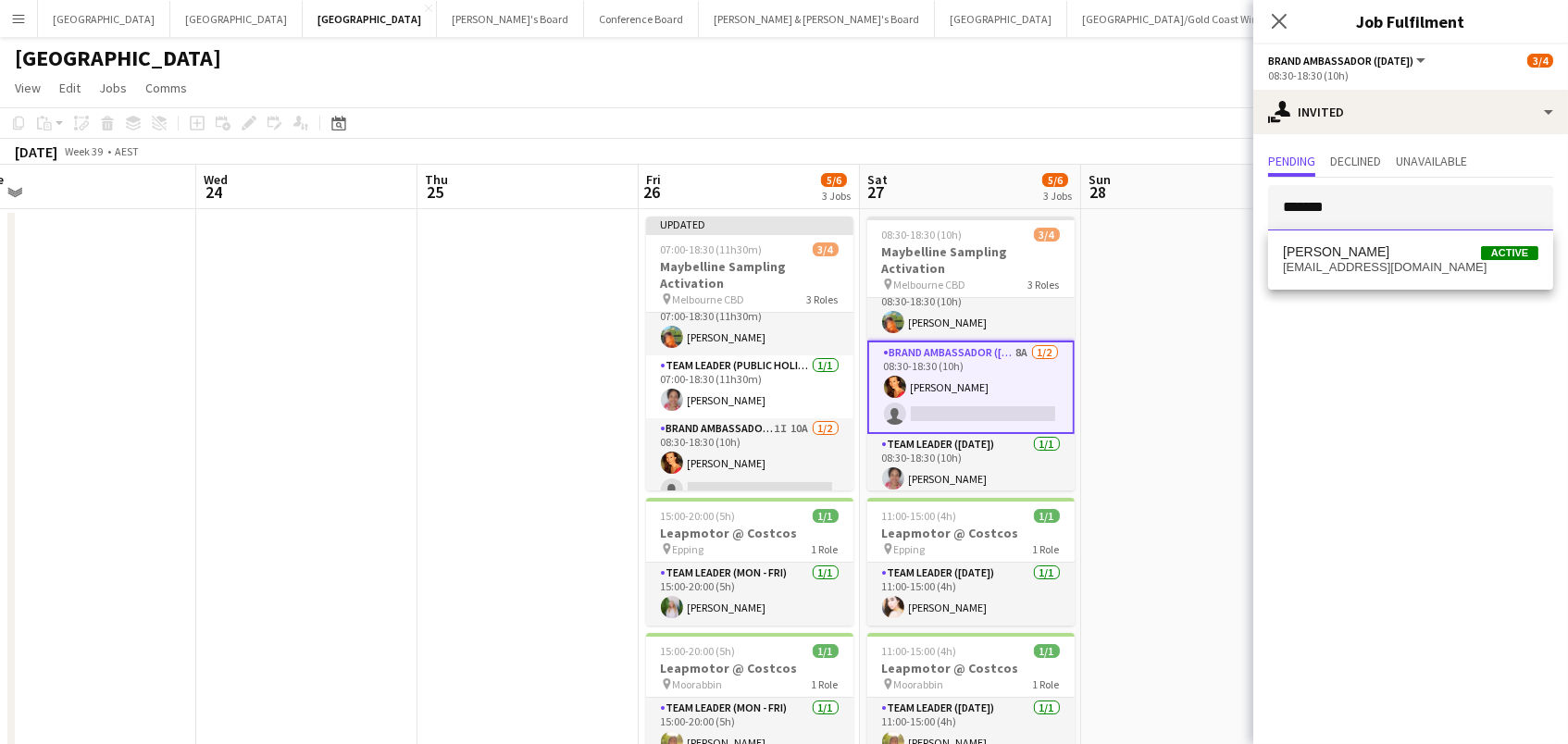
type input "*******"
drag, startPoint x: 1355, startPoint y: 242, endPoint x: 1362, endPoint y: 258, distance: 17.5
click at [1362, 258] on span "[PERSON_NAME]" at bounding box center [1336, 252] width 107 height 16
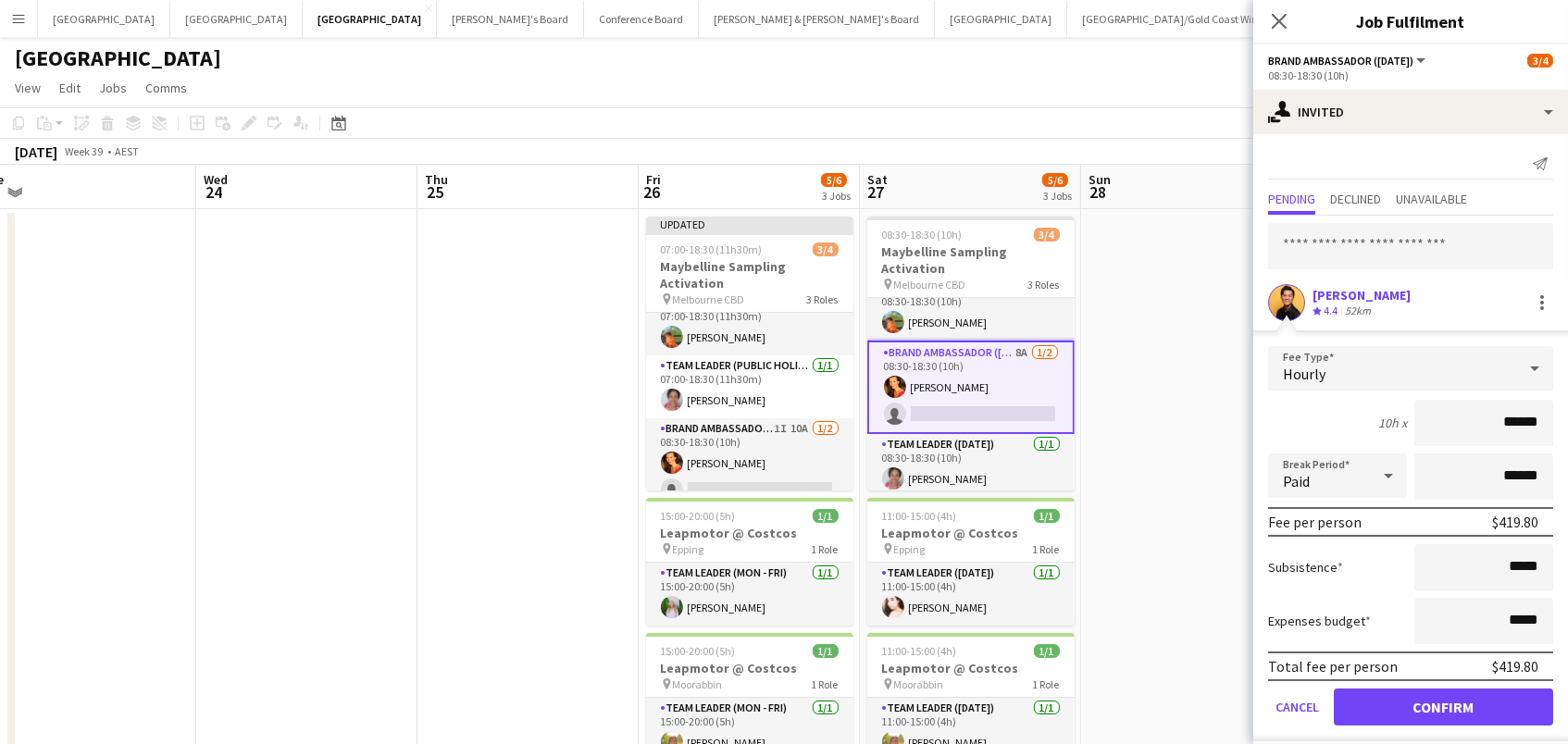
click at [1443, 704] on button "Confirm" at bounding box center [1444, 707] width 220 height 37
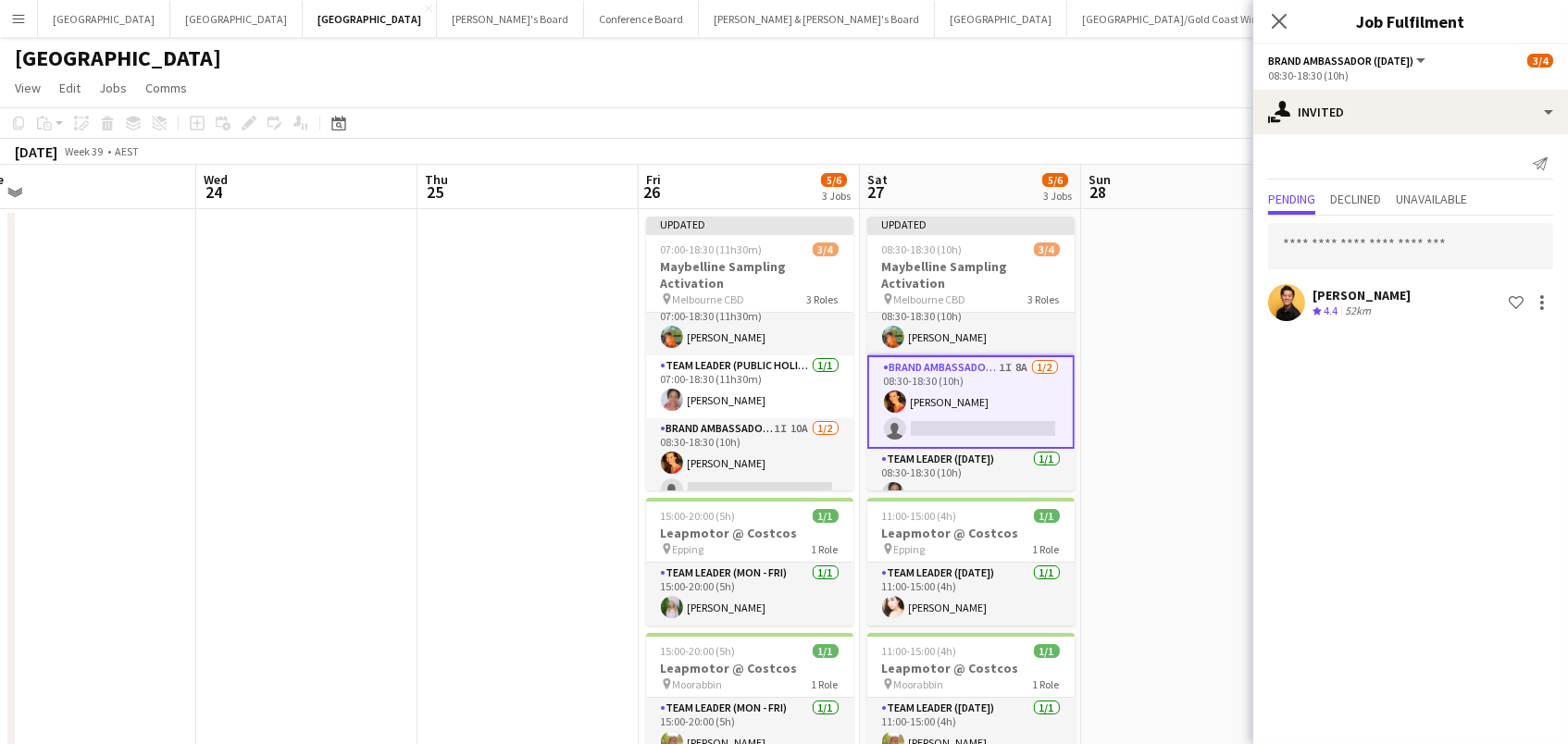
click at [1156, 297] on app-date-cell at bounding box center [1192, 579] width 222 height 741
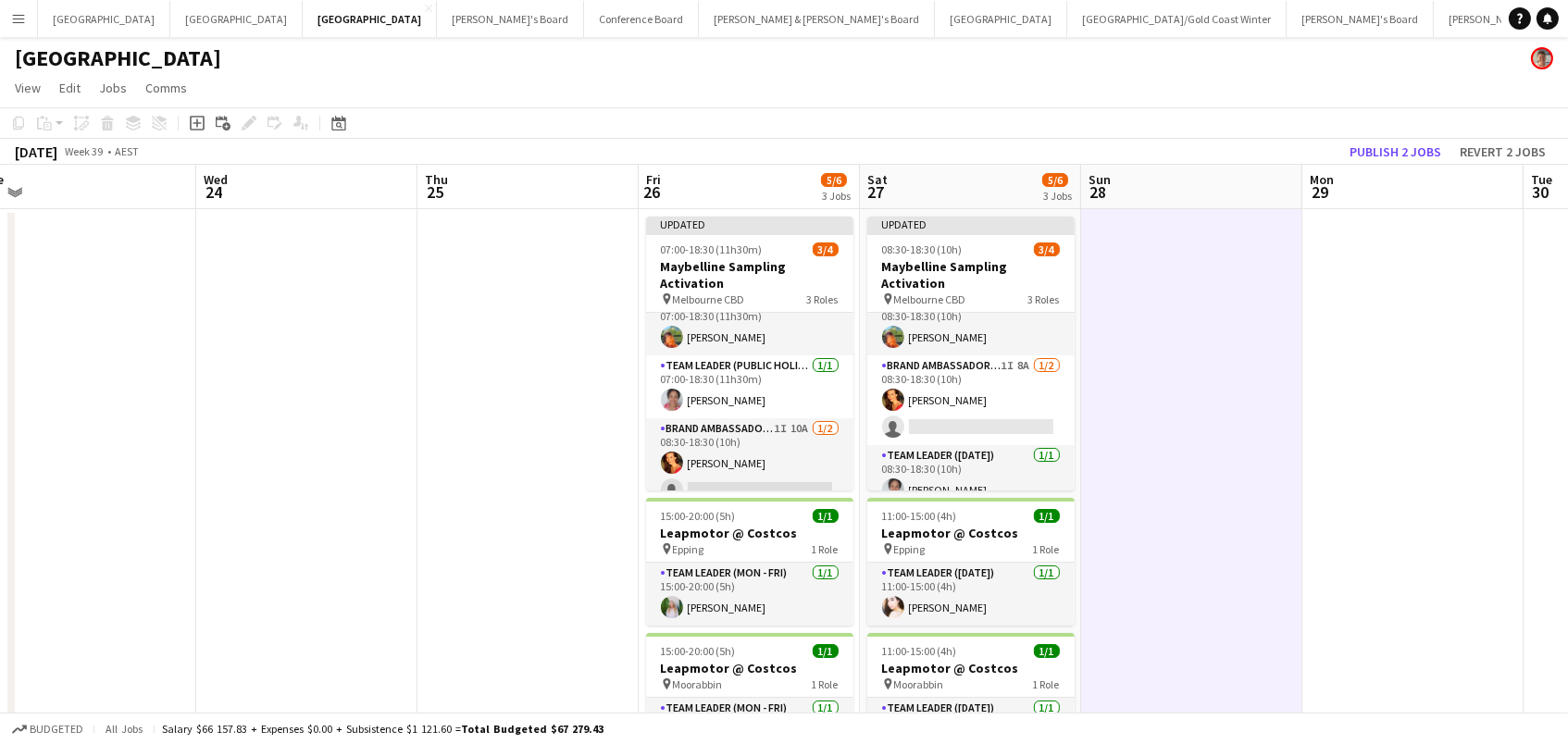
click at [1374, 139] on div "September 2025 Week 39 • AEST Publish 2 jobs Revert 2 jobs" at bounding box center [784, 152] width 1568 height 26
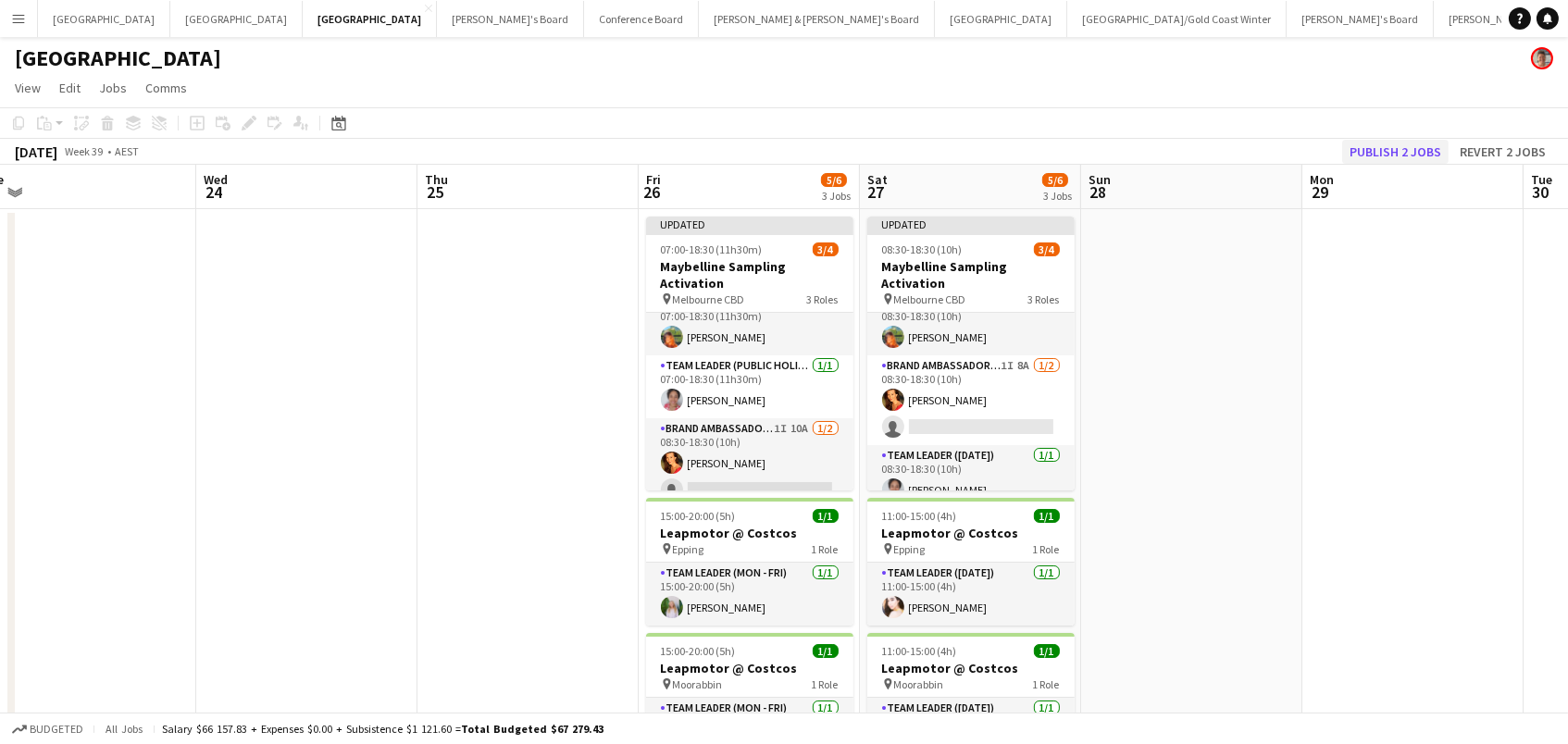
click at [1374, 146] on button "Publish 2 jobs" at bounding box center [1395, 152] width 107 height 24
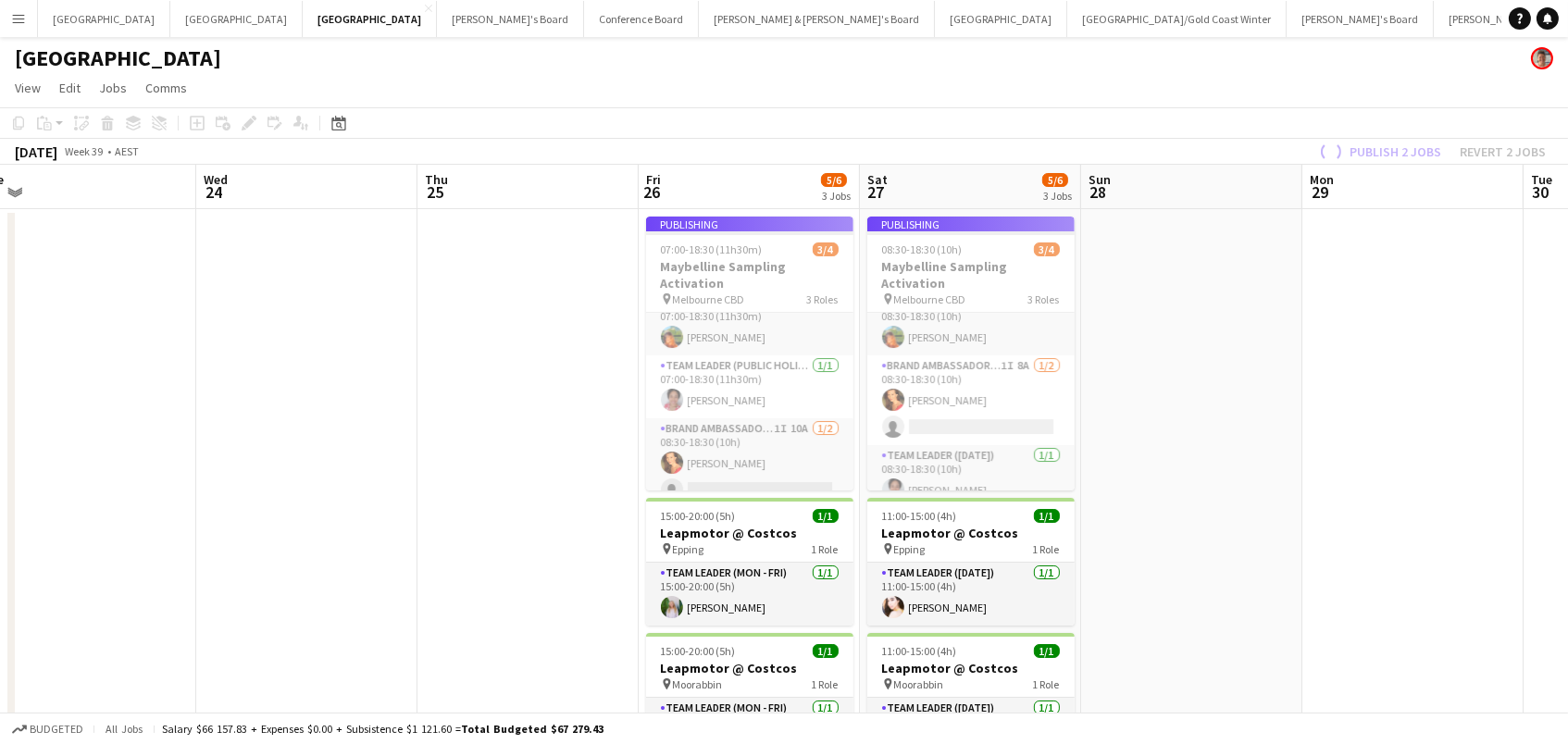
click at [984, 268] on app-job-card "Publishing 08:30-18:30 (10h) 3/4 Maybelline Sampling Activation pin Melbourne C…" at bounding box center [971, 354] width 207 height 274
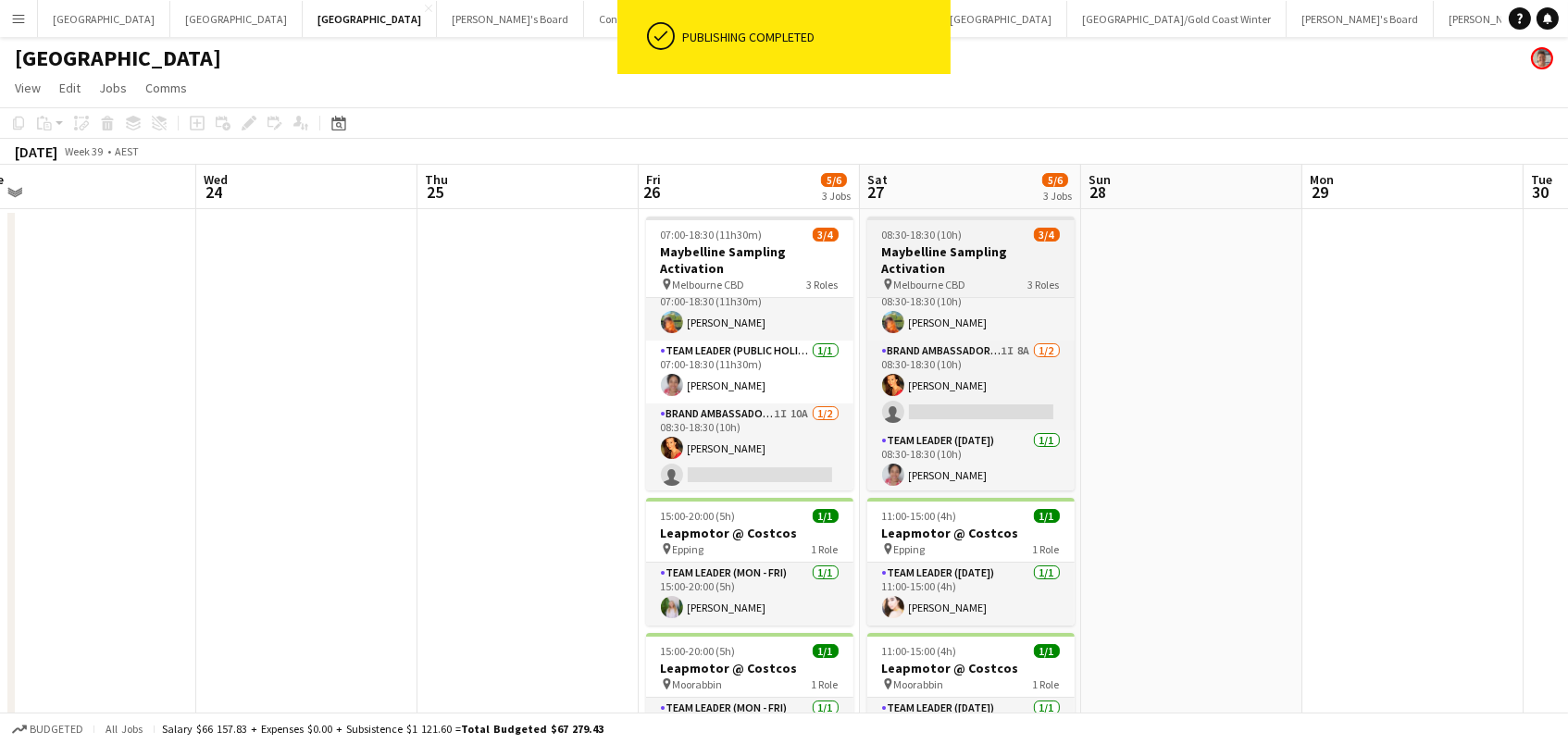
click at [984, 268] on h3 "Maybelline Sampling Activation" at bounding box center [971, 260] width 207 height 33
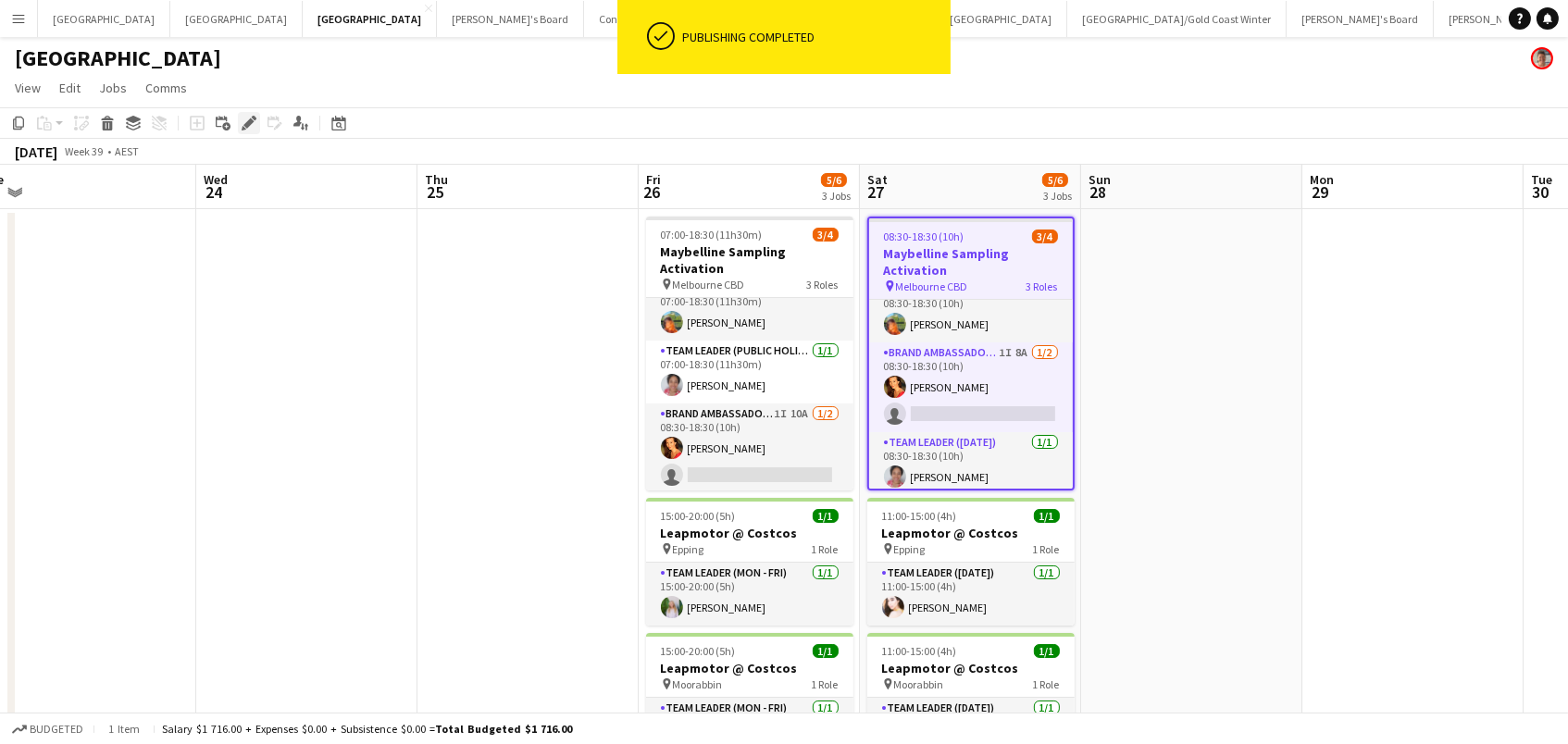
click at [256, 113] on div "Edit" at bounding box center [249, 122] width 22 height 22
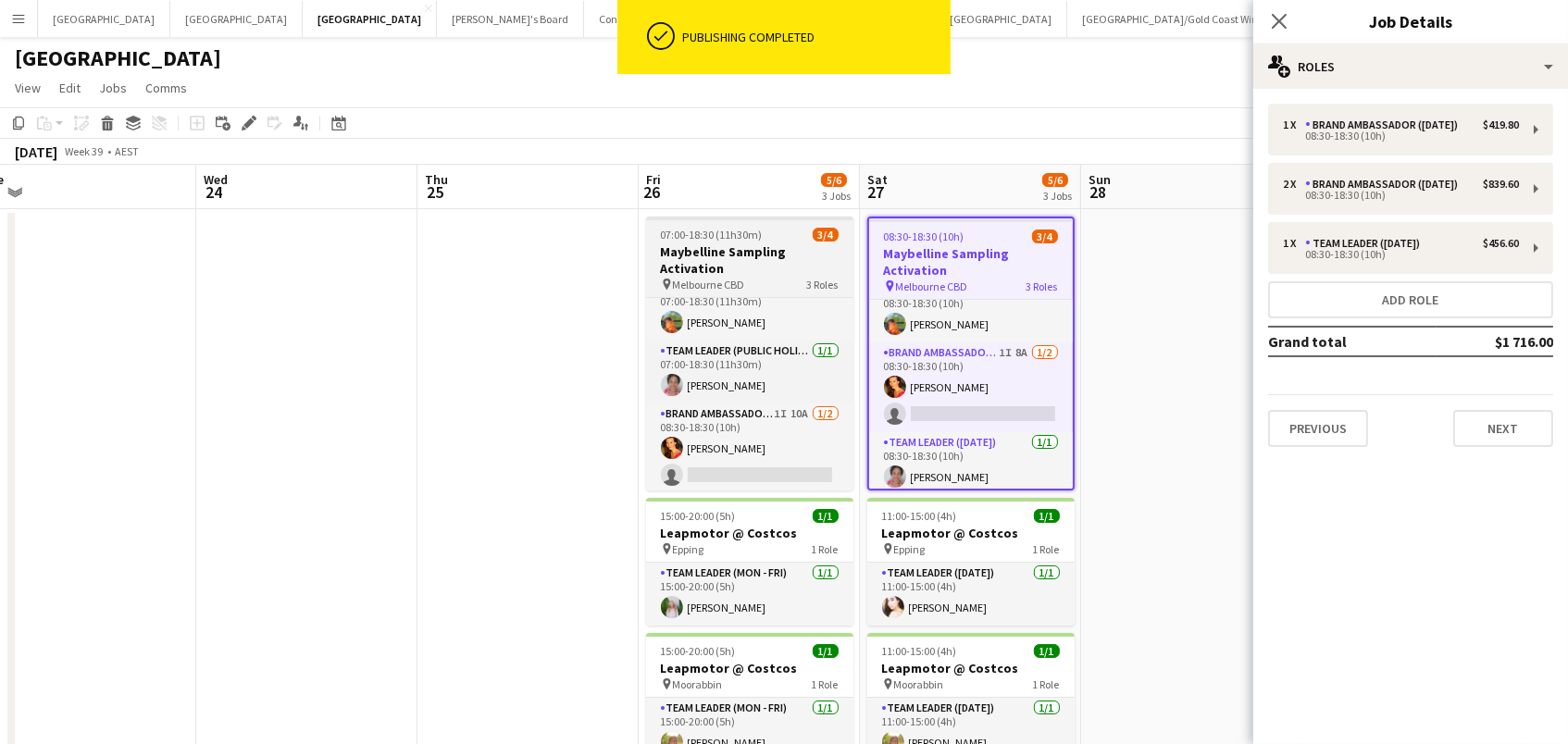
click at [753, 273] on h3 "Maybelline Sampling Activation" at bounding box center [749, 260] width 207 height 33
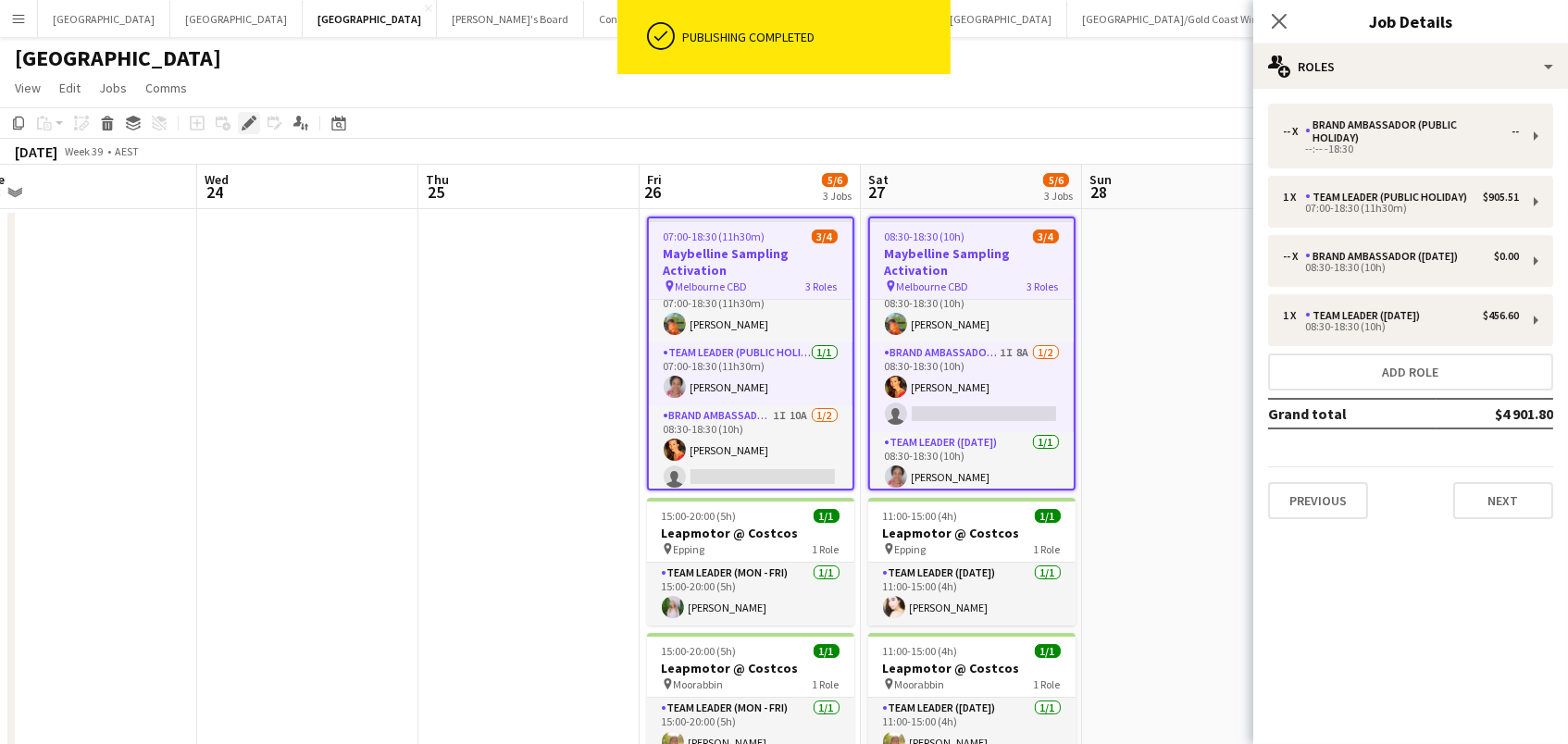
click at [256, 126] on div "Edit" at bounding box center [249, 122] width 22 height 22
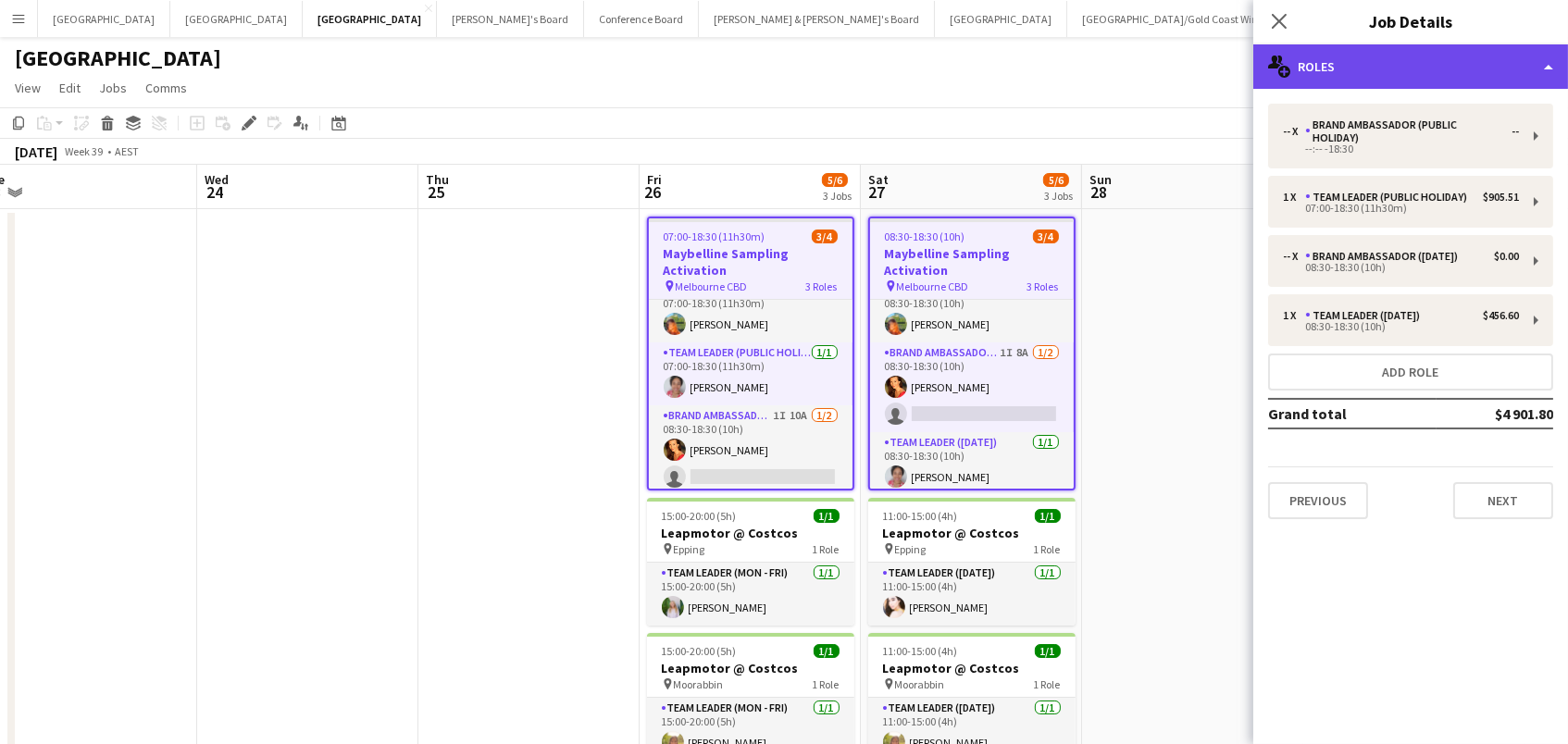
click at [1323, 69] on div "multiple-users-add Roles" at bounding box center [1411, 67] width 315 height 45
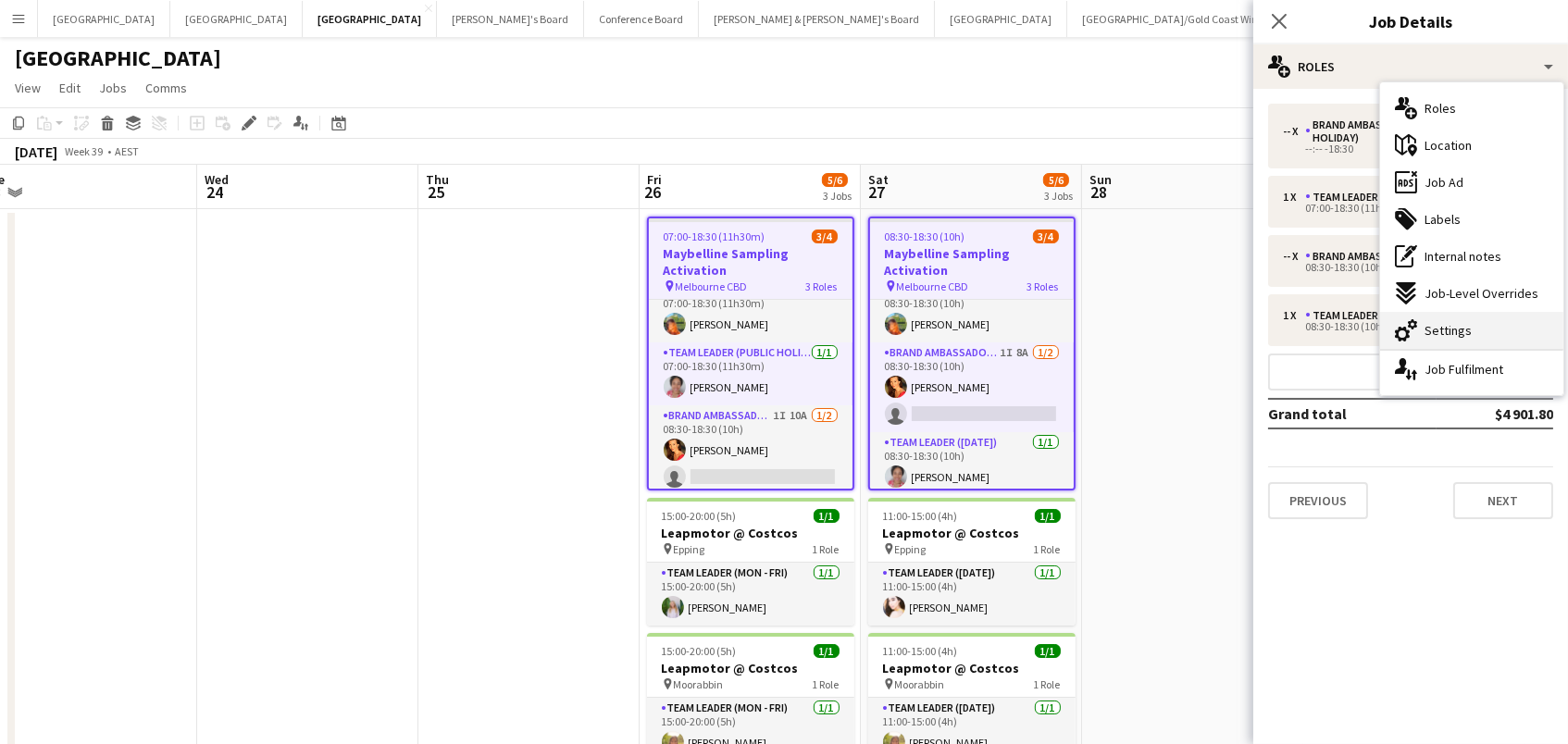
click at [1452, 328] on span "Settings" at bounding box center [1448, 329] width 48 height 17
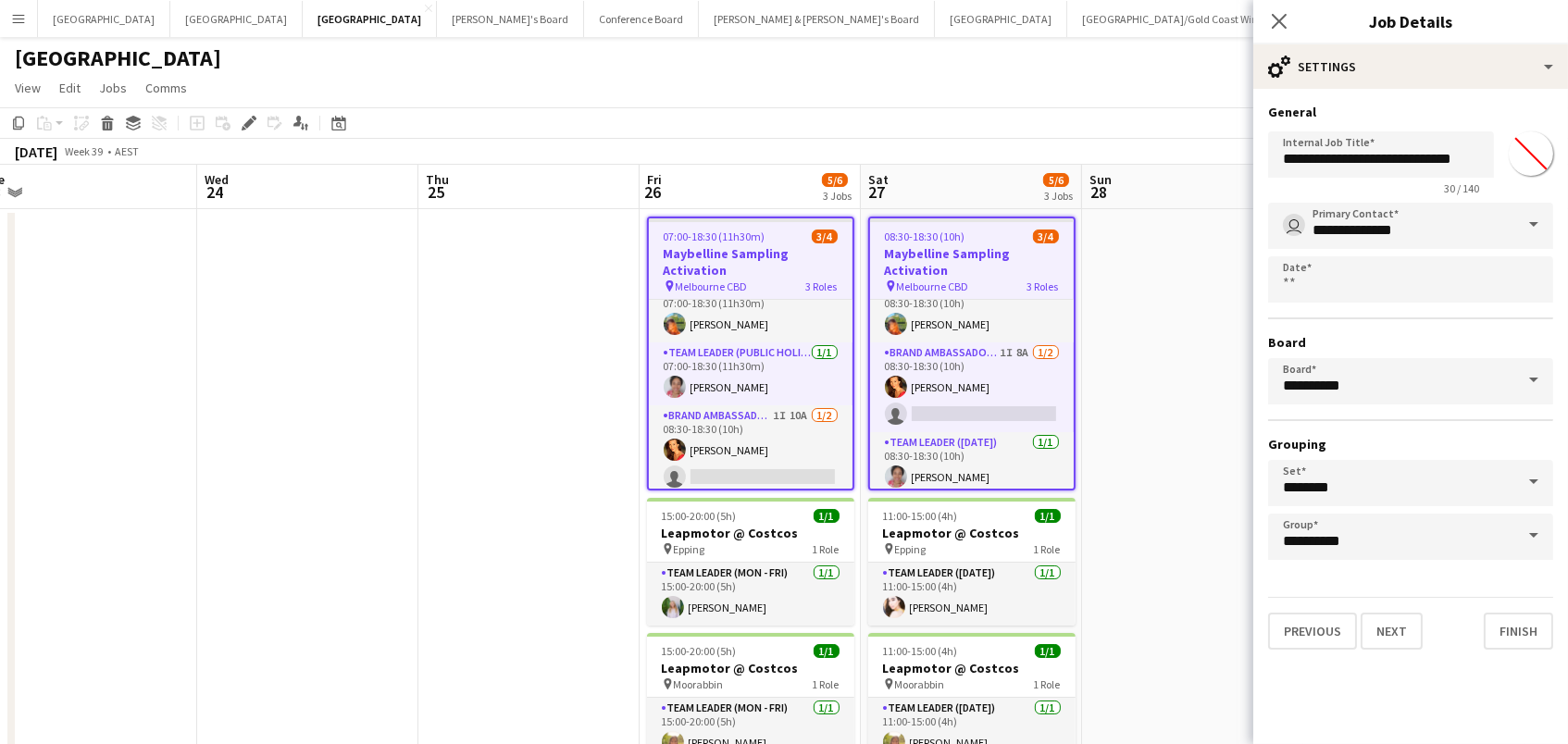
click at [1524, 152] on input "*******" at bounding box center [1530, 153] width 67 height 67
type input "*******"
click at [1096, 330] on app-date-cell at bounding box center [1192, 579] width 222 height 741
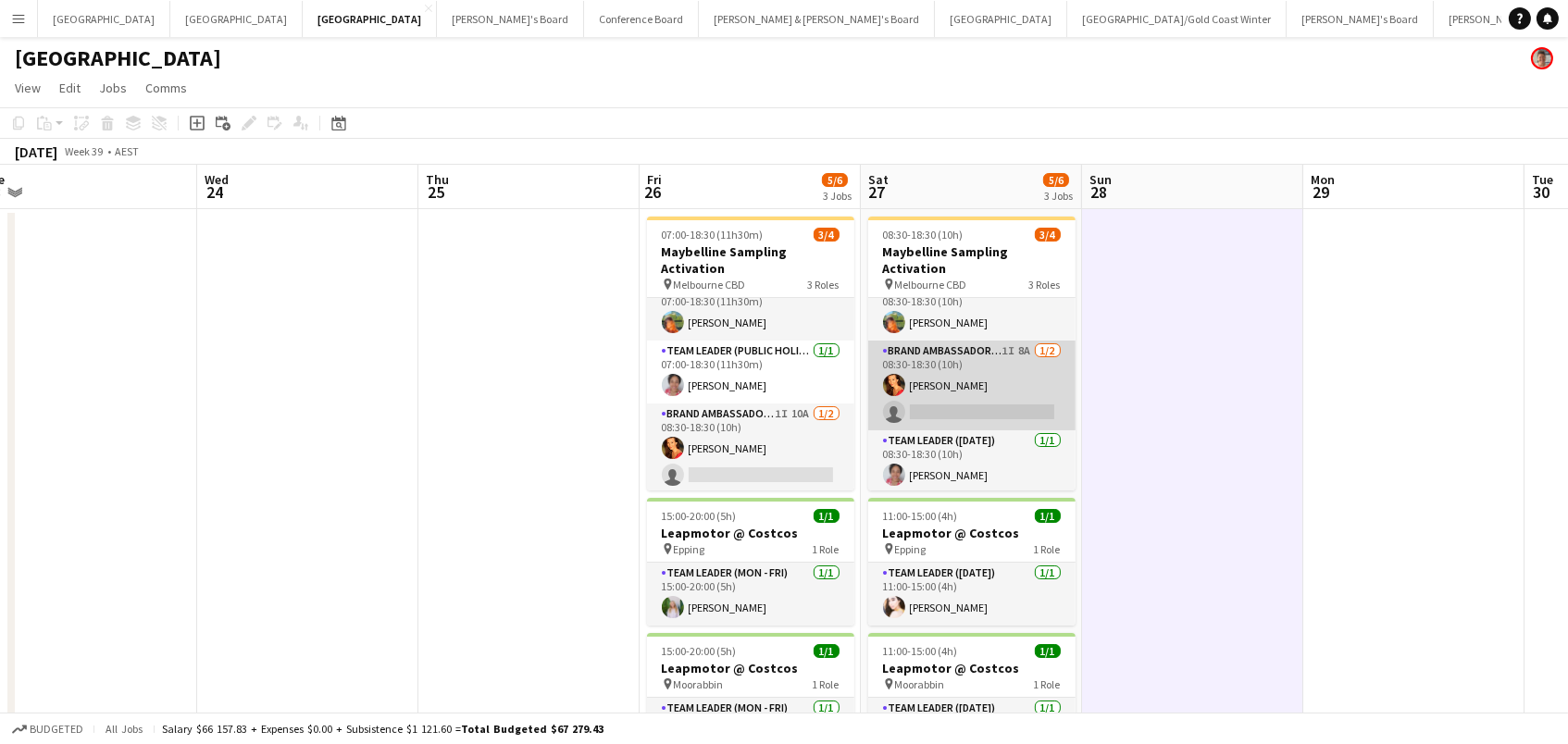
click at [1004, 402] on app-card-role "Brand Ambassador (Saturday) 1I 8A 1/2 08:30-18:30 (10h) Chrissie Leigh single-n…" at bounding box center [971, 386] width 207 height 89
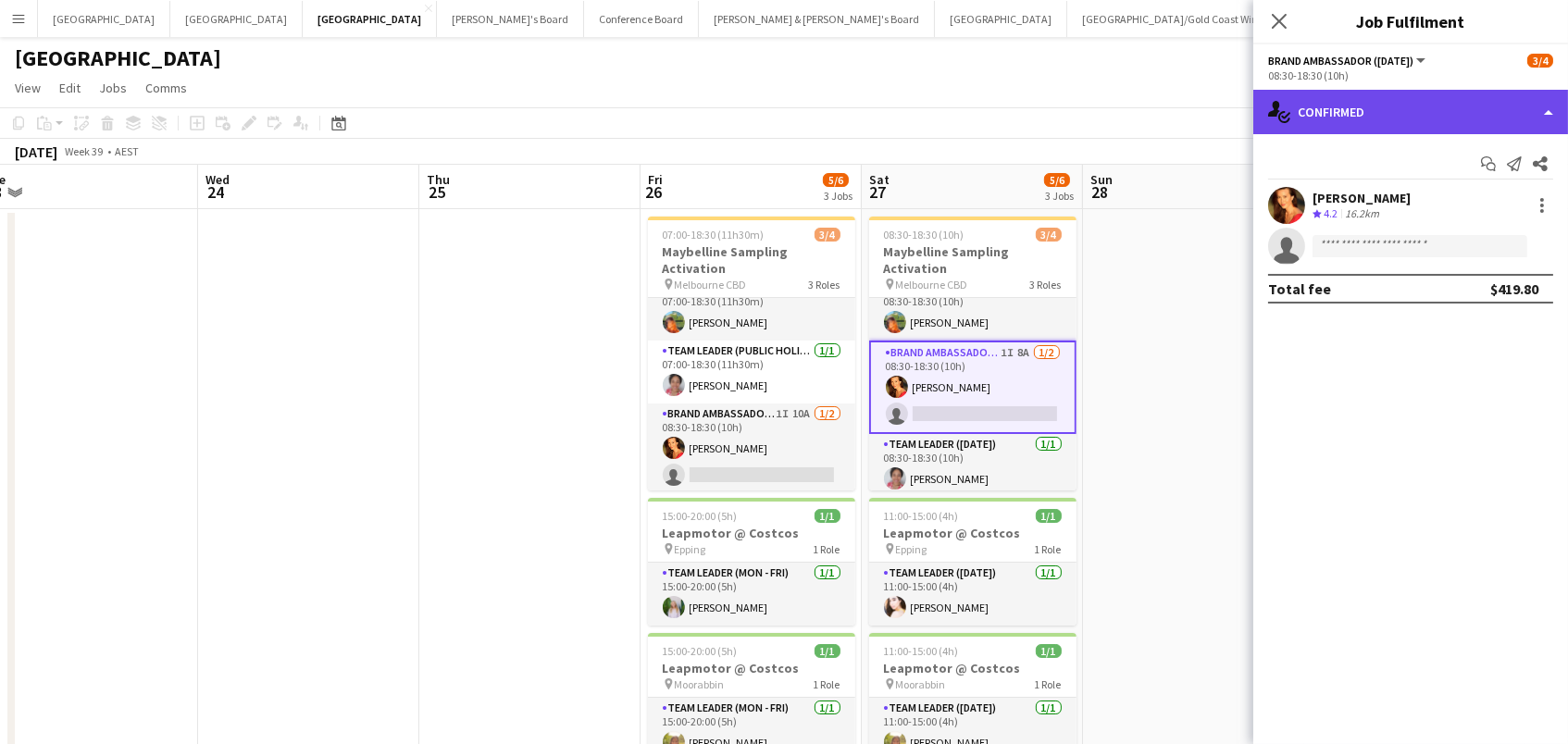
click at [1405, 95] on div "single-neutral-actions-check-2 Confirmed" at bounding box center [1411, 112] width 315 height 45
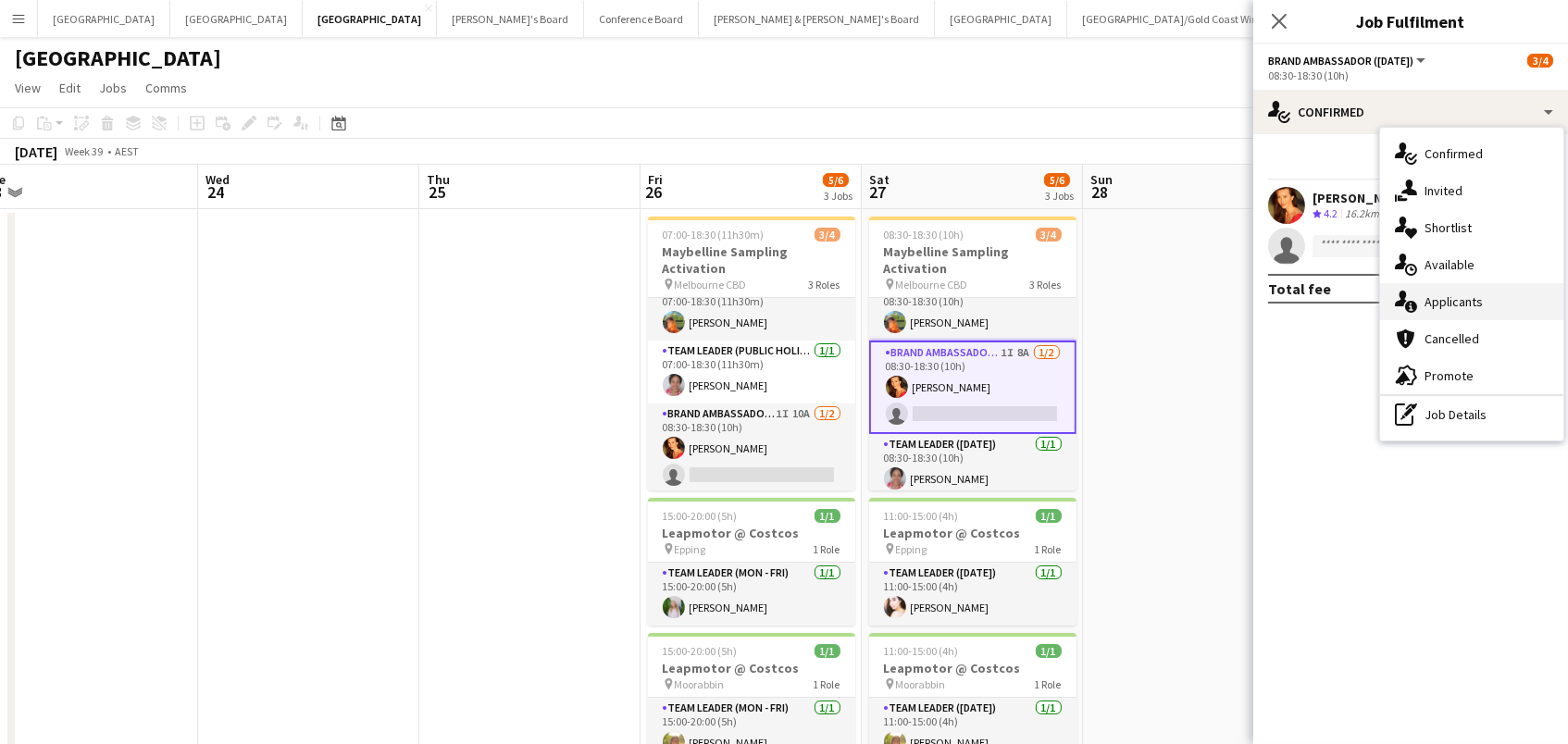
click at [1491, 294] on div "single-neutral-actions-information Applicants" at bounding box center [1471, 301] width 184 height 37
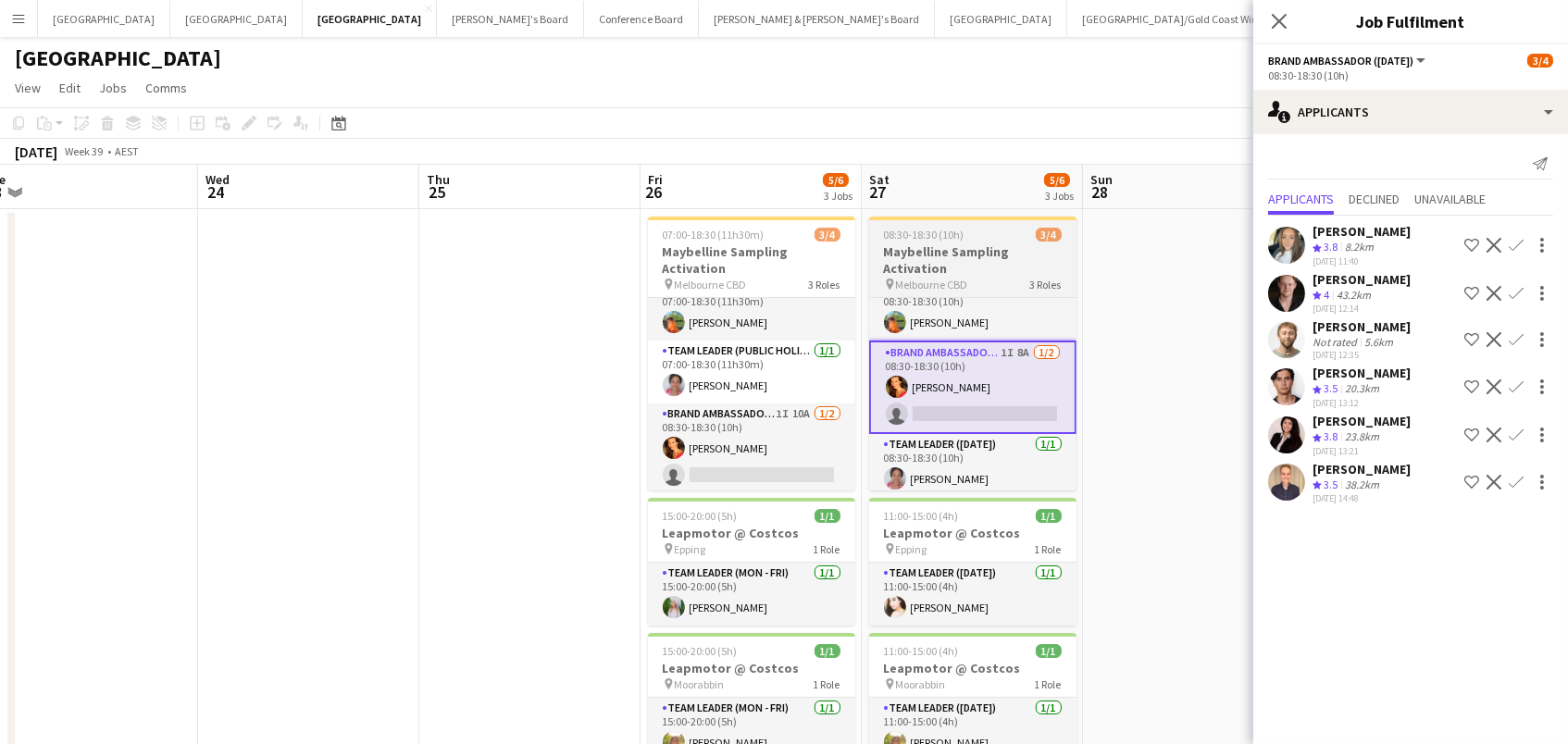
click at [935, 227] on span "08:30-18:30 (10h)" at bounding box center [924, 234] width 81 height 14
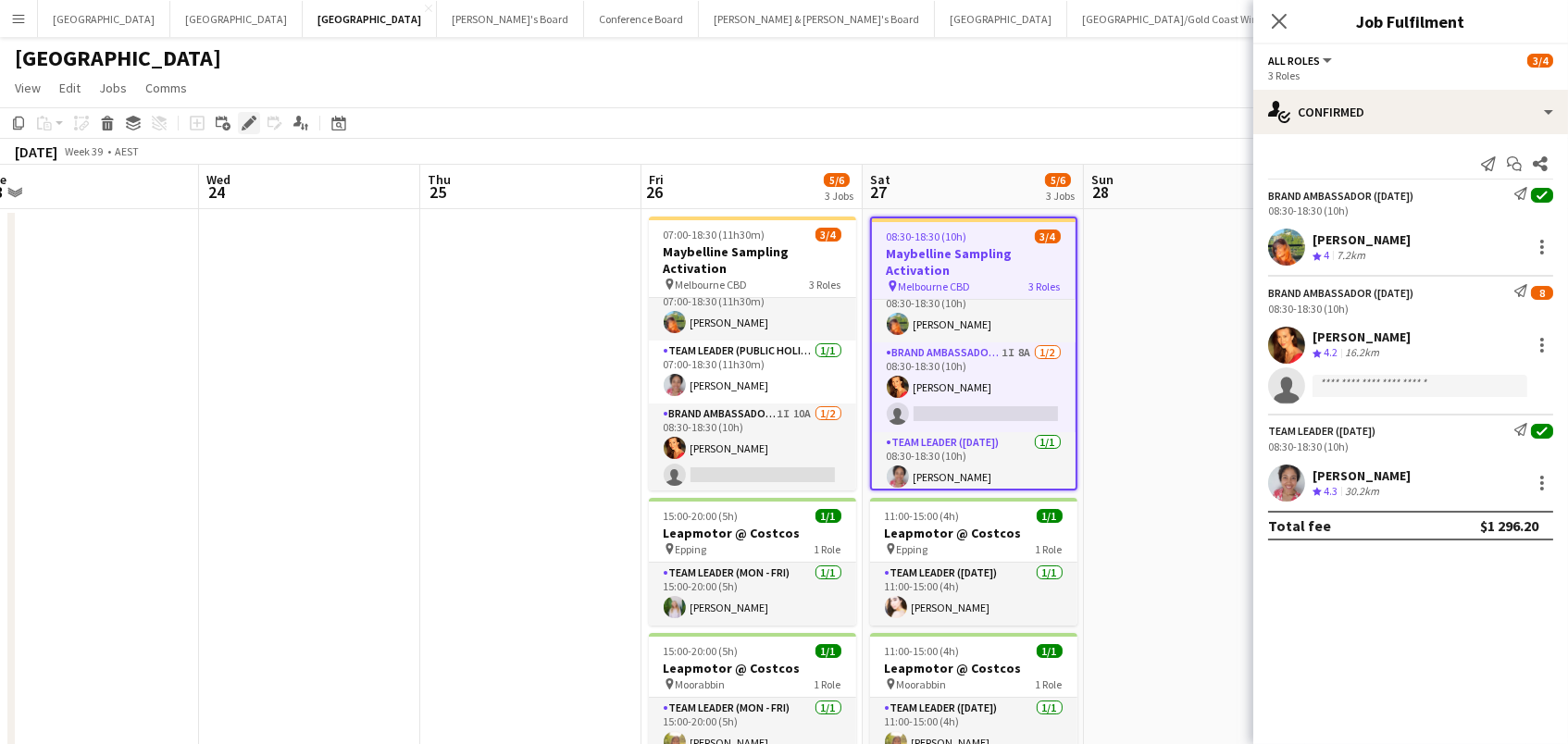
click at [242, 118] on icon "Edit" at bounding box center [249, 122] width 15 height 15
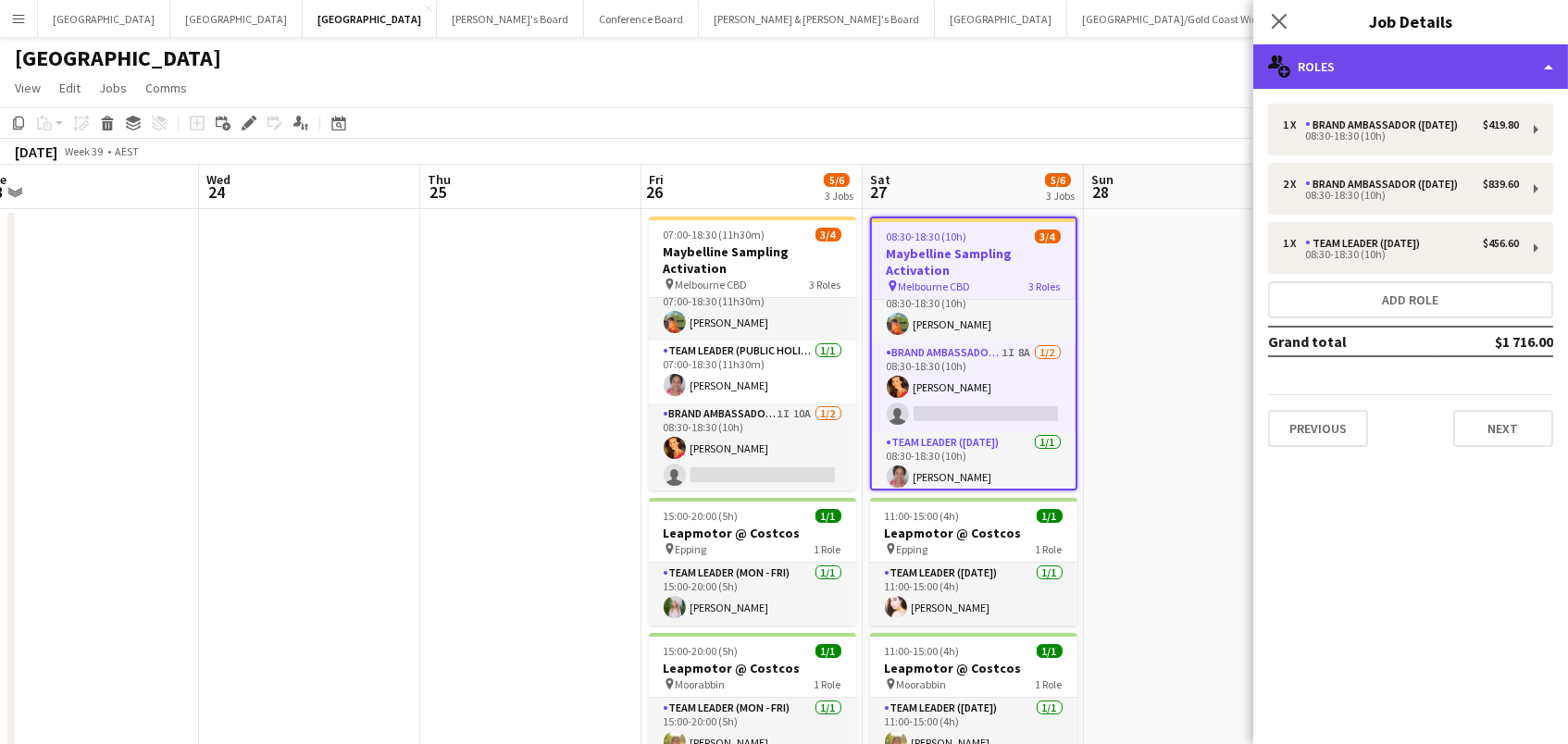
click at [1346, 77] on div "multiple-users-add Roles" at bounding box center [1411, 67] width 315 height 45
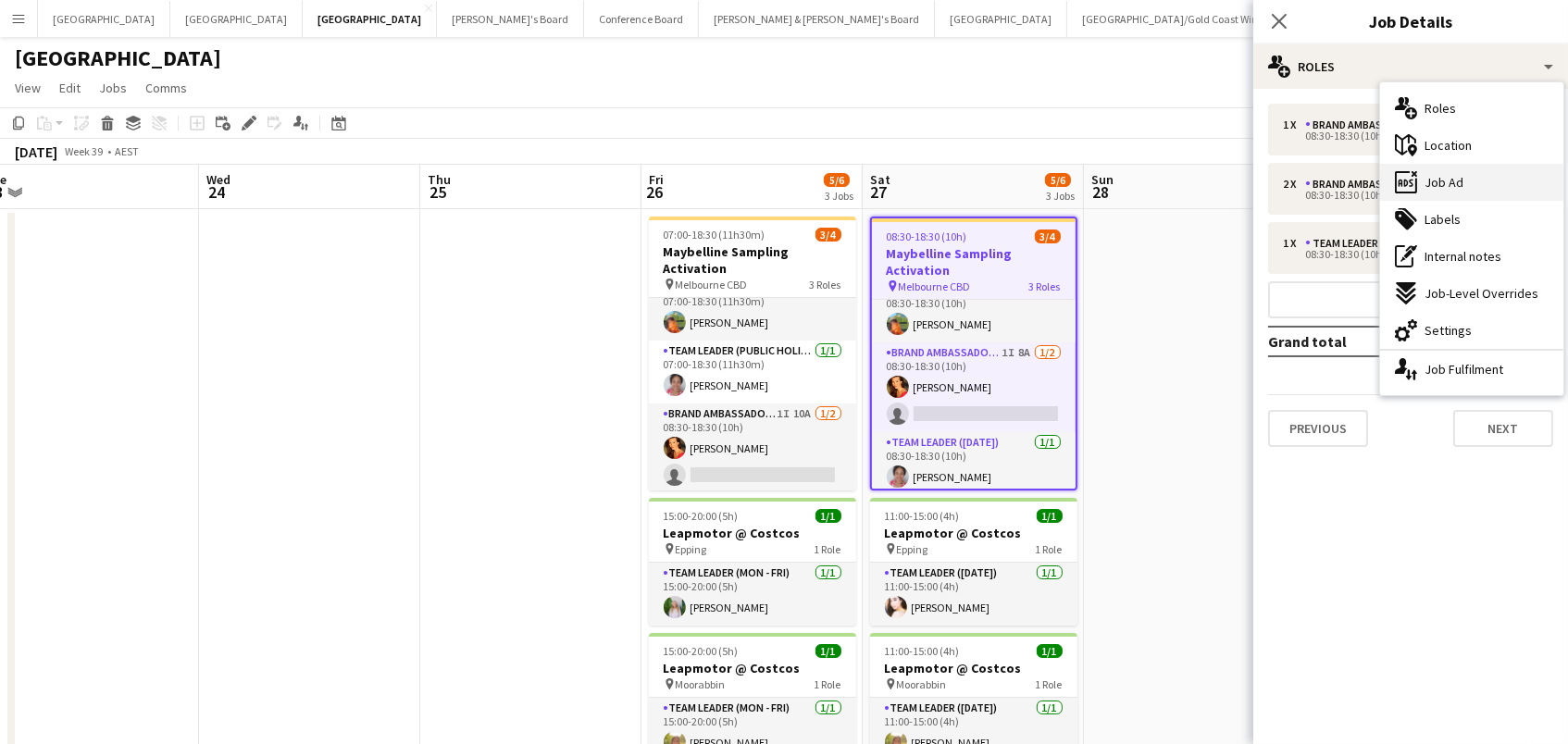
click at [1429, 186] on span "Job Ad" at bounding box center [1444, 182] width 39 height 17
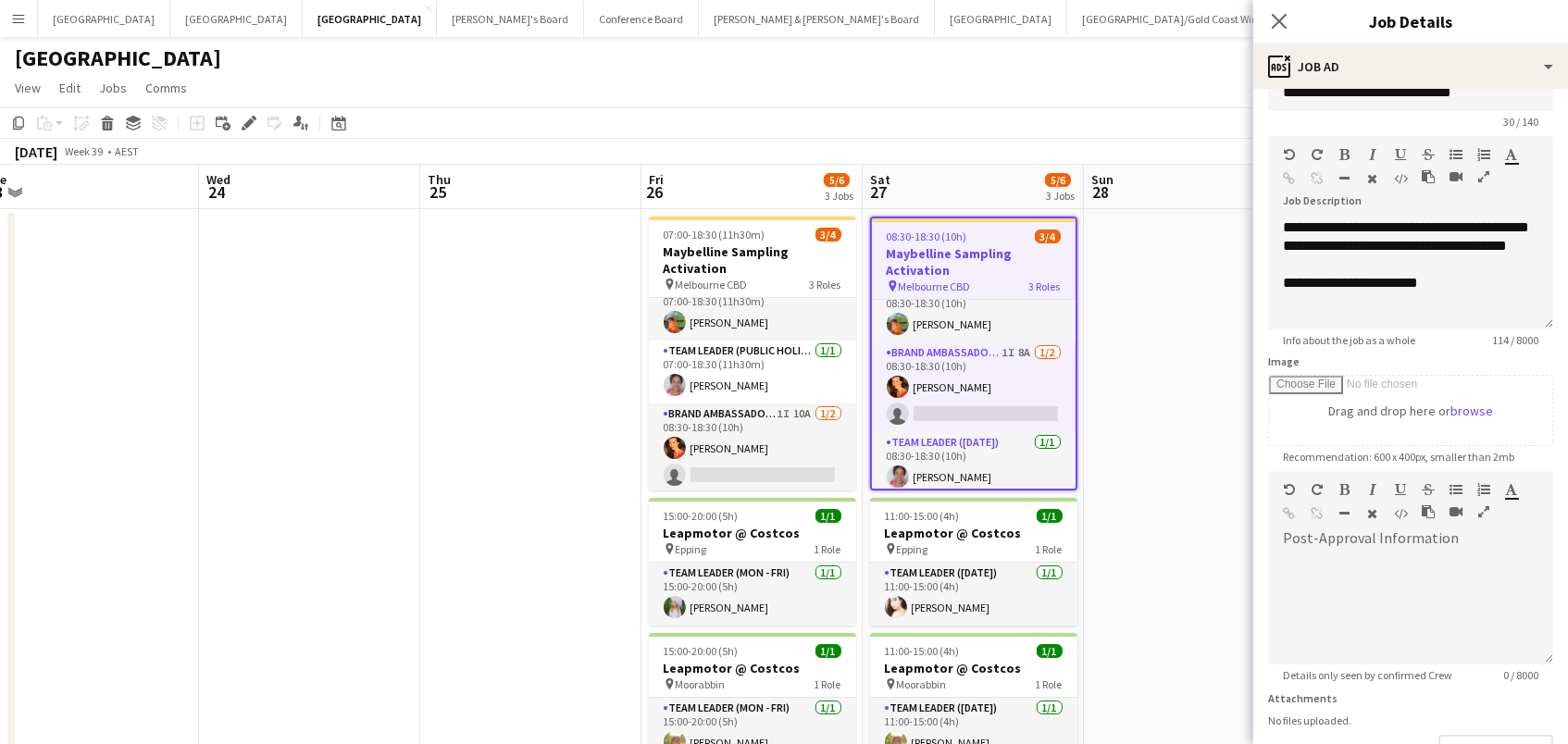
scroll to position [39, 0]
click at [1161, 301] on app-date-cell at bounding box center [1194, 579] width 222 height 741
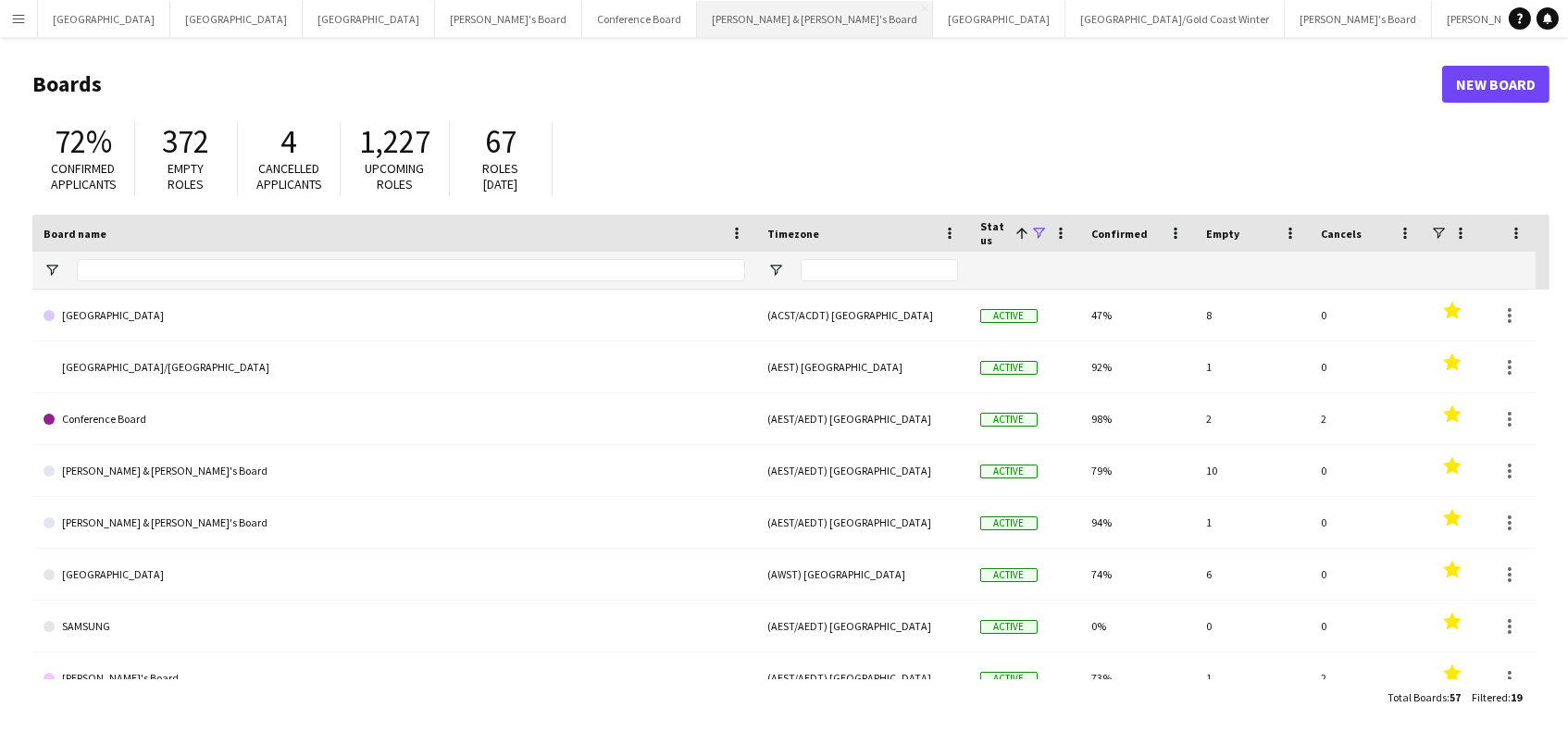
click at [697, 15] on button "[PERSON_NAME] & [PERSON_NAME]'s Board Close" at bounding box center [814, 18] width 236 height 36
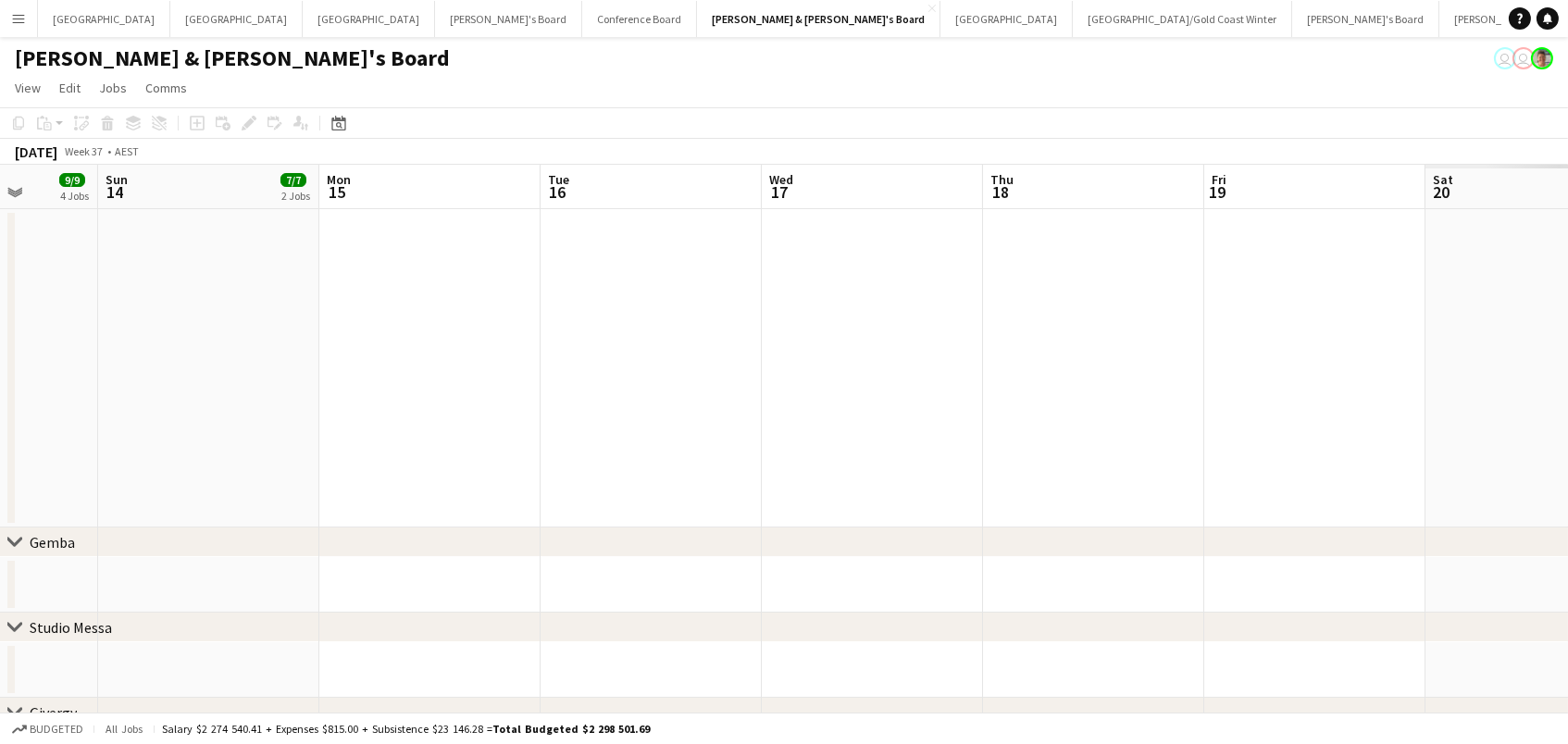
scroll to position [0, 568]
click at [1439, 21] on button "[PERSON_NAME] & [PERSON_NAME]'s Board Close" at bounding box center [1556, 18] width 236 height 36
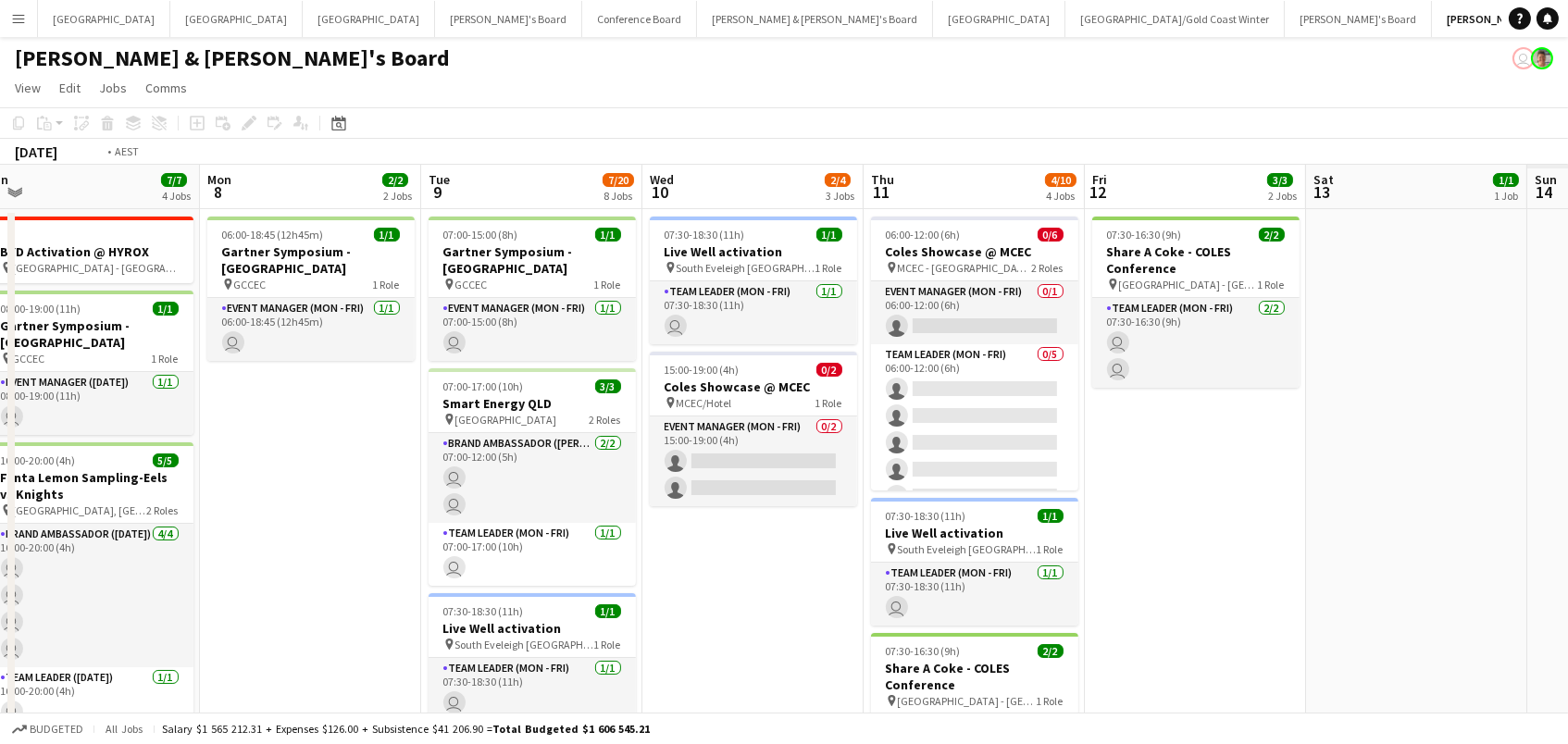
scroll to position [0, 583]
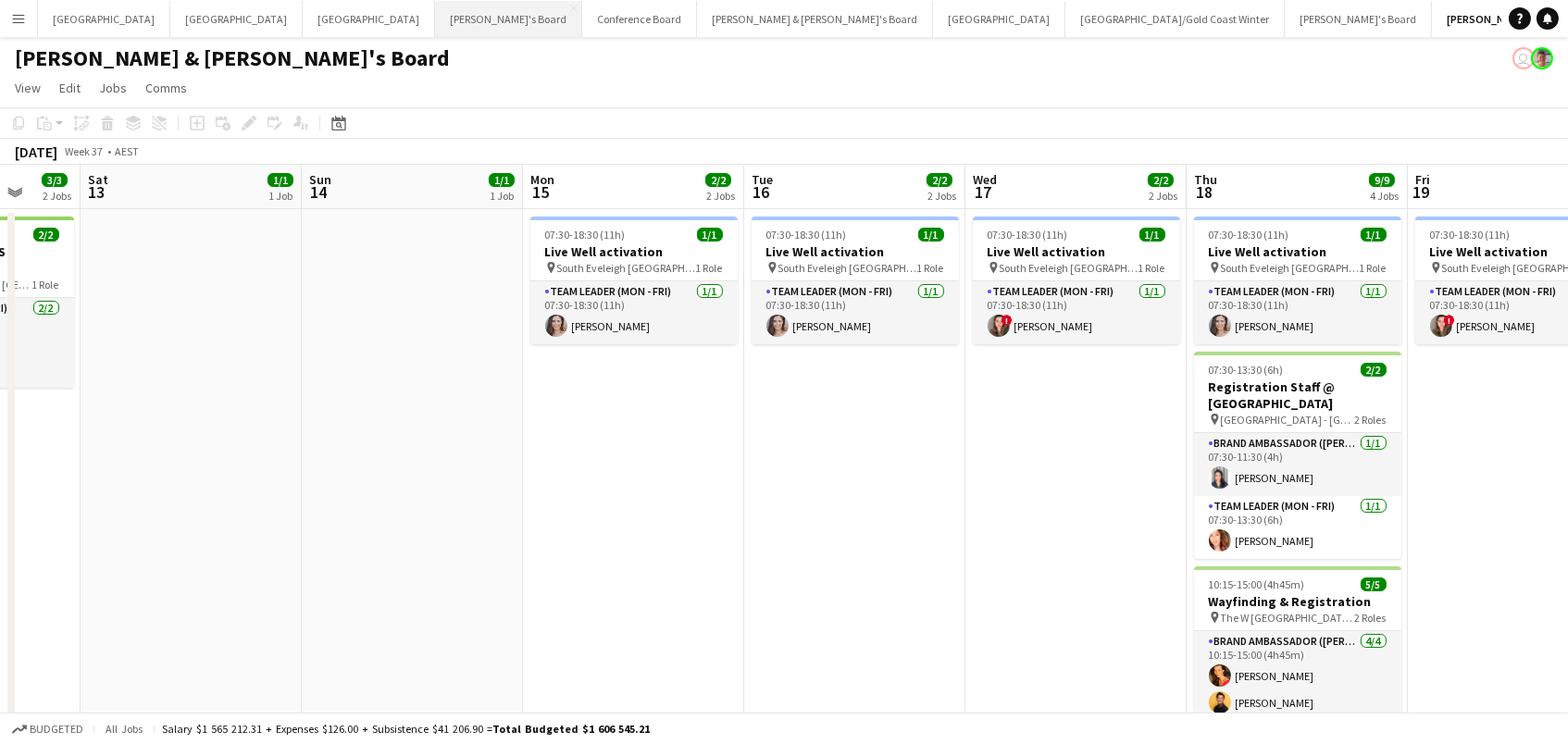
click at [435, 10] on button "Tennille's Board Close" at bounding box center [508, 18] width 147 height 36
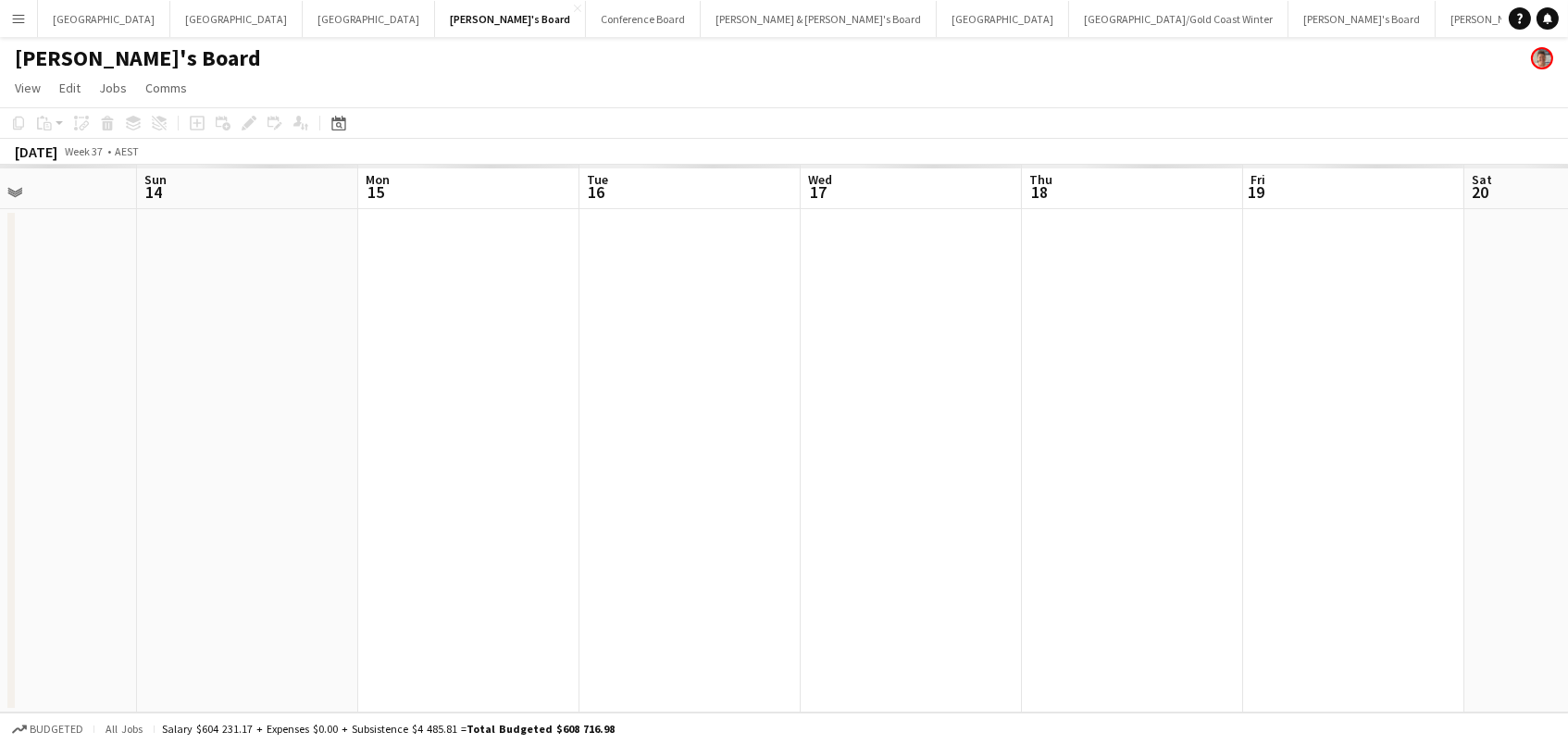
scroll to position [0, 528]
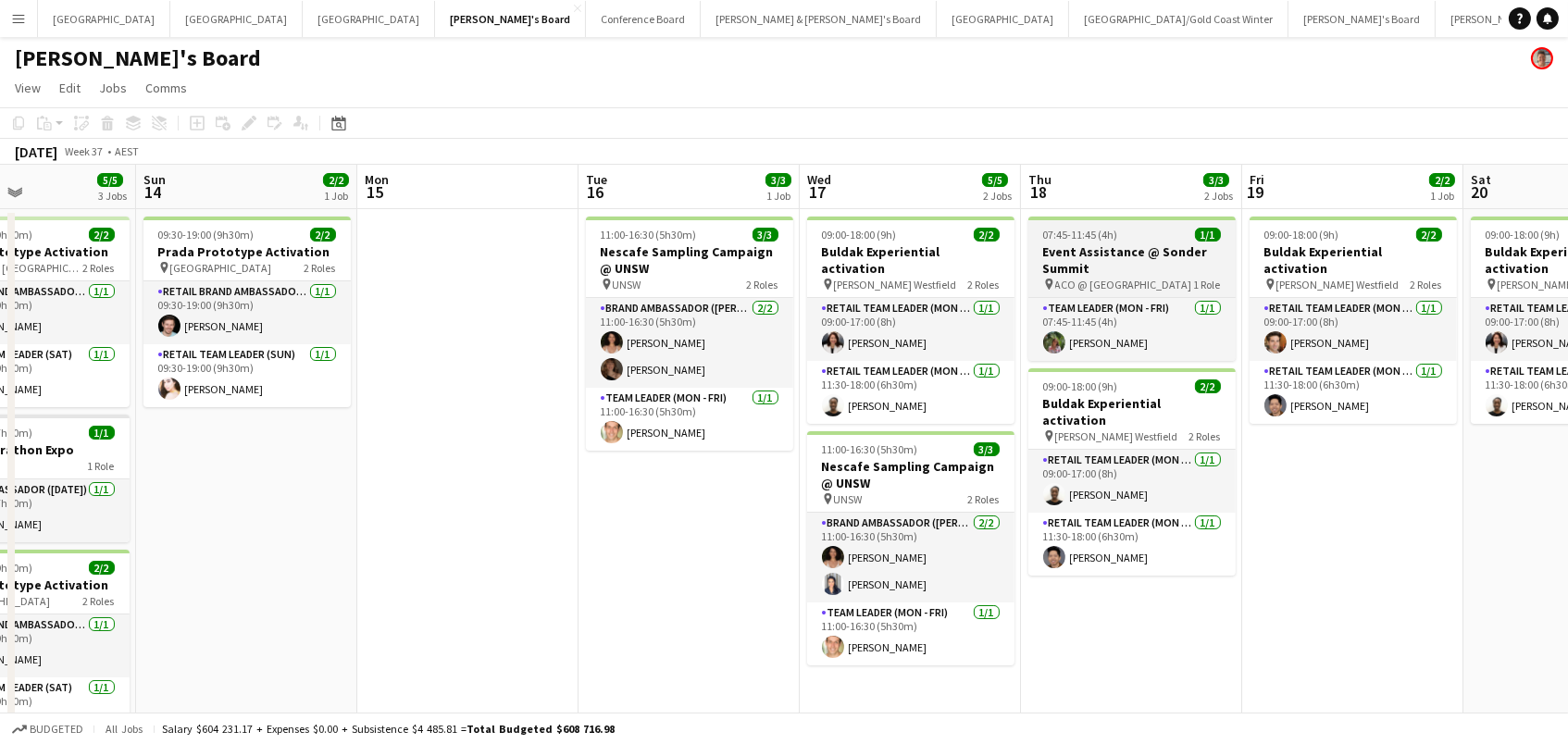
click at [1114, 263] on h3 "Event Assistance @ Sonder Summit" at bounding box center [1131, 260] width 207 height 33
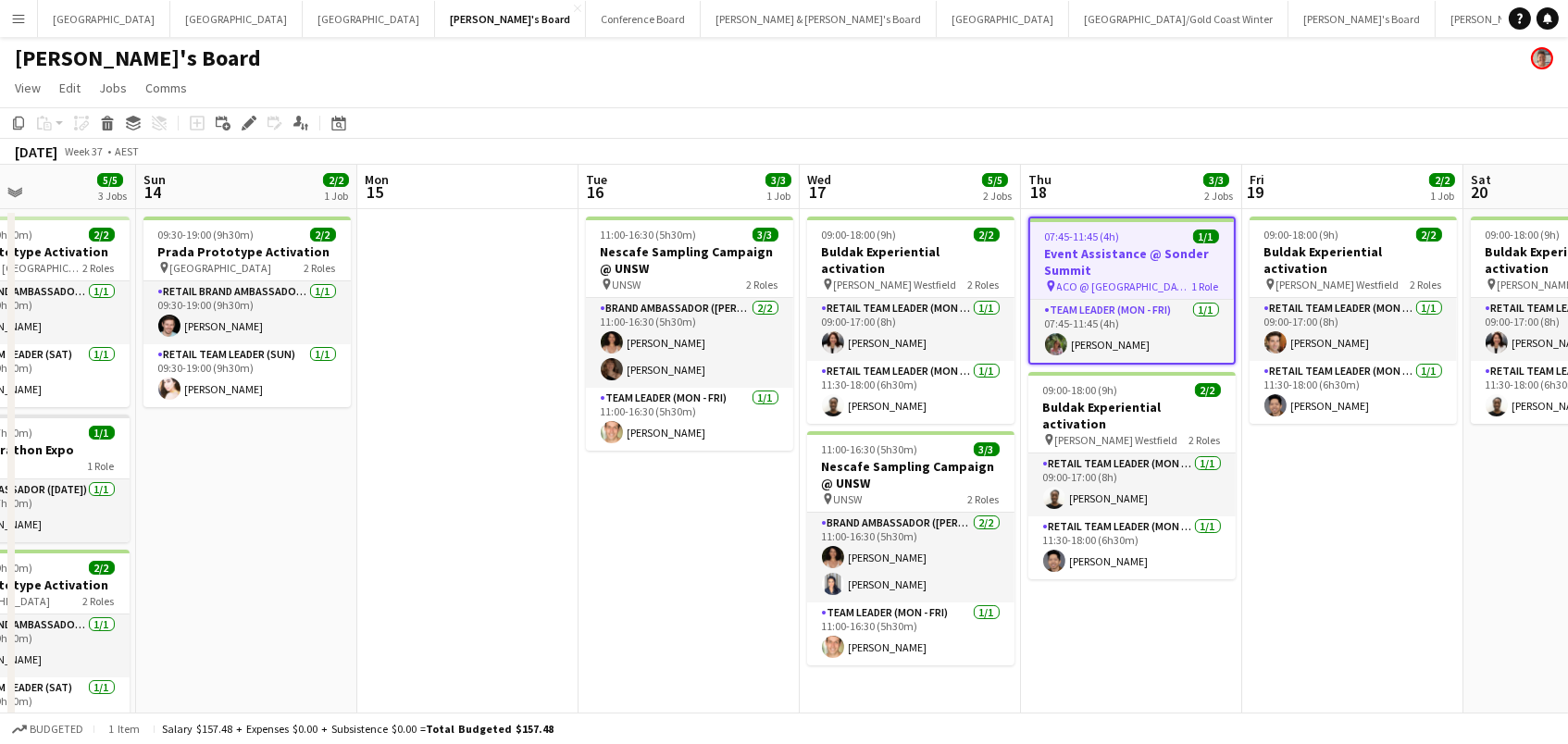
scroll to position [0, 527]
click at [244, 126] on icon at bounding box center [249, 123] width 10 height 10
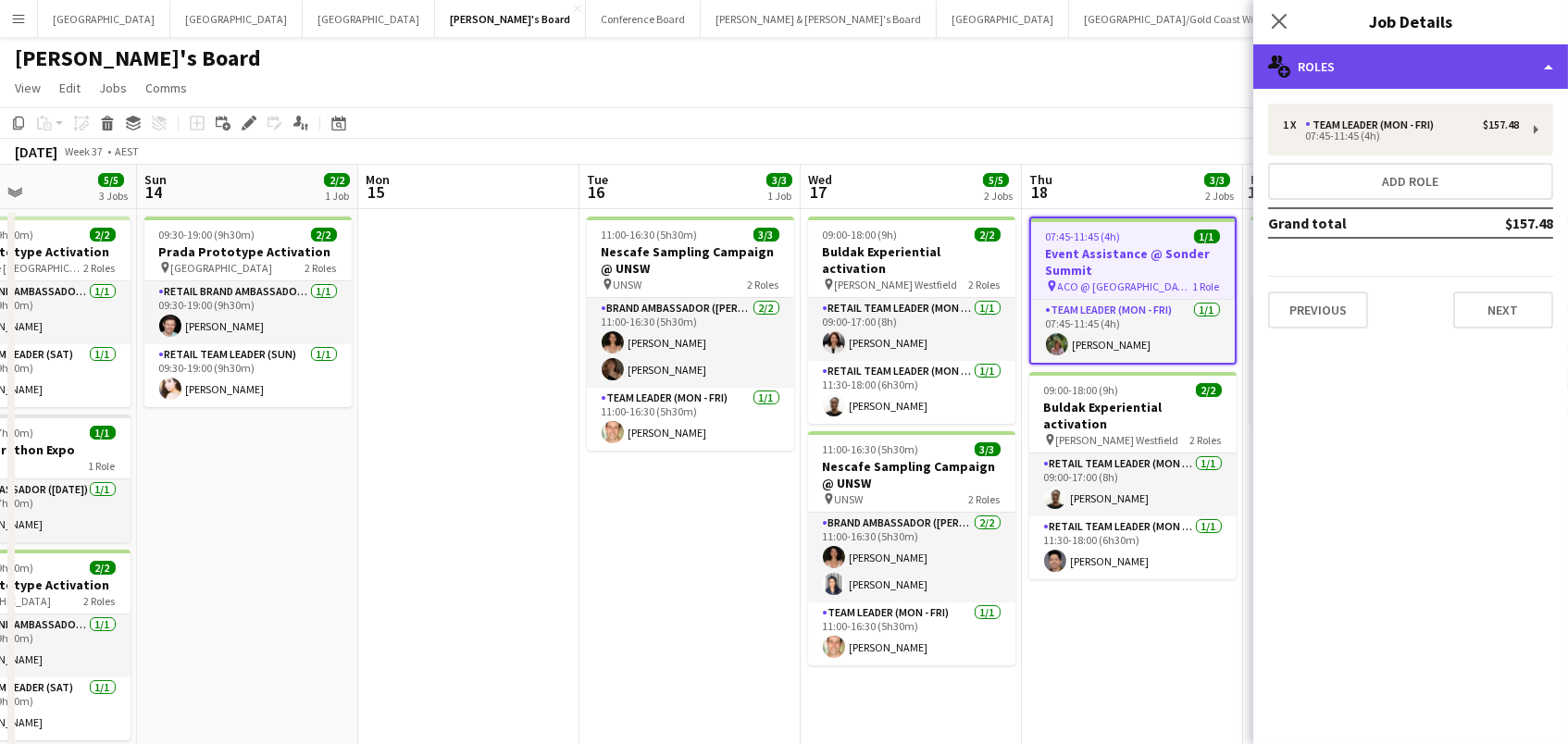
click at [1365, 56] on div "multiple-users-add Roles" at bounding box center [1411, 67] width 315 height 45
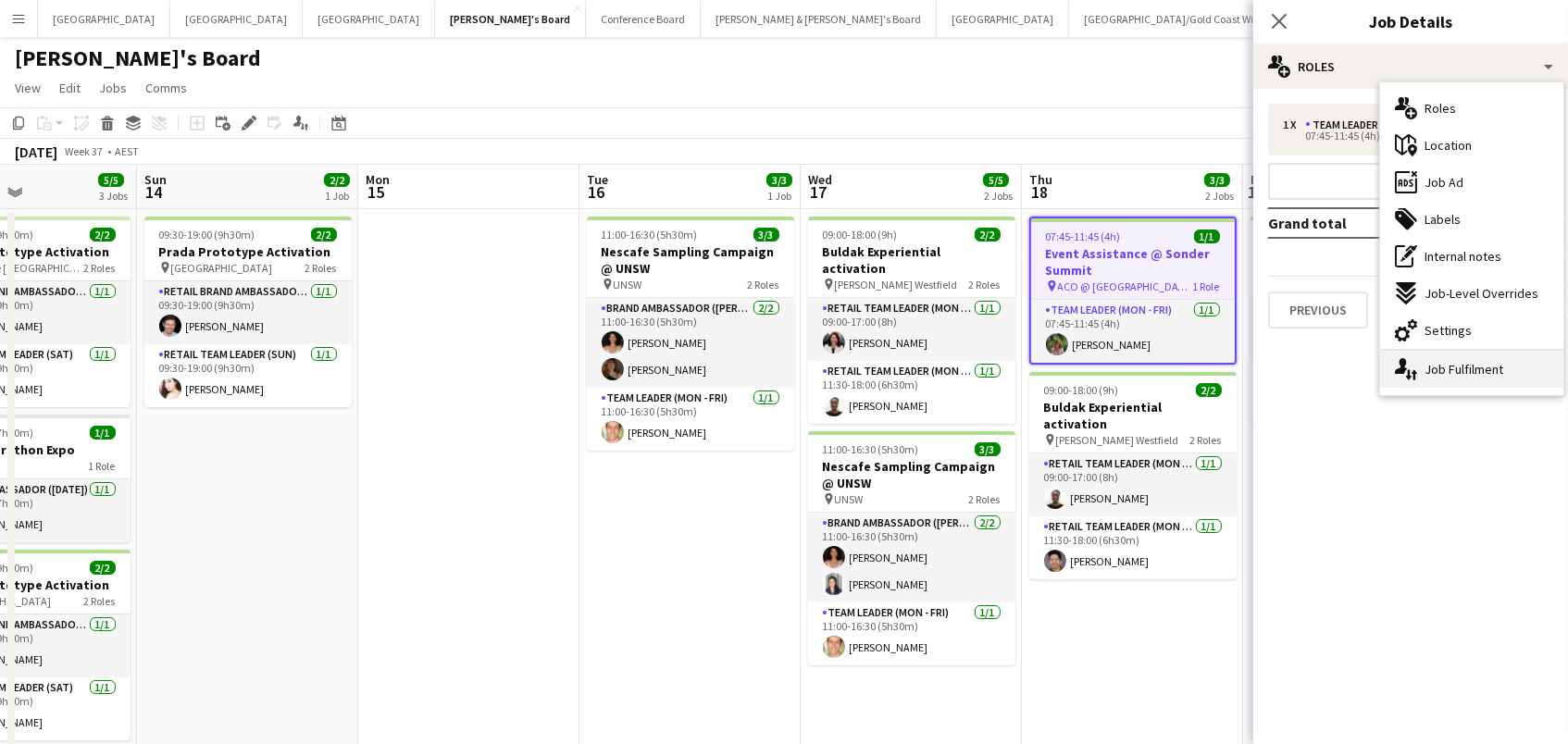
click at [1475, 351] on div "single-neutral-actions-up-down Job Fulfilment" at bounding box center [1471, 369] width 184 height 37
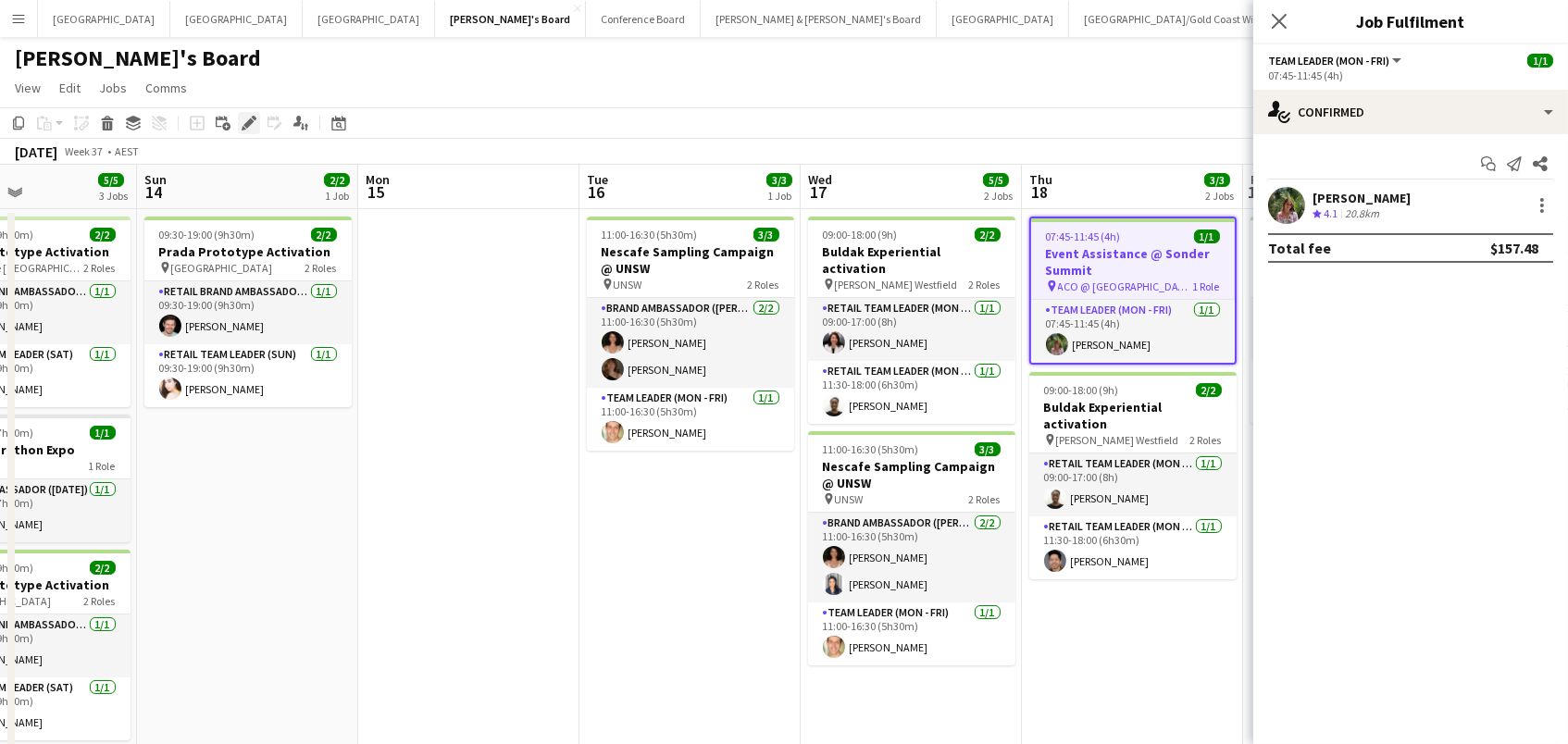
click at [238, 122] on div "Edit" at bounding box center [249, 122] width 22 height 22
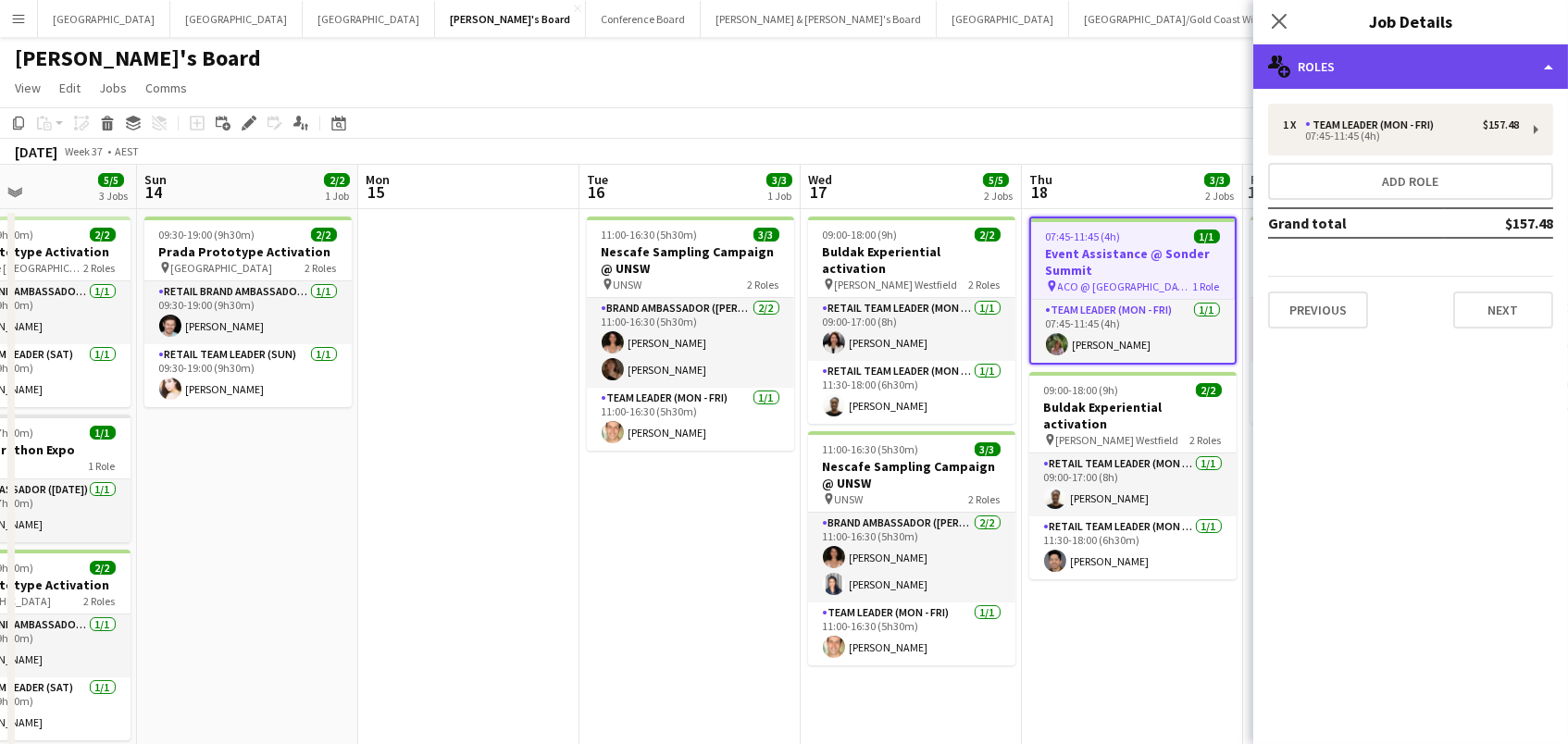
click at [1473, 68] on div "multiple-users-add Roles" at bounding box center [1411, 67] width 315 height 45
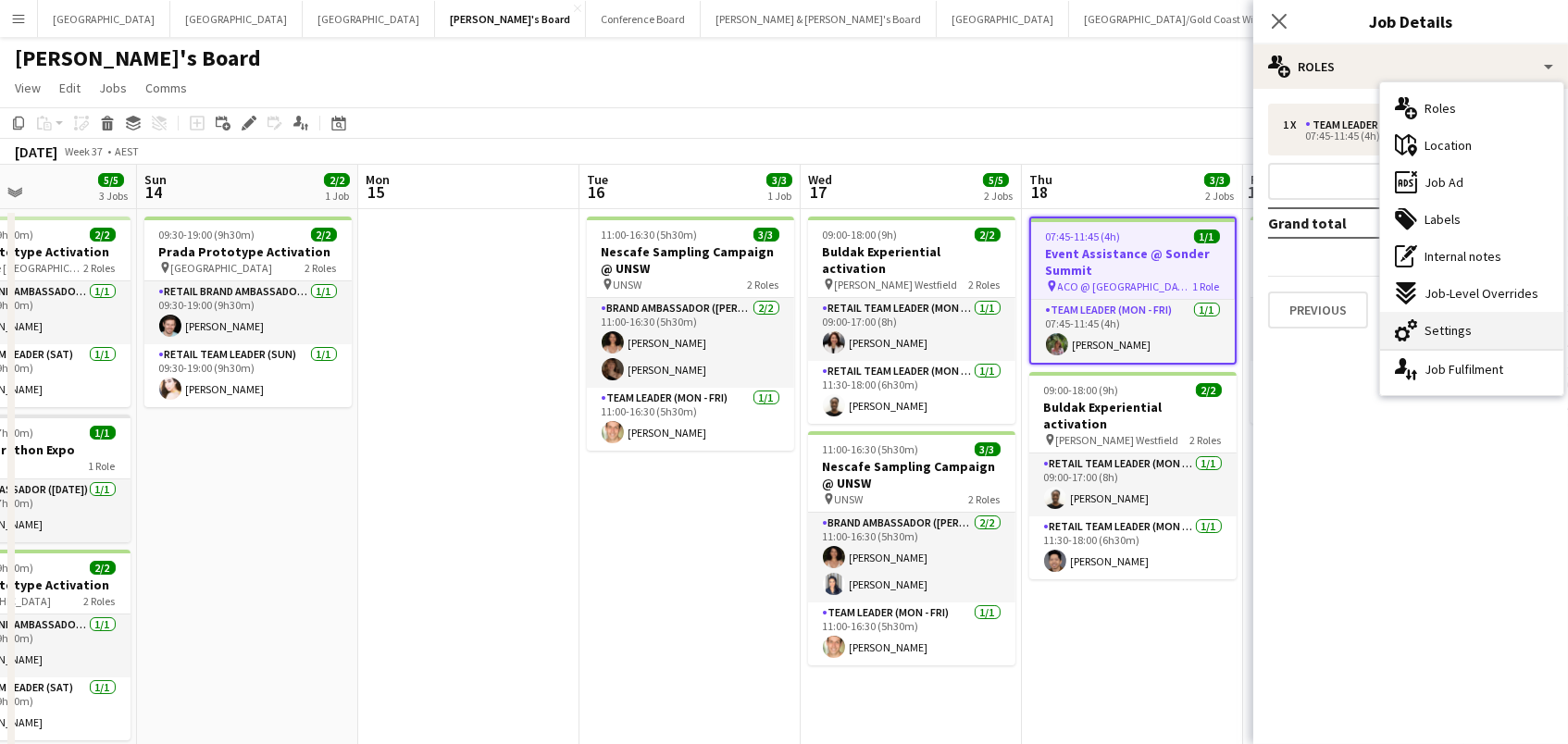
click at [1509, 319] on div "cog-double-3 Settings" at bounding box center [1471, 330] width 184 height 37
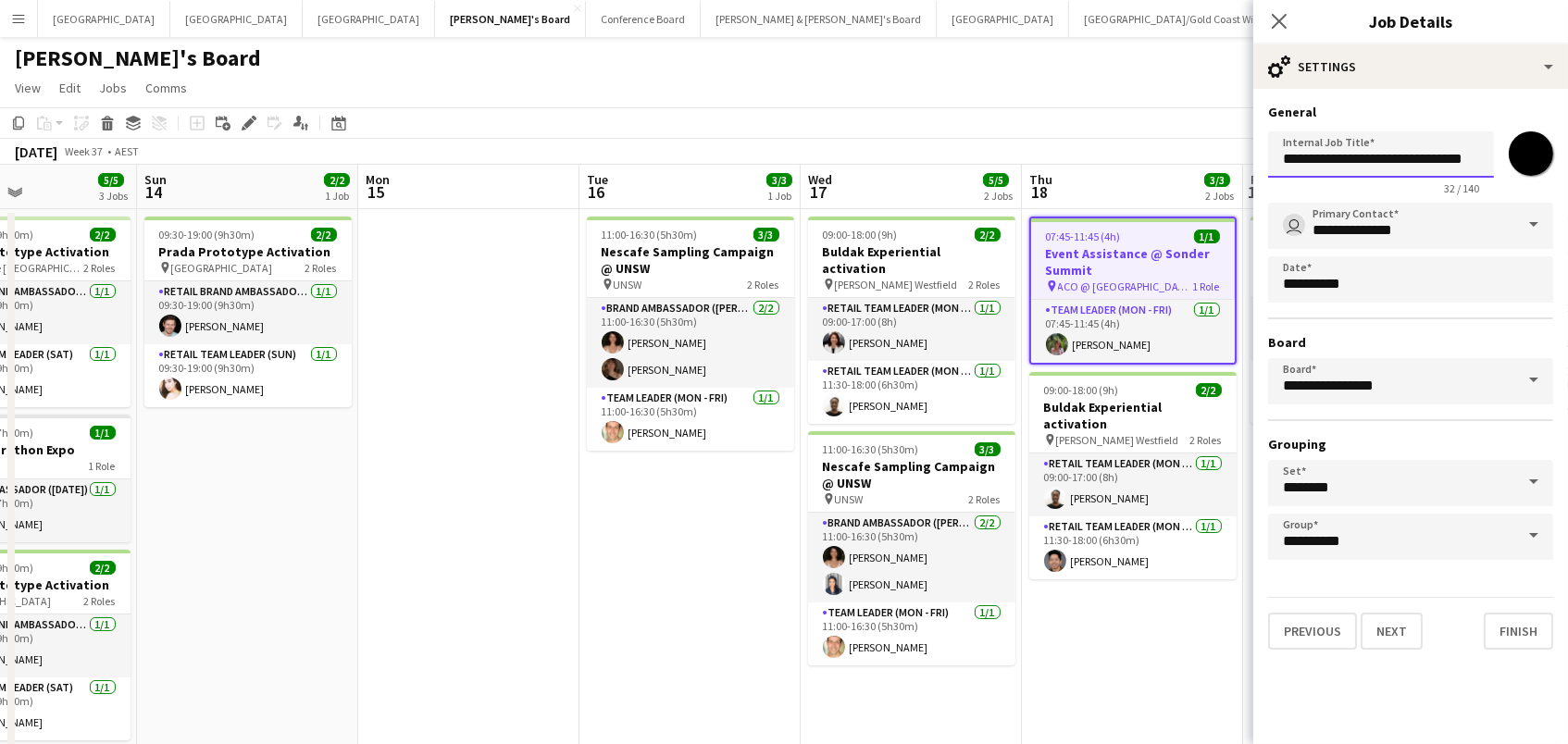
click at [1467, 159] on input "**********" at bounding box center [1381, 154] width 225 height 47
click at [243, 127] on icon at bounding box center [244, 128] width 5 height 5
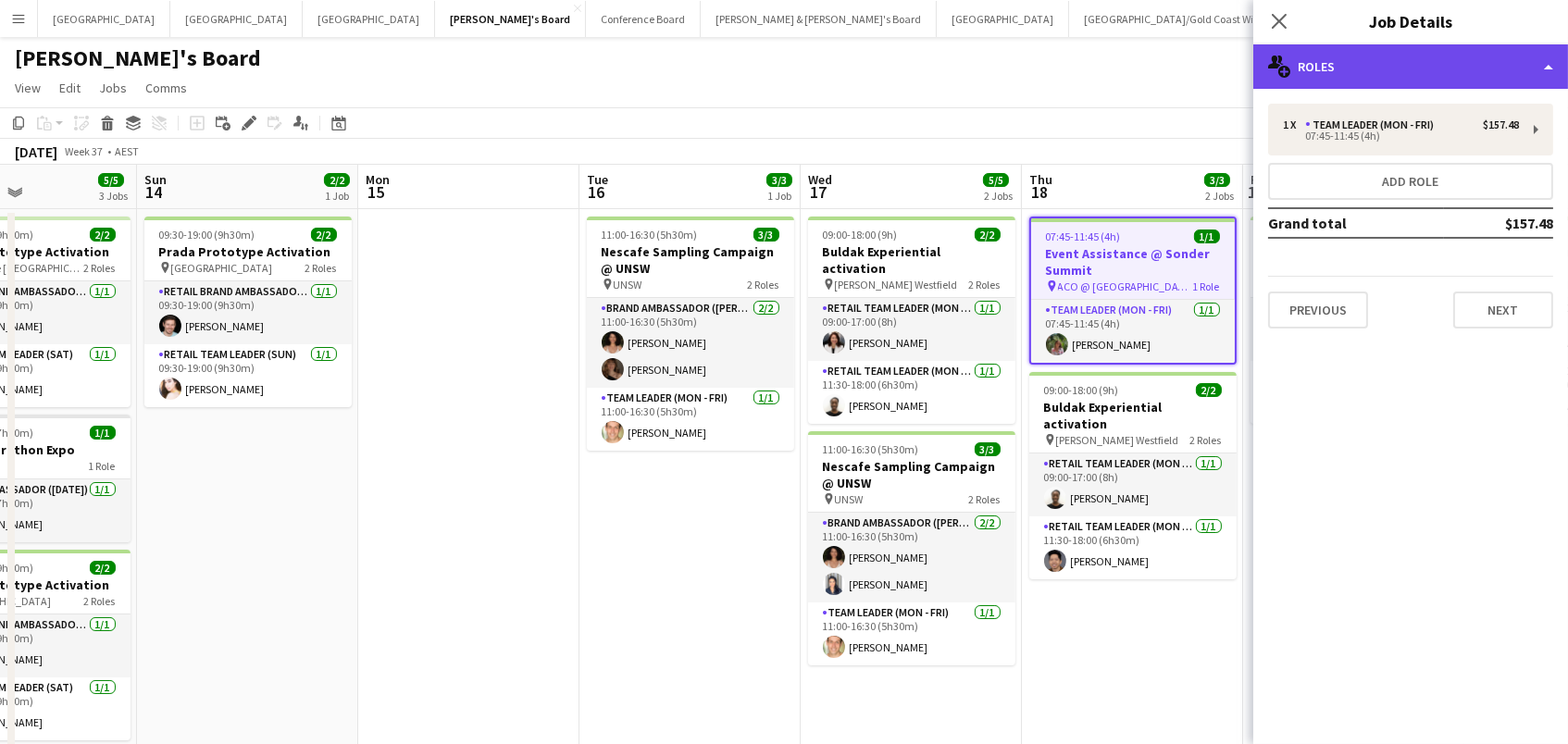
click at [1387, 75] on div "multiple-users-add Roles" at bounding box center [1411, 67] width 315 height 45
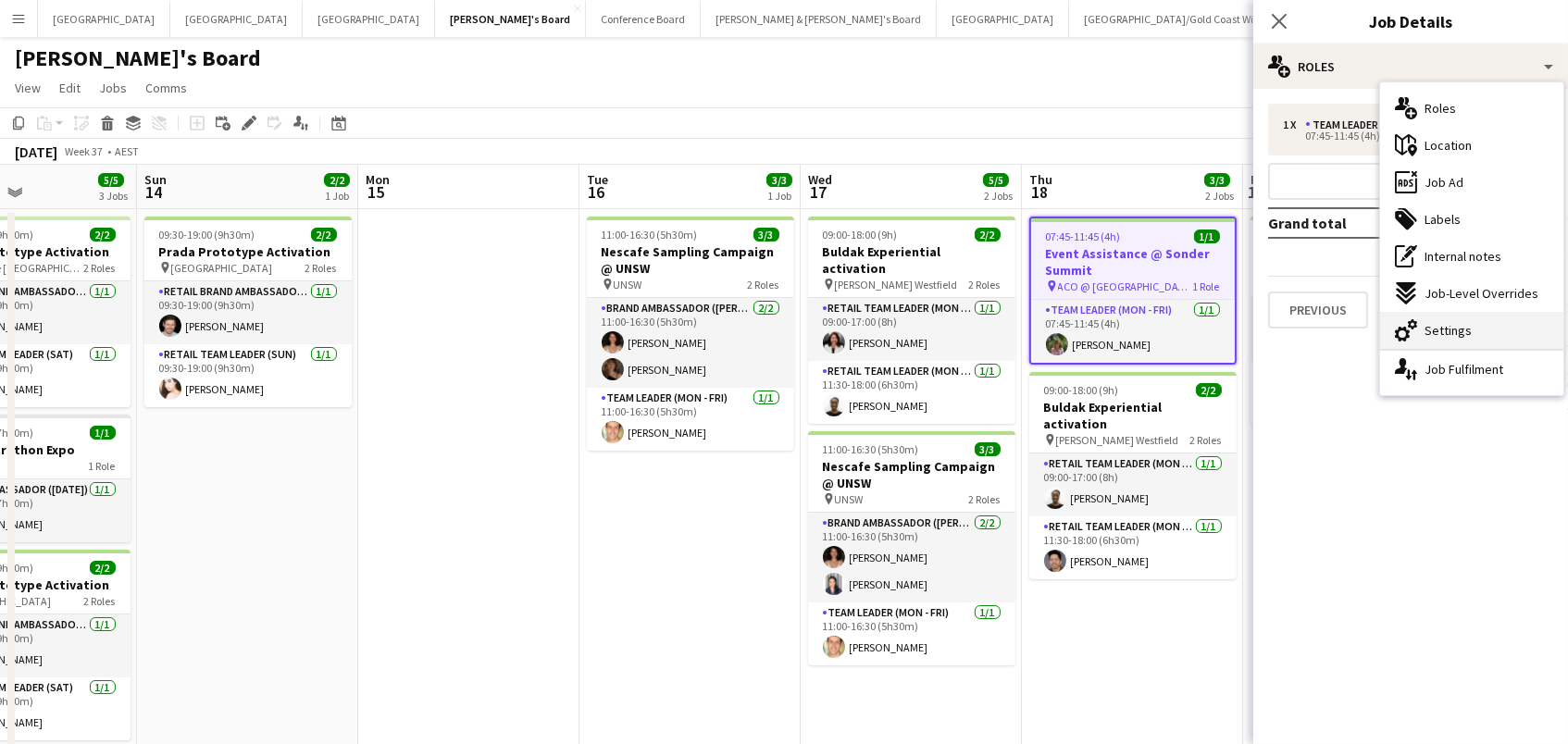
click at [1448, 325] on span "Settings" at bounding box center [1448, 329] width 48 height 17
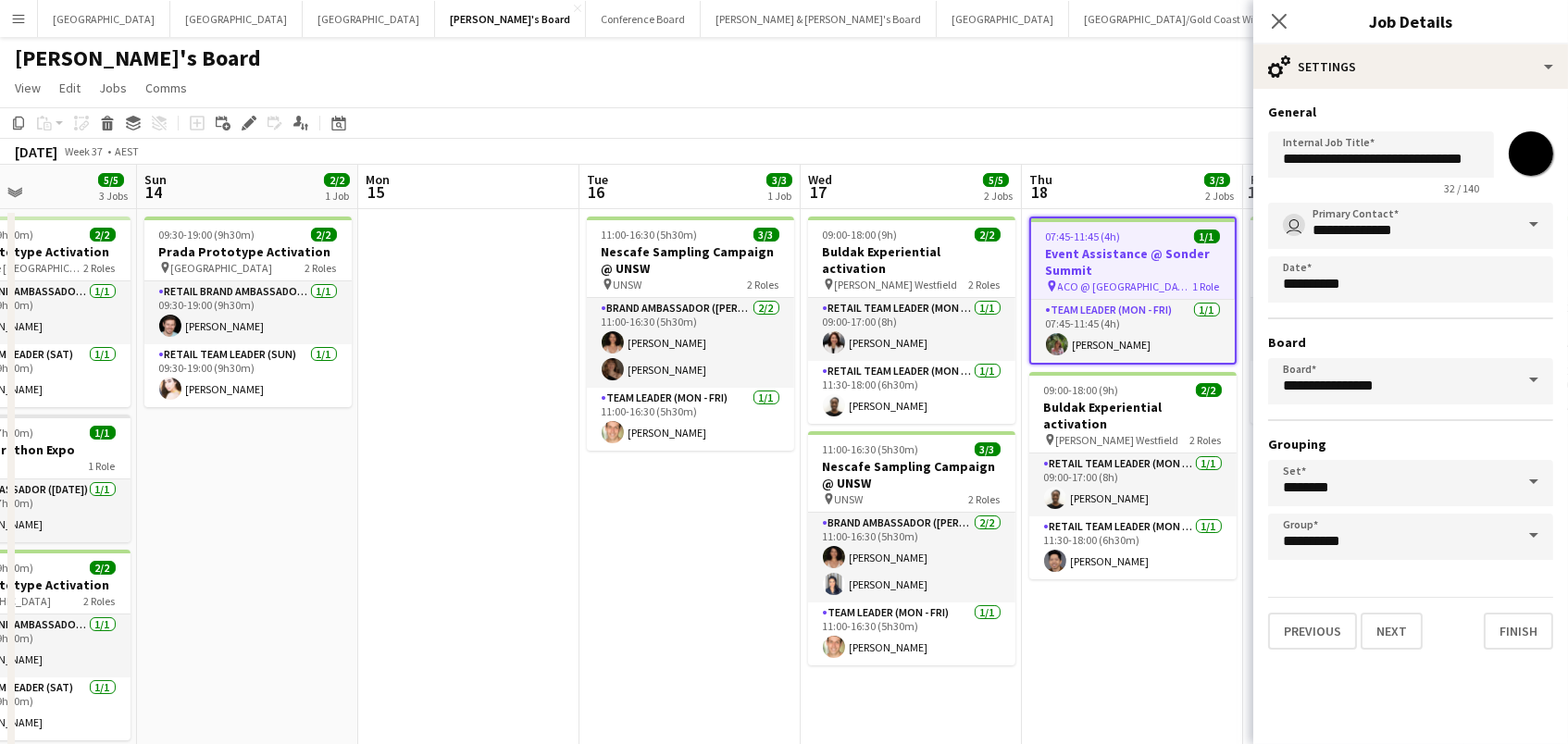
click at [1532, 155] on input "*******" at bounding box center [1530, 153] width 67 height 67
type input "*******"
click at [1130, 343] on app-card-role "Team Leader (Mon - Fri) [DATE] 07:45-11:45 (4h) [PERSON_NAME]" at bounding box center [1133, 331] width 204 height 63
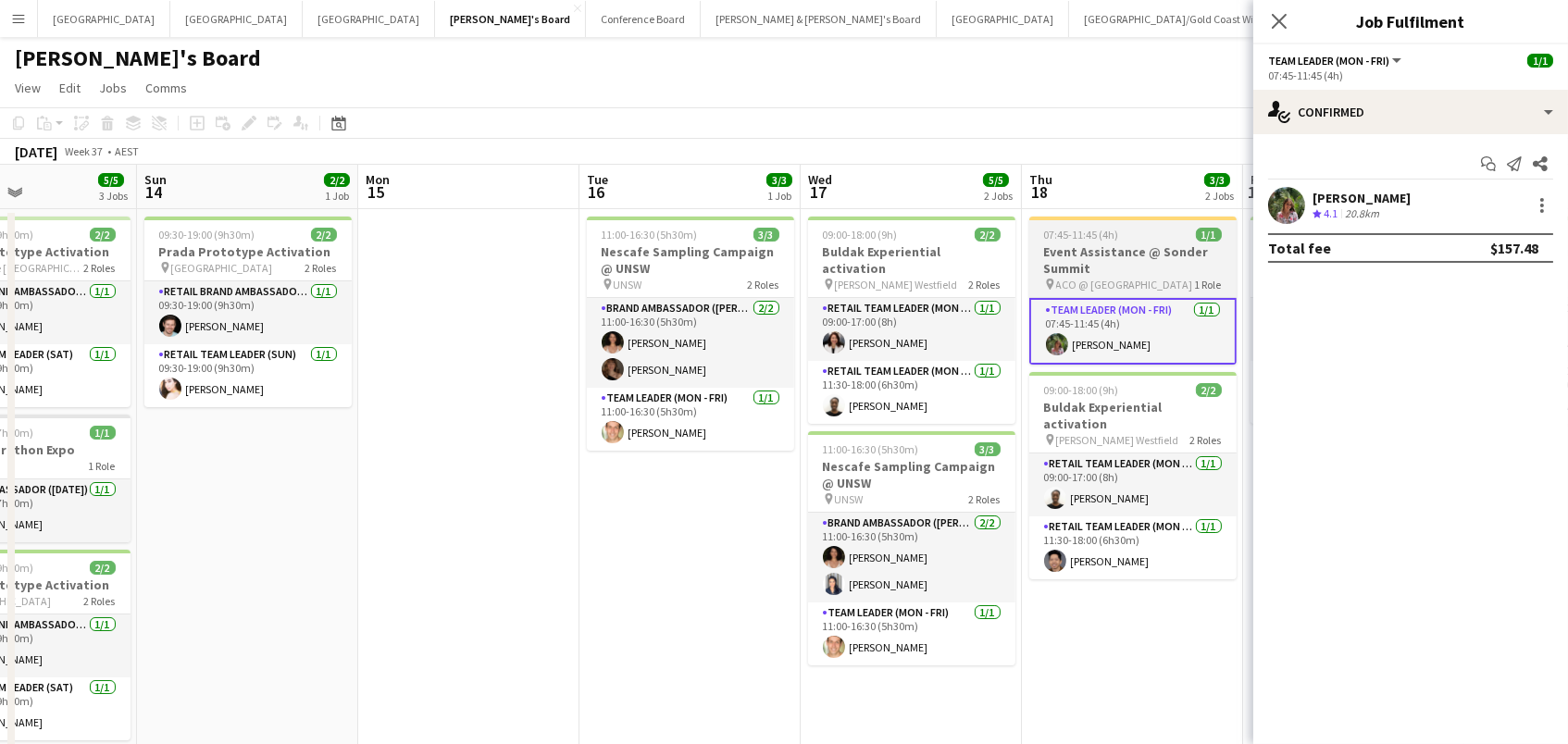
click at [1096, 256] on h3 "Event Assistance @ Sonder Summit" at bounding box center [1132, 260] width 207 height 33
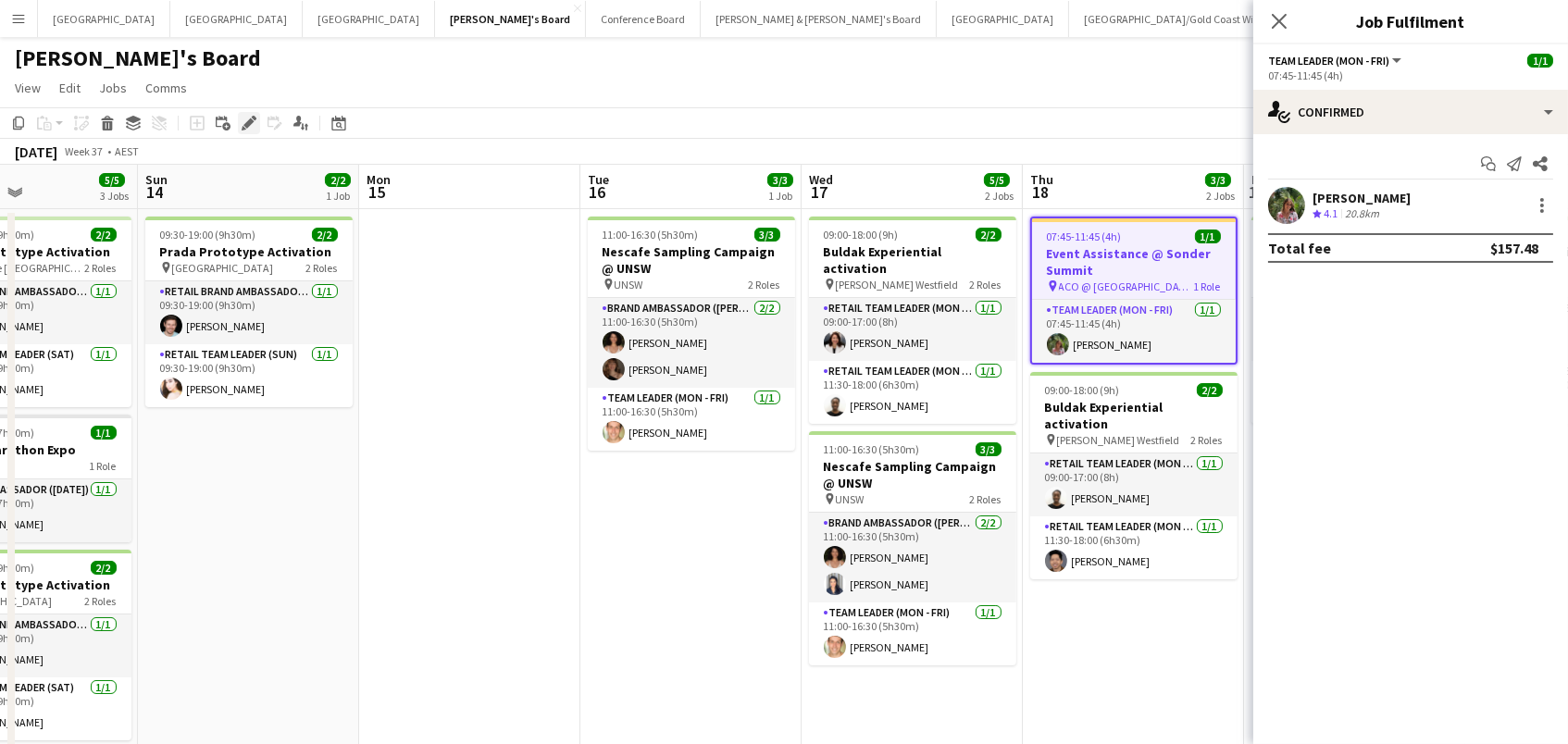
click at [254, 120] on icon "Edit" at bounding box center [249, 122] width 15 height 15
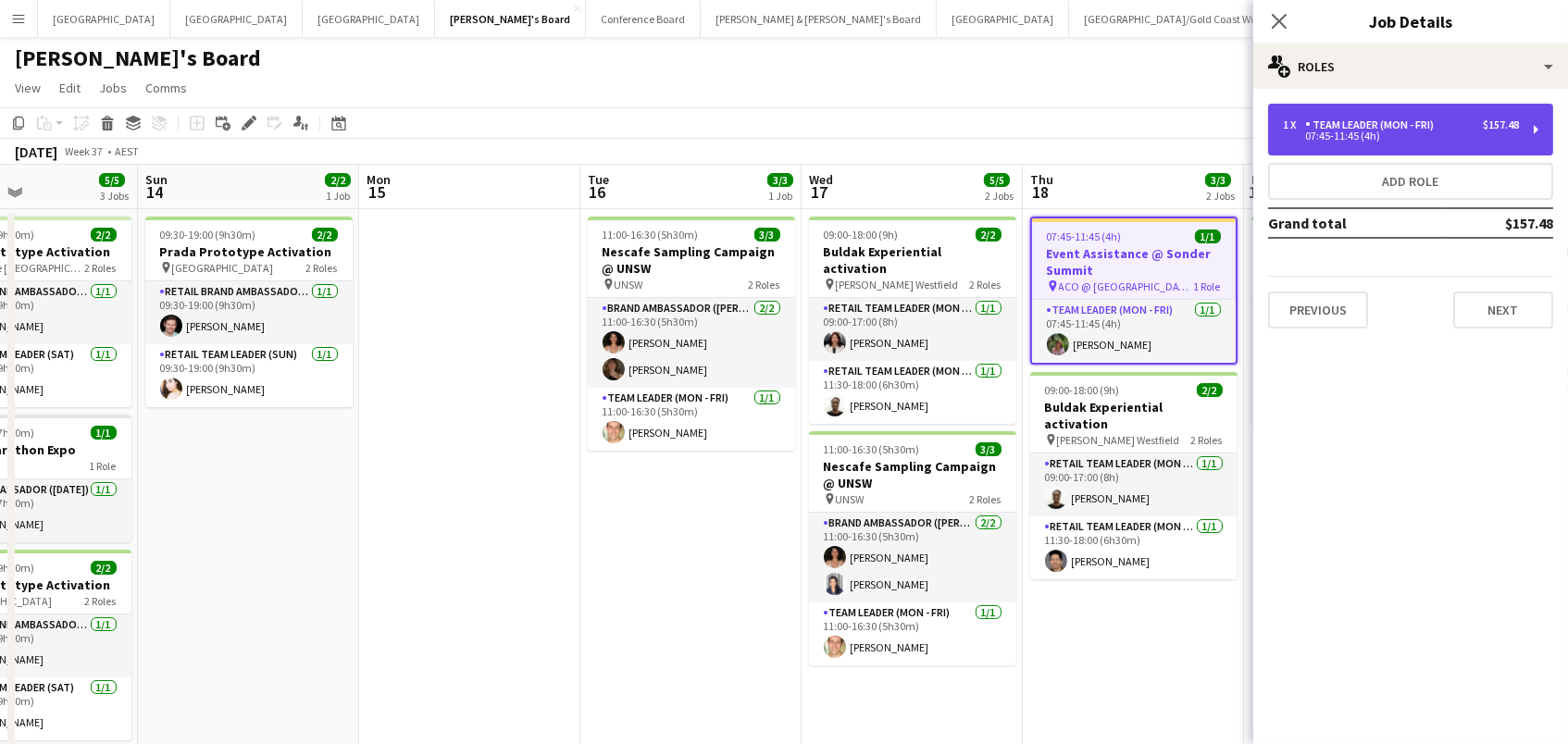
click at [1311, 124] on div "Team Leader (Mon - Fri)" at bounding box center [1373, 124] width 136 height 13
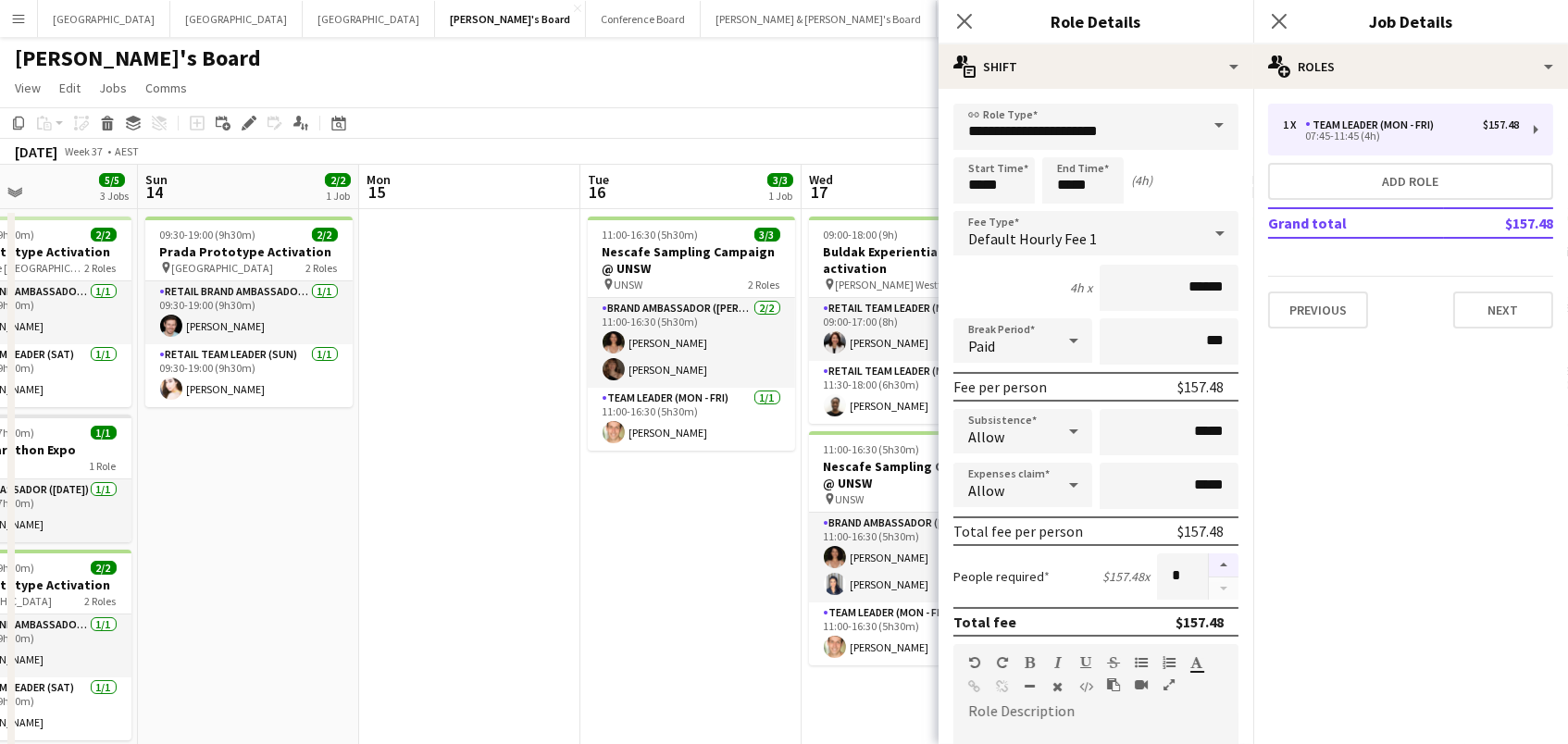
click at [1217, 557] on button "button" at bounding box center [1223, 565] width 29 height 24
type input "*"
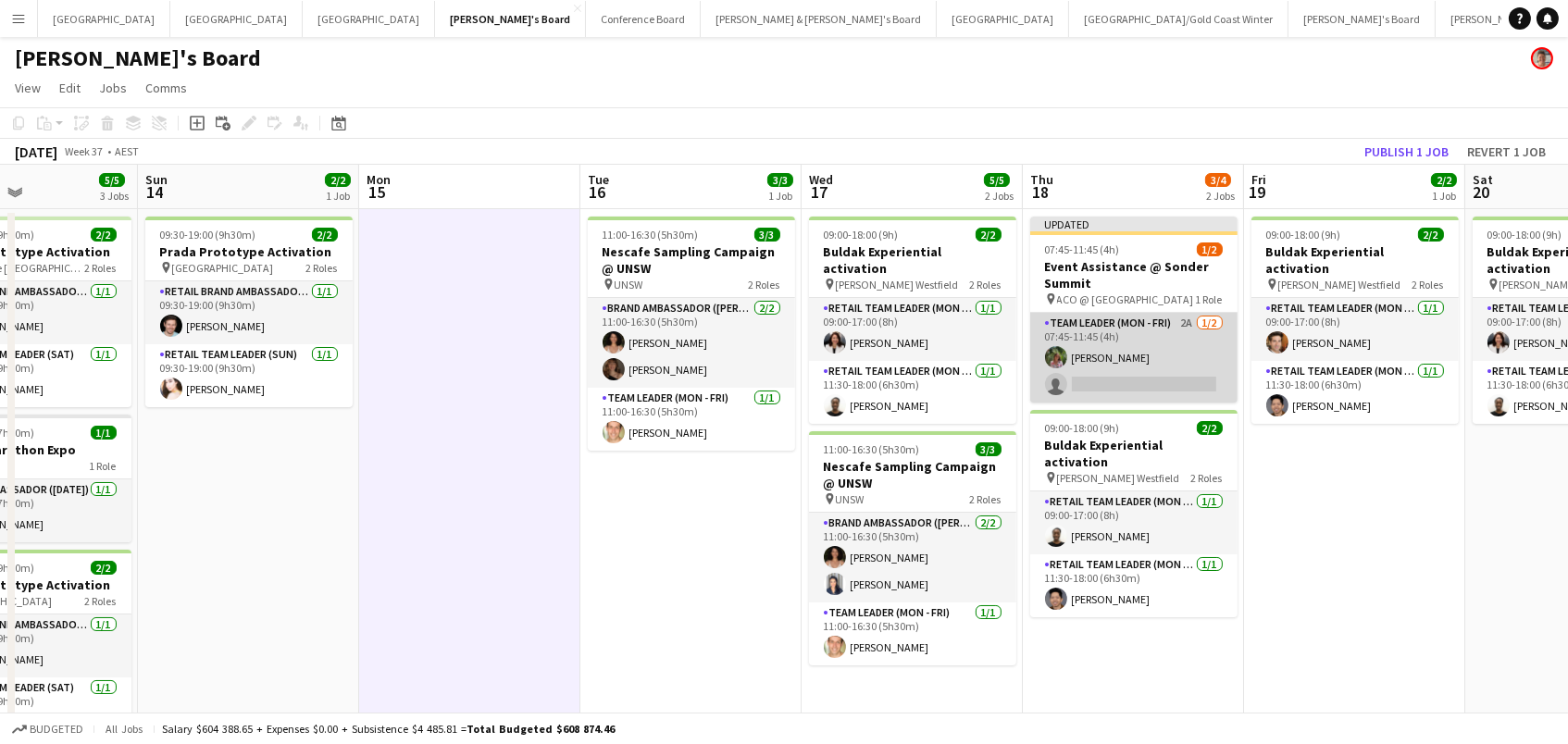
click at [1165, 336] on app-card-role "Team Leader (Mon - Fri) 2A [DATE] 07:45-11:45 (4h) [PERSON_NAME] single-neutral…" at bounding box center [1133, 357] width 207 height 89
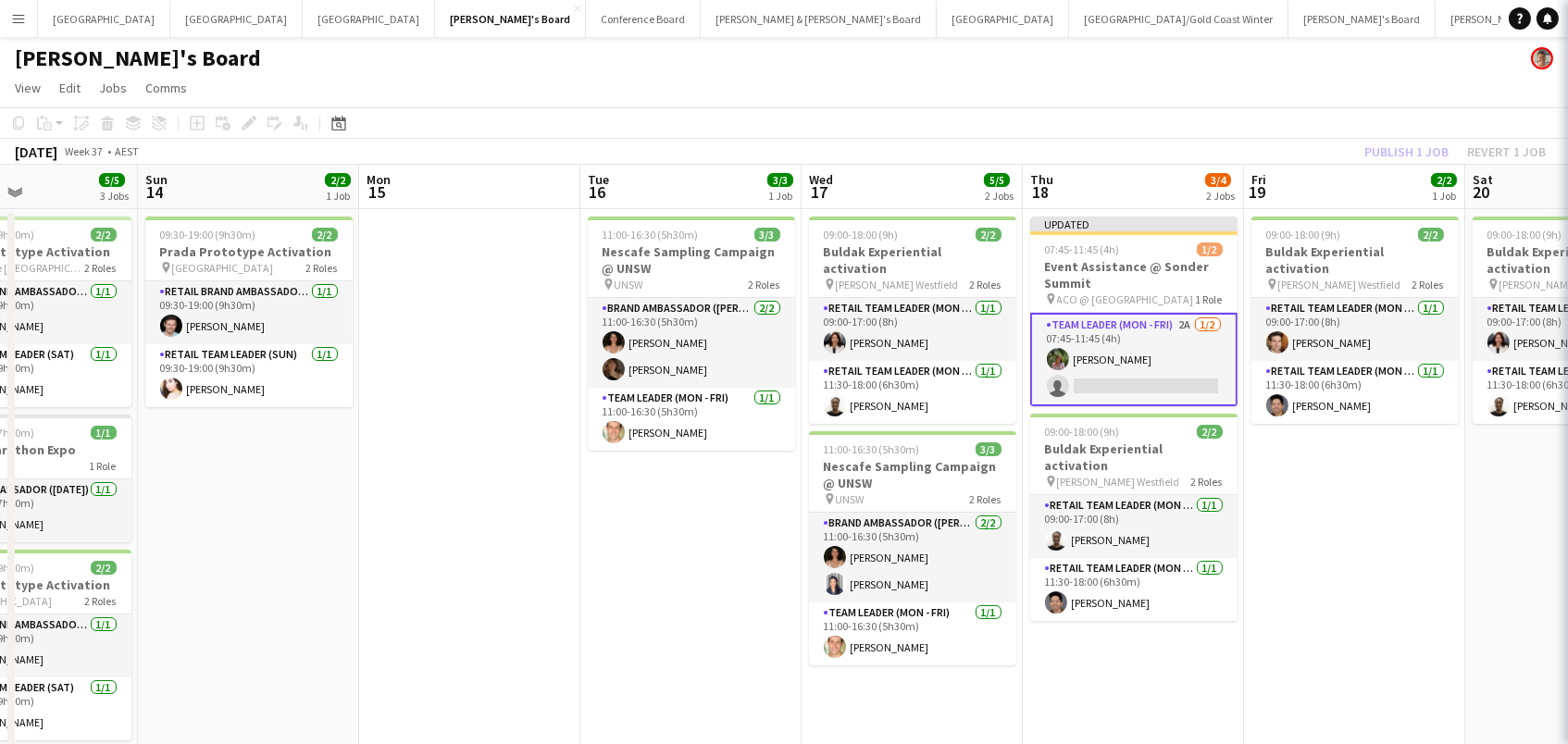
scroll to position [0, 525]
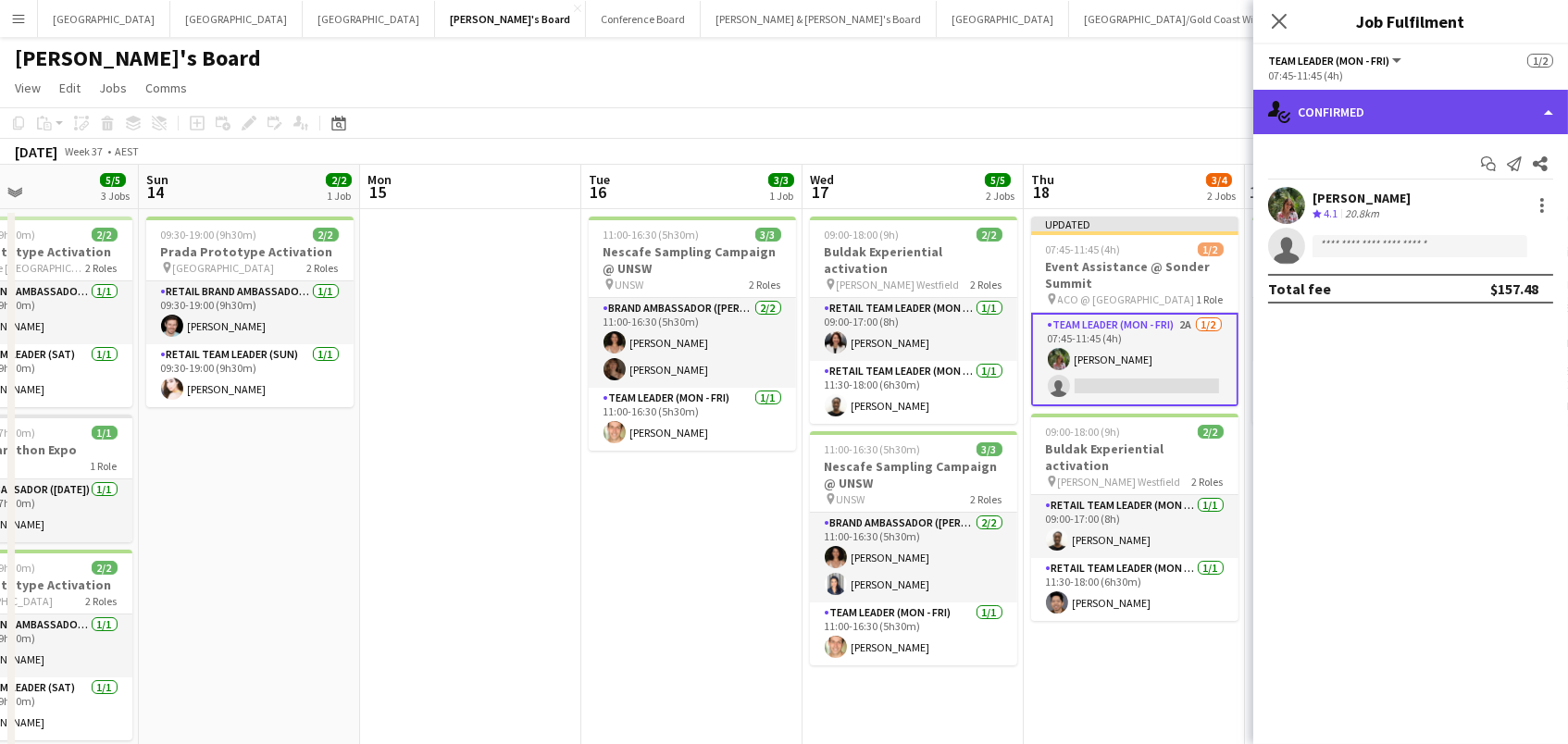
click at [1387, 122] on div "single-neutral-actions-check-2 Confirmed" at bounding box center [1411, 112] width 315 height 45
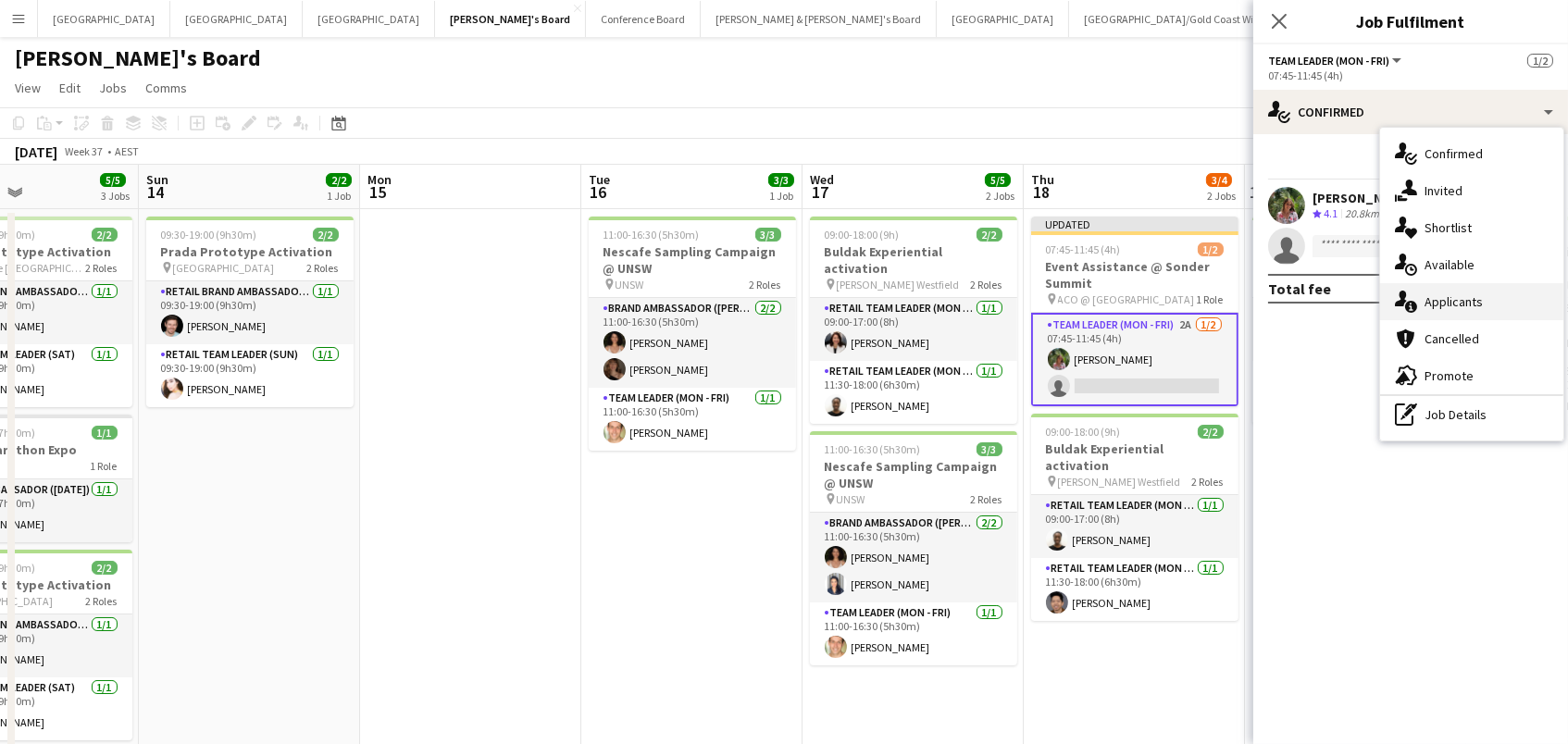
click at [1464, 295] on span "Applicants" at bounding box center [1453, 301] width 58 height 17
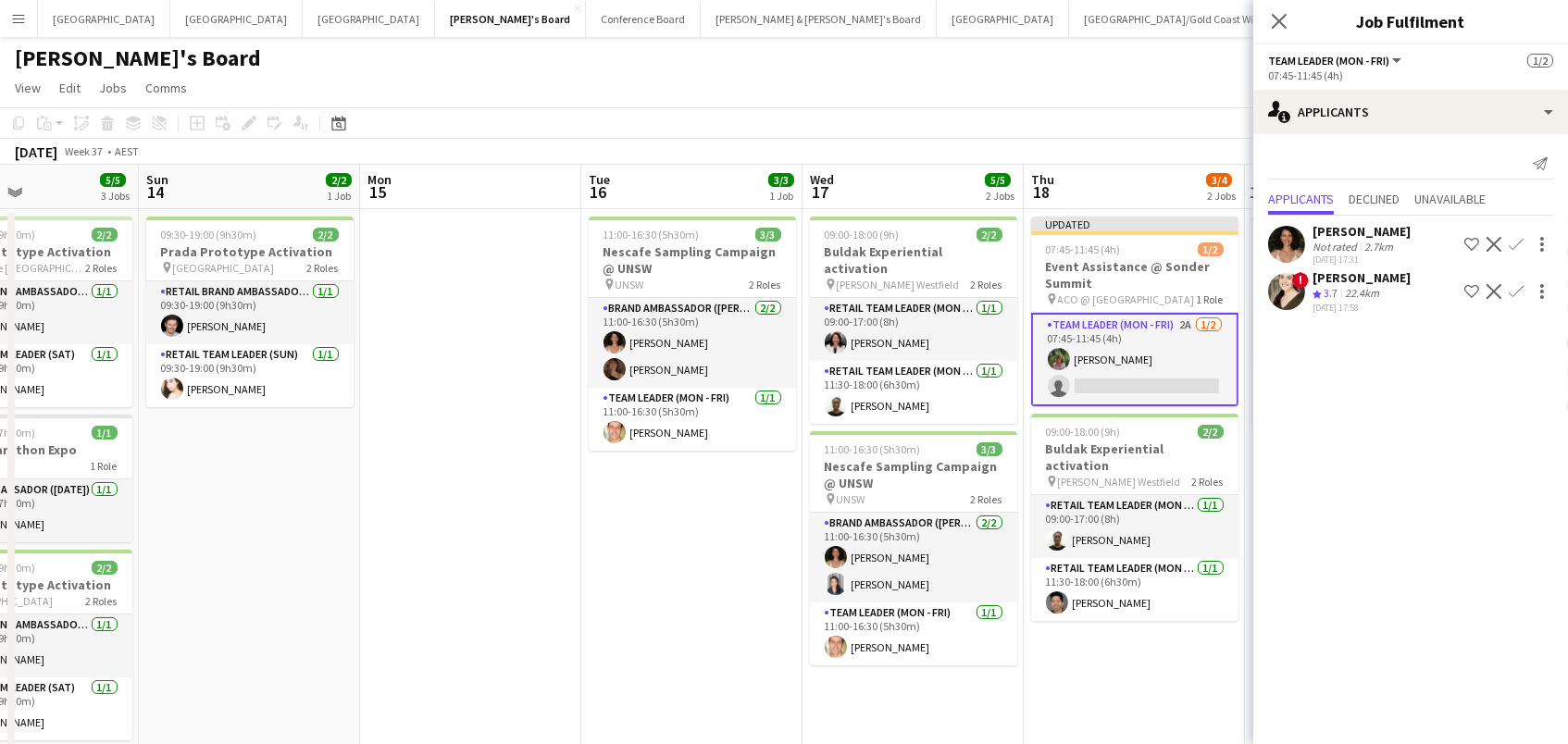
click at [1167, 118] on app-toolbar "Copy Paste Paste Command V Paste with crew Command Shift V Paste linked Job [GE…" at bounding box center [784, 122] width 1568 height 31
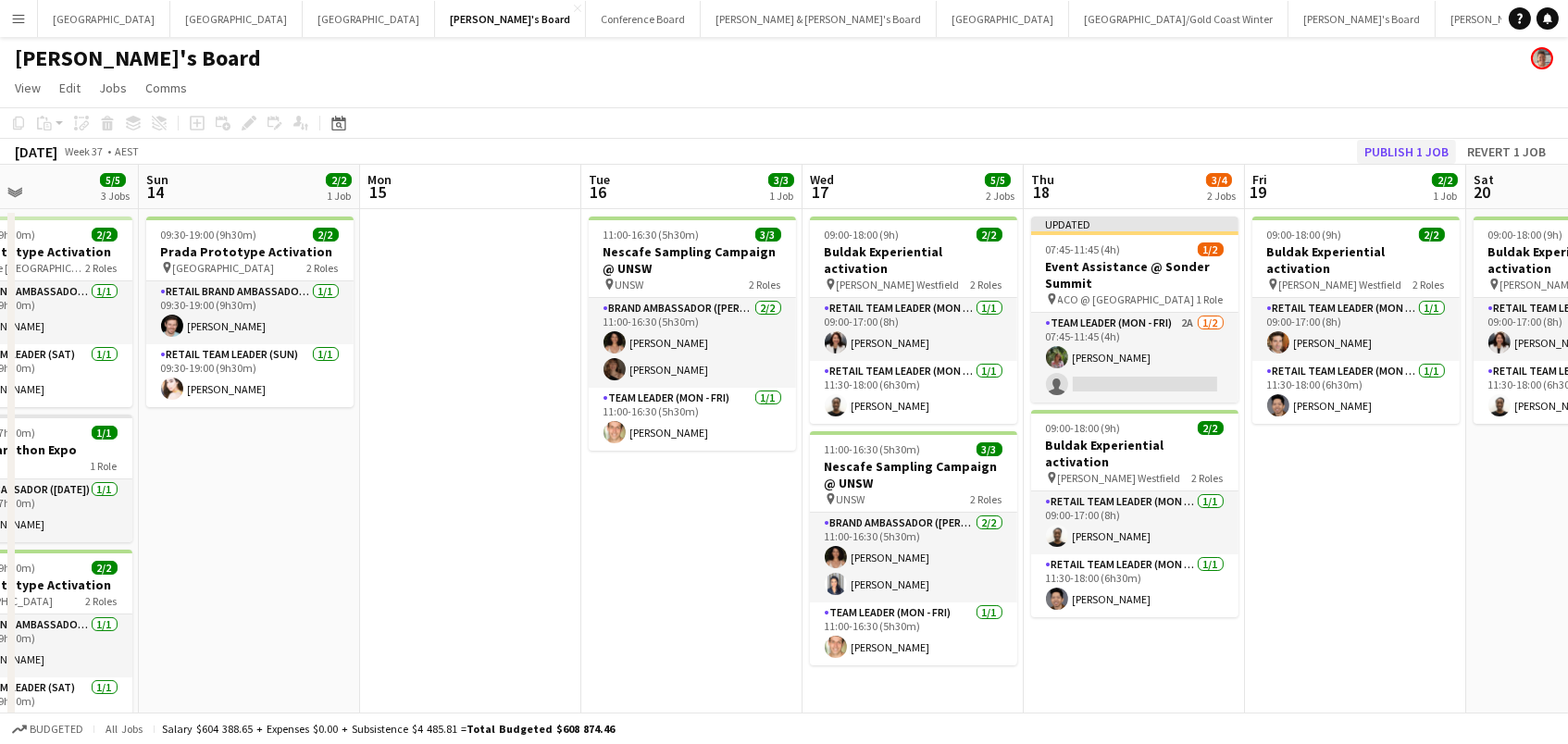
click at [1409, 141] on button "Publish 1 job" at bounding box center [1406, 152] width 99 height 24
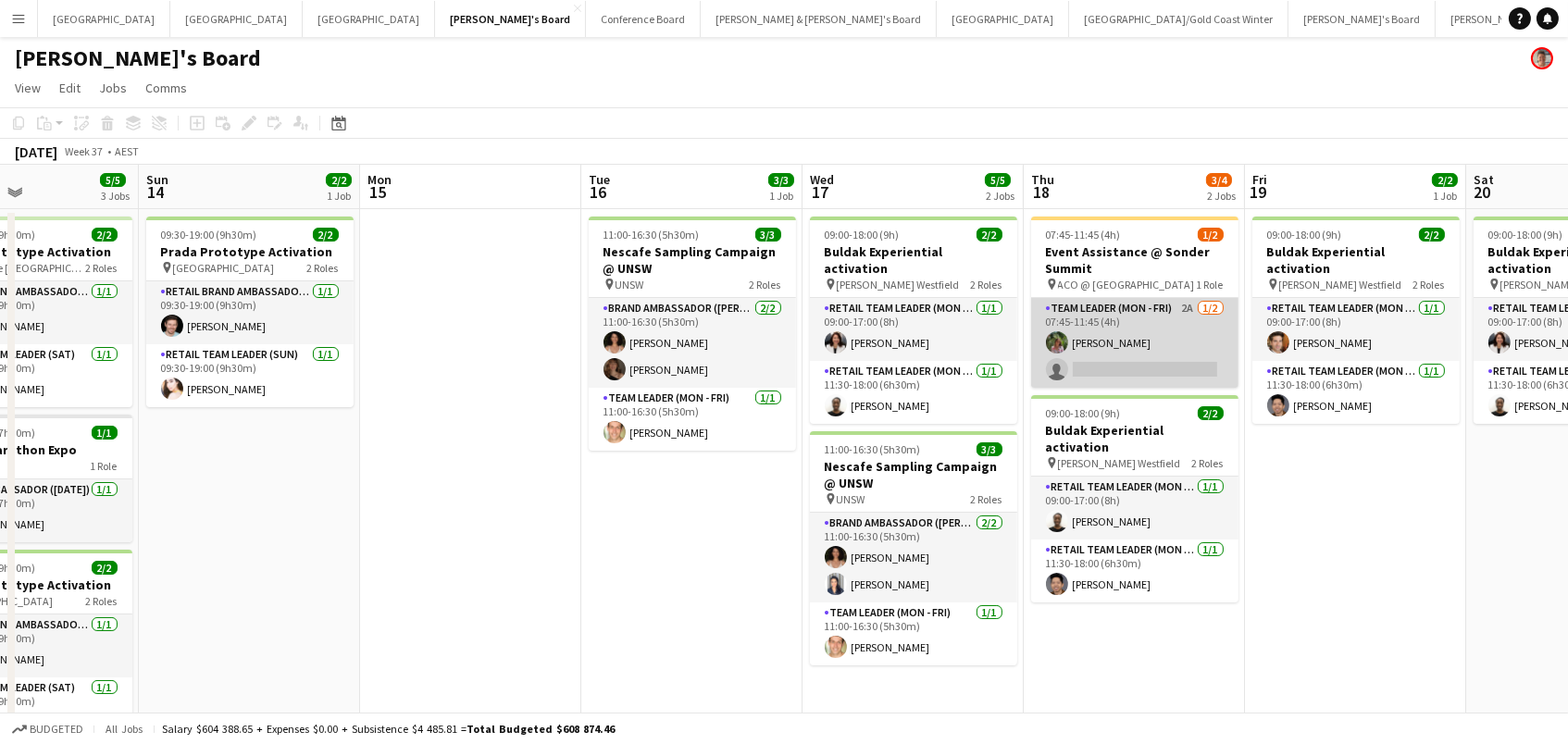
click at [1078, 355] on app-card-role "Team Leader (Mon - Fri) 2A [DATE] 07:45-11:45 (4h) [PERSON_NAME] single-neutral…" at bounding box center [1134, 343] width 207 height 89
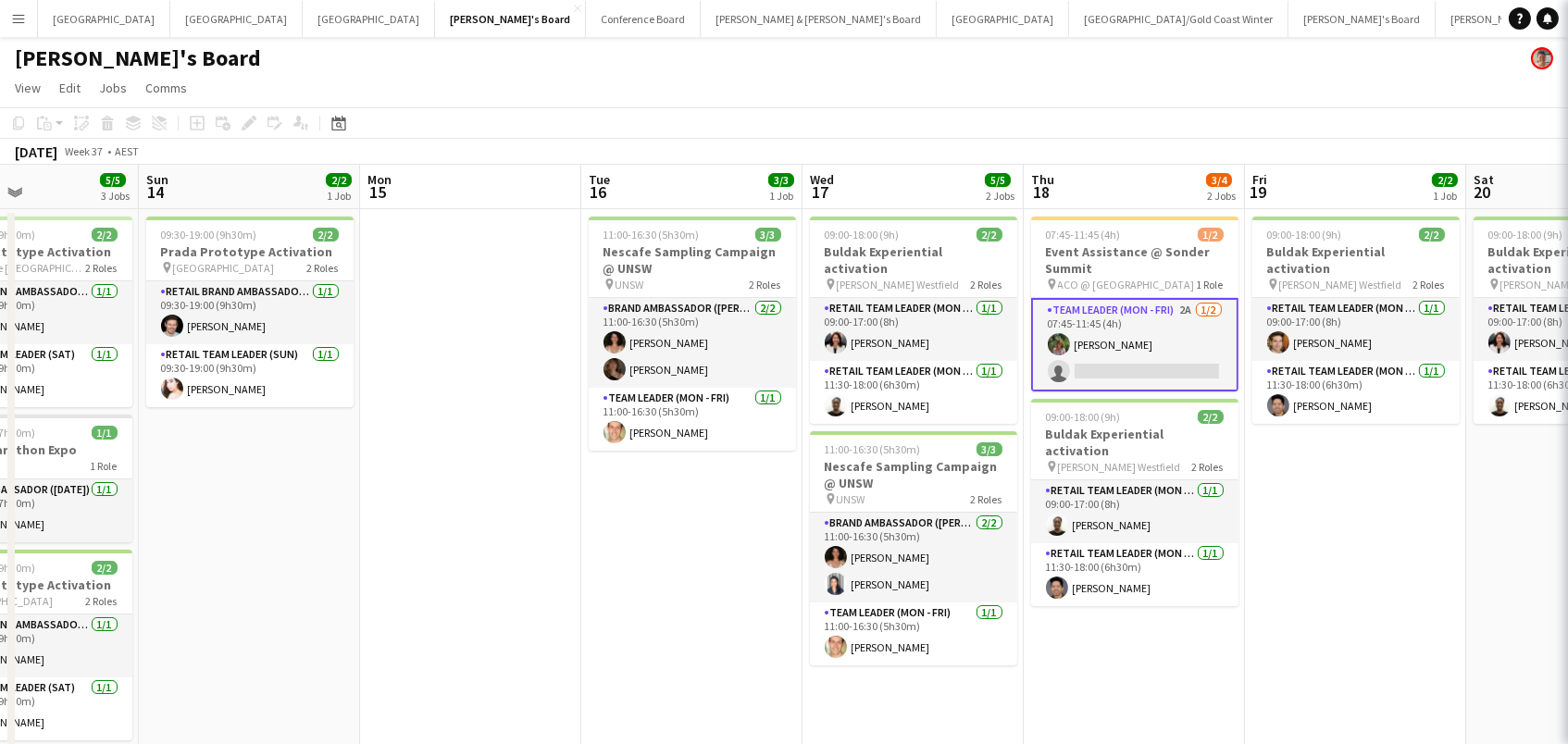
scroll to position [0, 523]
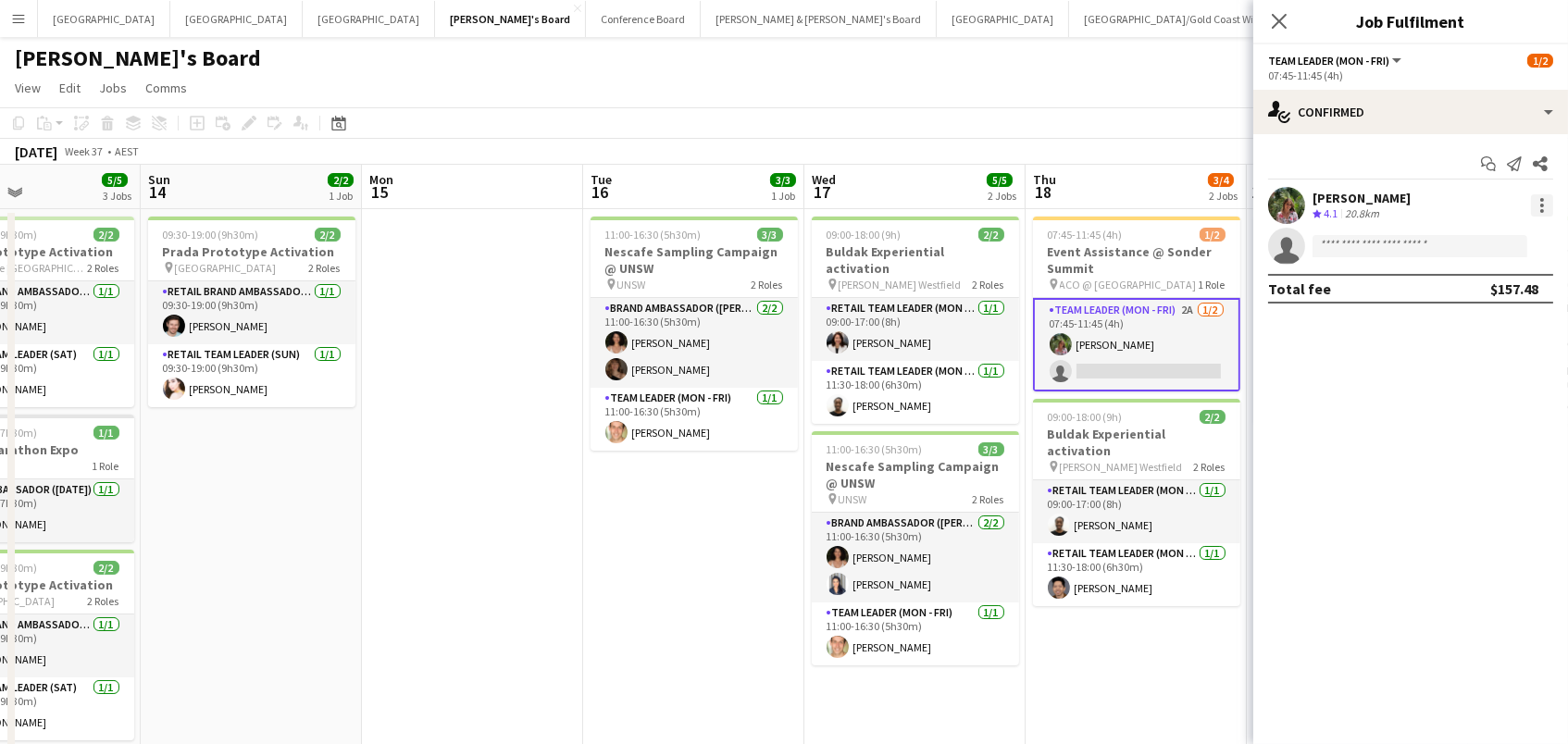
click at [1541, 198] on div at bounding box center [1542, 200] width 4 height 4
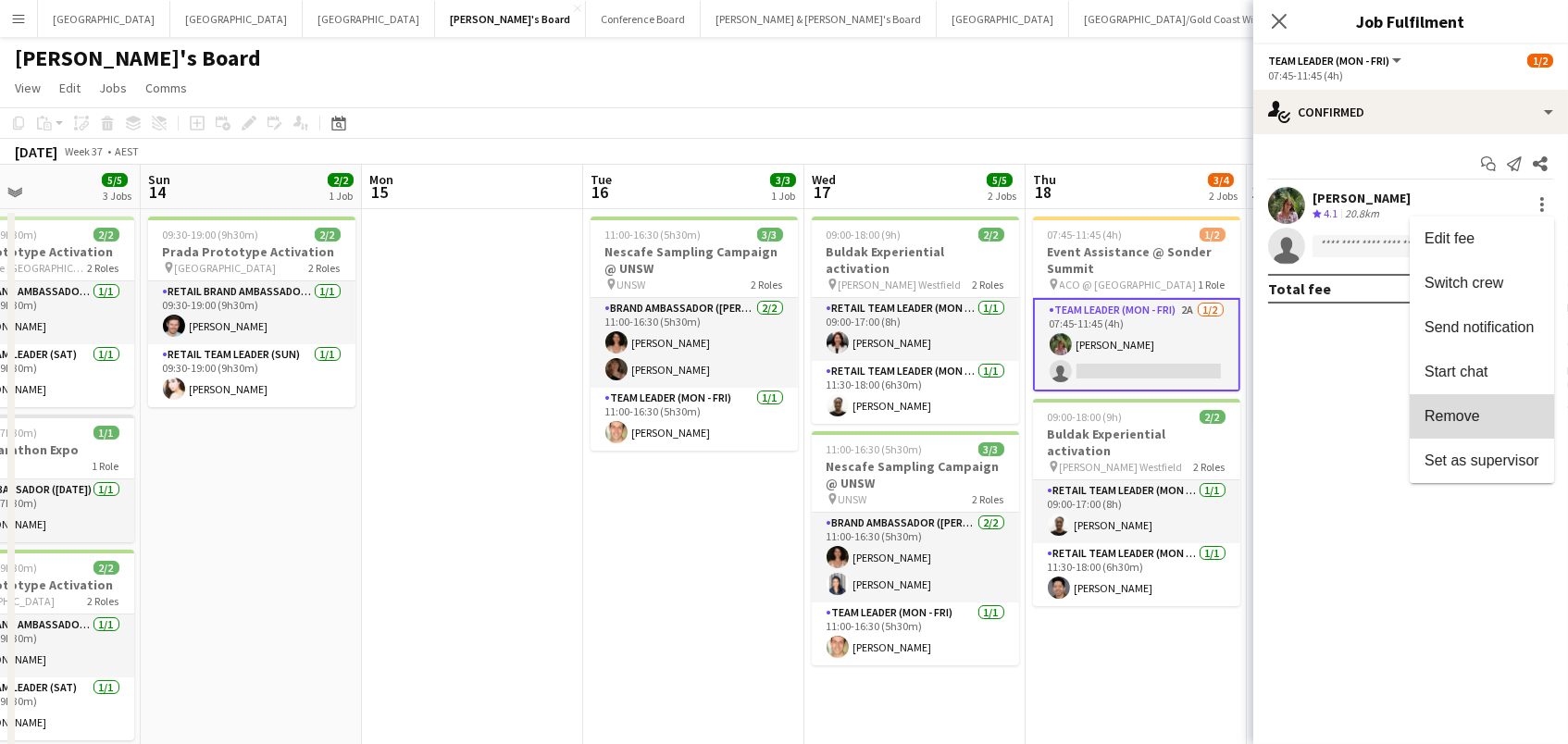
click at [1438, 420] on span "Remove" at bounding box center [1451, 416] width 55 height 16
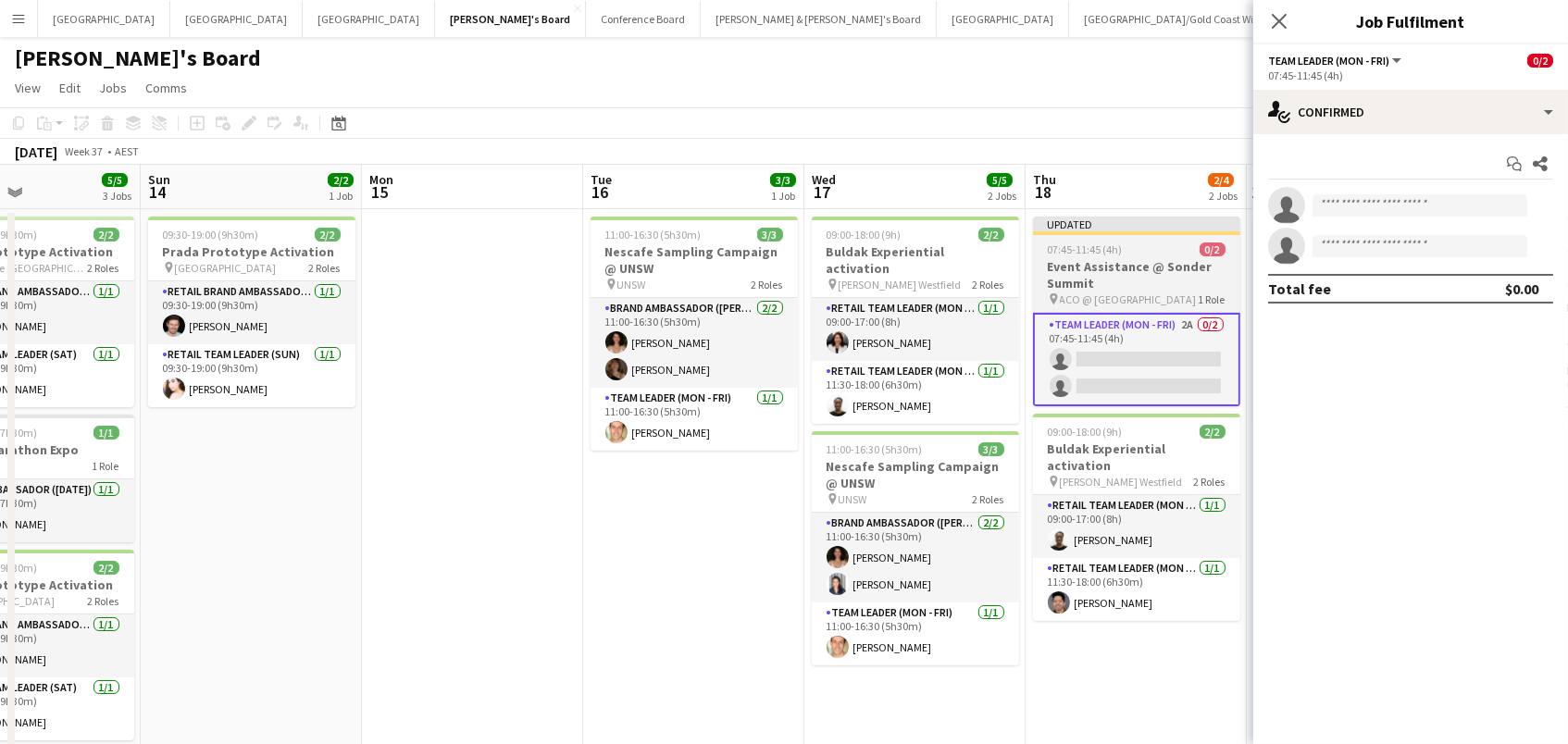
click at [1117, 252] on span "07:45-11:45 (4h)" at bounding box center [1084, 250] width 75 height 14
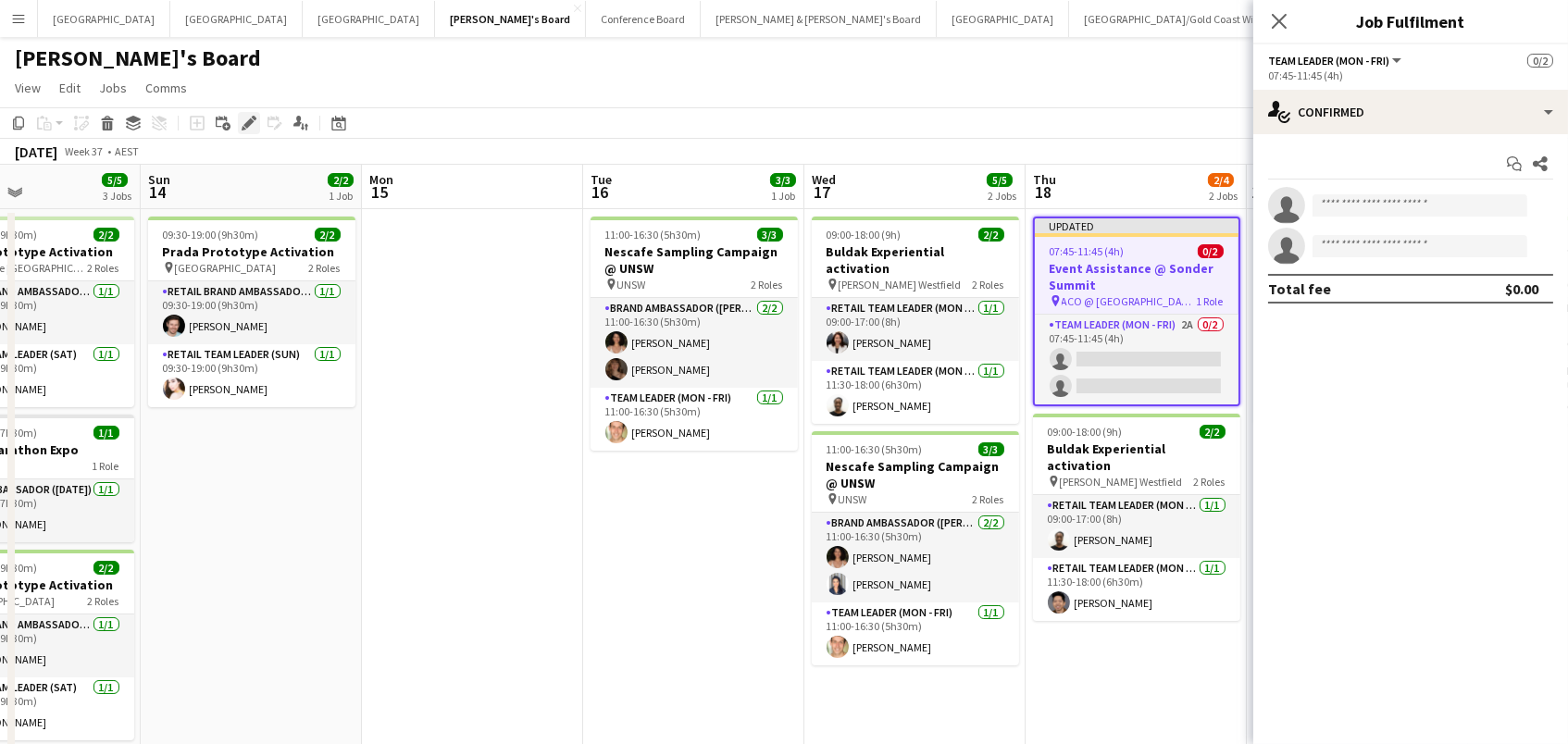
click at [245, 127] on icon "Edit" at bounding box center [249, 122] width 15 height 15
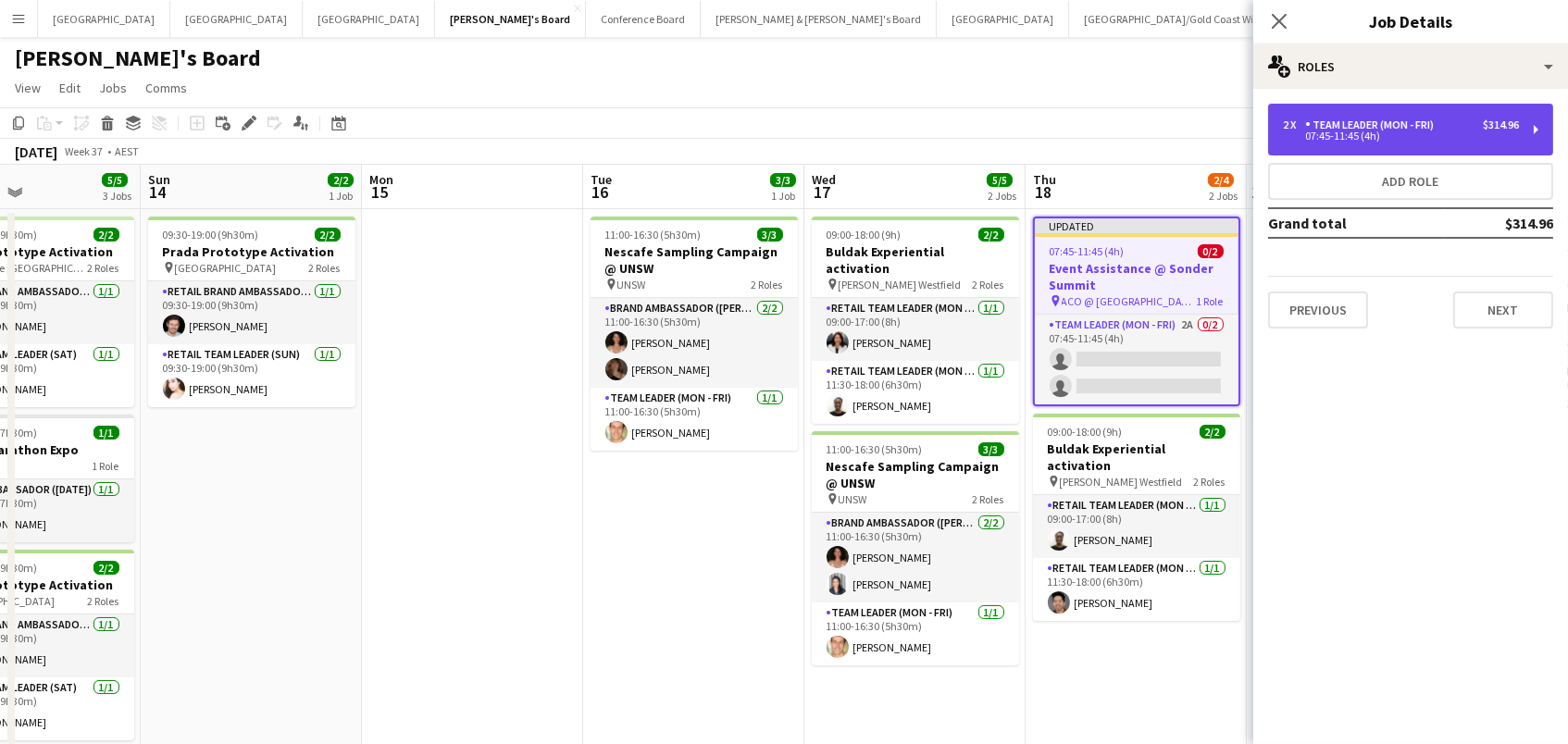
click at [1327, 144] on div "2 x Team Leader (Mon - Fri) $314.96 07:45-11:45 (4h)" at bounding box center [1410, 129] width 285 height 51
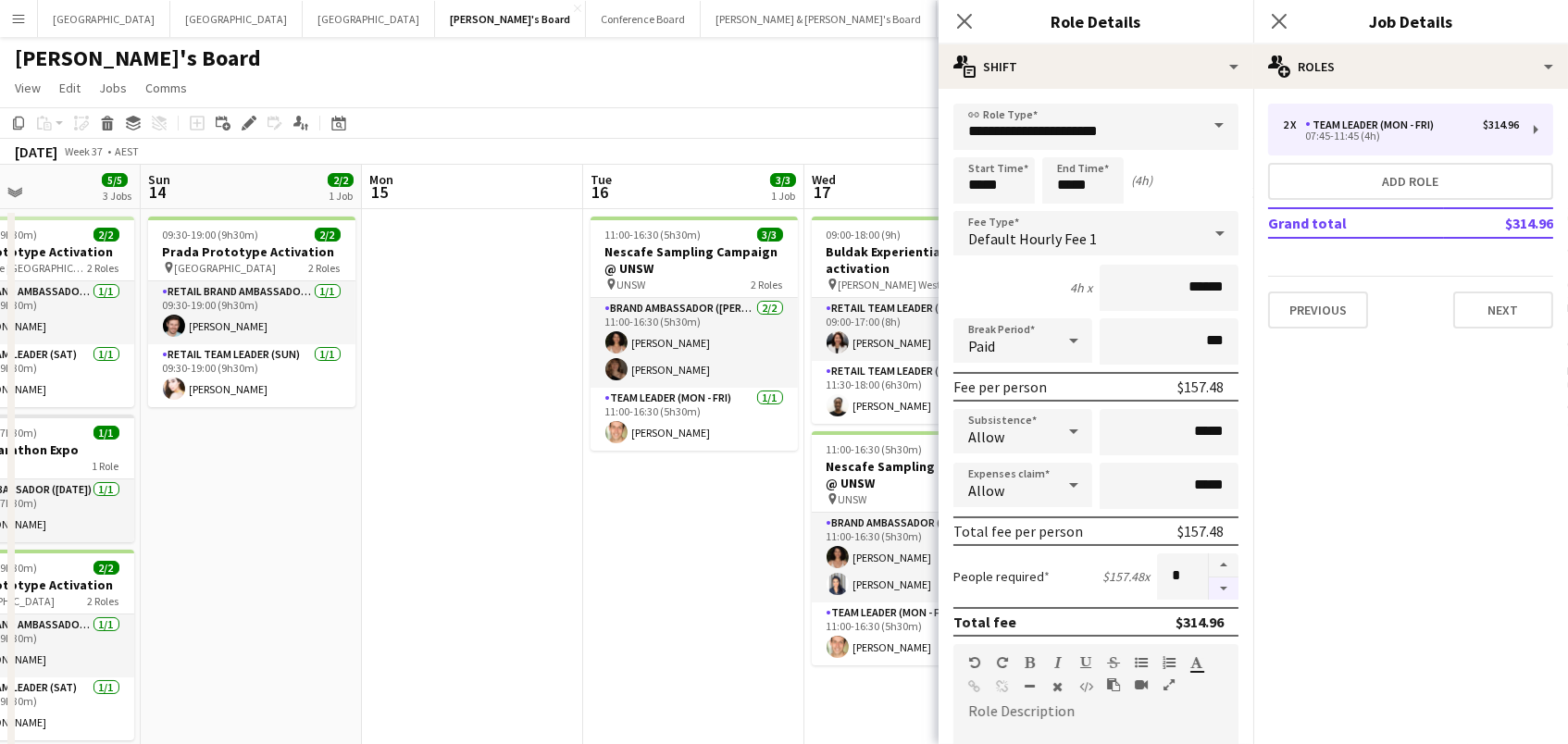
click at [1223, 591] on button "button" at bounding box center [1223, 589] width 29 height 23
type input "*"
click at [840, 104] on app-page-menu "View Day view expanded Day view collapsed Month view Date picker Jump to [DATE]…" at bounding box center [784, 89] width 1568 height 35
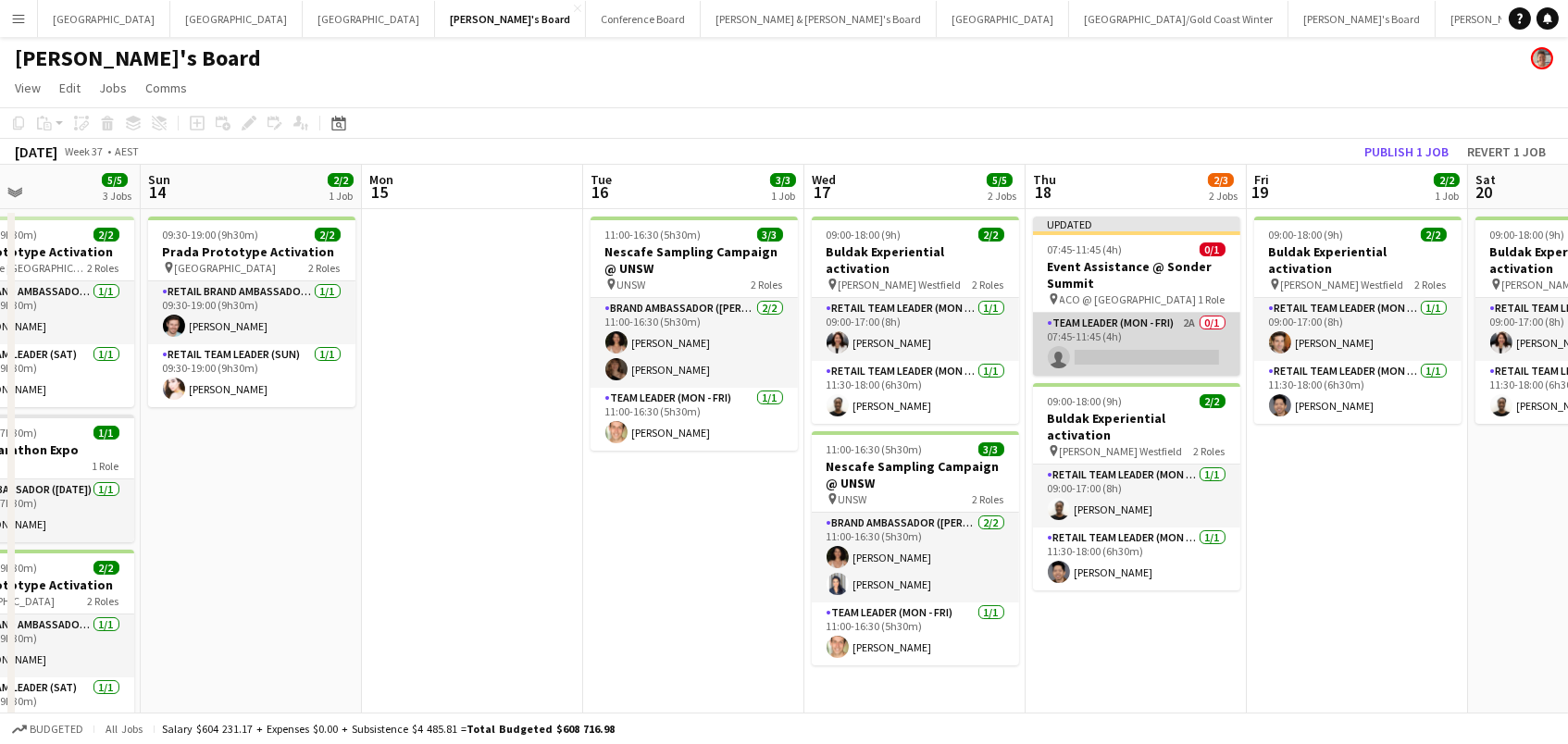
click at [1134, 362] on app-card-role "Team Leader (Mon - Fri) 2A 0/1 07:45-11:45 (4h) single-neutral-actions" at bounding box center [1136, 344] width 207 height 63
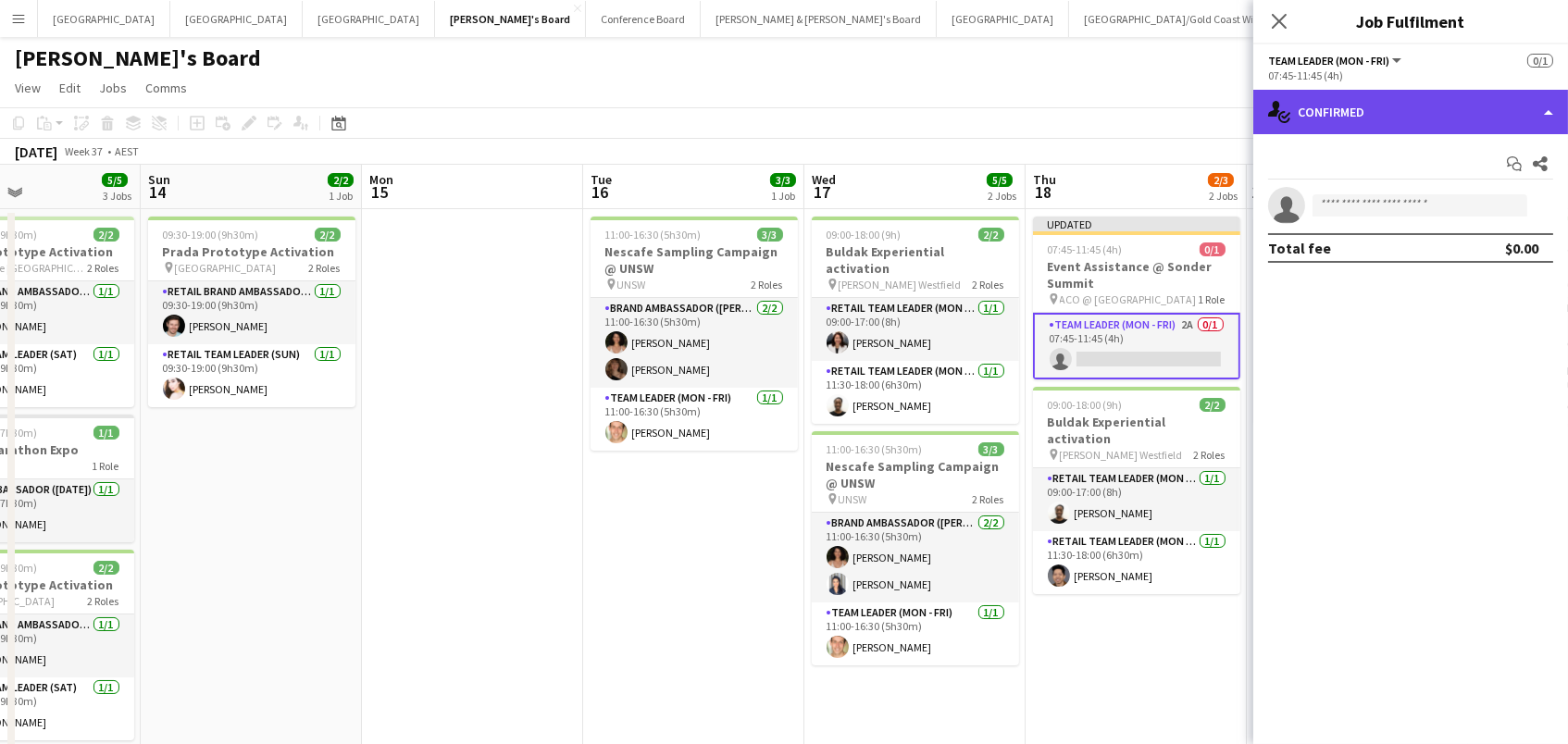
click at [1382, 106] on div "single-neutral-actions-check-2 Confirmed" at bounding box center [1411, 112] width 315 height 45
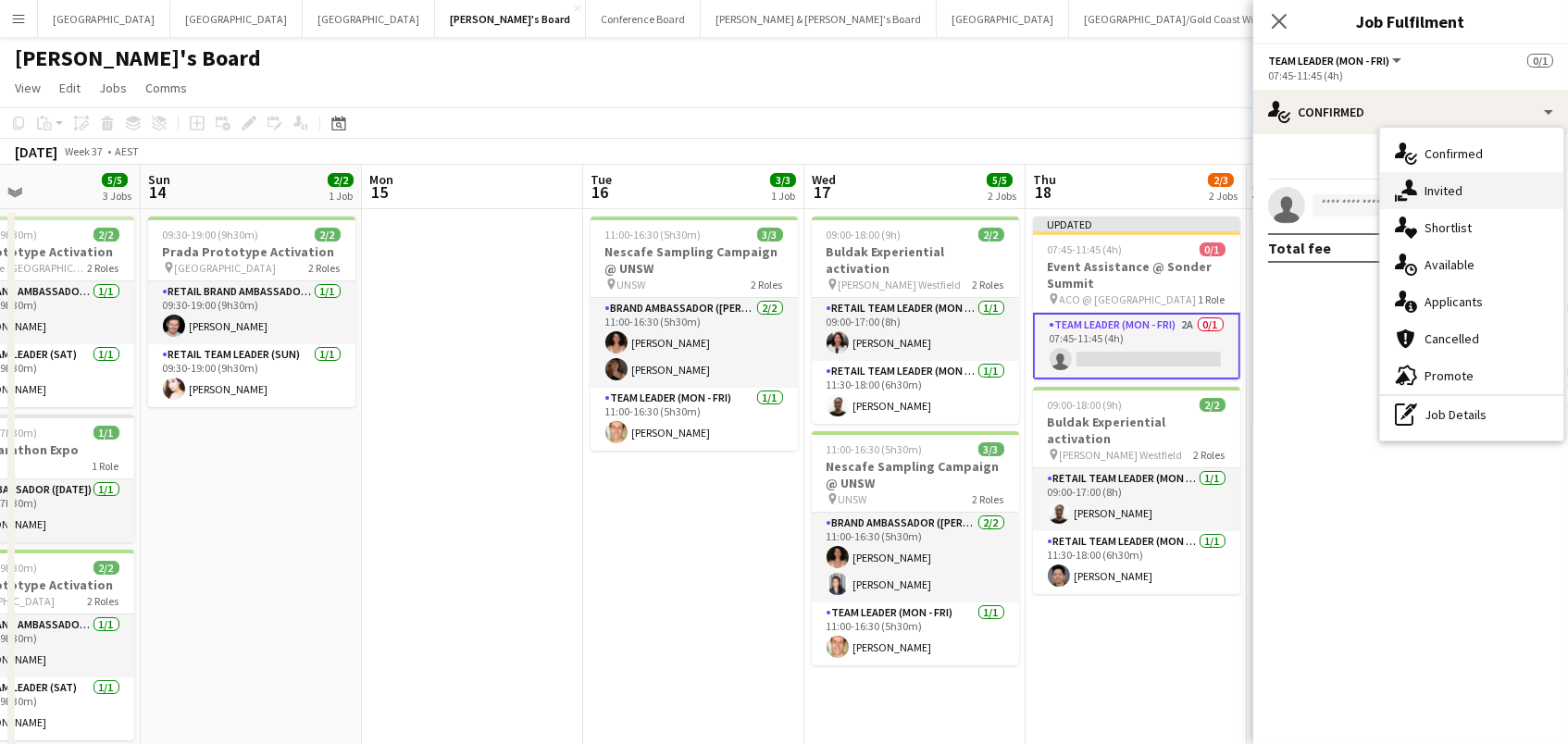
click at [1441, 186] on span "Invited" at bounding box center [1443, 190] width 38 height 17
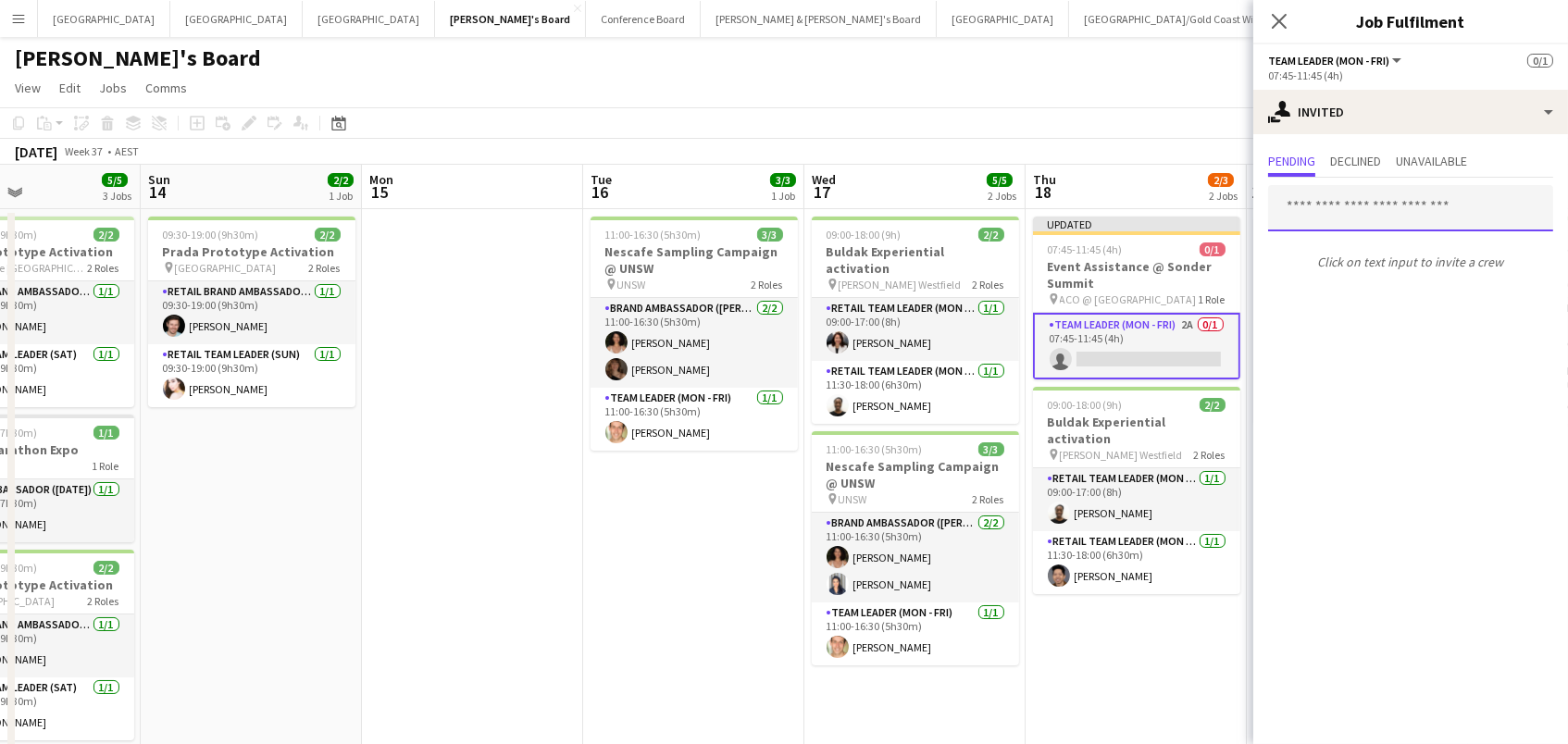
click at [1312, 201] on input "text" at bounding box center [1410, 209] width 285 height 47
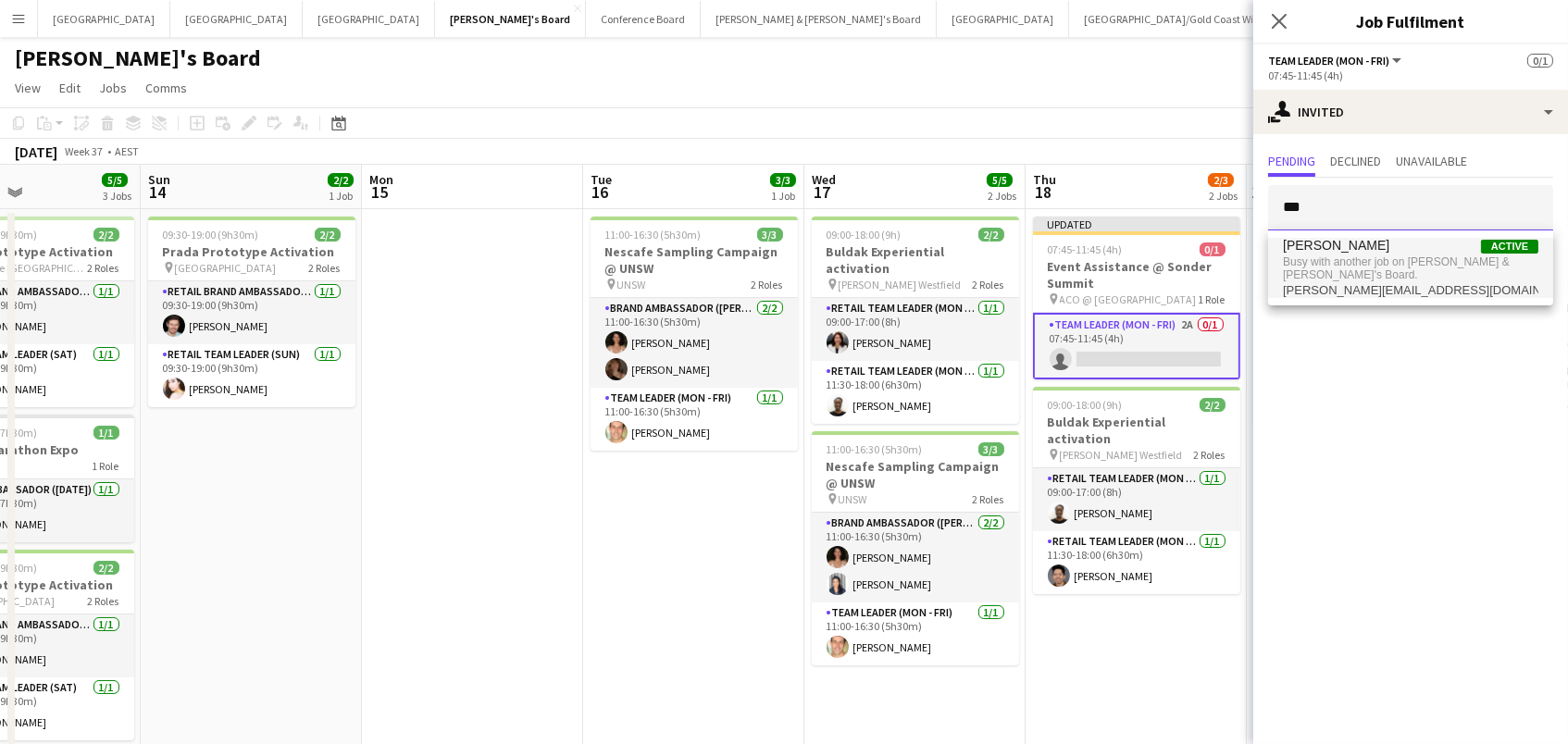
type input "***"
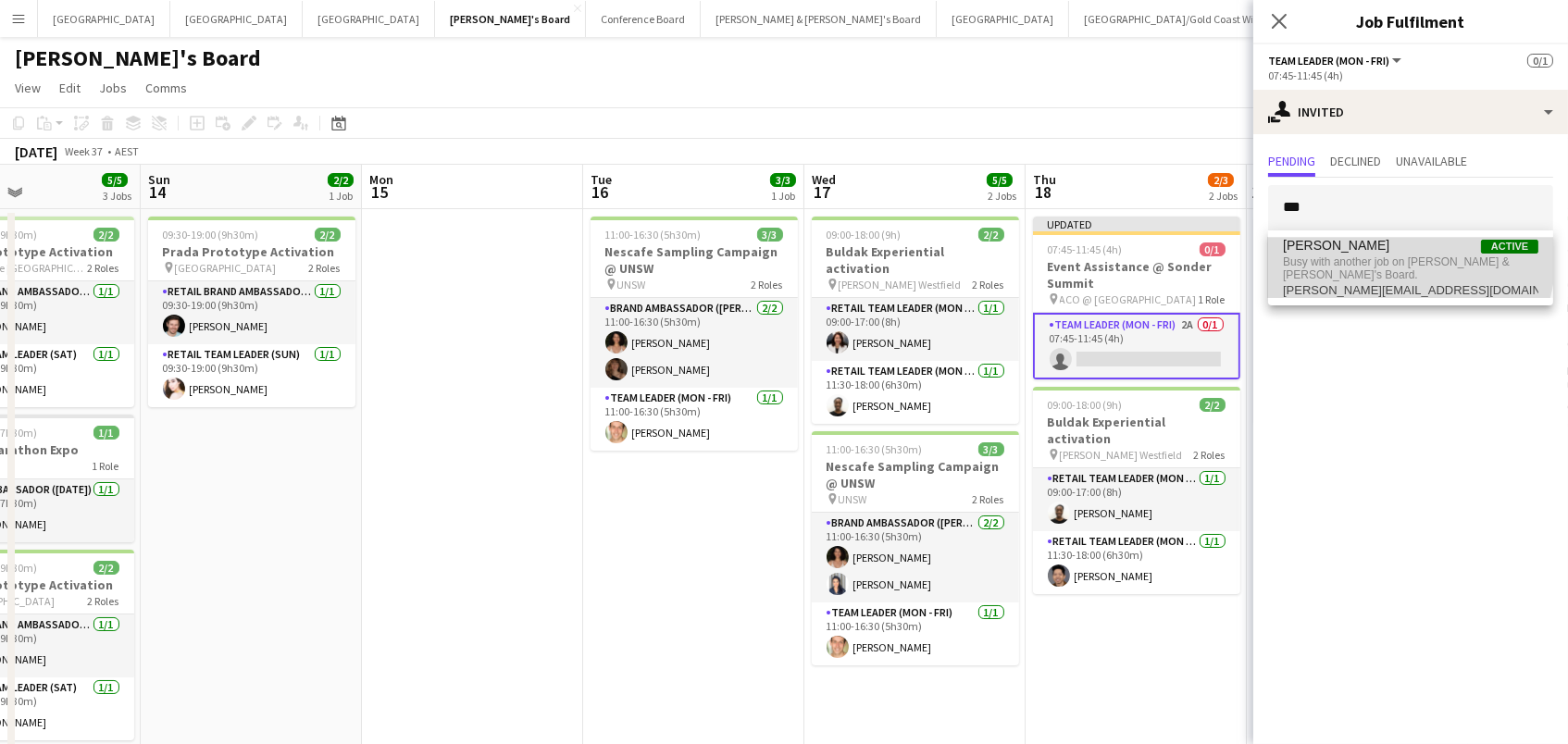
click at [1321, 244] on span "[PERSON_NAME]" at bounding box center [1336, 246] width 107 height 16
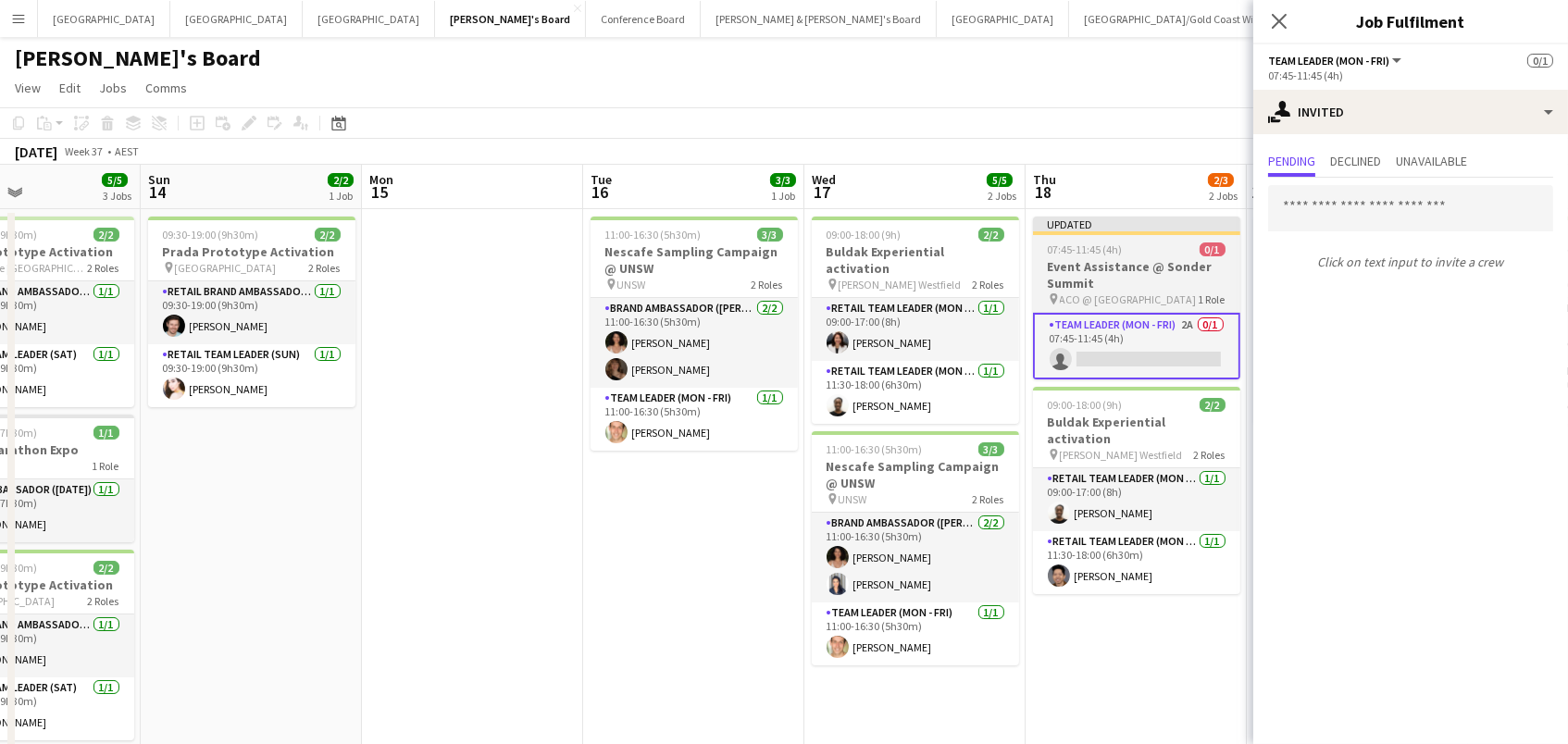
click at [1134, 254] on div "07:45-11:45 (4h) 0/1" at bounding box center [1136, 250] width 207 height 14
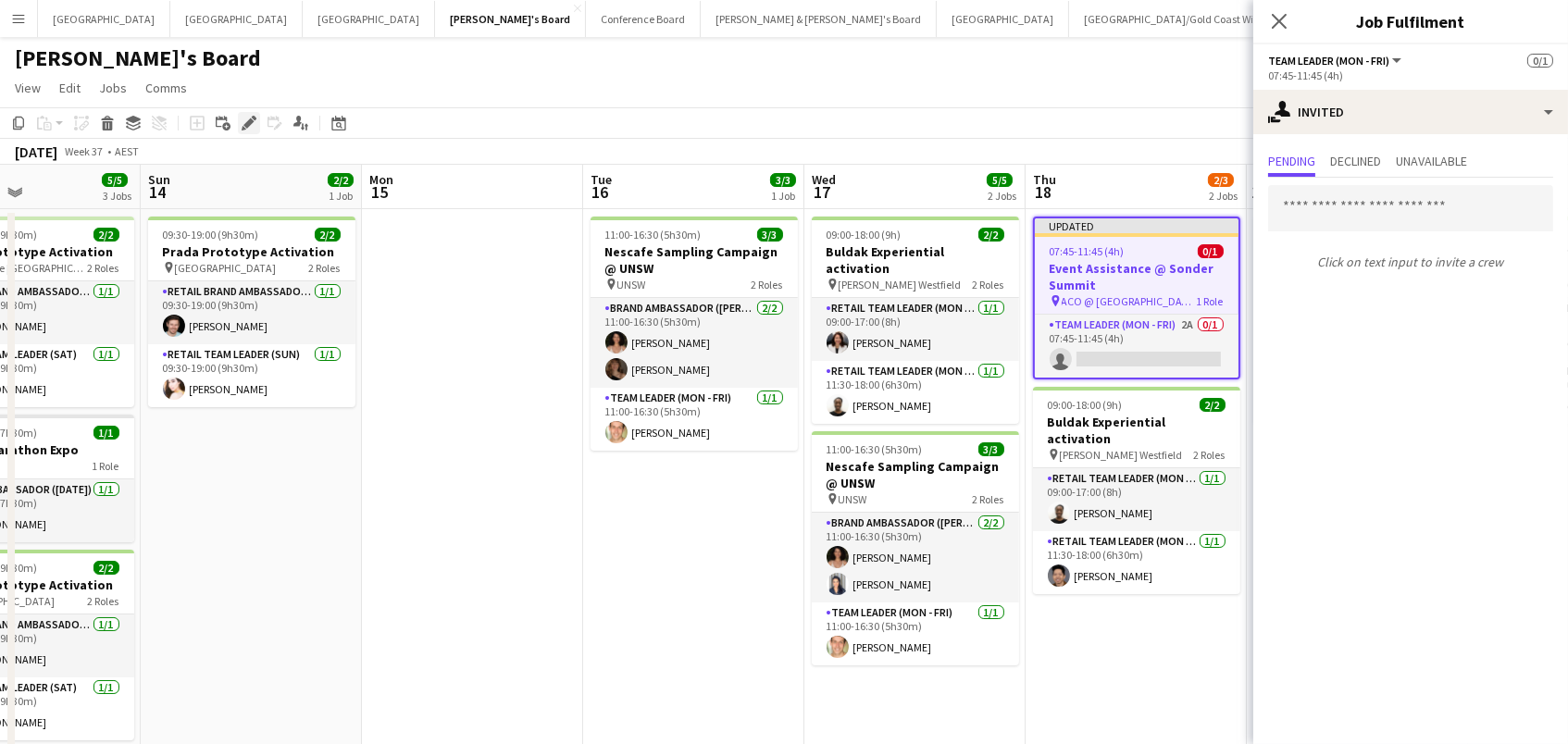
click at [245, 122] on icon at bounding box center [249, 123] width 10 height 10
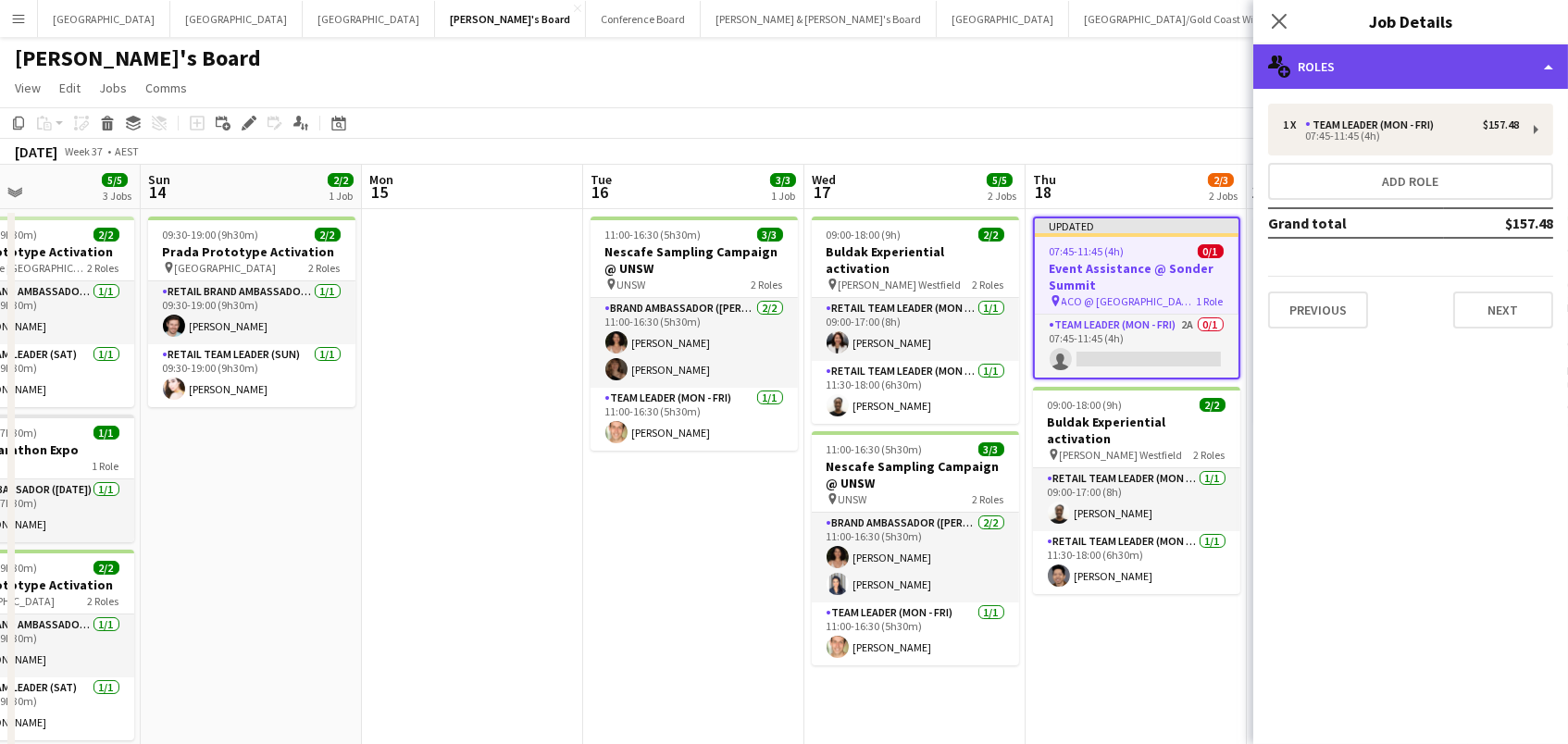
click at [1348, 67] on div "multiple-users-add Roles" at bounding box center [1411, 67] width 315 height 45
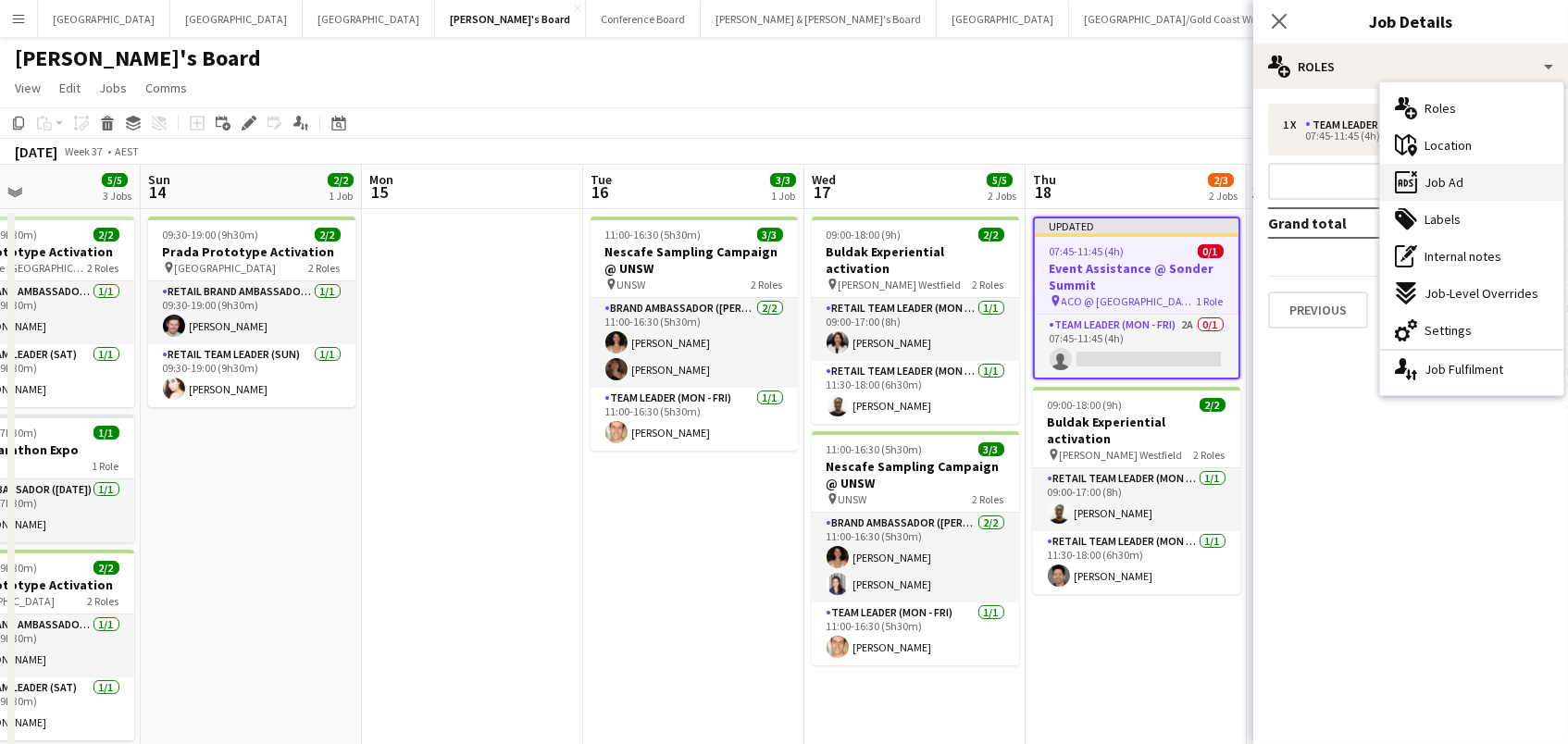
click at [1447, 185] on span "Job Ad" at bounding box center [1444, 182] width 39 height 17
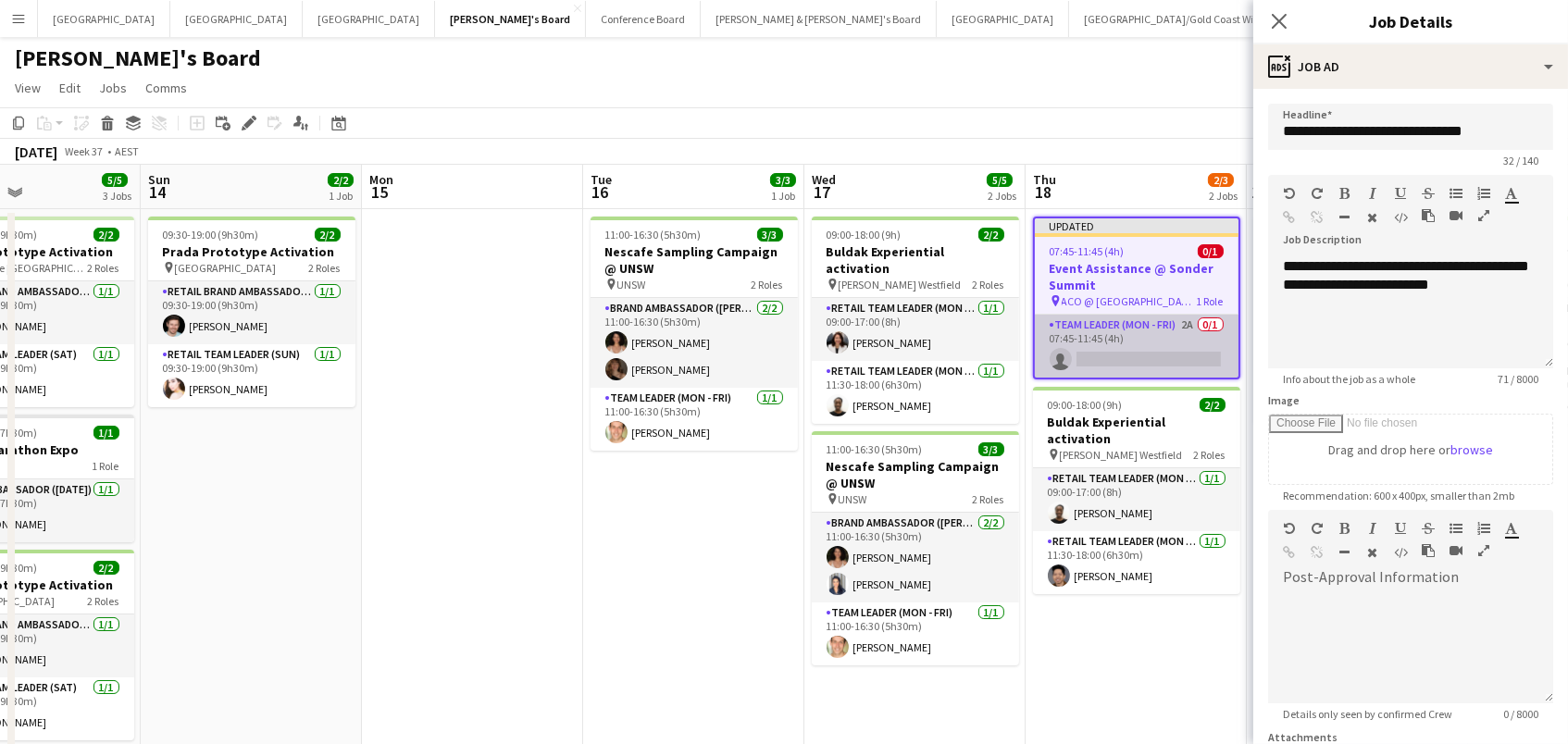
click at [1114, 342] on app-card-role "Team Leader (Mon - Fri) 2A 0/1 07:45-11:45 (4h) single-neutral-actions" at bounding box center [1137, 346] width 204 height 63
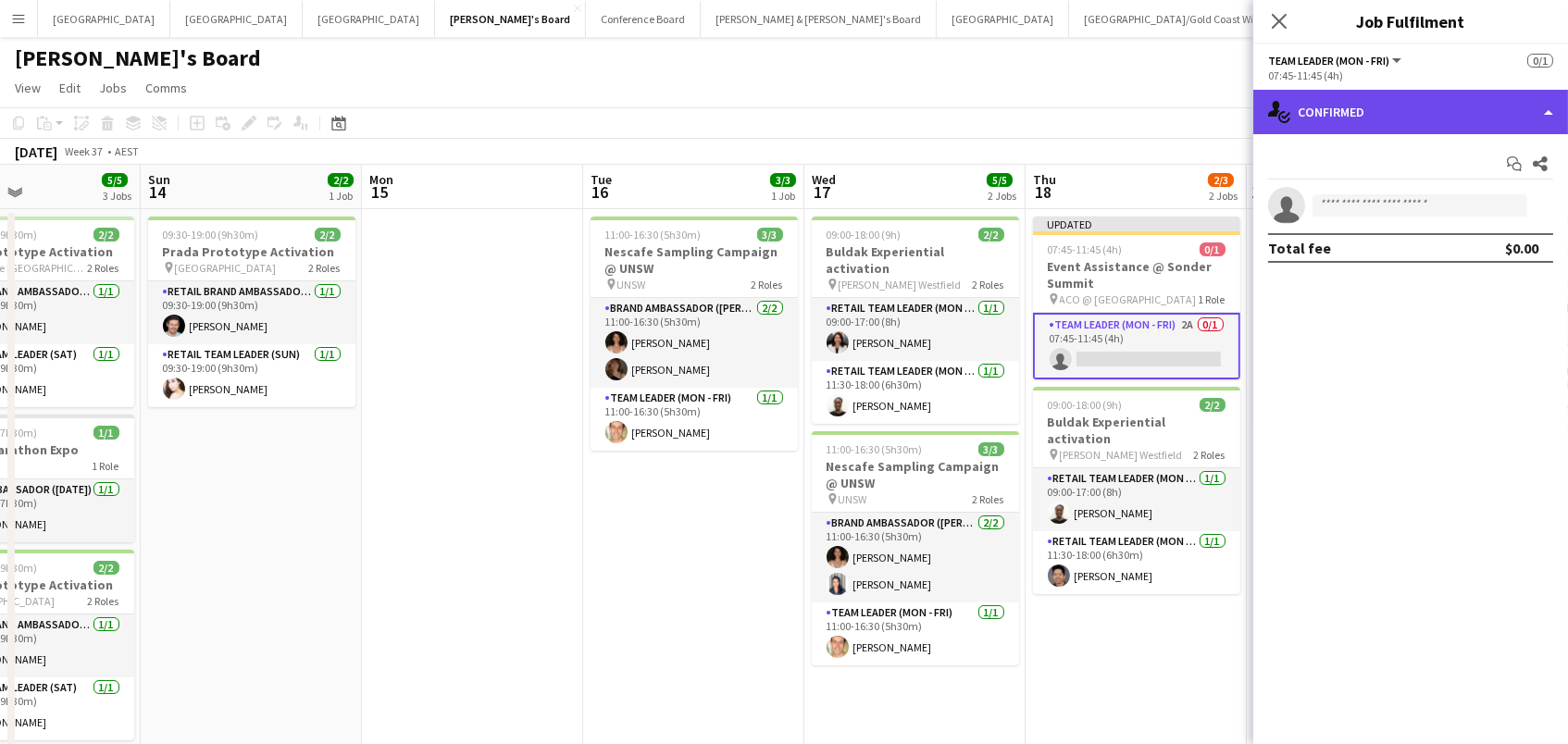
click at [1420, 107] on div "single-neutral-actions-check-2 Confirmed" at bounding box center [1411, 112] width 315 height 45
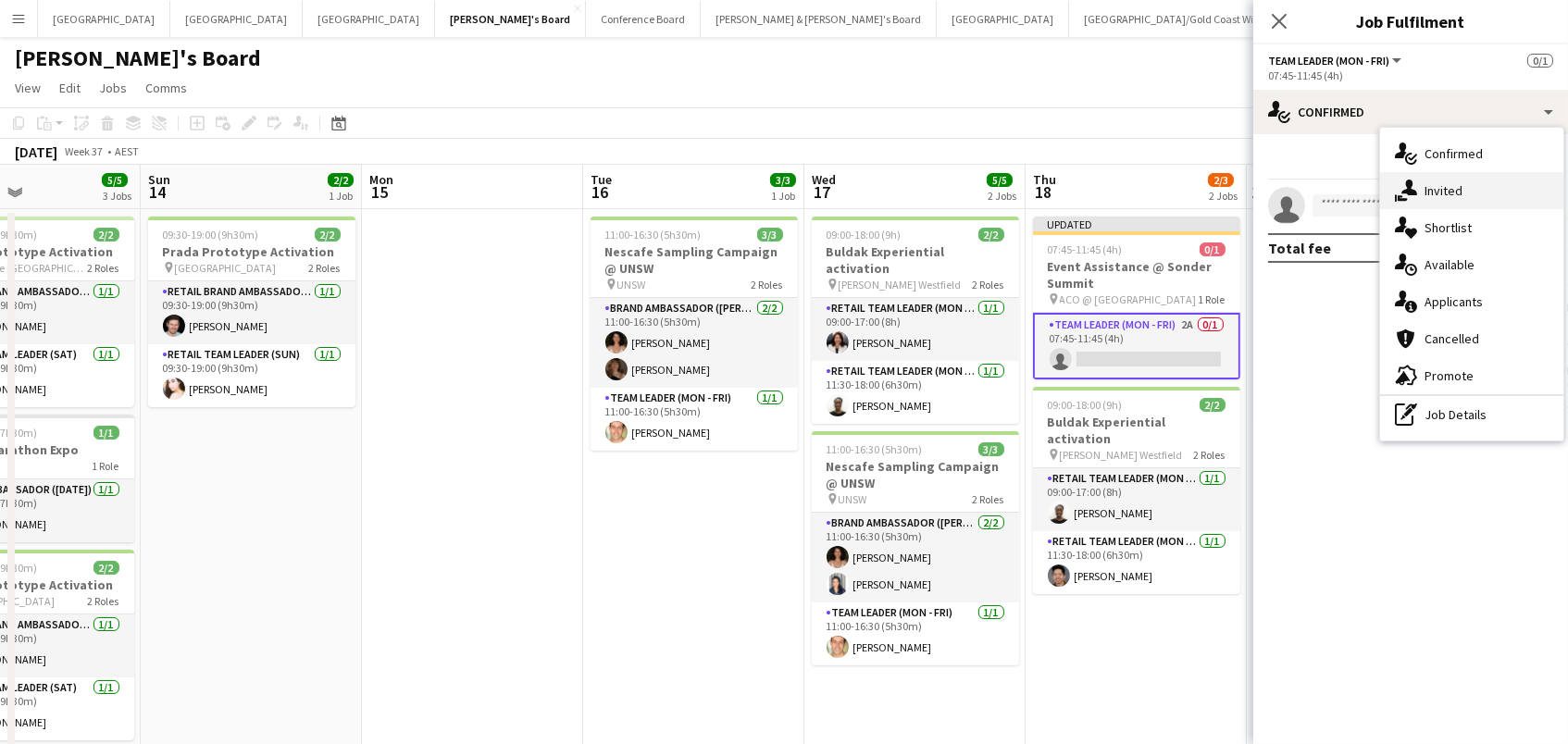
click at [1436, 175] on div "single-neutral-actions-share-1 Invited" at bounding box center [1471, 190] width 184 height 37
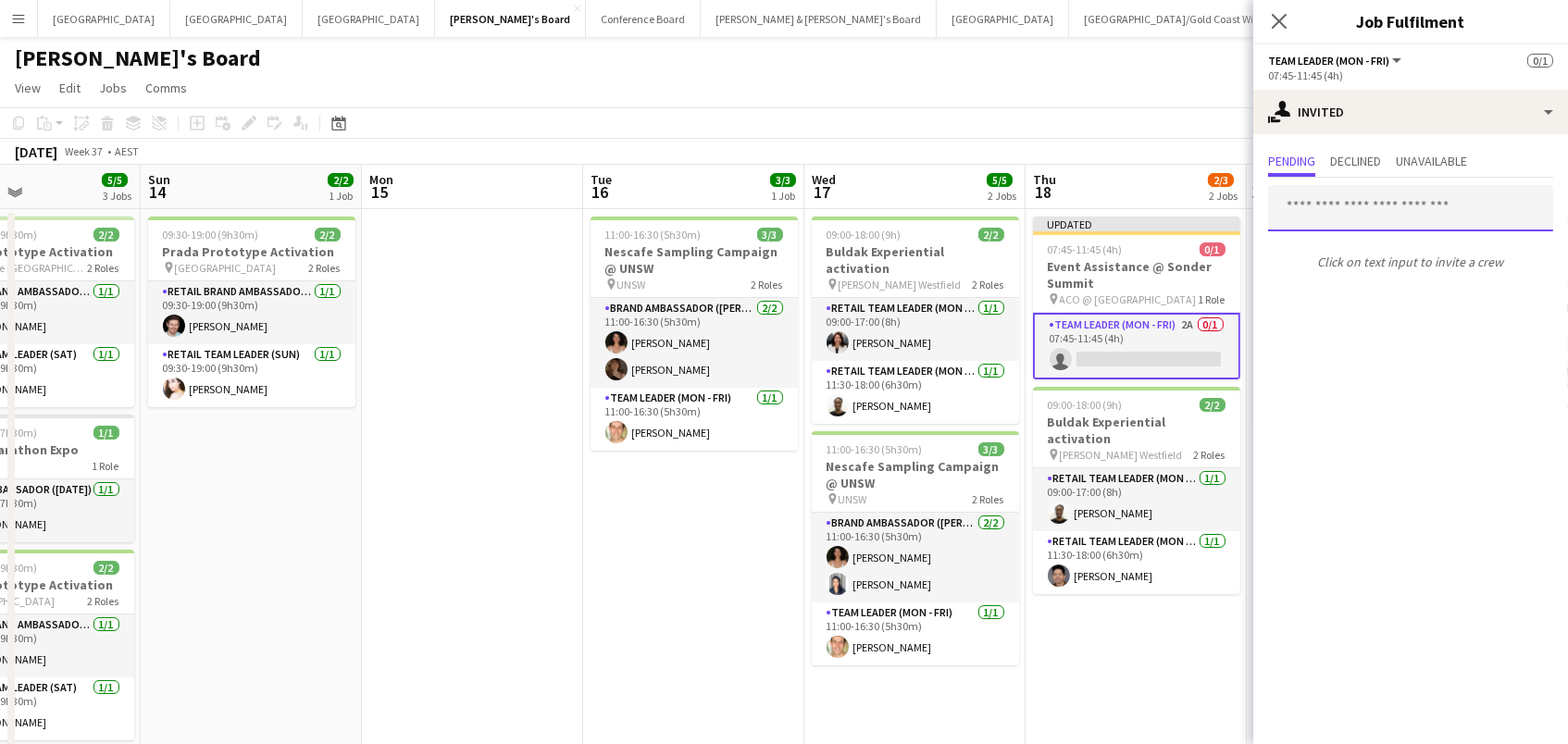
click at [1318, 211] on input "text" at bounding box center [1410, 209] width 285 height 47
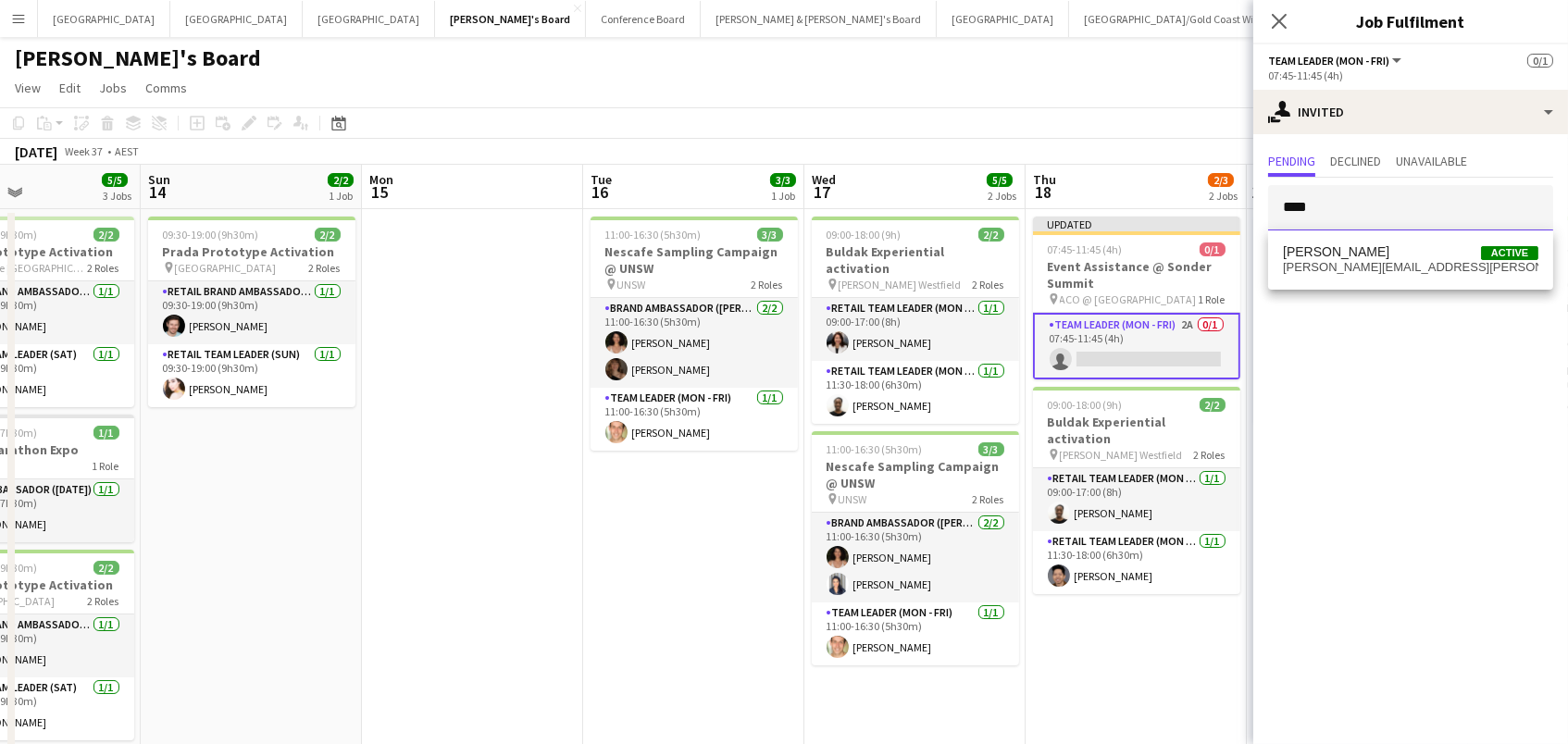
type input "****"
click at [1335, 258] on span "[PERSON_NAME]" at bounding box center [1336, 252] width 107 height 16
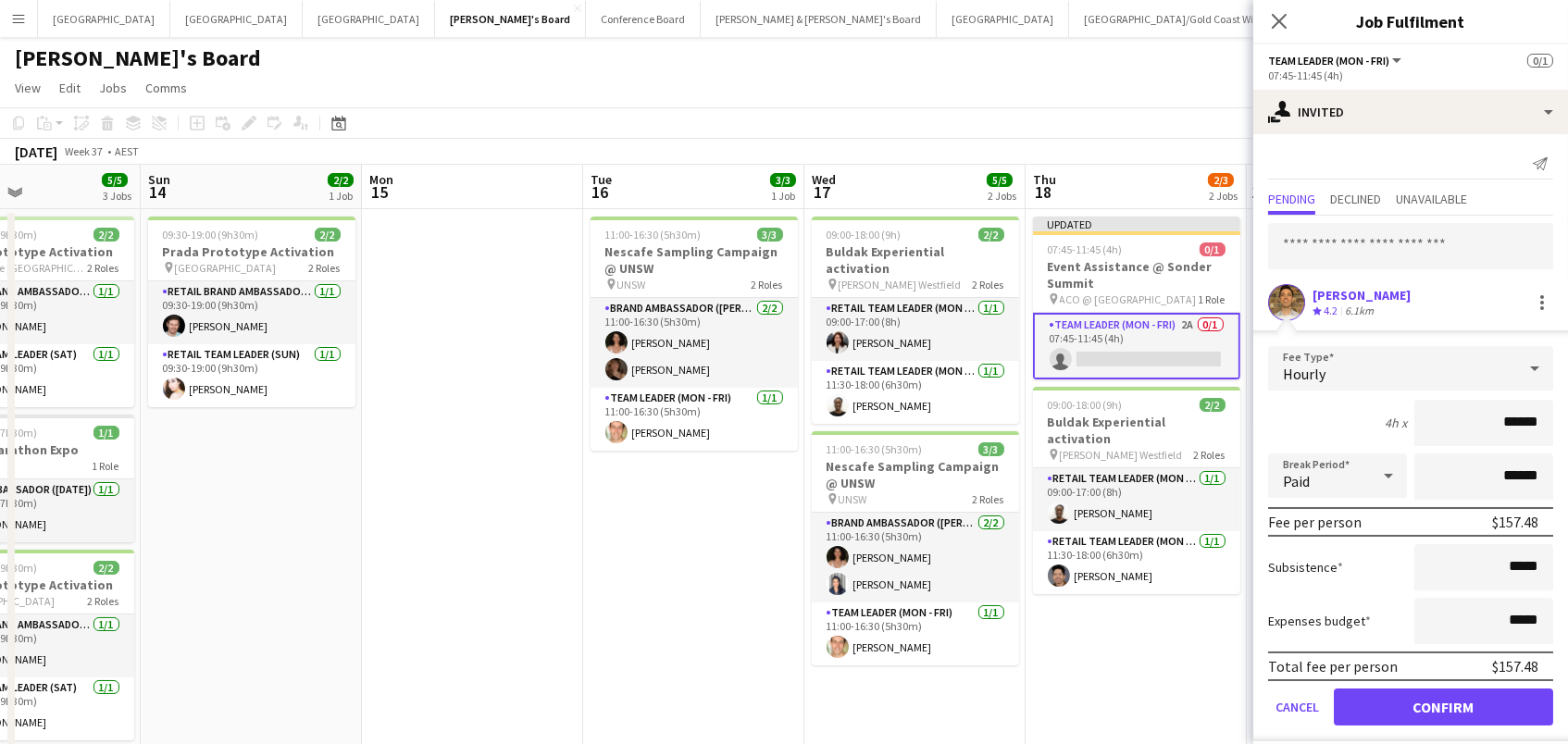
type input "******"
click at [1443, 704] on button "Confirm" at bounding box center [1444, 707] width 220 height 37
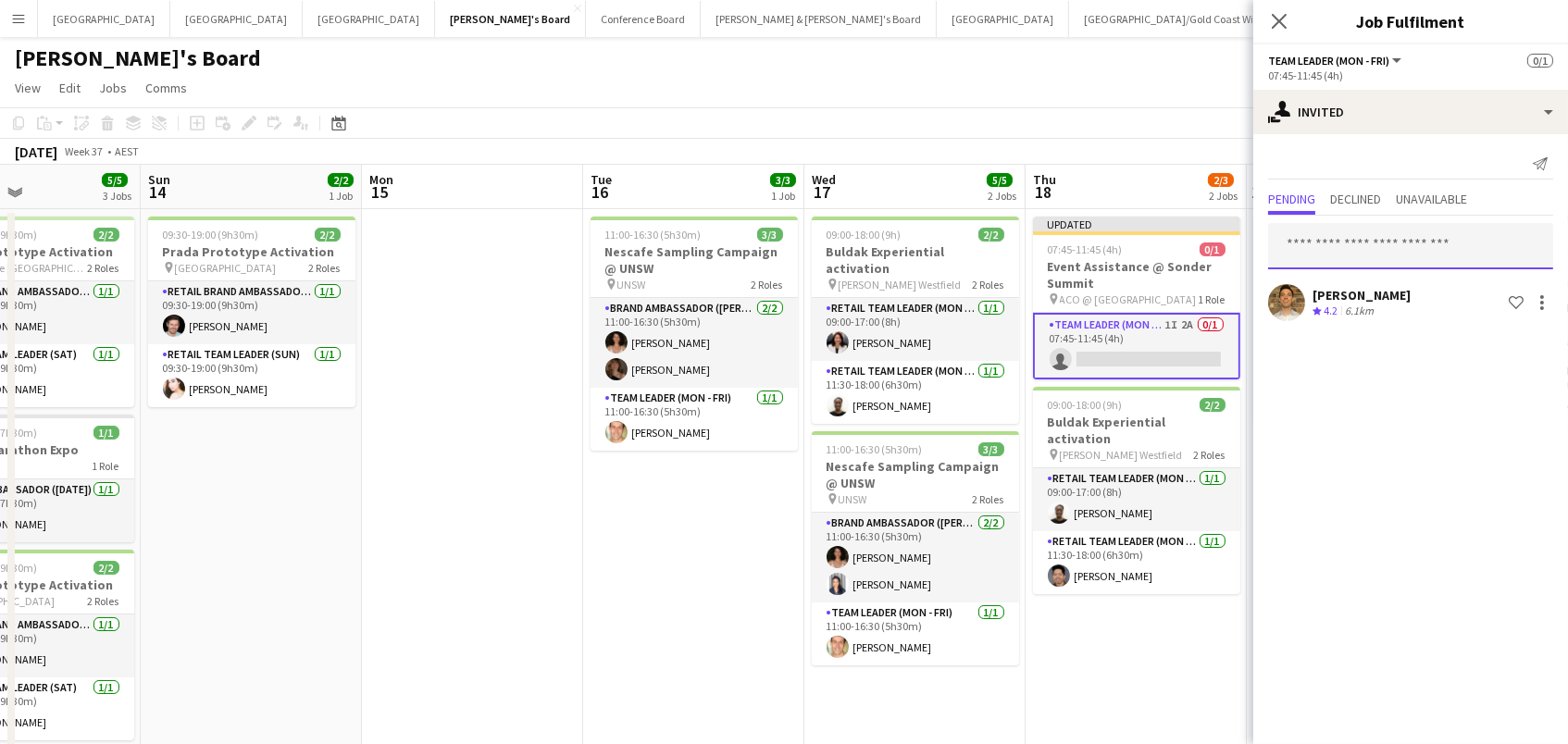
click at [1348, 235] on input "text" at bounding box center [1410, 247] width 285 height 47
type input "******"
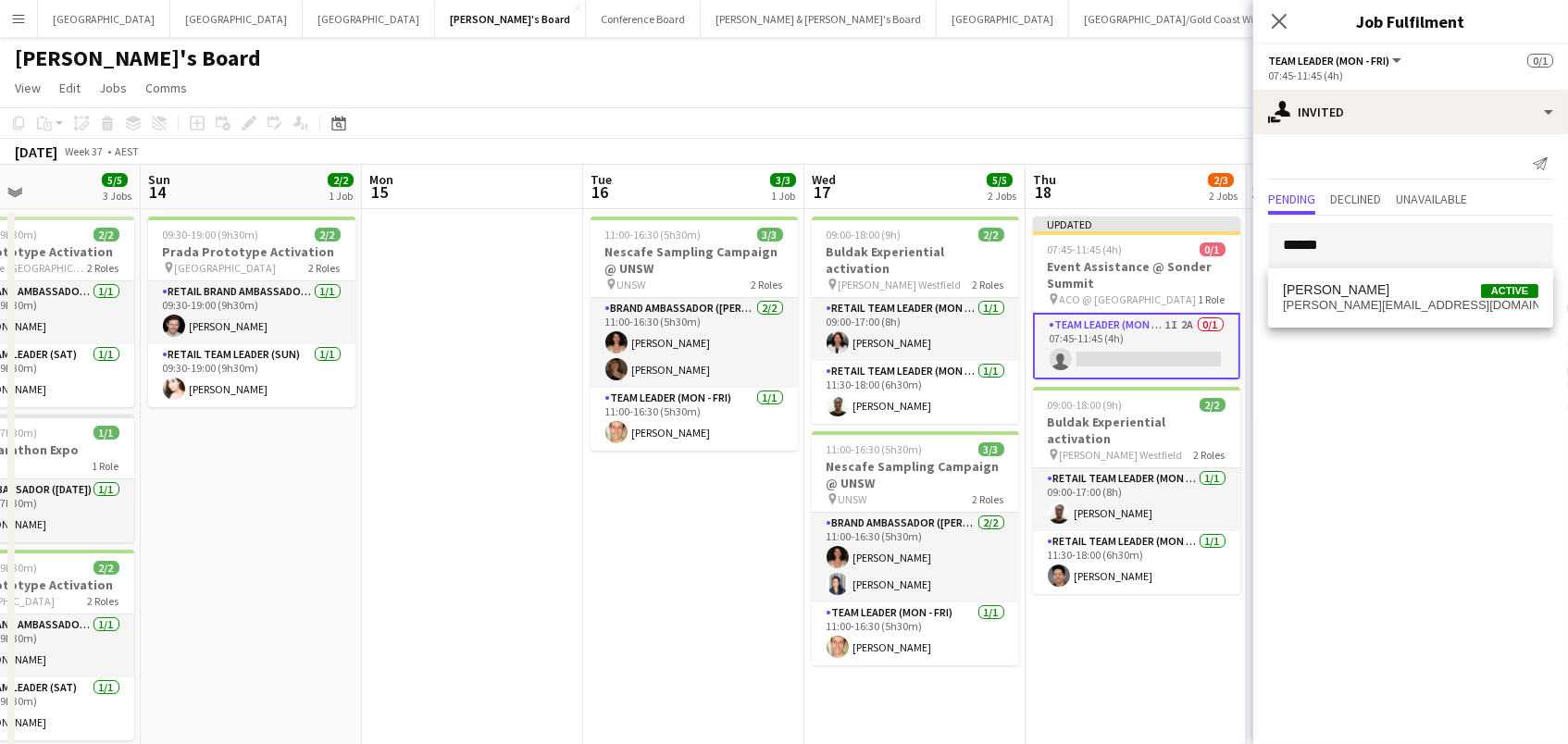
click at [1364, 293] on span "[PERSON_NAME] Active" at bounding box center [1410, 290] width 256 height 16
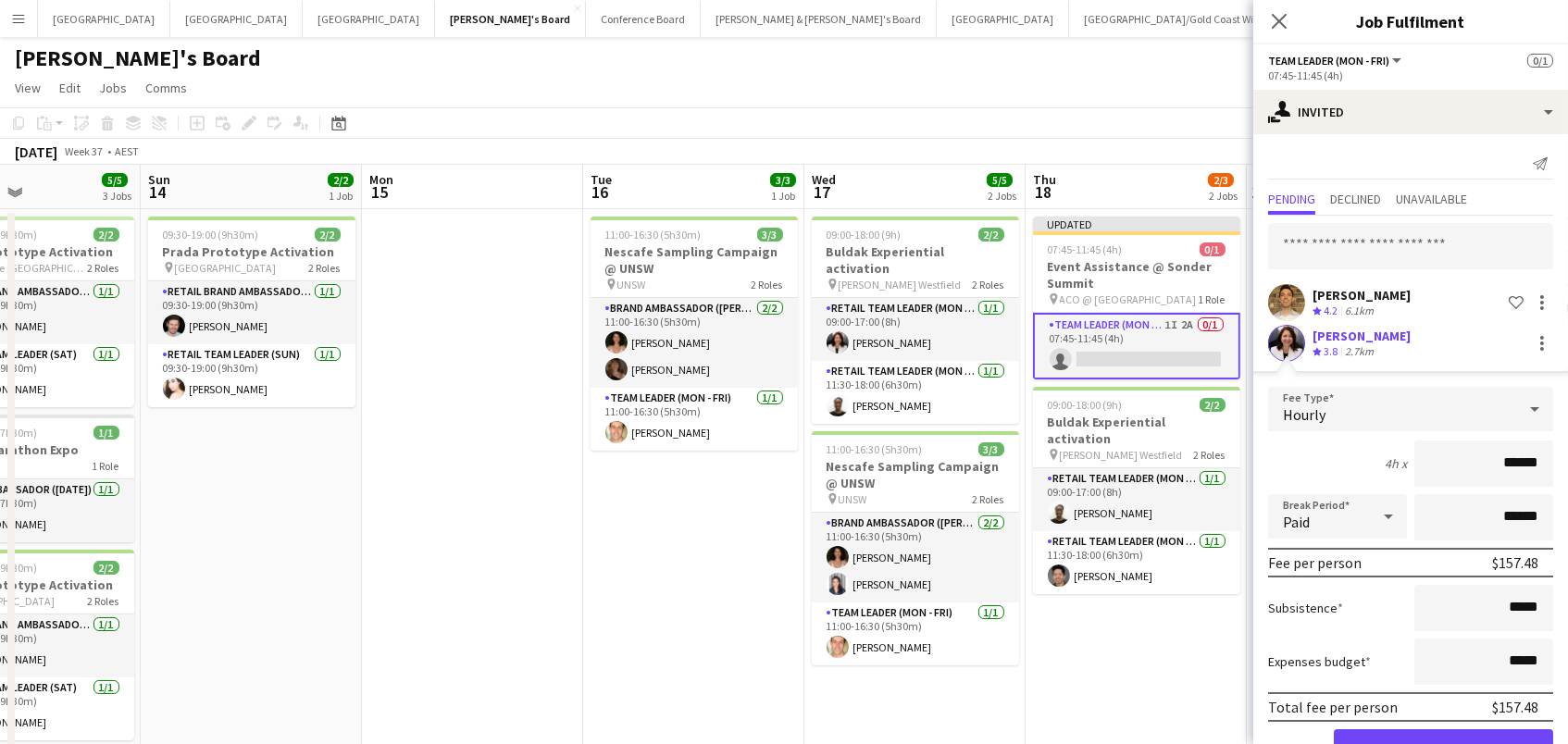
click at [1443, 743] on button "Confirm" at bounding box center [1444, 748] width 220 height 37
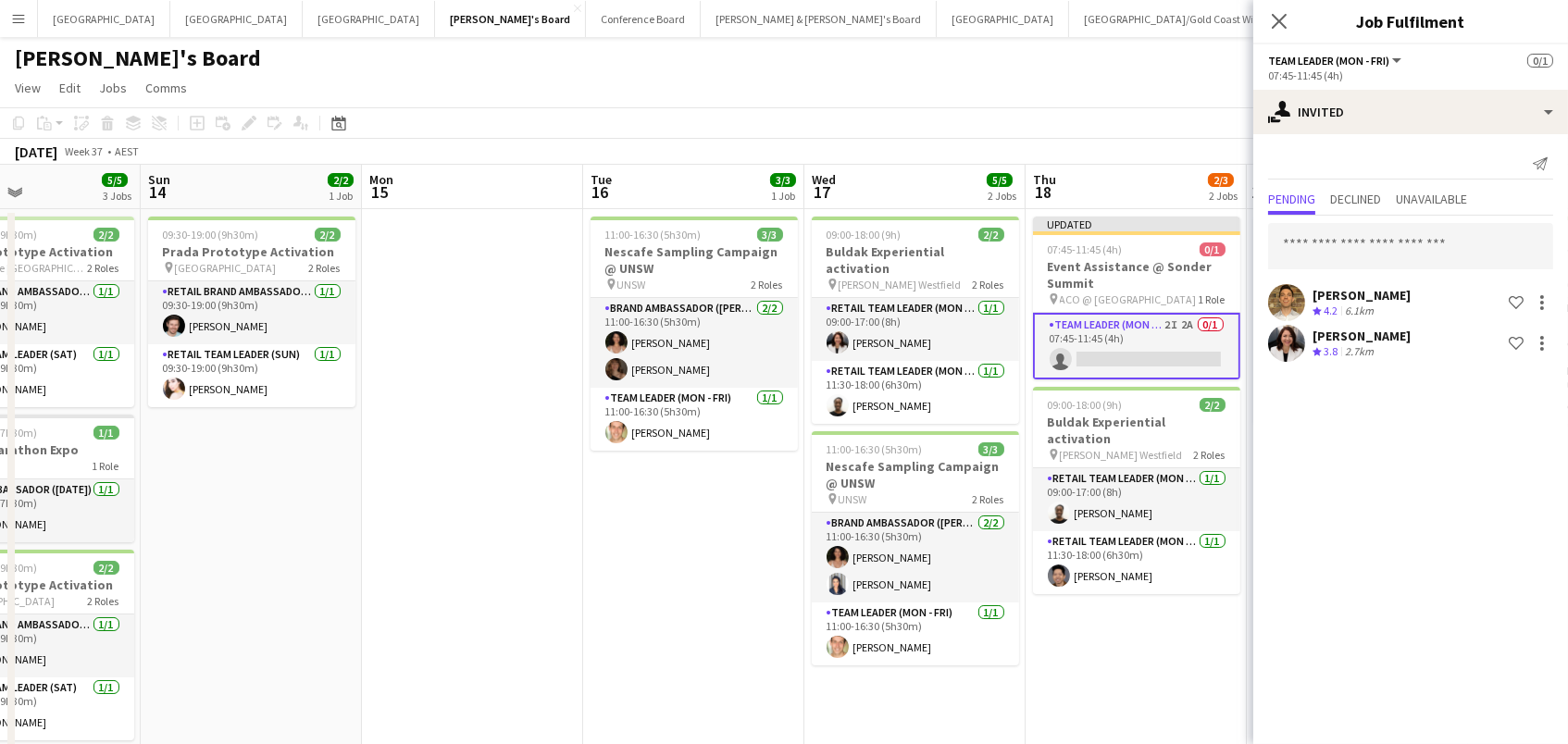
click at [1214, 171] on div "2/3" at bounding box center [1222, 179] width 30 height 17
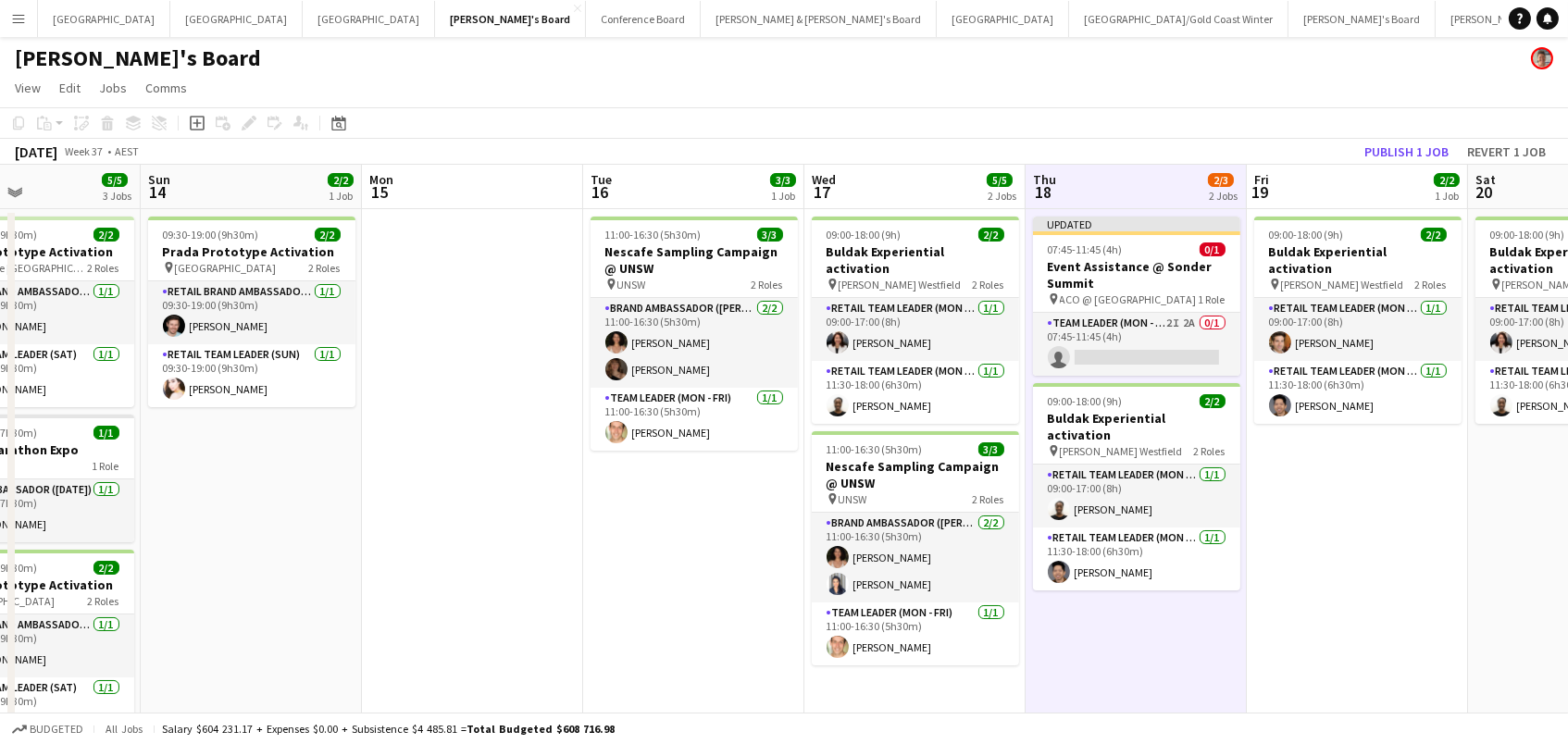
scroll to position [0, 522]
click at [1384, 145] on button "Publish 1 job" at bounding box center [1406, 152] width 99 height 24
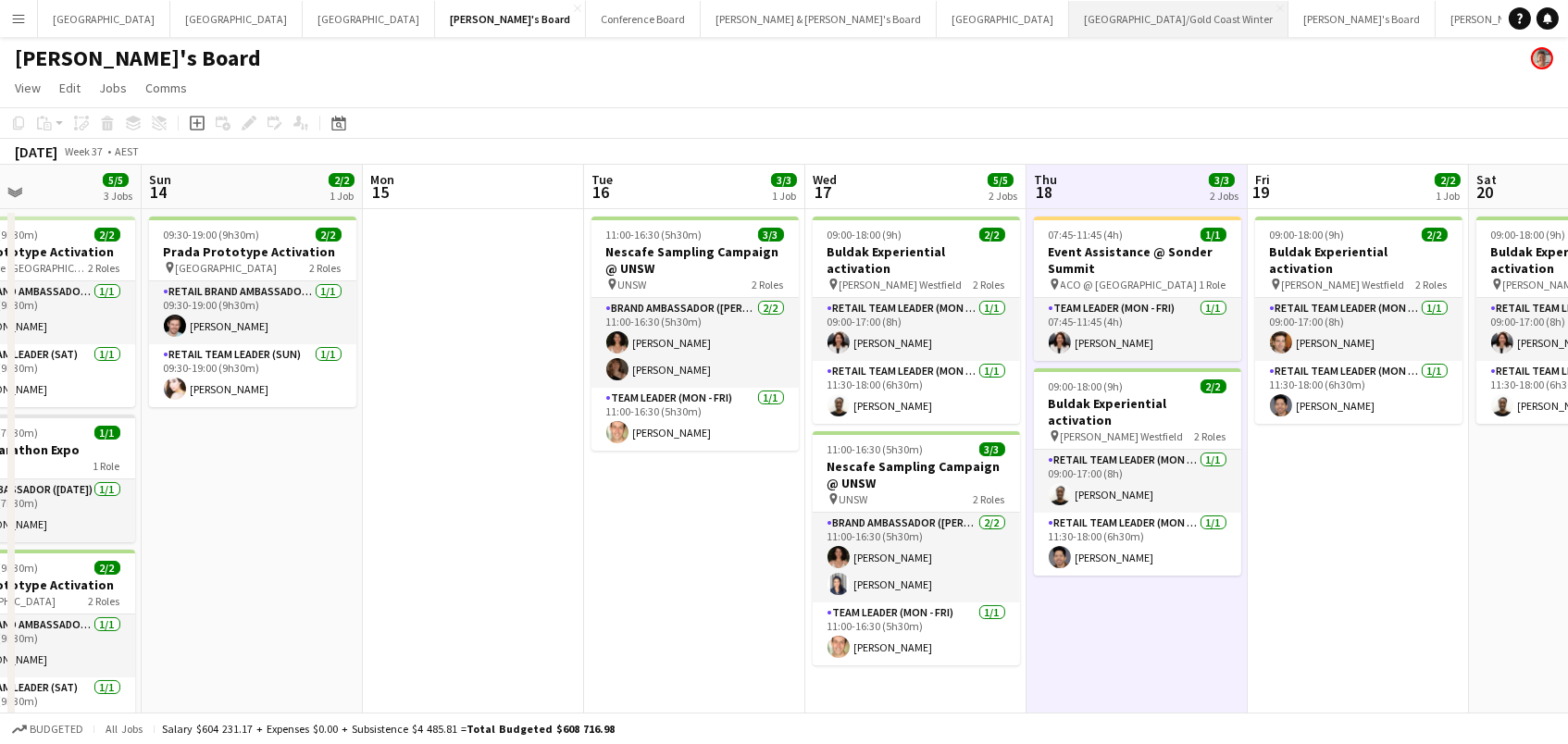
click at [1069, 8] on button "[GEOGRAPHIC_DATA]/[GEOGRAPHIC_DATA] Winter Close" at bounding box center [1178, 18] width 220 height 36
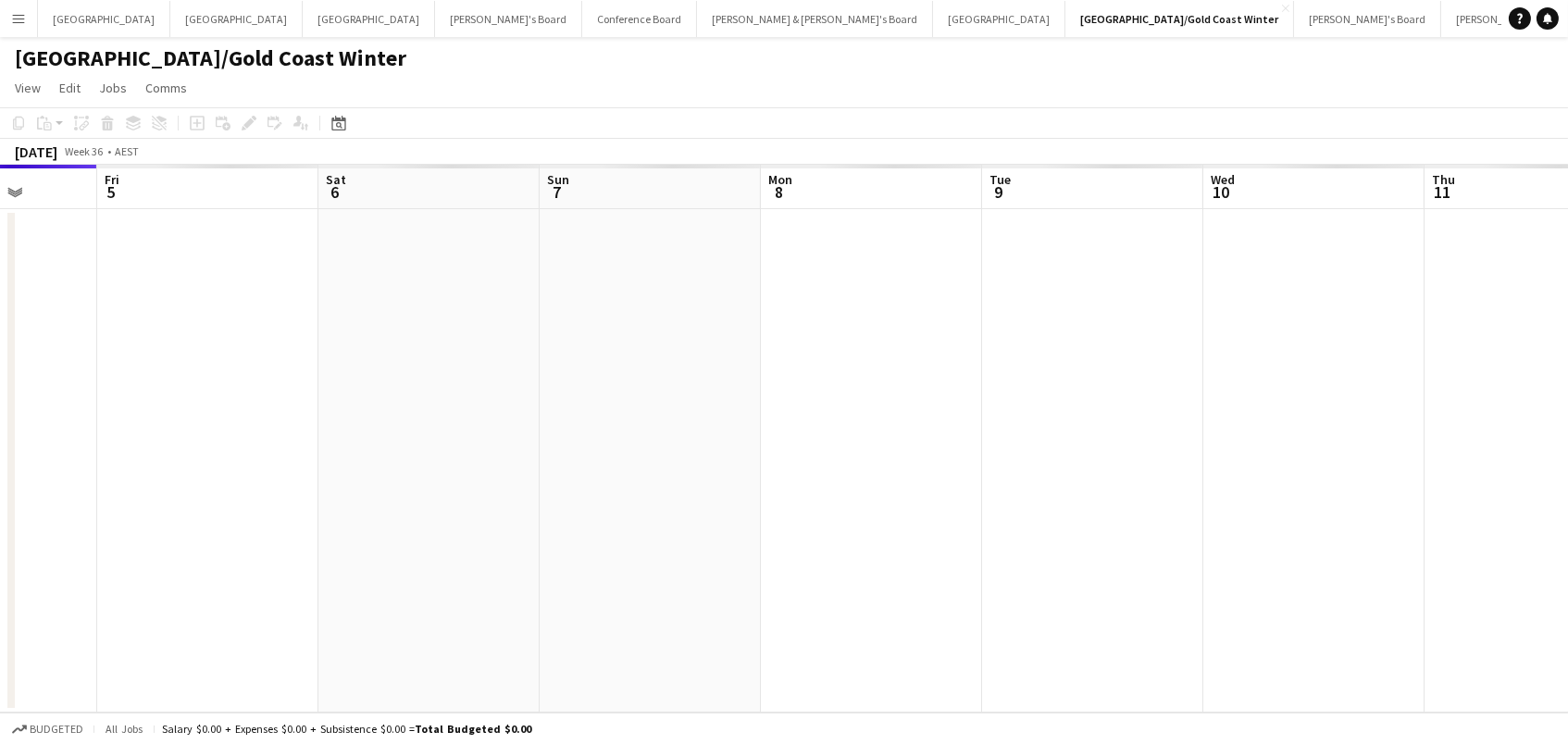
scroll to position [0, 515]
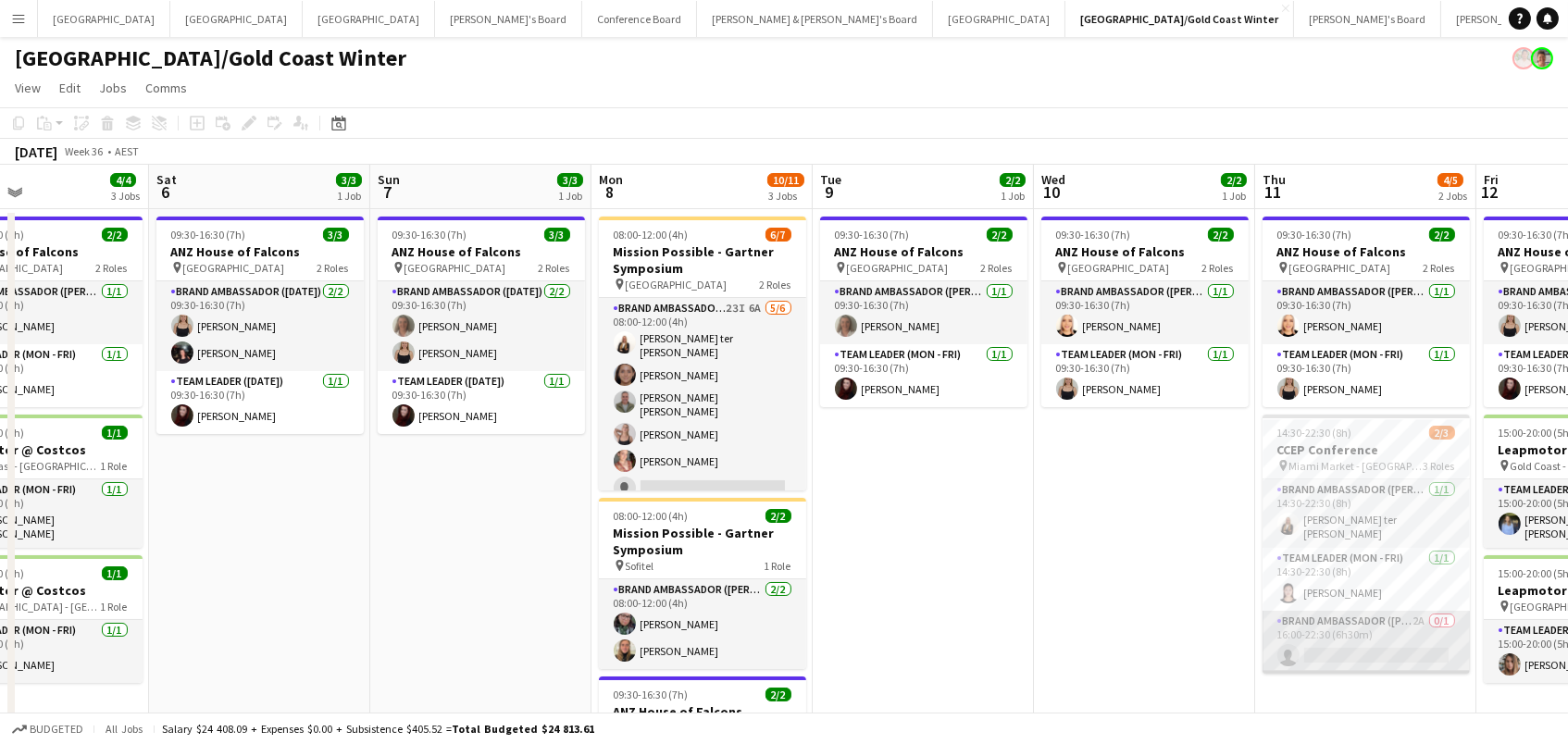
click at [1325, 635] on app-card-role "Brand Ambassador (Mon - Fri) 2A 0/1 16:00-22:30 (6h30m) single-neutral-actions" at bounding box center [1365, 642] width 207 height 63
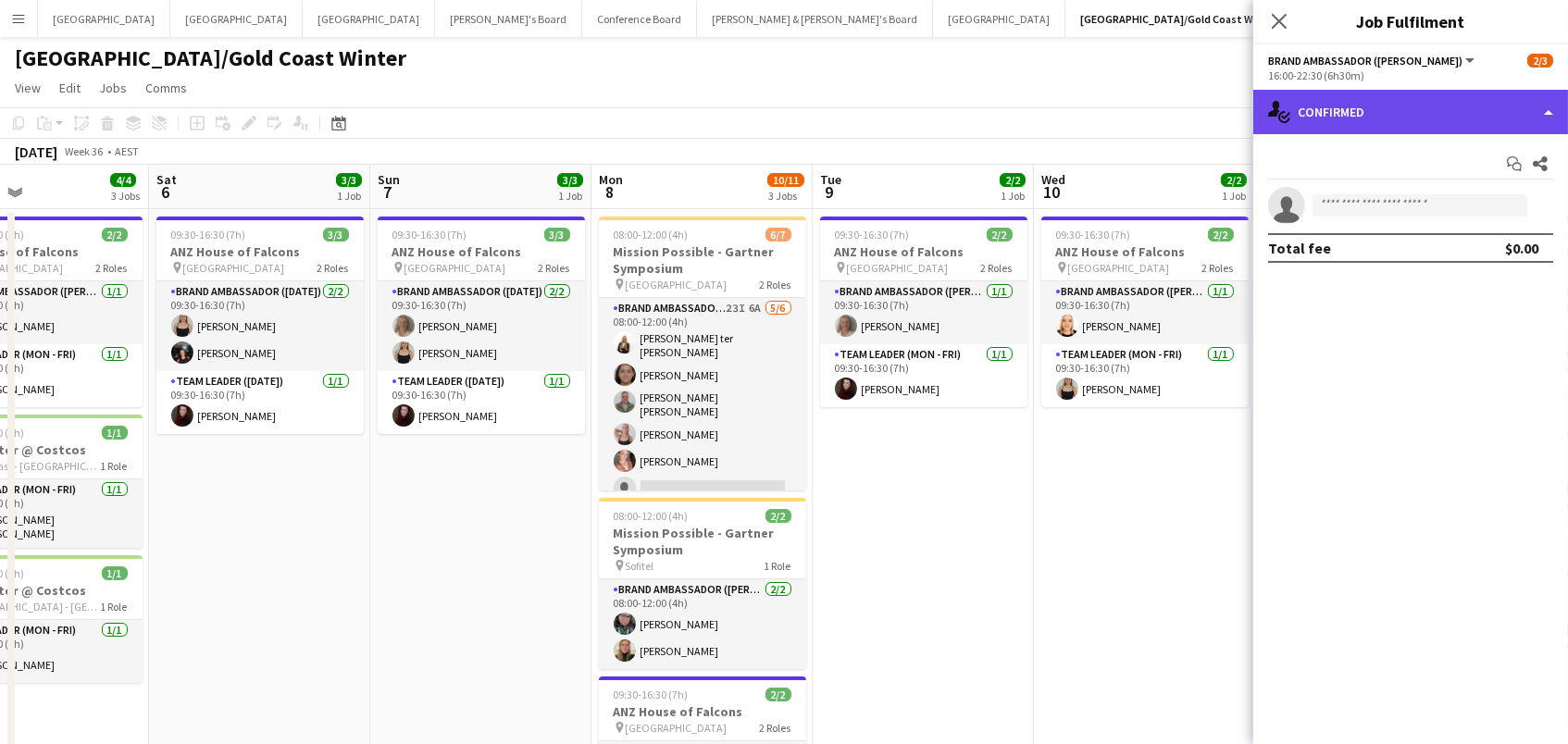
click at [1399, 114] on div "single-neutral-actions-check-2 Confirmed" at bounding box center [1411, 112] width 315 height 45
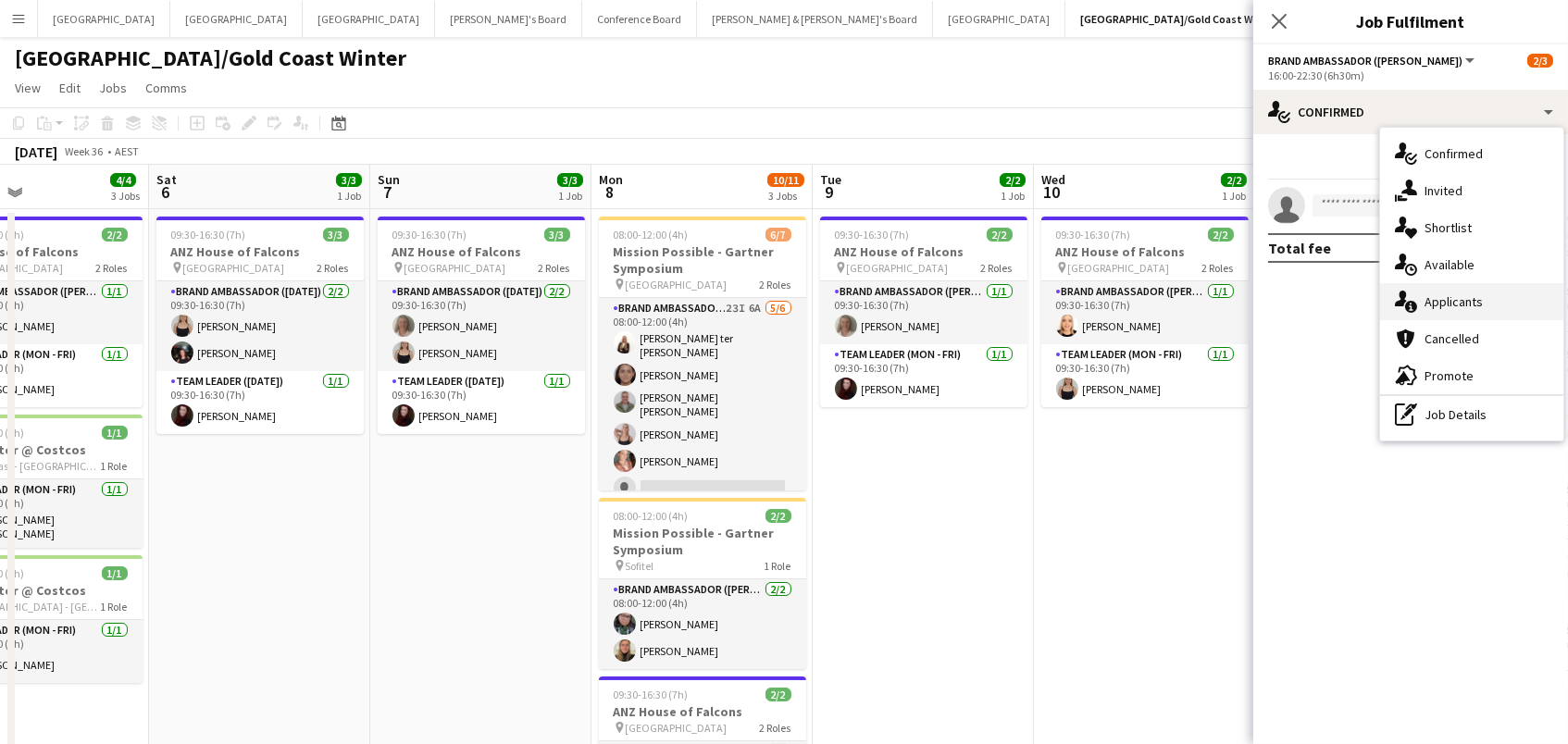
click at [1451, 295] on span "Applicants" at bounding box center [1453, 301] width 58 height 17
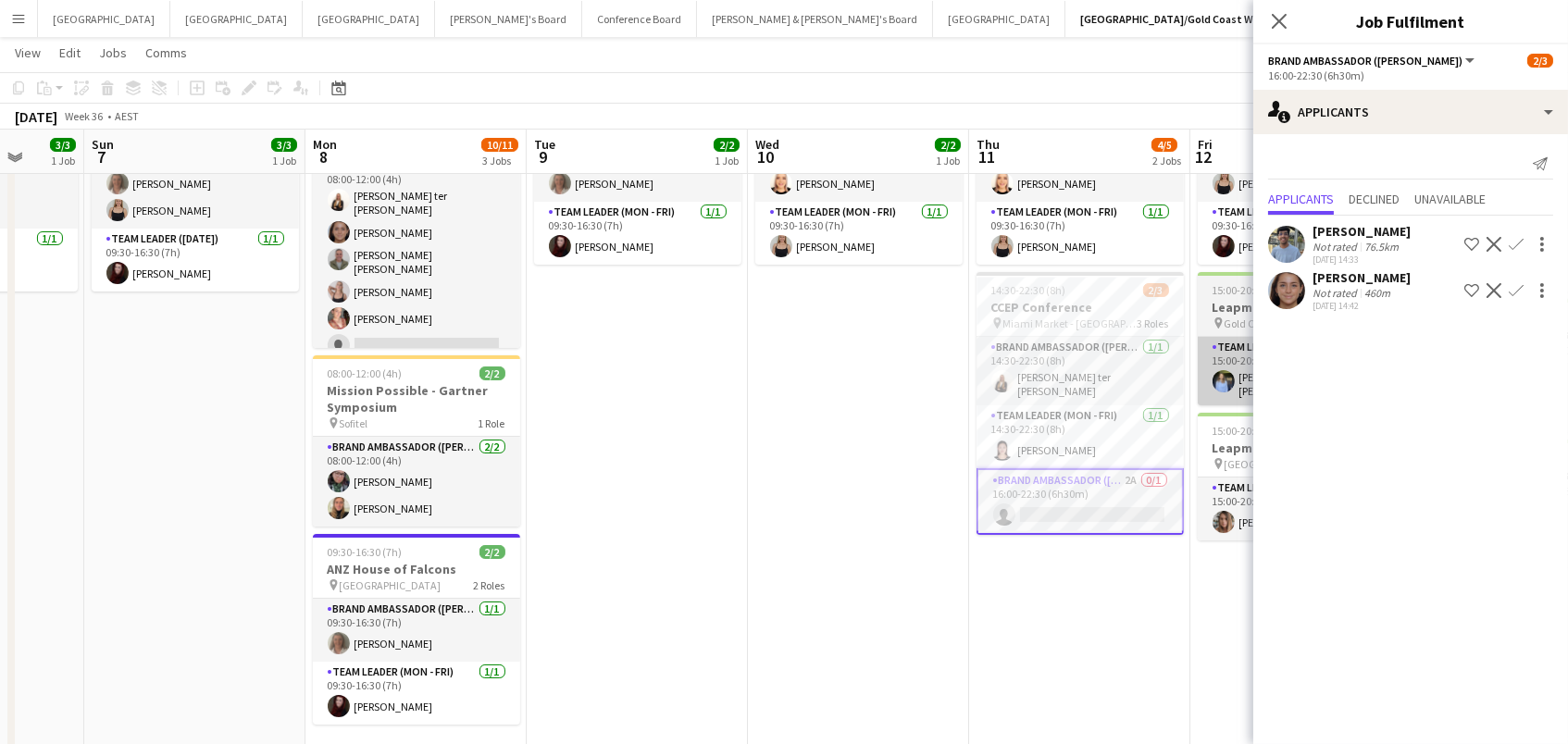
scroll to position [0, 809]
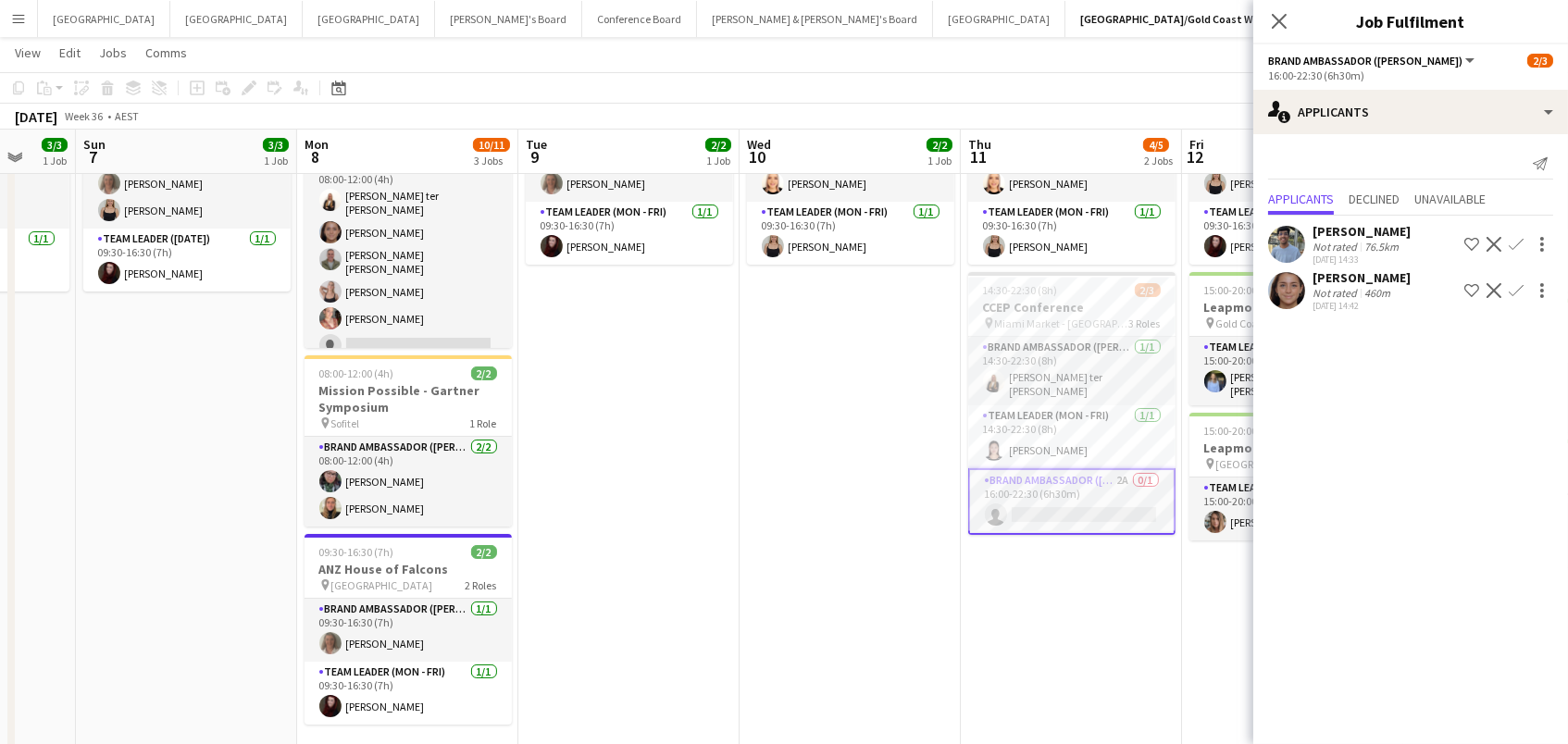
click at [1514, 283] on app-icon "Confirm" at bounding box center [1516, 289] width 15 height 15
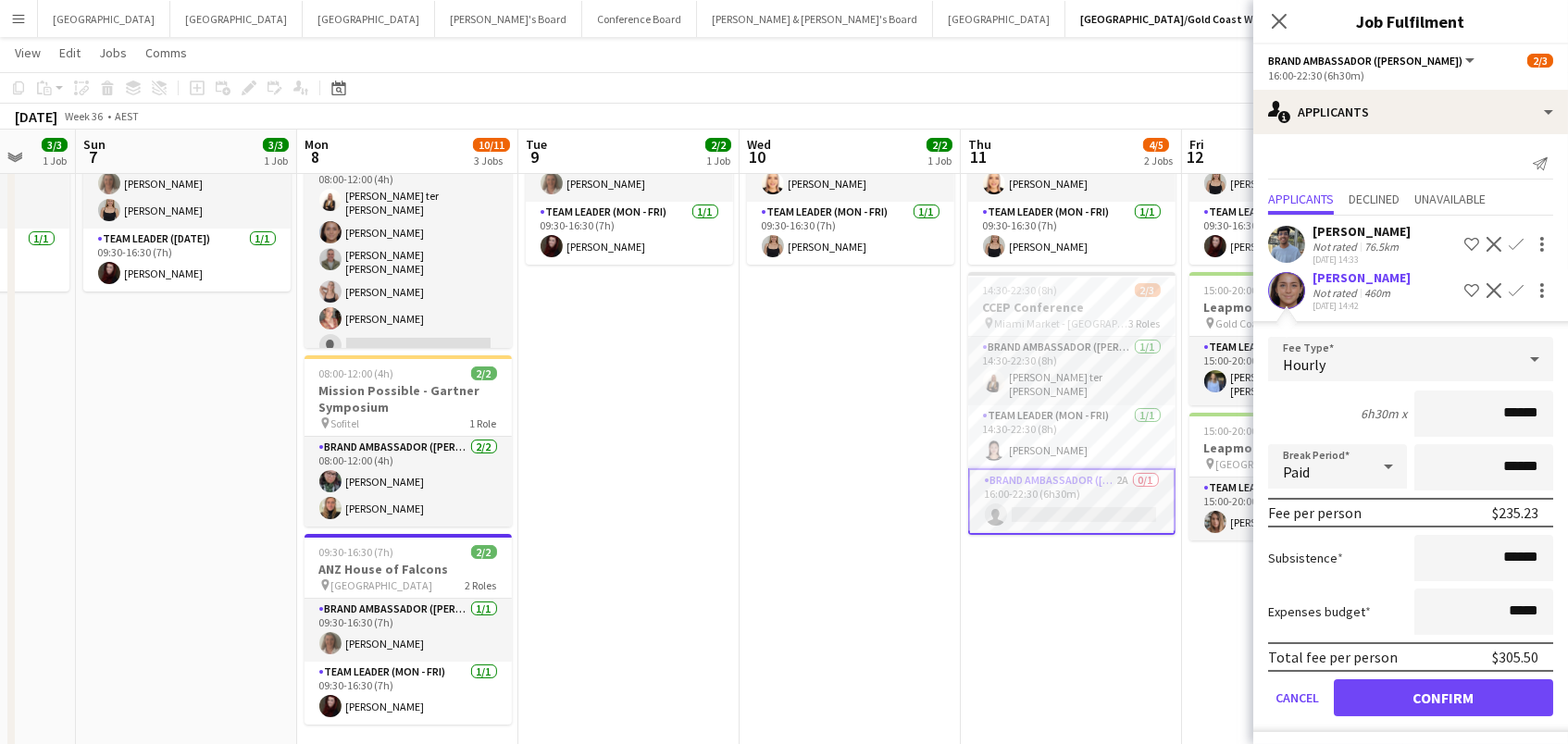
click at [1443, 692] on button "Confirm" at bounding box center [1444, 697] width 220 height 37
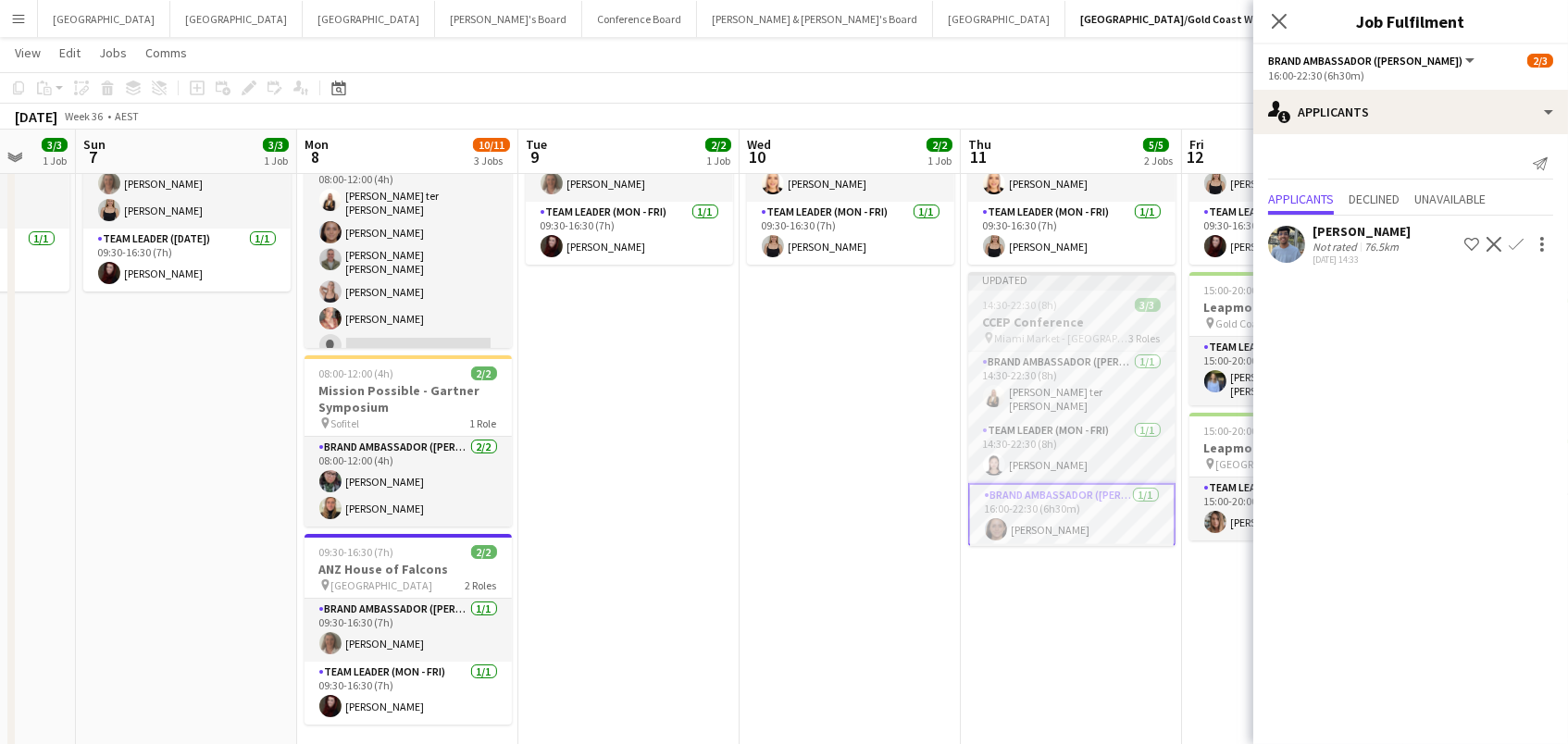
click at [1073, 293] on app-job-card "Updated 14:30-22:30 (8h) 3/3 CCEP Conference pin Miami Market - QLD 3 Roles Bra…" at bounding box center [1071, 409] width 207 height 274
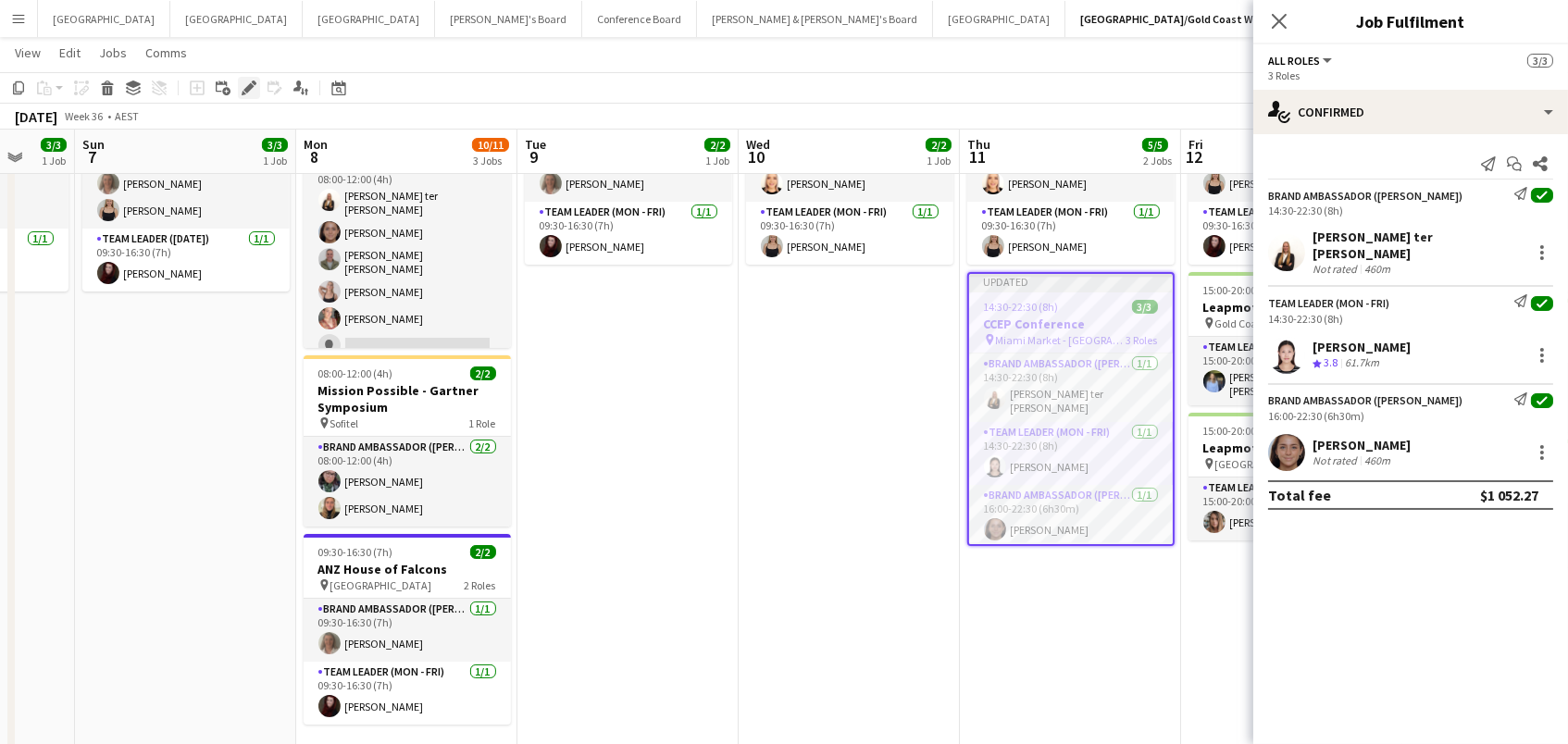
click at [243, 85] on icon "Edit" at bounding box center [249, 87] width 15 height 15
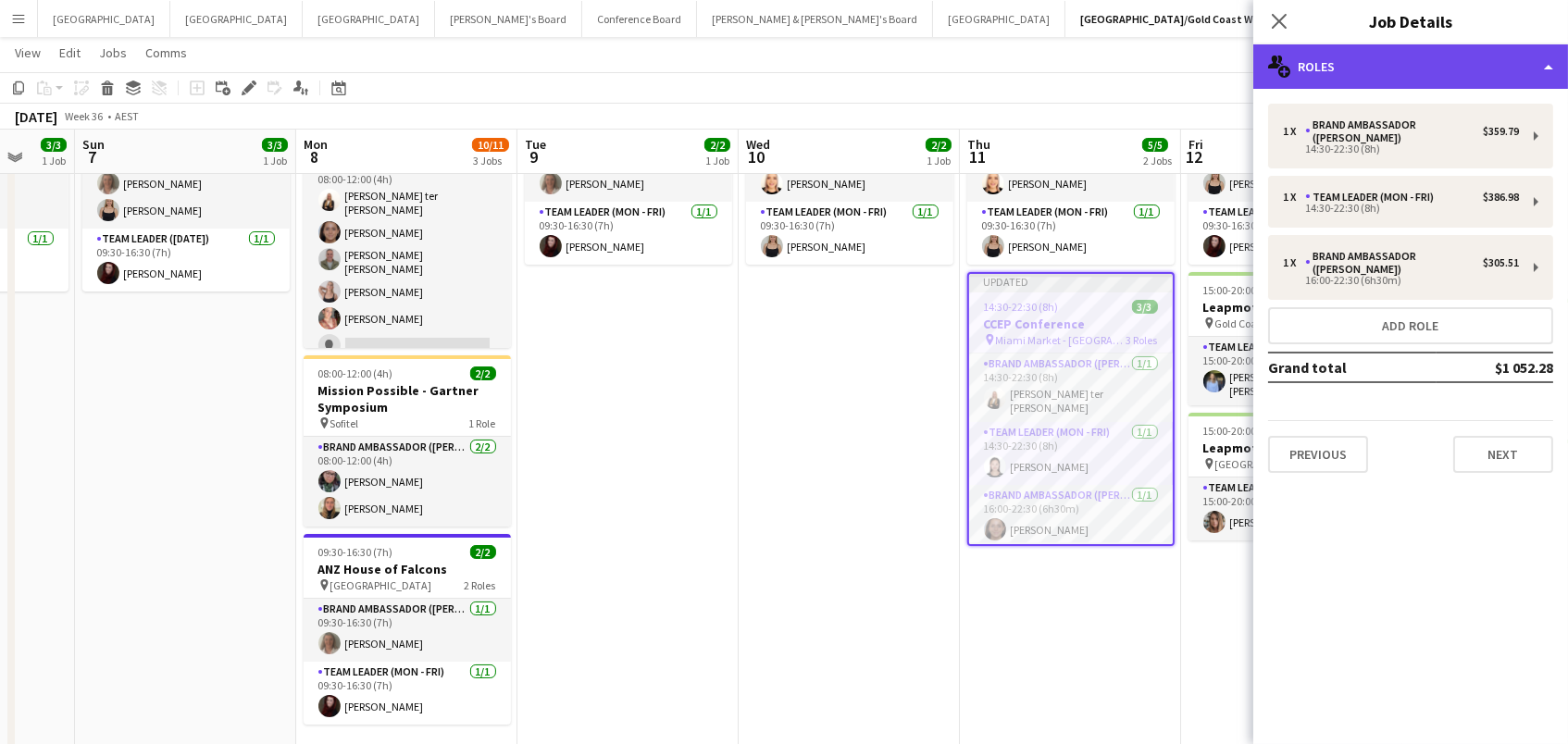
click at [1329, 59] on div "multiple-users-add Roles" at bounding box center [1411, 67] width 315 height 45
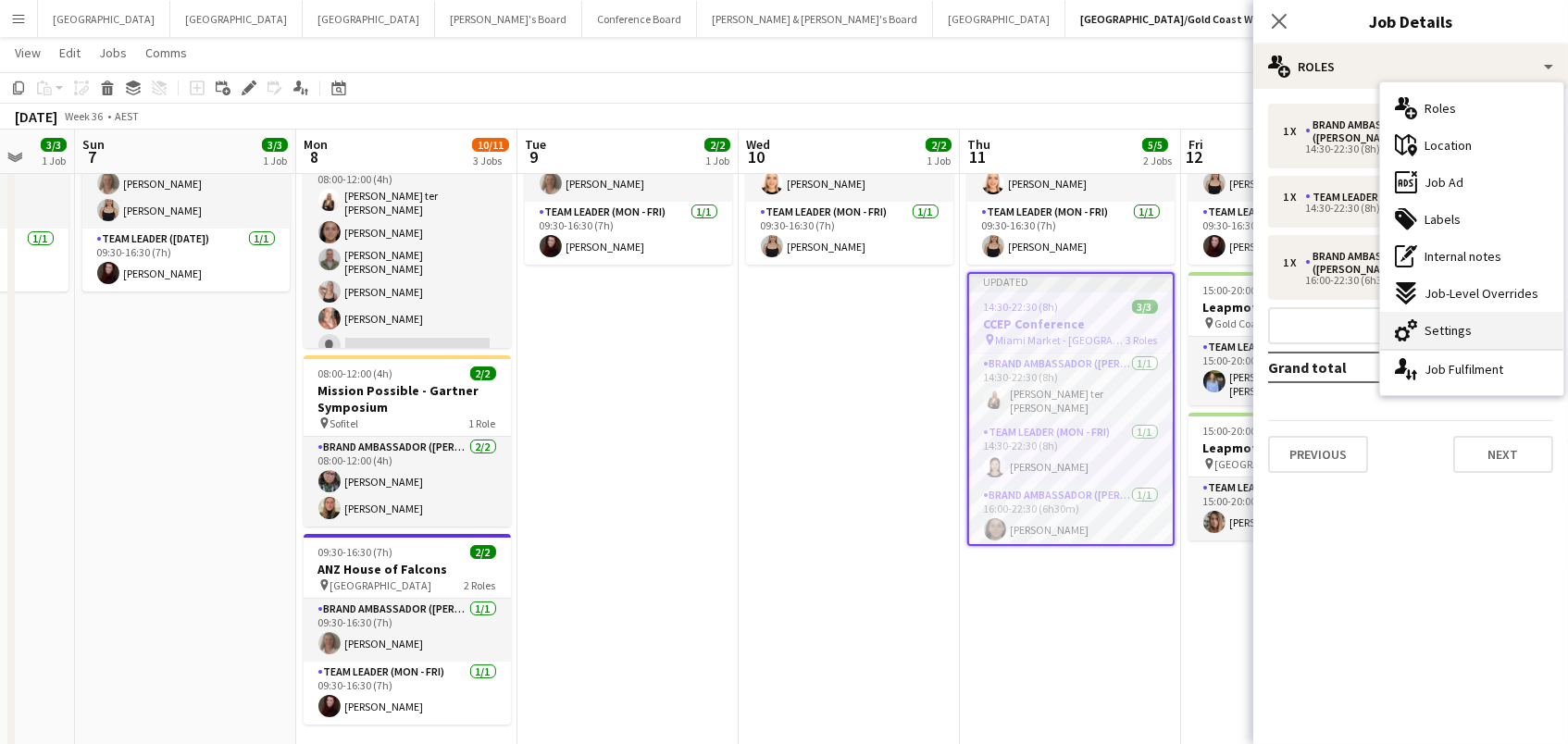
click at [1453, 327] on span "Settings" at bounding box center [1448, 329] width 48 height 17
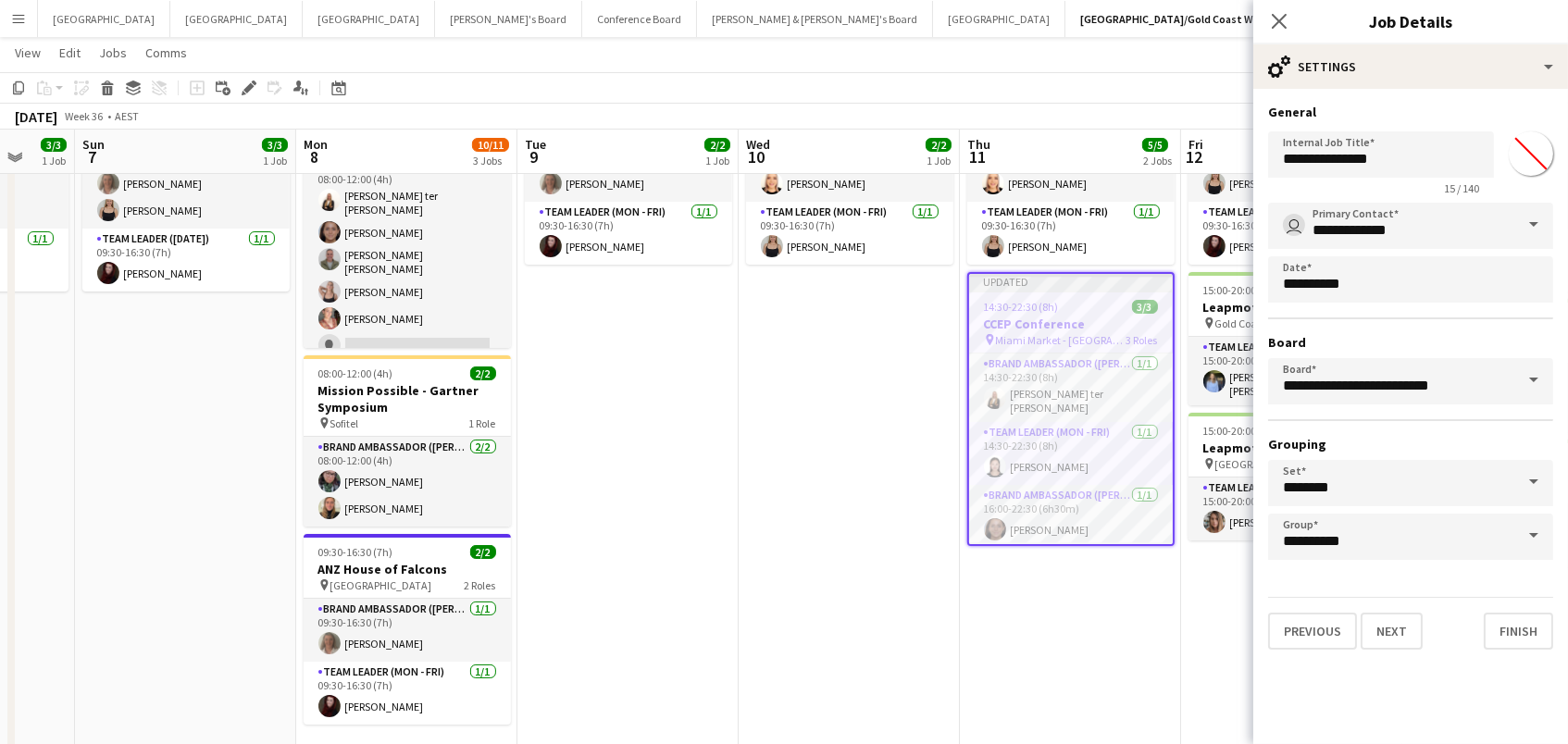
click at [1529, 152] on input "*******" at bounding box center [1530, 153] width 67 height 67
type input "*******"
click at [1208, 99] on app-toolbar "Copy Paste Paste Command V Paste with crew Command Shift V Paste linked Job [GE…" at bounding box center [784, 87] width 1568 height 31
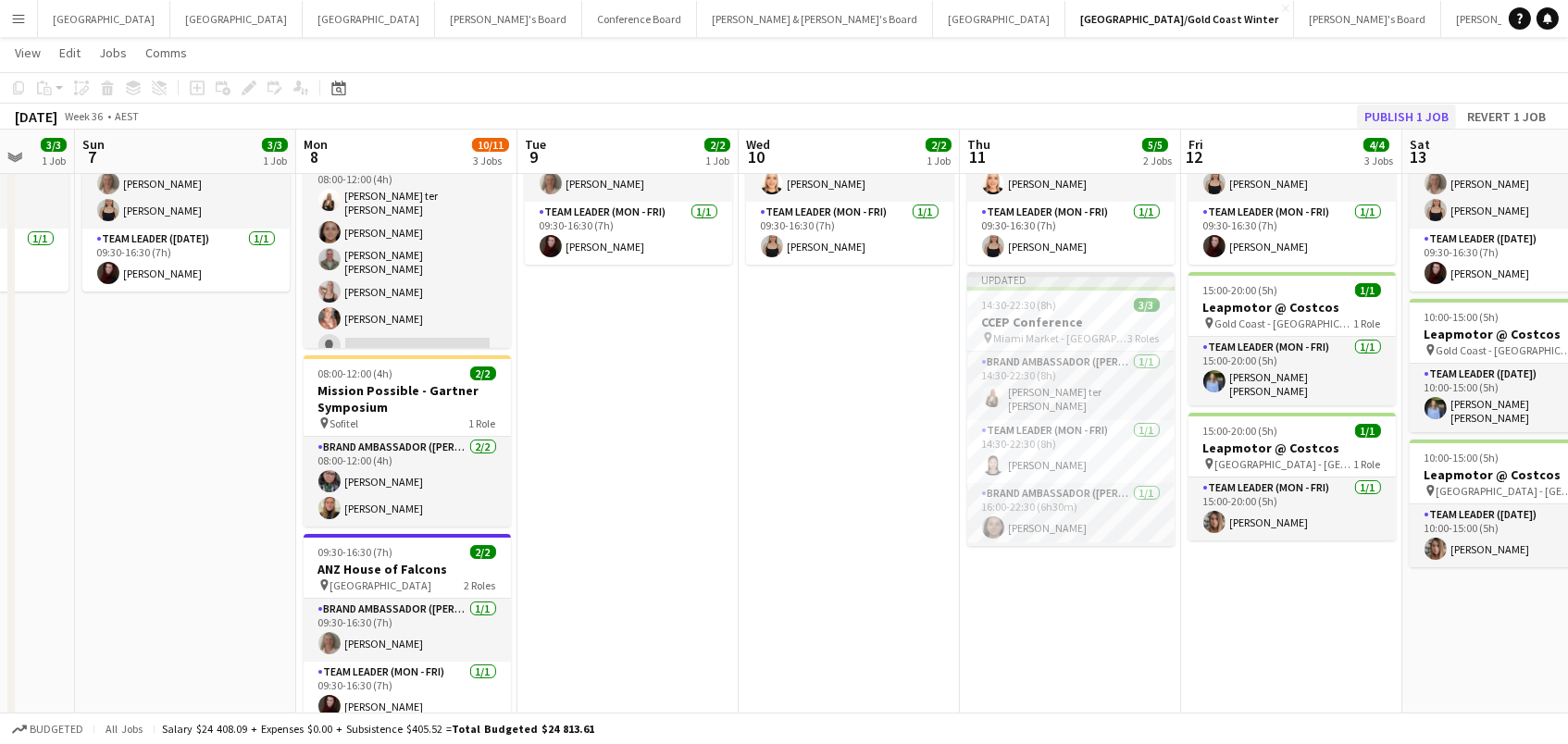
click at [1415, 113] on button "Publish 1 job" at bounding box center [1406, 117] width 99 height 24
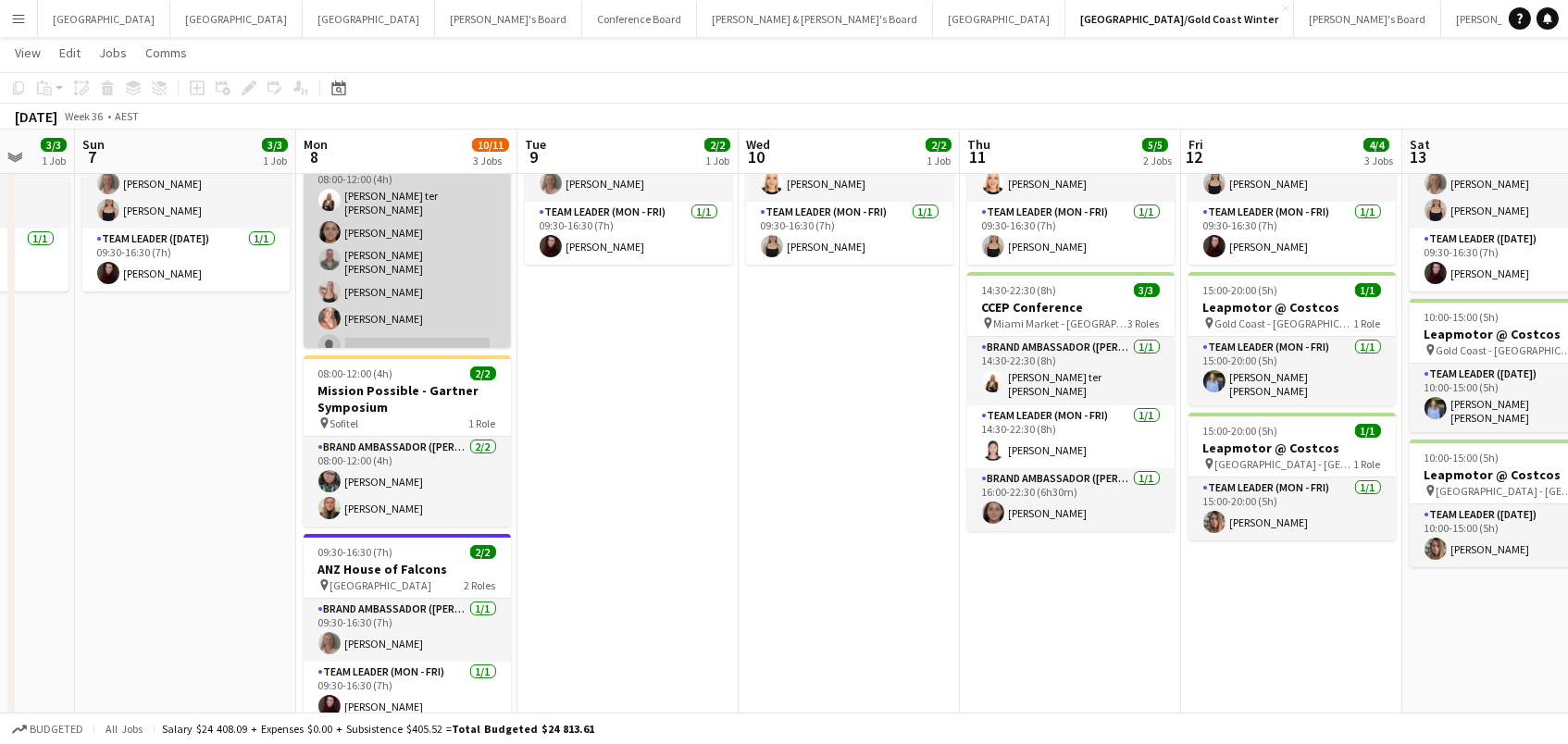
click at [447, 303] on app-card-role "Brand Ambassador (Mon - Fri) 23I 6A [DATE] 08:00-12:00 (4h) [PERSON_NAME] ter […" at bounding box center [406, 259] width 207 height 208
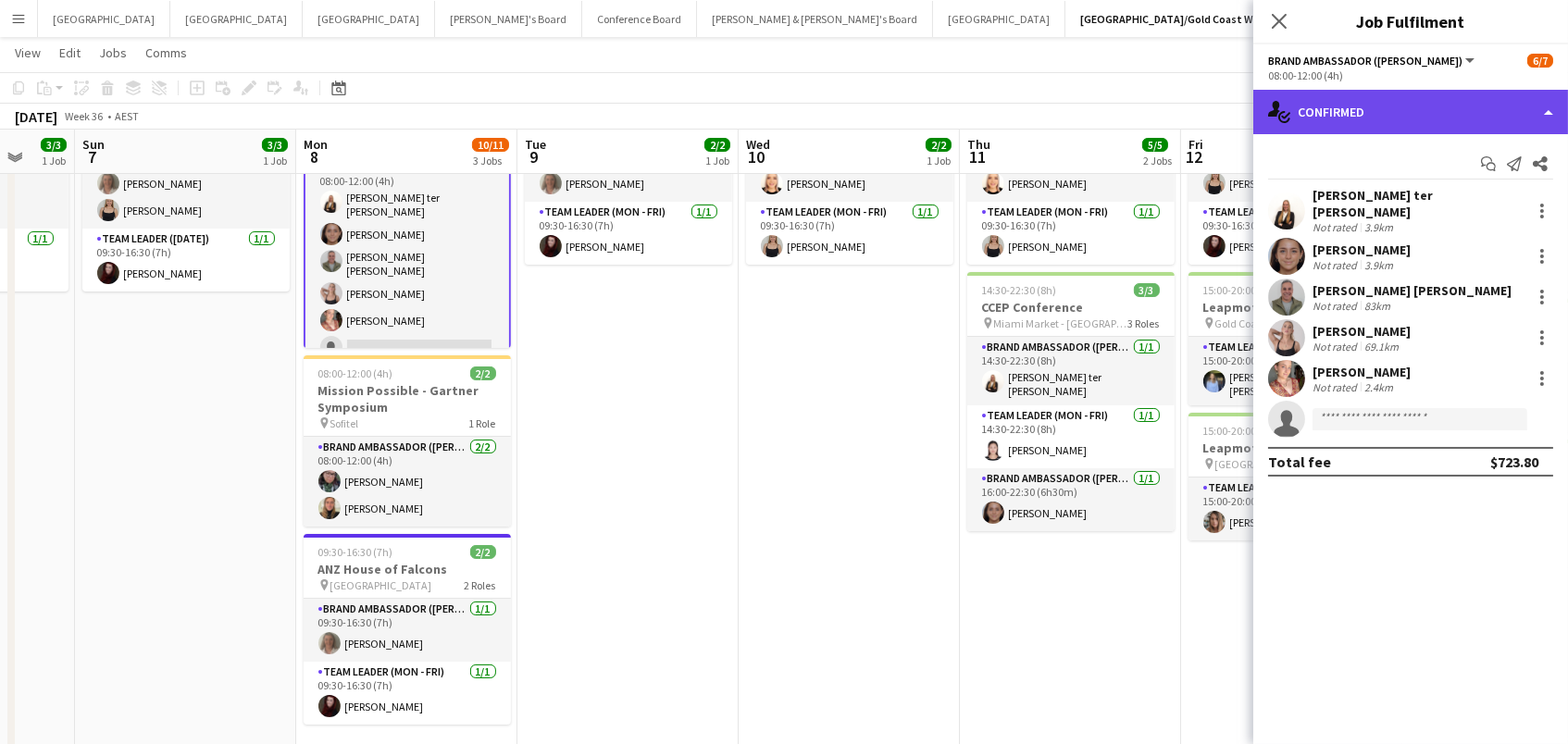
click at [1313, 121] on div "single-neutral-actions-check-2 Confirmed" at bounding box center [1411, 112] width 315 height 45
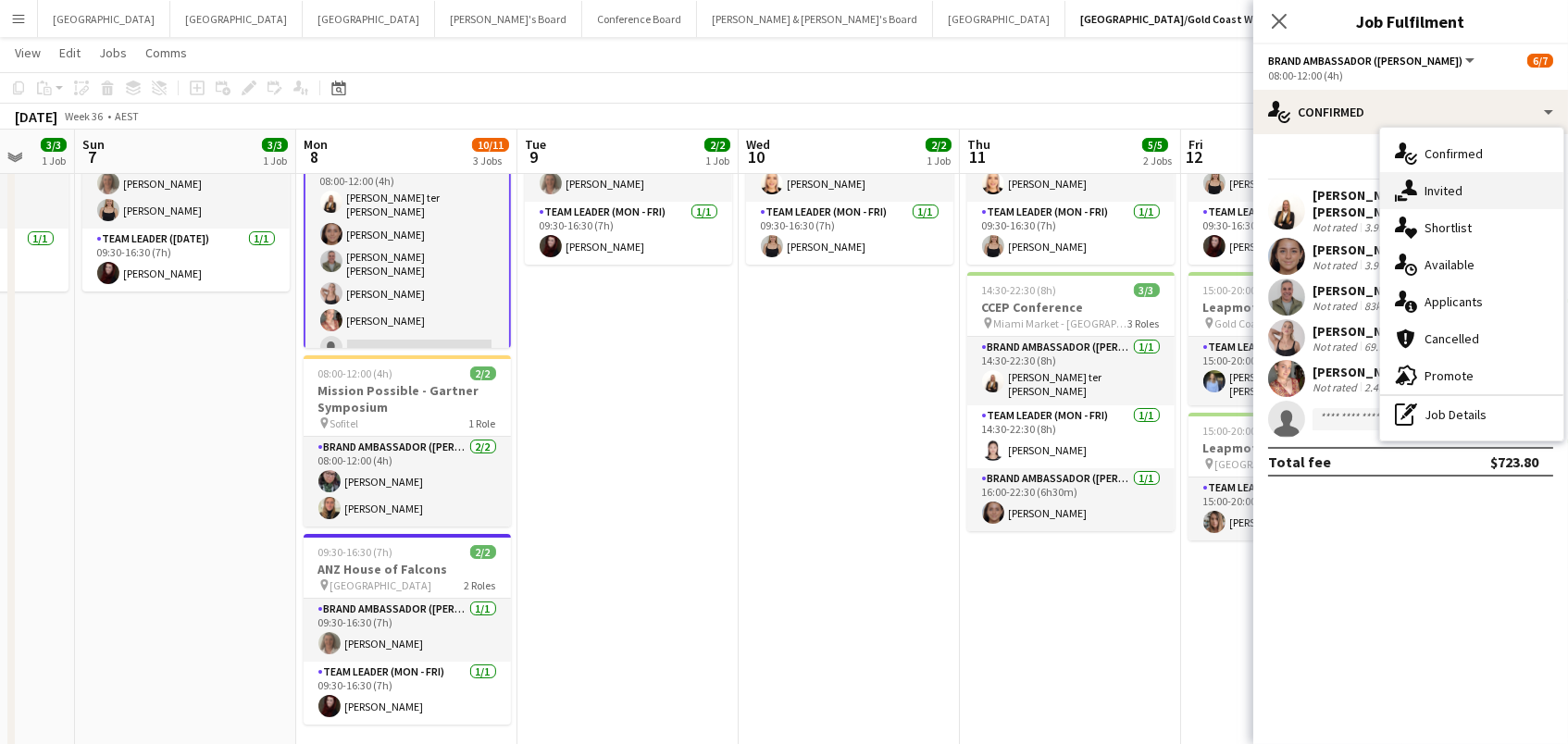
click at [1421, 177] on div "single-neutral-actions-share-1 Invited" at bounding box center [1471, 190] width 184 height 37
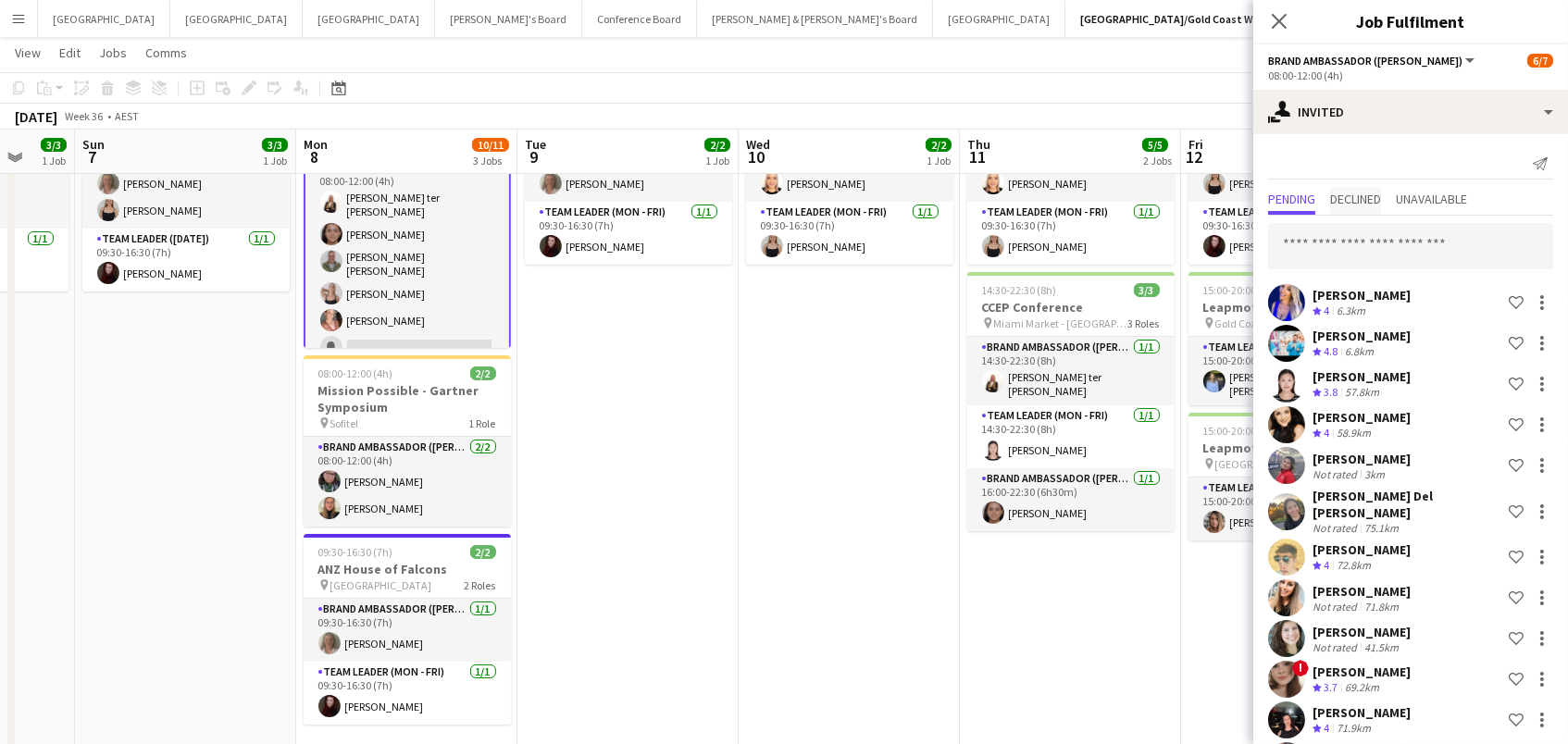
click at [1366, 200] on span "Declined" at bounding box center [1355, 198] width 51 height 13
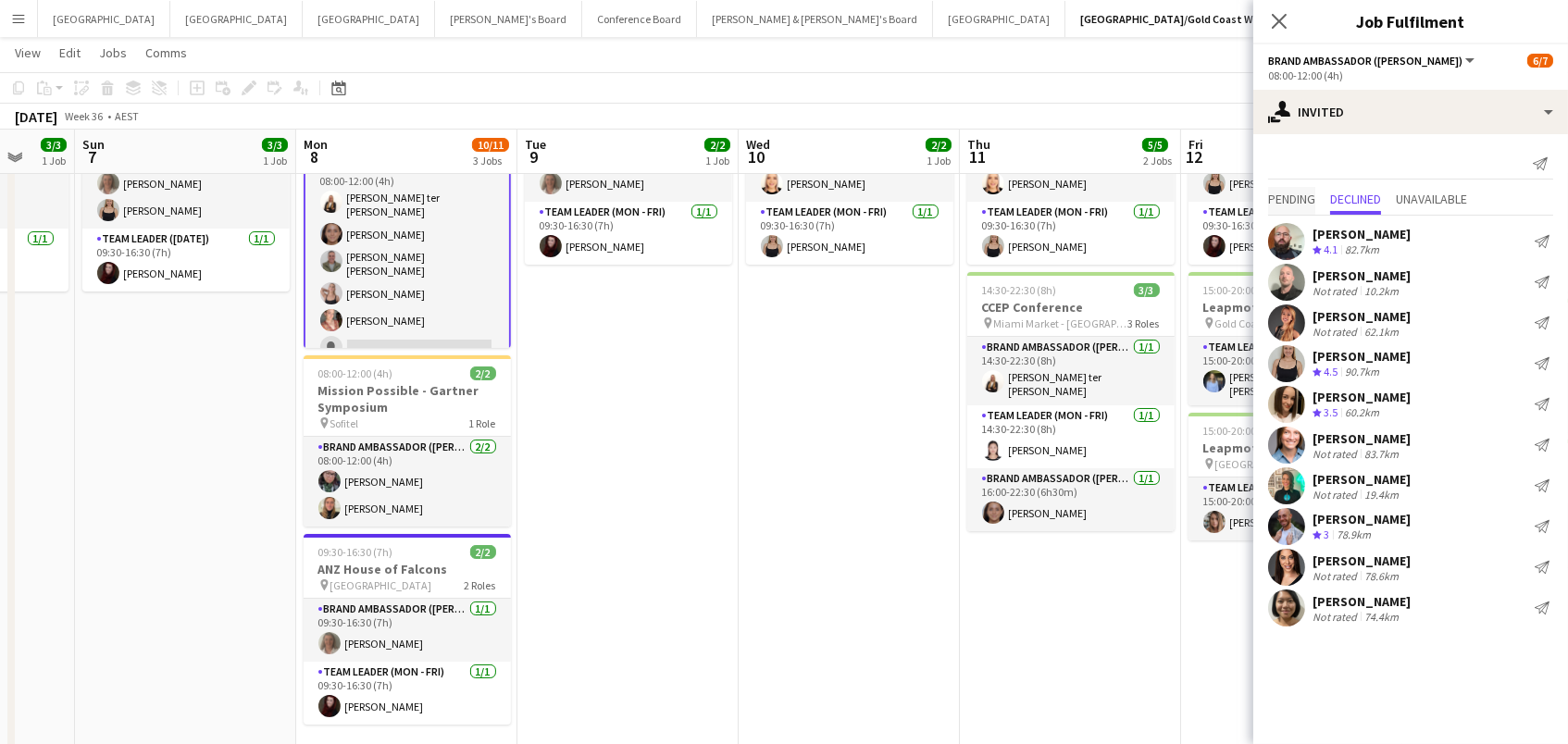
click at [1306, 201] on span "Pending" at bounding box center [1291, 198] width 48 height 13
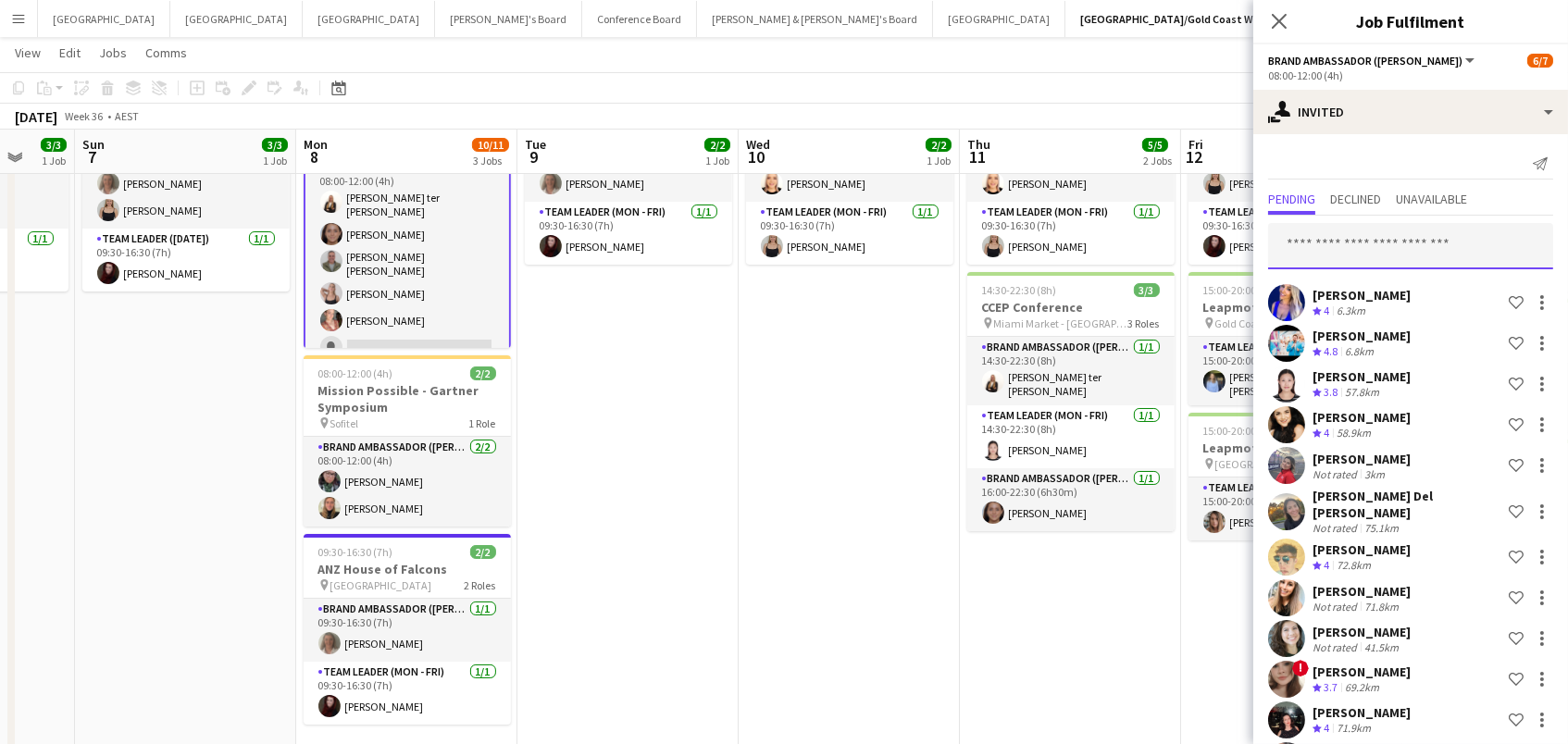
click at [1349, 251] on input "text" at bounding box center [1410, 247] width 285 height 47
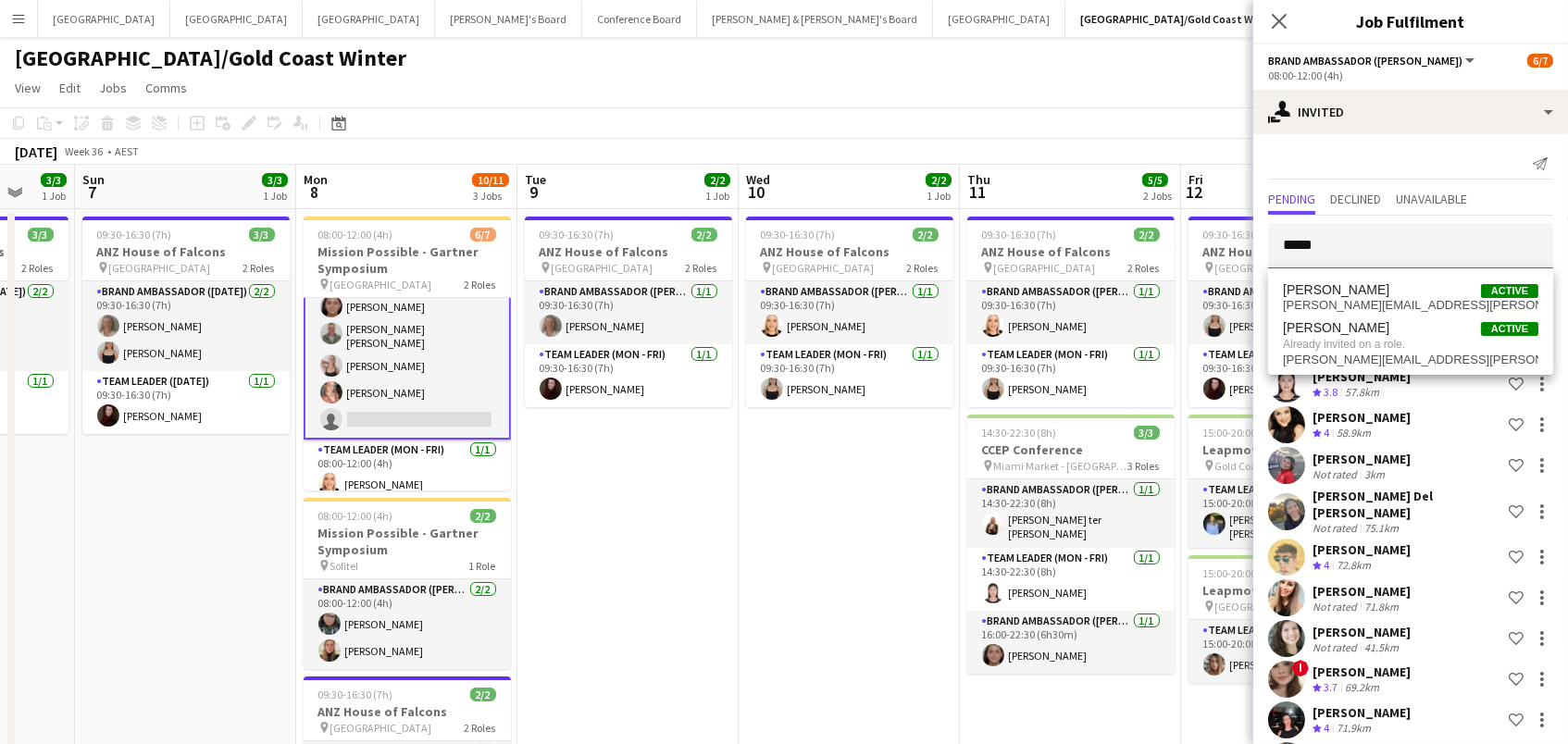
scroll to position [69, 0]
type input "****"
click at [395, 362] on app-card-role "Brand Ambassador (Mon - Fri) 23I 6A [DATE] 08:00-12:00 (4h) [PERSON_NAME] ter […" at bounding box center [407, 334] width 207 height 212
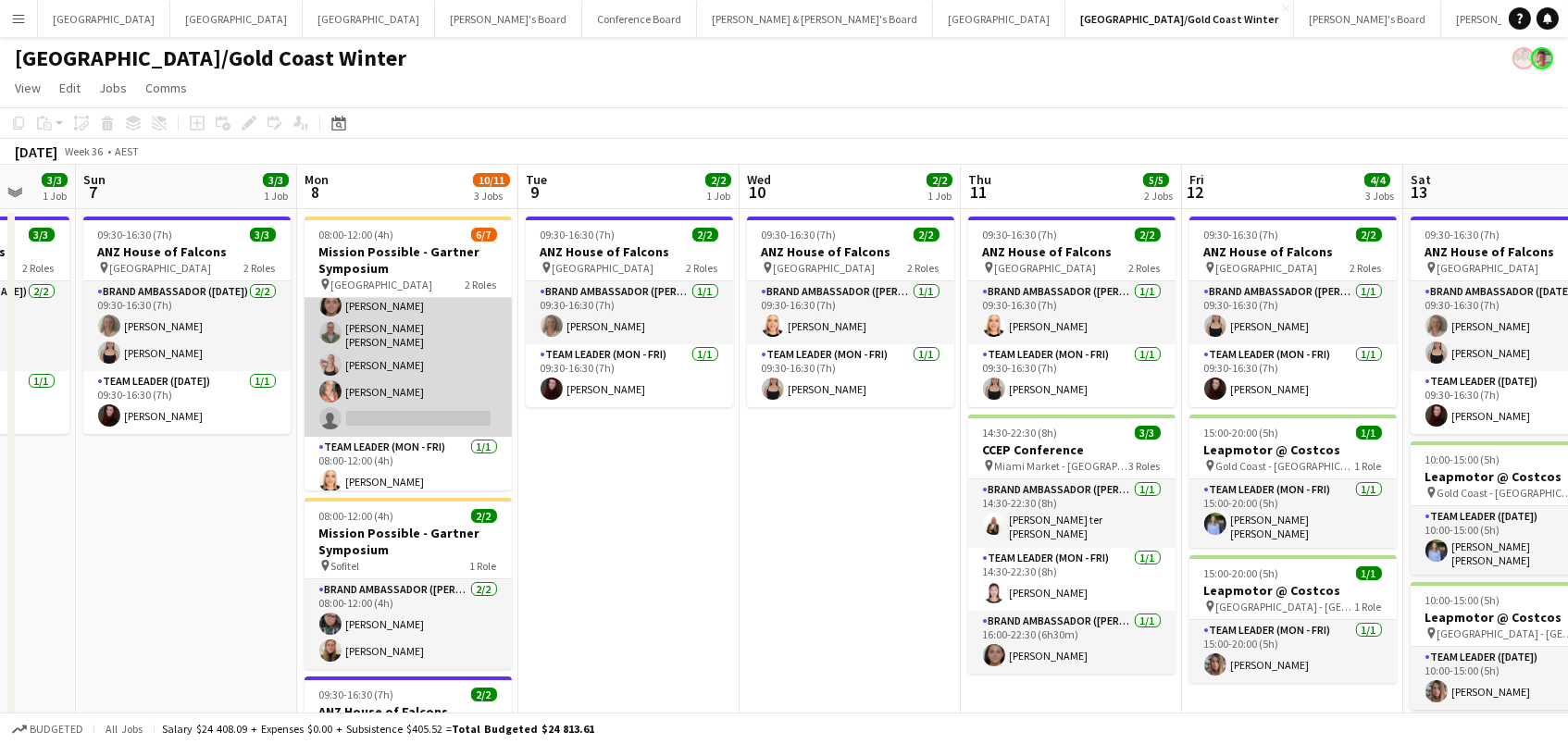
scroll to position [66, 0]
click at [392, 412] on app-card-role "Brand Ambassador (Mon - Fri) 23I 6A [DATE] 08:00-12:00 (4h) [PERSON_NAME] ter […" at bounding box center [407, 336] width 207 height 208
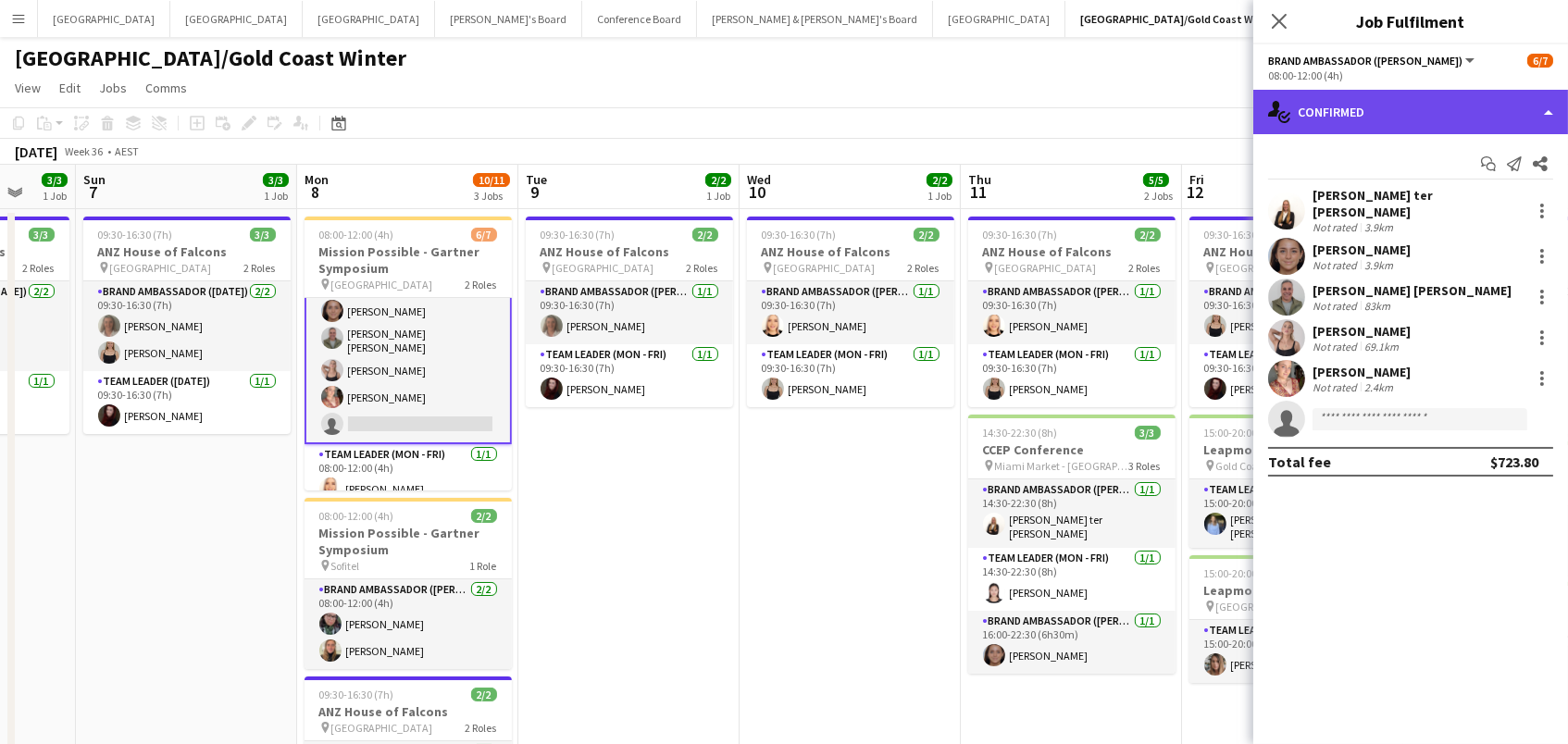
click at [1416, 114] on div "single-neutral-actions-check-2 Confirmed" at bounding box center [1411, 112] width 315 height 45
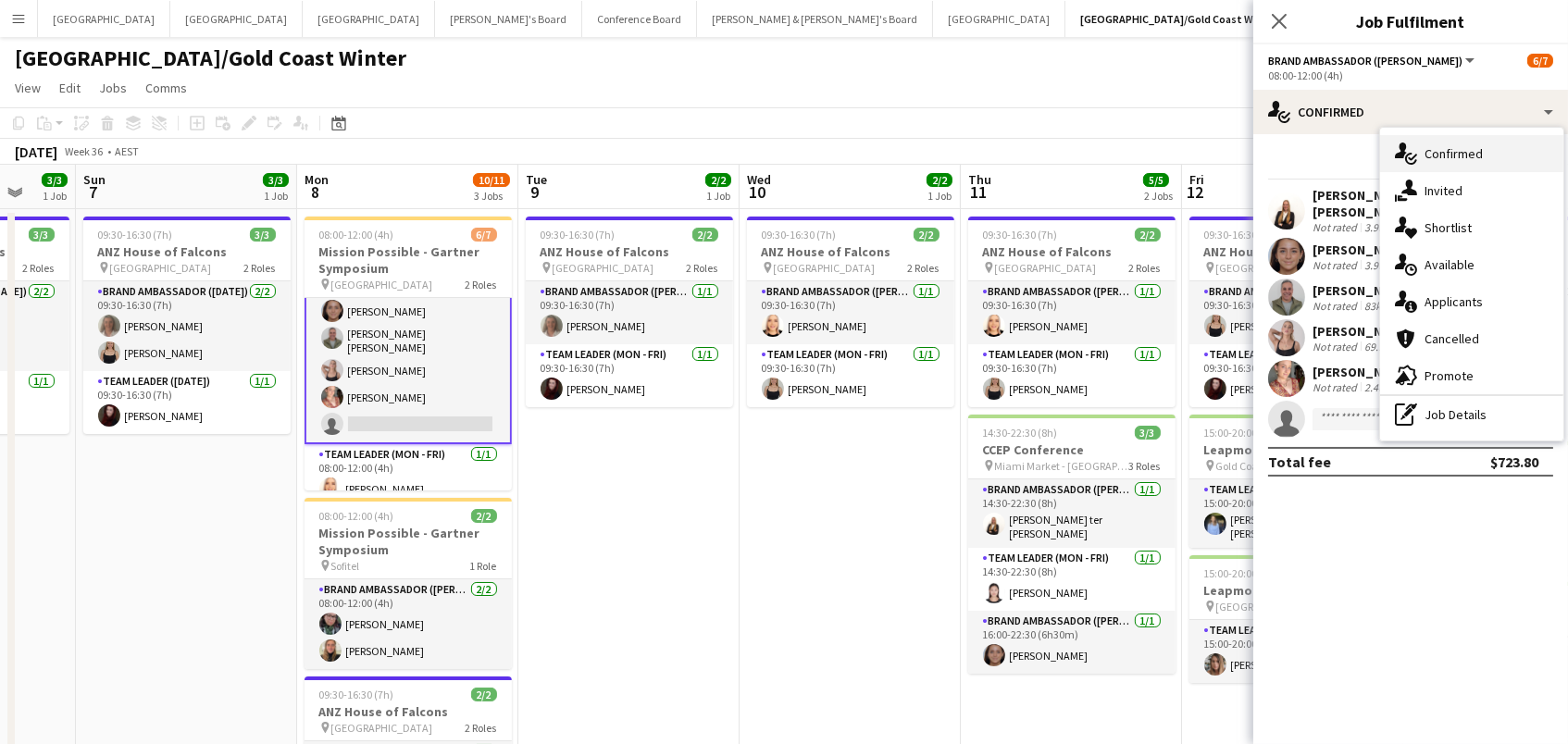
click at [1491, 155] on div "single-neutral-actions-check-2 Confirmed" at bounding box center [1471, 153] width 184 height 37
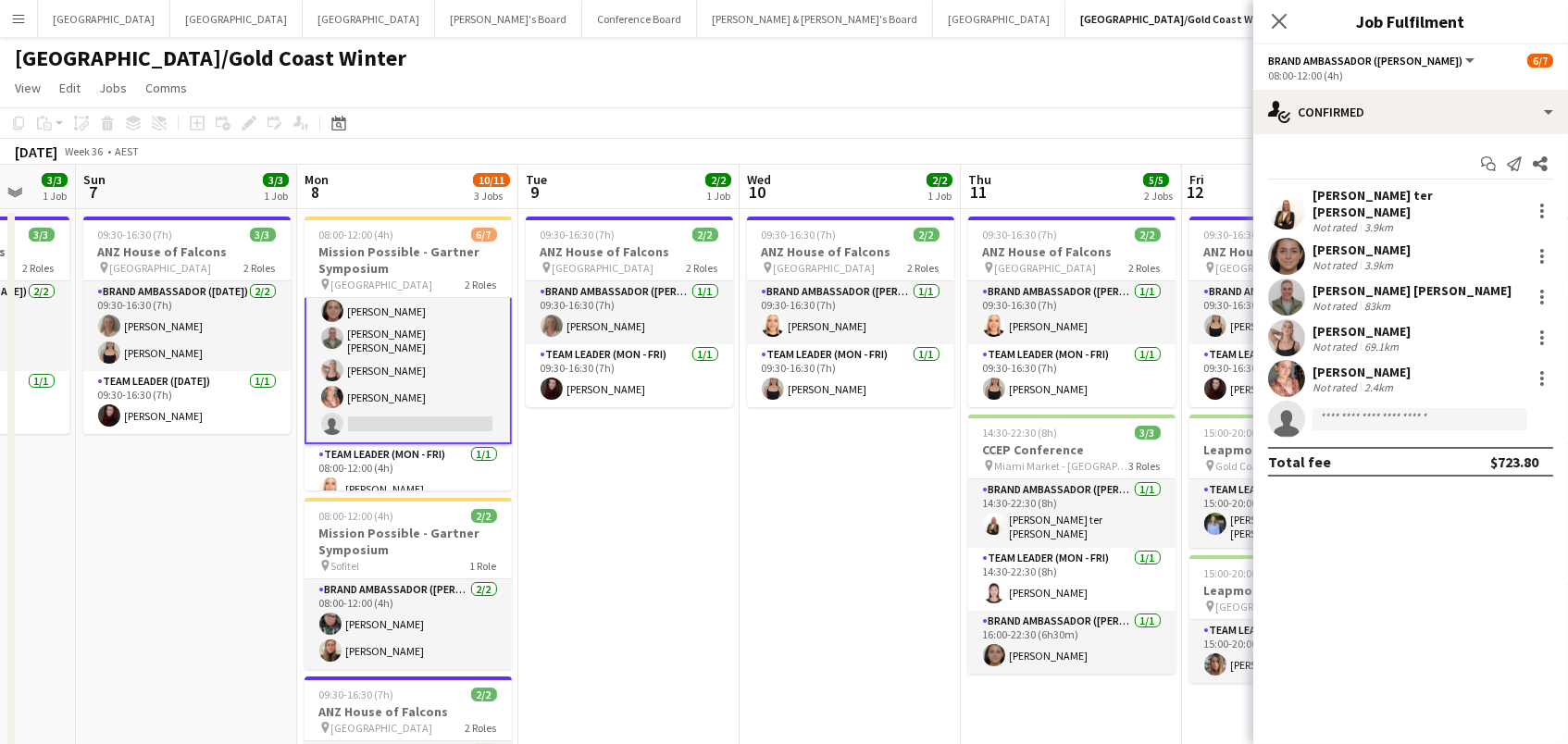
click at [1357, 340] on div "Not rated" at bounding box center [1337, 347] width 49 height 14
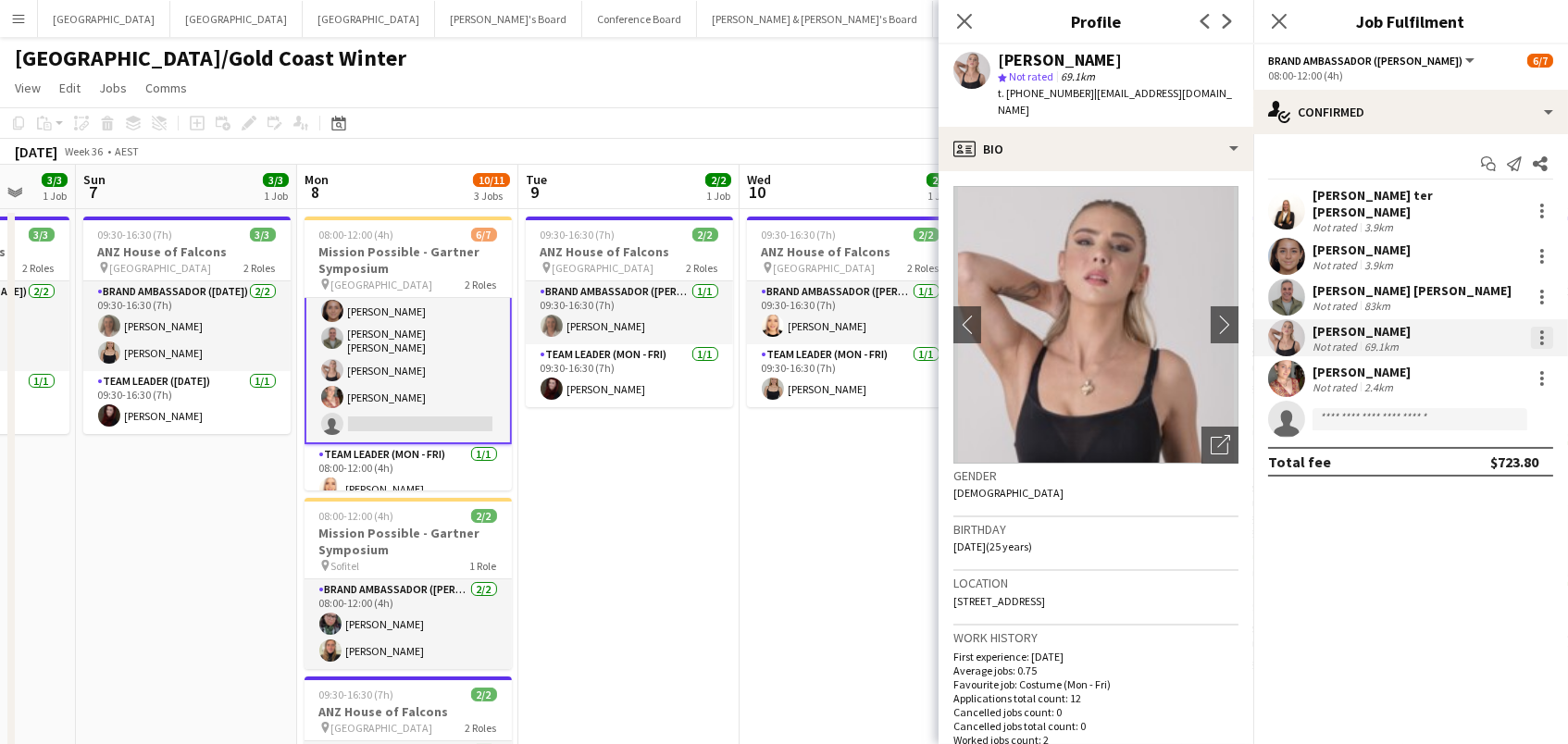
click at [1546, 326] on div at bounding box center [1541, 337] width 22 height 22
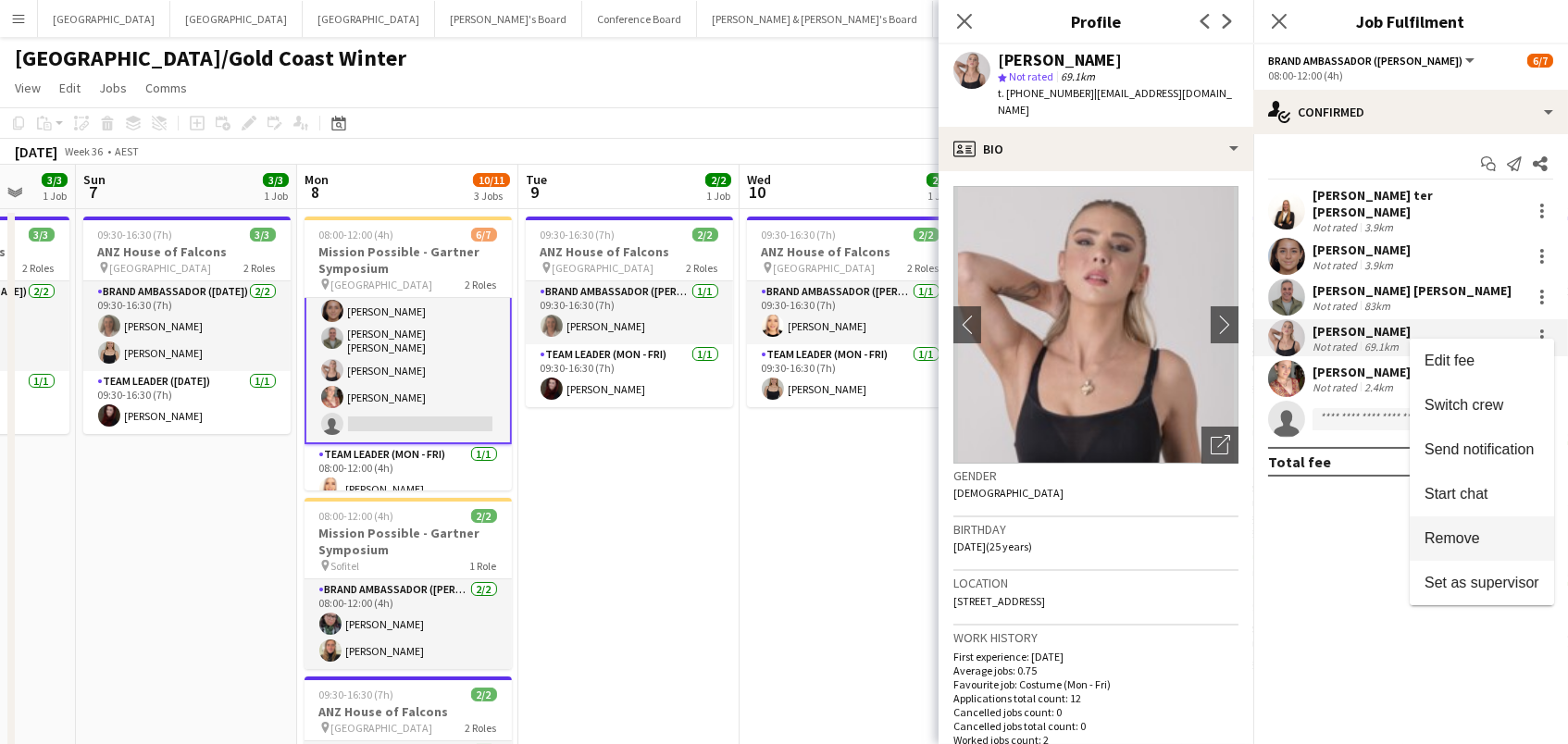
click at [1461, 539] on span "Remove" at bounding box center [1451, 538] width 55 height 16
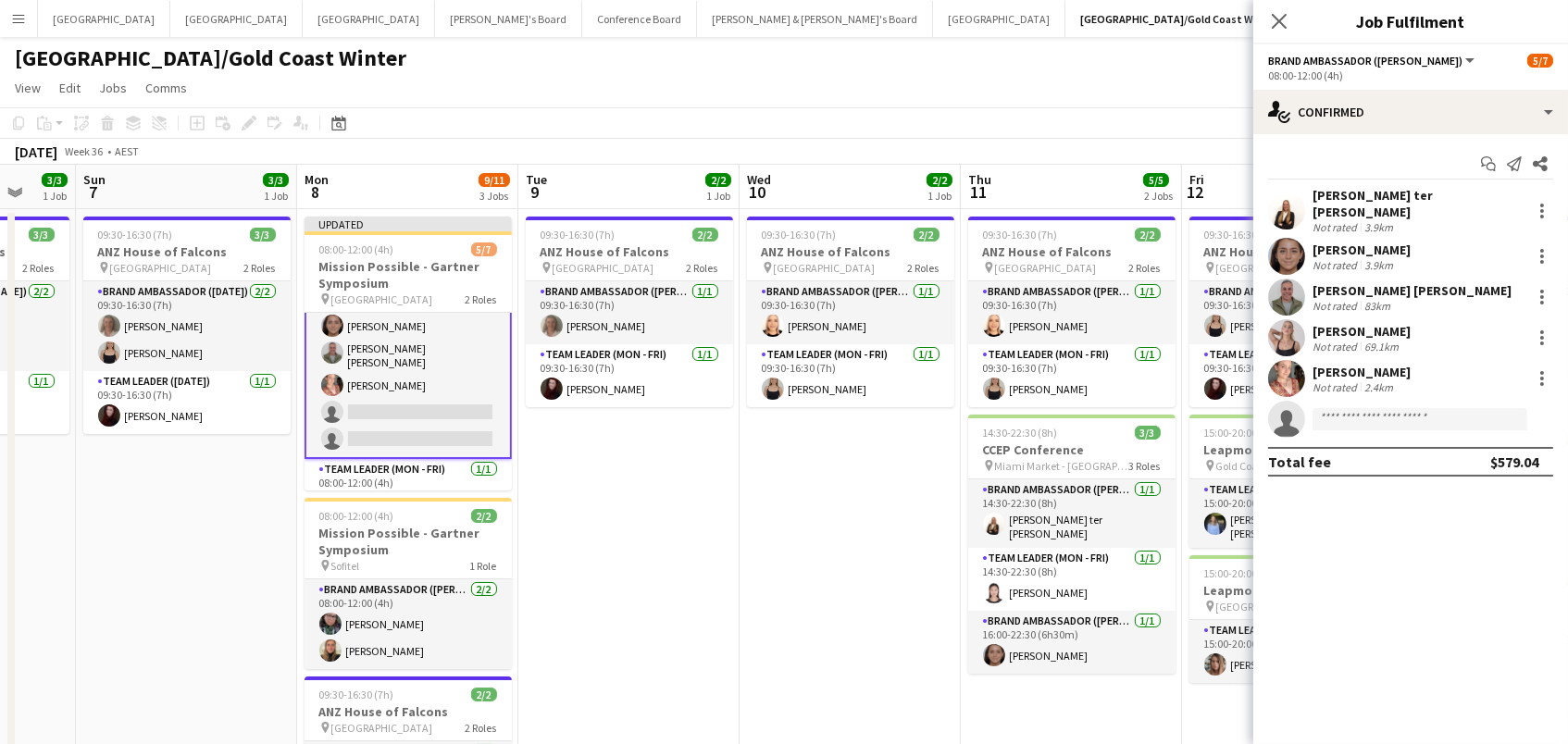
click at [812, 578] on app-date-cell "09:30-16:30 (7h) 2/2 ANZ House of Falcons pin Brisbane 2 Roles Brand Ambassador…" at bounding box center [850, 558] width 222 height 697
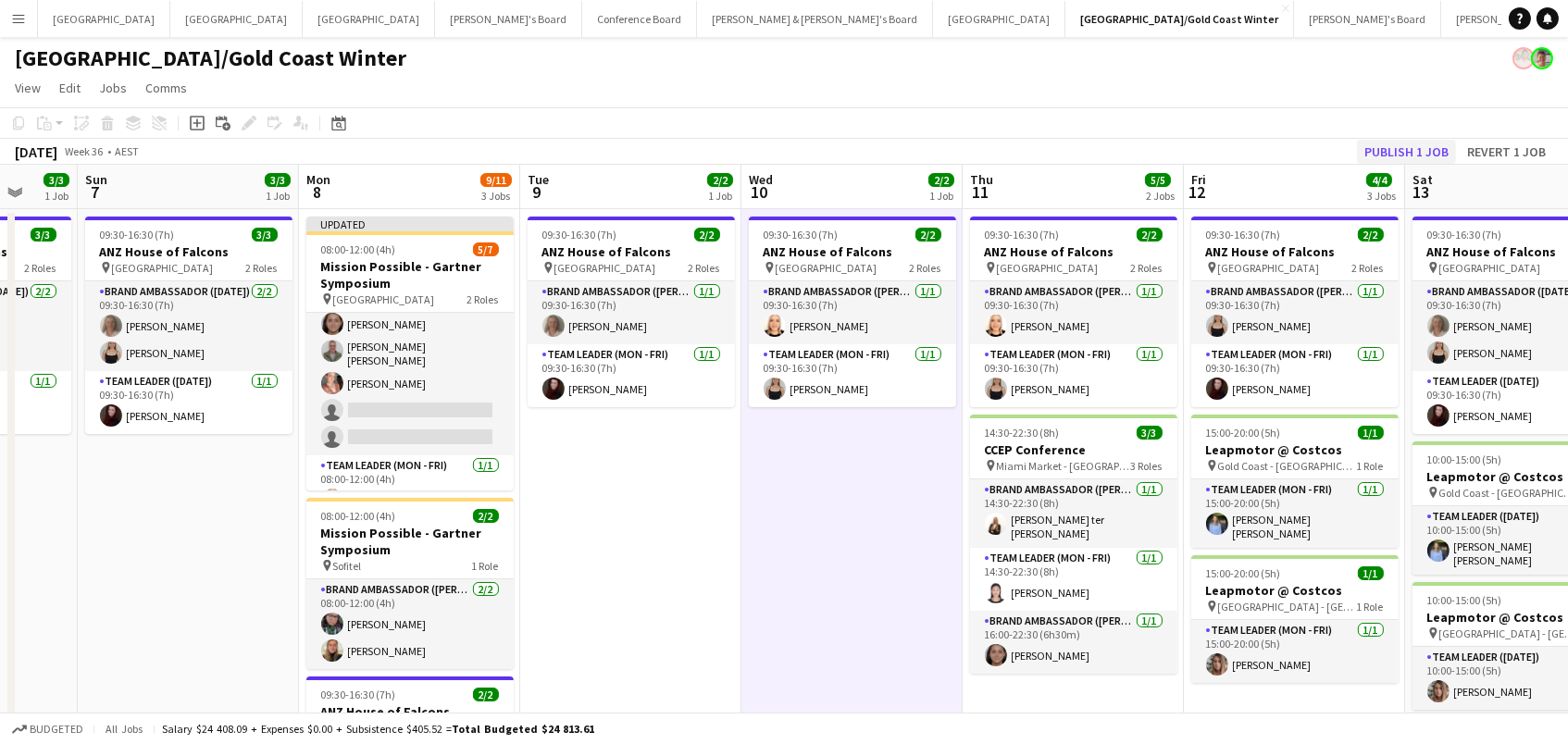
click at [1416, 149] on button "Publish 1 job" at bounding box center [1406, 152] width 99 height 24
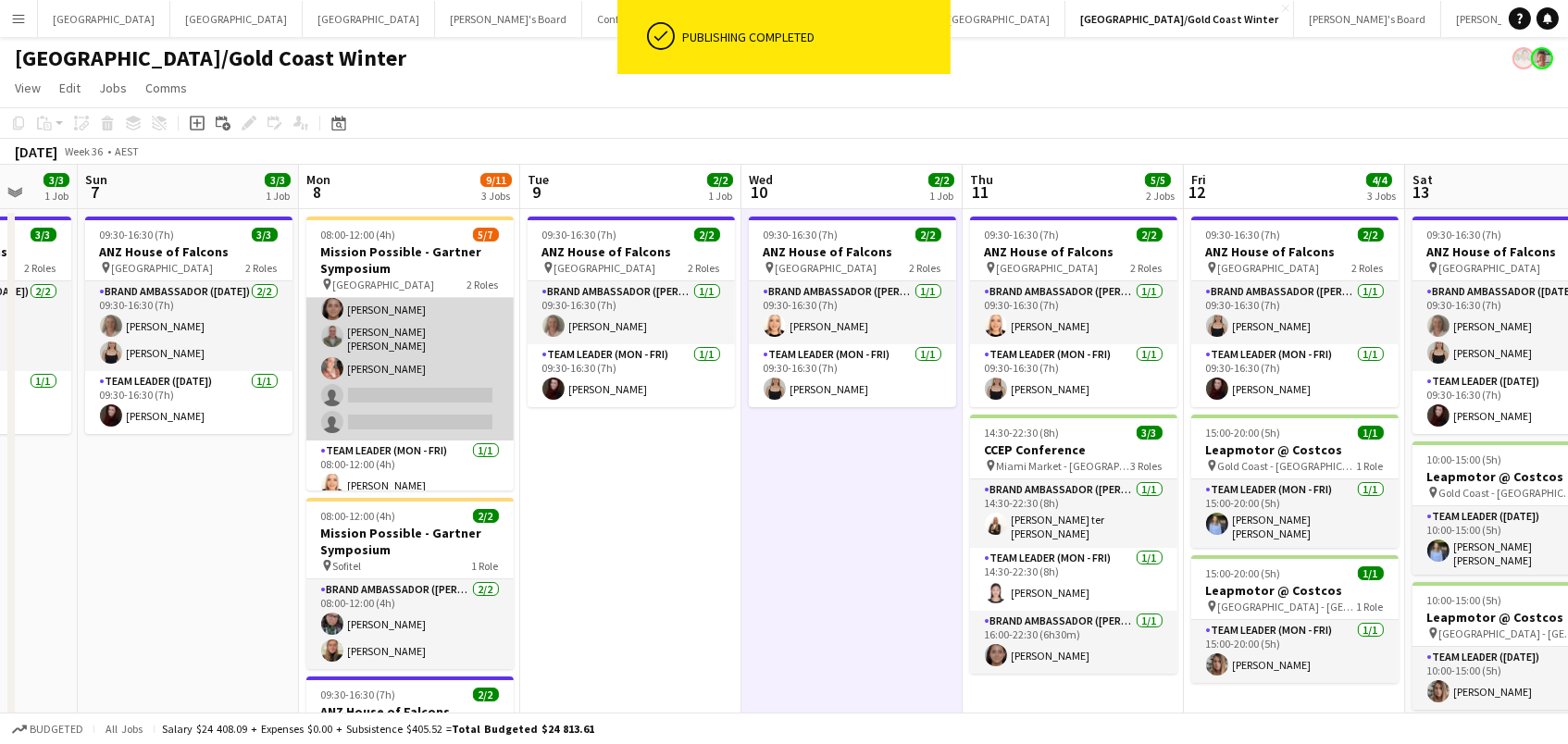
click at [361, 380] on app-card-role "Brand Ambassador (Mon - Fri) 23I 6A [DATE] 08:00-12:00 (4h) [PERSON_NAME] ter […" at bounding box center [409, 336] width 207 height 208
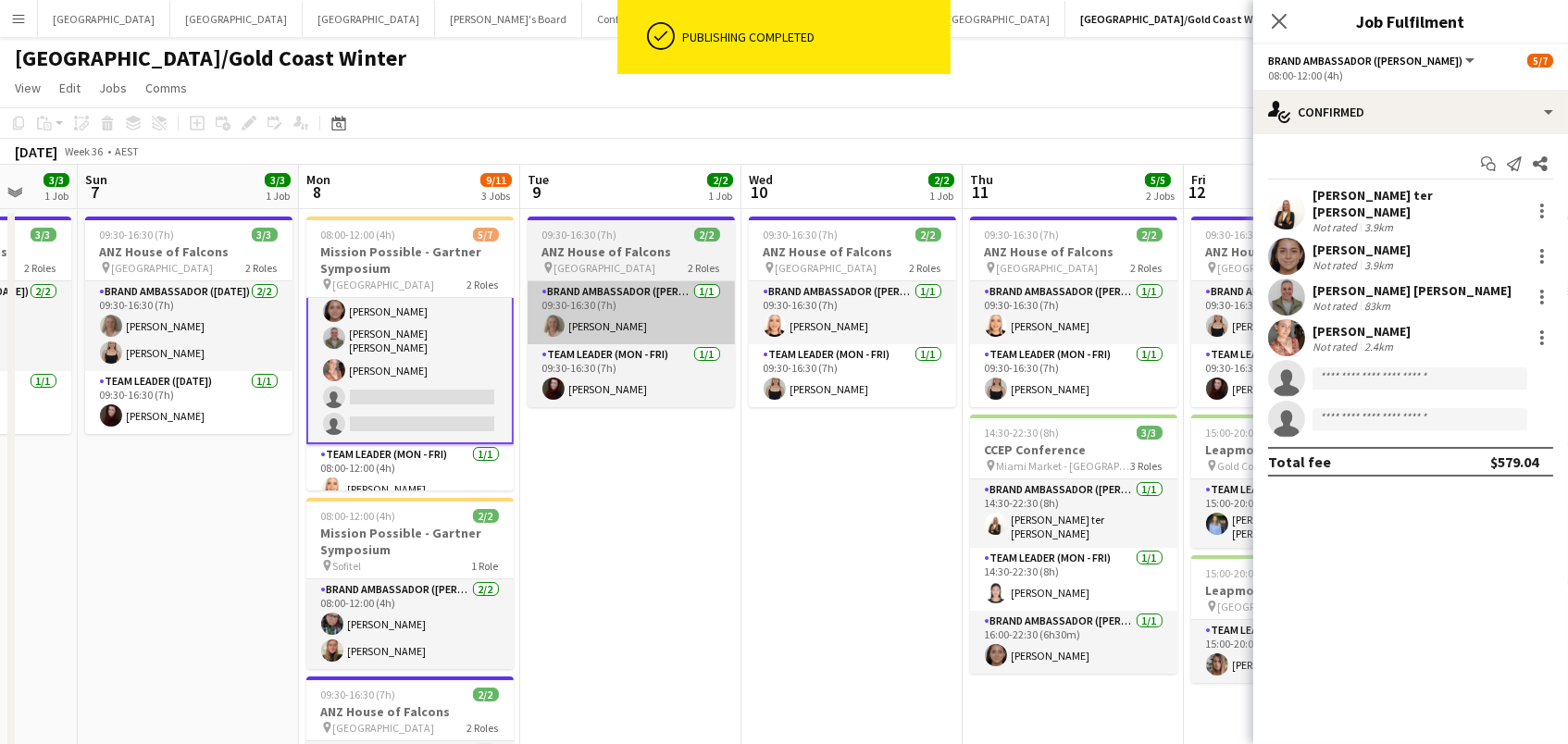
scroll to position [0, 0]
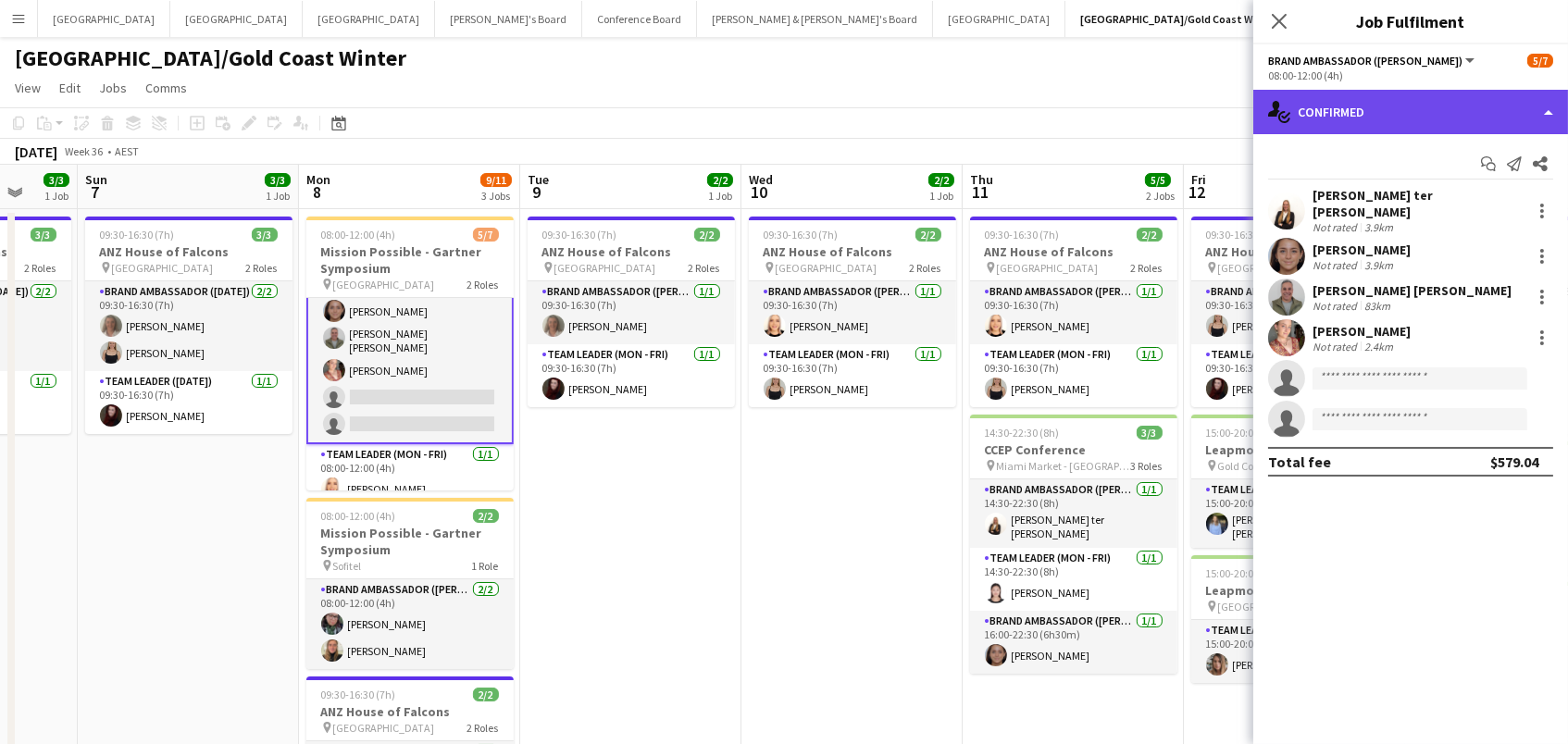
click at [1389, 108] on div "single-neutral-actions-check-2 Confirmed" at bounding box center [1411, 112] width 315 height 45
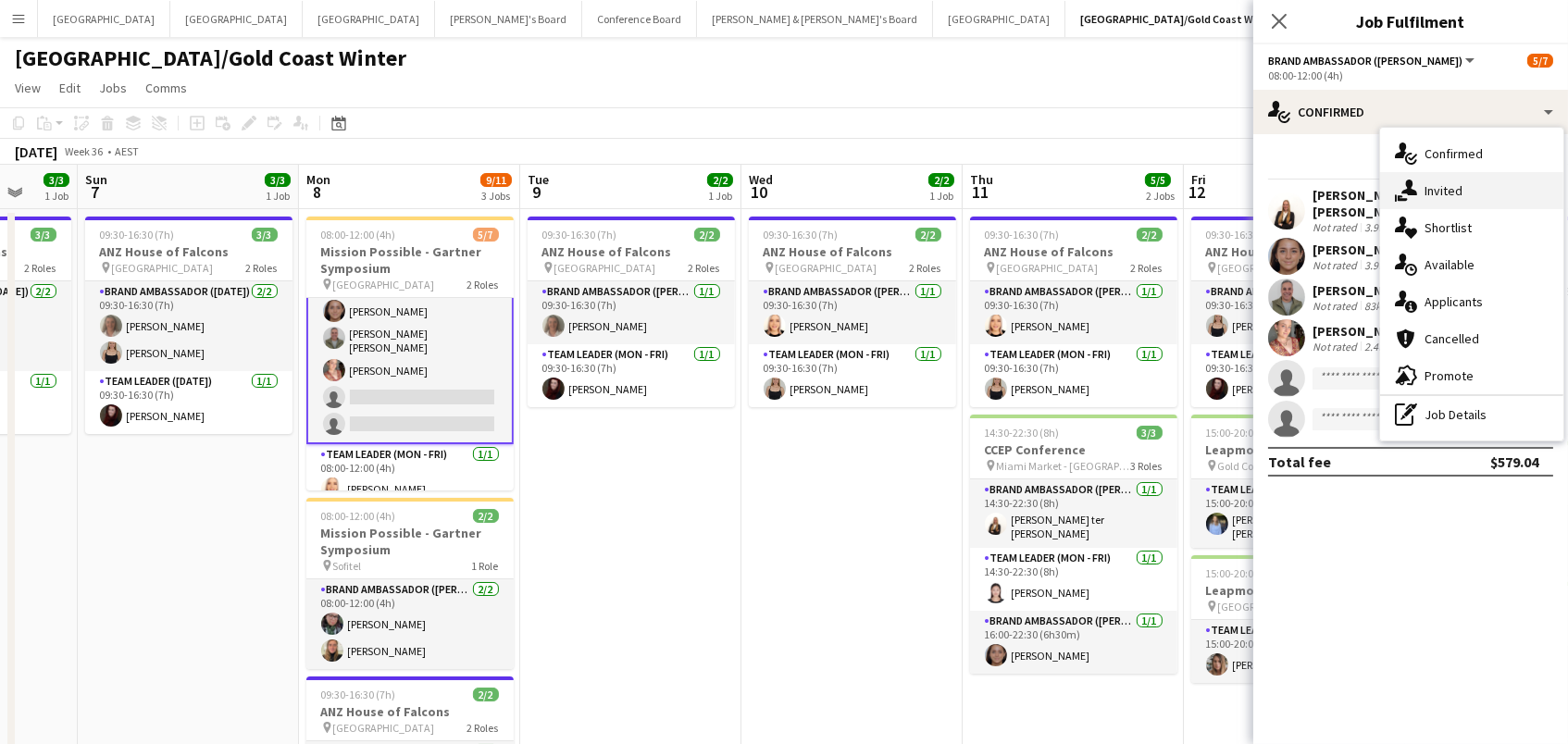
click at [1435, 189] on span "Invited" at bounding box center [1443, 190] width 38 height 17
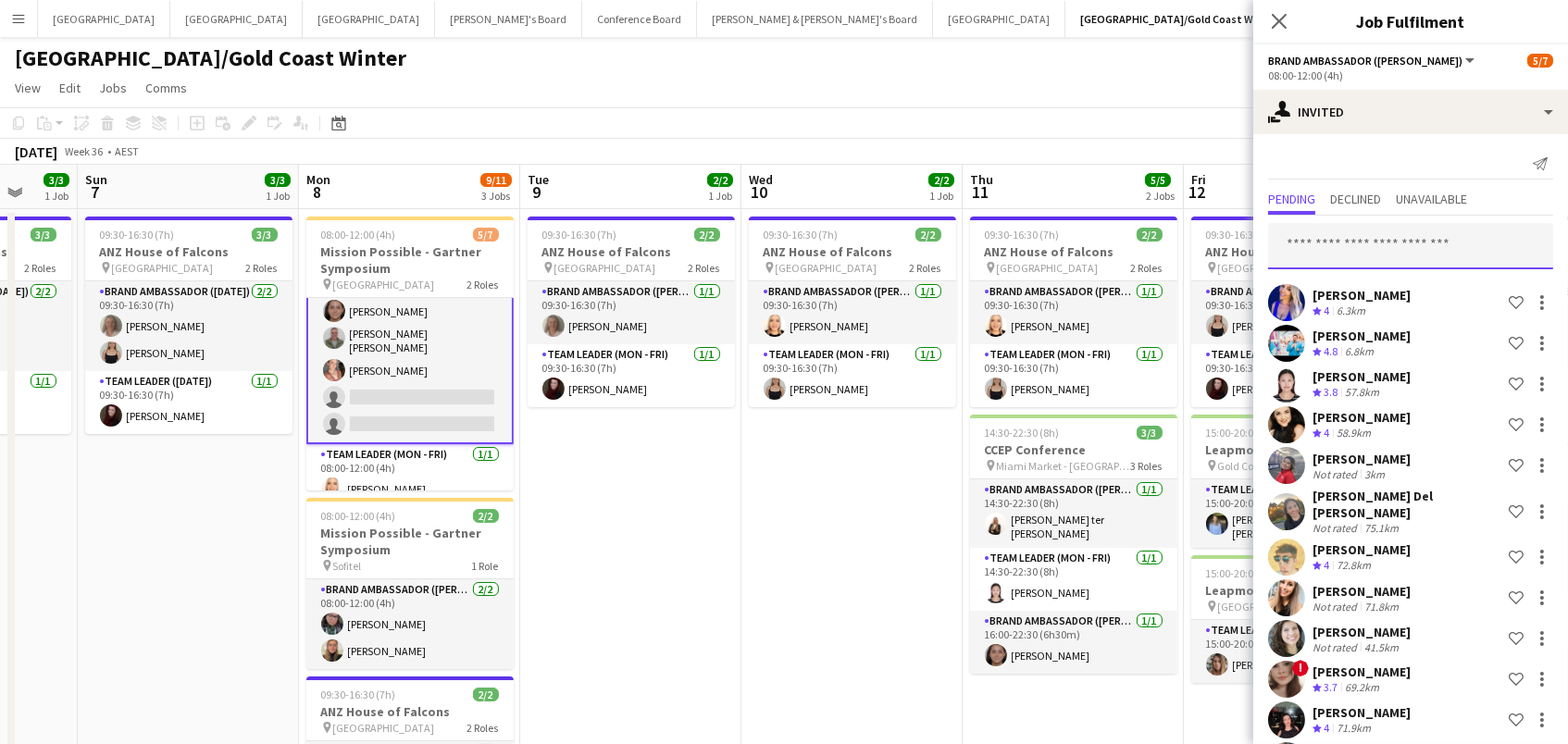
click at [1311, 239] on input "text" at bounding box center [1410, 247] width 285 height 47
drag, startPoint x: 1362, startPoint y: 251, endPoint x: 1002, endPoint y: 206, distance: 362.8
click at [1002, 206] on body "Menu Boards Boards Boards All jobs Status Workforce Workforce My Workforce Recr…" at bounding box center [784, 469] width 1568 height 938
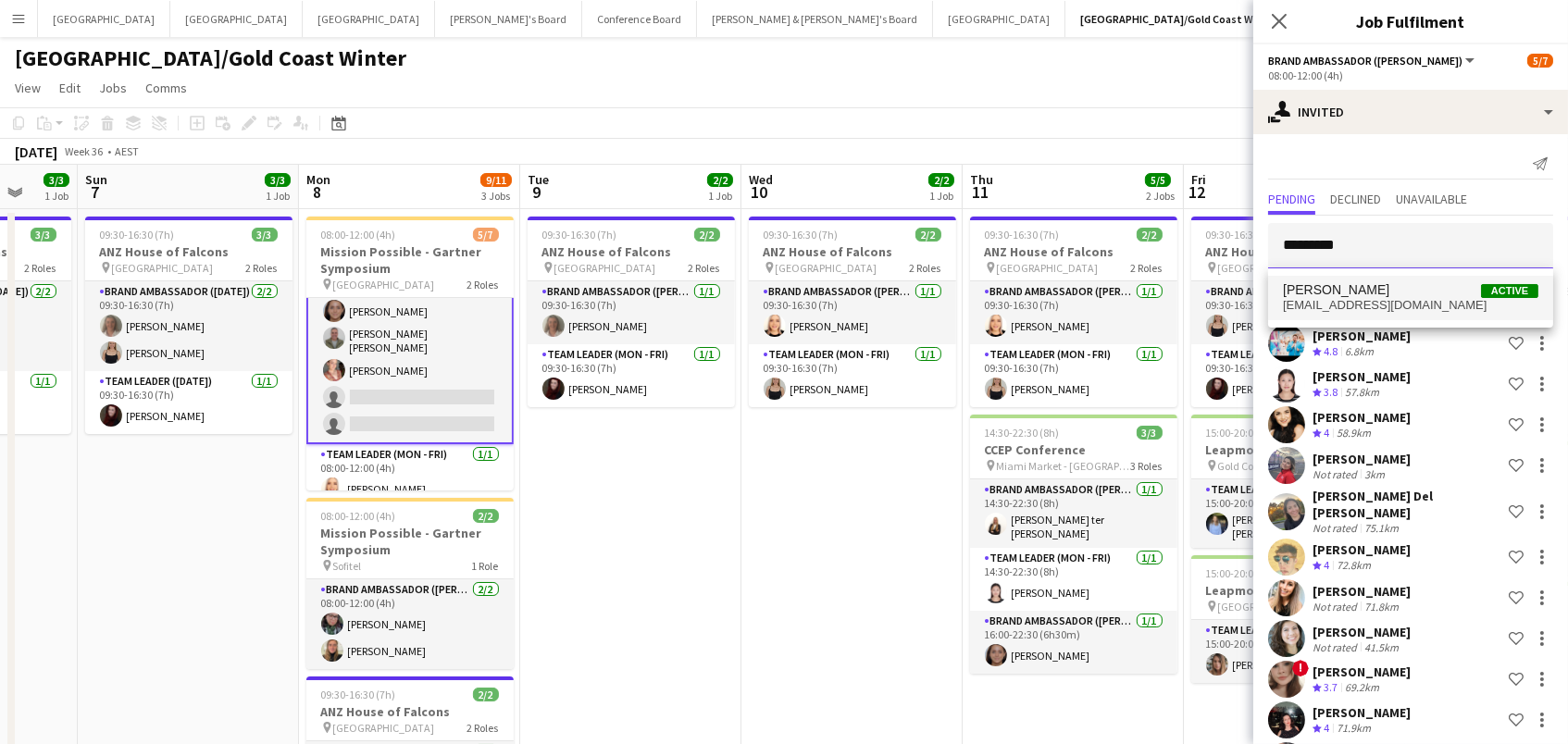
type input "*********"
click at [1341, 294] on span "[PERSON_NAME]" at bounding box center [1336, 290] width 107 height 16
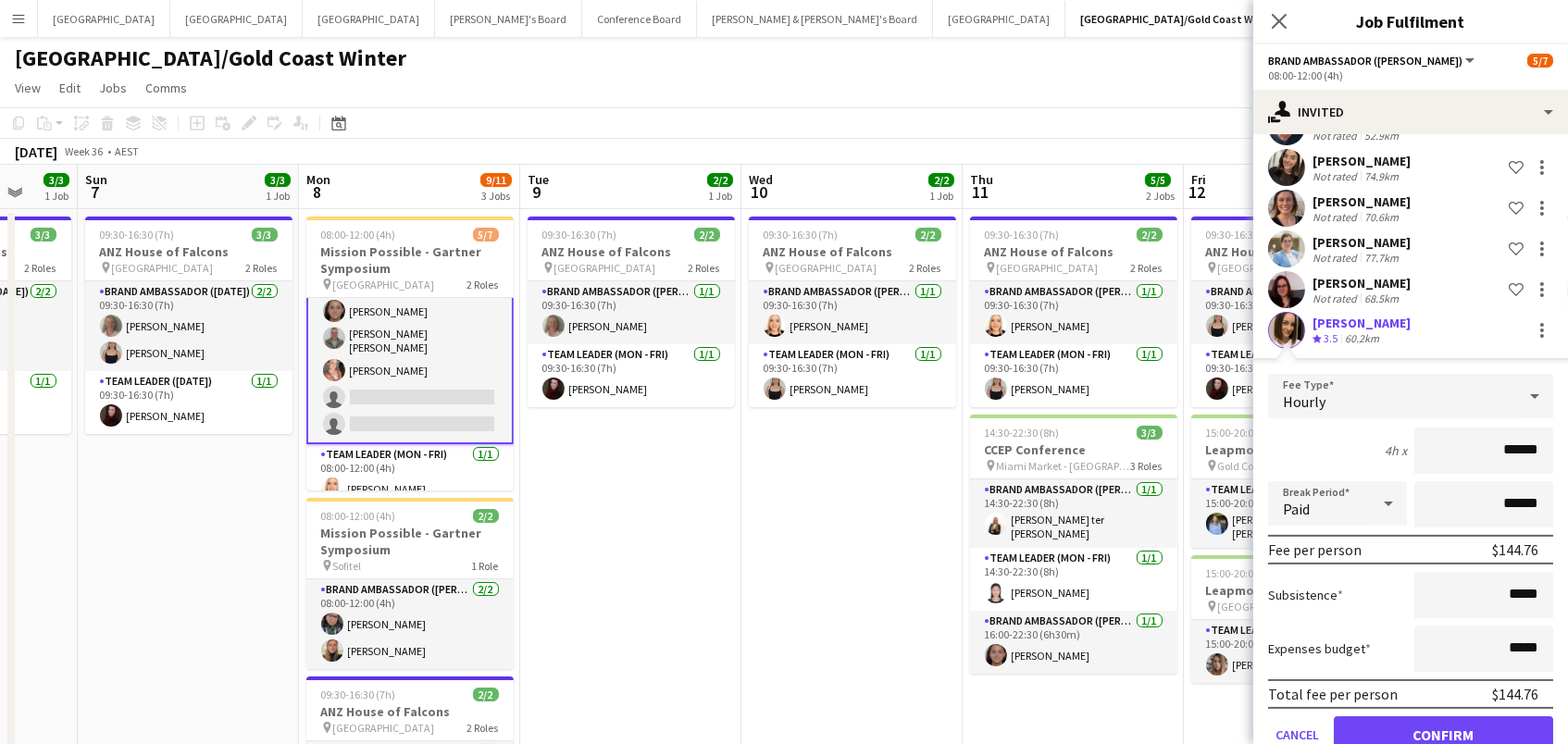
click at [1443, 721] on button "Confirm" at bounding box center [1444, 734] width 220 height 37
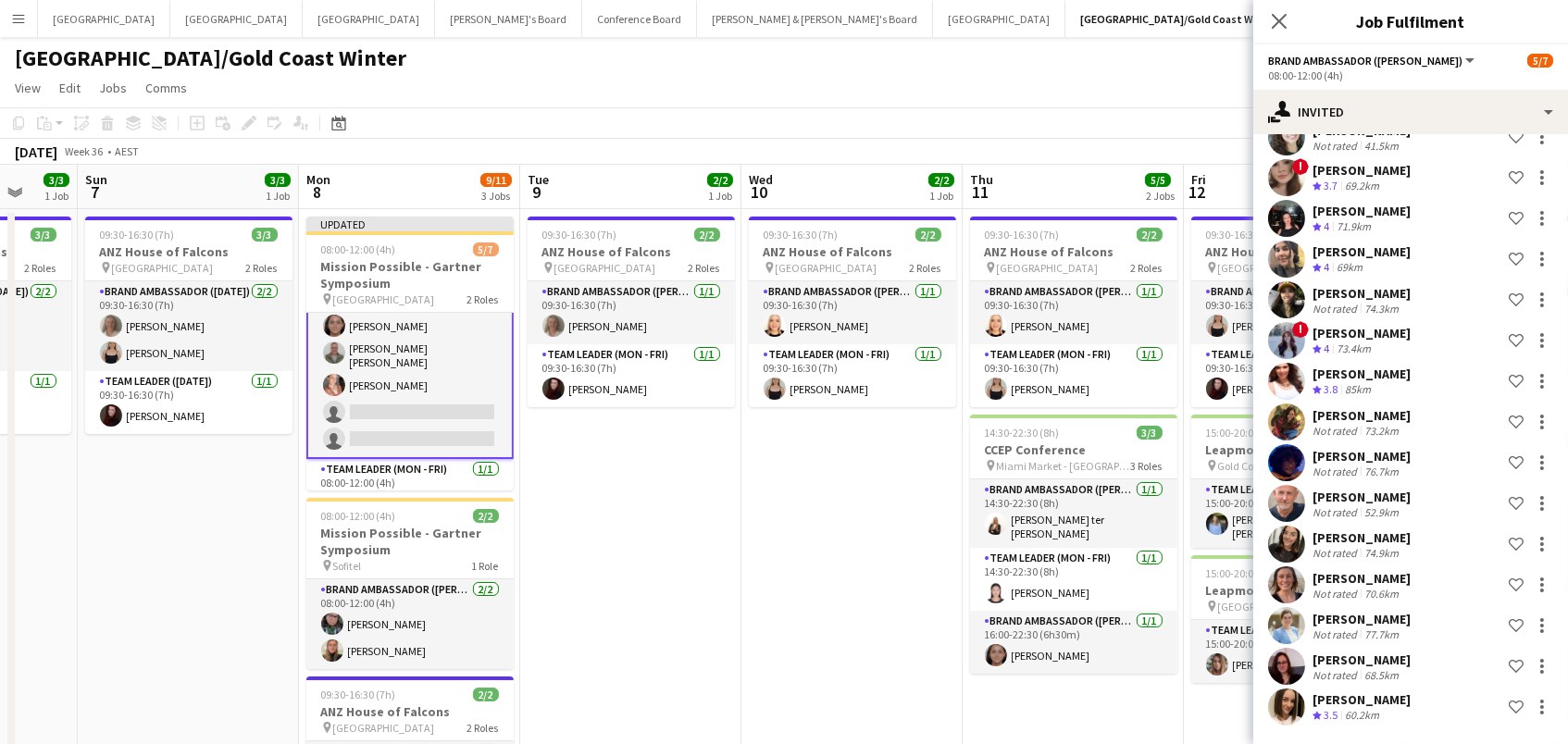
scroll to position [489, 0]
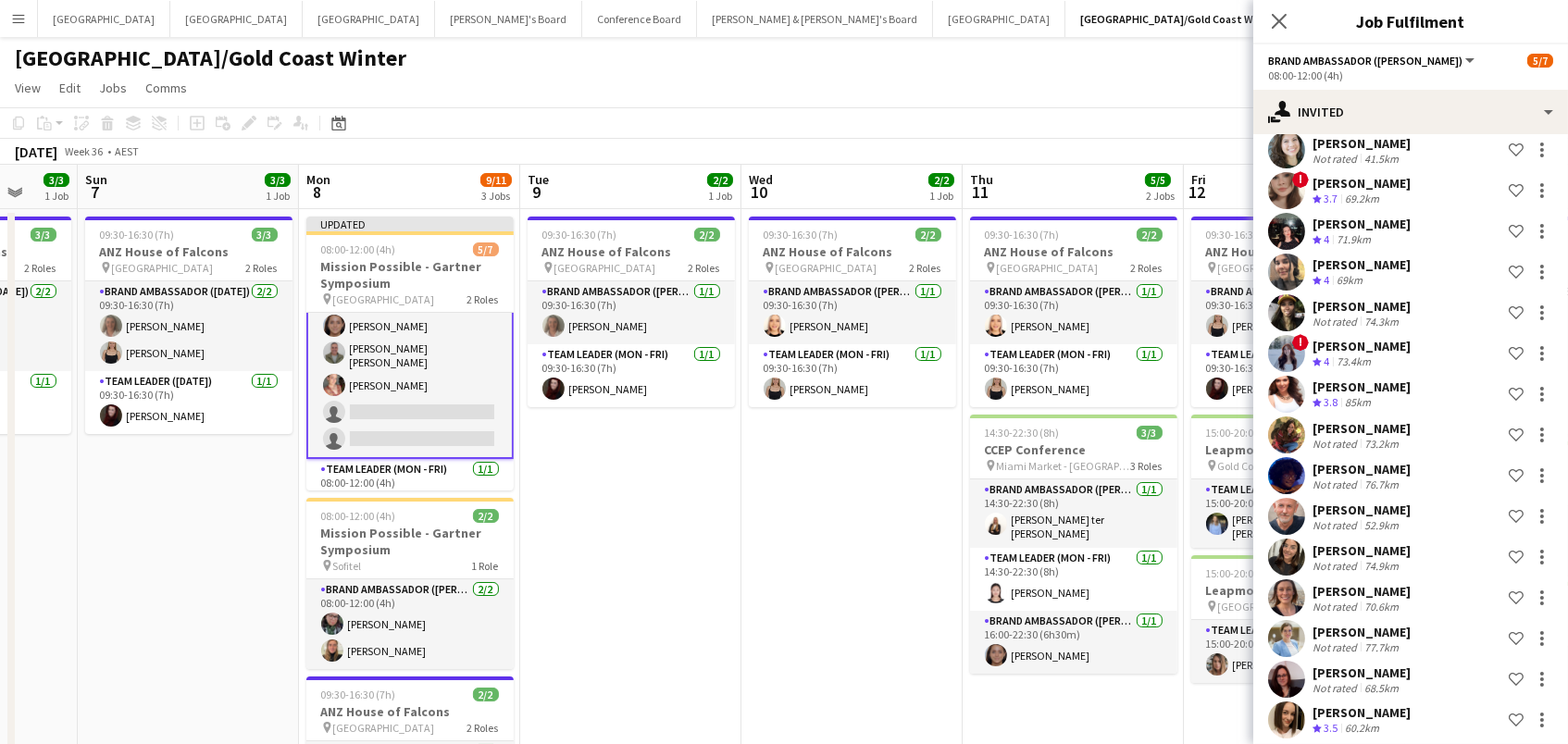
click at [1189, 106] on app-page-menu "View Day view expanded Day view collapsed Month view Date picker Jump to [DATE]…" at bounding box center [784, 89] width 1568 height 35
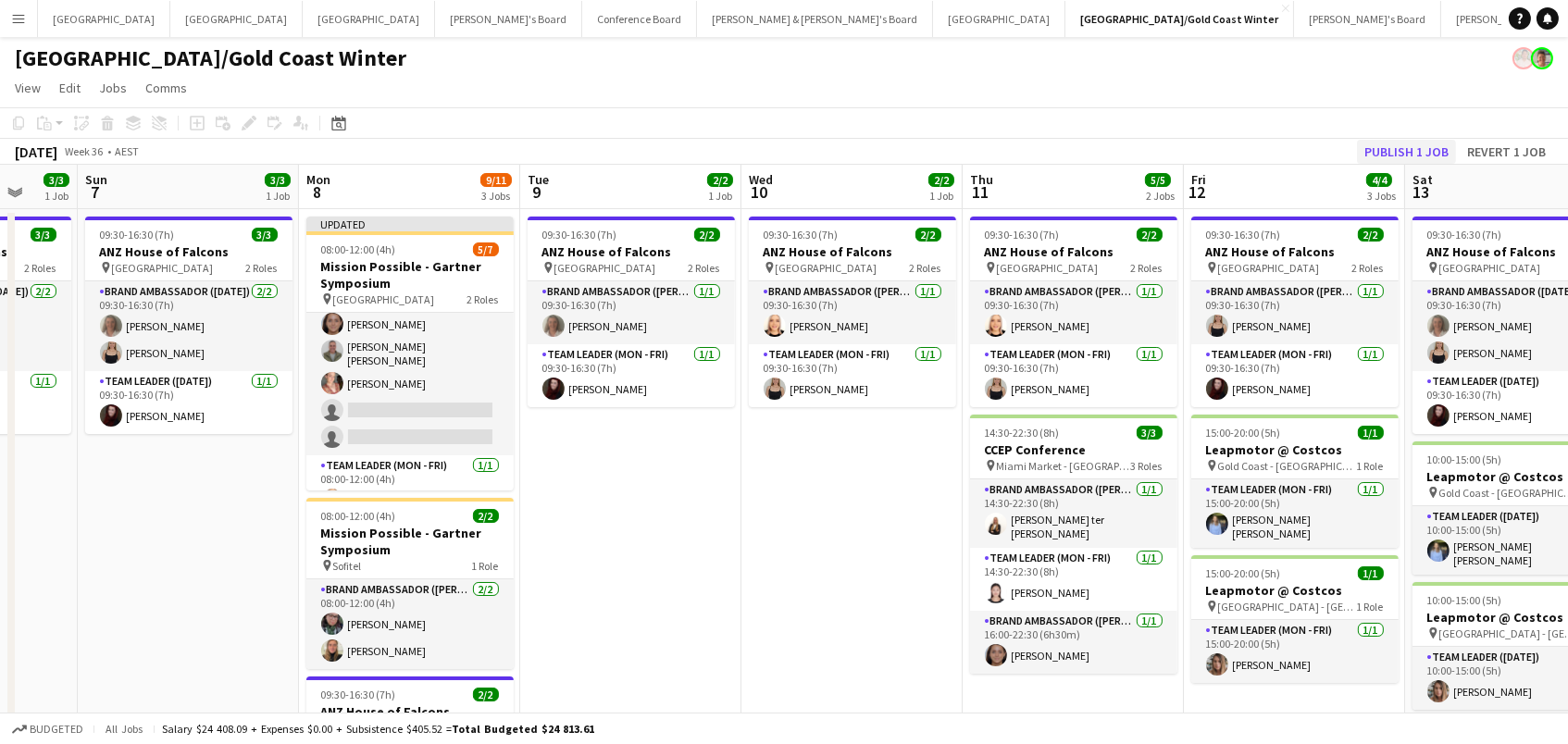
click at [1392, 151] on button "Publish 1 job" at bounding box center [1406, 152] width 99 height 24
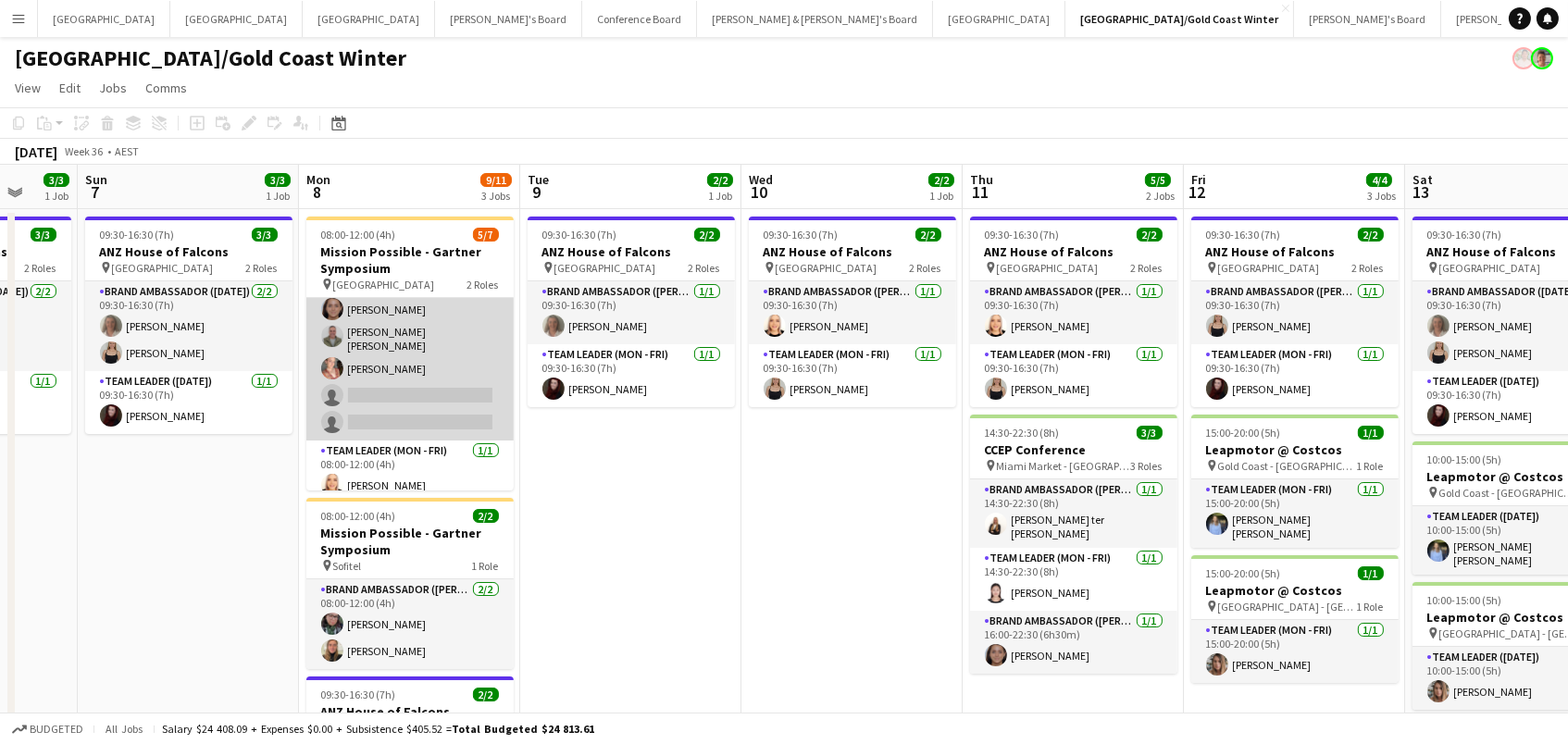
click at [412, 356] on app-card-role "Brand Ambassador (Mon - Fri) 24I 6A [DATE] 08:00-12:00 (4h) [PERSON_NAME] ter […" at bounding box center [409, 336] width 207 height 208
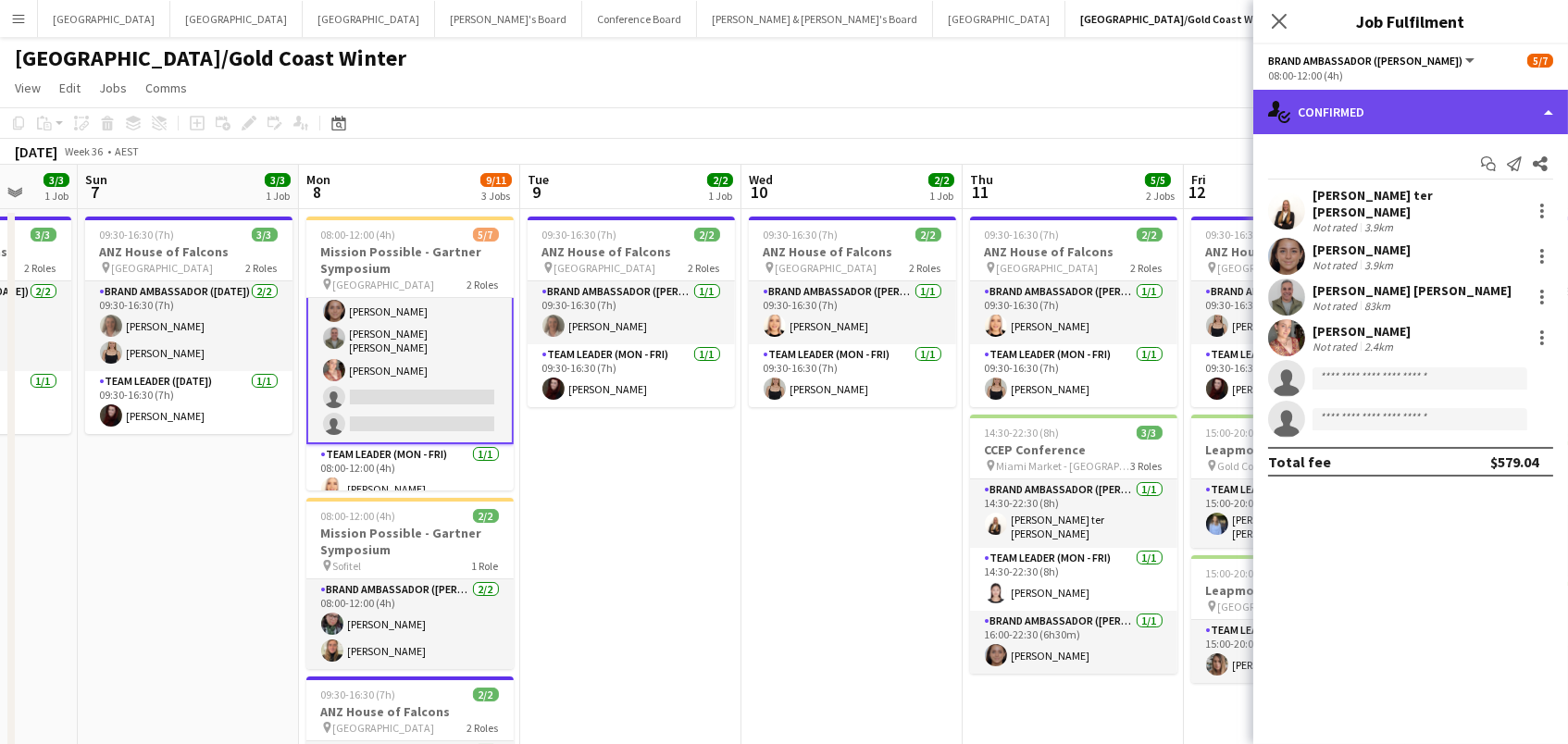
click at [1368, 113] on div "single-neutral-actions-check-2 Confirmed" at bounding box center [1411, 112] width 315 height 45
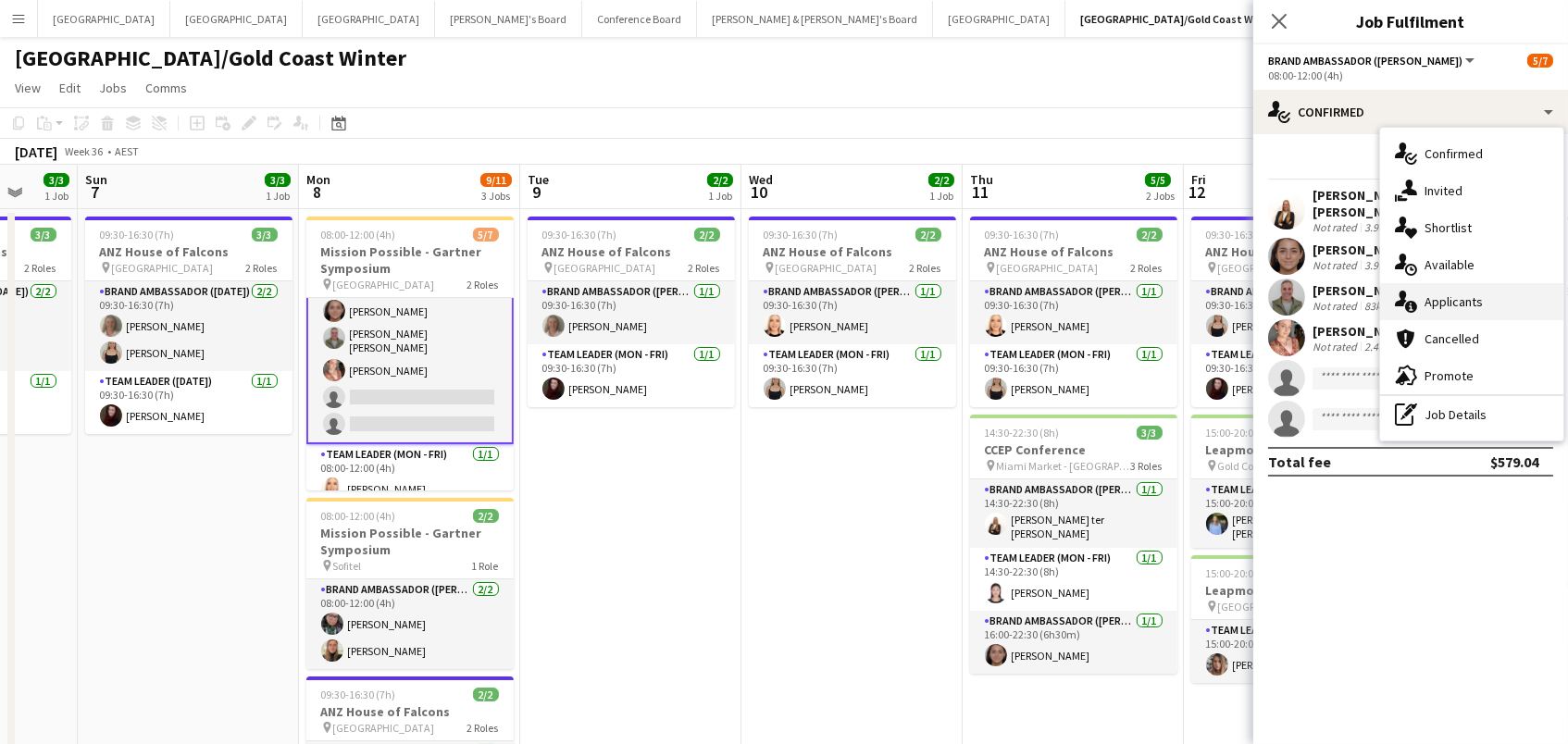
click at [1454, 297] on span "Applicants" at bounding box center [1453, 301] width 58 height 17
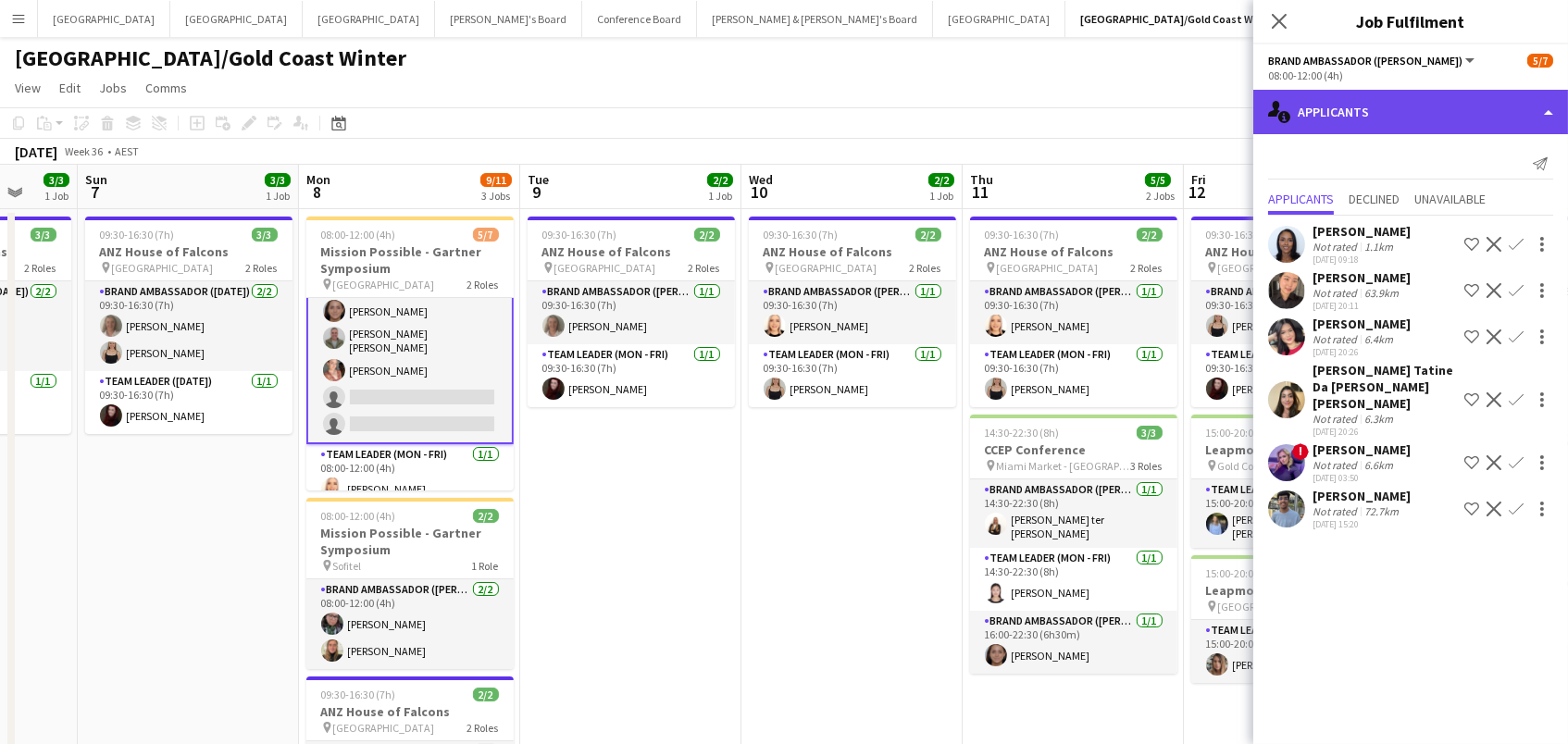
click at [1368, 121] on div "single-neutral-actions-information Applicants" at bounding box center [1411, 112] width 315 height 45
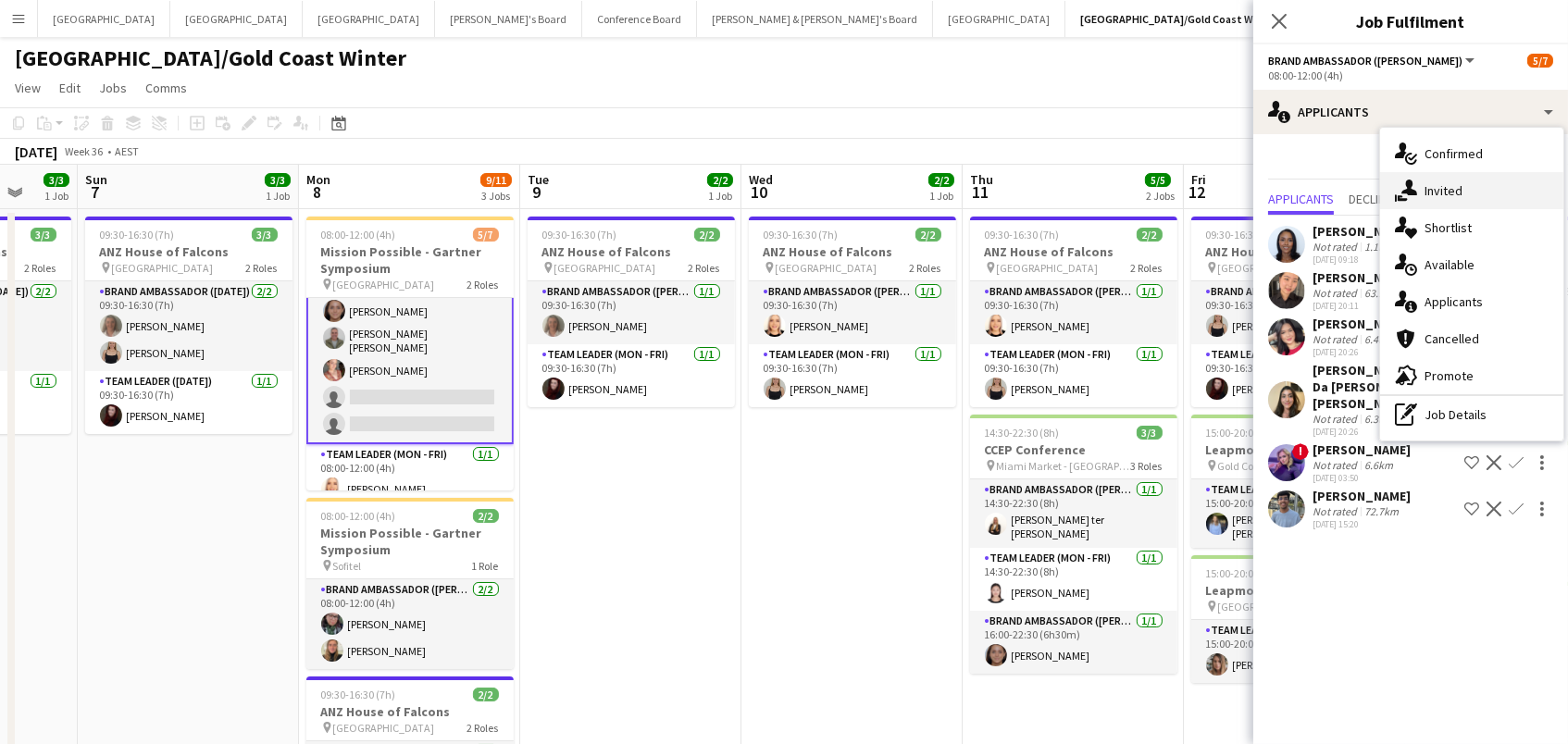
click at [1403, 196] on icon "single-neutral-actions-share-1" at bounding box center [1405, 190] width 22 height 22
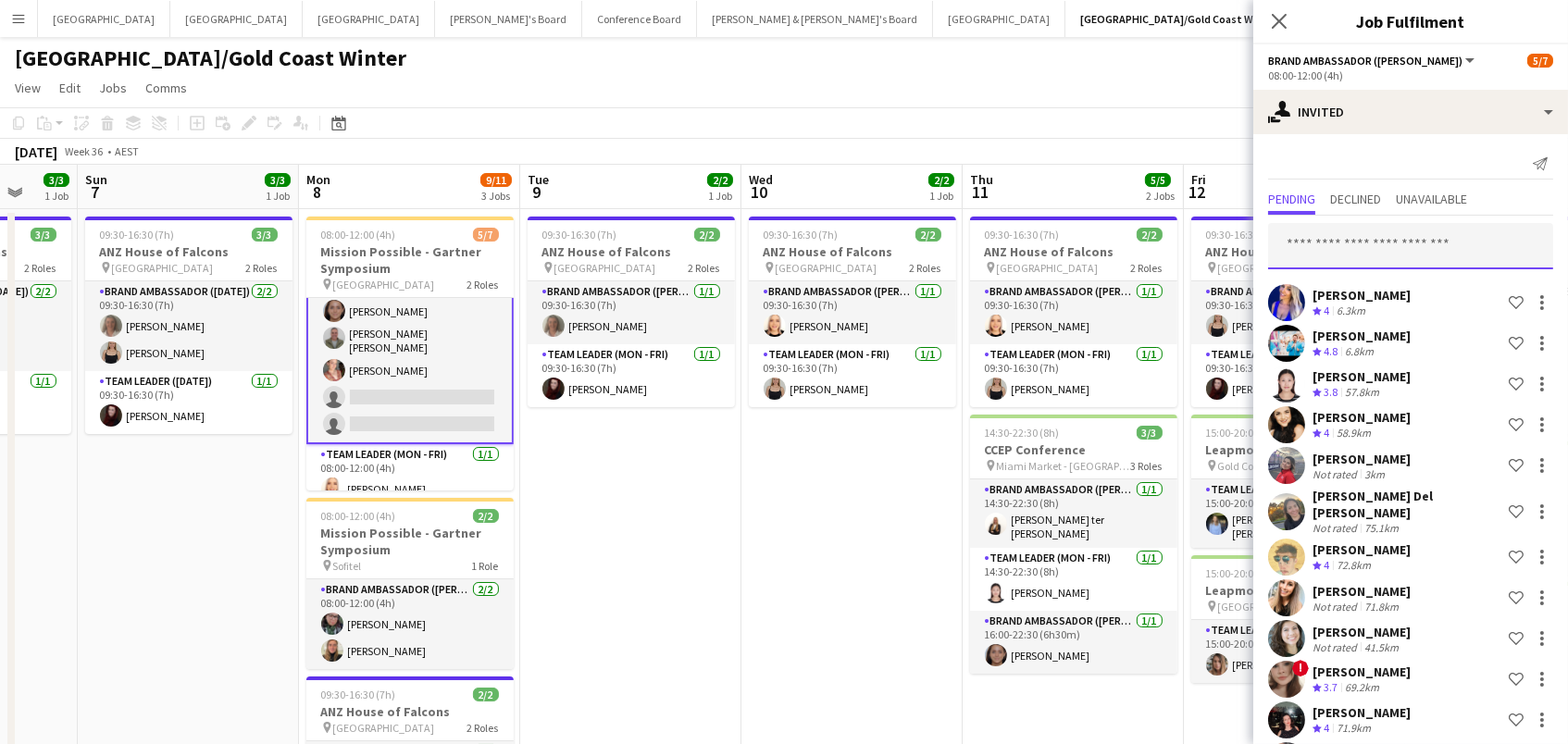
click at [1293, 256] on input "text" at bounding box center [1410, 247] width 285 height 47
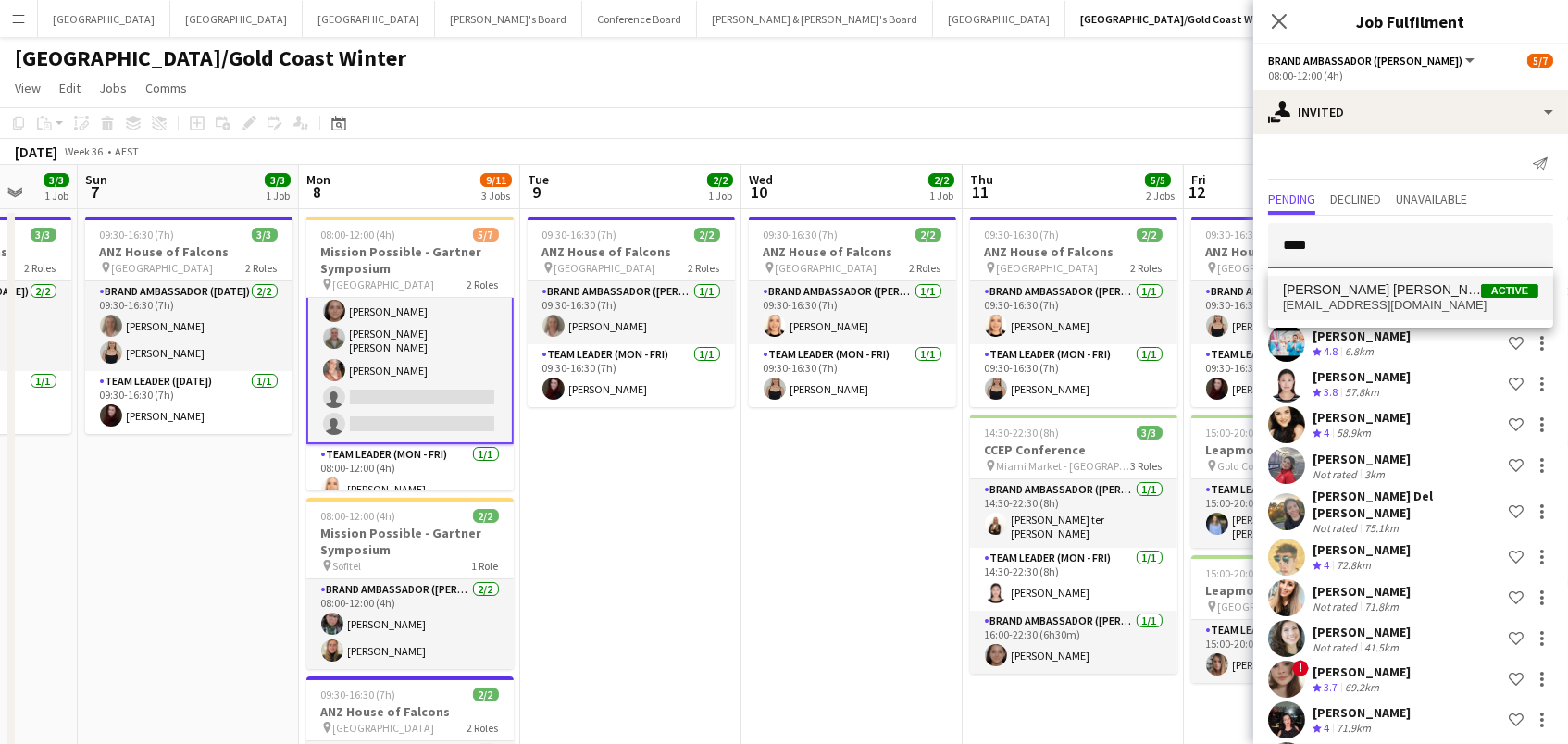
type input "****"
click at [1320, 305] on span "[EMAIL_ADDRESS][DOMAIN_NAME]" at bounding box center [1410, 305] width 256 height 15
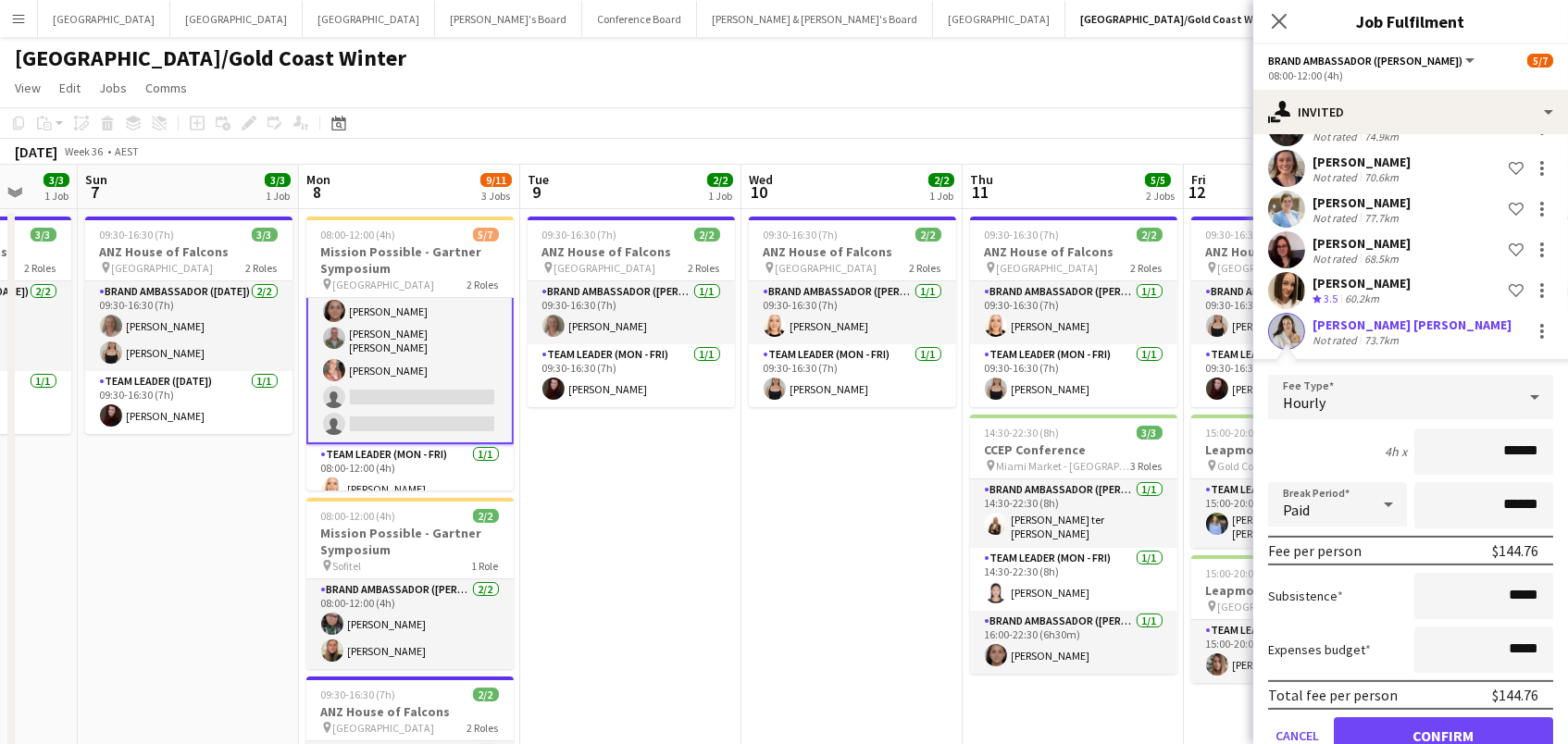
click at [1443, 721] on button "Confirm" at bounding box center [1444, 735] width 220 height 37
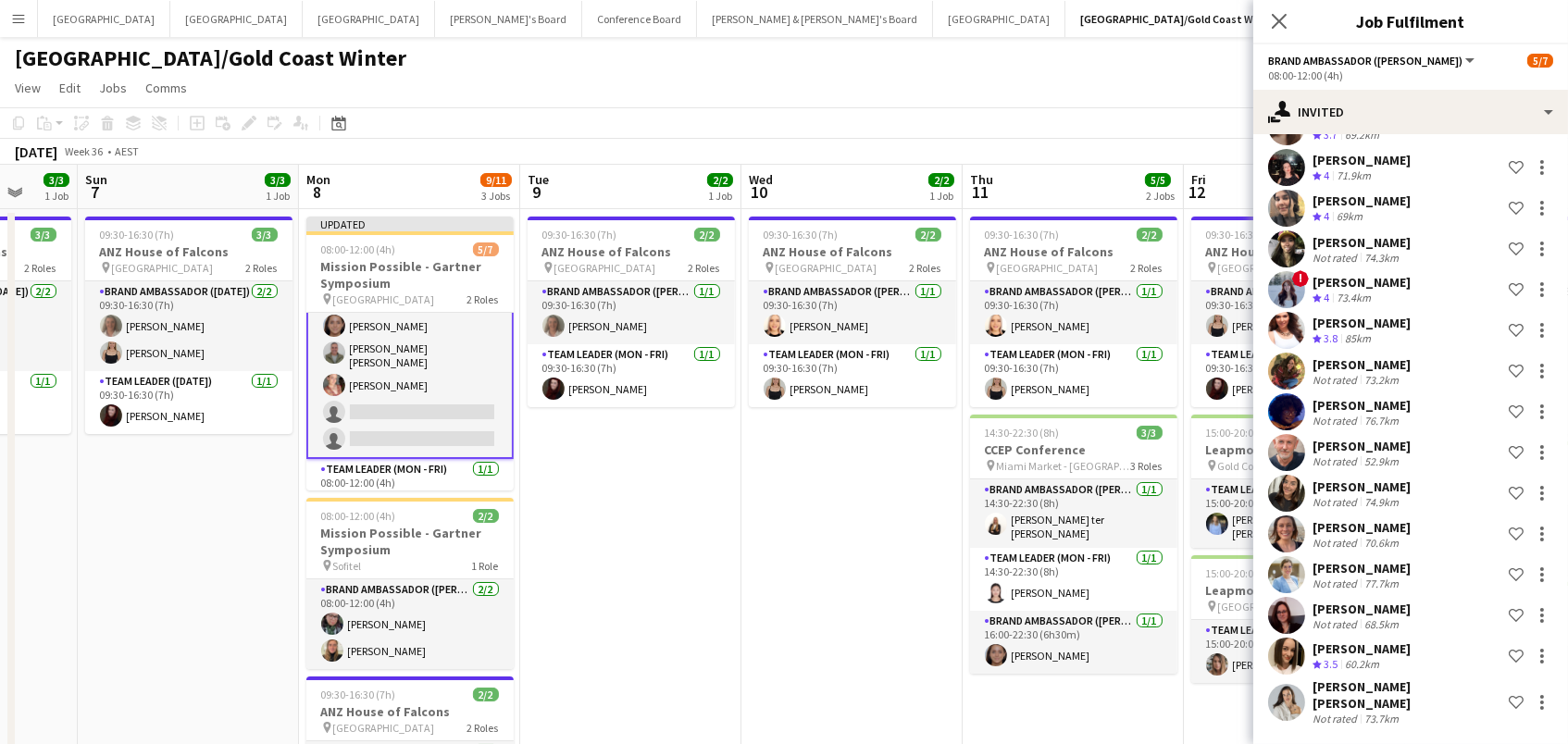
scroll to position [529, 0]
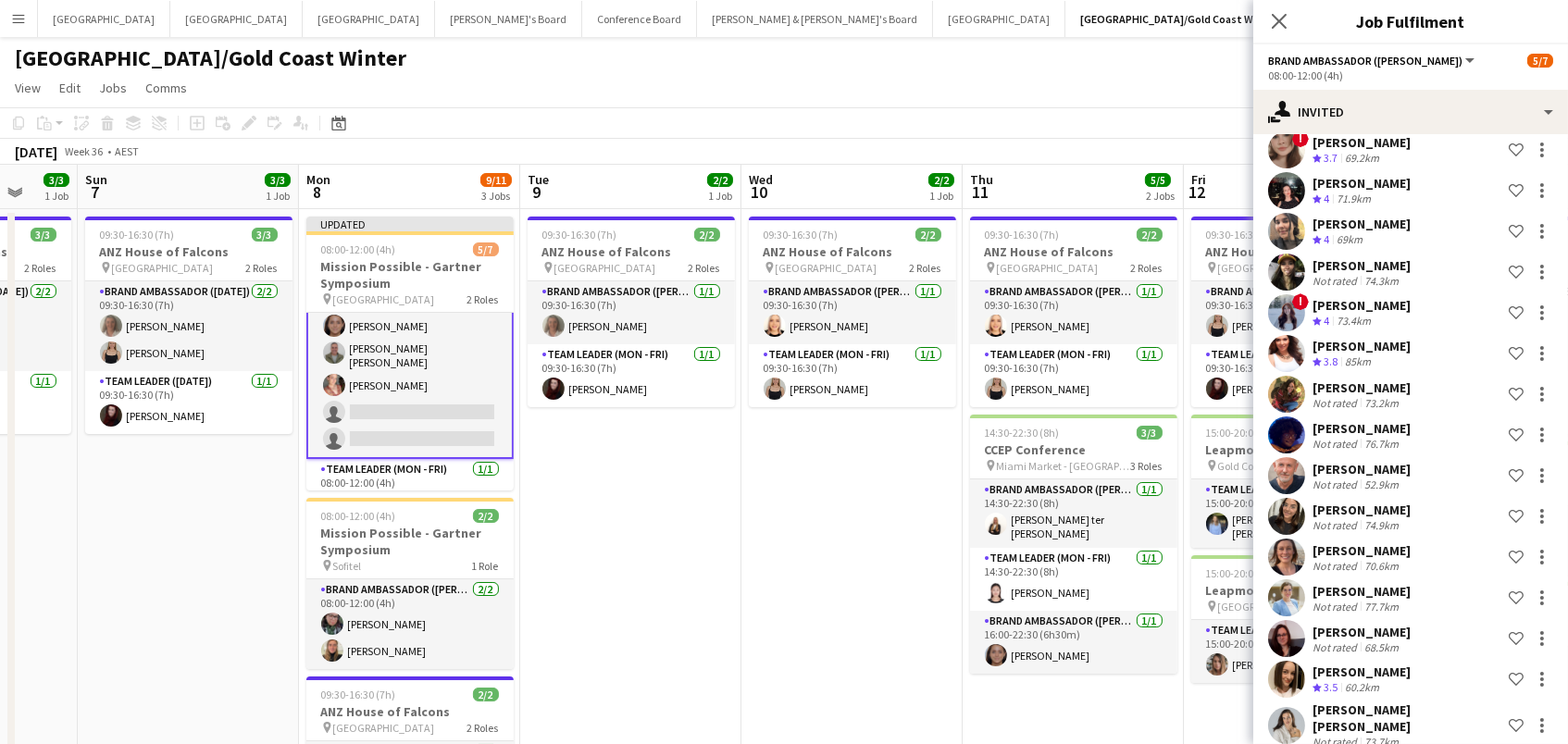
click at [1179, 158] on div "[DATE] Week 36 • AEST Publish 1 job Revert 1 job" at bounding box center [784, 152] width 1568 height 26
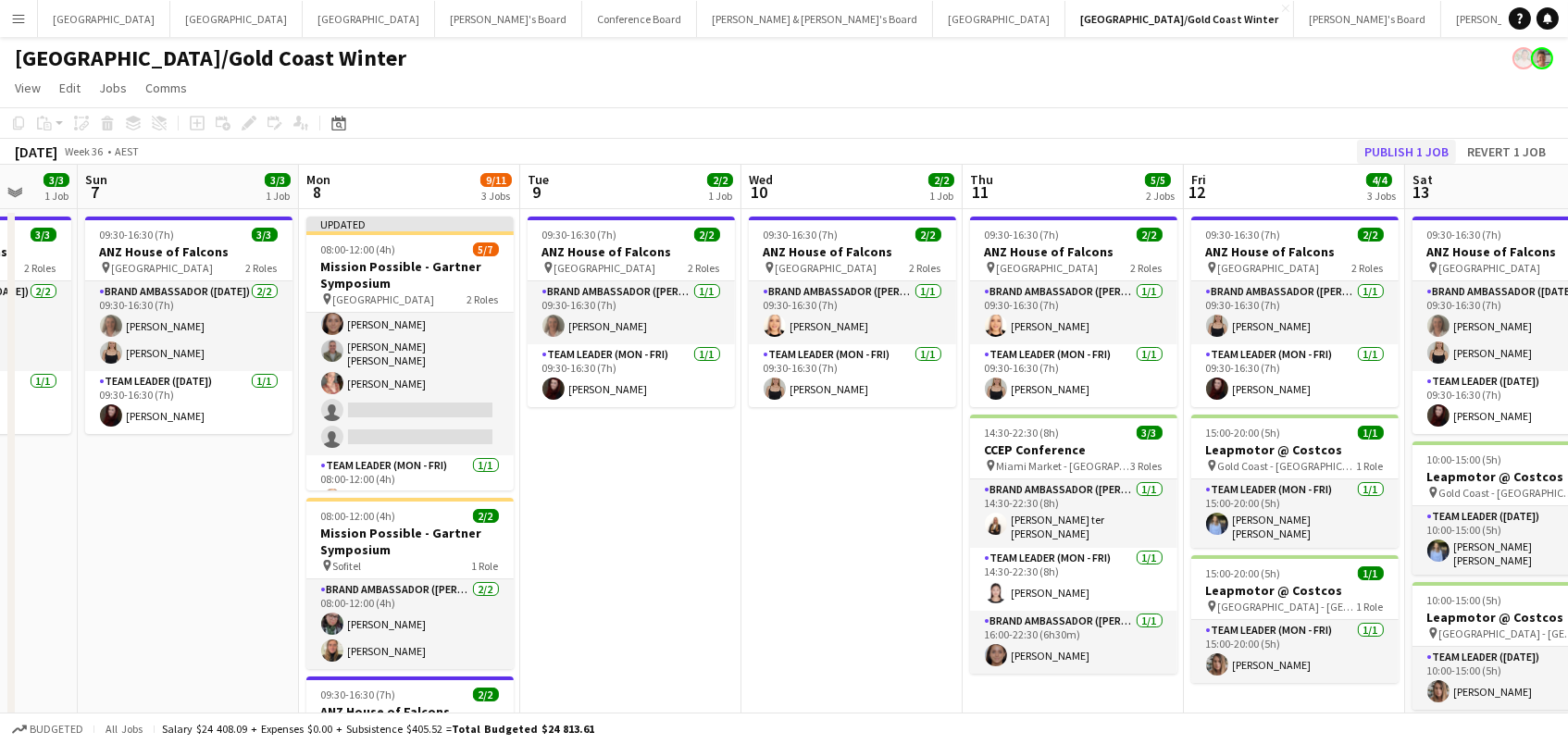
click at [1422, 157] on button "Publish 1 job" at bounding box center [1406, 152] width 99 height 24
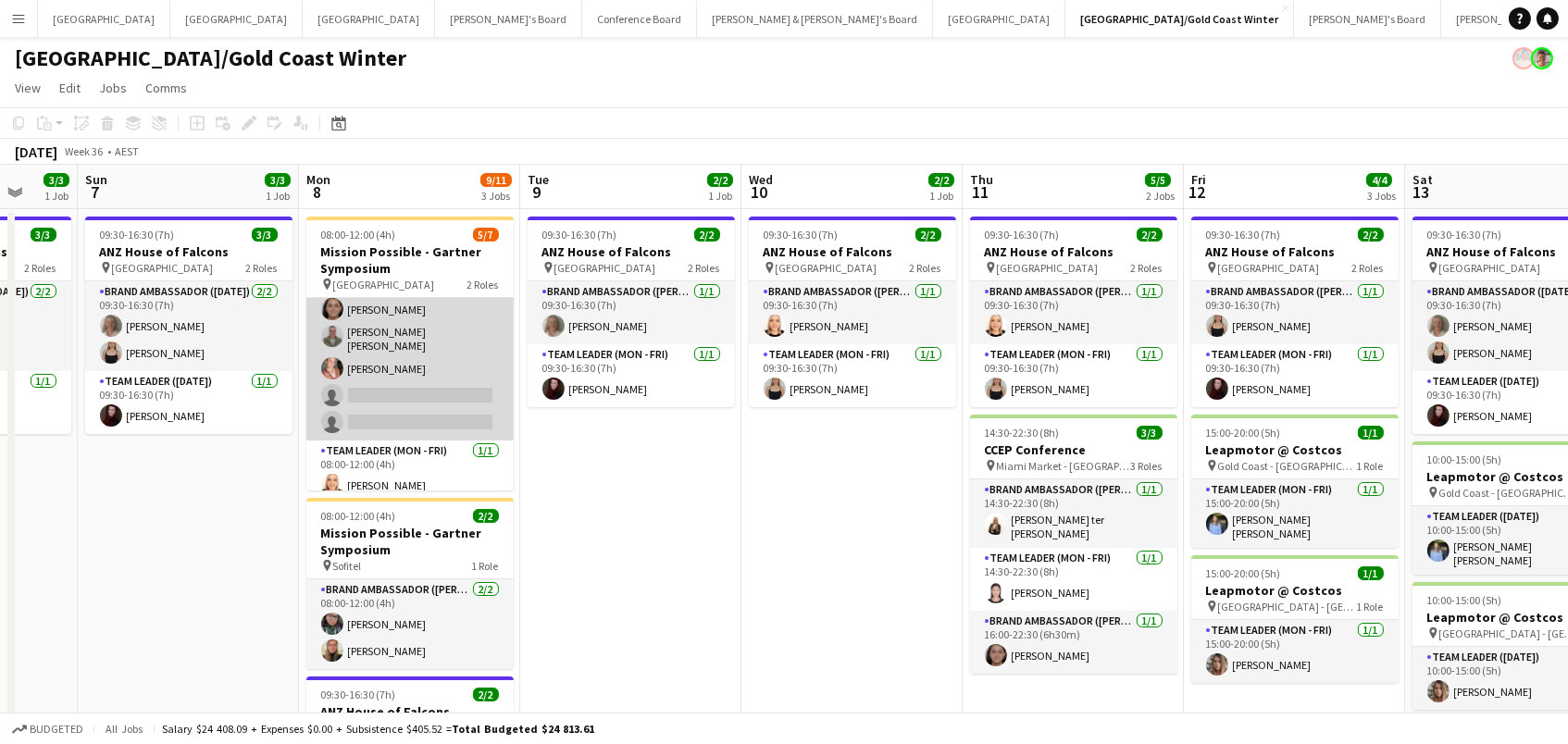
click at [354, 385] on app-card-role "Brand Ambassador (Mon - Fri) 25I 6A [DATE] 08:00-12:00 (4h) [PERSON_NAME] ter […" at bounding box center [409, 336] width 207 height 208
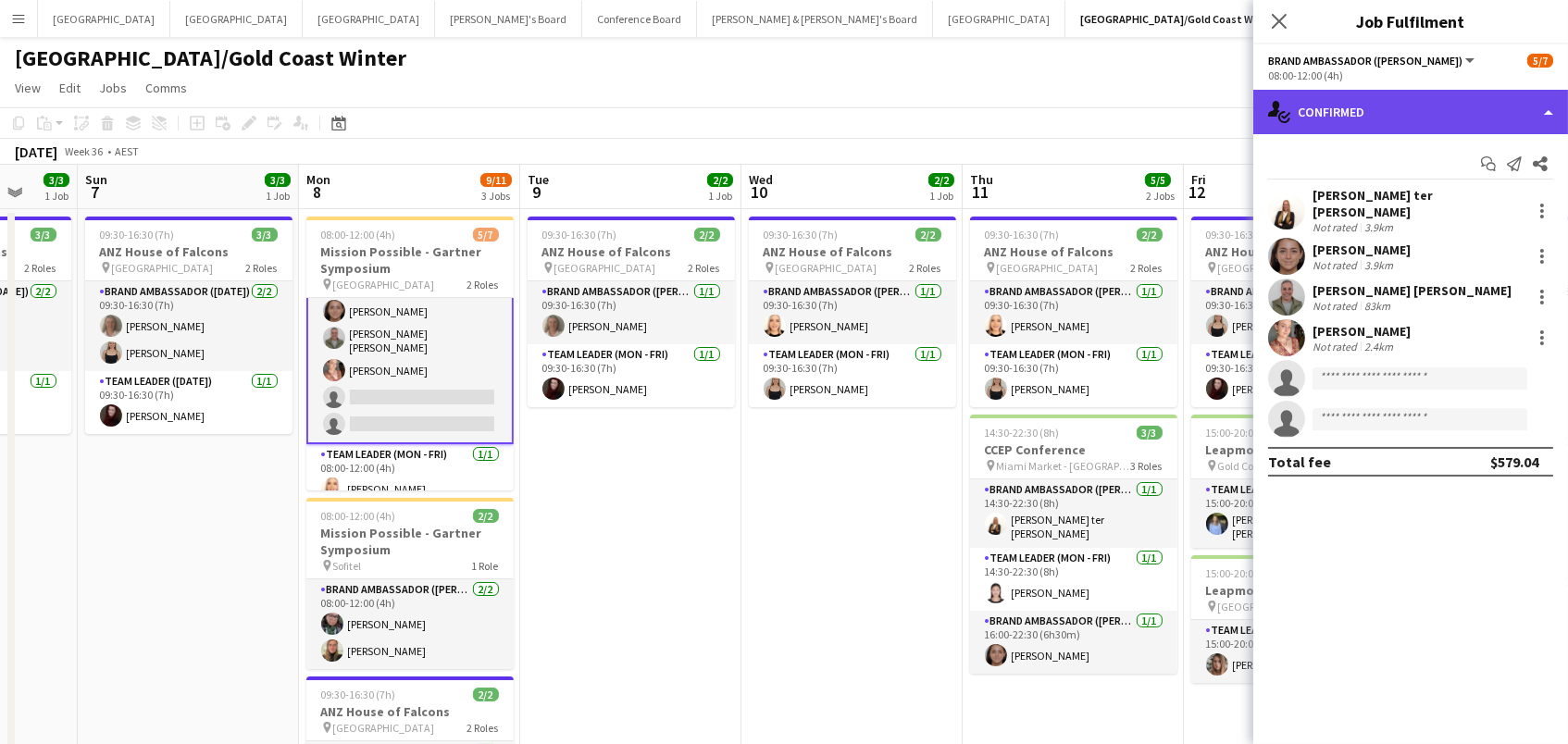
click at [1364, 112] on div "single-neutral-actions-check-2 Confirmed" at bounding box center [1411, 112] width 315 height 45
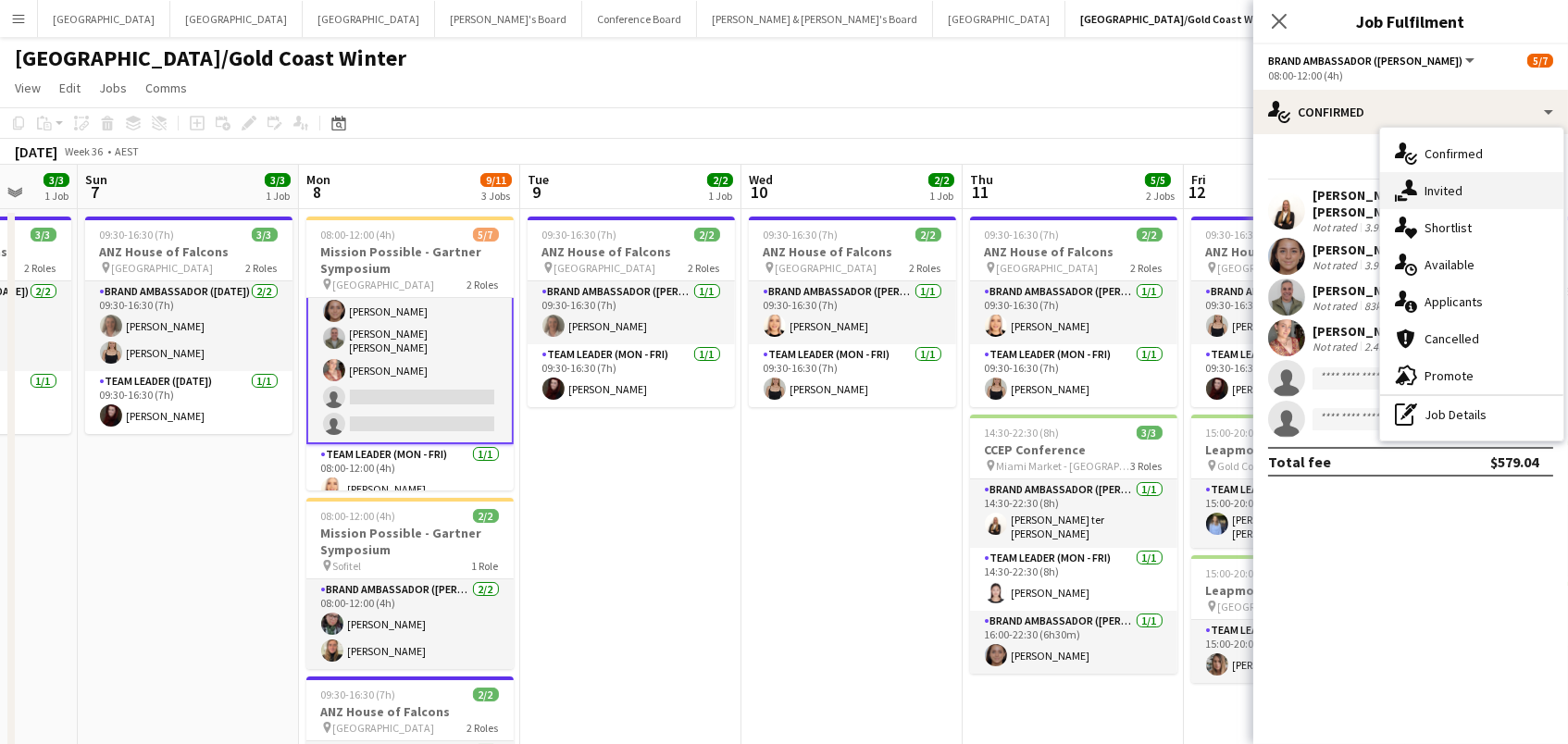
click at [1424, 188] on span "Invited" at bounding box center [1443, 190] width 38 height 17
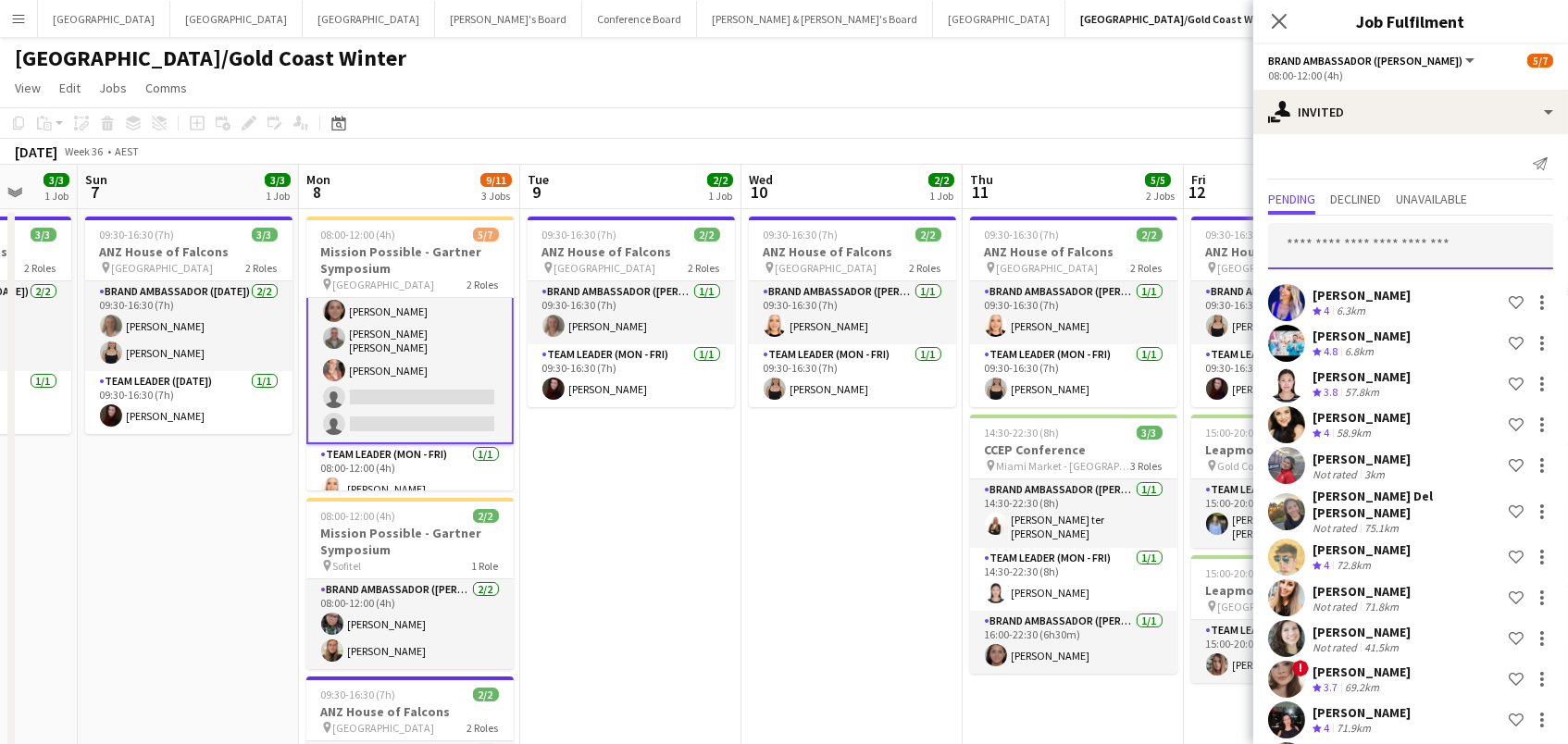
click at [1309, 242] on input "text" at bounding box center [1410, 247] width 285 height 47
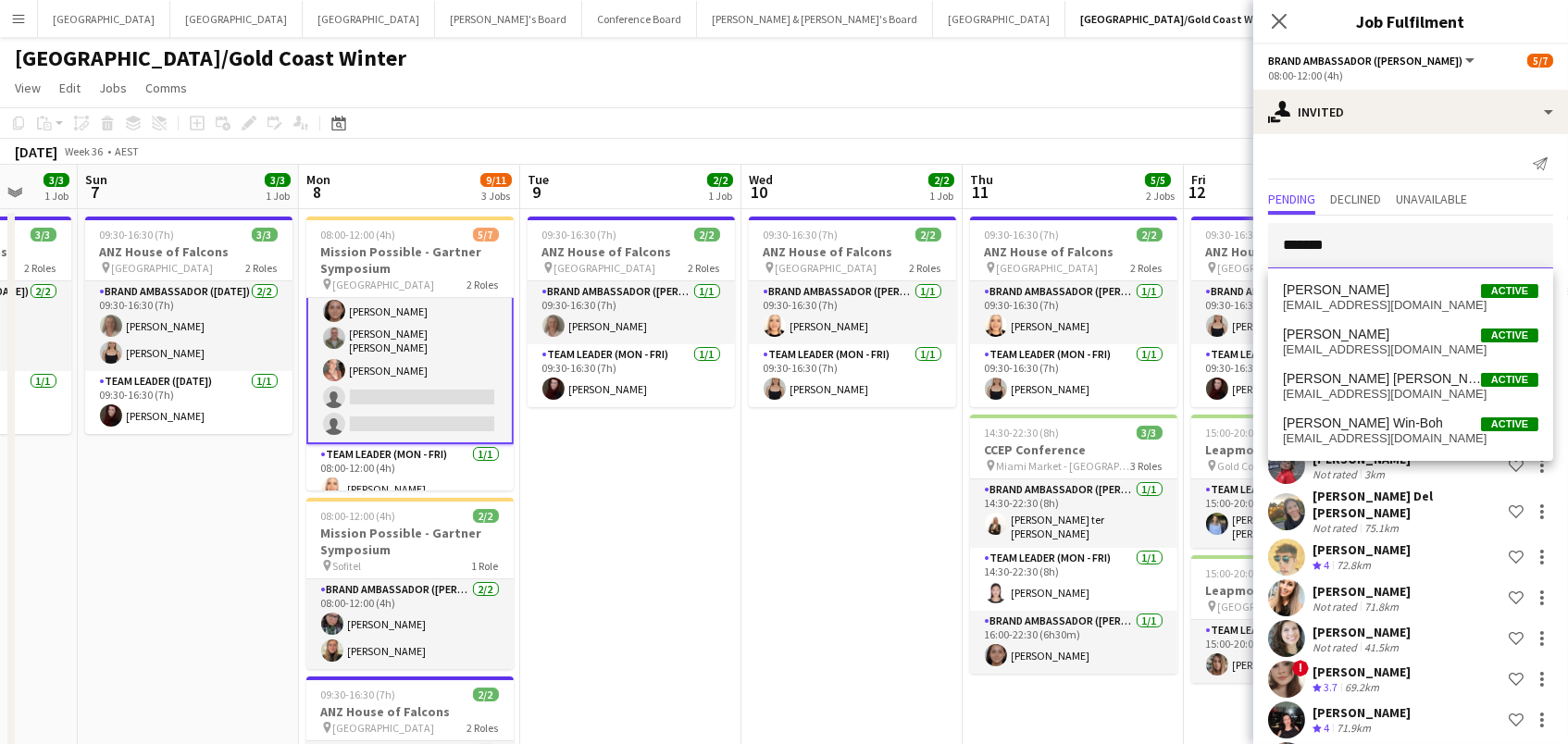
type input "*******"
drag, startPoint x: 1354, startPoint y: 282, endPoint x: 1354, endPoint y: 427, distance: 145.0
click at [1354, 427] on span "[PERSON_NAME] Win-Boh" at bounding box center [1362, 423] width 160 height 16
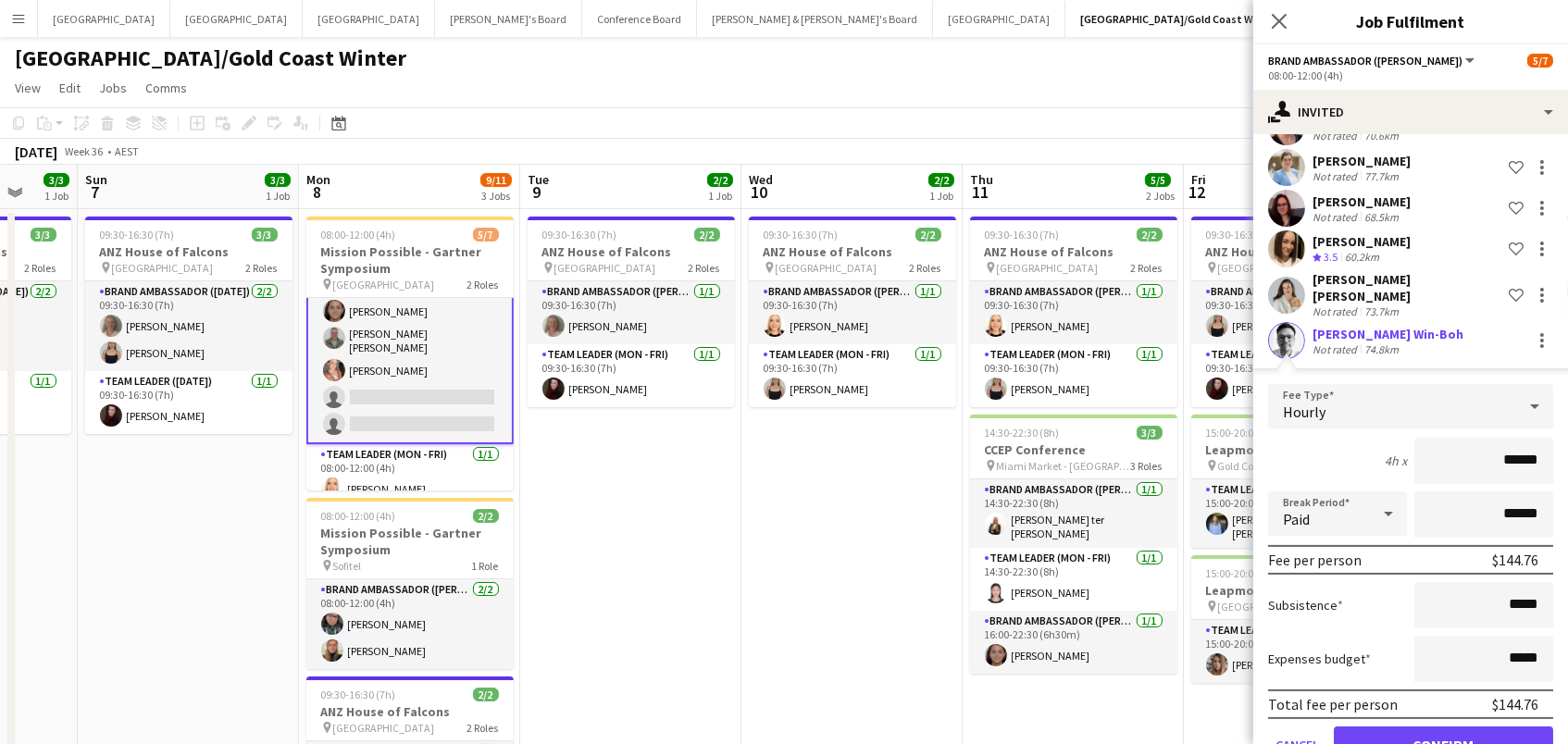
click at [1443, 727] on button "Confirm" at bounding box center [1444, 745] width 220 height 37
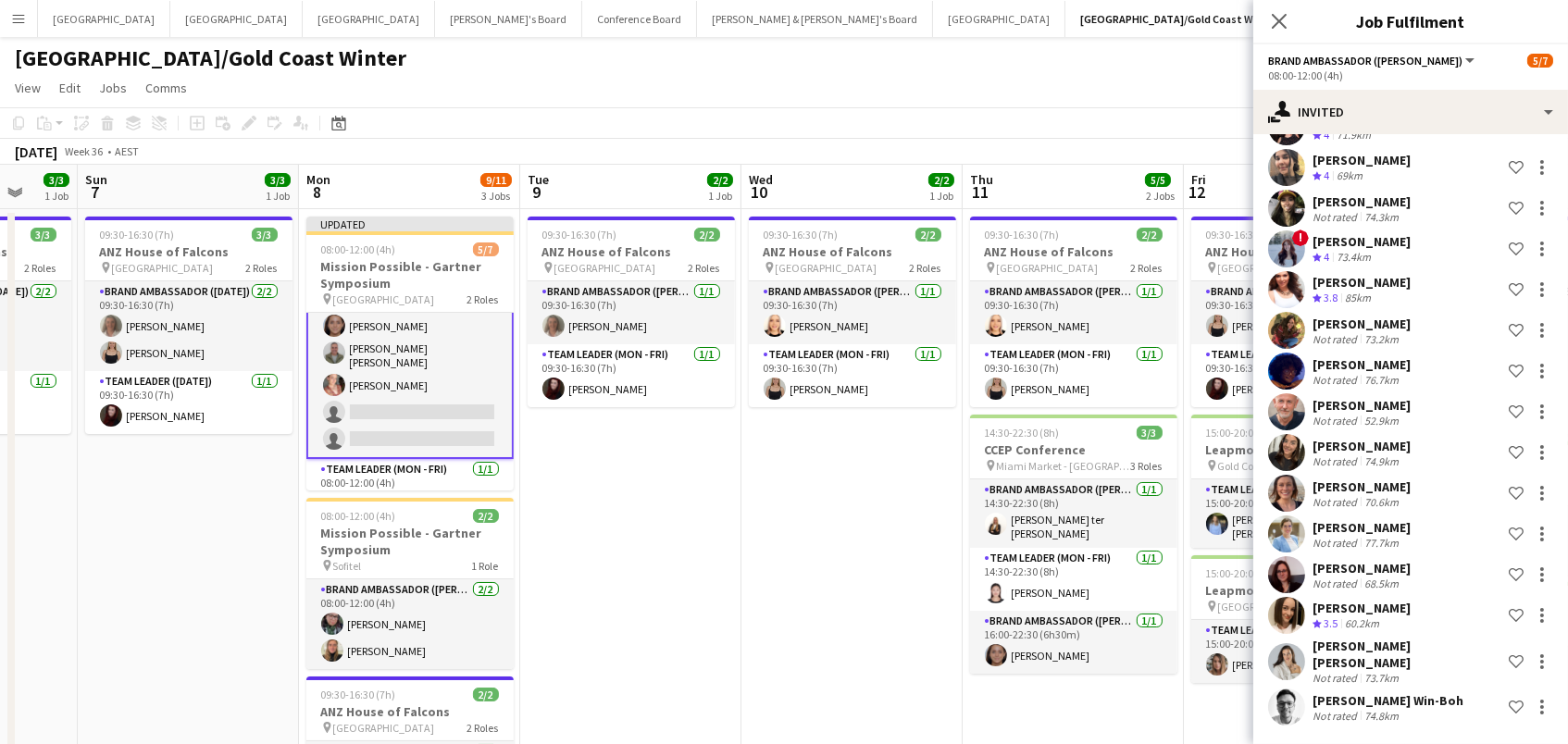
scroll to position [570, 0]
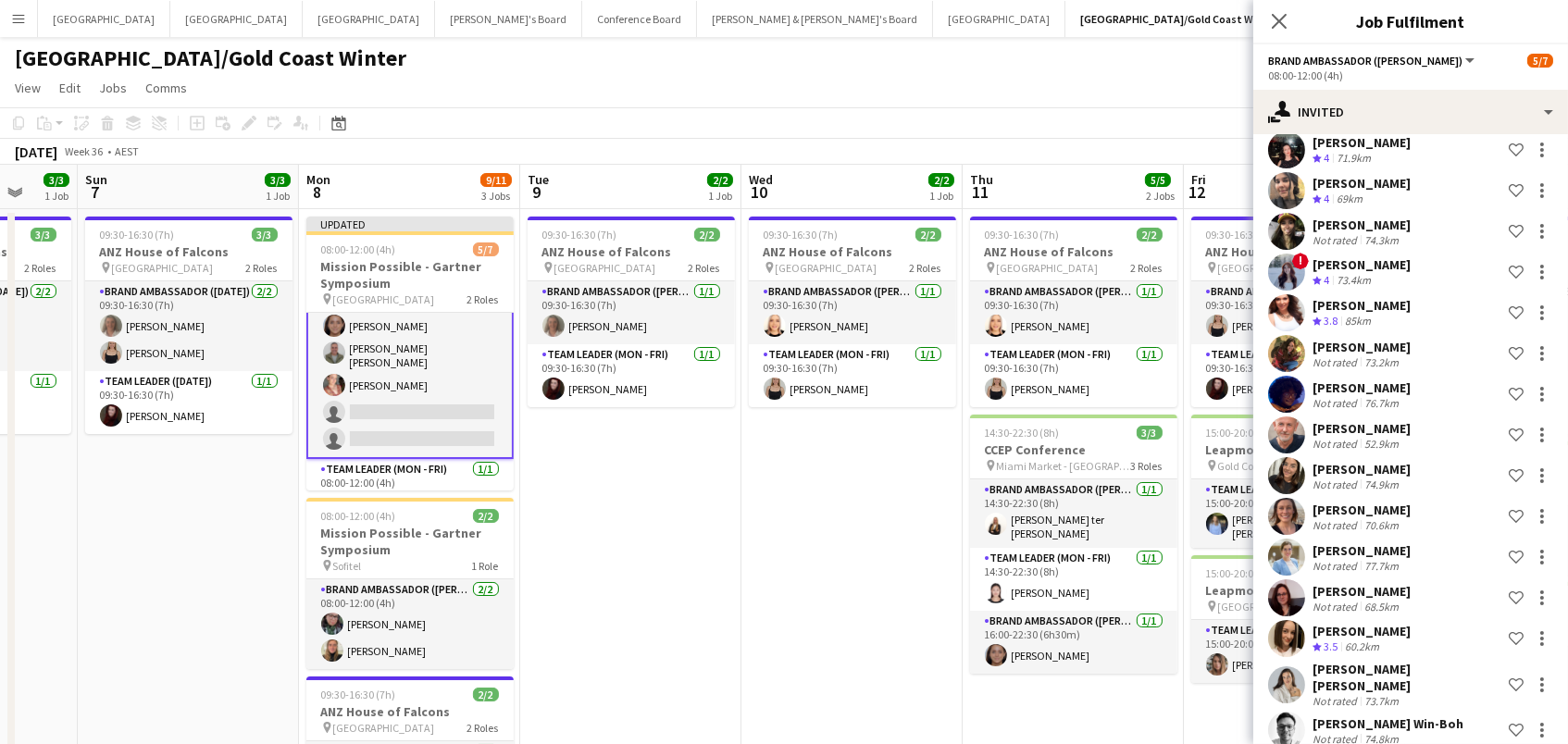
click at [1318, 318] on polygon at bounding box center [1317, 322] width 10 height 10
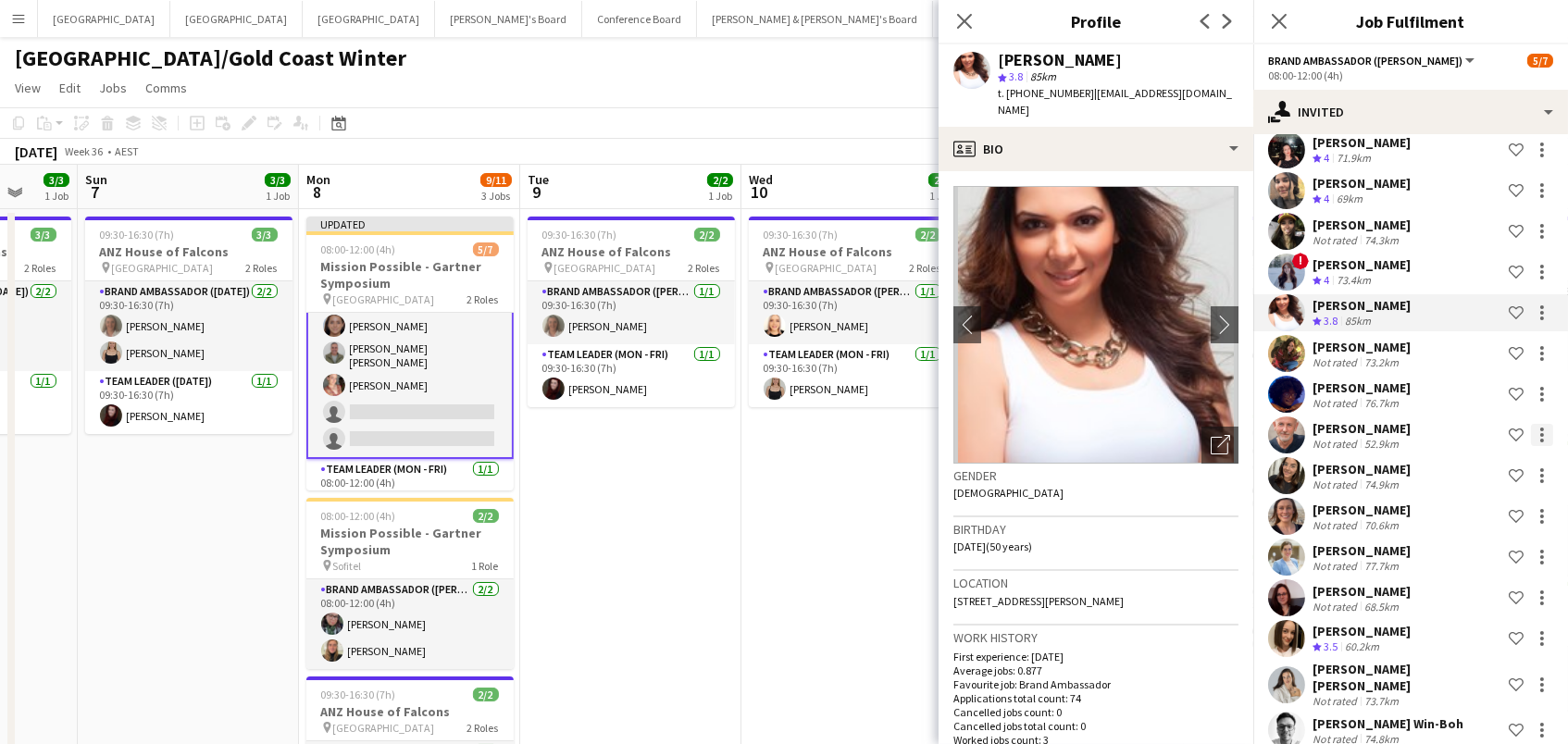
click at [1540, 438] on div at bounding box center [1542, 440] width 4 height 4
click at [1439, 594] on span "Cancel invitation" at bounding box center [1483, 590] width 108 height 16
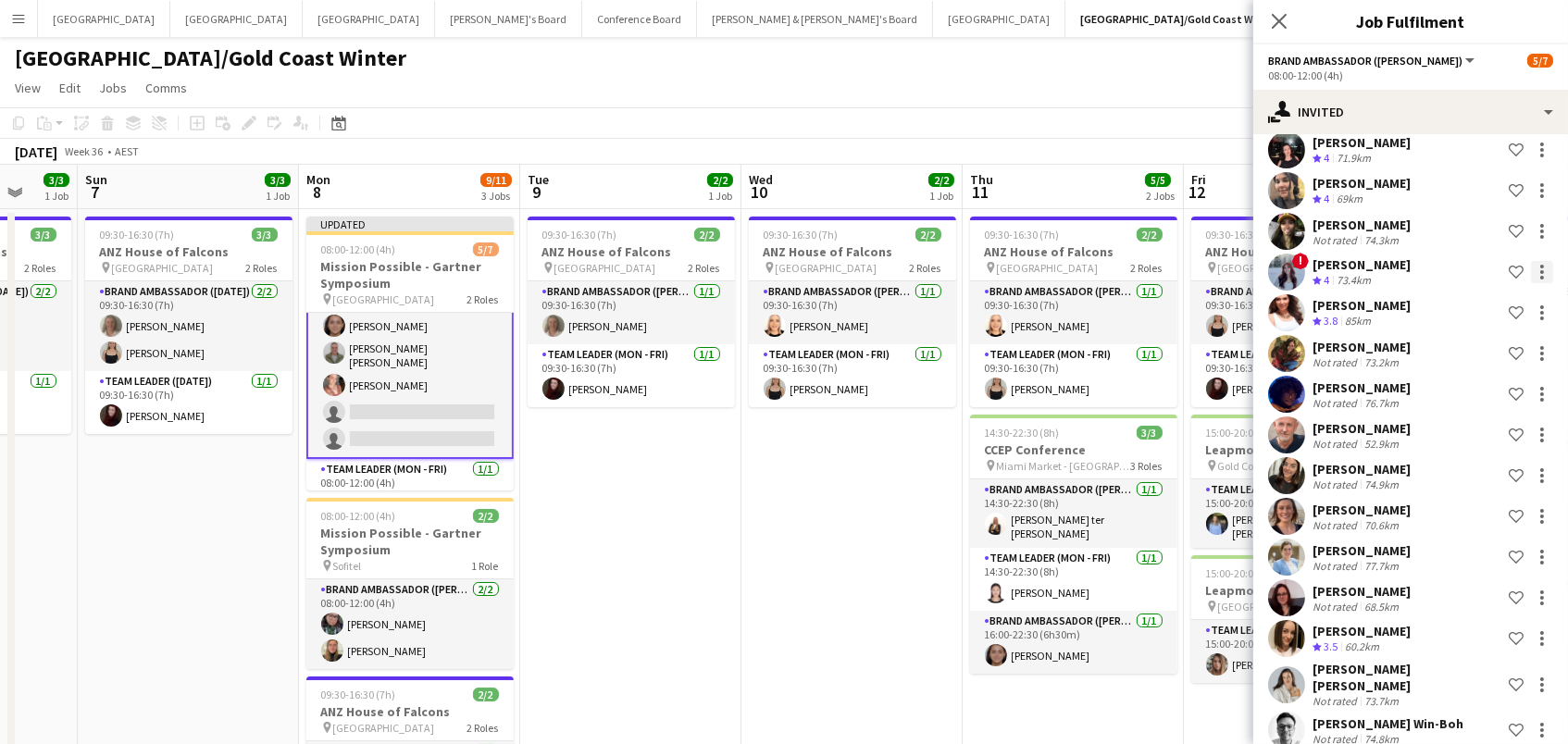
click at [1540, 270] on div at bounding box center [1542, 272] width 4 height 4
click at [1480, 433] on span "Cancel invitation" at bounding box center [1483, 426] width 108 height 16
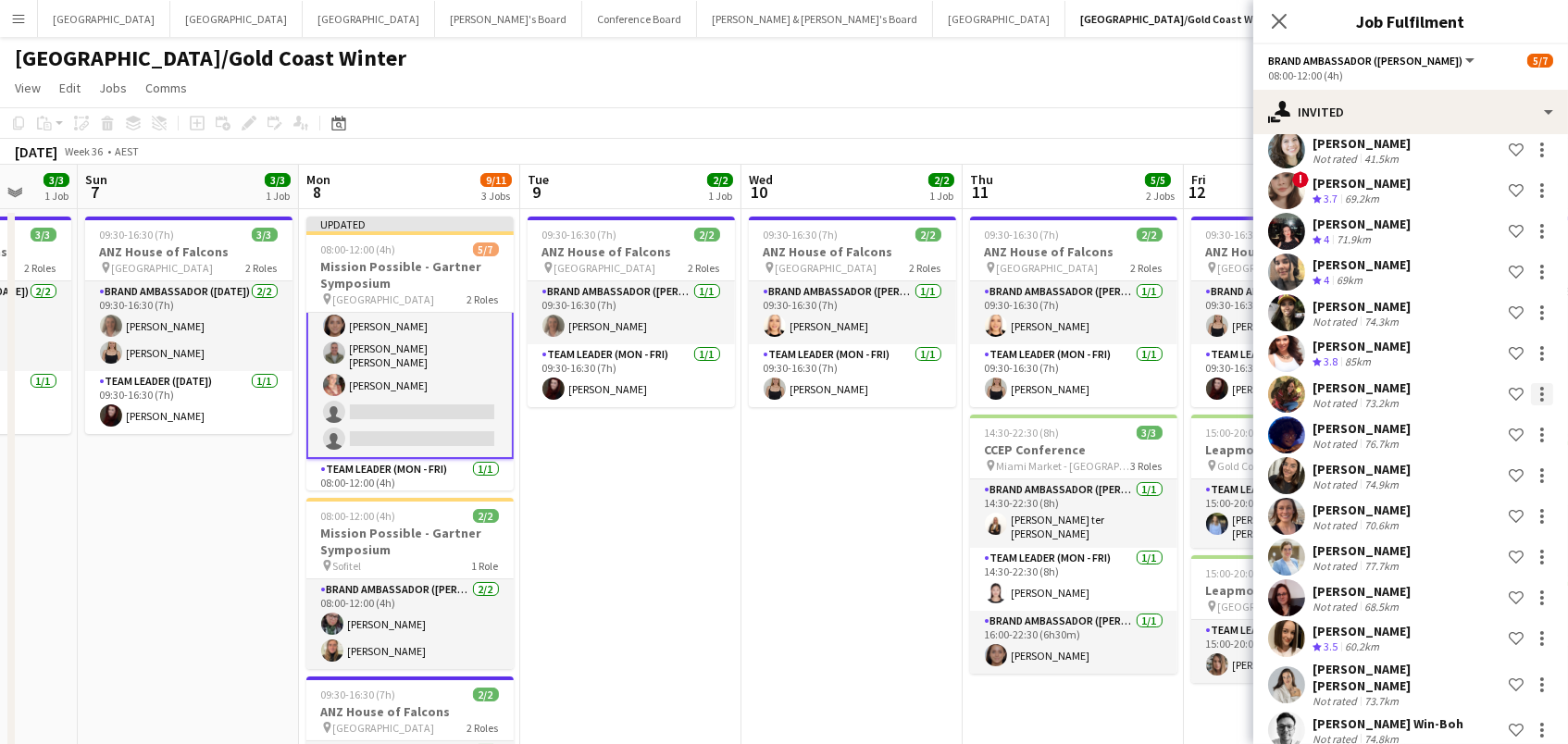
click at [1541, 398] on div at bounding box center [1542, 400] width 4 height 4
click at [1508, 545] on span "Cancel invitation" at bounding box center [1483, 549] width 108 height 16
click at [1384, 85] on app-options-switcher "Brand Ambassador ([PERSON_NAME]) All roles Brand Ambassador ([PERSON_NAME]) [DA…" at bounding box center [1411, 67] width 315 height 46
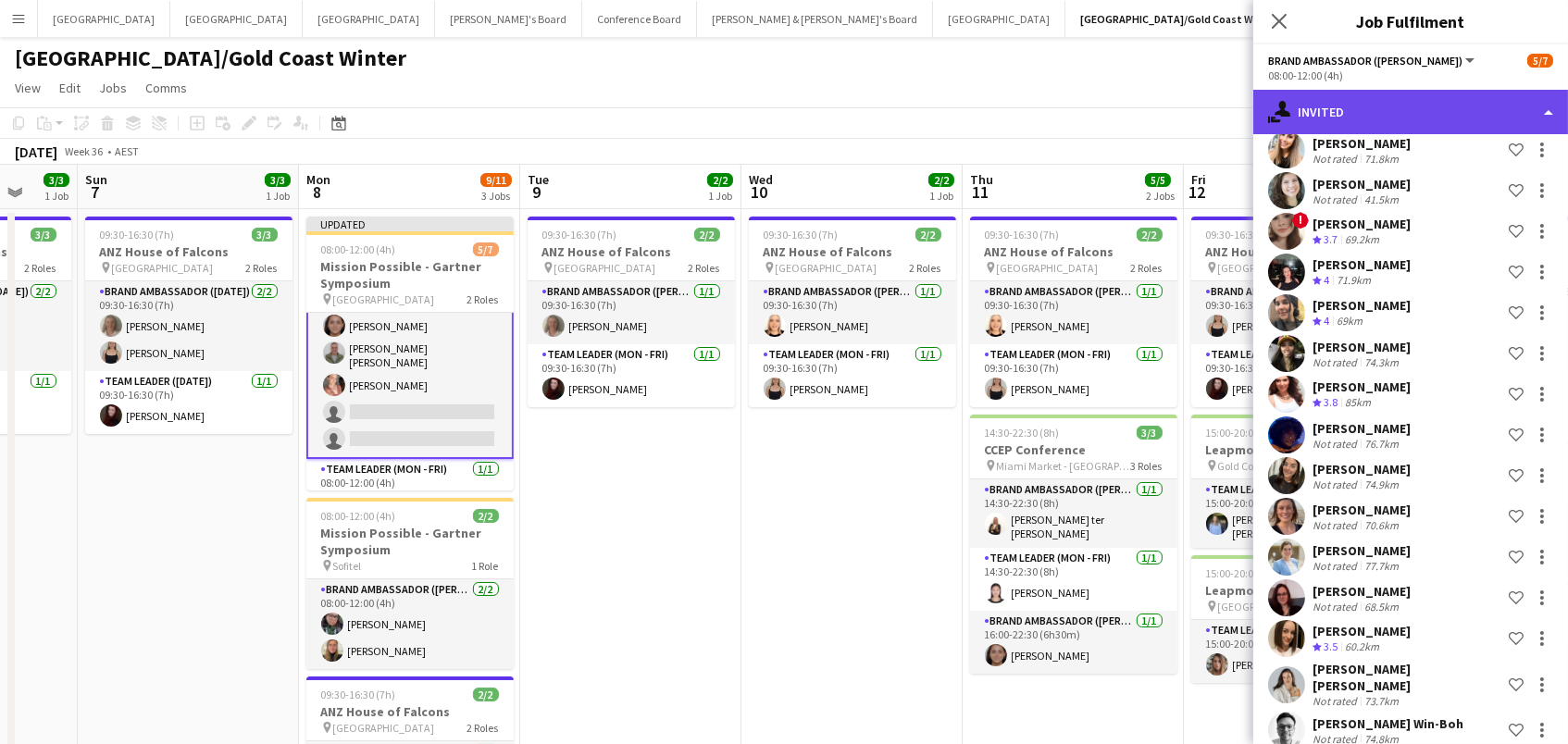
click at [1382, 94] on div "single-neutral-actions-share-1 Invited" at bounding box center [1411, 112] width 315 height 45
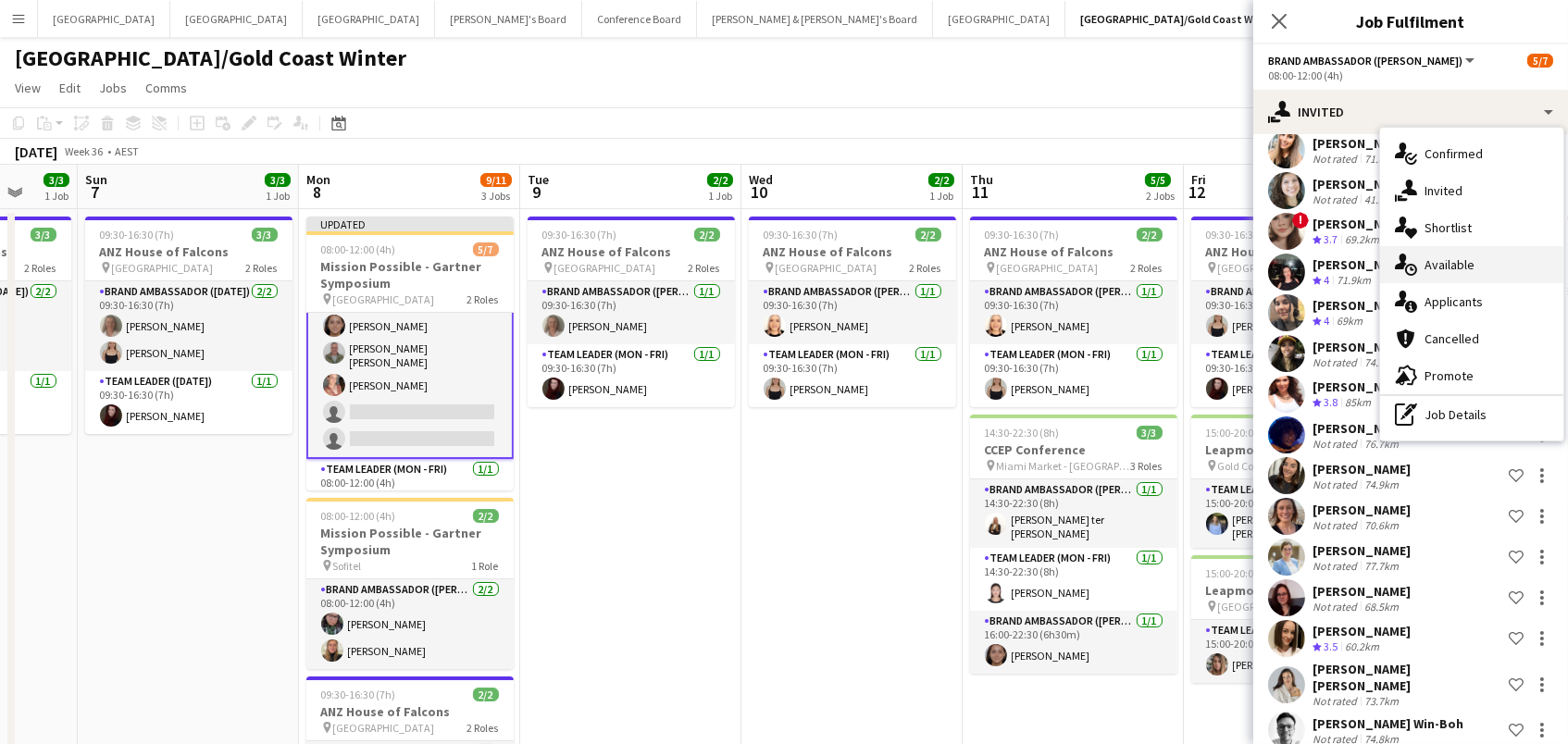
click at [1463, 260] on span "Available" at bounding box center [1449, 264] width 50 height 17
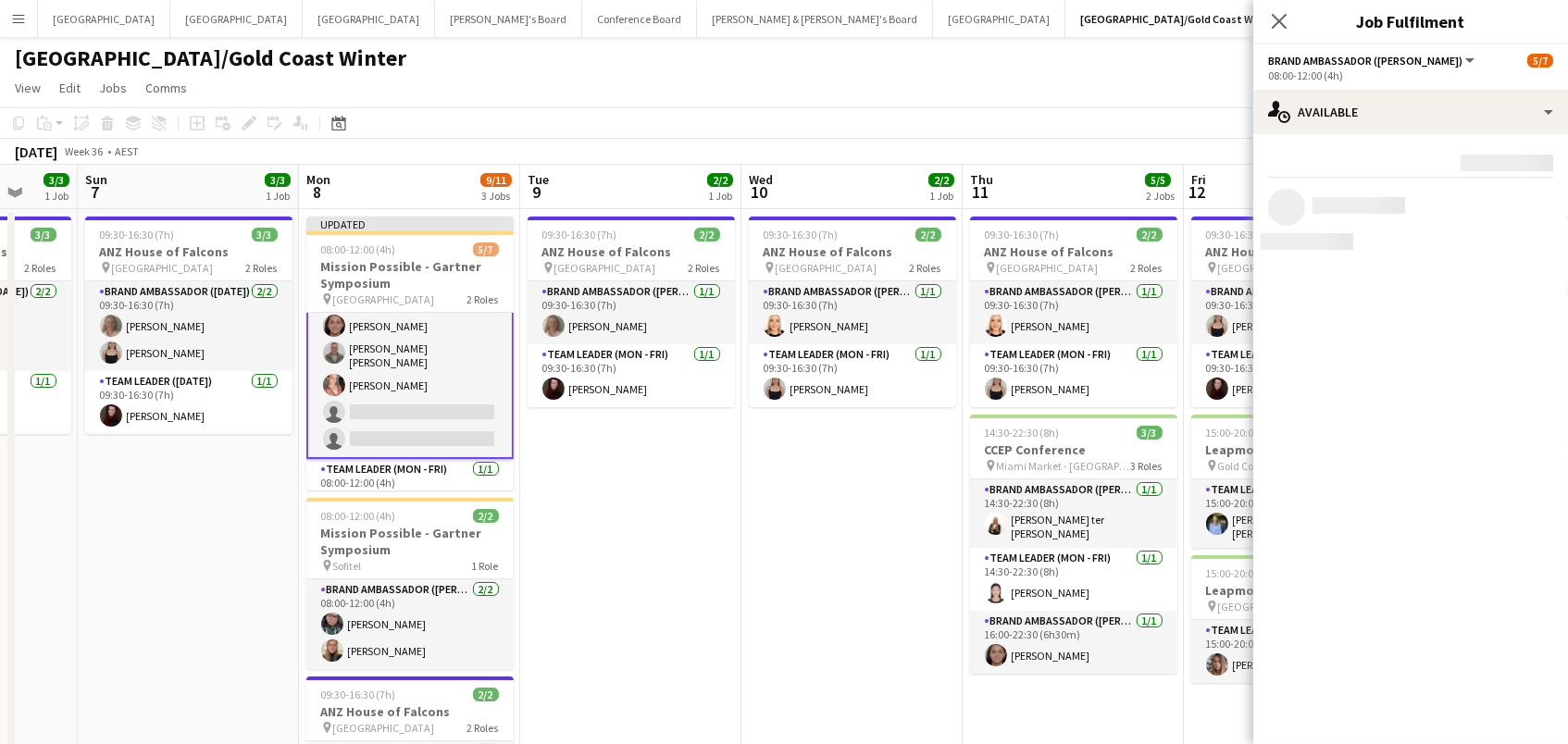
scroll to position [0, 0]
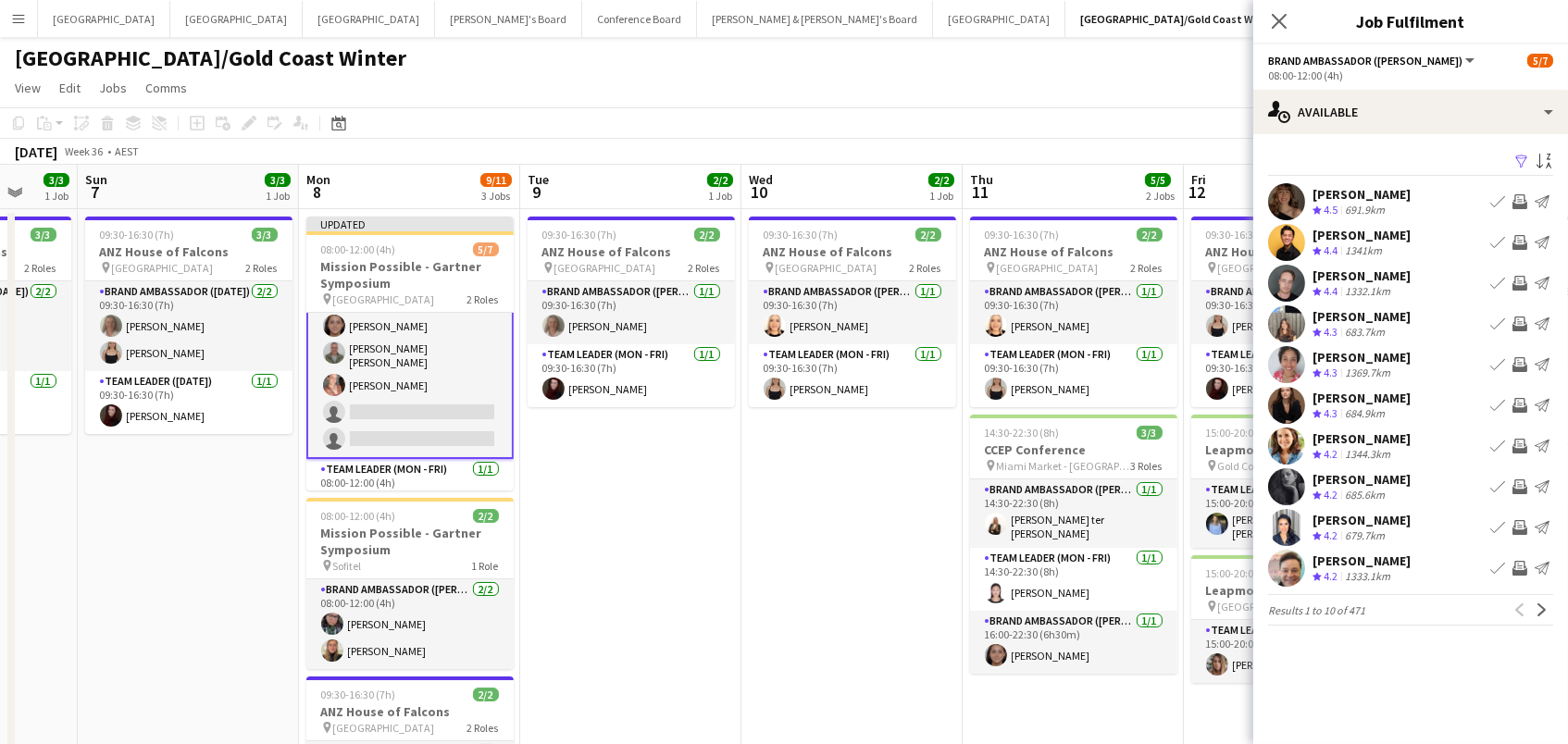
click at [1518, 158] on app-icon "Filter" at bounding box center [1520, 162] width 15 height 17
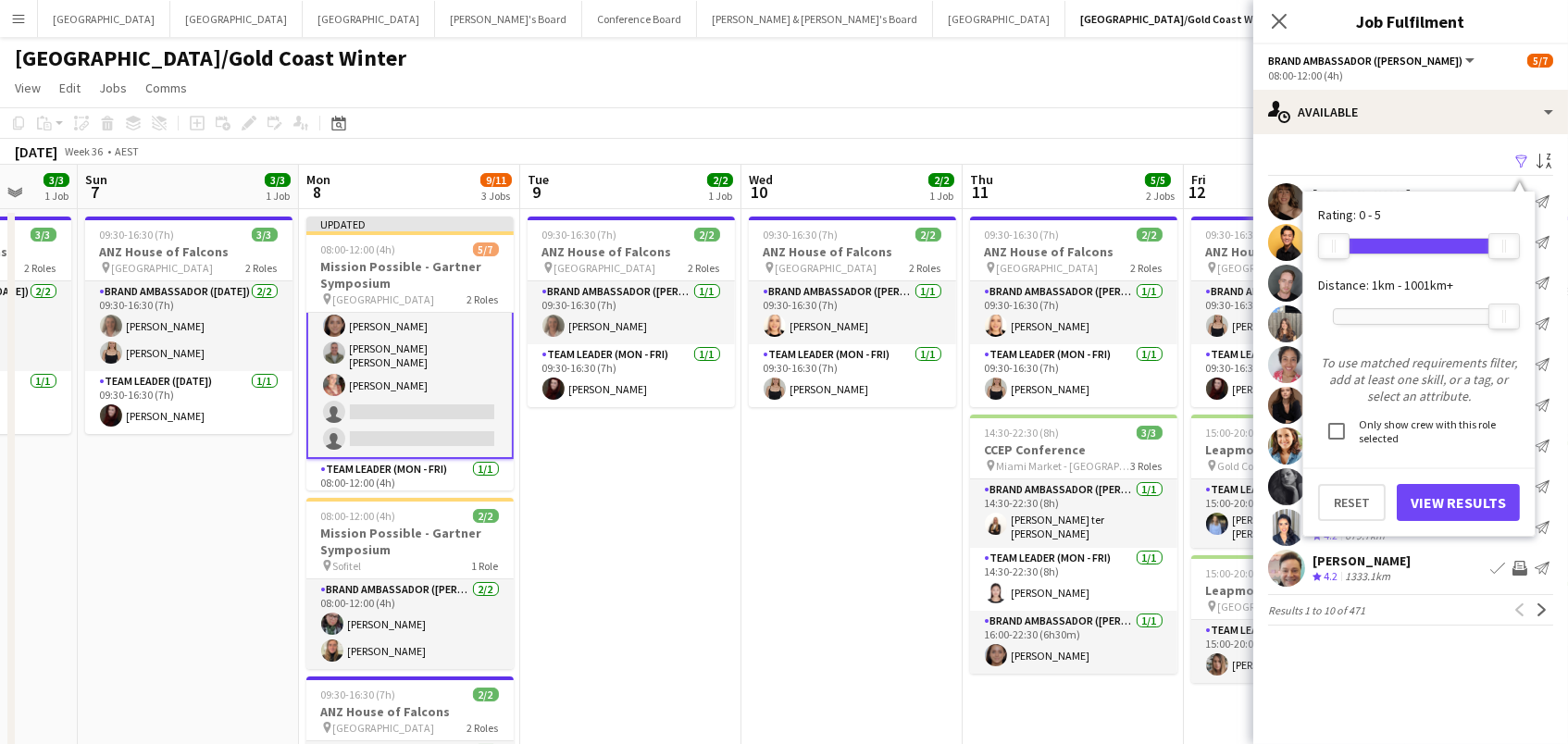
click at [1383, 317] on div at bounding box center [1418, 316] width 170 height 15
click at [1417, 495] on button "View Results" at bounding box center [1457, 502] width 123 height 37
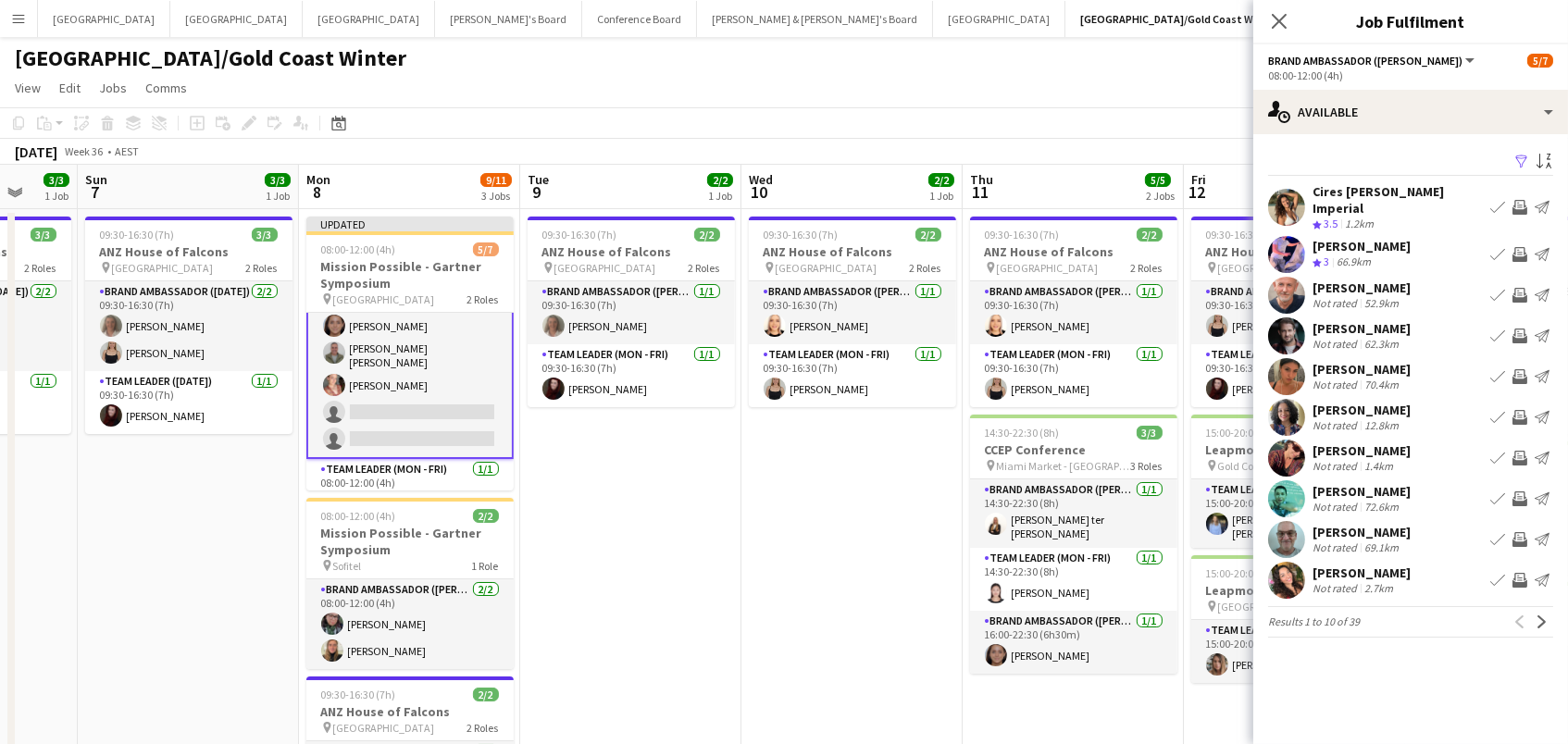
click at [1309, 325] on div "[PERSON_NAME] Not rated 62.3km Book crew Invite crew Send notification" at bounding box center [1411, 336] width 315 height 37
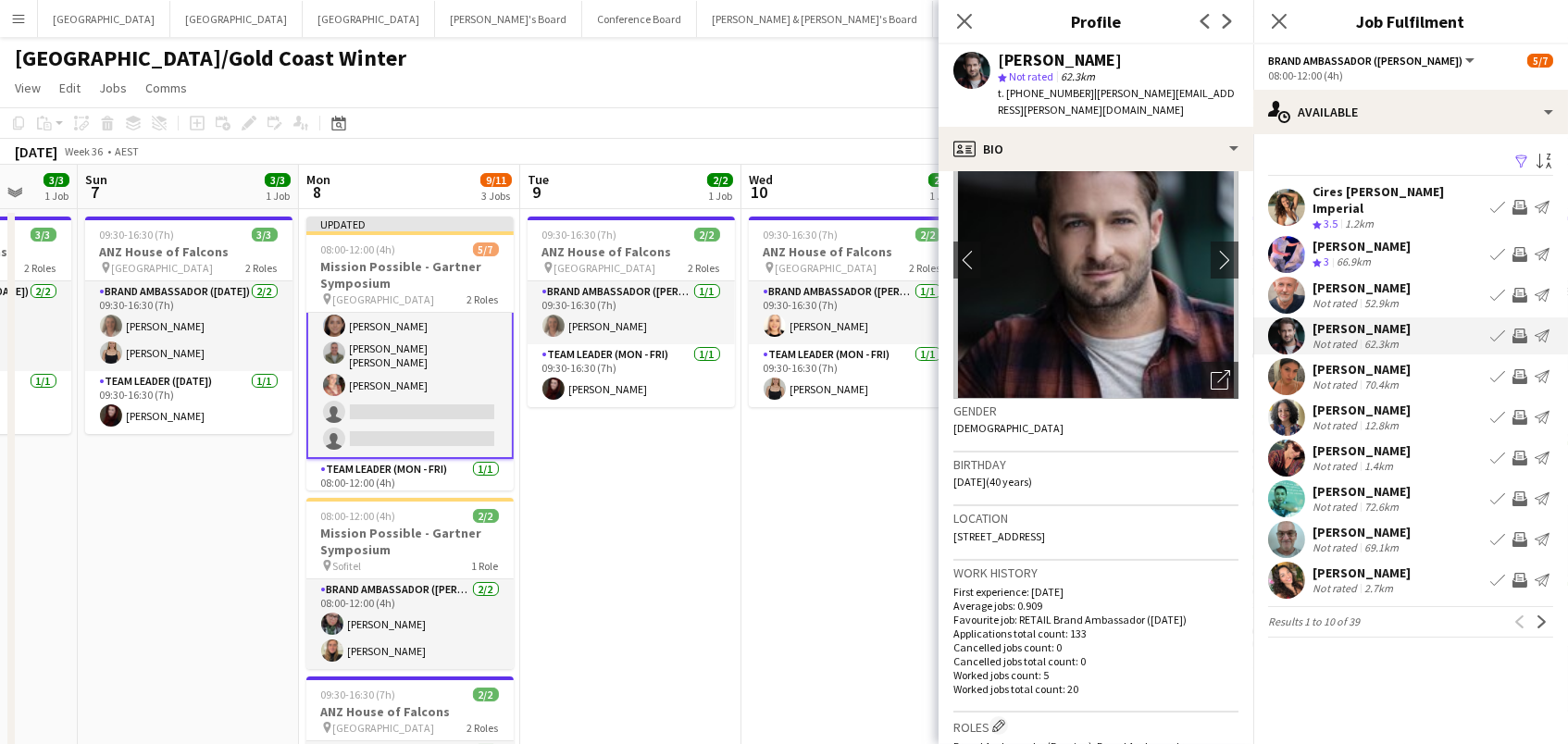
scroll to position [68, 0]
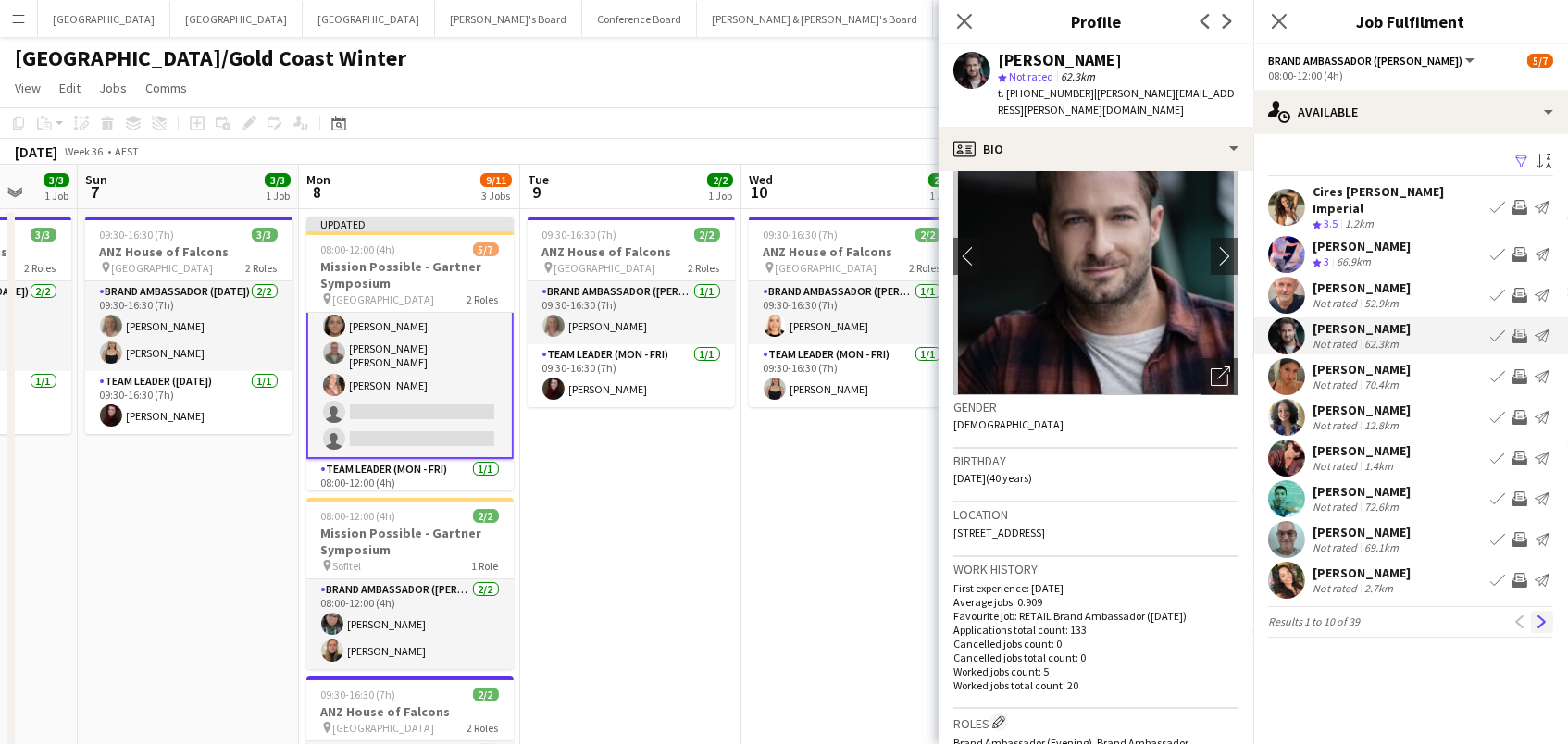
click at [1541, 620] on app-icon "Next" at bounding box center [1541, 621] width 13 height 13
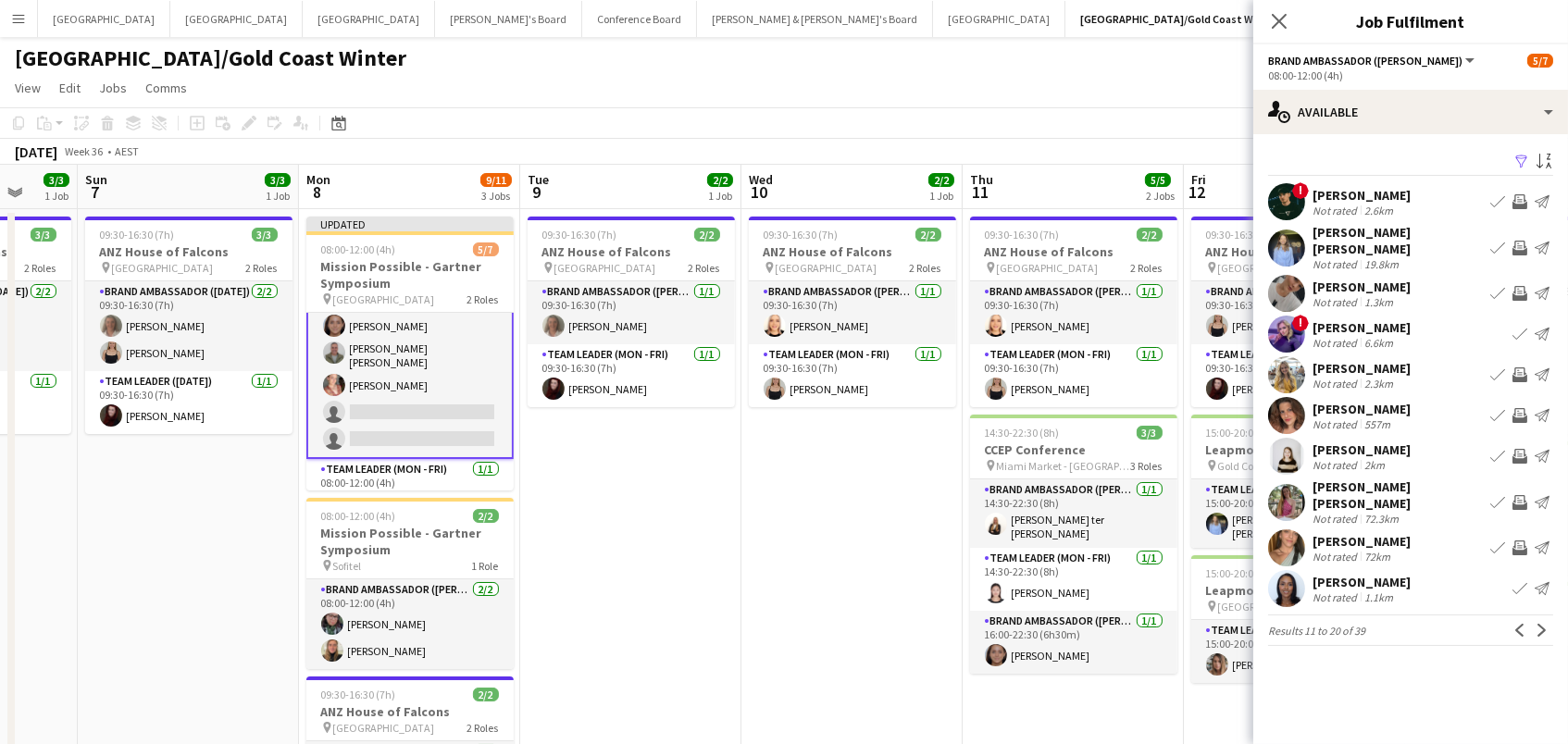
click at [1541, 620] on app-pager "Results 11 to 20 of 39 Previous Next" at bounding box center [1410, 629] width 285 height 31
click at [1539, 624] on app-icon "Next" at bounding box center [1541, 629] width 13 height 13
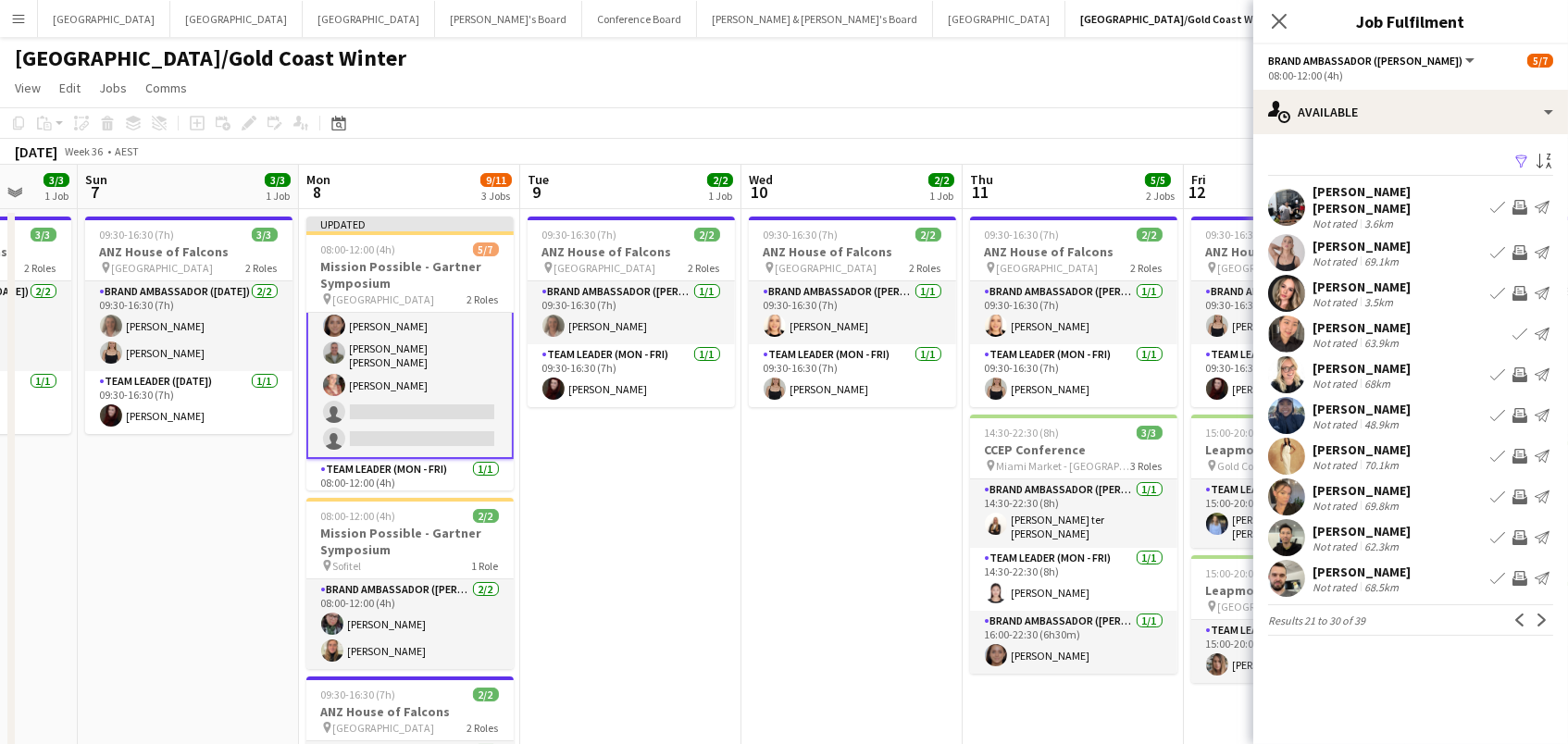
click at [1518, 378] on app-icon "Invite crew" at bounding box center [1518, 374] width 15 height 15
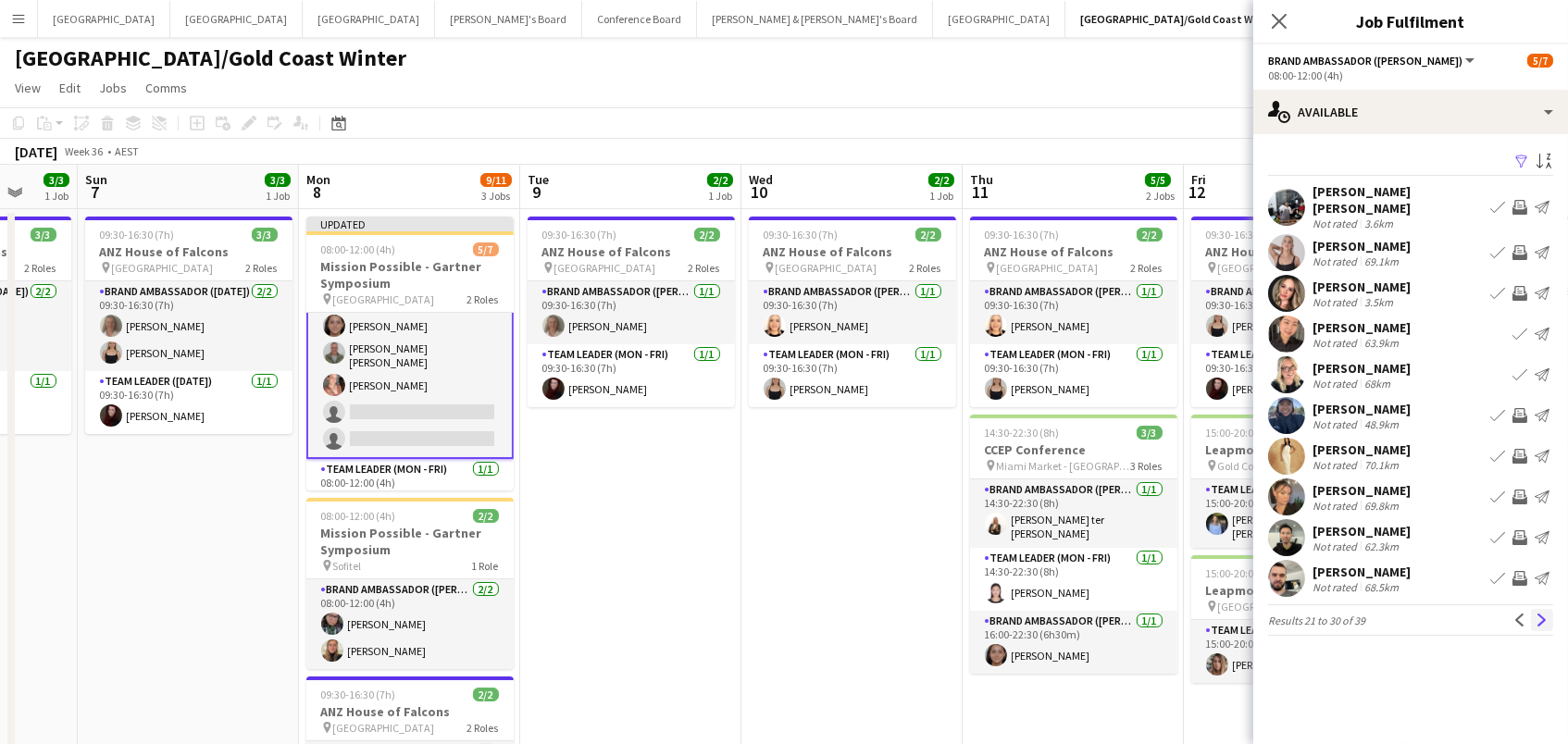
click at [1548, 615] on app-icon "Next" at bounding box center [1541, 620] width 13 height 13
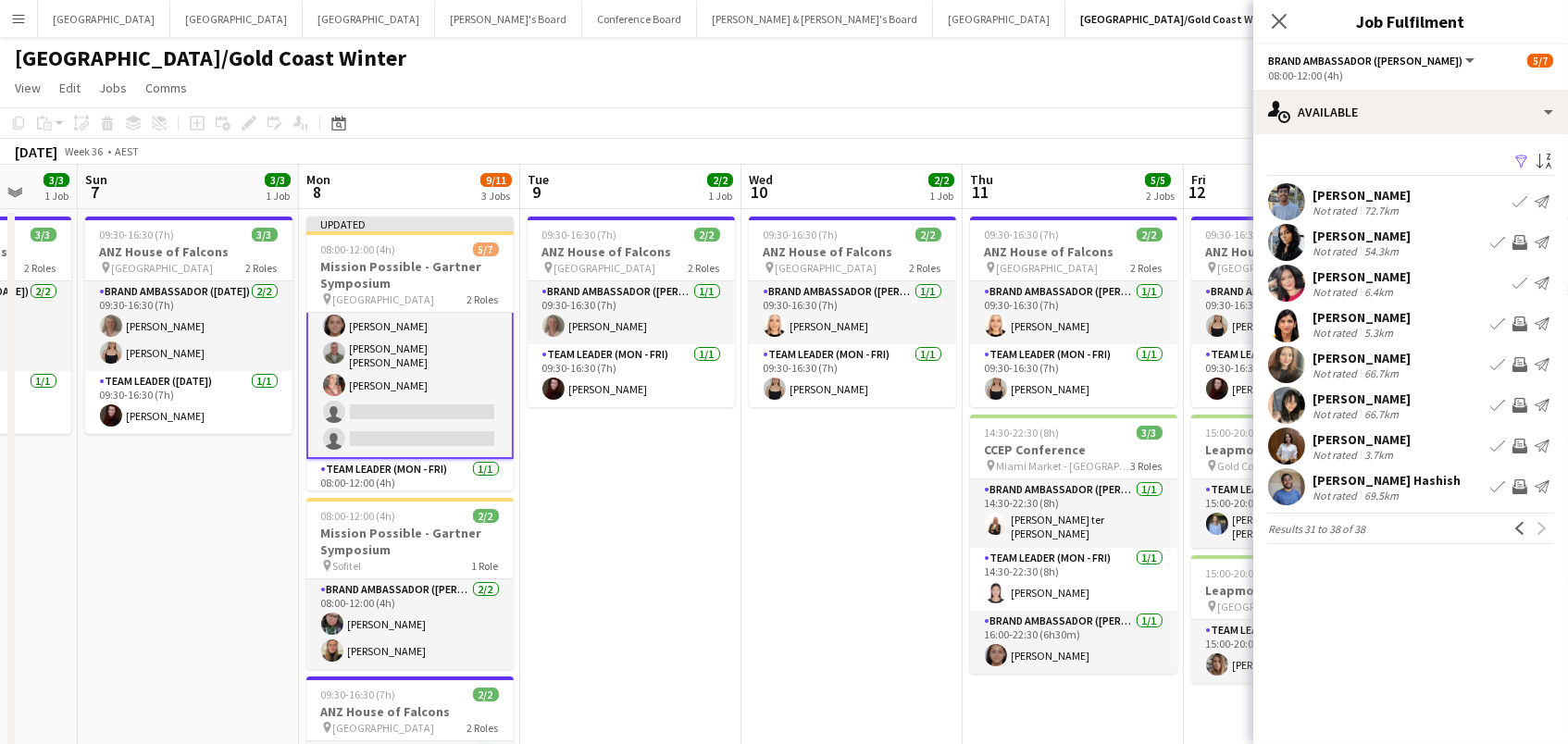
click at [1519, 364] on app-icon "Invite crew" at bounding box center [1518, 364] width 15 height 15
click at [1525, 404] on app-icon "Invite crew" at bounding box center [1518, 405] width 15 height 15
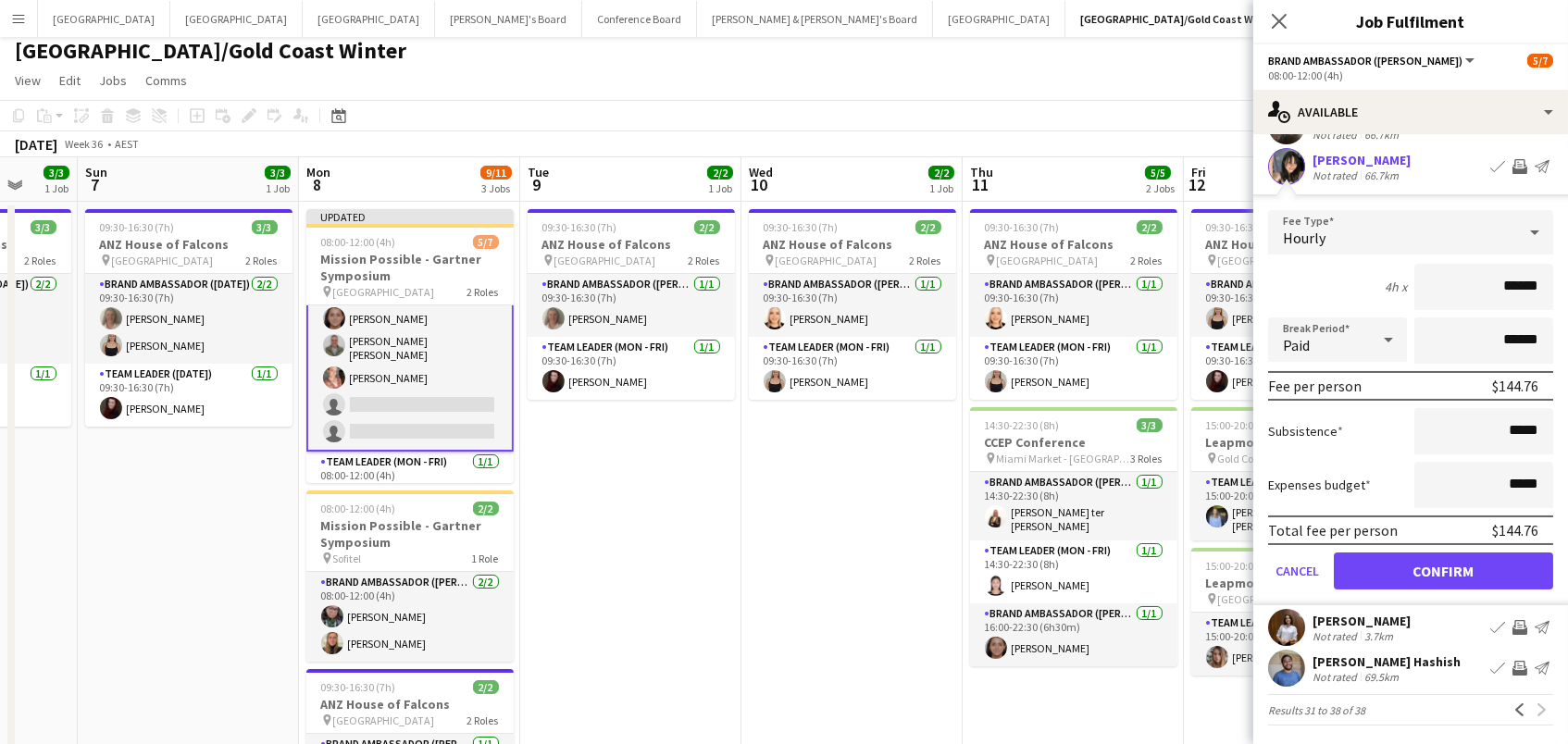
scroll to position [52, 0]
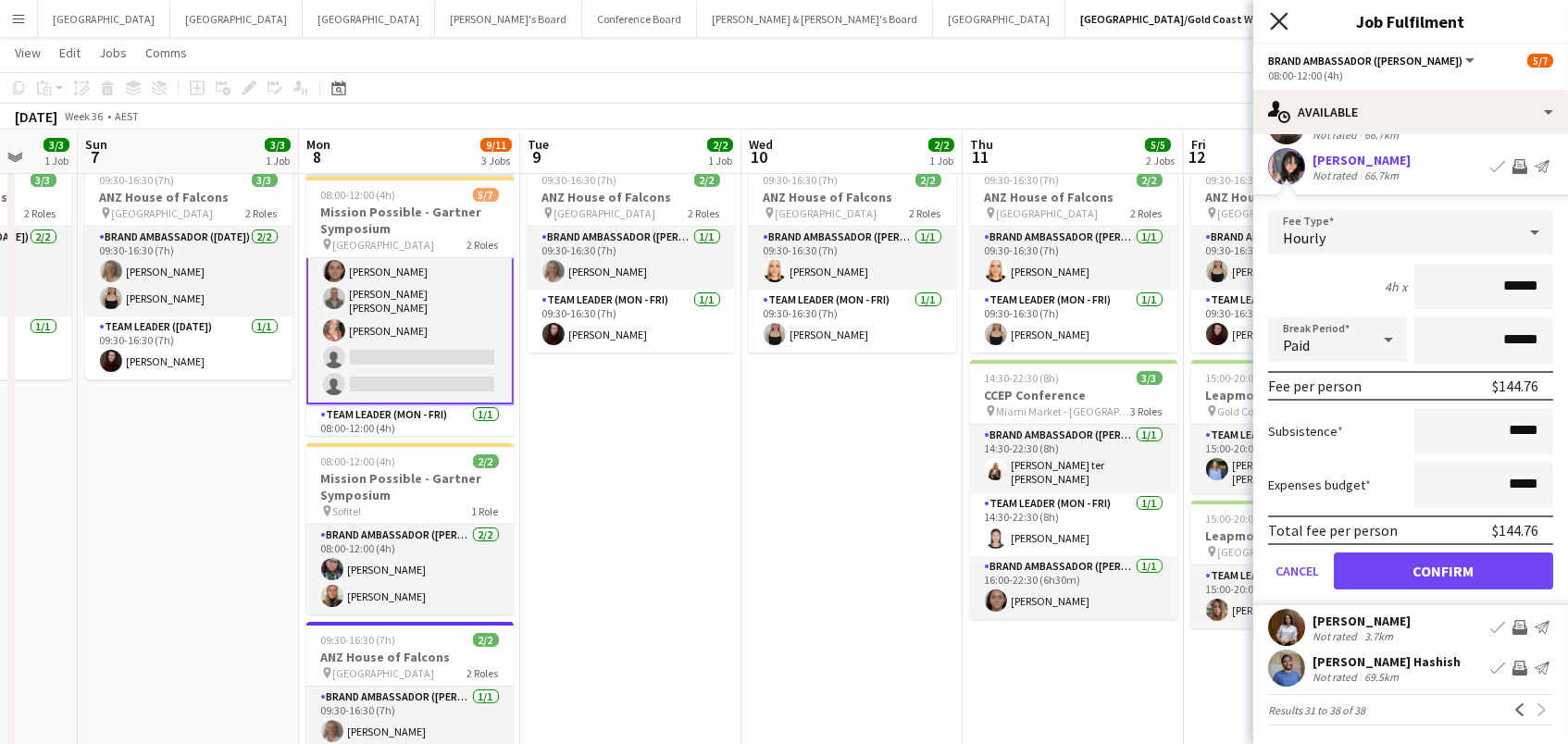
click at [1281, 17] on icon "Close pop-in" at bounding box center [1278, 20] width 17 height 17
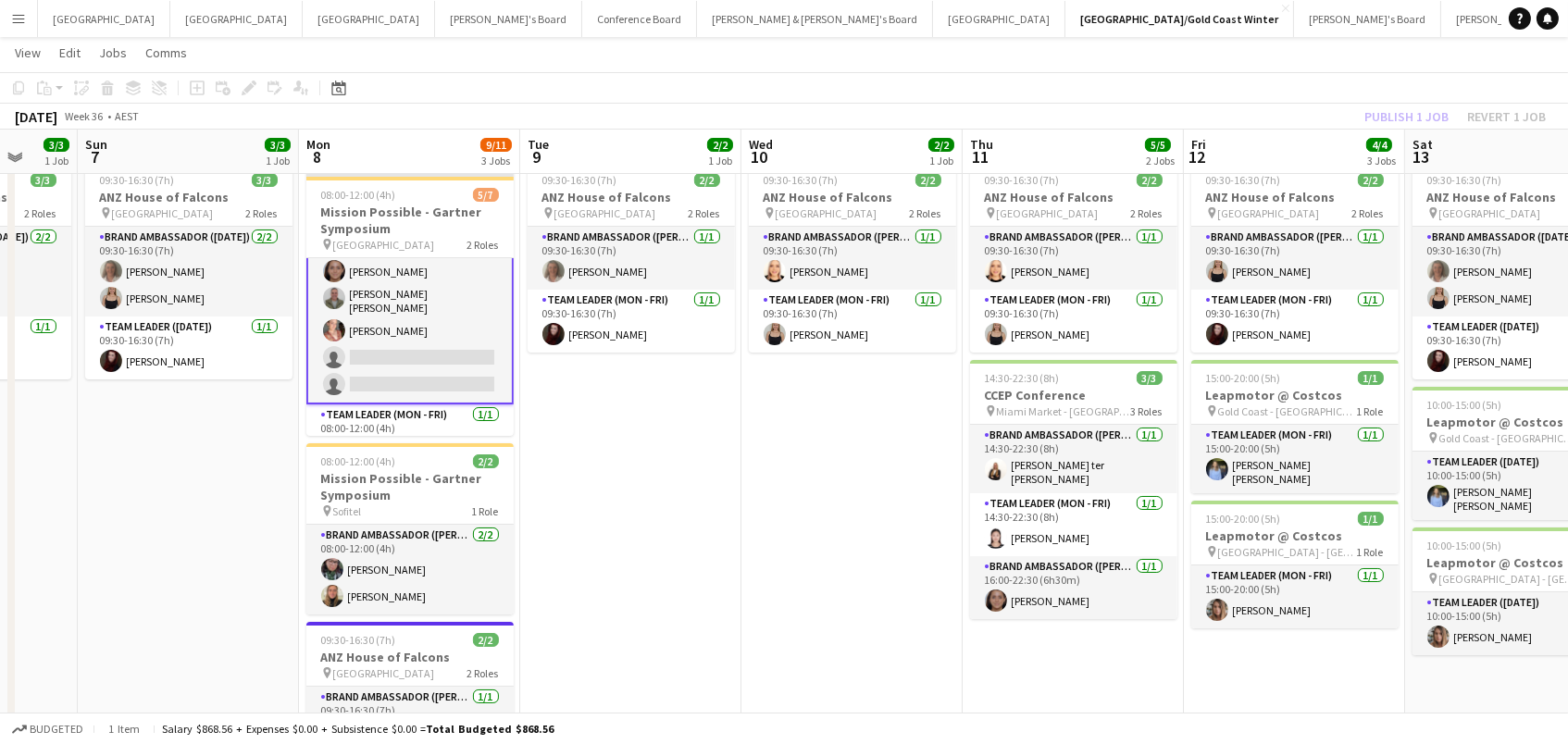
click at [399, 305] on app-card-role "Brand Ambassador (Mon - Fri) 25I 6A [DATE] 08:00-12:00 (4h) [PERSON_NAME] ter […" at bounding box center [409, 298] width 207 height 212
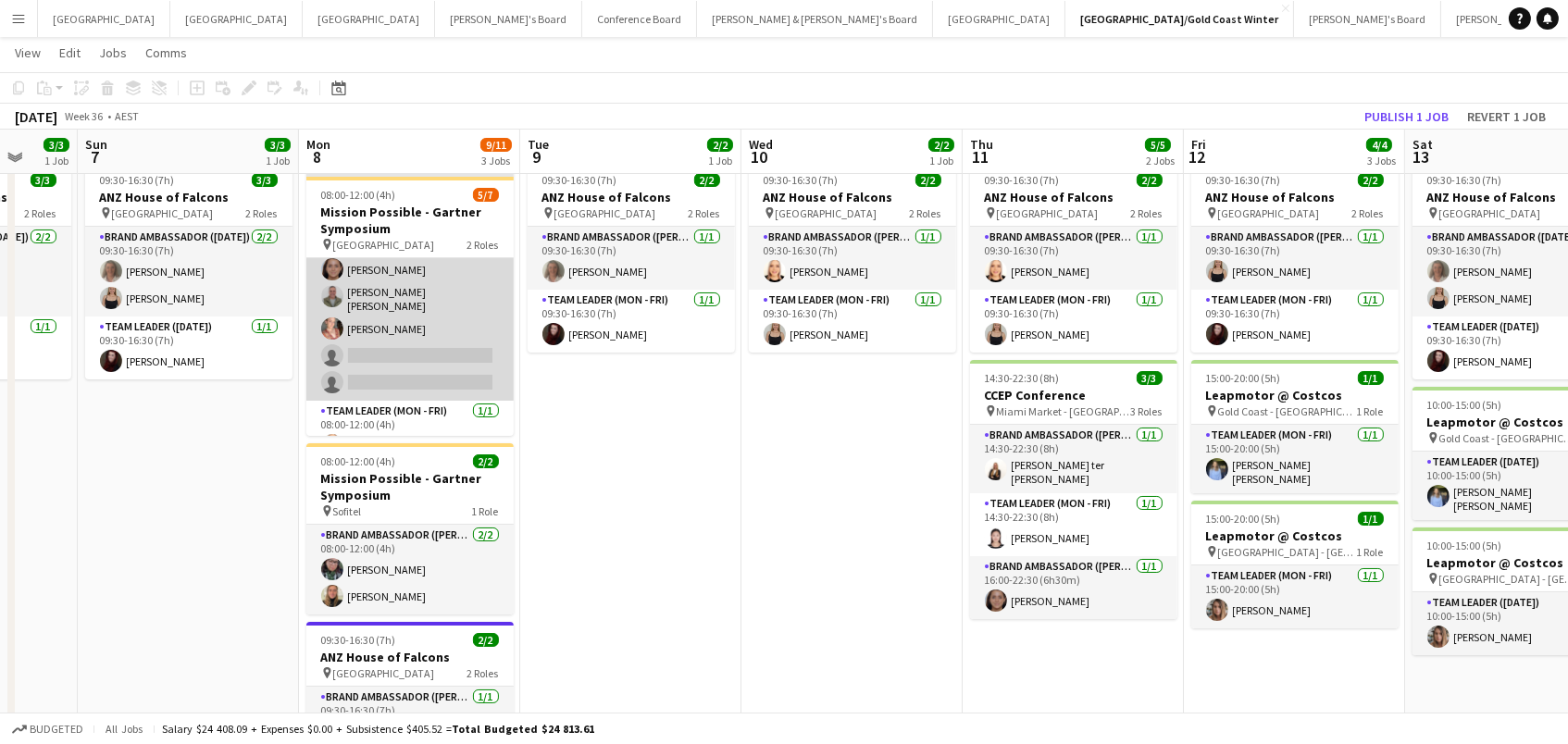
click at [399, 305] on app-card-role "Brand Ambassador (Mon - Fri) 25I 6A [DATE] 08:00-12:00 (4h) [PERSON_NAME] ter […" at bounding box center [409, 296] width 207 height 208
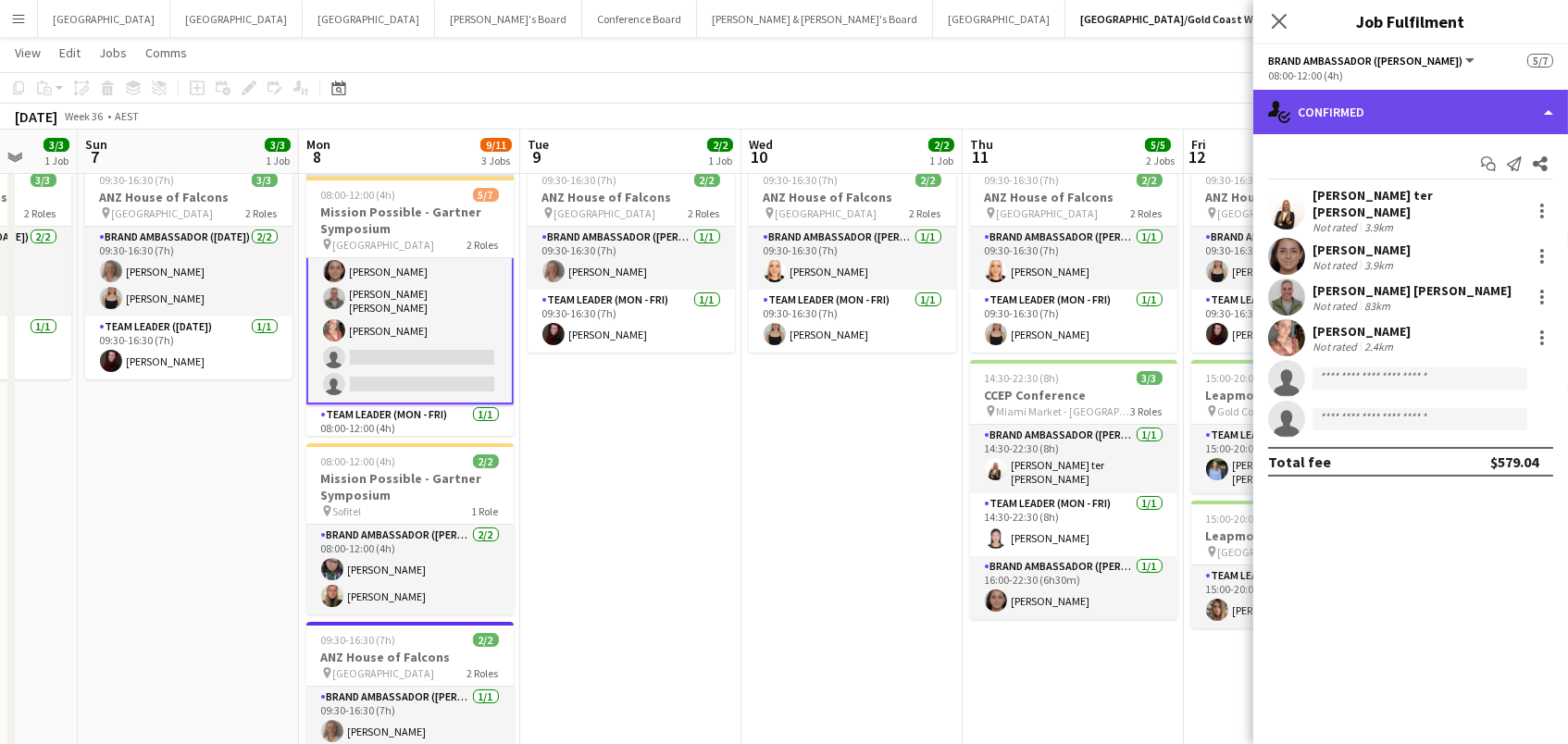
click at [1417, 94] on div "single-neutral-actions-check-2 Confirmed" at bounding box center [1411, 112] width 315 height 45
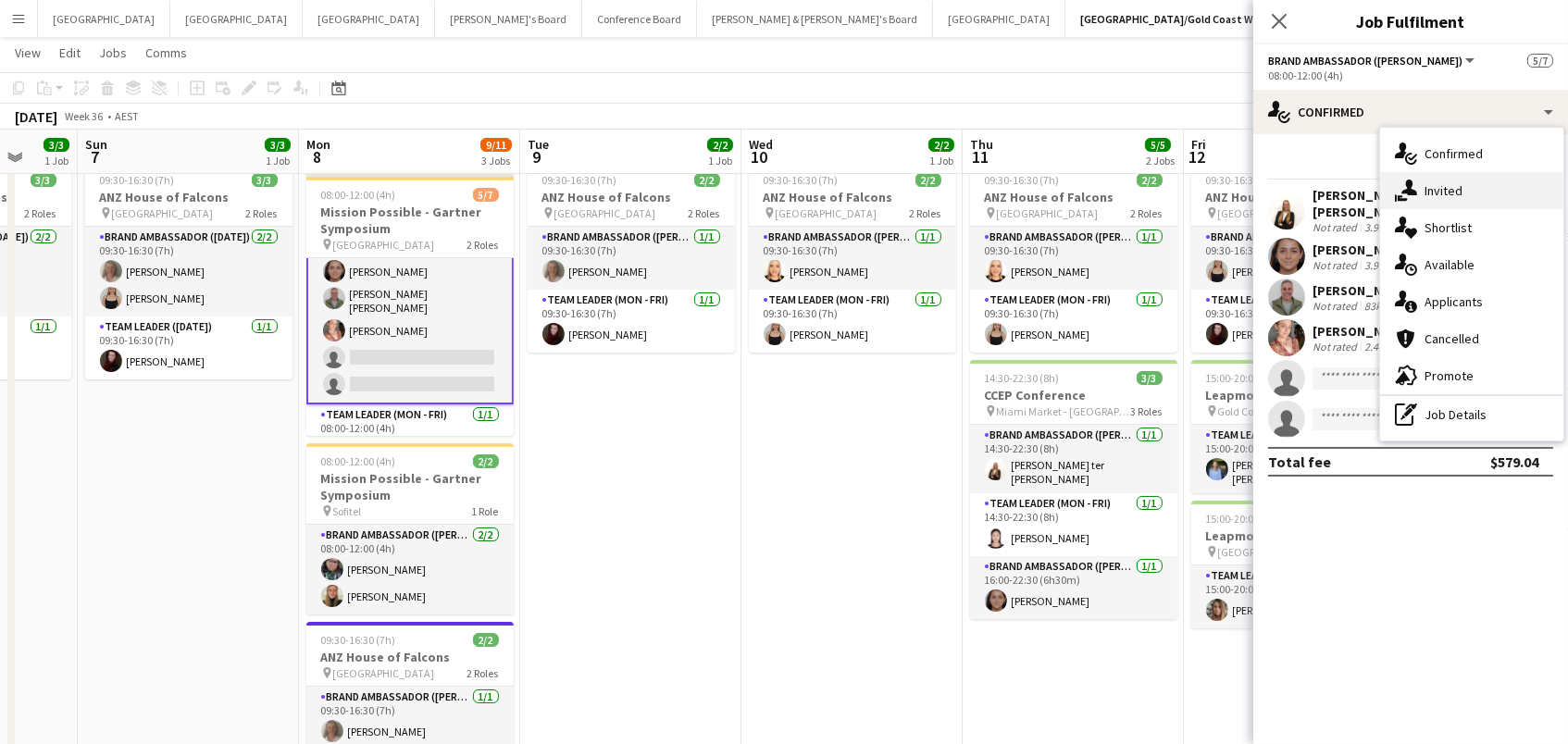
click at [1427, 178] on div "single-neutral-actions-share-1 Invited" at bounding box center [1471, 190] width 184 height 37
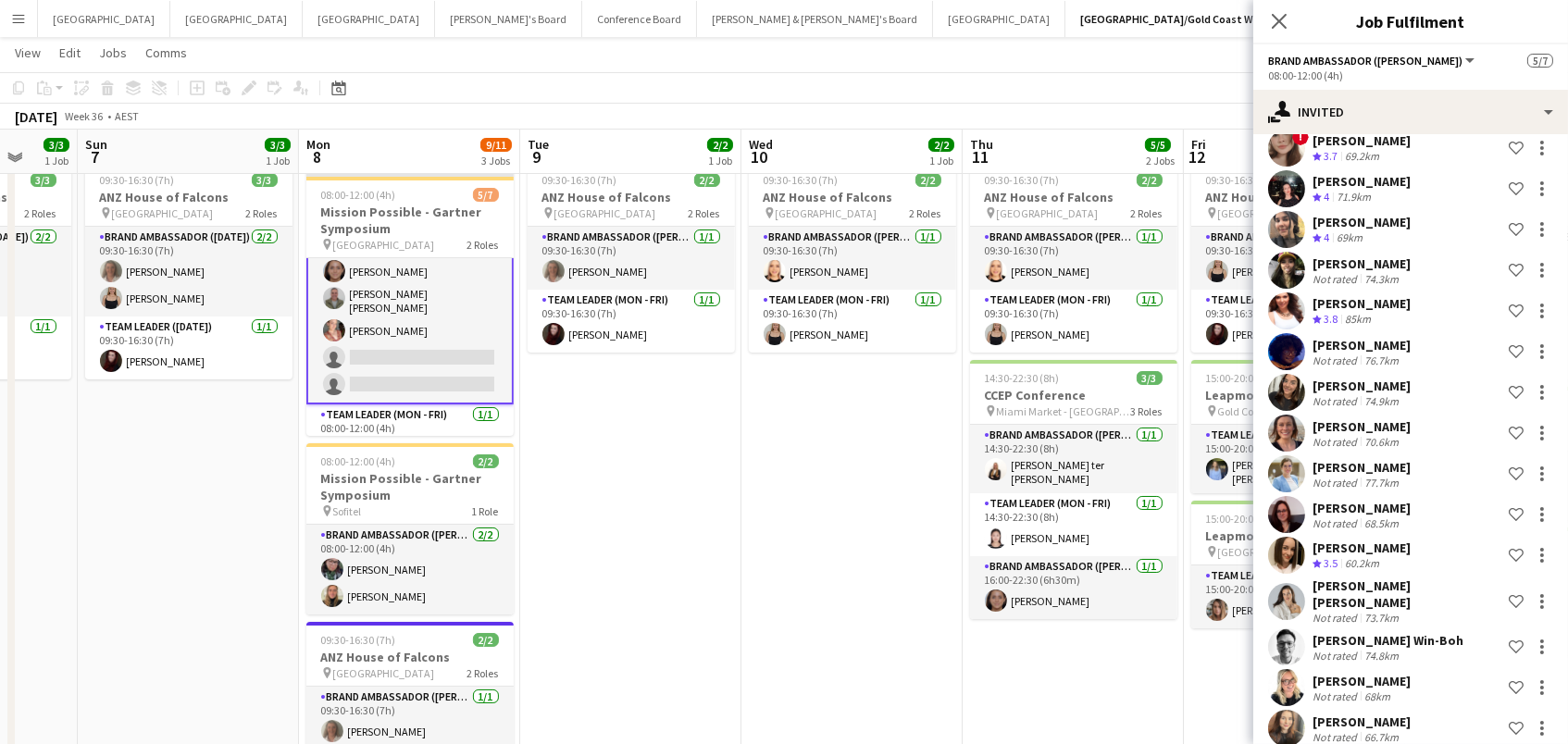
scroll to position [529, 0]
click at [1538, 719] on div at bounding box center [1541, 729] width 22 height 22
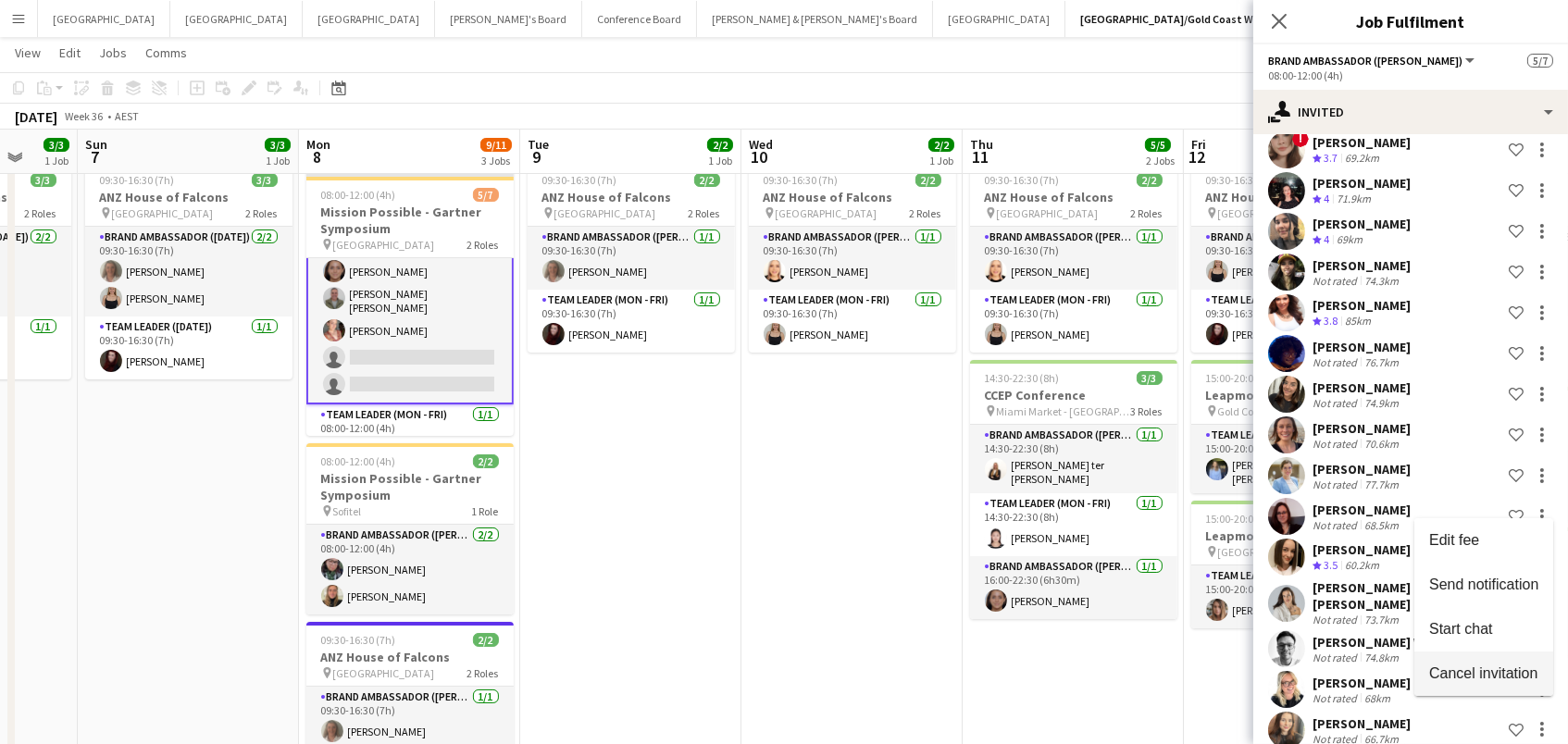
click at [1516, 679] on span "Cancel invitation" at bounding box center [1483, 672] width 108 height 16
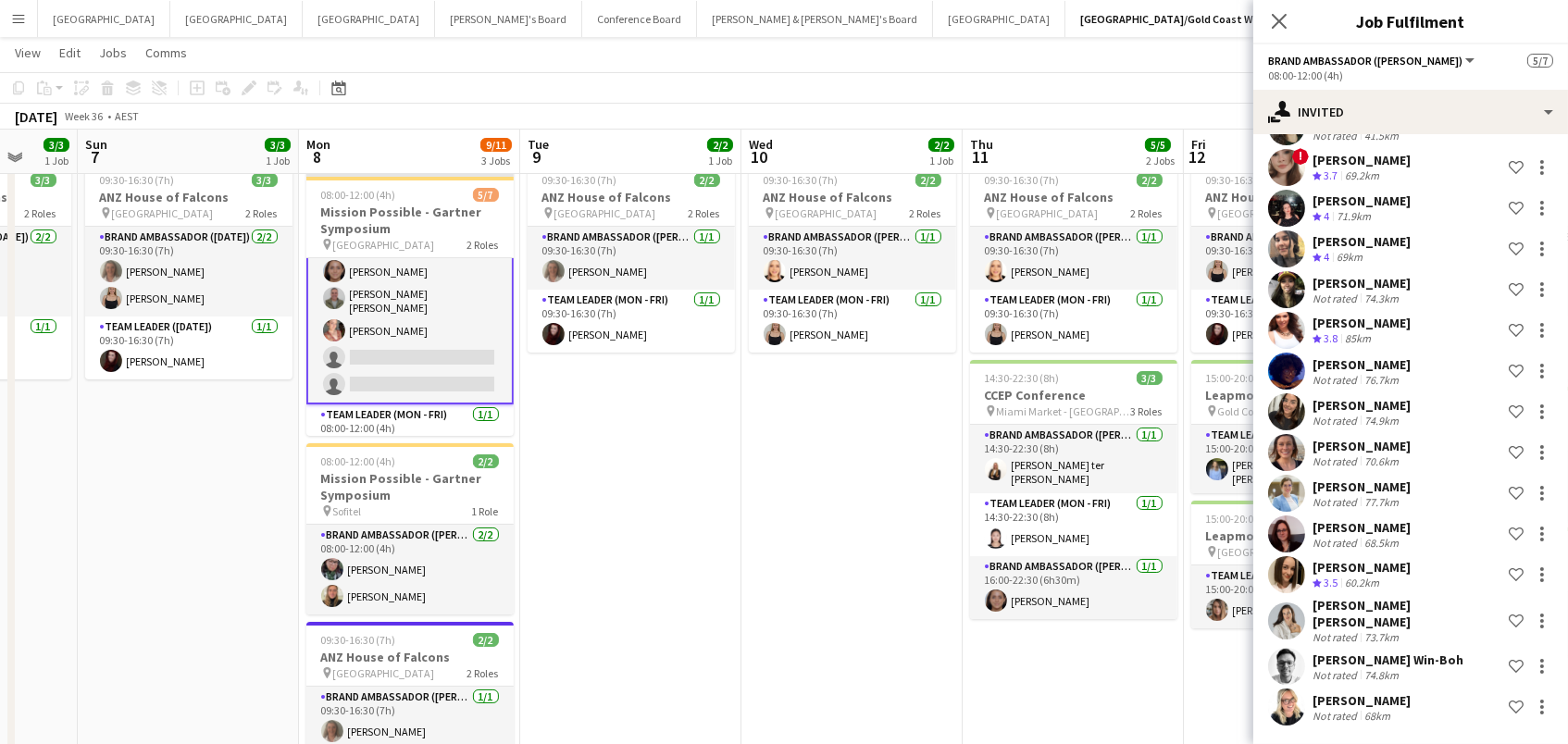
scroll to position [489, 0]
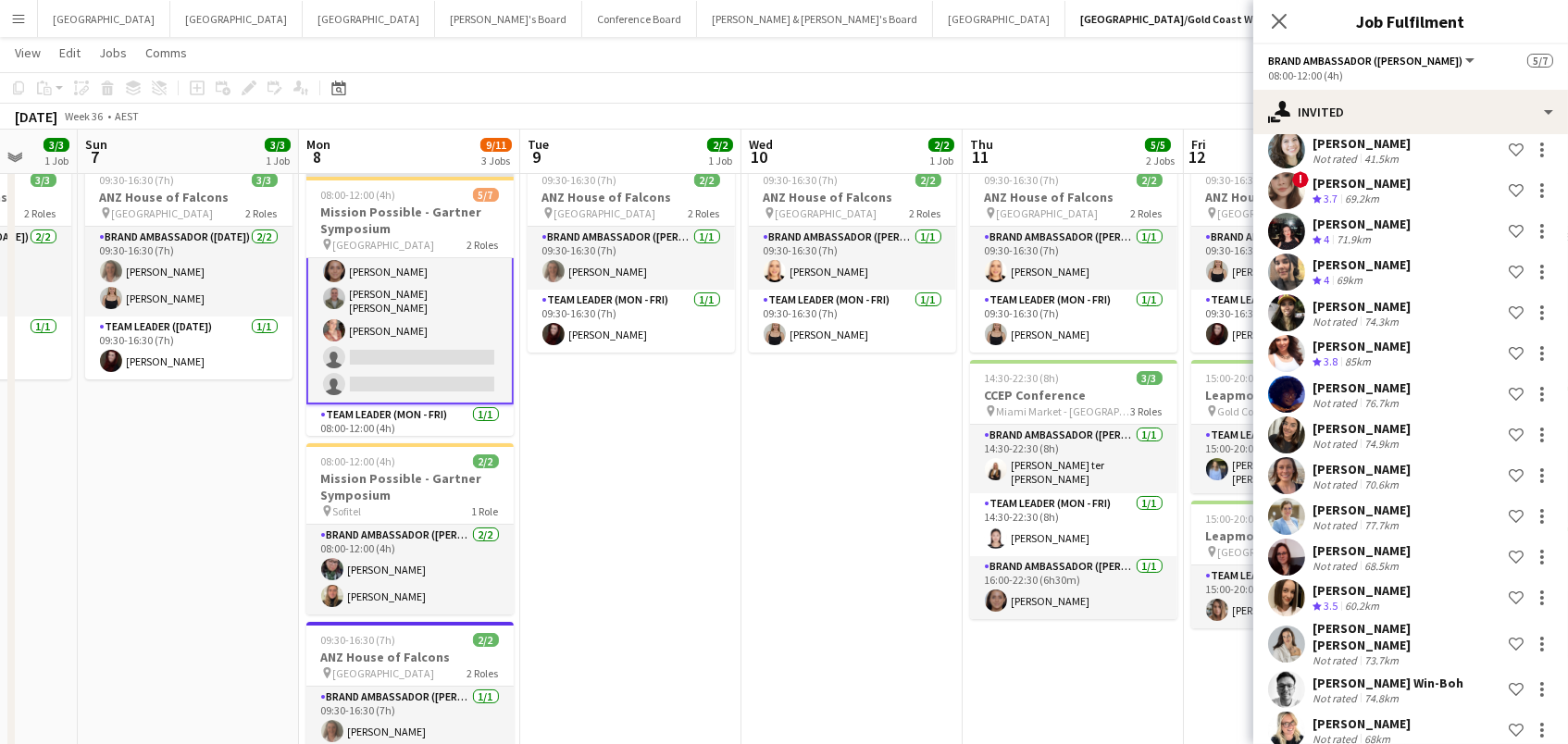
click at [635, 544] on app-date-cell "09:30-16:30 (7h) 2/2 ANZ House of Falcons pin Brisbane 2 Roles Brand Ambassador…" at bounding box center [631, 503] width 222 height 697
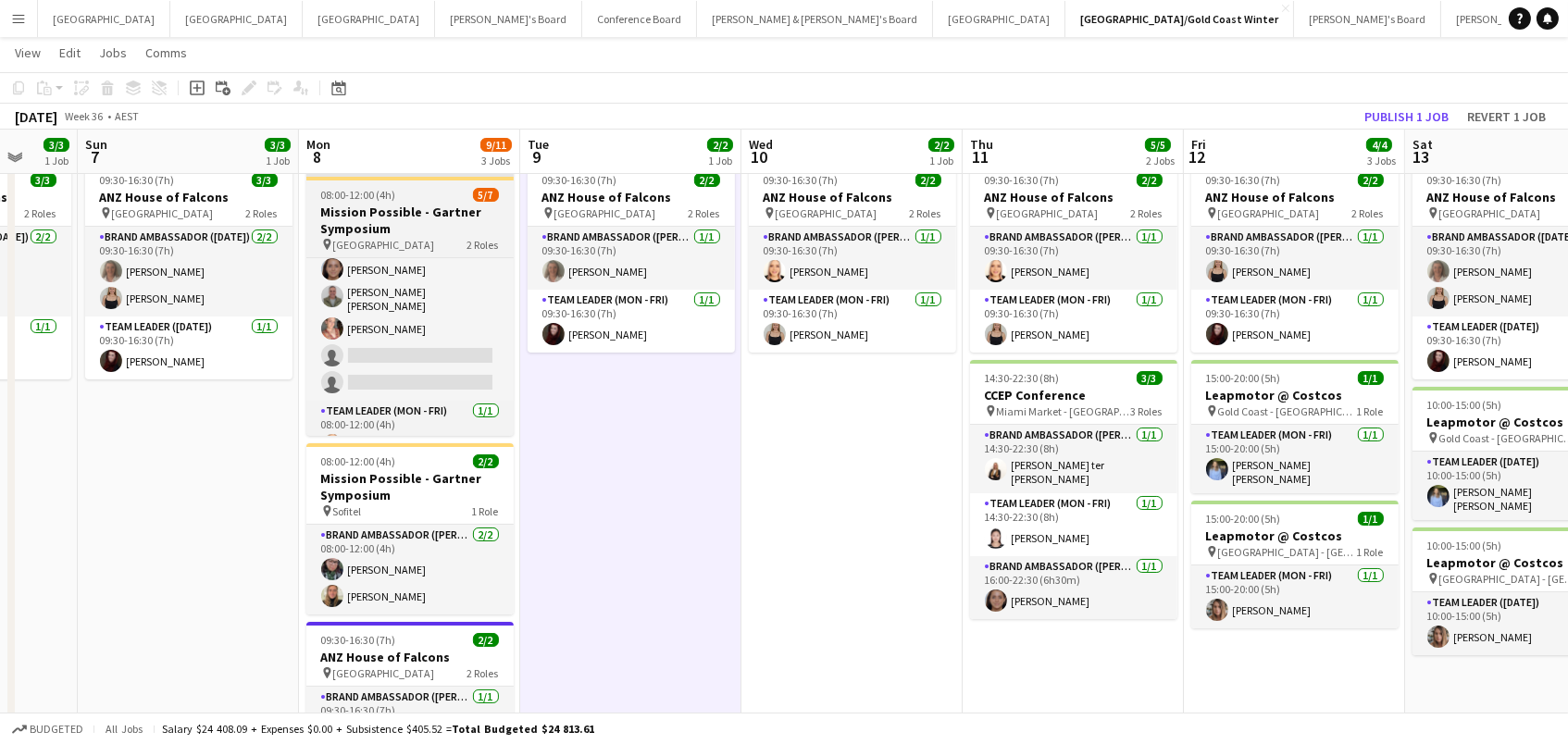
click at [357, 193] on span "08:00-12:00 (4h)" at bounding box center [358, 194] width 75 height 14
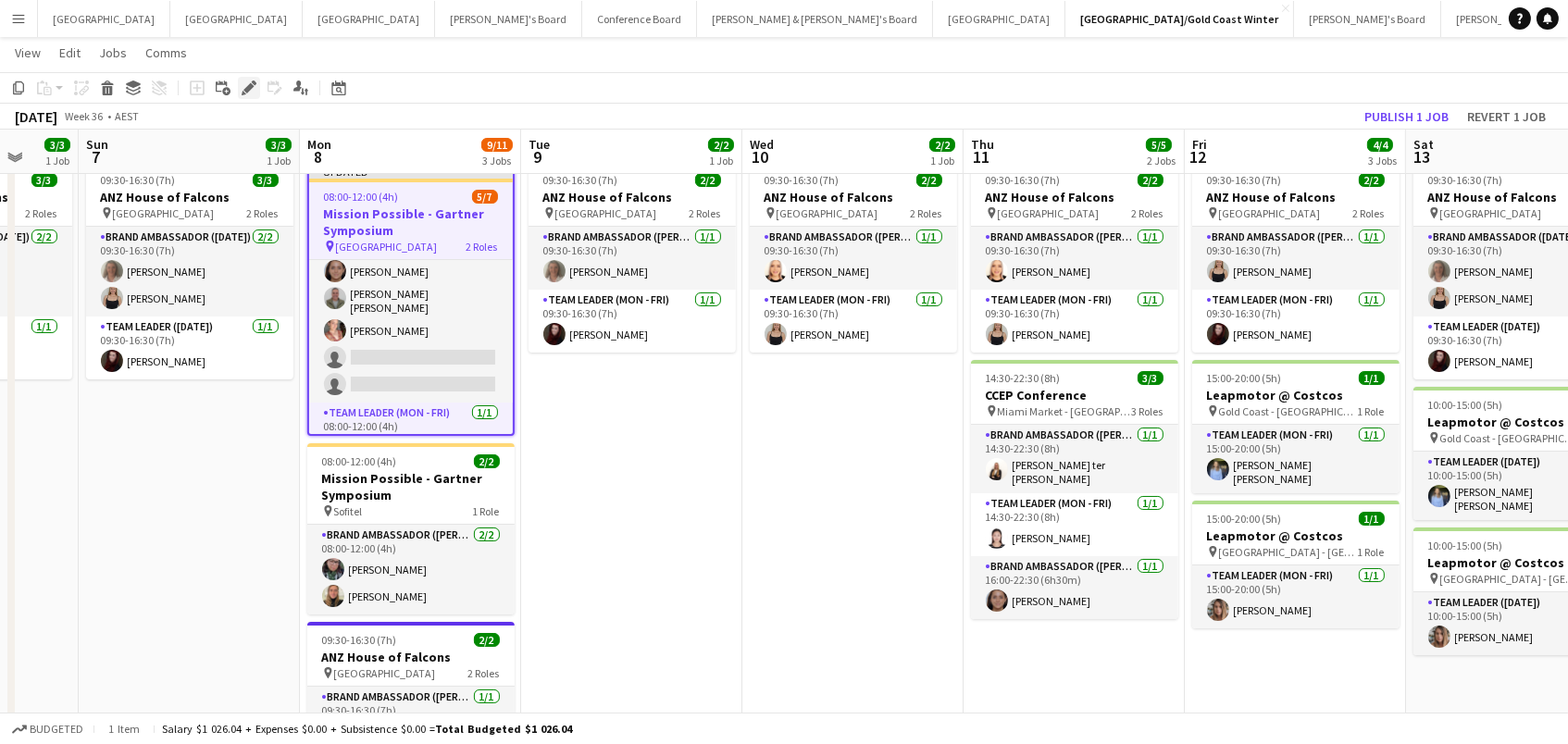
click at [242, 87] on icon "Edit" at bounding box center [249, 87] width 15 height 15
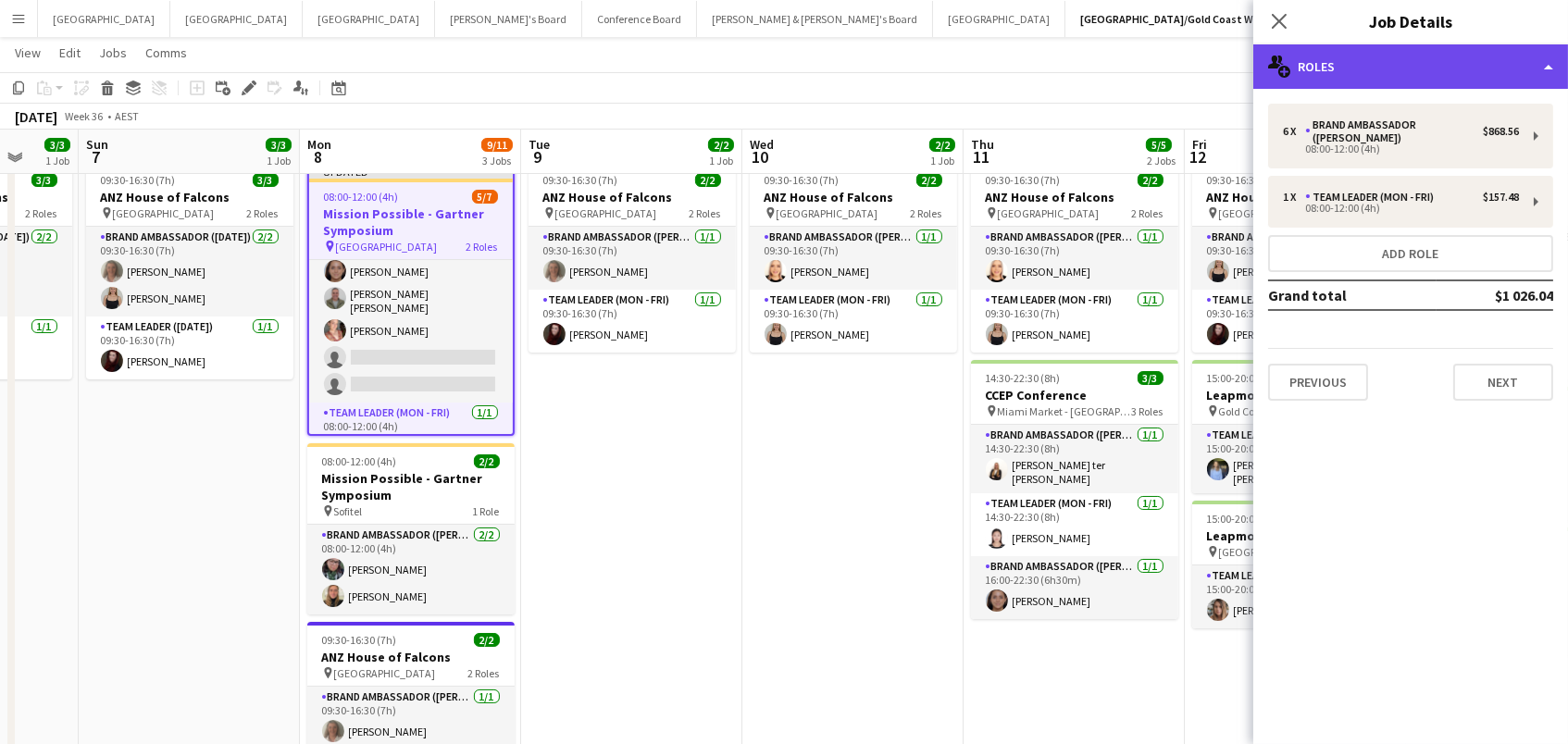
click at [1331, 66] on div "multiple-users-add Roles" at bounding box center [1411, 67] width 315 height 45
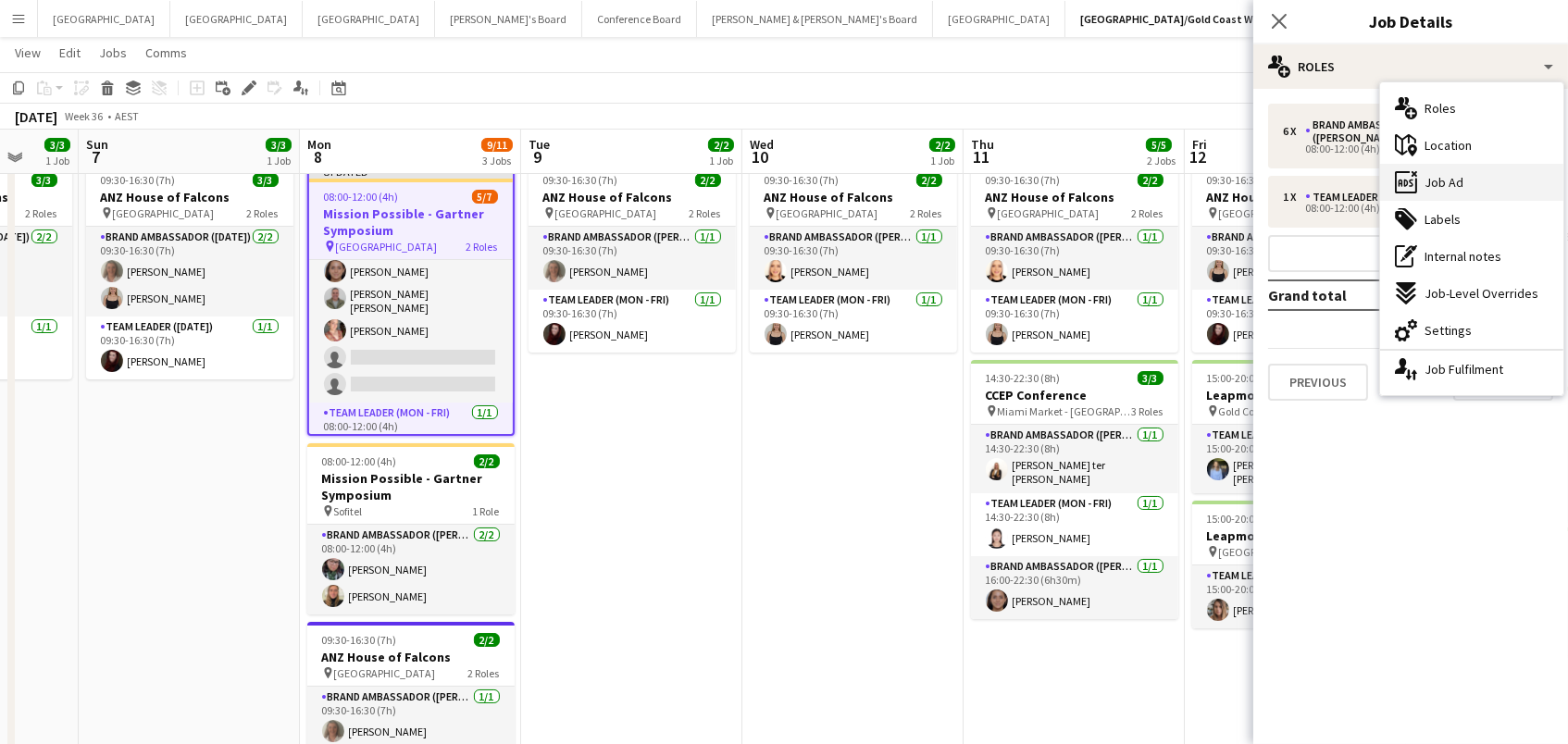
click at [1414, 182] on icon "ads-window" at bounding box center [1405, 182] width 22 height 22
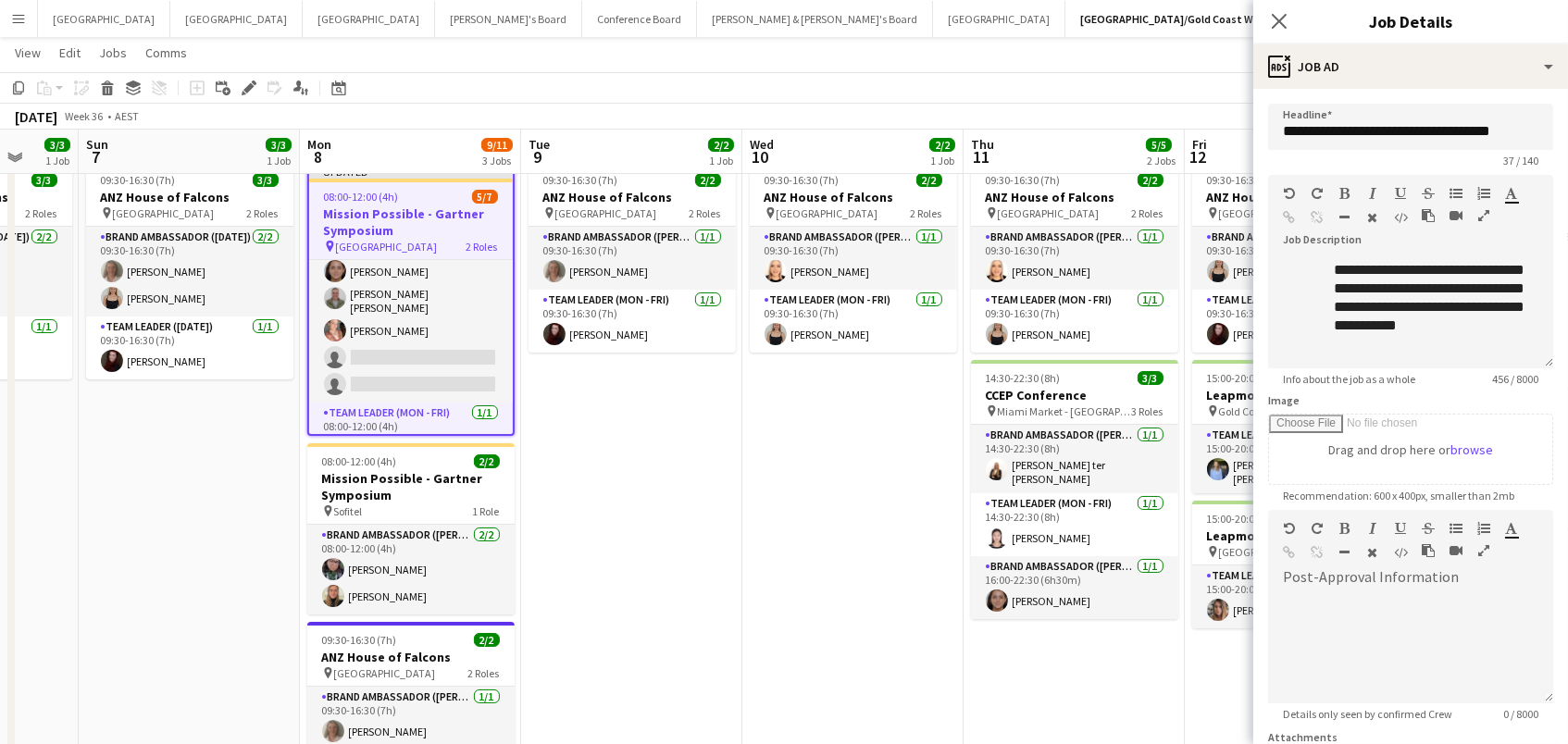
scroll to position [199, 0]
click at [1279, 26] on icon "Close pop-in" at bounding box center [1278, 20] width 17 height 17
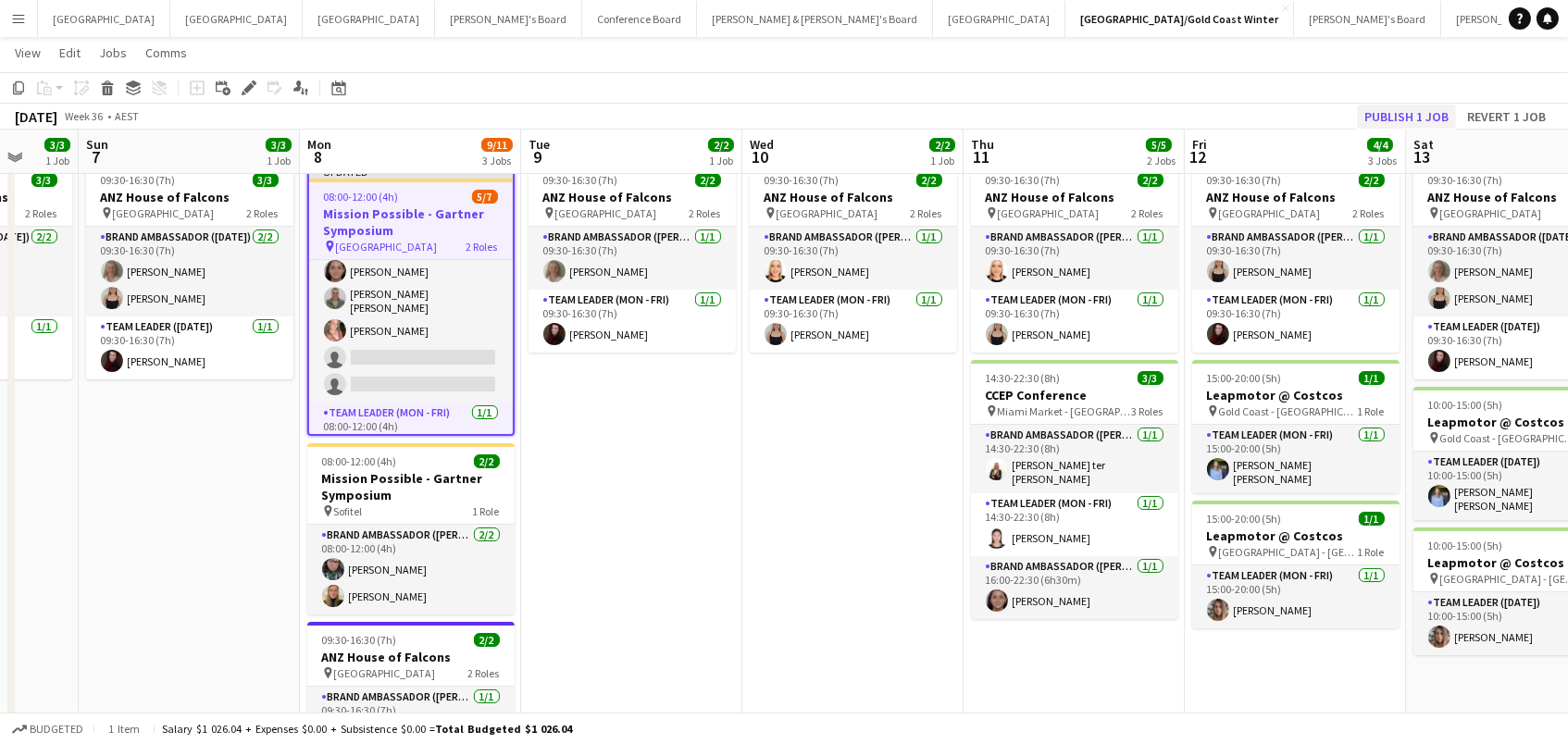
click at [1380, 113] on button "Publish 1 job" at bounding box center [1406, 117] width 99 height 24
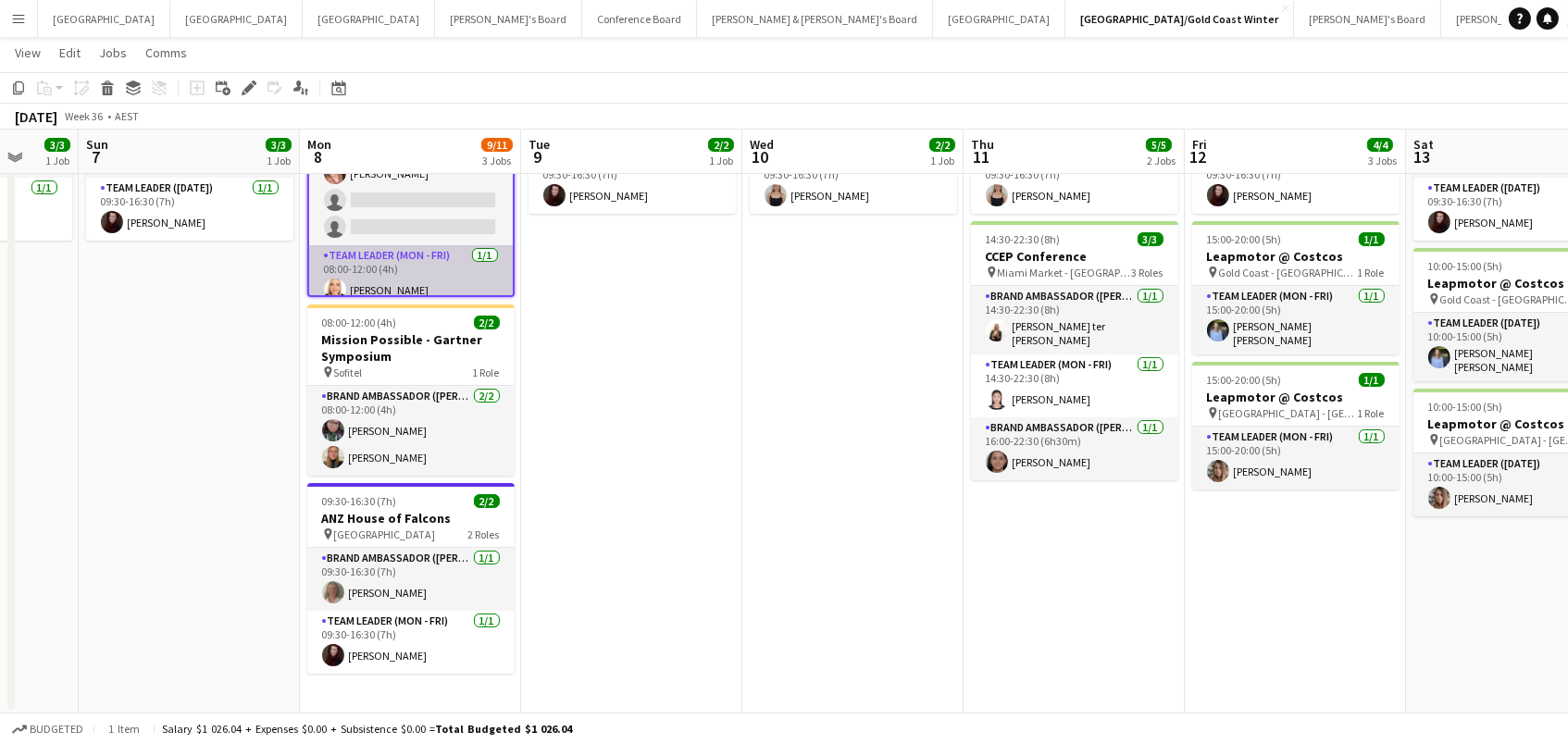
scroll to position [4, 0]
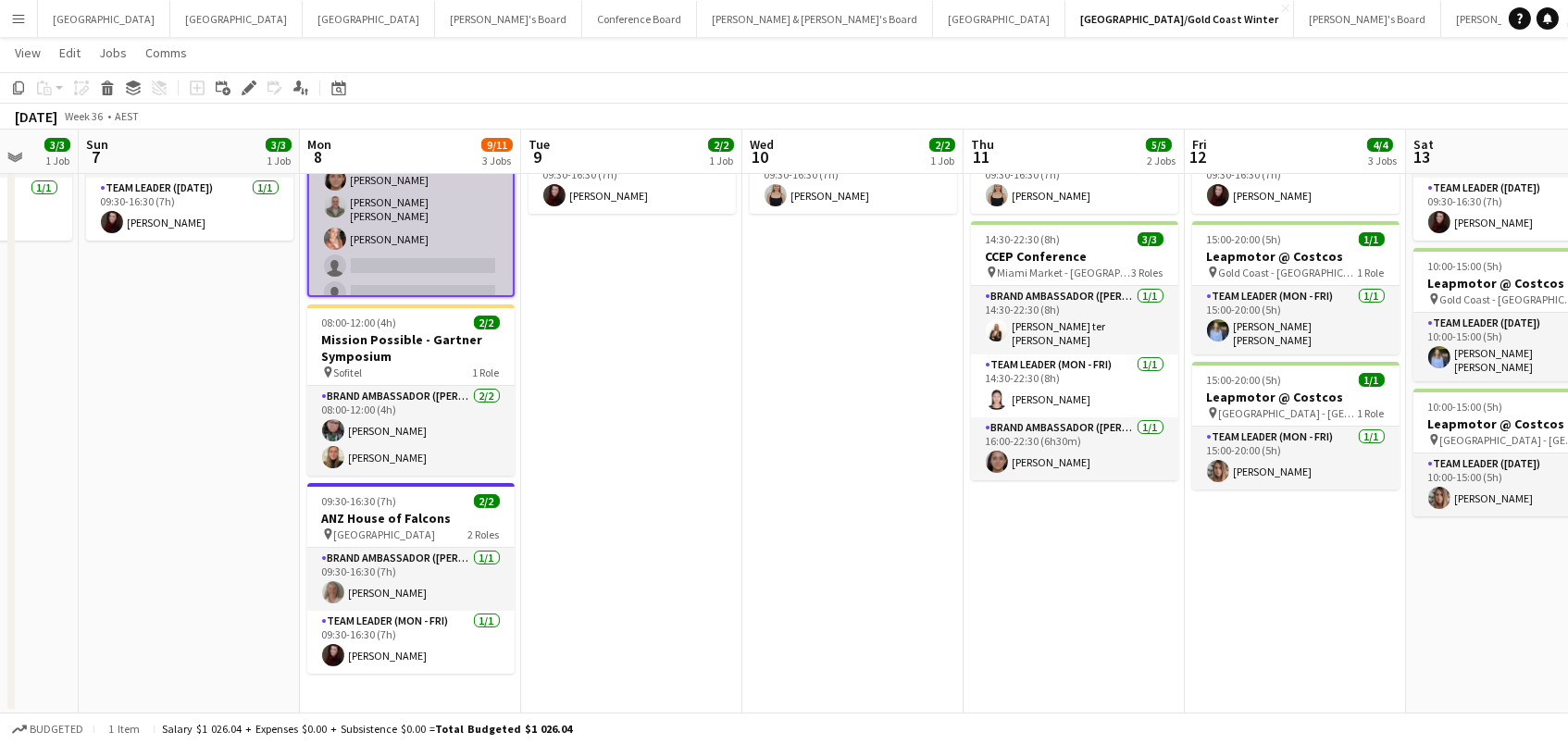
click at [460, 244] on app-card-role "Brand Ambassador (Mon - Fri) 24I 6A [DATE] 08:00-12:00 (4h) [PERSON_NAME] ter […" at bounding box center [411, 207] width 204 height 208
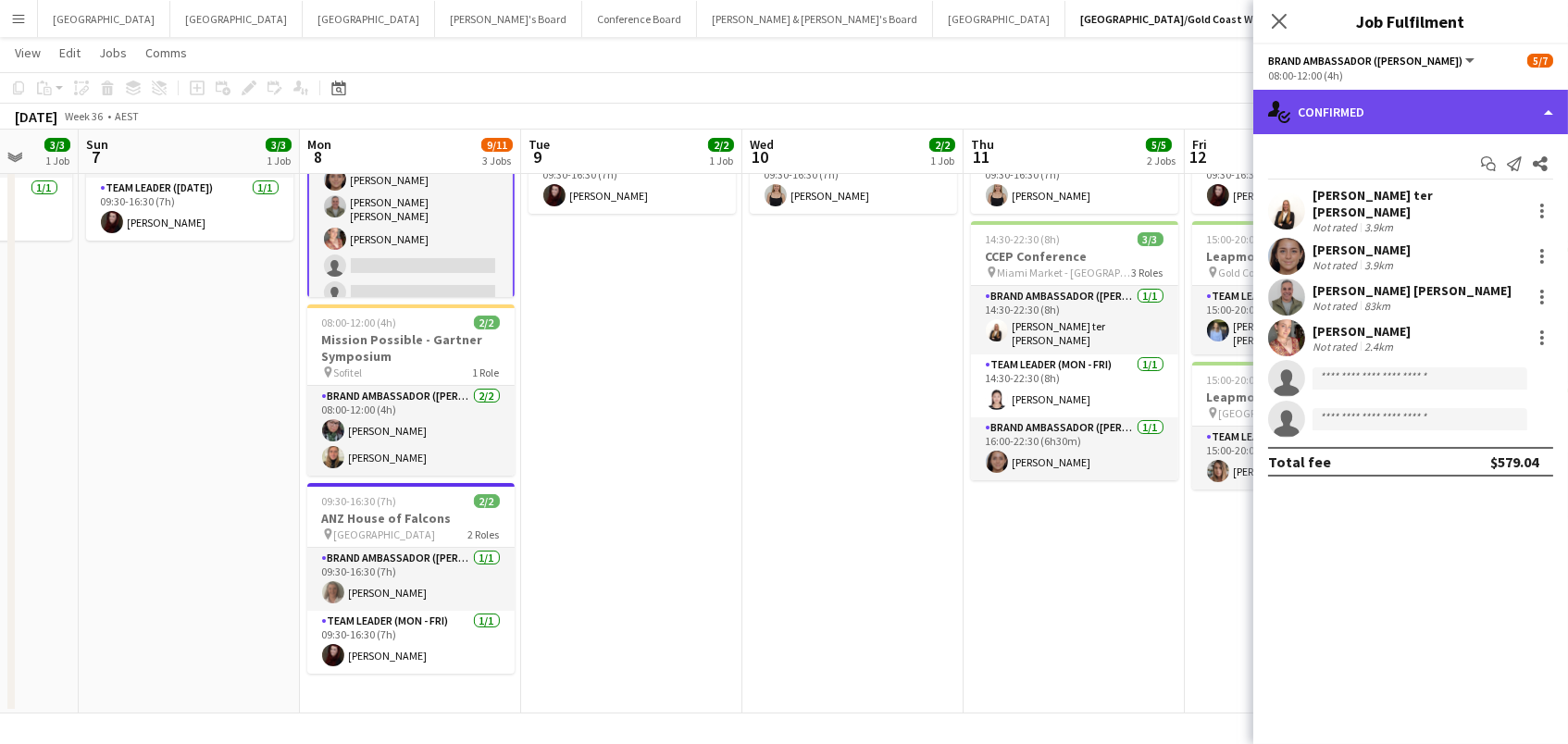
click at [1360, 99] on div "single-neutral-actions-check-2 Confirmed" at bounding box center [1411, 112] width 315 height 45
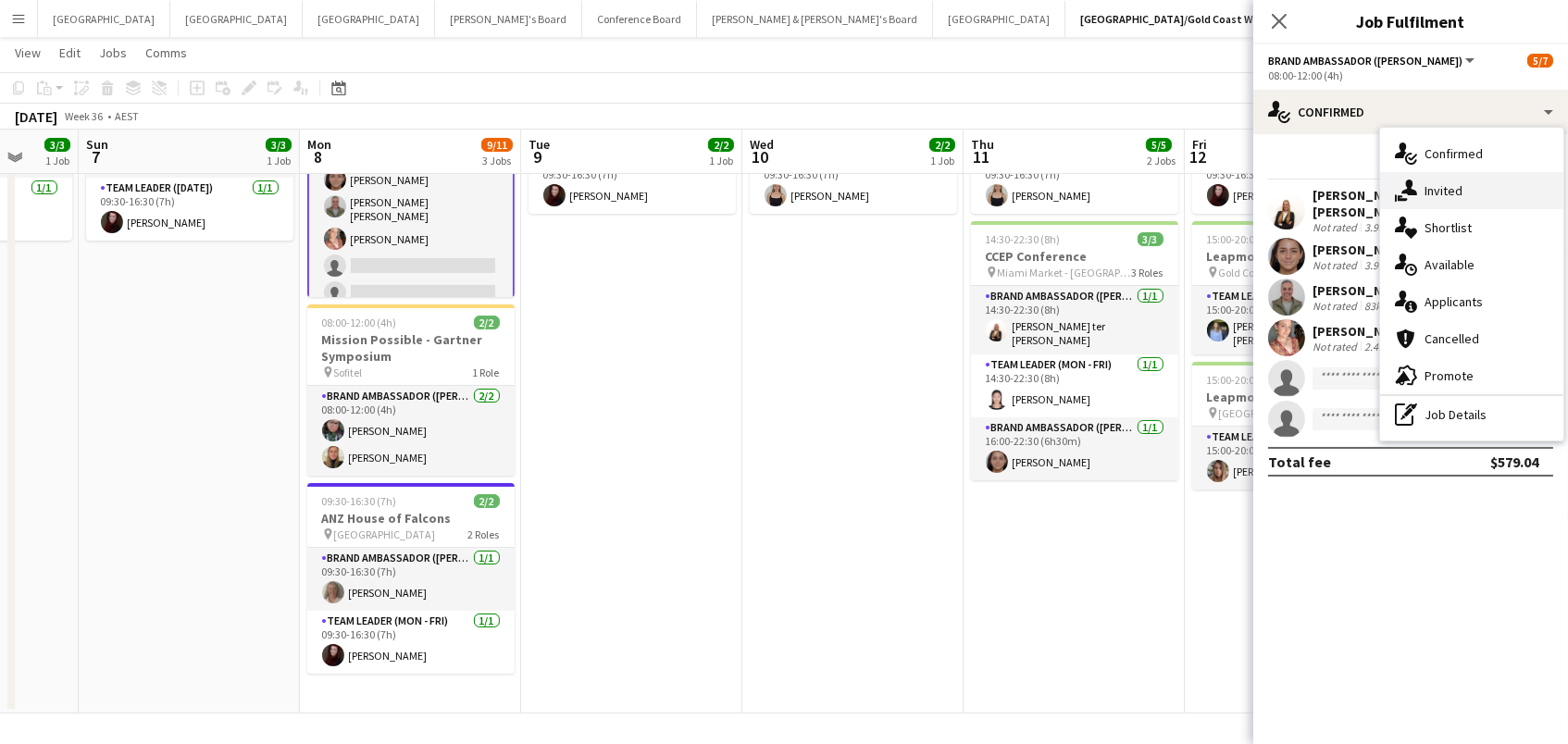
click at [1436, 186] on span "Invited" at bounding box center [1443, 190] width 38 height 17
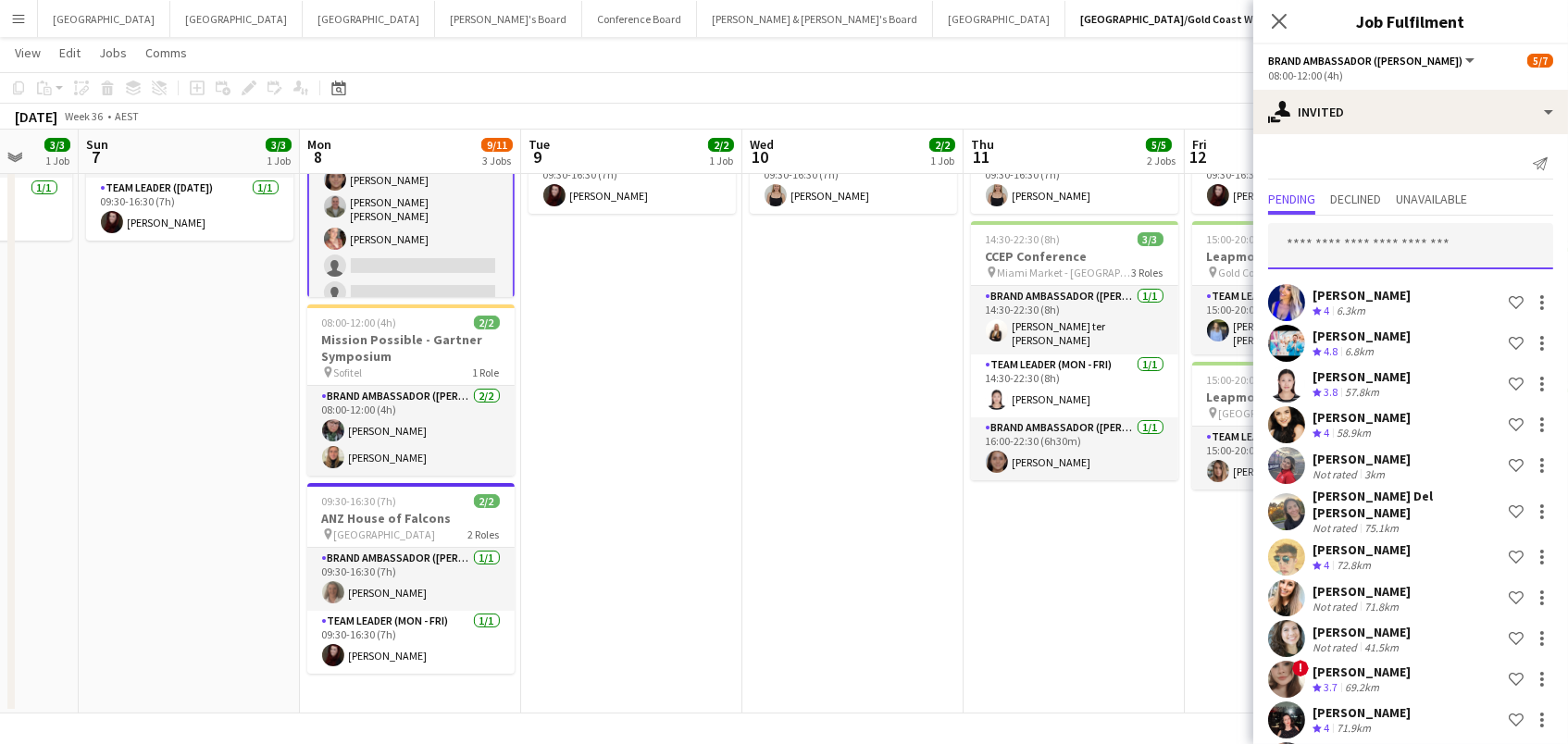
click at [1317, 248] on input "text" at bounding box center [1410, 247] width 285 height 47
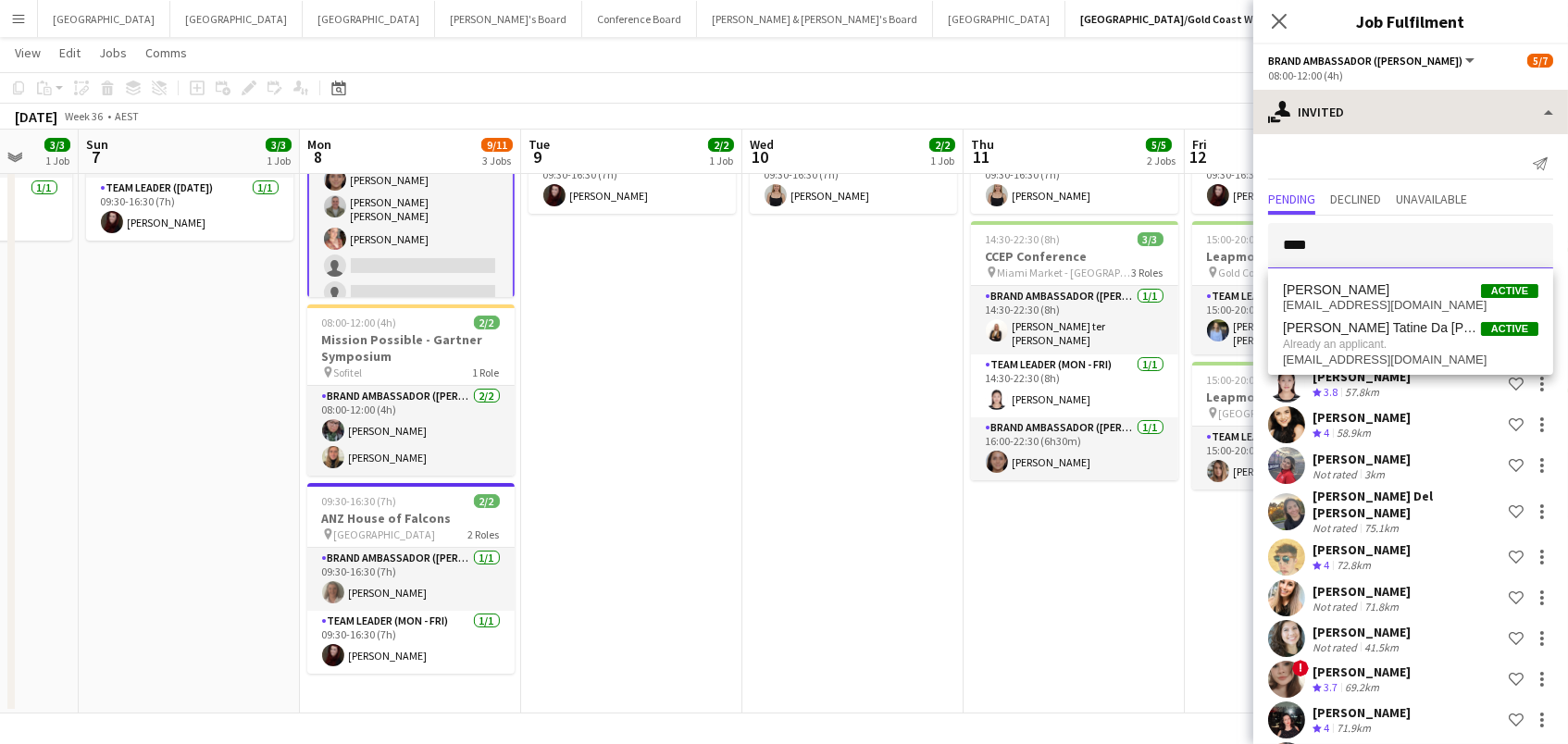
type input "****"
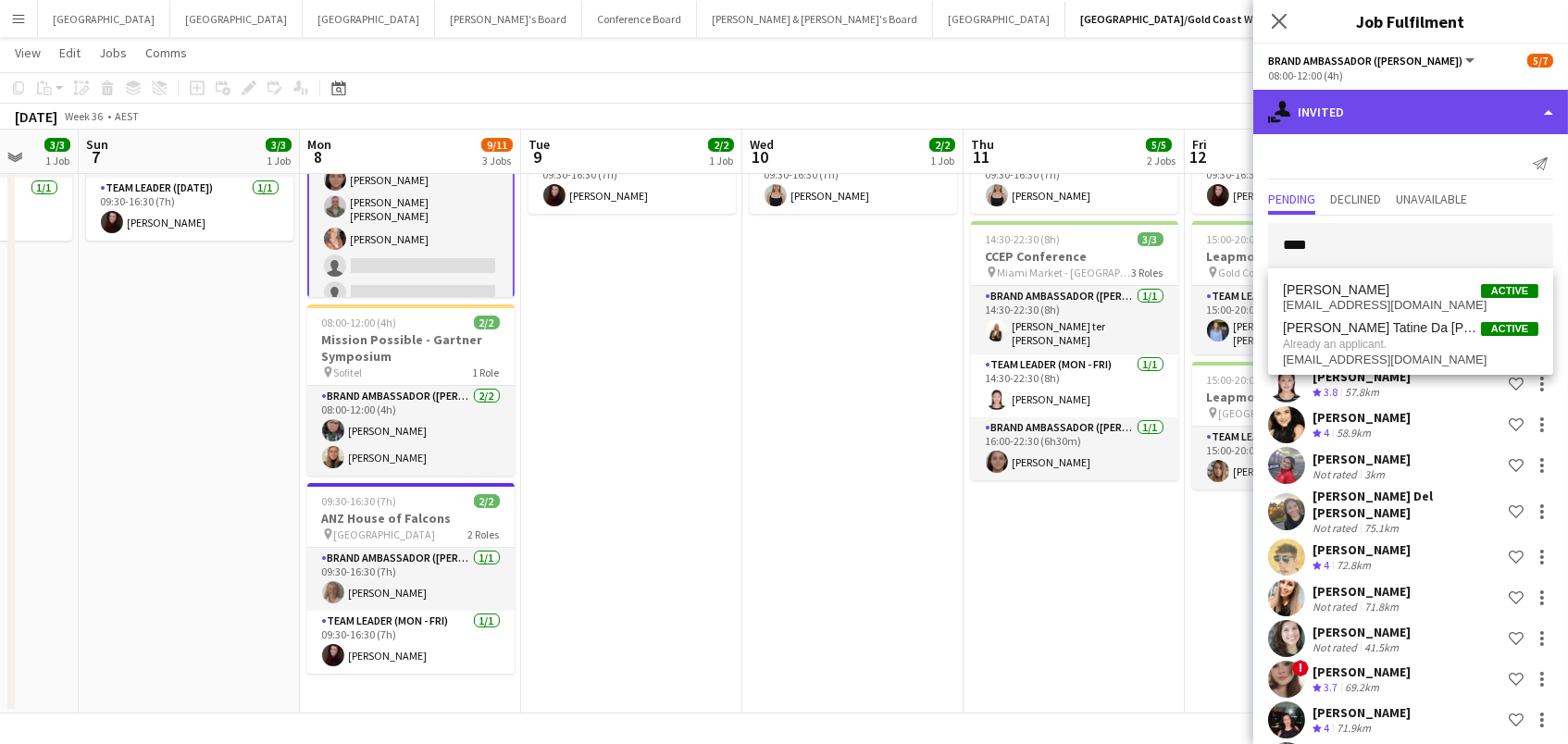
click at [1350, 118] on div "single-neutral-actions-share-1 Invited" at bounding box center [1411, 112] width 315 height 45
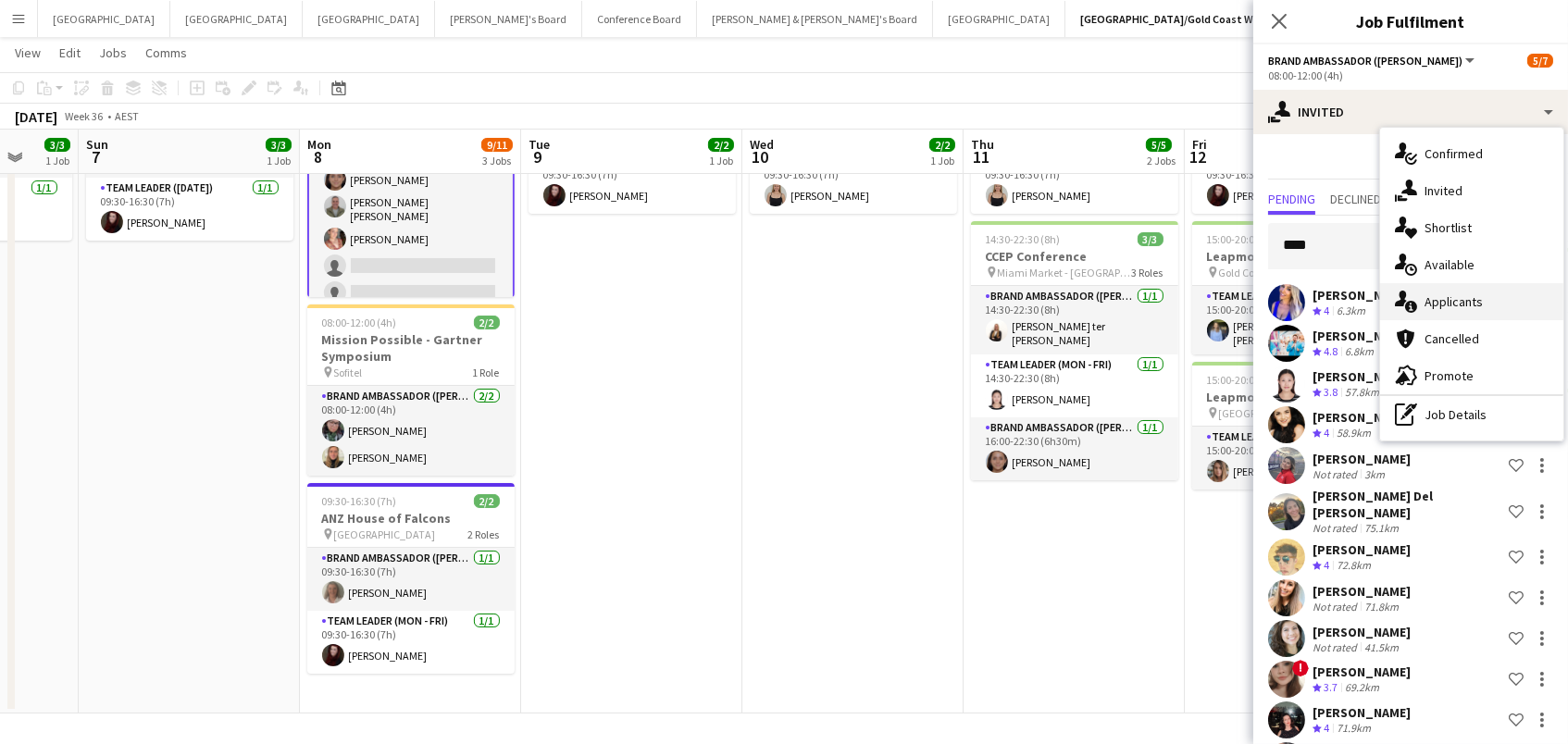
click at [1438, 309] on div "single-neutral-actions-information Applicants" at bounding box center [1471, 301] width 184 height 37
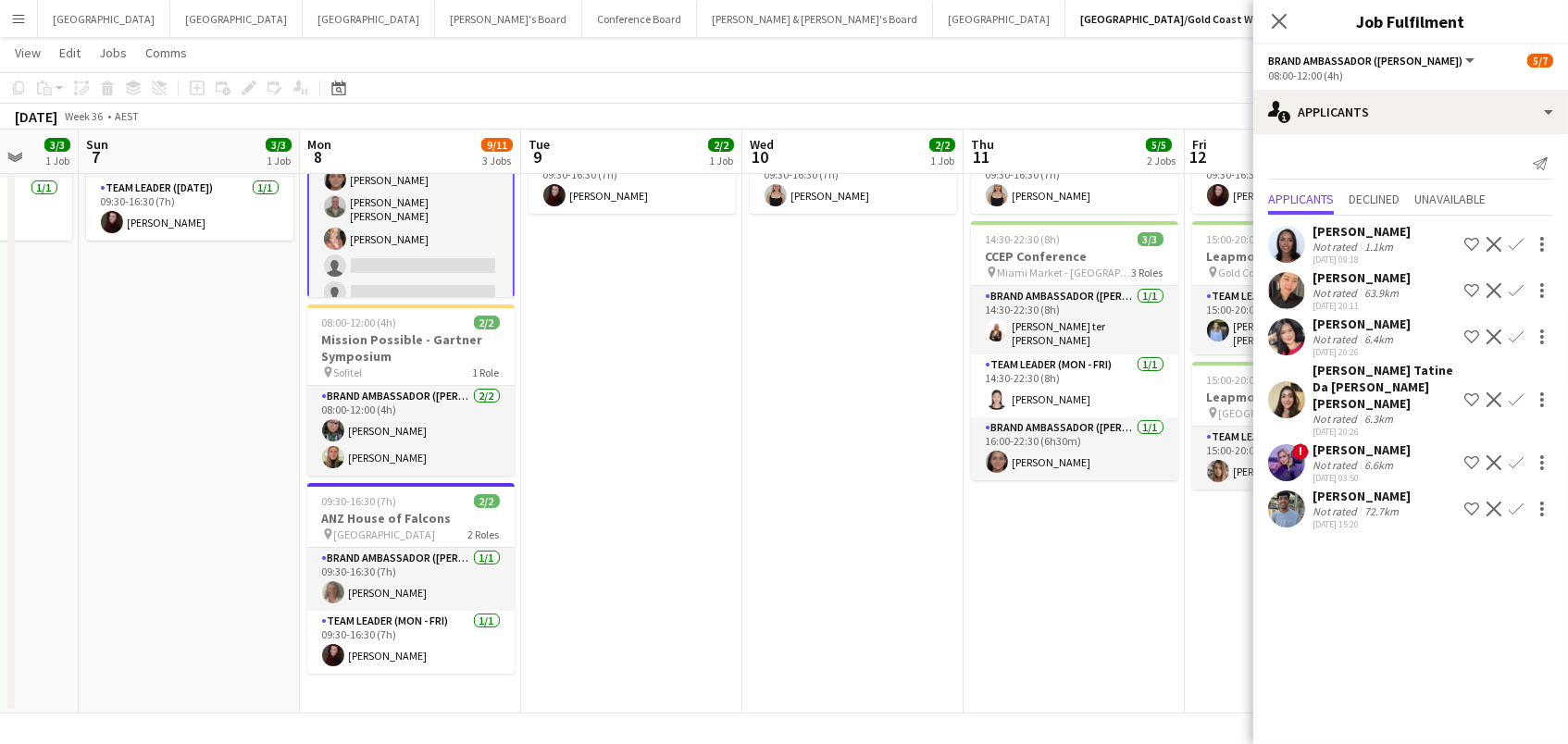
click at [1511, 398] on app-icon "Confirm" at bounding box center [1516, 399] width 15 height 15
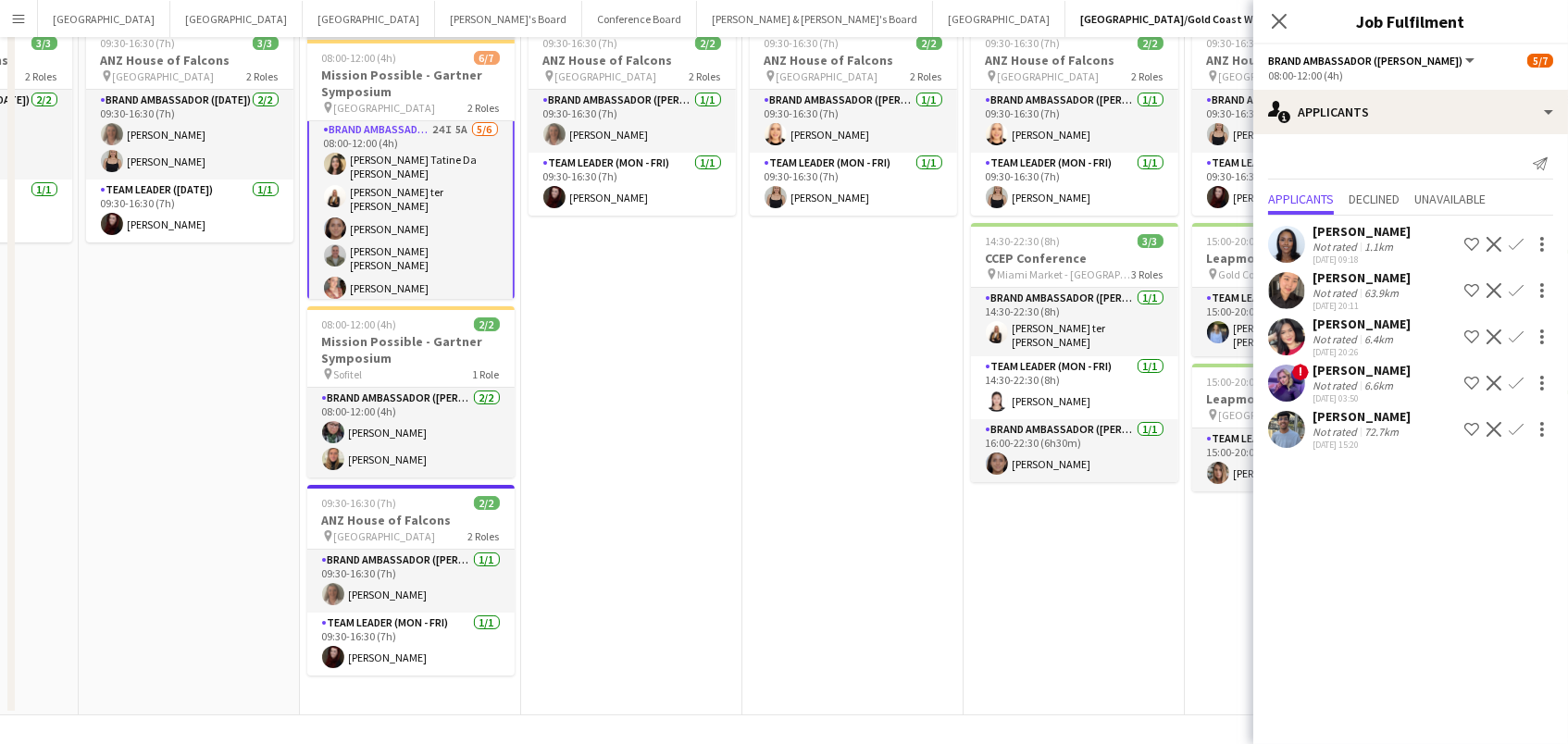
scroll to position [0, 0]
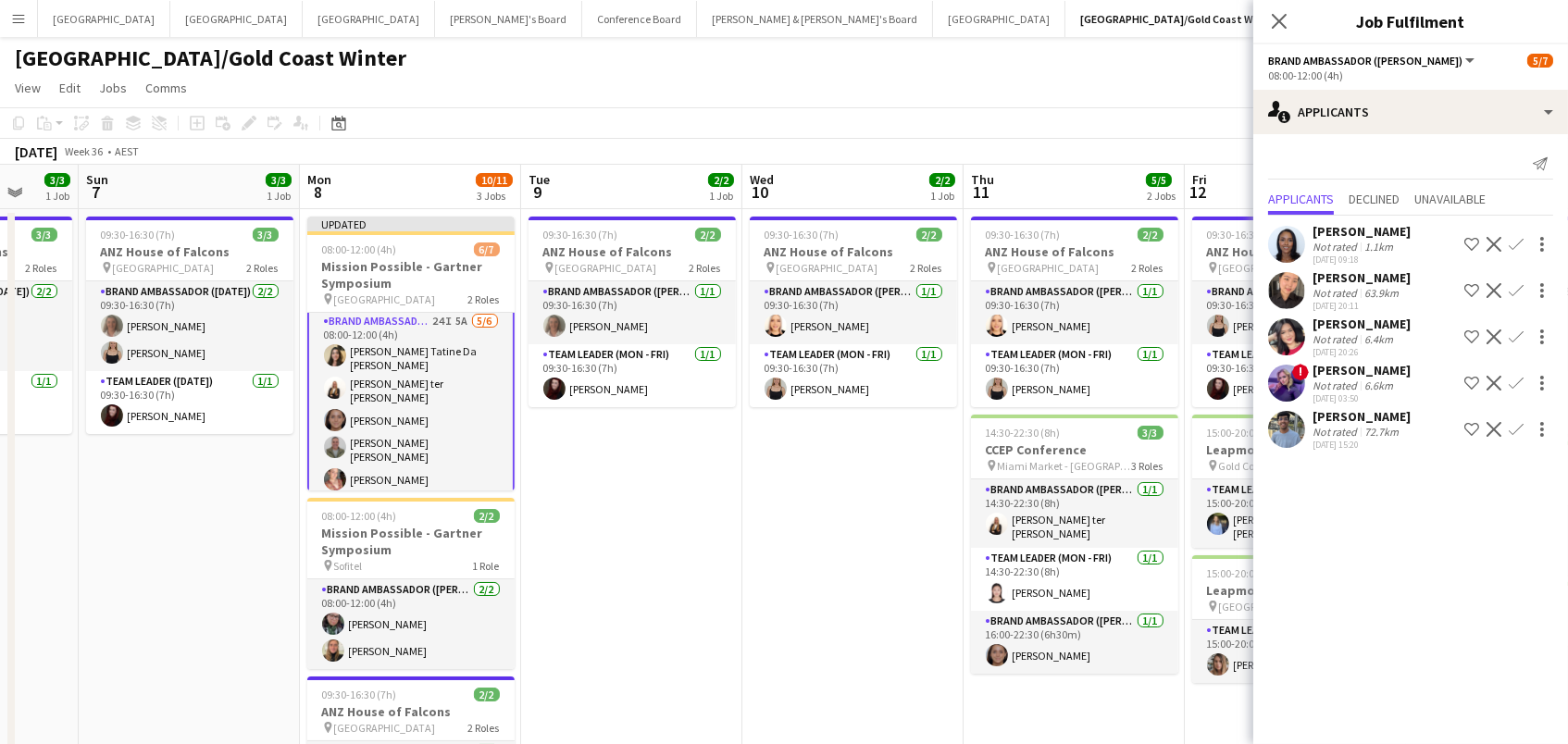
click at [1196, 87] on app-page-menu "View Day view expanded Day view collapsed Month view Date picker Jump to [DATE]…" at bounding box center [784, 89] width 1568 height 35
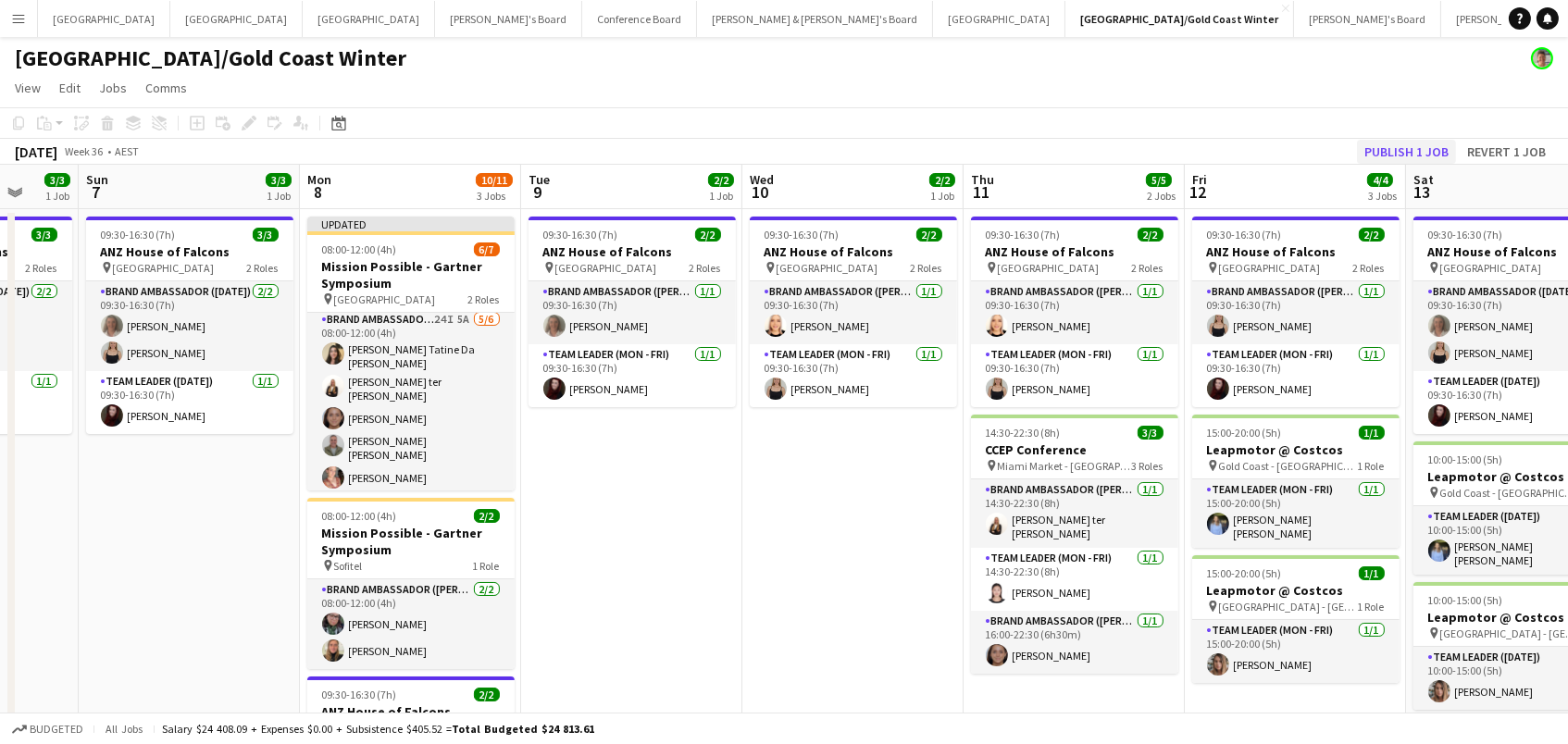
click at [1369, 146] on button "Publish 1 job" at bounding box center [1406, 152] width 99 height 24
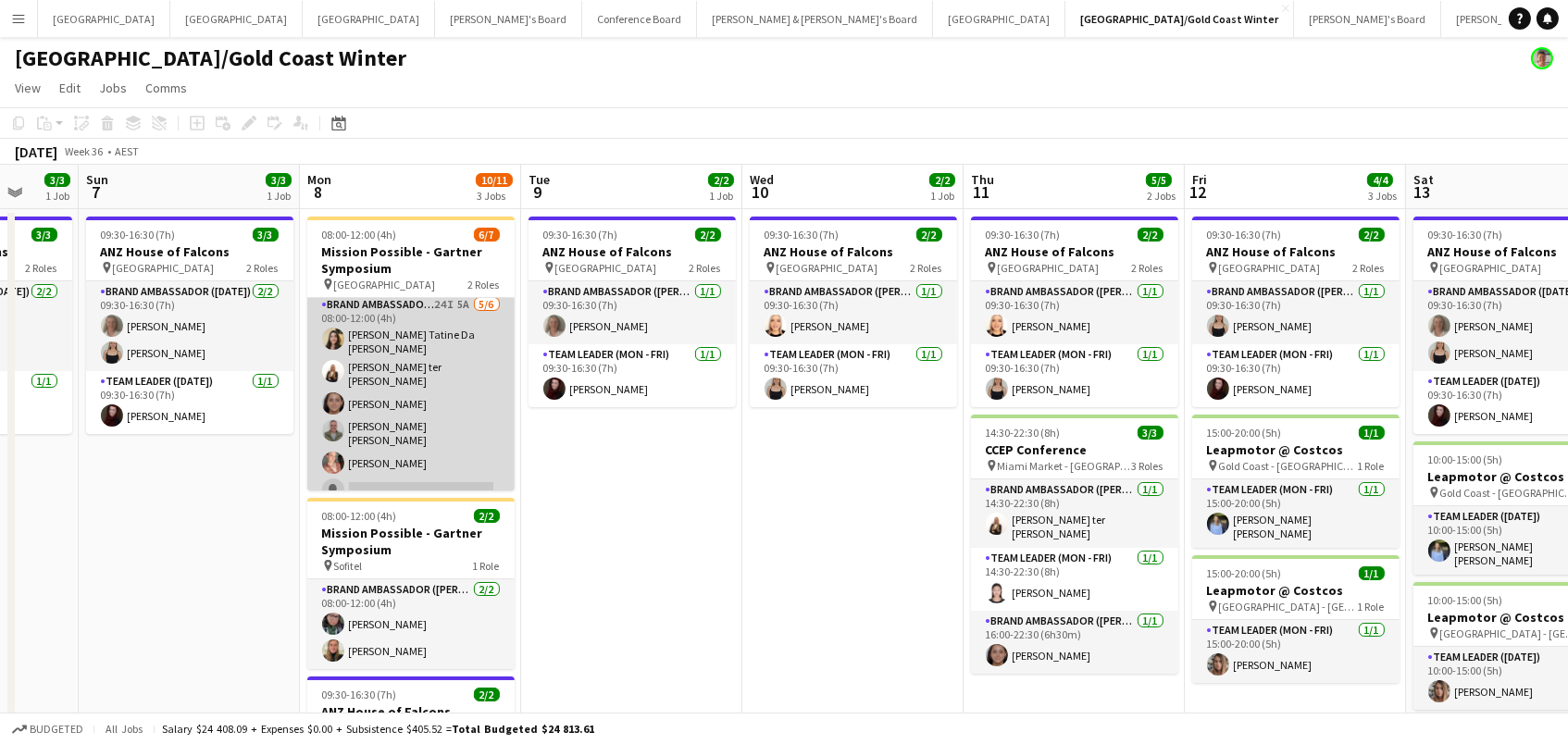
click at [399, 408] on app-card-role "Brand Ambassador (Mon - Fri) 24I 5A [DATE] 08:00-12:00 (4h) [PERSON_NAME] Tatin…" at bounding box center [410, 401] width 207 height 214
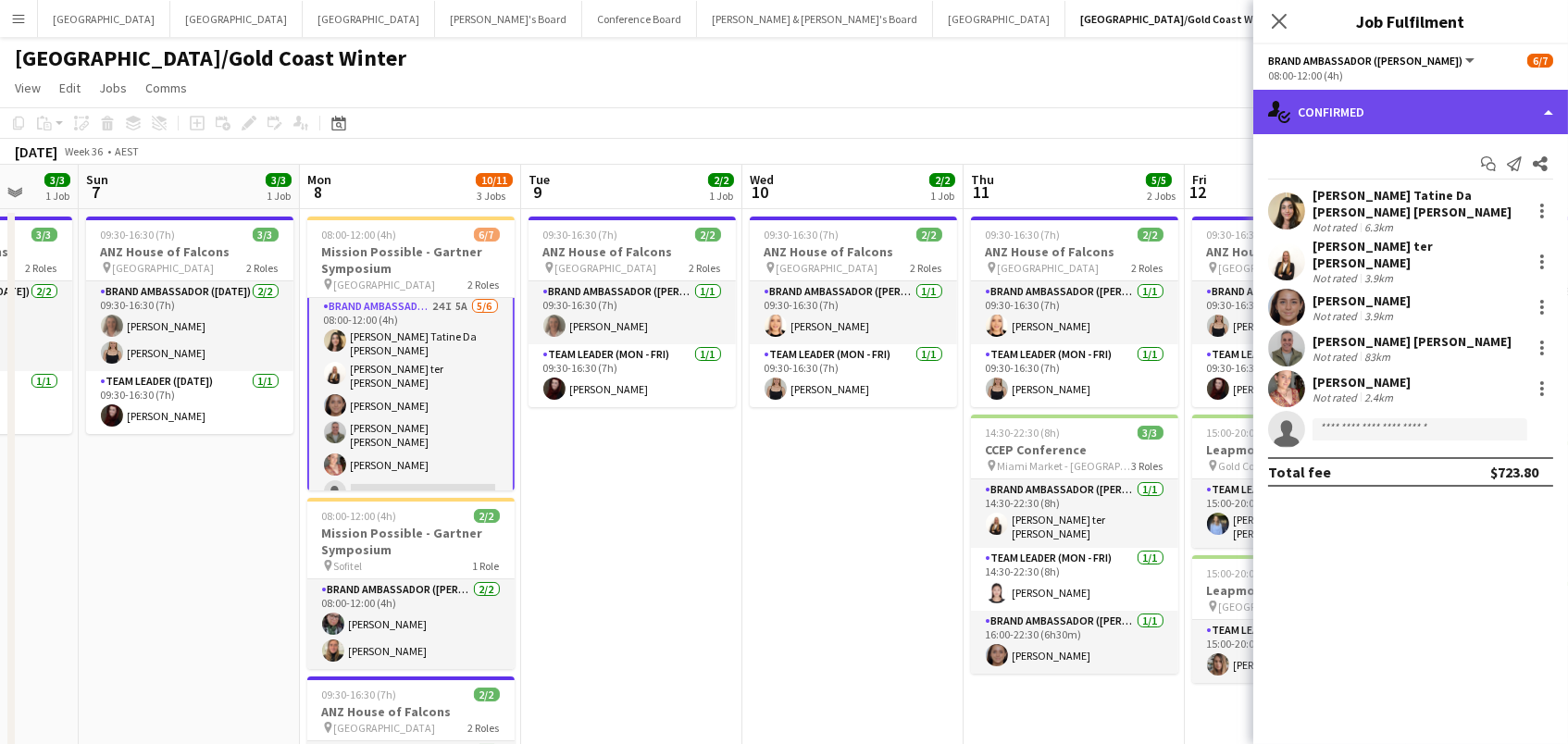
click at [1337, 122] on div "single-neutral-actions-check-2 Confirmed" at bounding box center [1411, 112] width 315 height 45
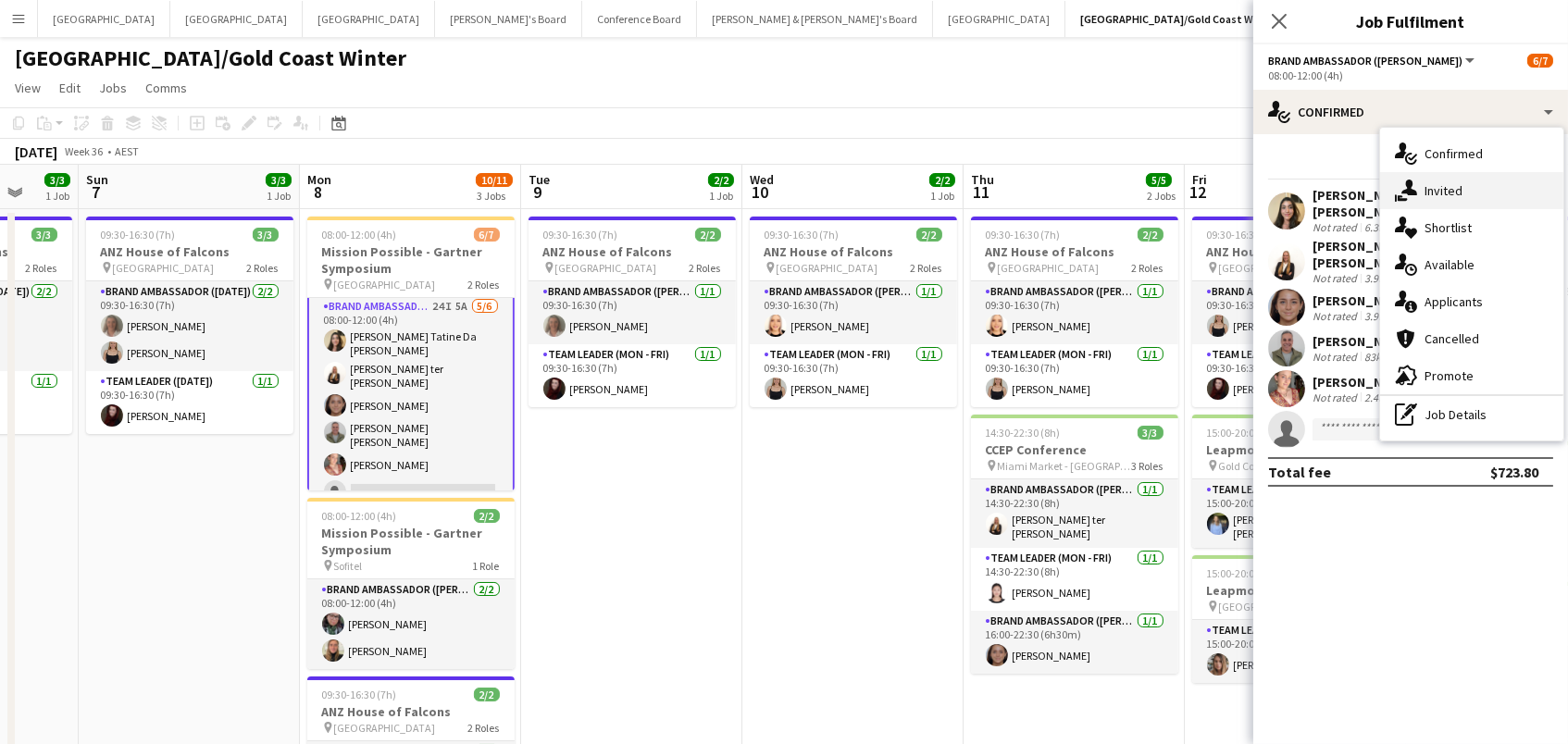
click at [1401, 185] on icon "single-neutral-actions-share-1" at bounding box center [1405, 190] width 22 height 22
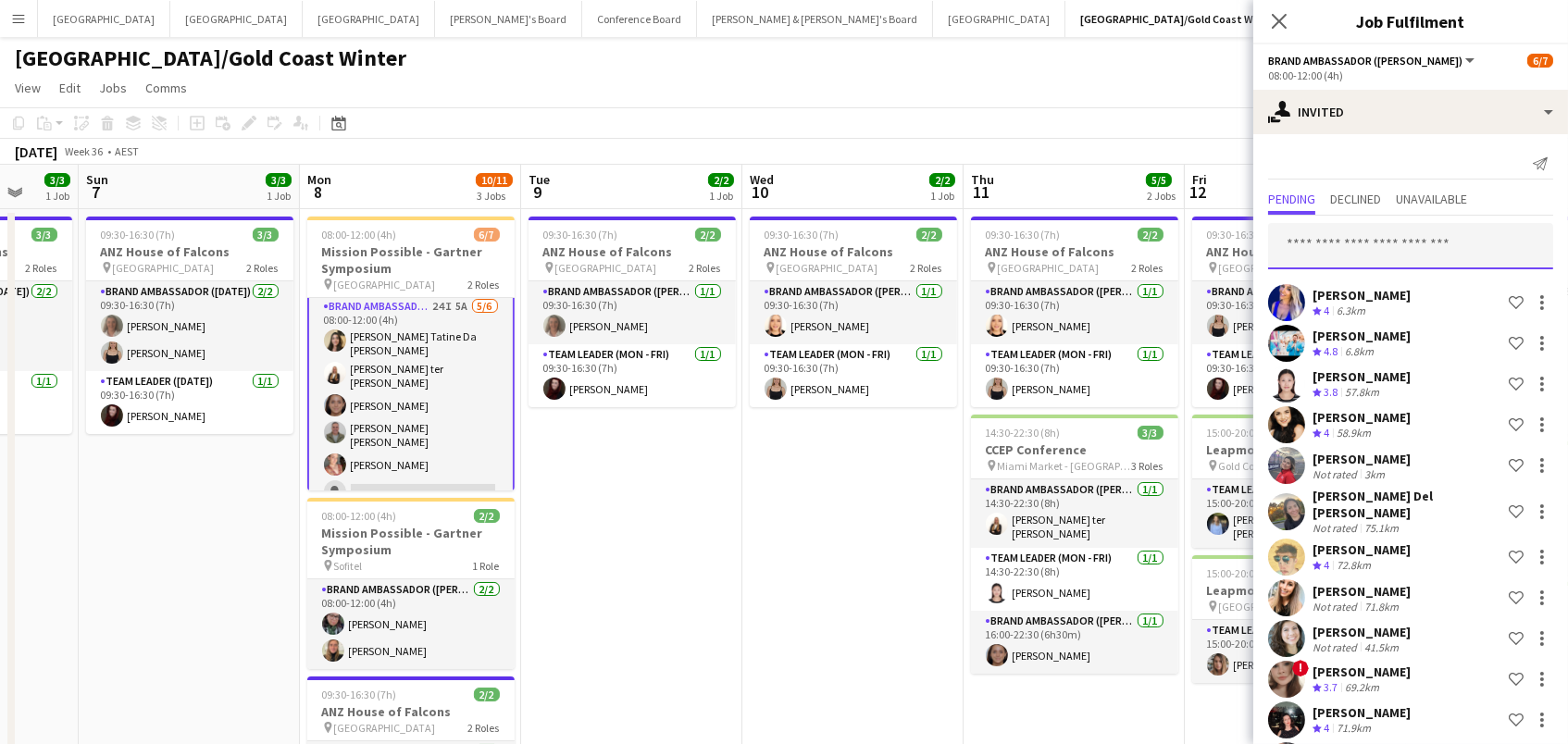
click at [1331, 233] on input "text" at bounding box center [1410, 247] width 285 height 47
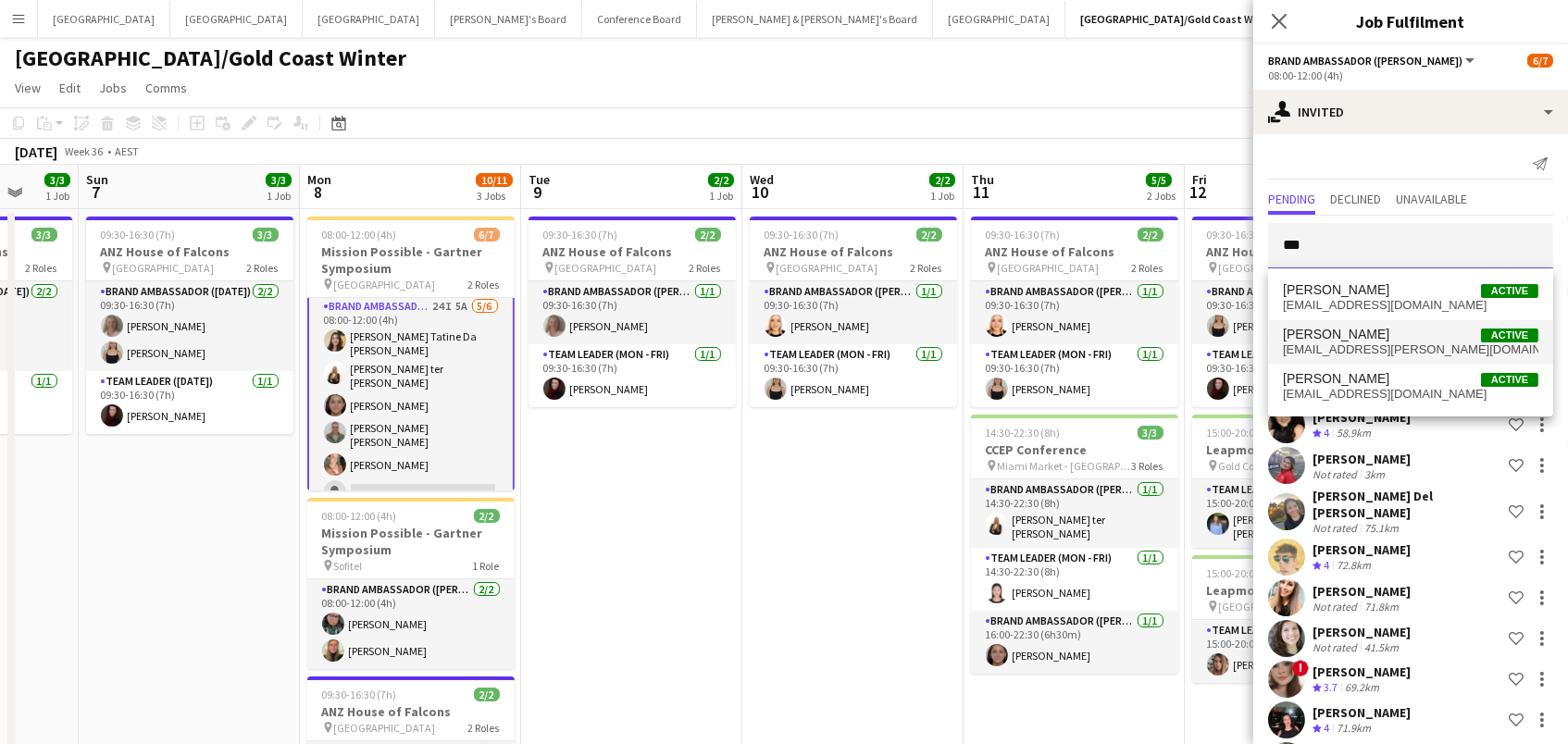
type input "***"
click at [1366, 341] on span "[PERSON_NAME]" at bounding box center [1336, 334] width 107 height 16
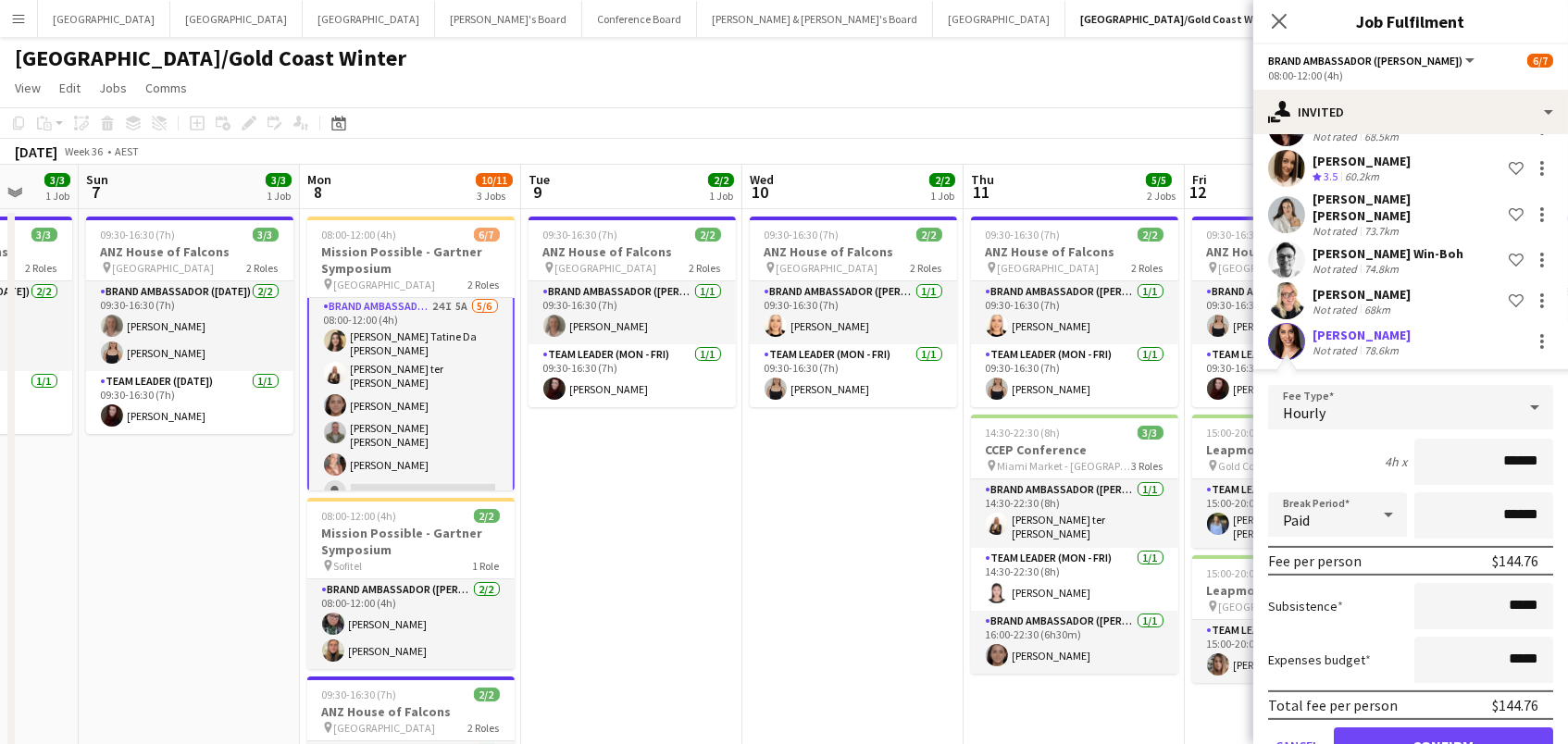
click at [1443, 727] on button "Confirm" at bounding box center [1444, 746] width 220 height 37
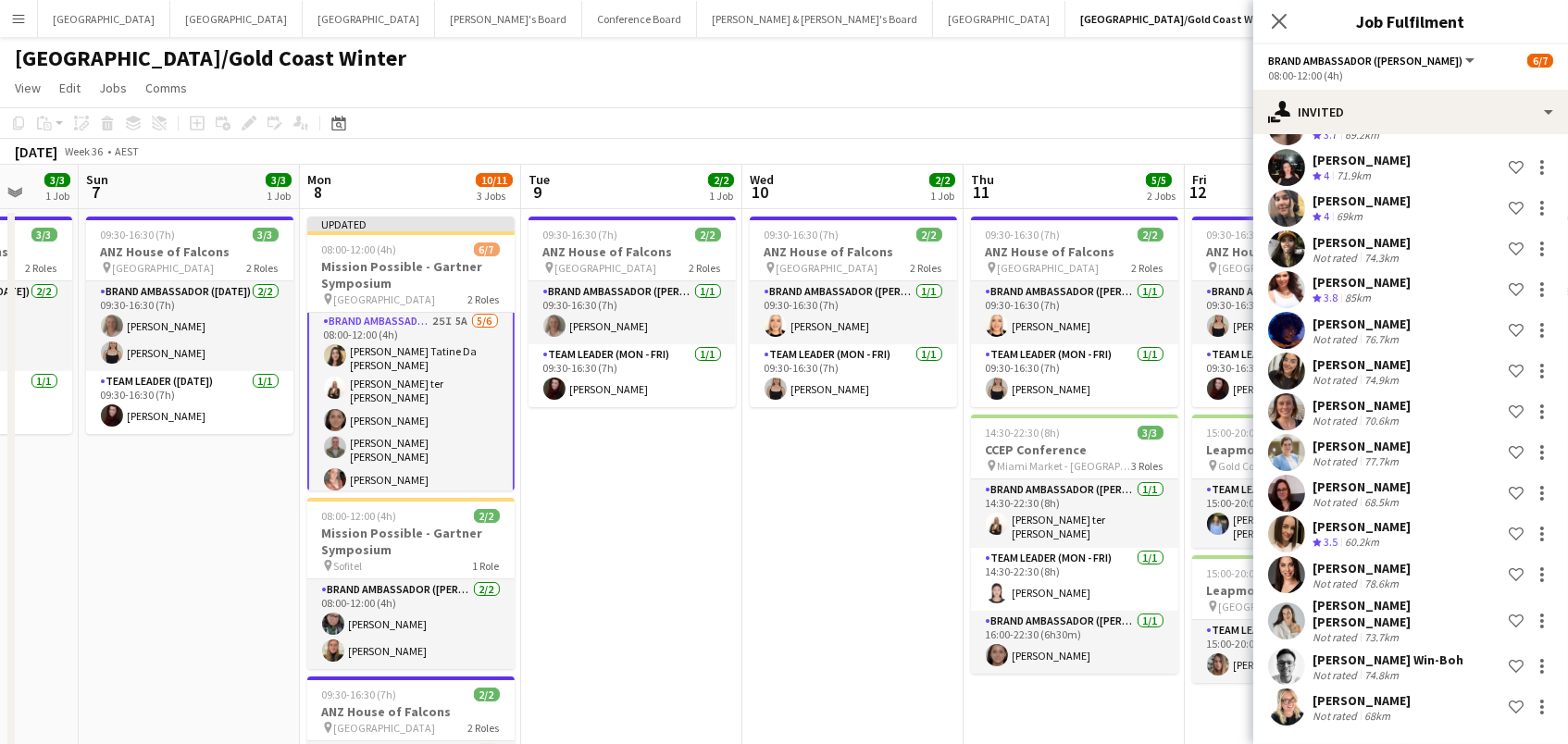
scroll to position [92, 0]
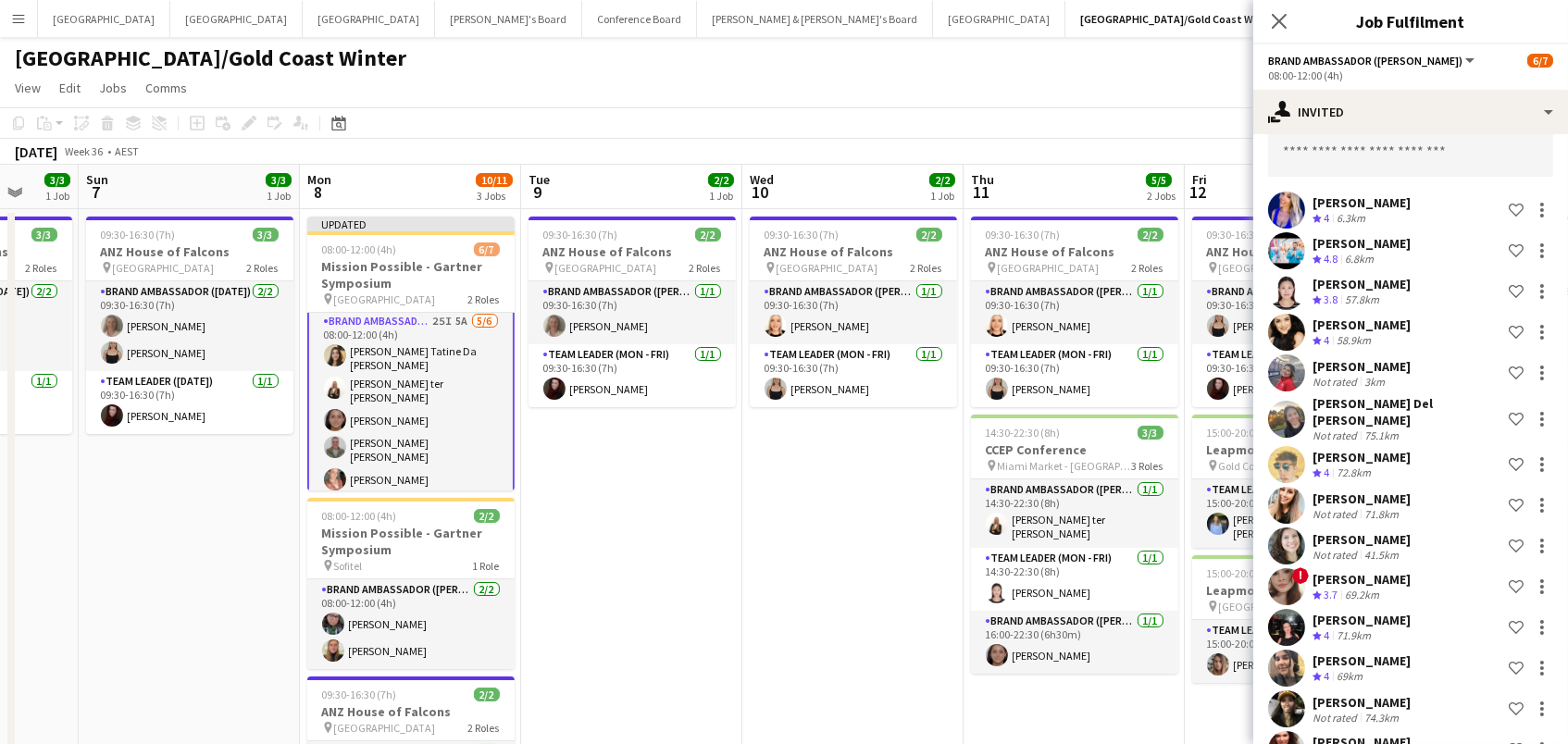
click at [1151, 155] on div "[DATE] Week 36 • AEST Publish 1 job Revert 1 job" at bounding box center [784, 152] width 1568 height 26
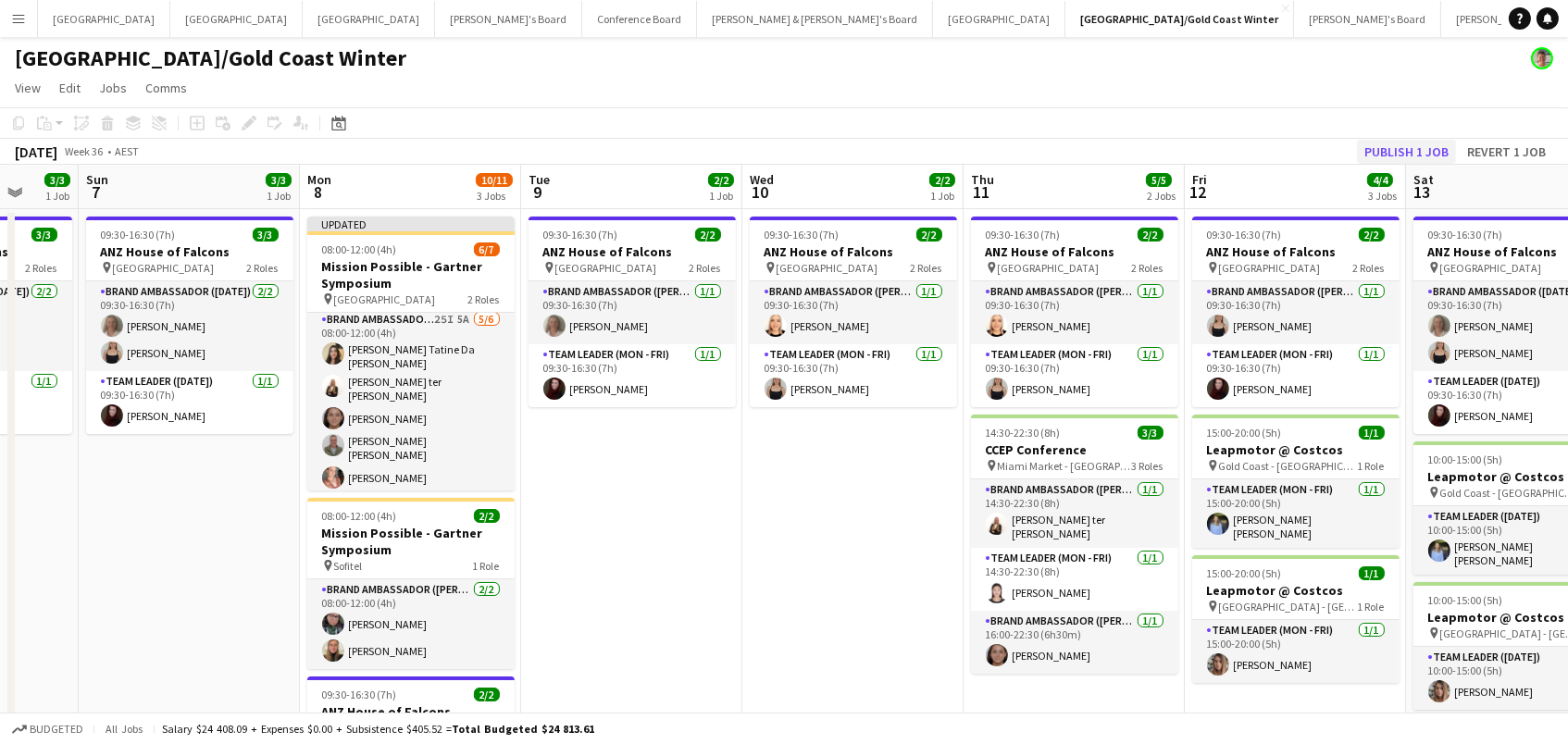
click at [1427, 156] on button "Publish 1 job" at bounding box center [1406, 152] width 99 height 24
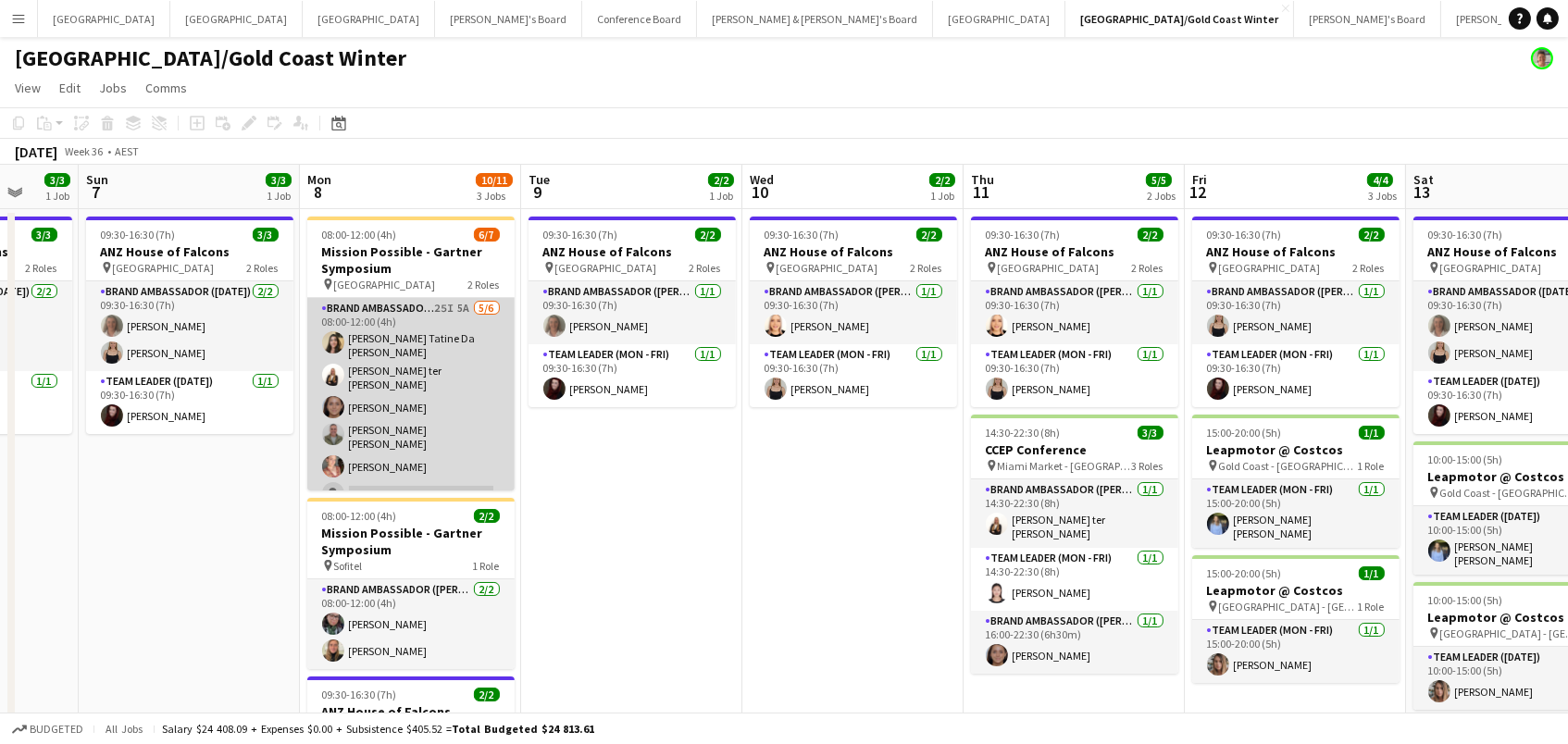
scroll to position [-1, 0]
click at [419, 440] on app-card-role "Brand Ambassador (Mon - Fri) 25I 5A [DATE] 08:00-12:00 (4h) [PERSON_NAME] Tatin…" at bounding box center [410, 405] width 207 height 214
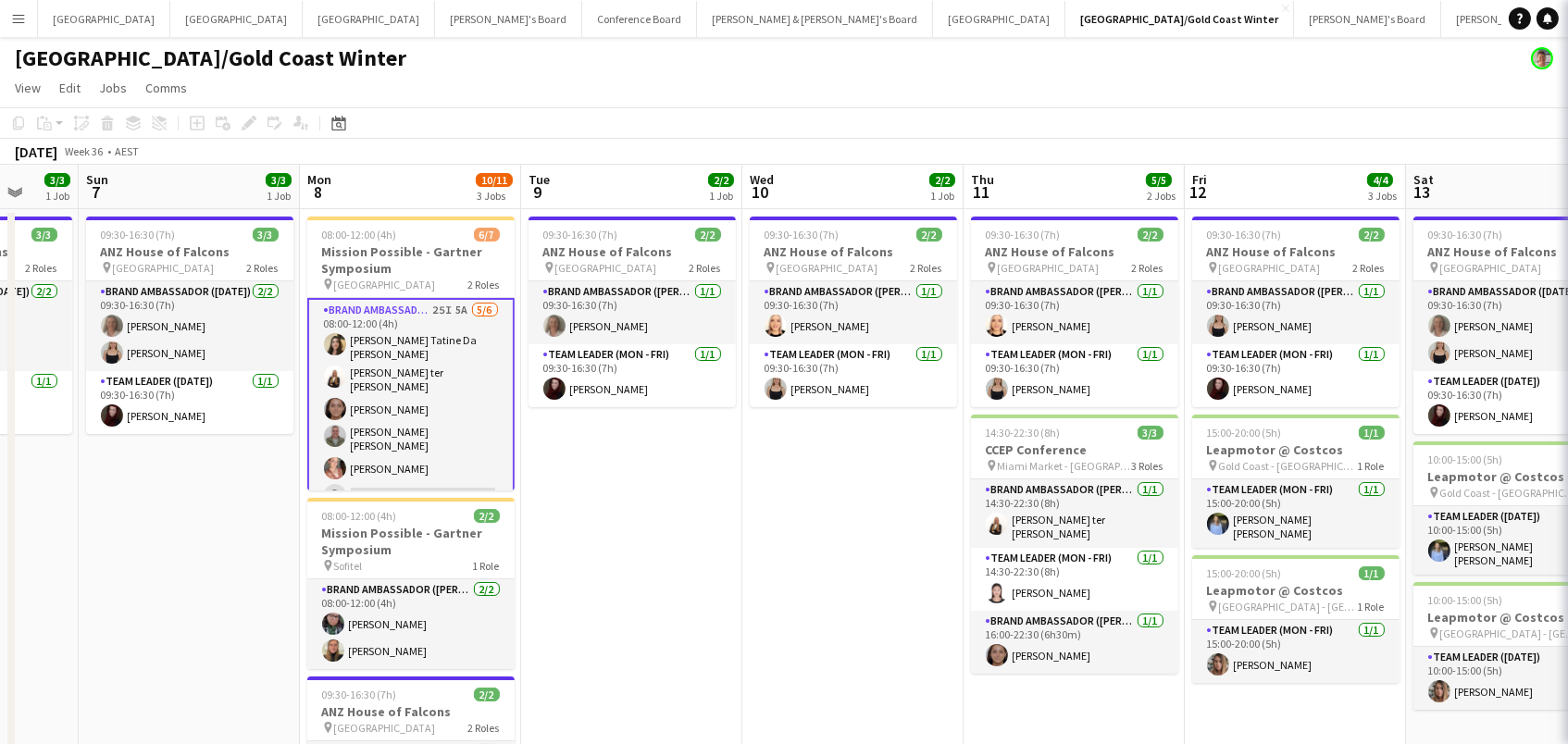
scroll to position [0, 0]
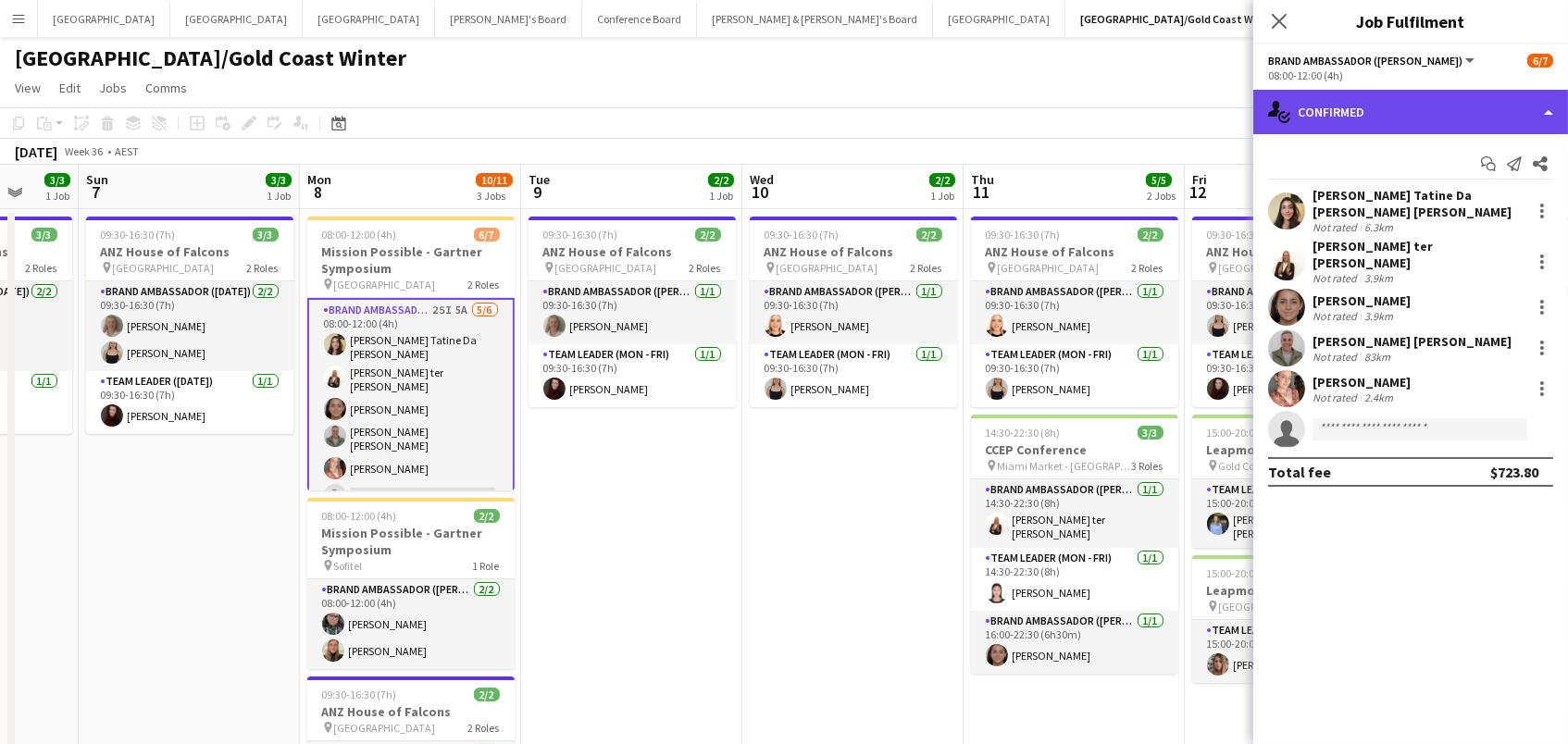
click at [1416, 100] on div "single-neutral-actions-check-2 Confirmed" at bounding box center [1411, 112] width 315 height 45
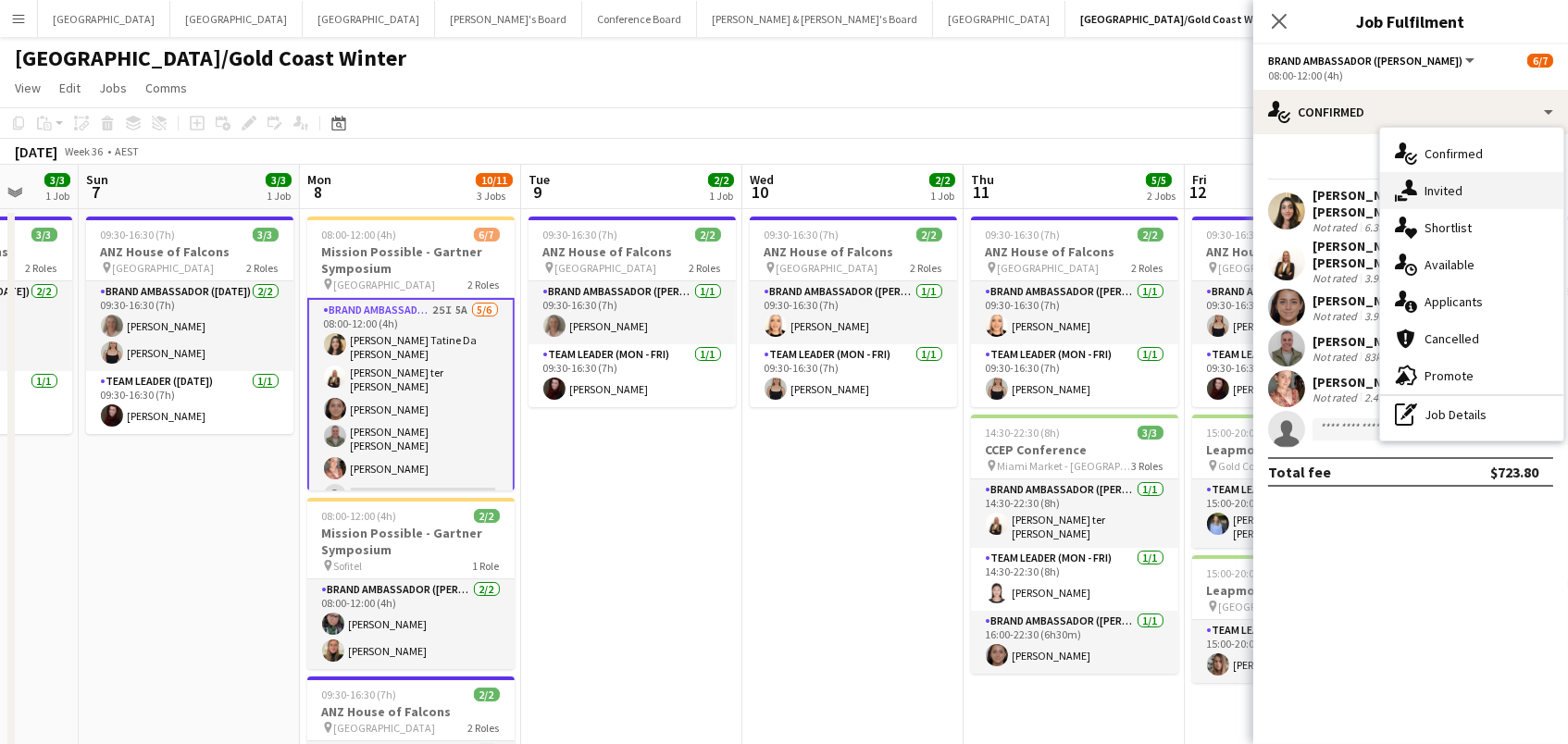
click at [1454, 181] on div "single-neutral-actions-share-1 Invited" at bounding box center [1471, 190] width 184 height 37
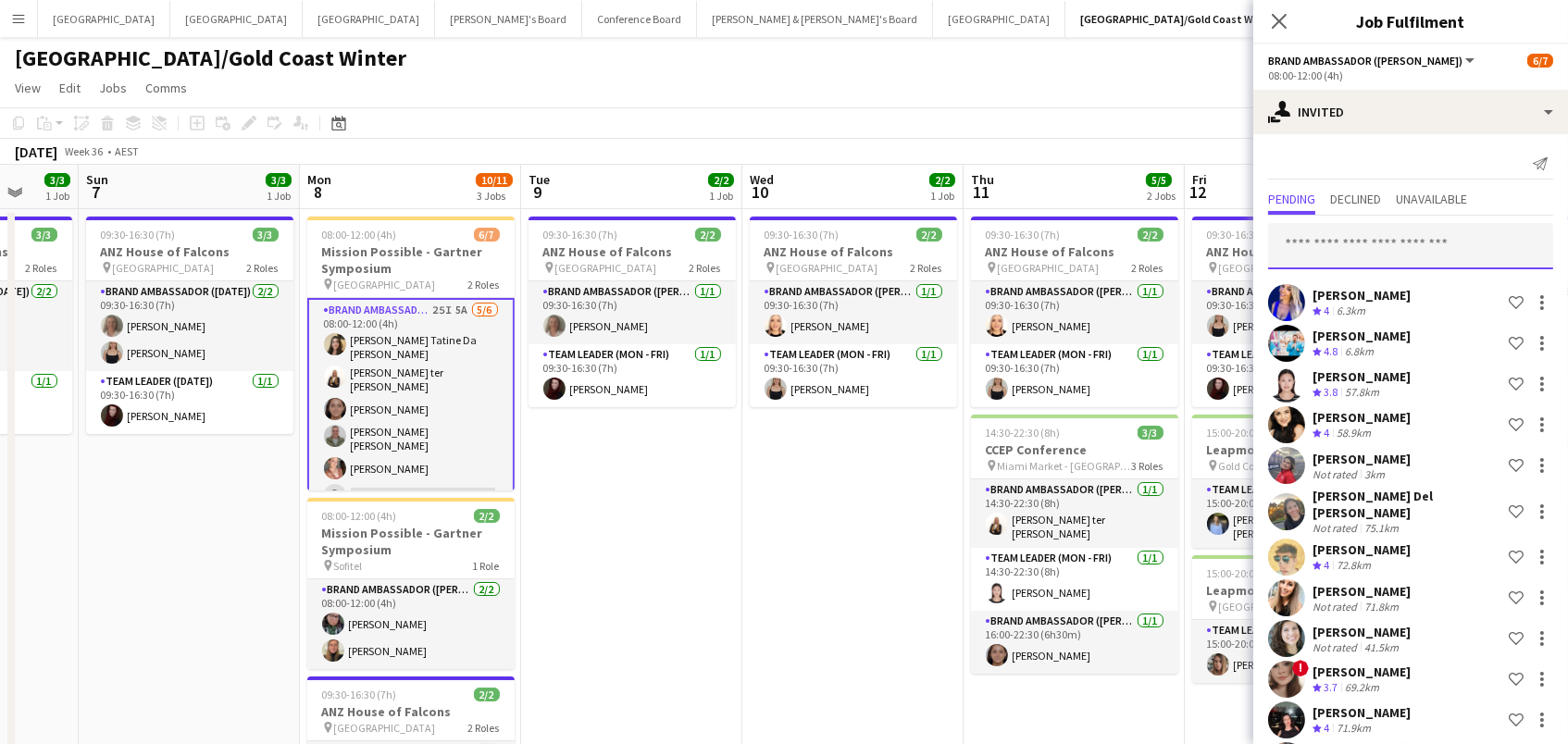
click at [1368, 244] on input "text" at bounding box center [1410, 247] width 285 height 47
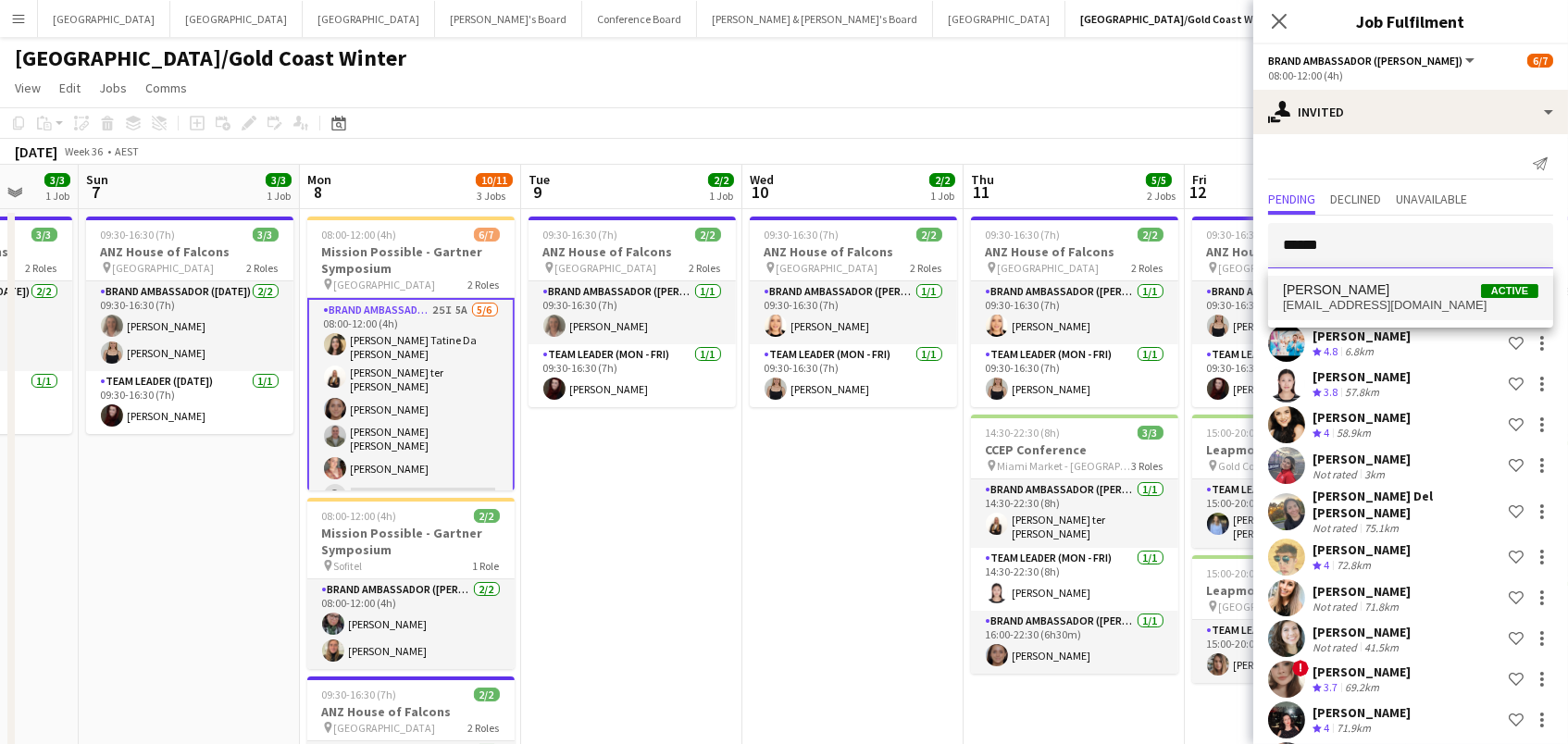
type input "******"
click at [1391, 294] on span "[PERSON_NAME] Active" at bounding box center [1410, 290] width 256 height 16
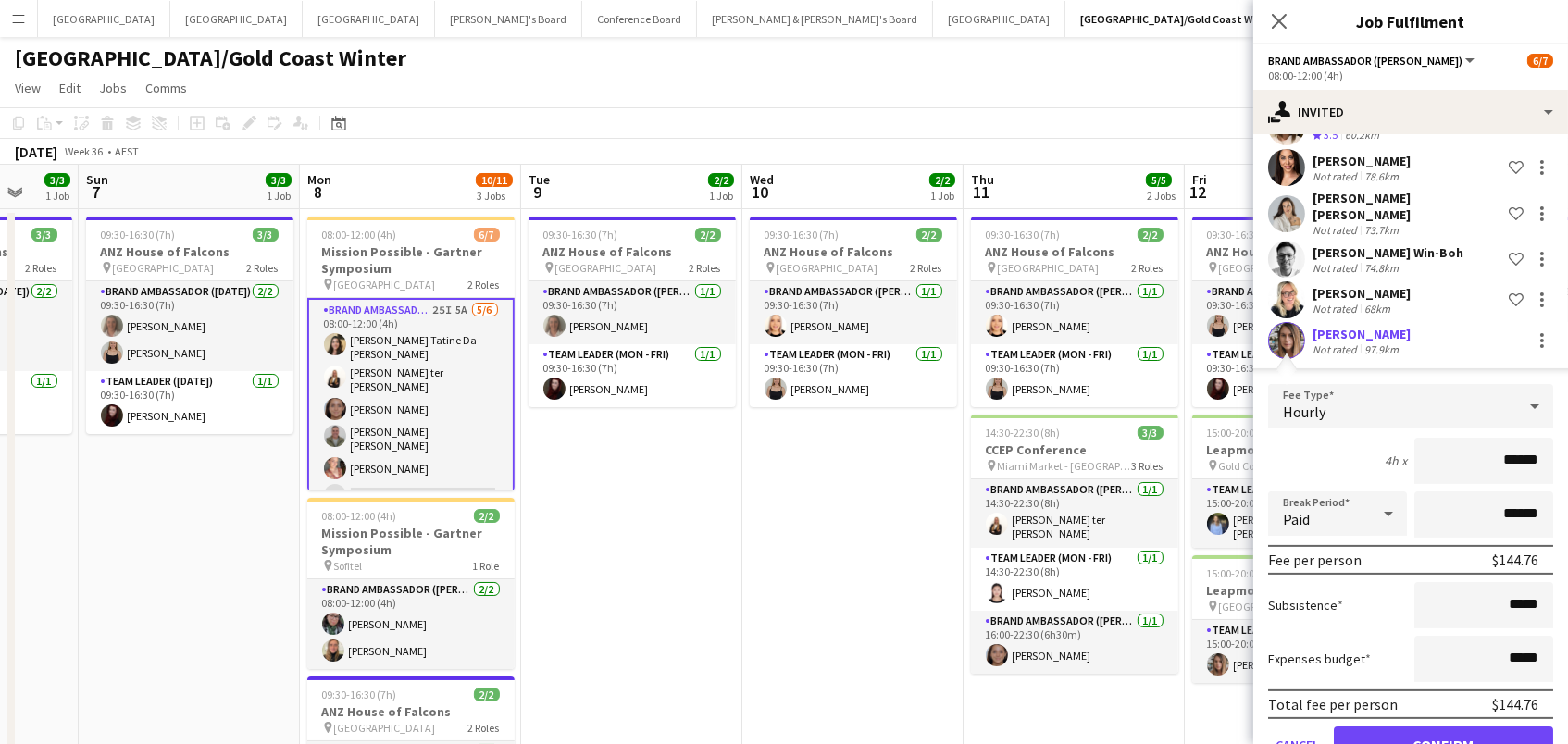
click at [1443, 727] on button "Confirm" at bounding box center [1444, 745] width 220 height 37
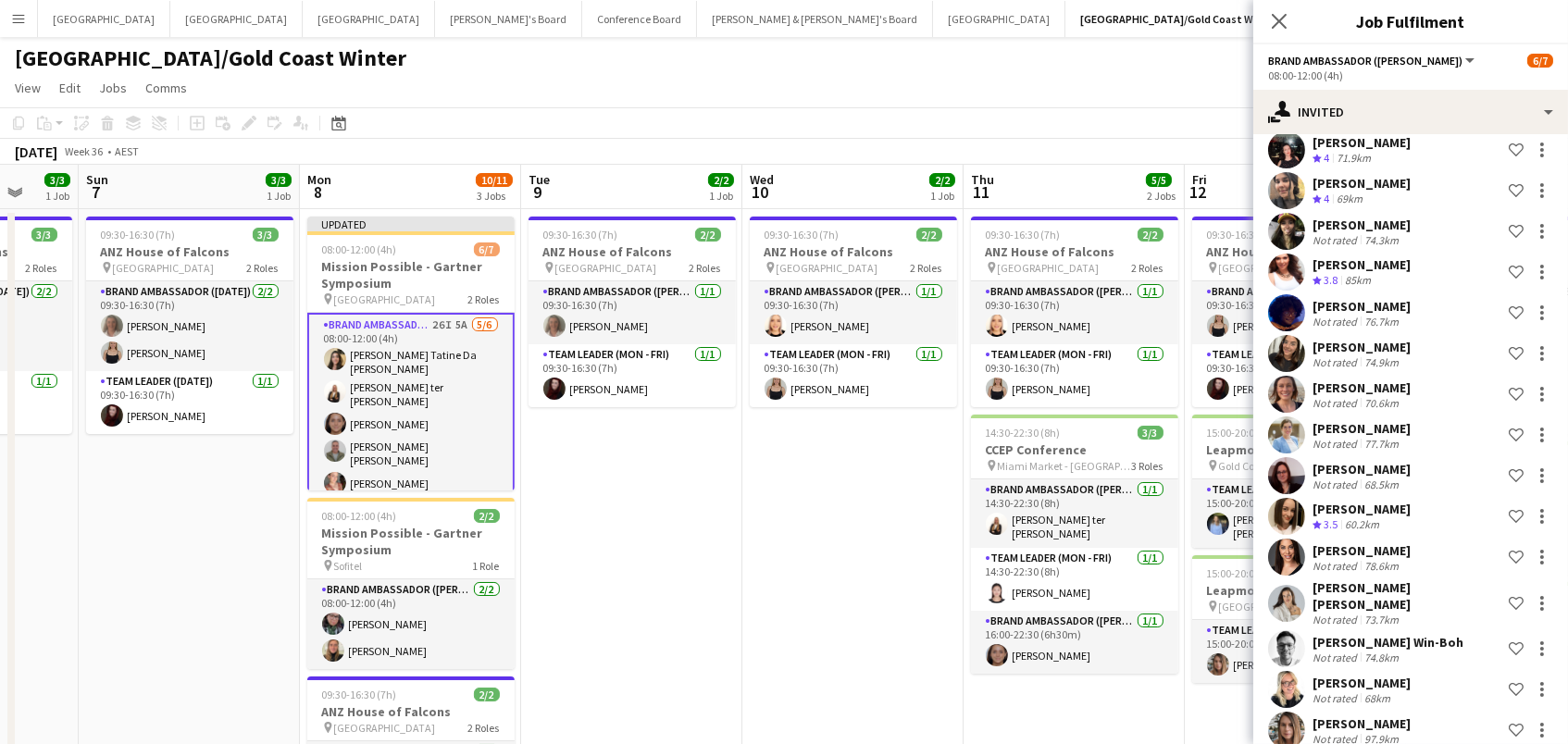
click at [1171, 126] on app-toolbar "Copy Paste Paste Command V Paste with crew Command Shift V Paste linked Job [GE…" at bounding box center [784, 122] width 1568 height 31
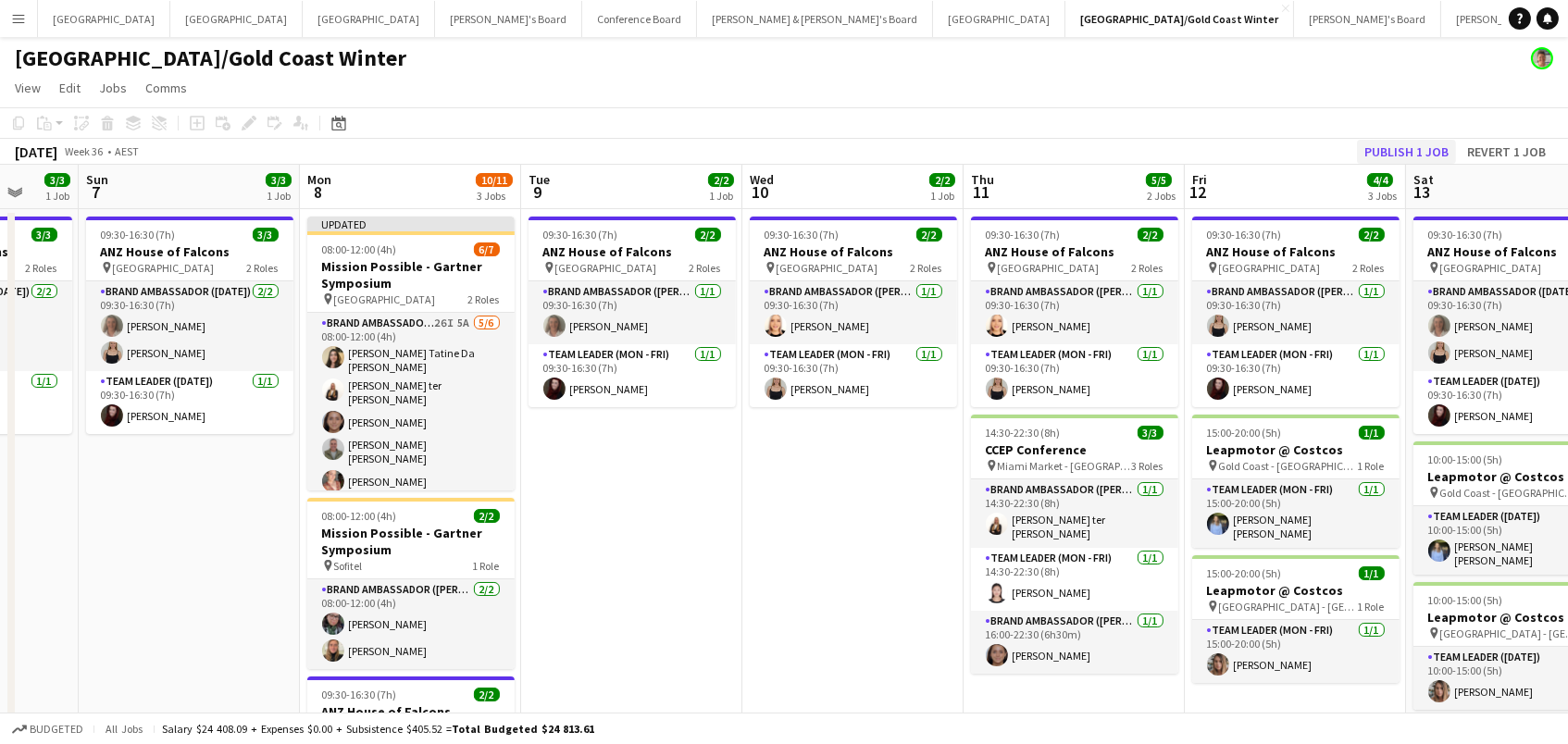
click at [1386, 147] on button "Publish 1 job" at bounding box center [1406, 152] width 99 height 24
